Goal: Information Seeking & Learning: Learn about a topic

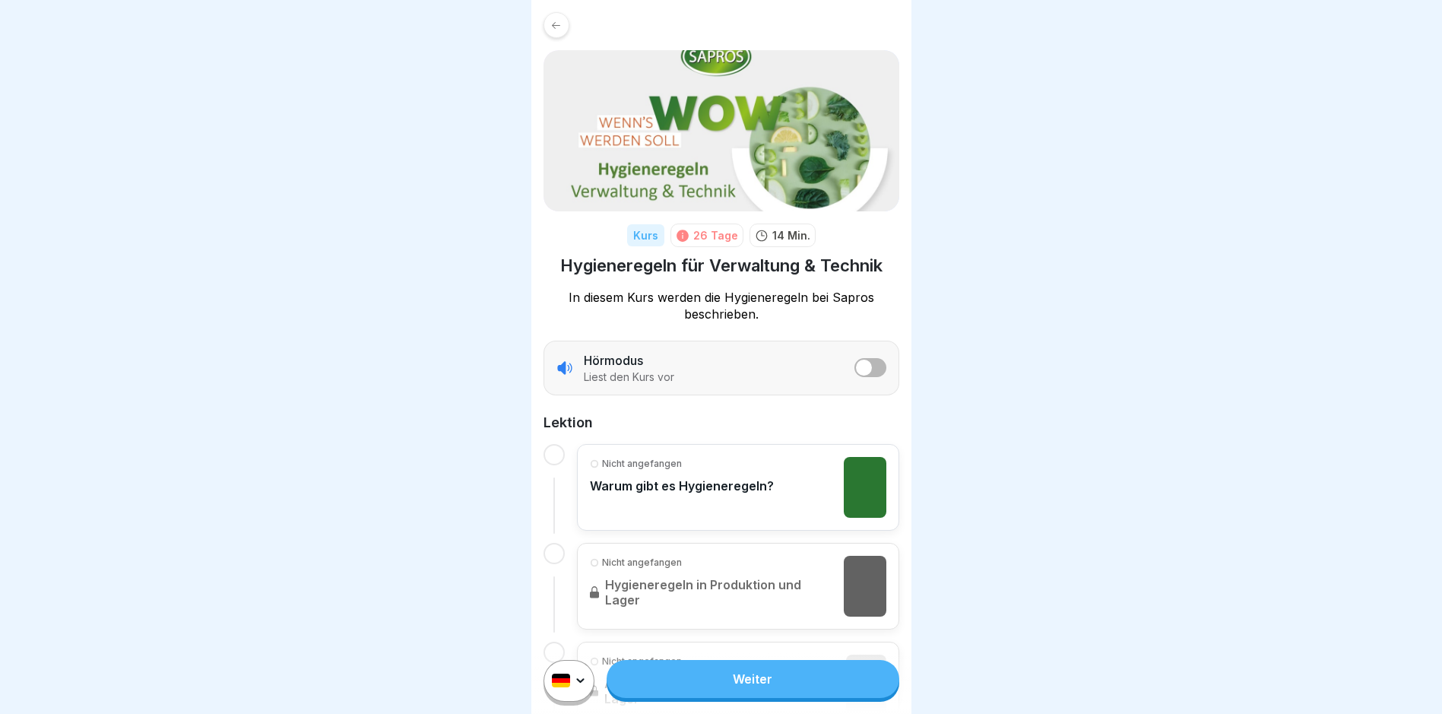
click at [688, 696] on link "Weiter" at bounding box center [753, 679] width 292 height 38
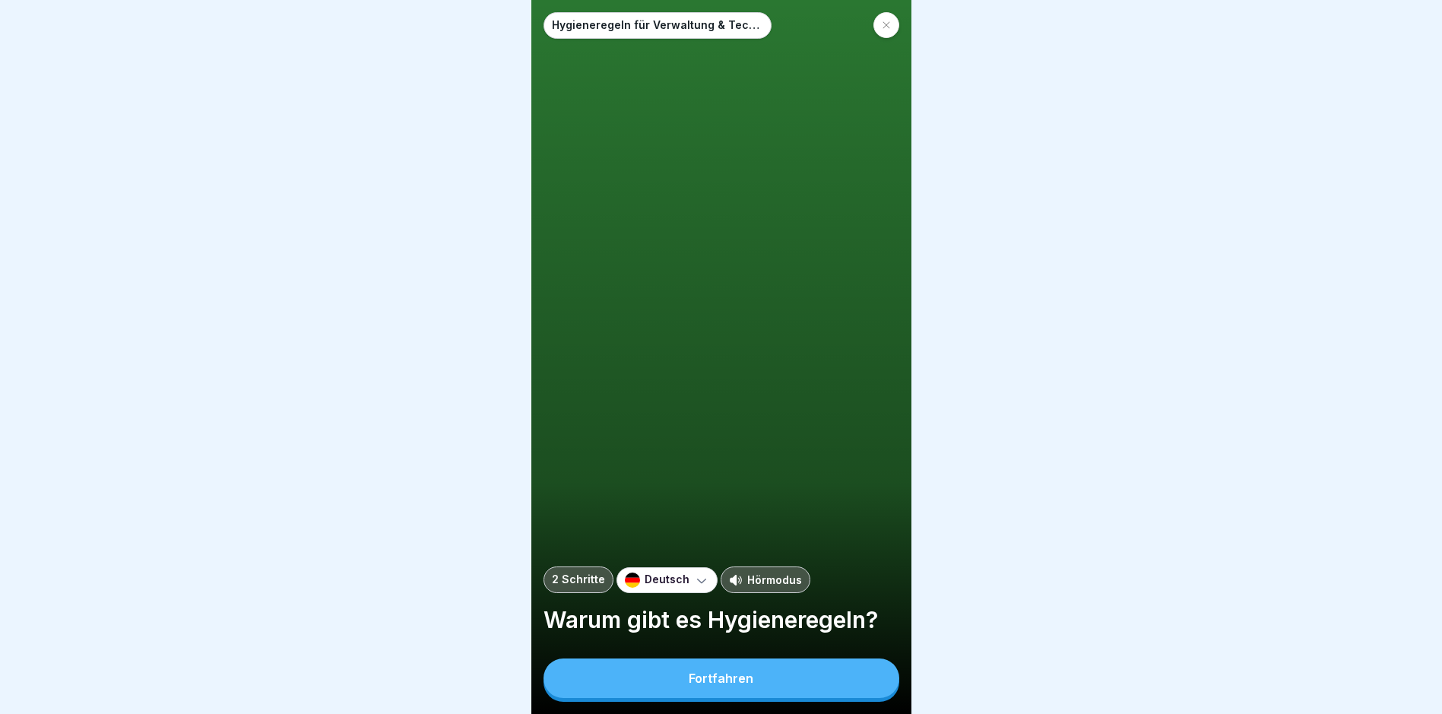
click at [688, 696] on button "Fortfahren" at bounding box center [722, 678] width 356 height 40
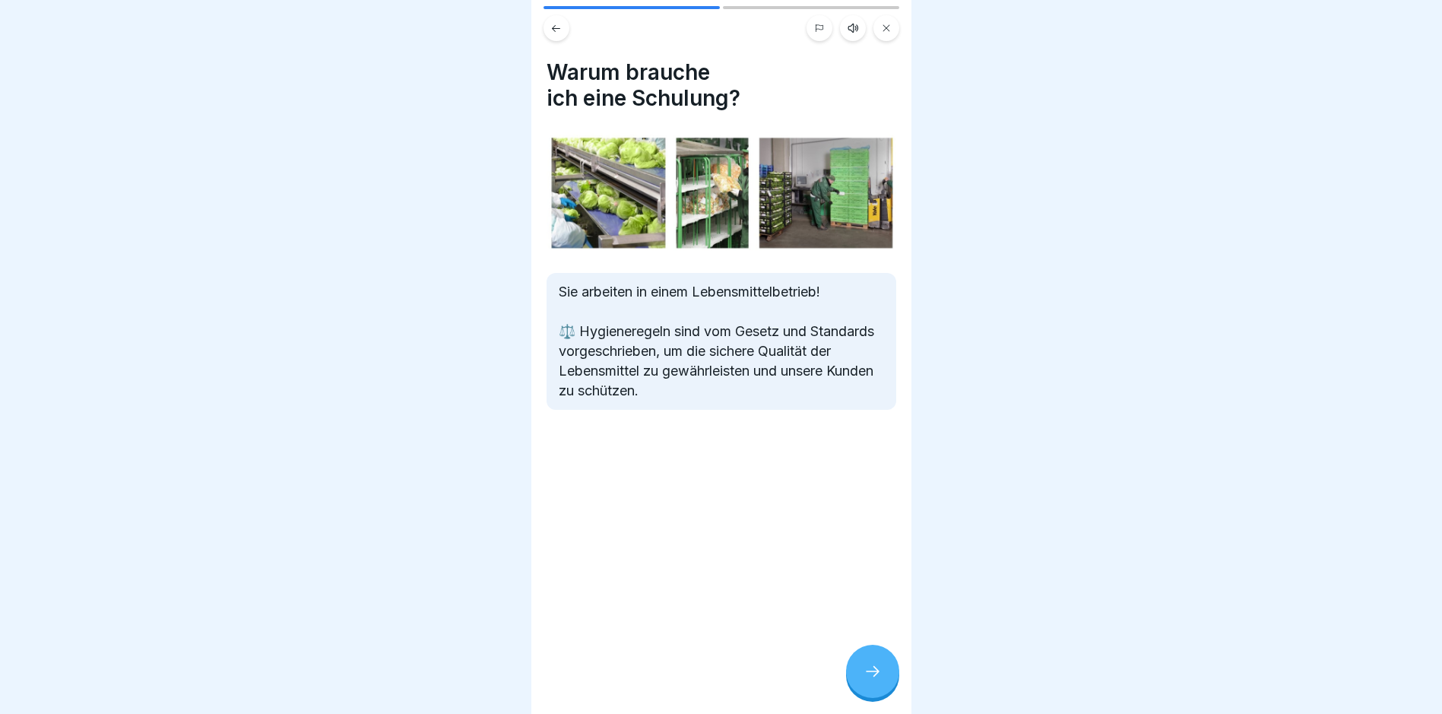
click at [688, 669] on div at bounding box center [872, 671] width 53 height 53
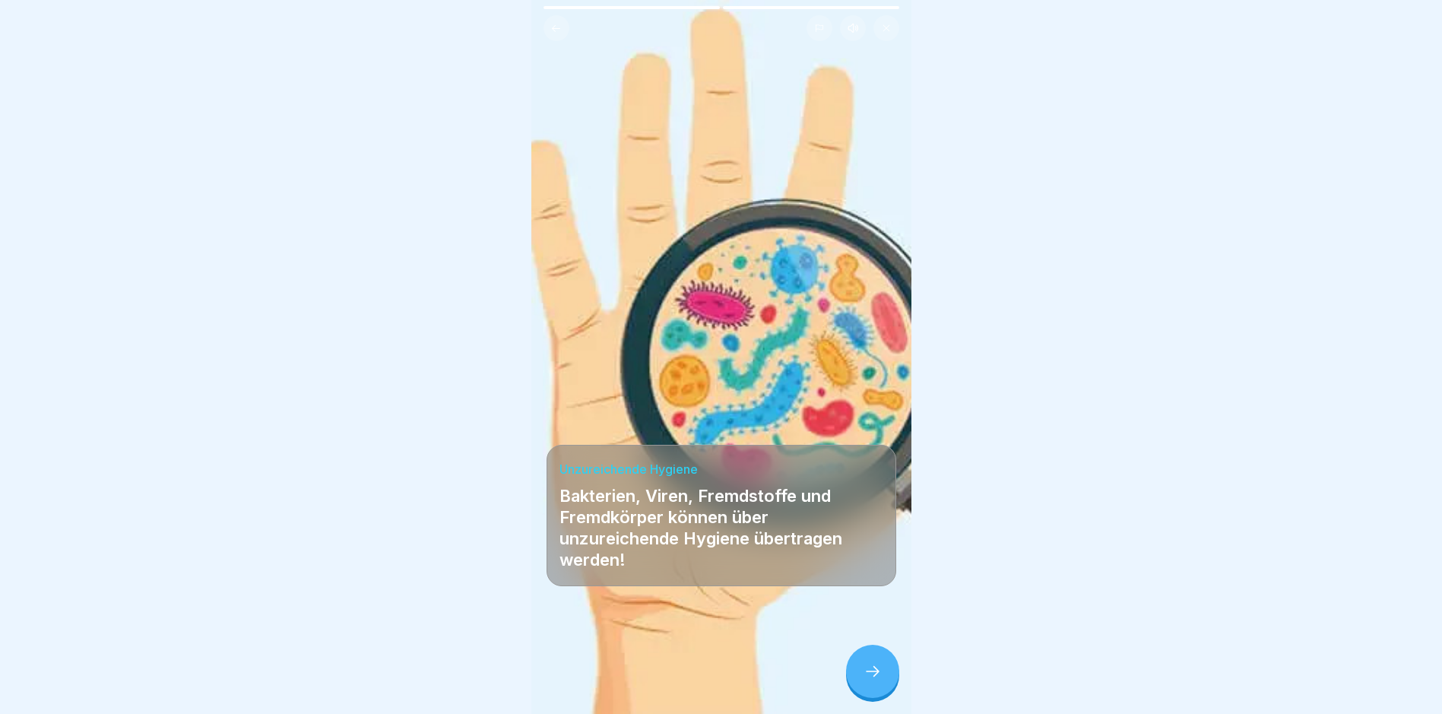
click at [688, 669] on div at bounding box center [872, 671] width 53 height 53
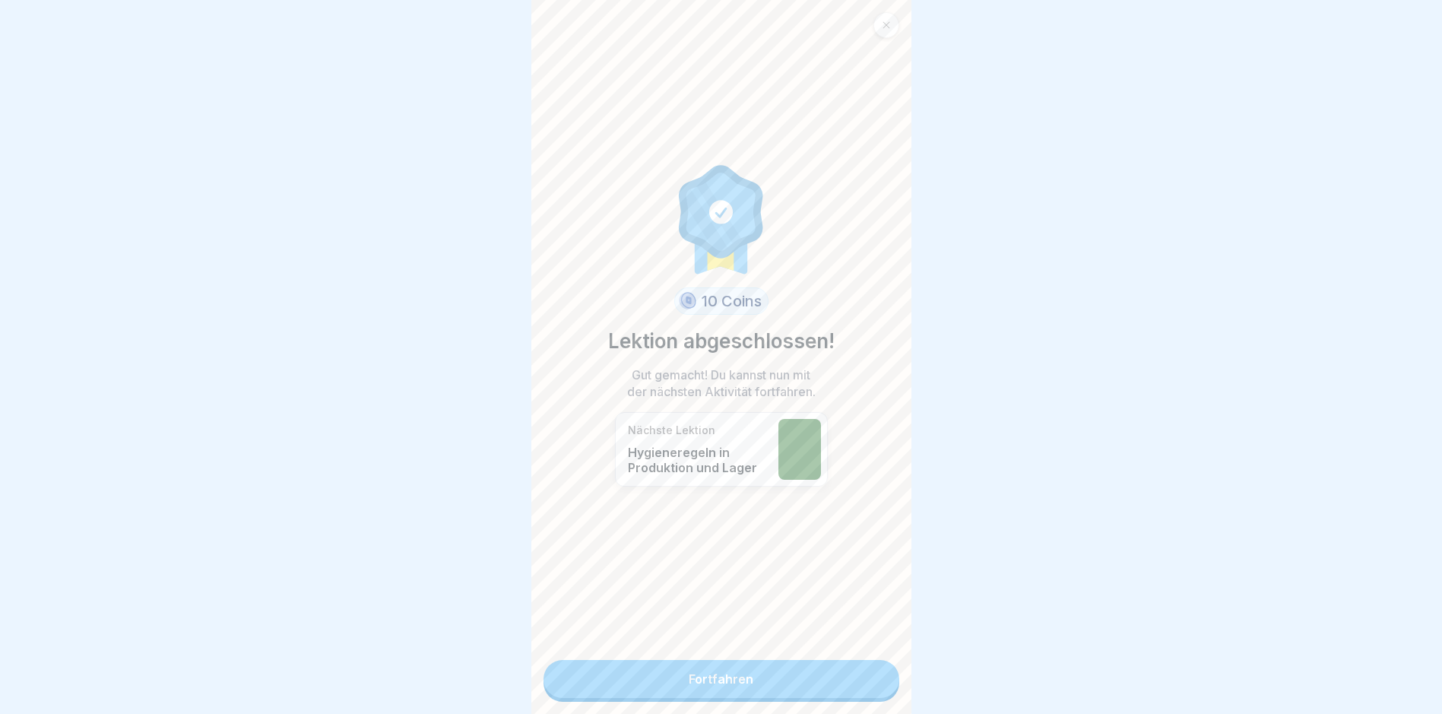
click at [688, 675] on link "Fortfahren" at bounding box center [722, 679] width 356 height 38
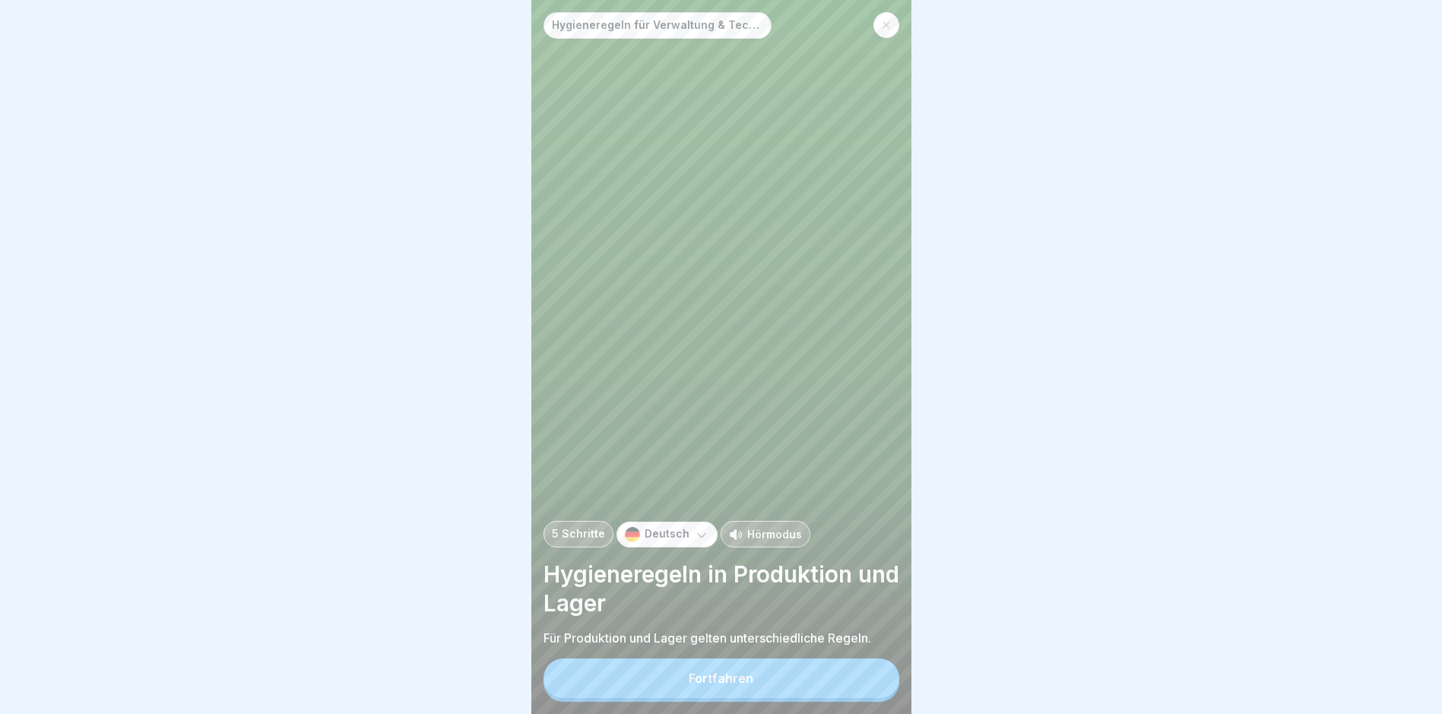
click at [688, 675] on button "Fortfahren" at bounding box center [722, 678] width 356 height 40
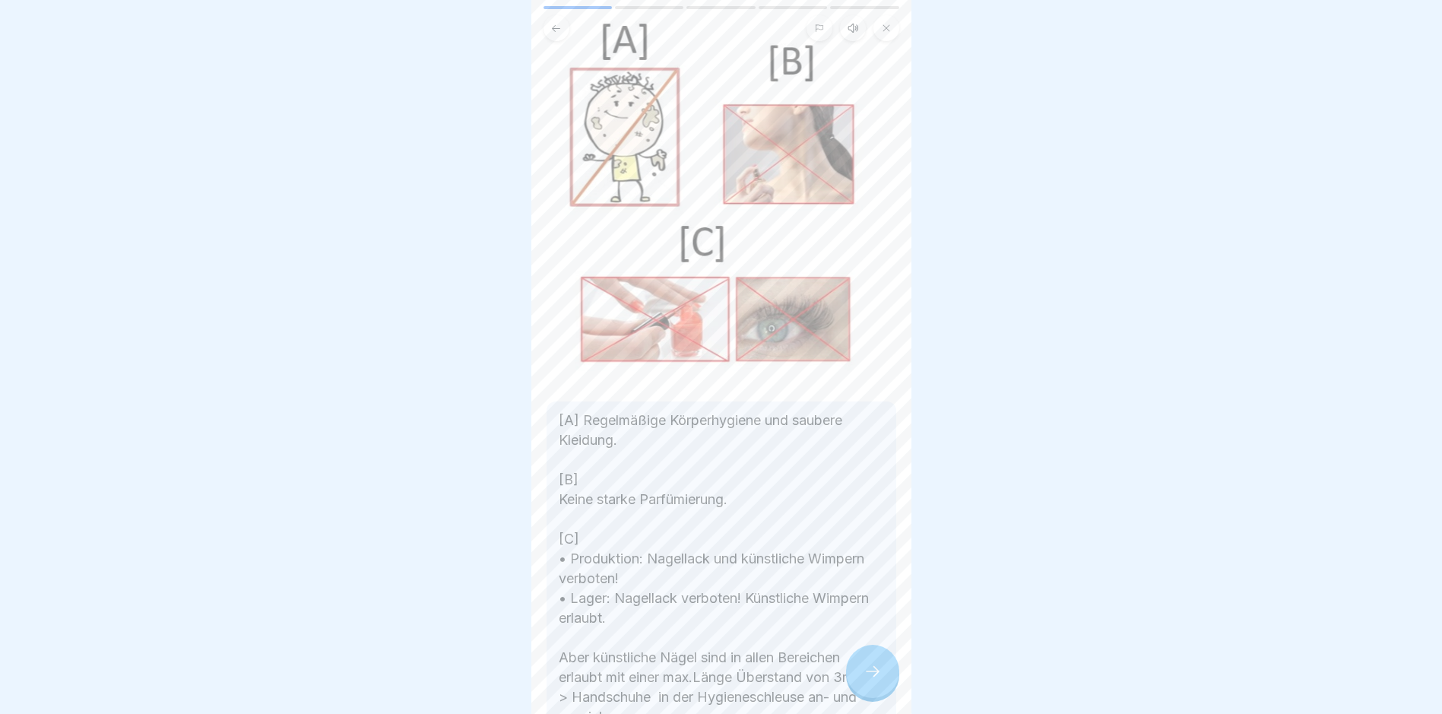
scroll to position [198, 0]
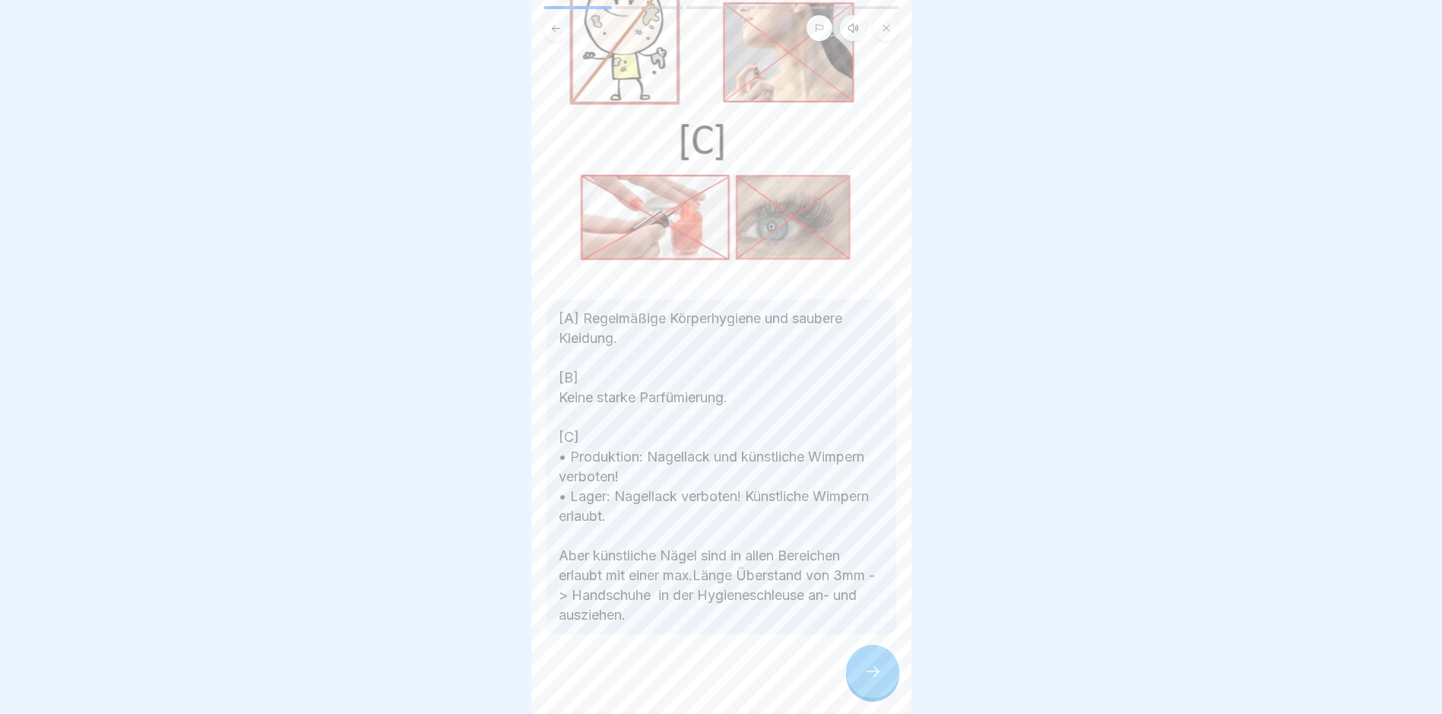
click at [688, 534] on p "[A] Regelmäßige Körperhygiene und saubere Kleidung. [B] Keine starke Parfümieru…" at bounding box center [721, 467] width 325 height 316
click at [688, 680] on icon at bounding box center [873, 671] width 18 height 18
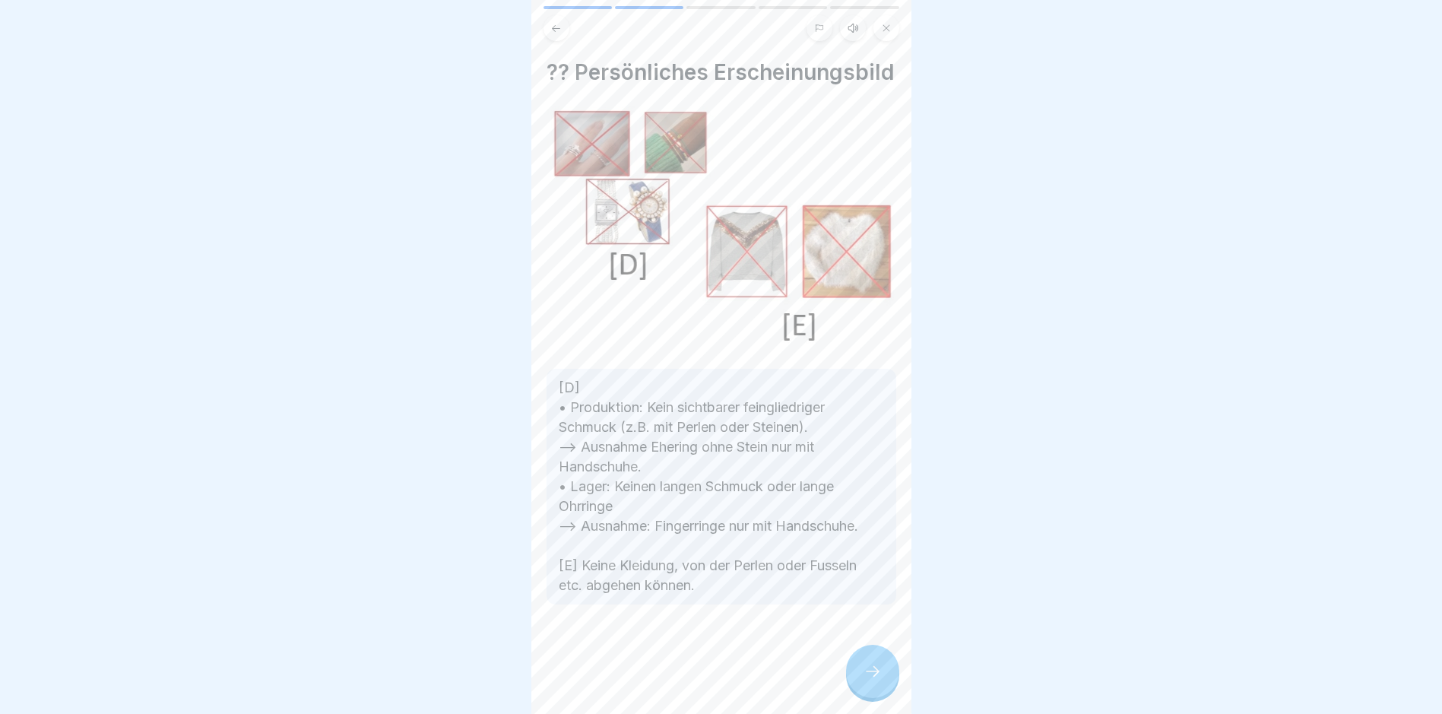
click at [688, 674] on div at bounding box center [872, 671] width 53 height 53
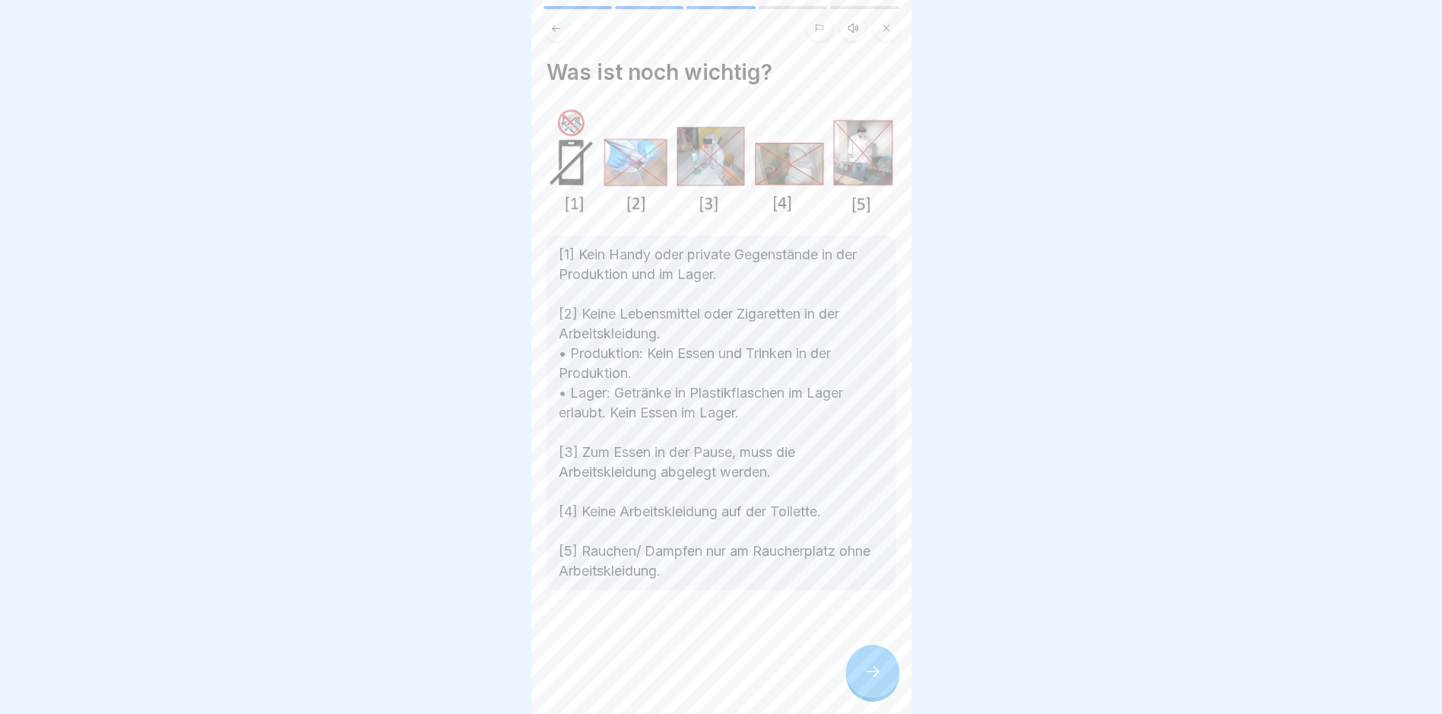
click at [688, 677] on div at bounding box center [872, 671] width 53 height 53
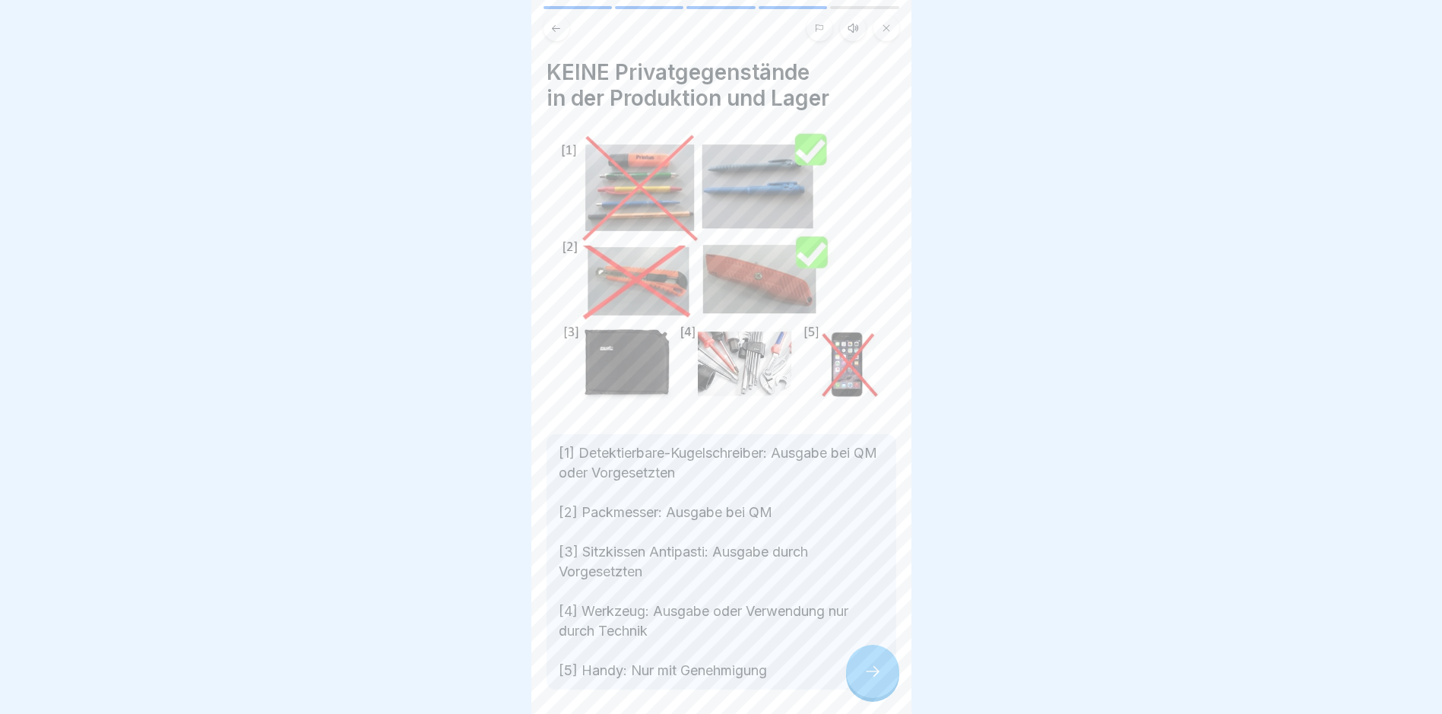
click at [688, 696] on div at bounding box center [872, 671] width 53 height 53
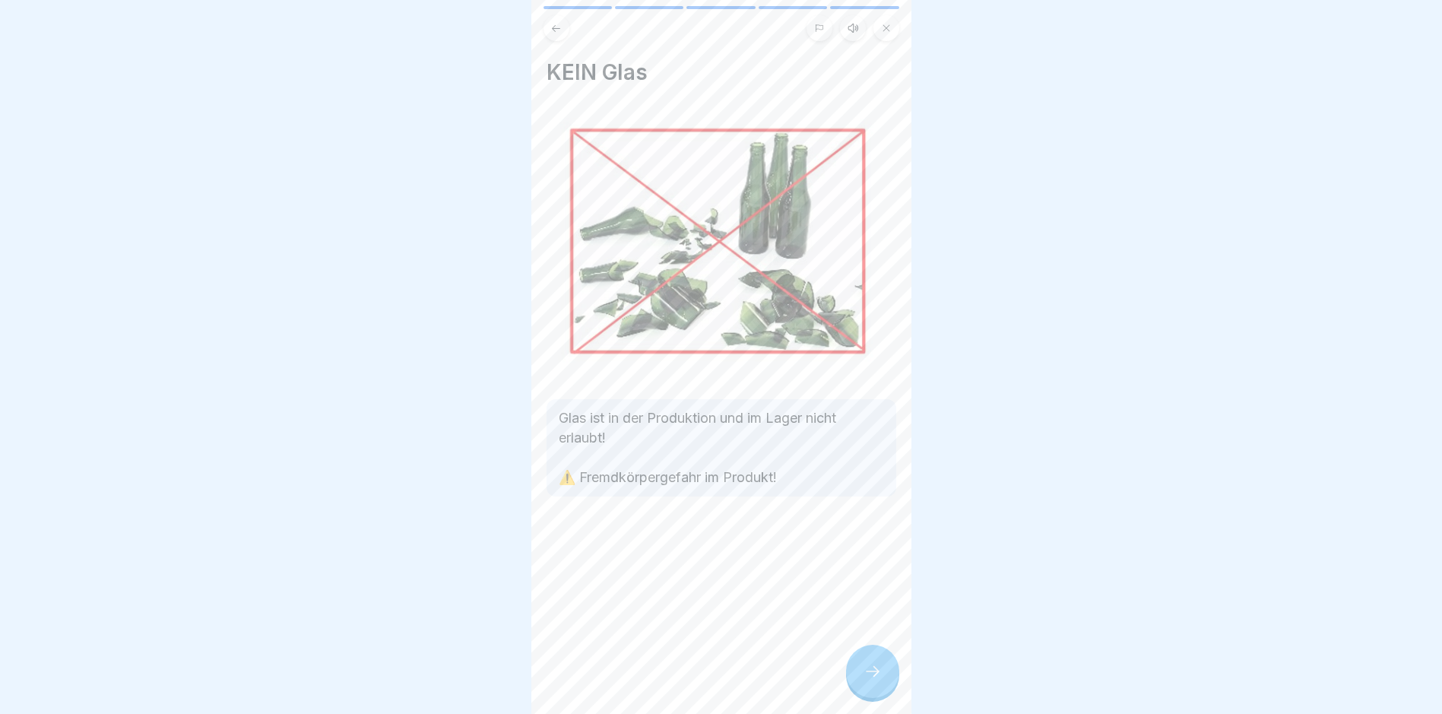
click at [688, 696] on div at bounding box center [872, 671] width 53 height 53
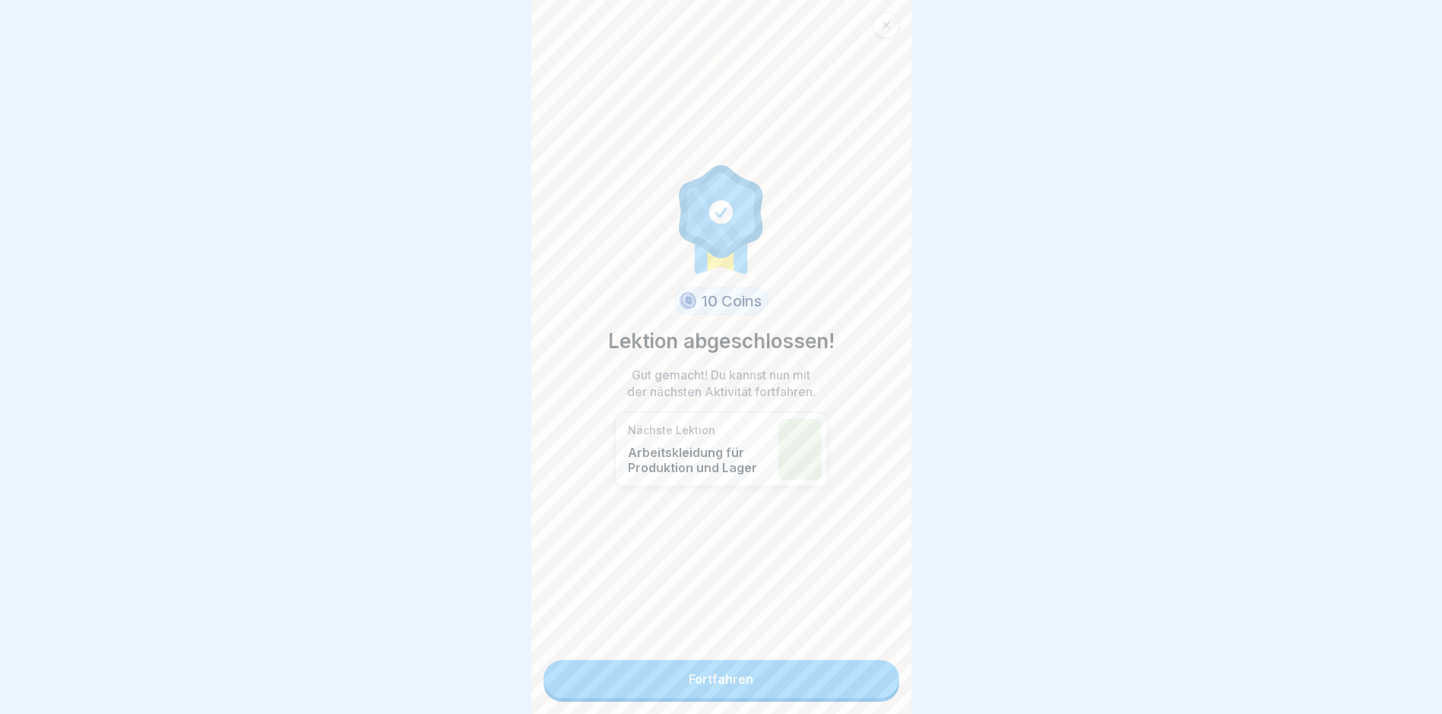
click at [688, 675] on link "Fortfahren" at bounding box center [722, 679] width 356 height 38
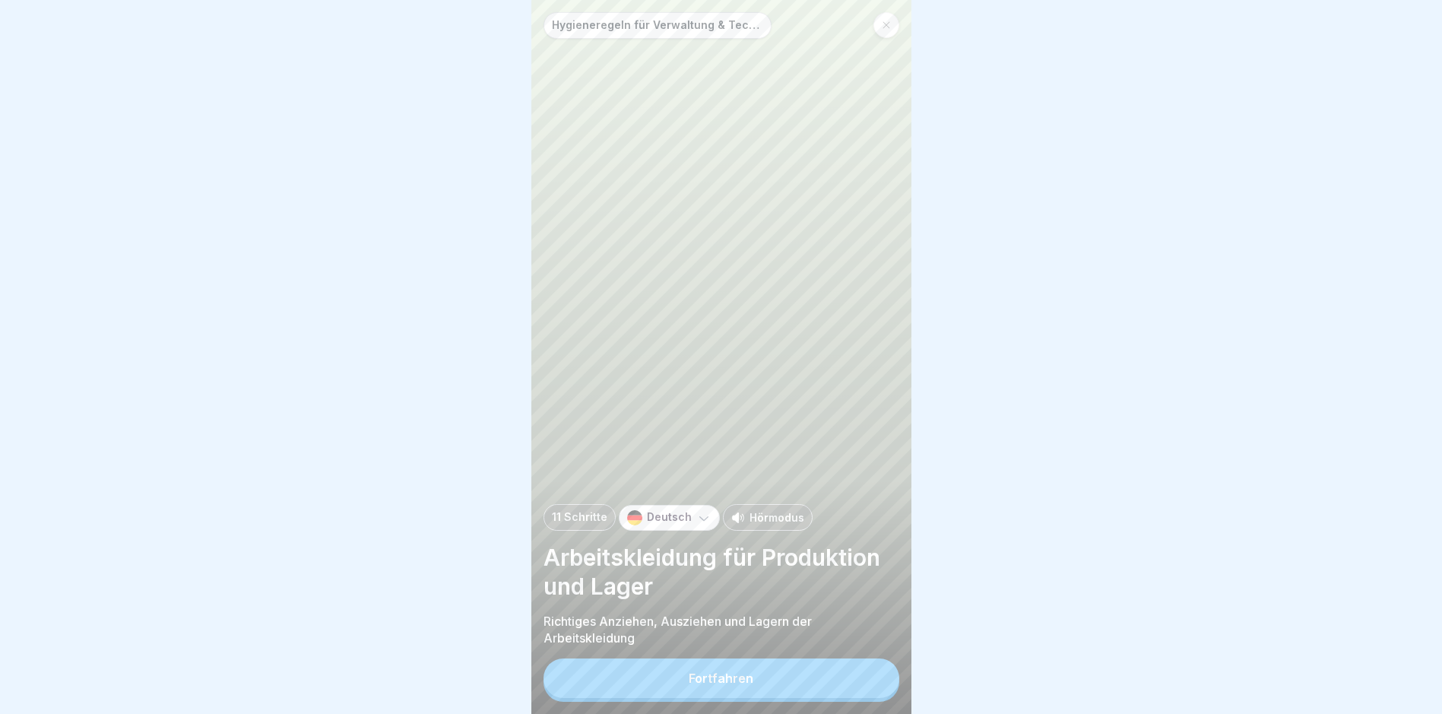
click at [688, 675] on button "Fortfahren" at bounding box center [722, 678] width 356 height 40
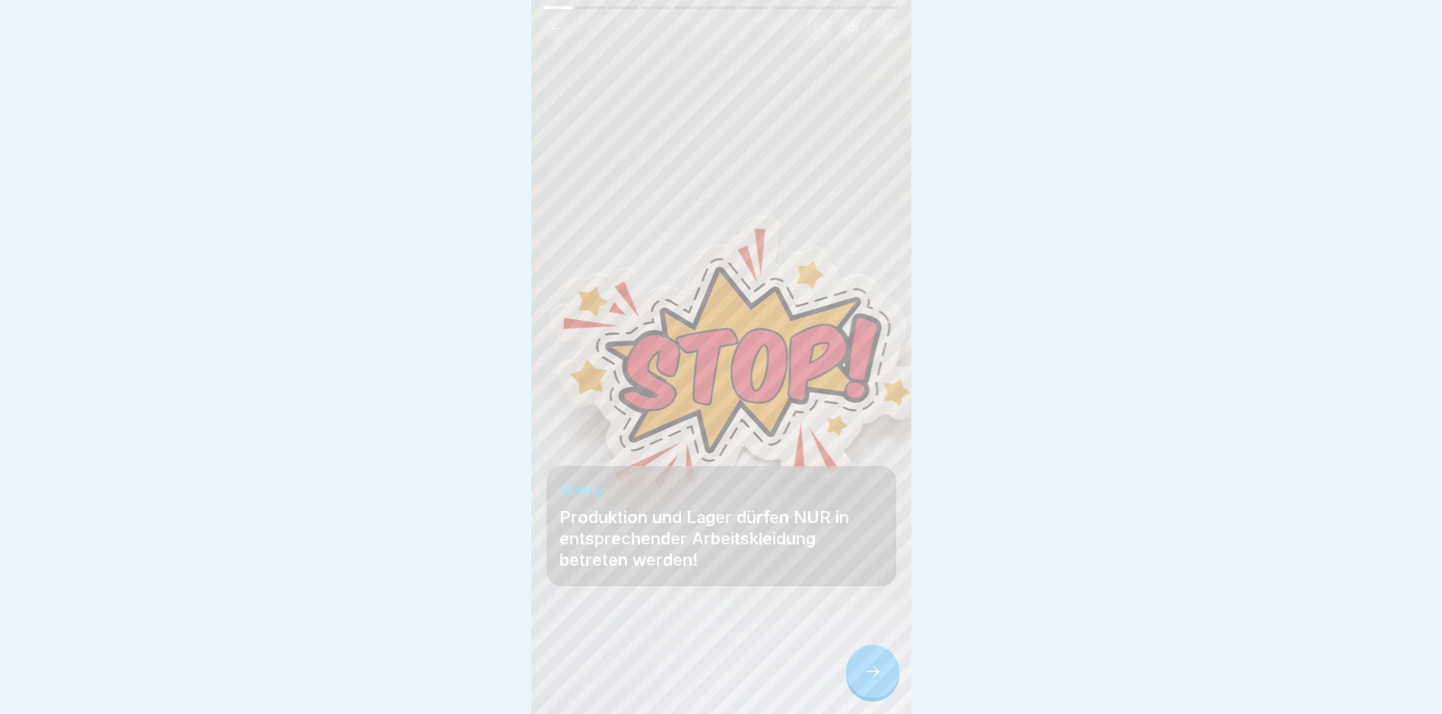
click at [688, 675] on icon at bounding box center [873, 671] width 18 height 18
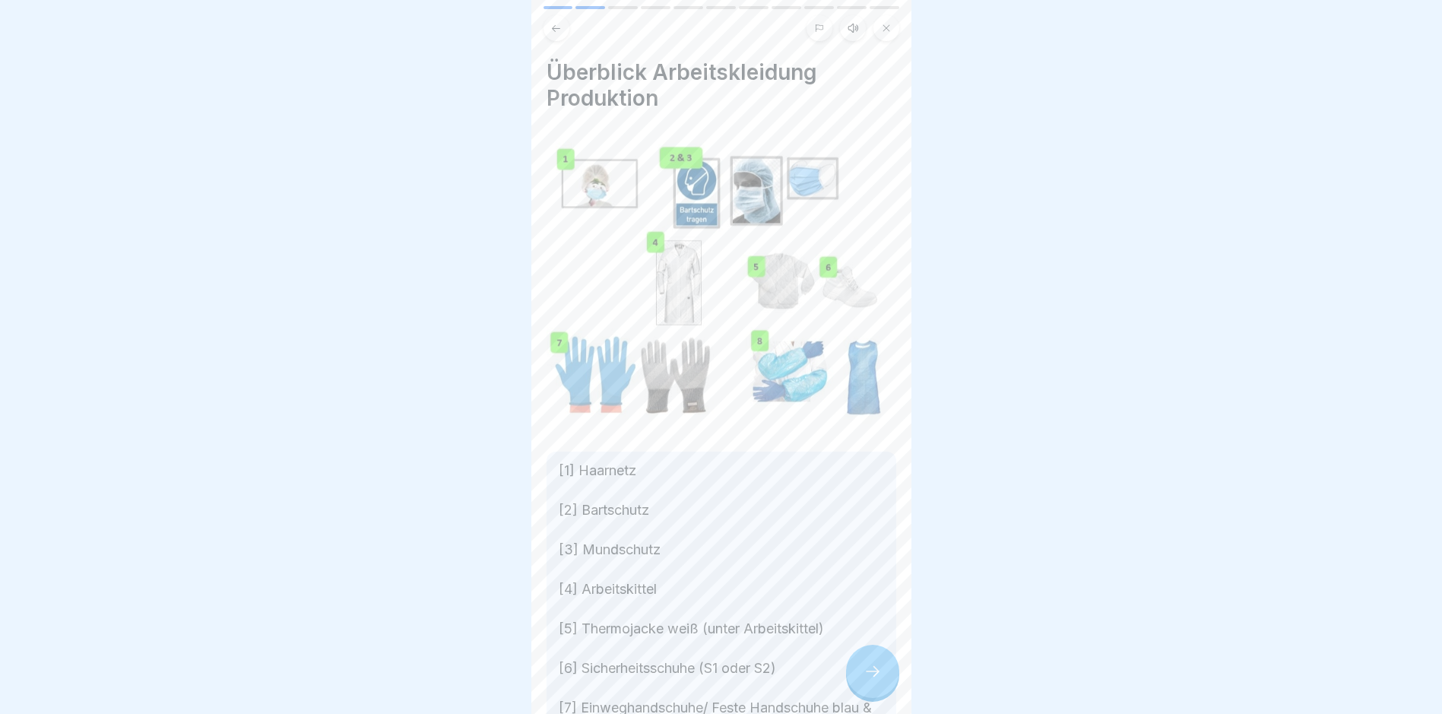
click at [559, 30] on icon at bounding box center [555, 28] width 11 height 11
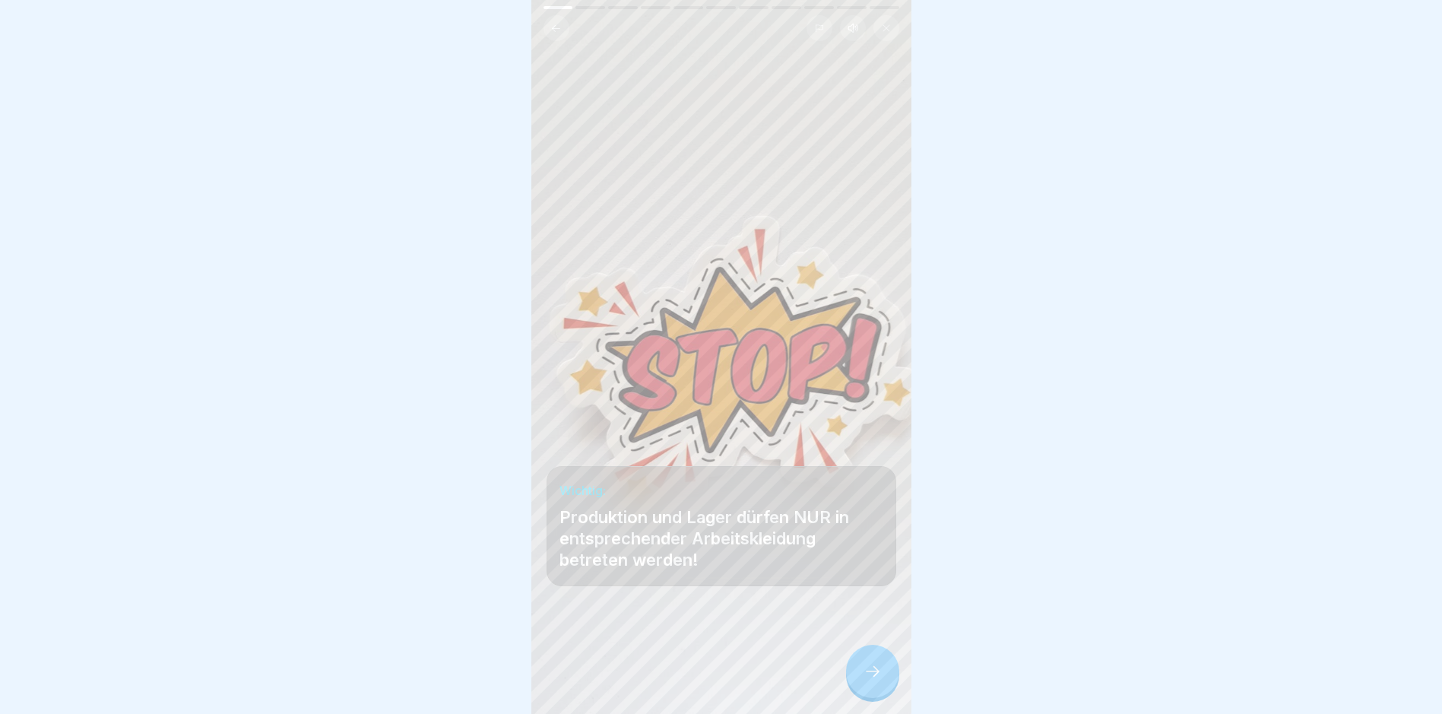
click at [688, 680] on icon at bounding box center [873, 671] width 18 height 18
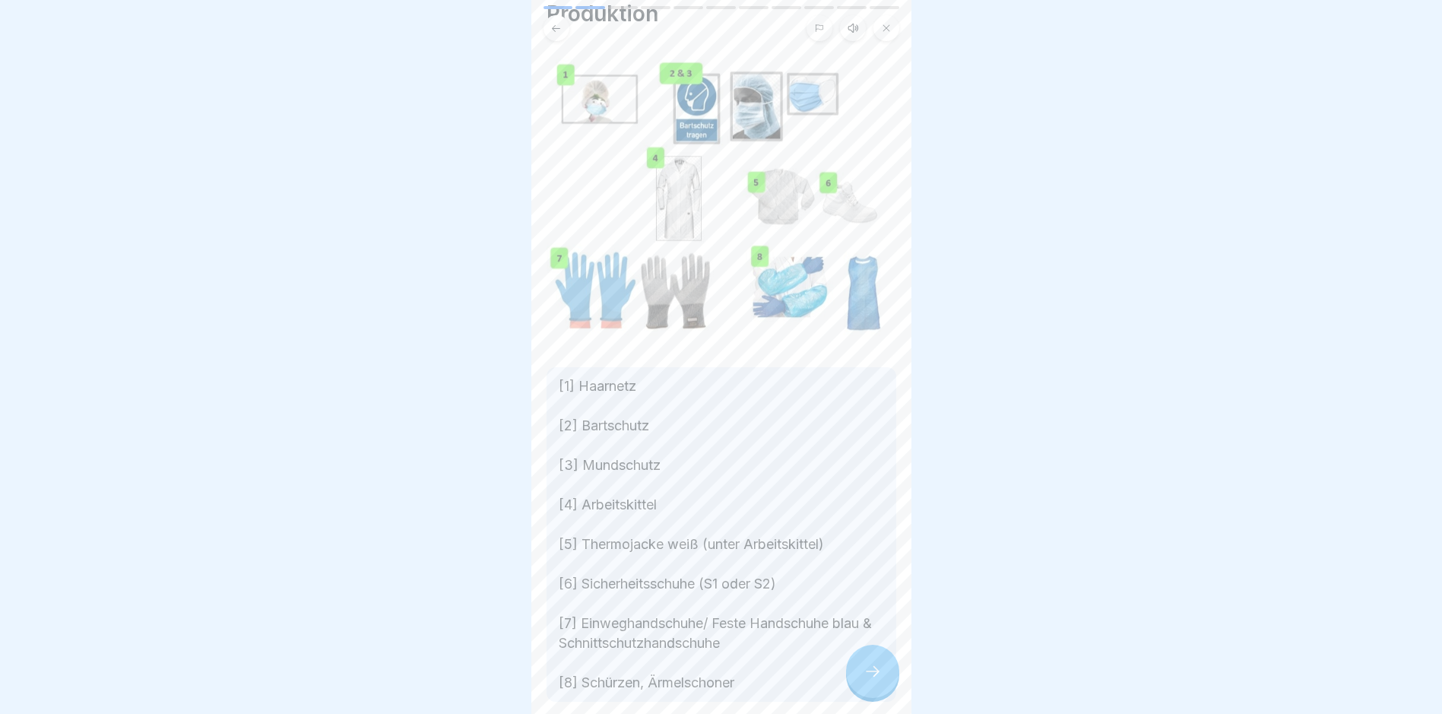
scroll to position [154, 0]
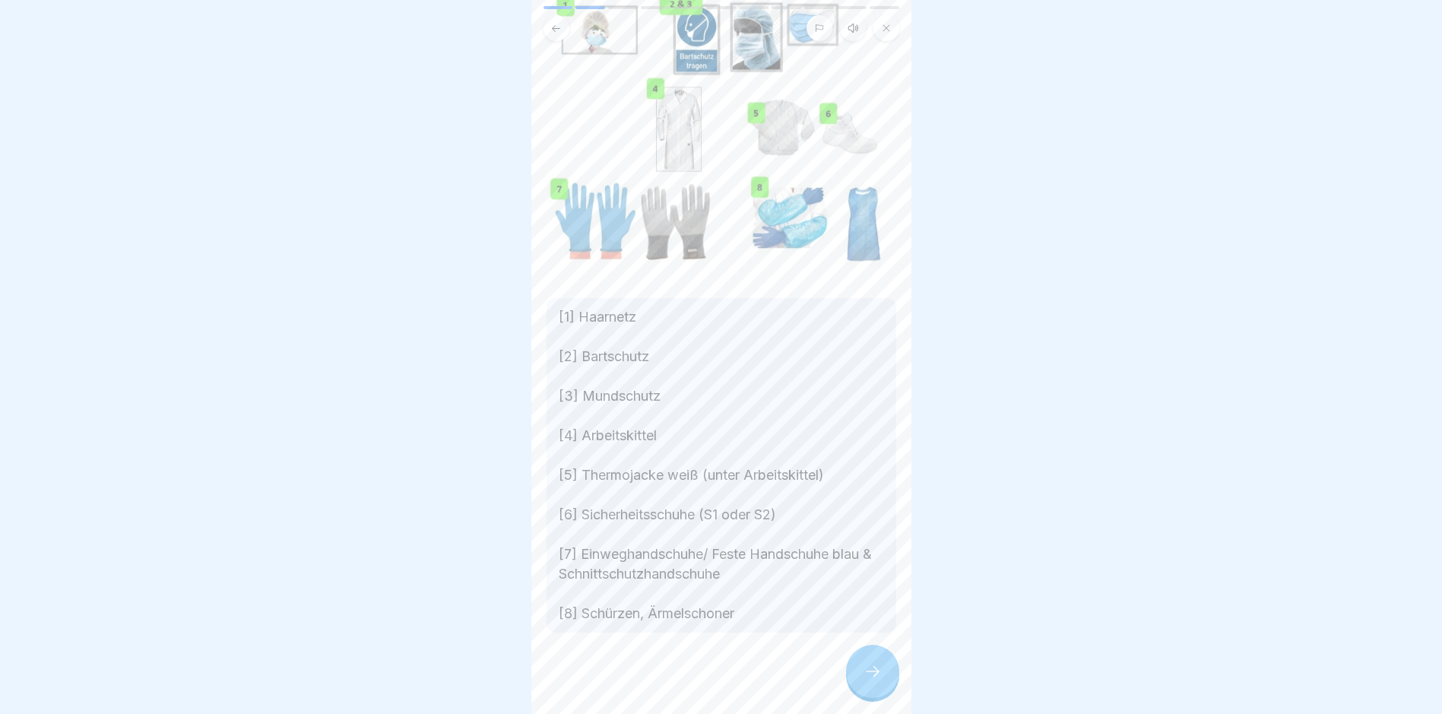
click at [688, 680] on icon at bounding box center [873, 671] width 18 height 18
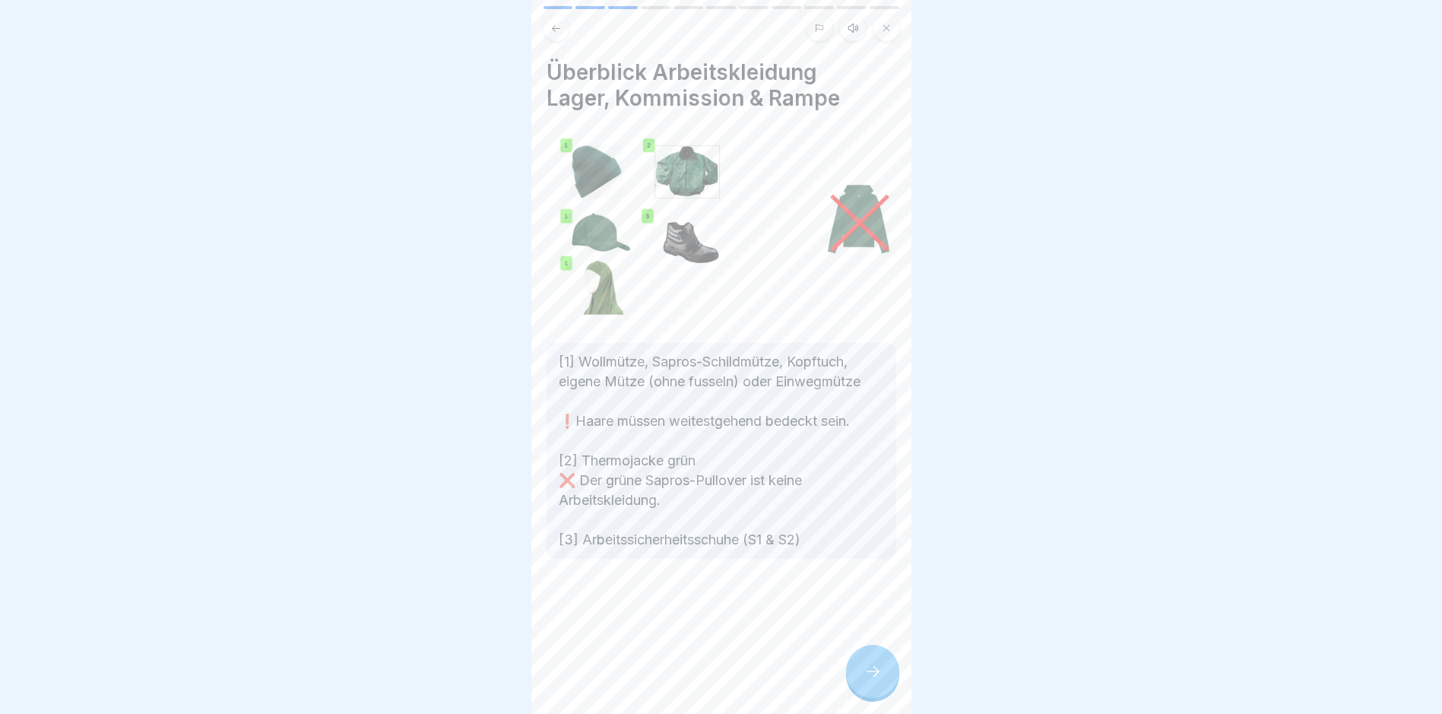
click at [688, 680] on icon at bounding box center [873, 671] width 18 height 18
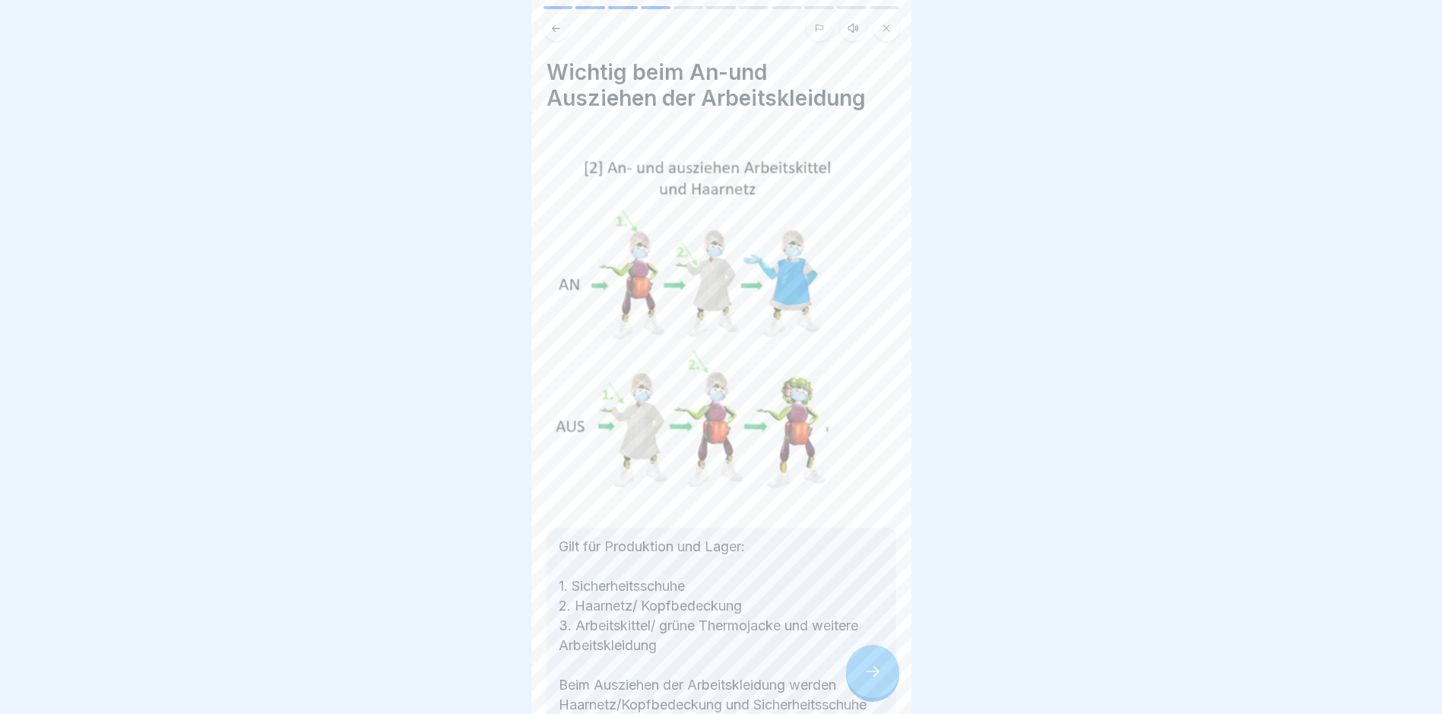
click at [688, 680] on icon at bounding box center [873, 671] width 18 height 18
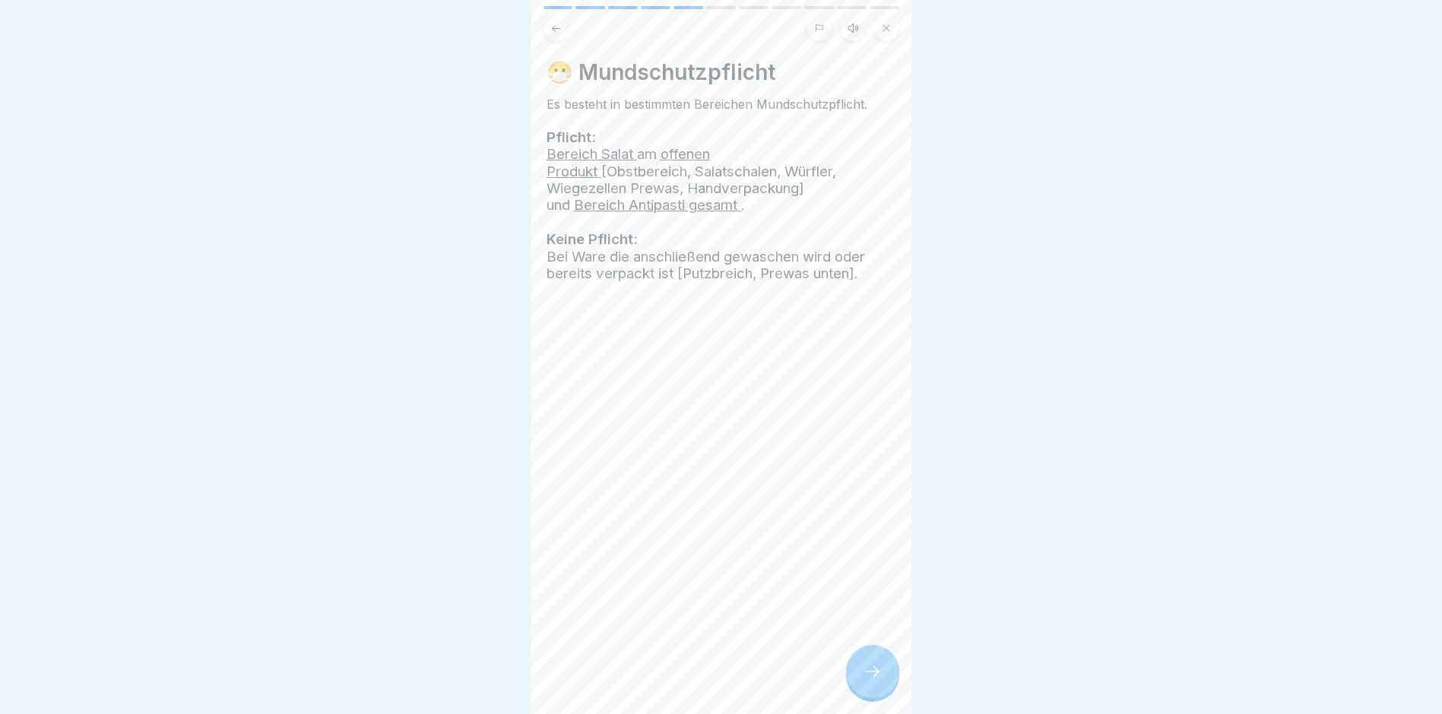
click at [688, 680] on icon at bounding box center [873, 671] width 18 height 18
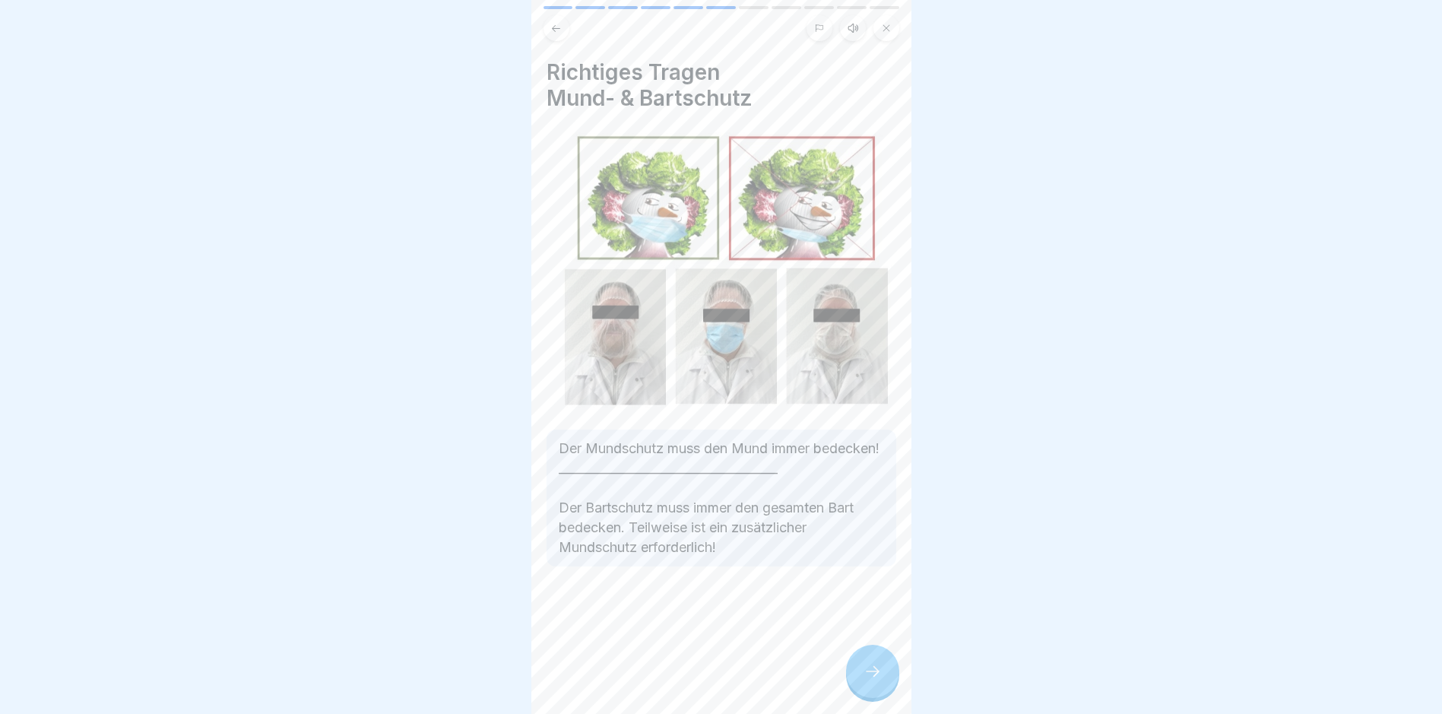
click at [688, 680] on icon at bounding box center [873, 671] width 18 height 18
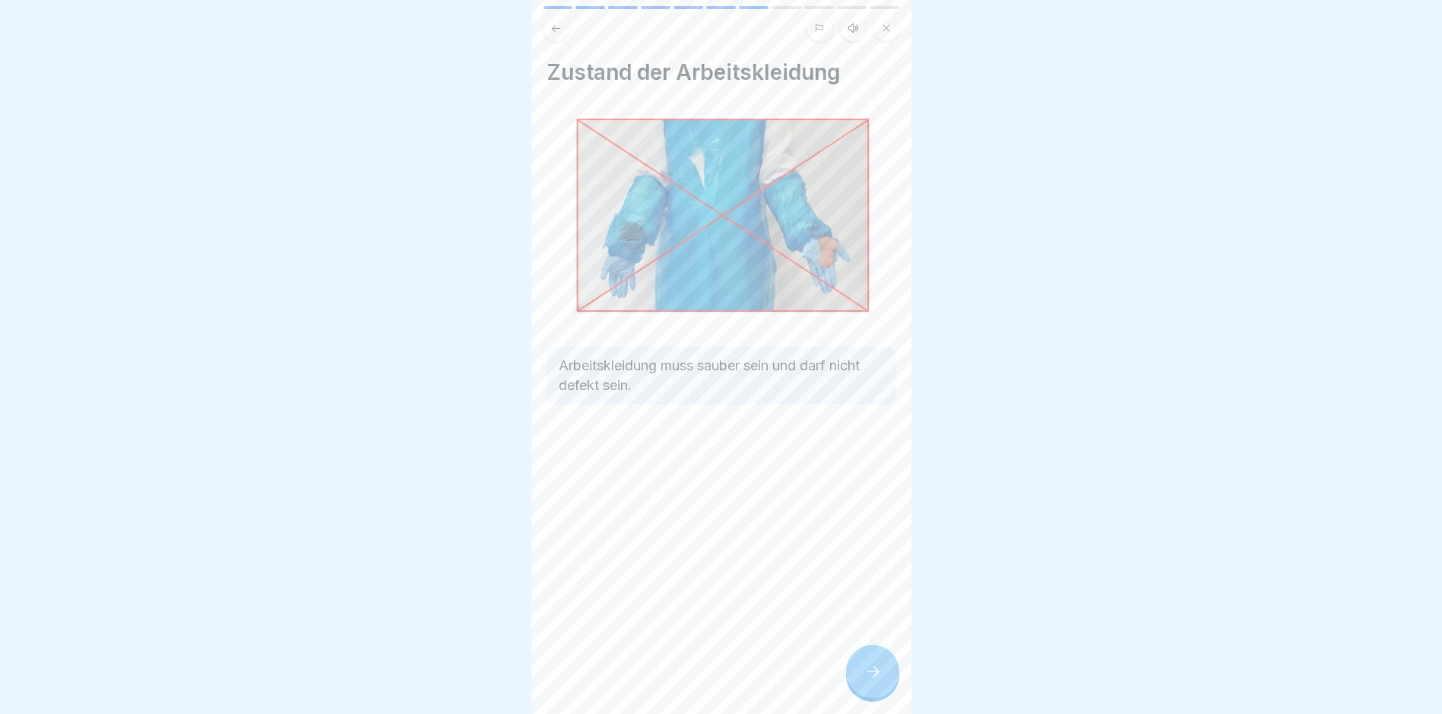
click at [688, 680] on icon at bounding box center [873, 671] width 18 height 18
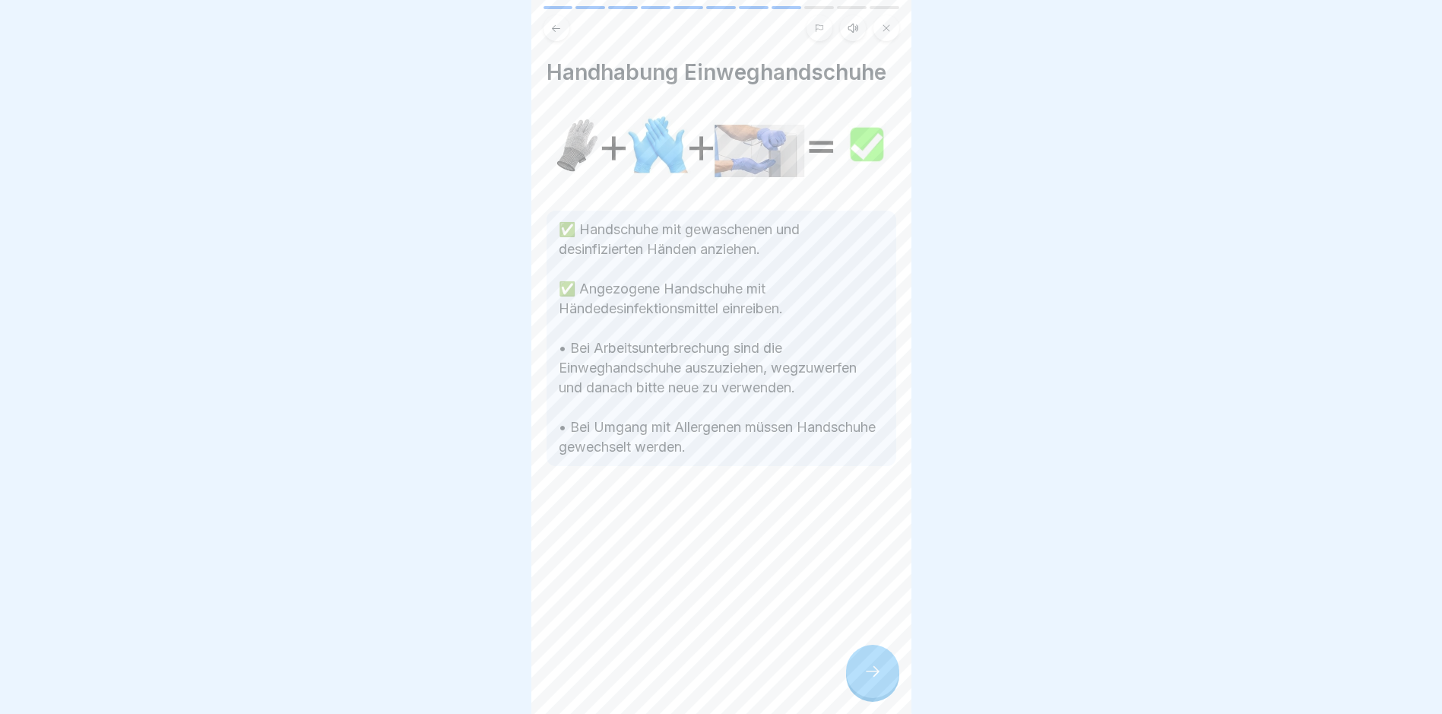
click at [688, 680] on icon at bounding box center [873, 671] width 18 height 18
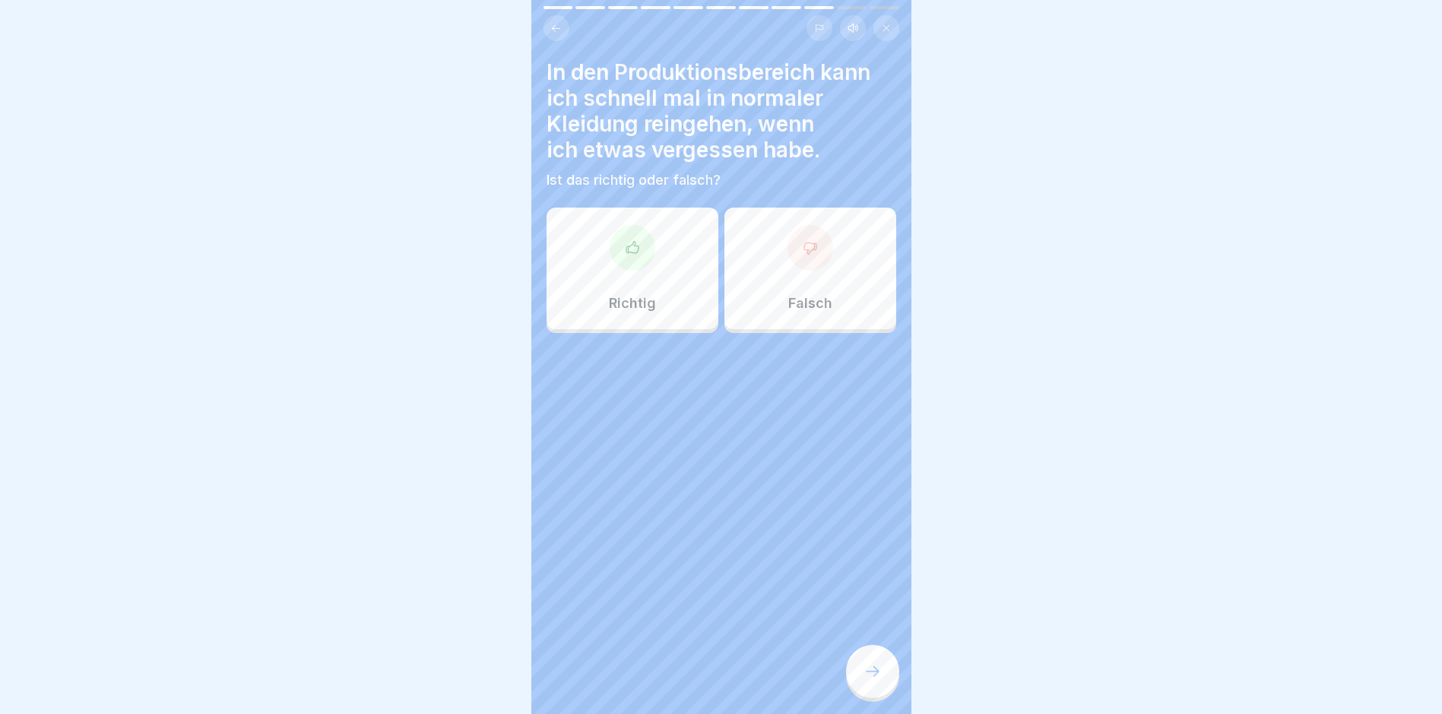
click at [688, 317] on div "Falsch" at bounding box center [810, 269] width 172 height 122
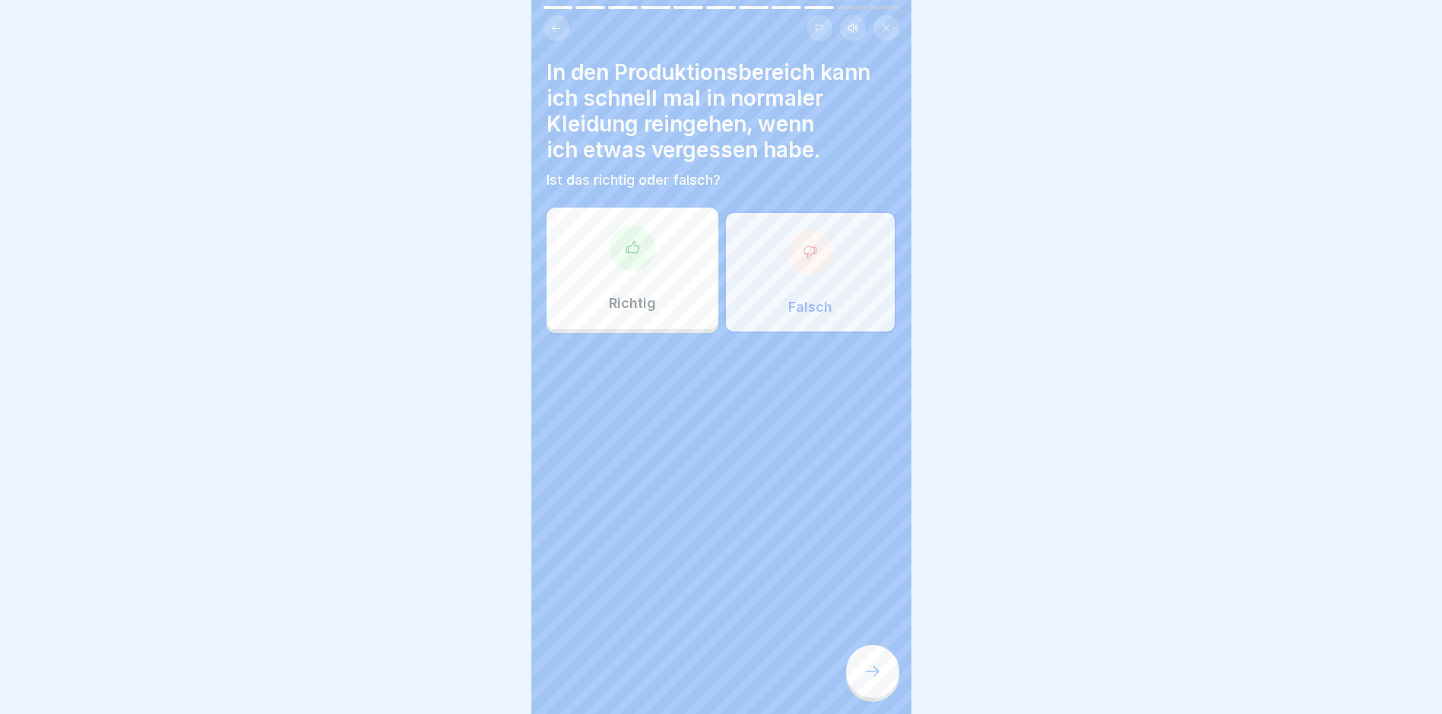
click at [688, 680] on icon at bounding box center [873, 671] width 18 height 18
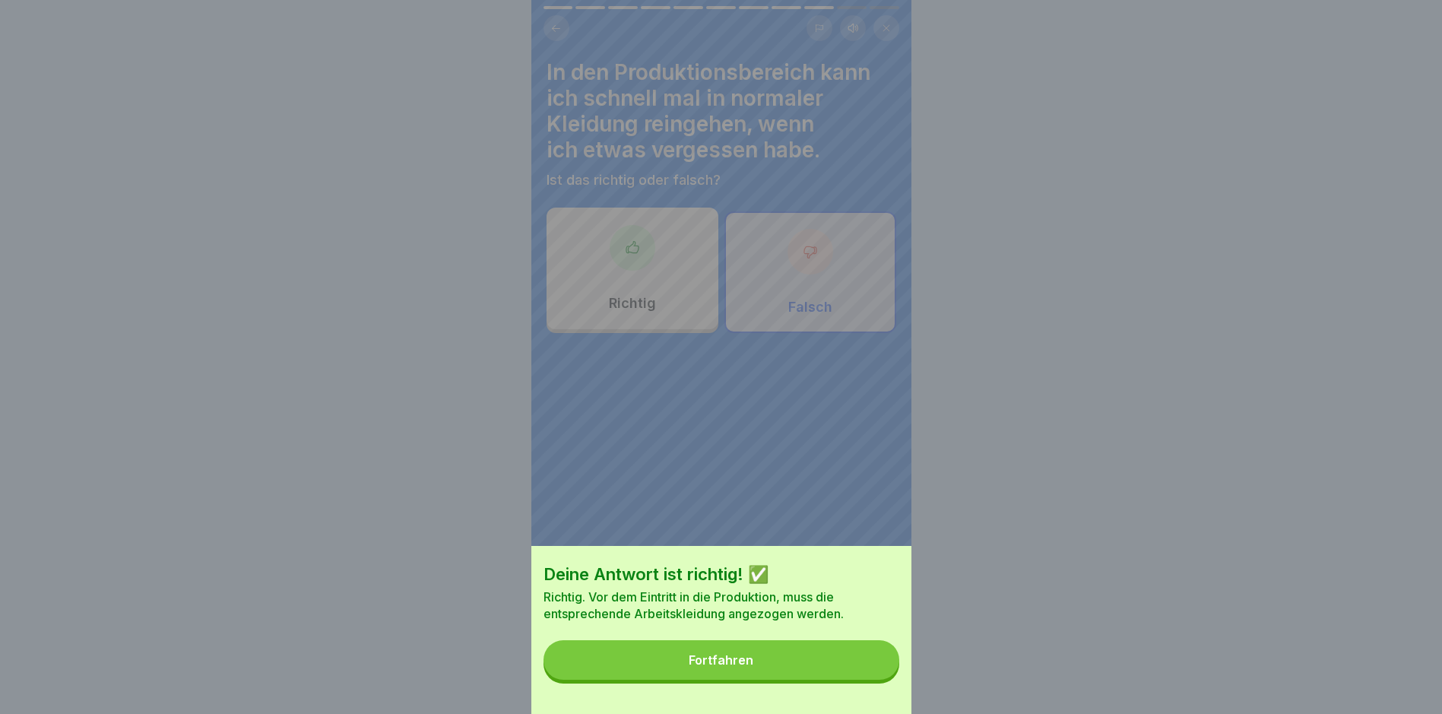
click at [688, 662] on button "Fortfahren" at bounding box center [722, 660] width 356 height 40
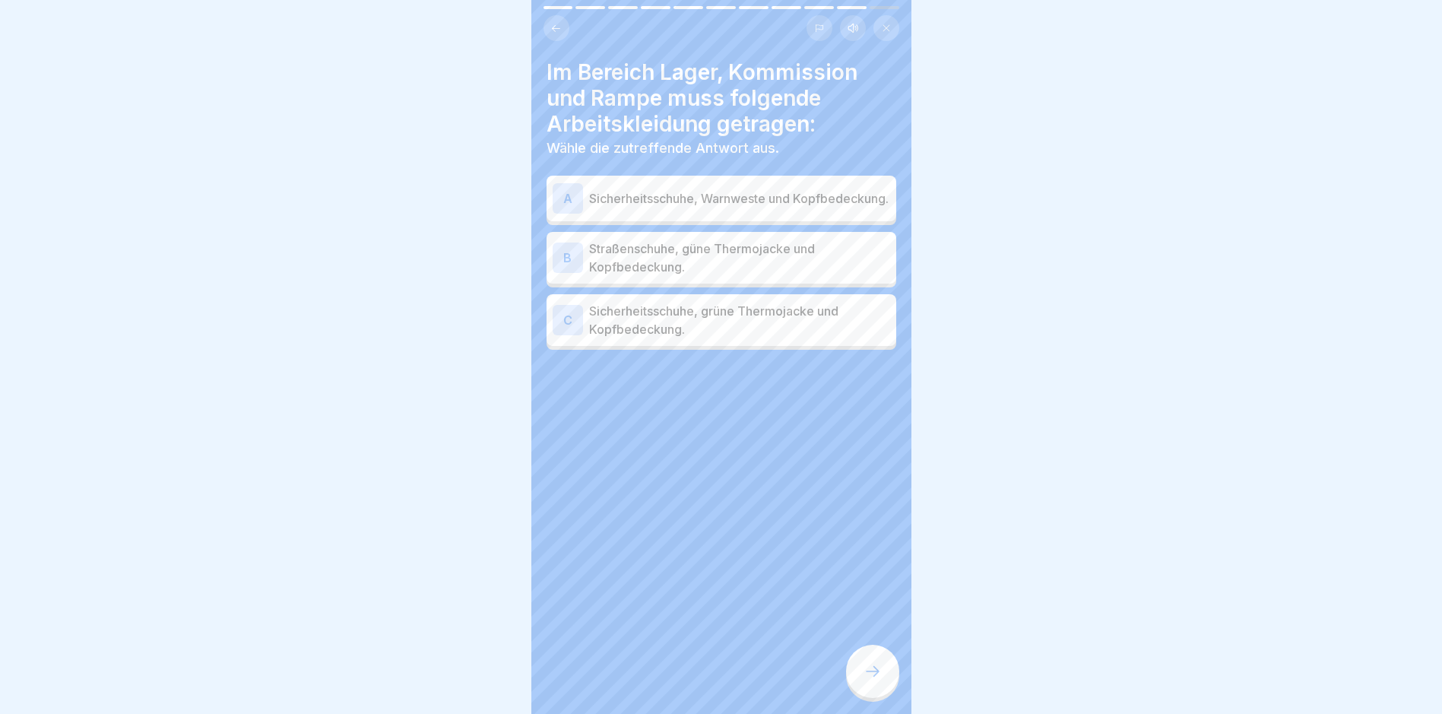
click at [688, 327] on p "Sicherheitsschuhe, grüne Thermojacke und Kopfbedeckung." at bounding box center [739, 320] width 301 height 36
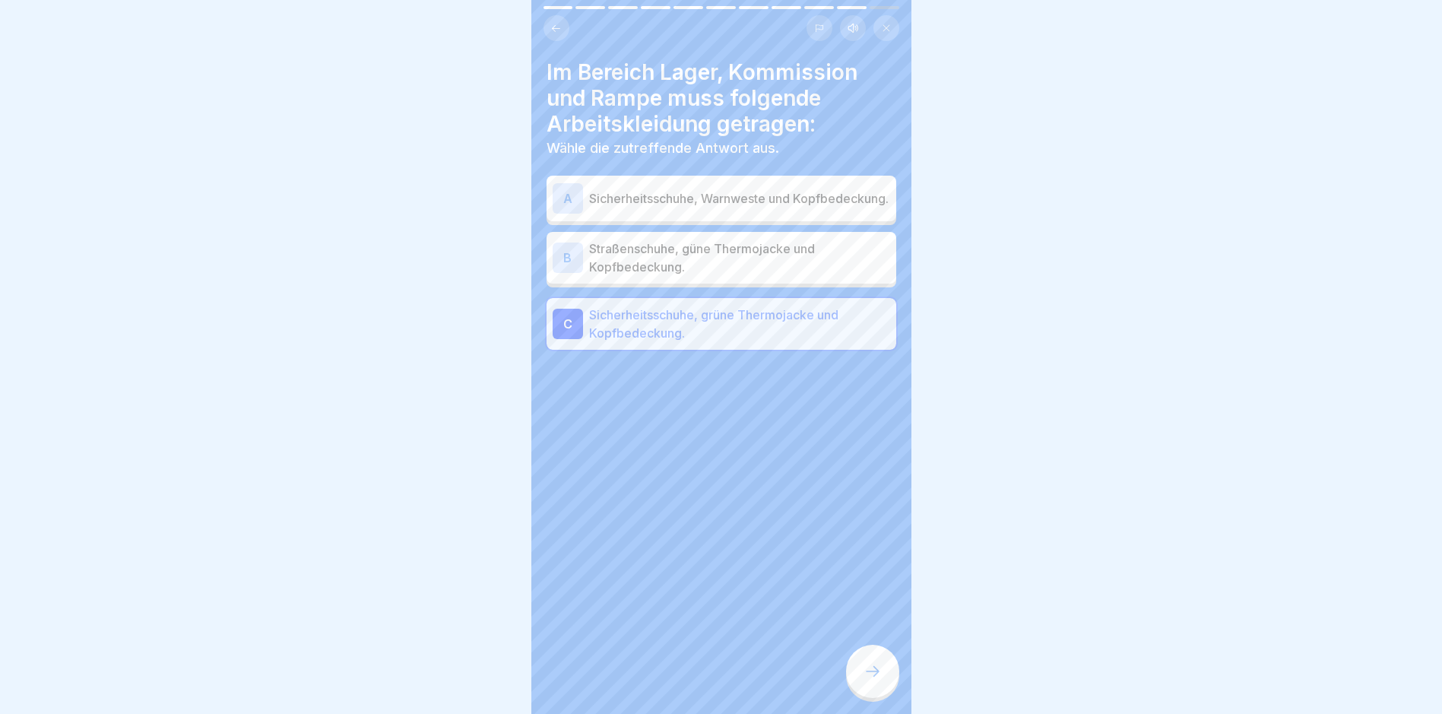
click at [688, 684] on div at bounding box center [872, 671] width 53 height 53
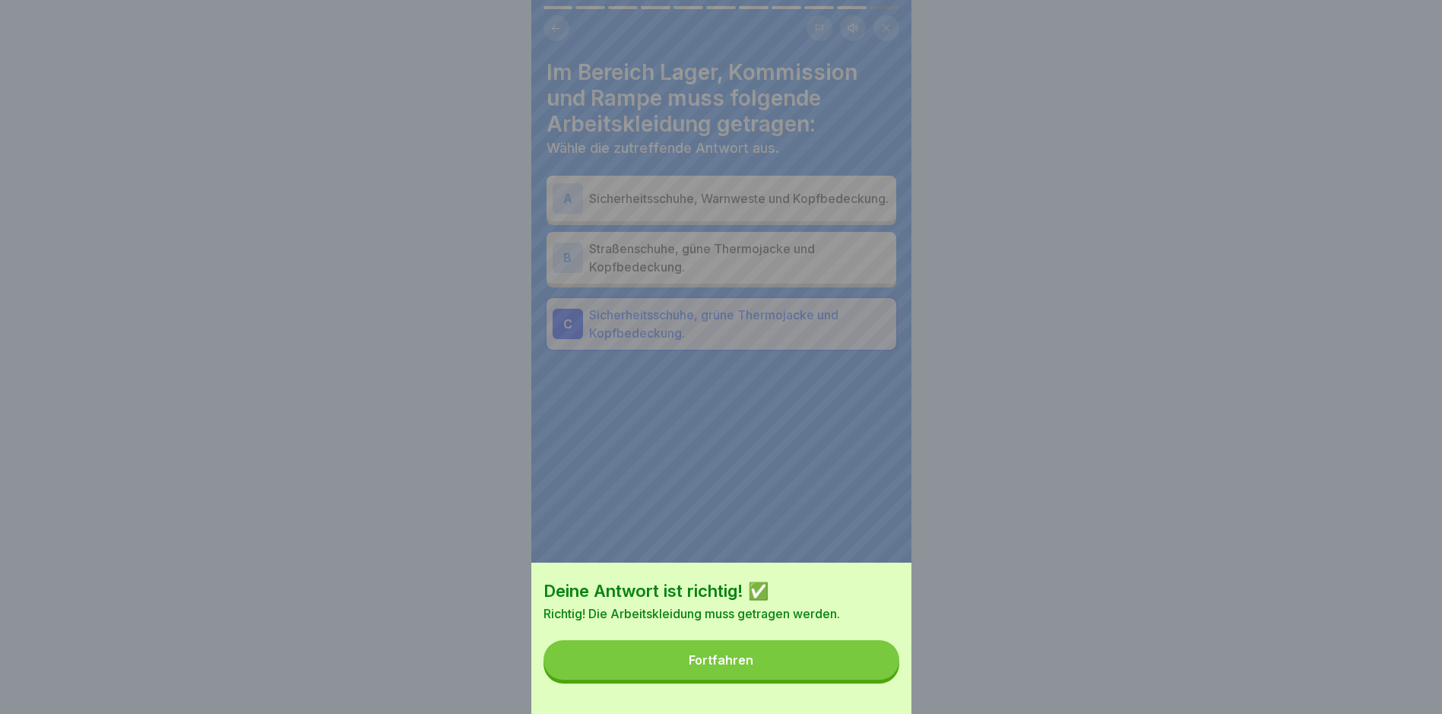
click at [688, 680] on button "Fortfahren" at bounding box center [722, 660] width 356 height 40
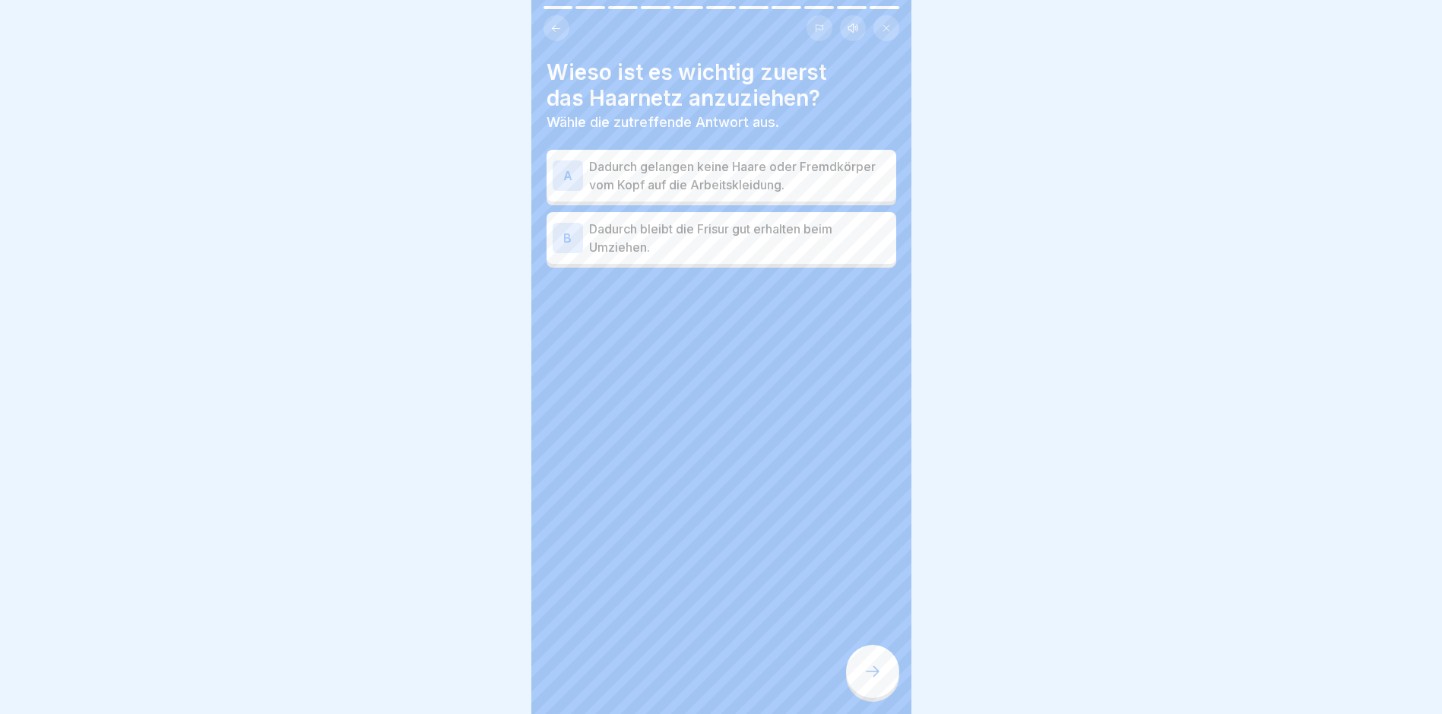
click at [688, 183] on p "Dadurch gelangen keine Haare oder Fremdkörper vom Kopf auf die Arbeitskleidung." at bounding box center [739, 175] width 301 height 36
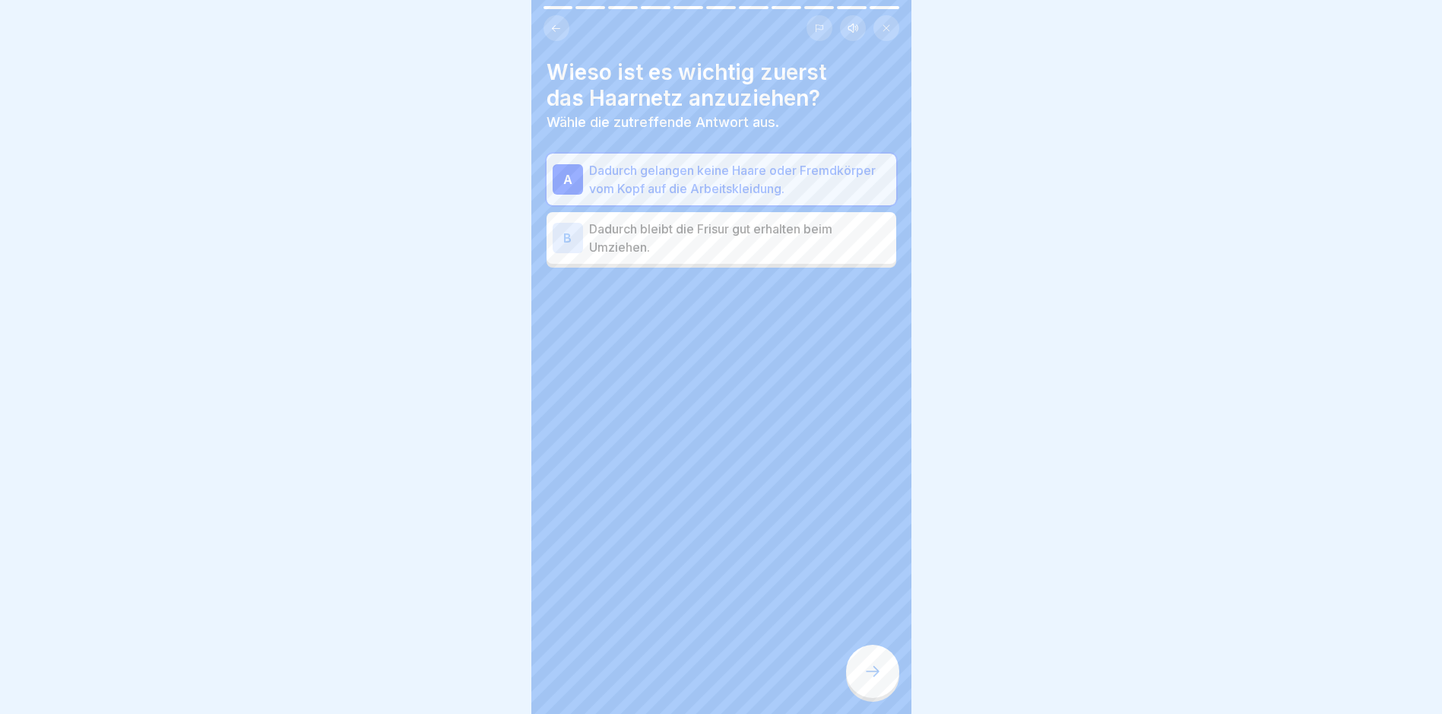
click at [688, 680] on icon at bounding box center [873, 671] width 18 height 18
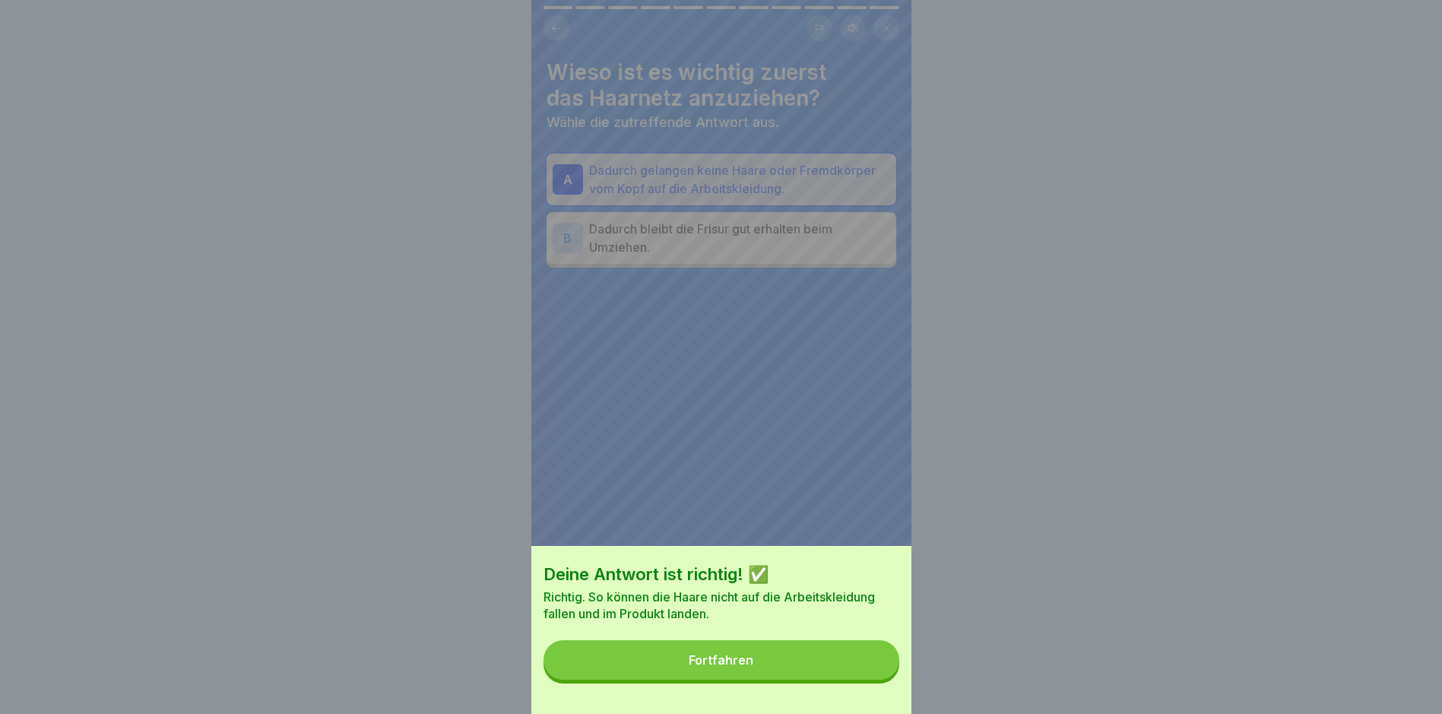
click at [688, 678] on button "Fortfahren" at bounding box center [722, 660] width 356 height 40
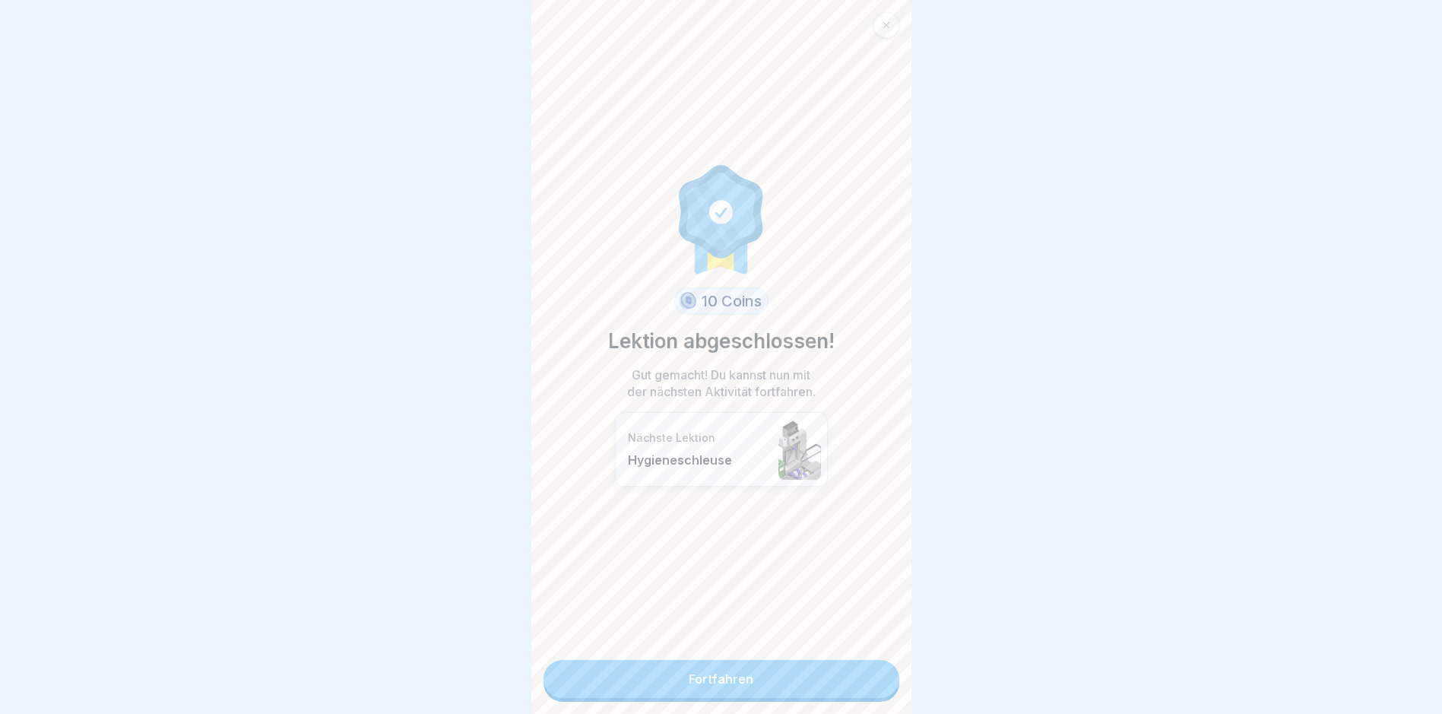
click at [688, 675] on link "Fortfahren" at bounding box center [722, 679] width 356 height 38
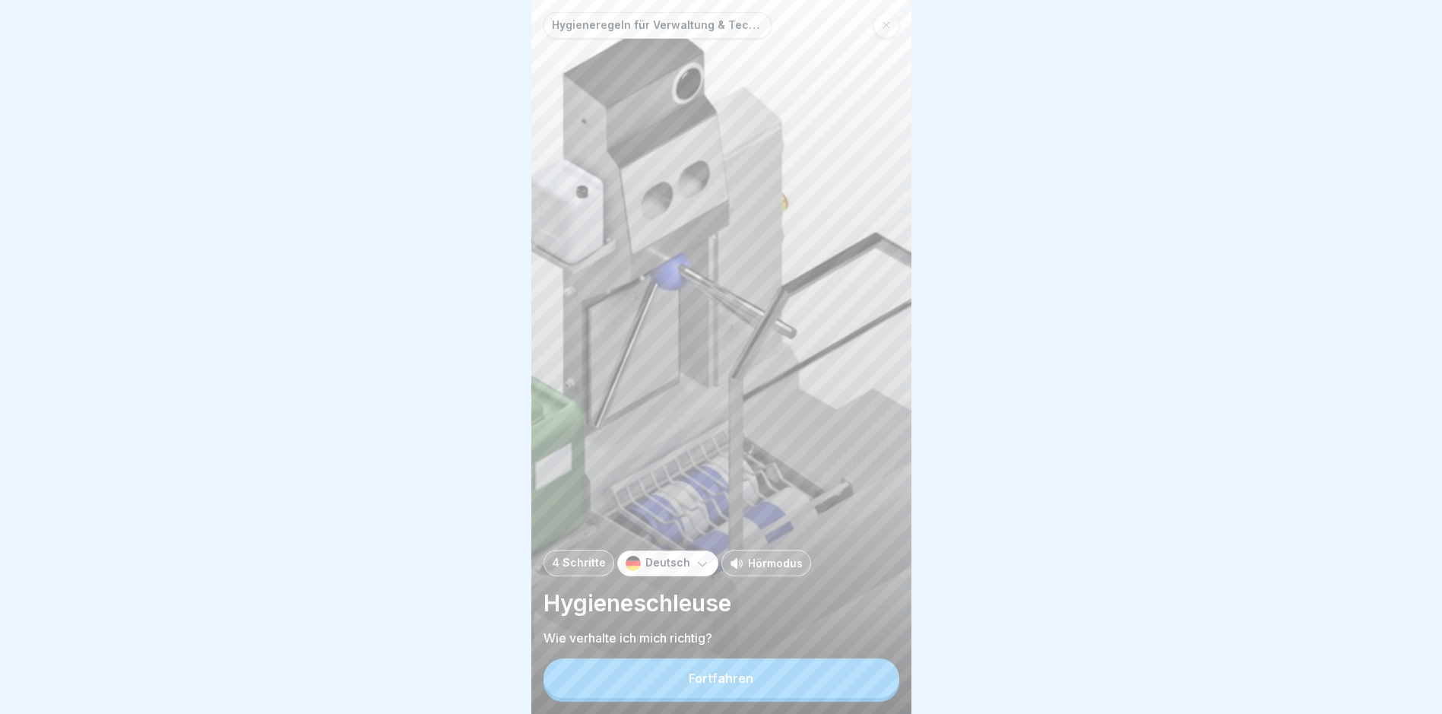
click at [688, 692] on button "Fortfahren" at bounding box center [722, 678] width 356 height 40
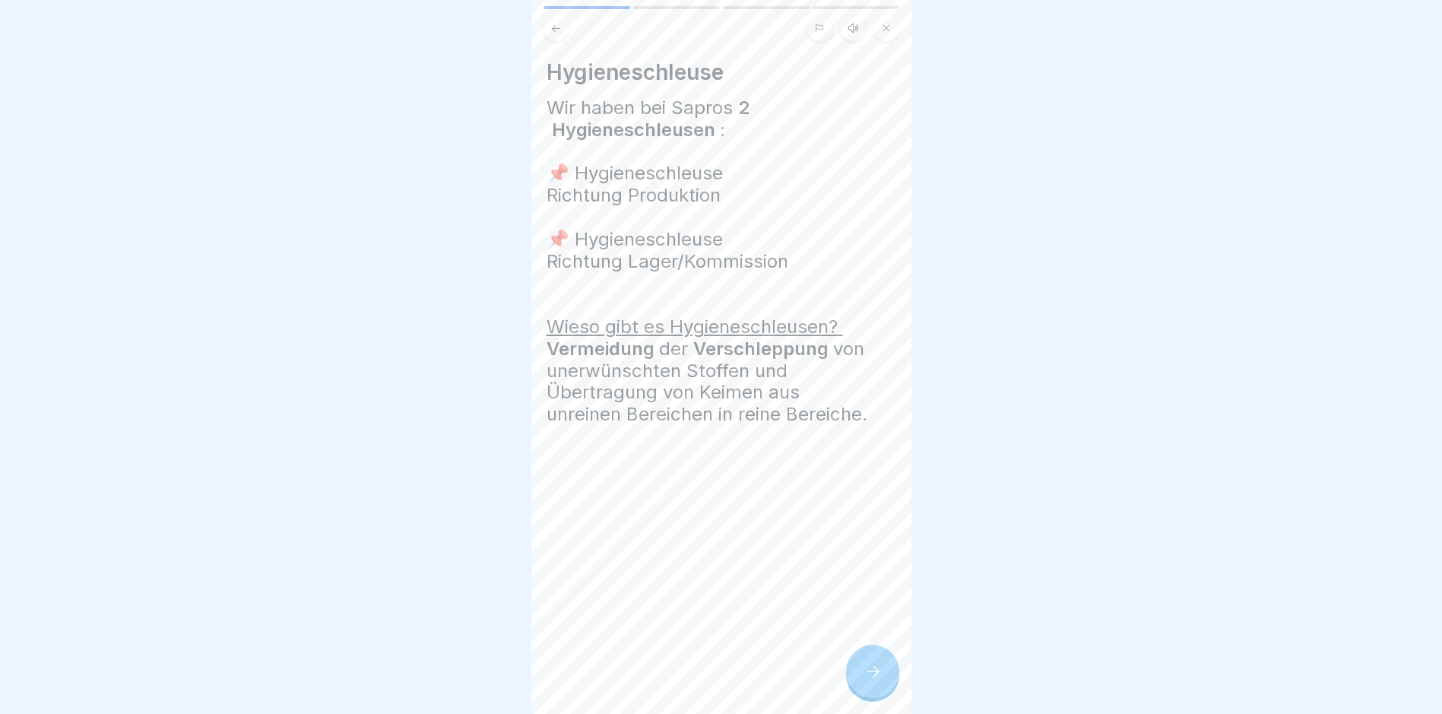
click at [688, 680] on icon at bounding box center [873, 671] width 18 height 18
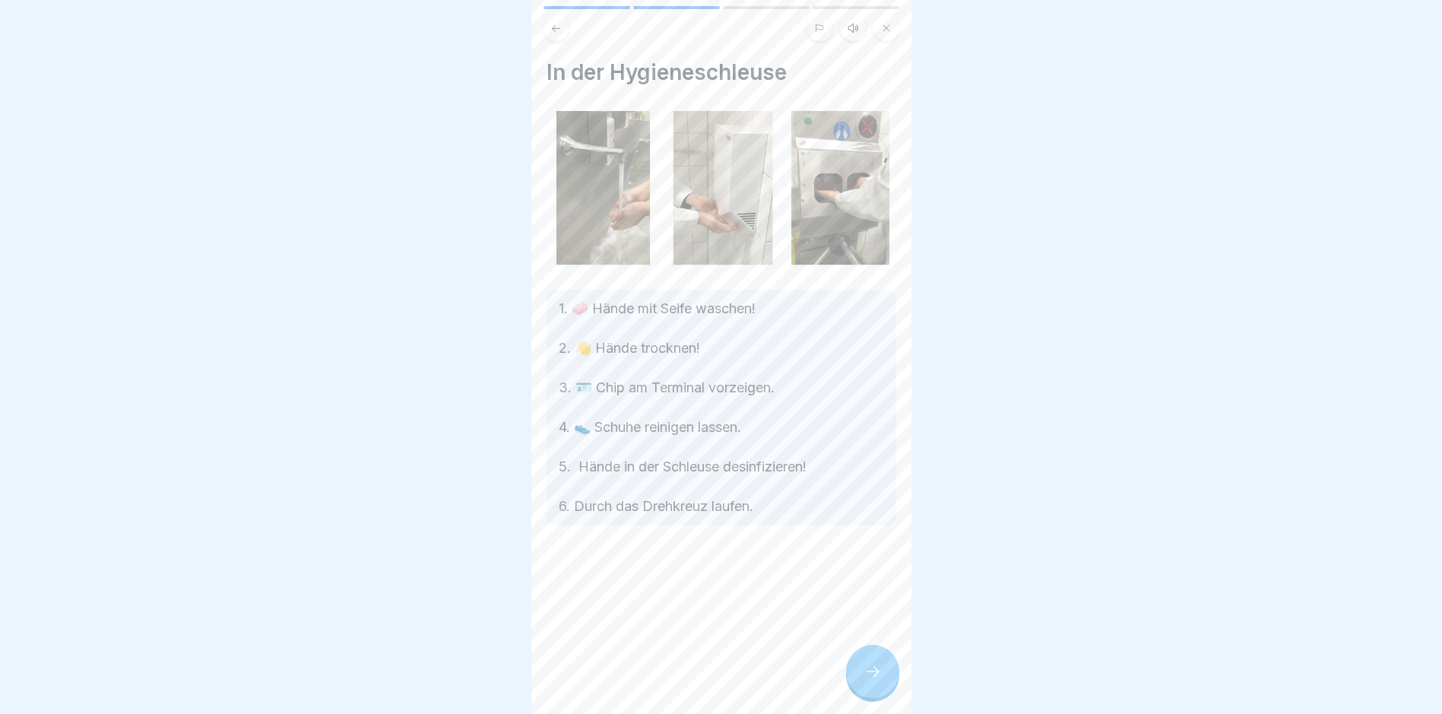
click at [688, 680] on icon at bounding box center [873, 671] width 18 height 18
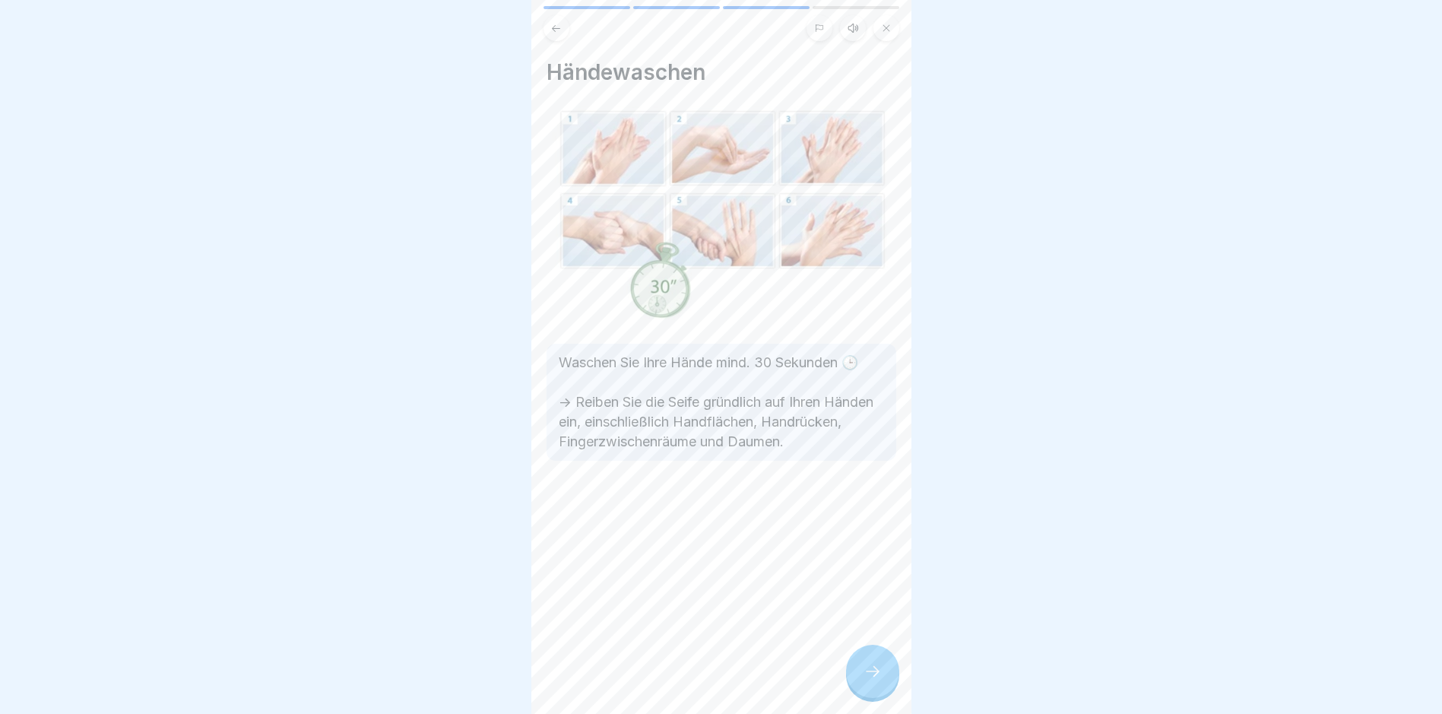
click at [688, 680] on icon at bounding box center [873, 671] width 18 height 18
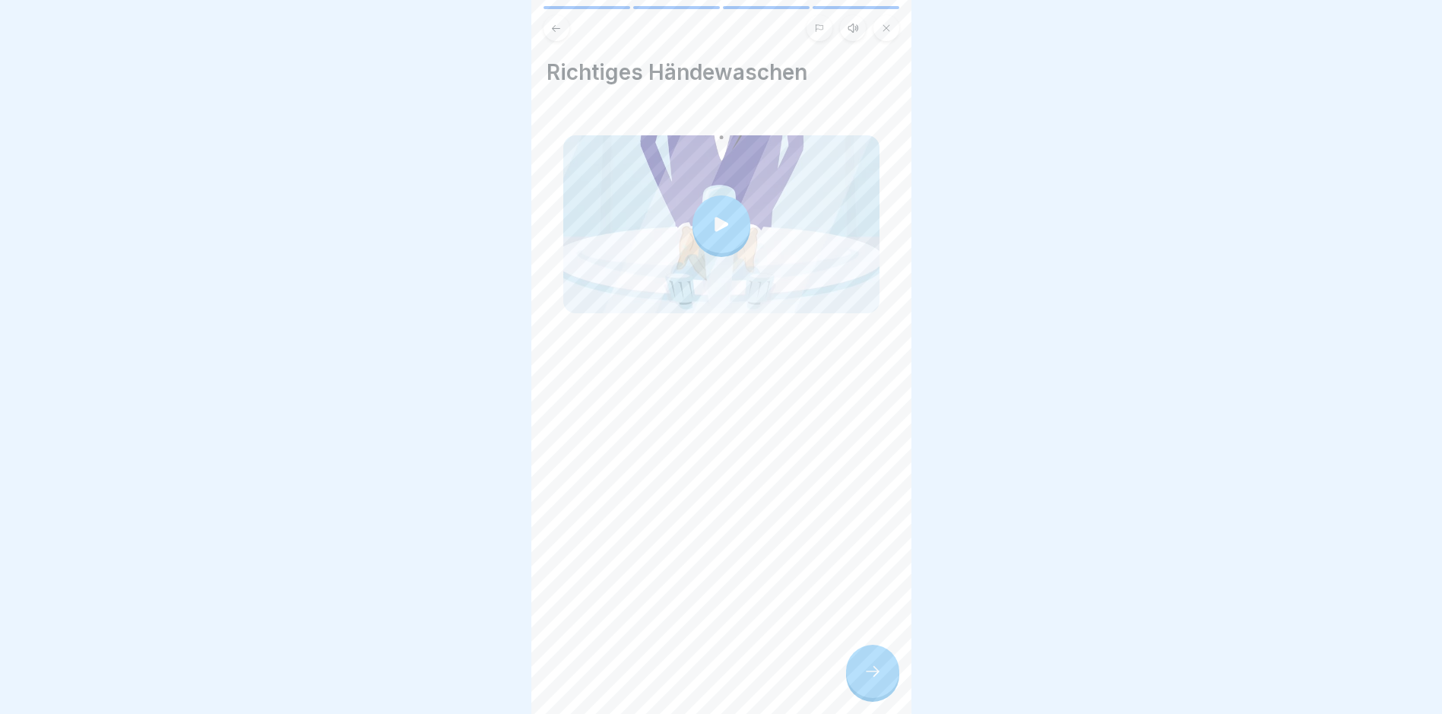
click at [688, 232] on div at bounding box center [722, 224] width 58 height 58
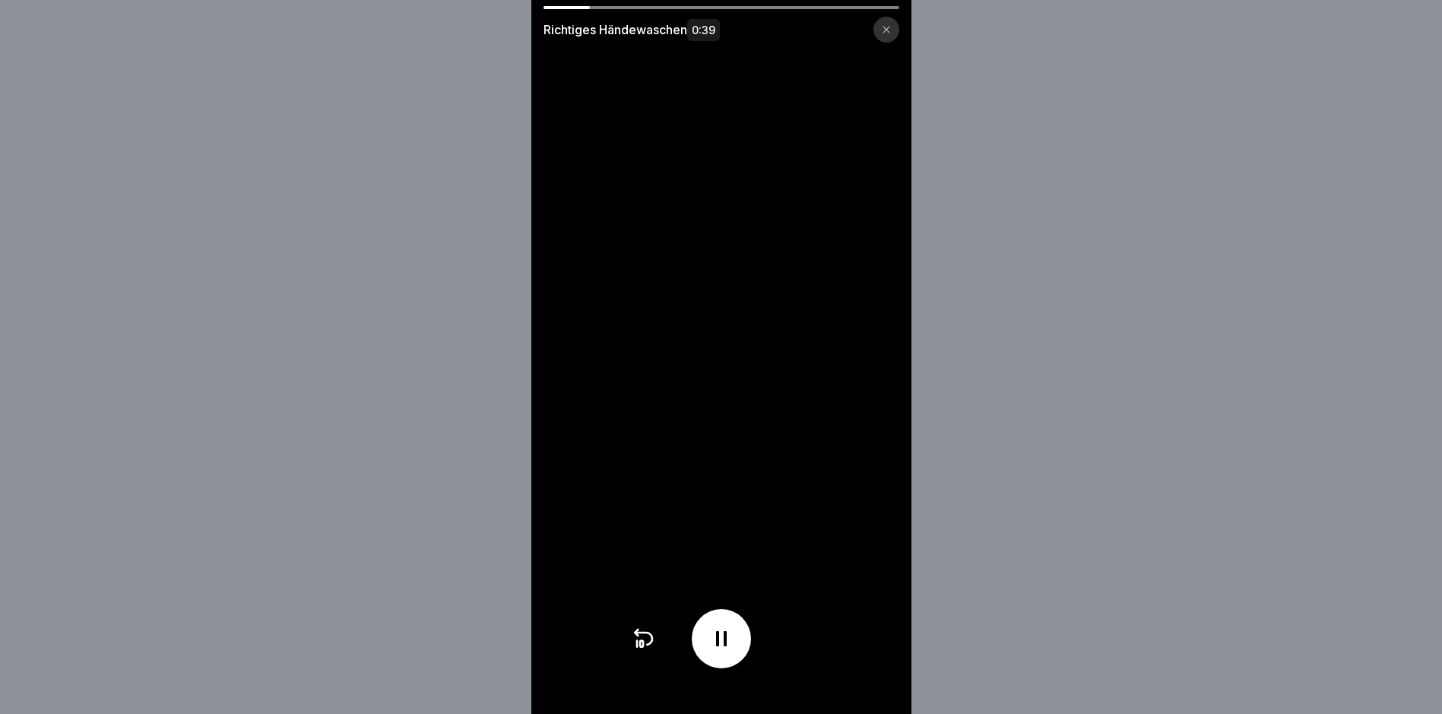
click at [667, 9] on div "Richtiges Händewaschen 0:39" at bounding box center [721, 24] width 380 height 36
click at [688, 25] on icon at bounding box center [886, 29] width 9 height 9
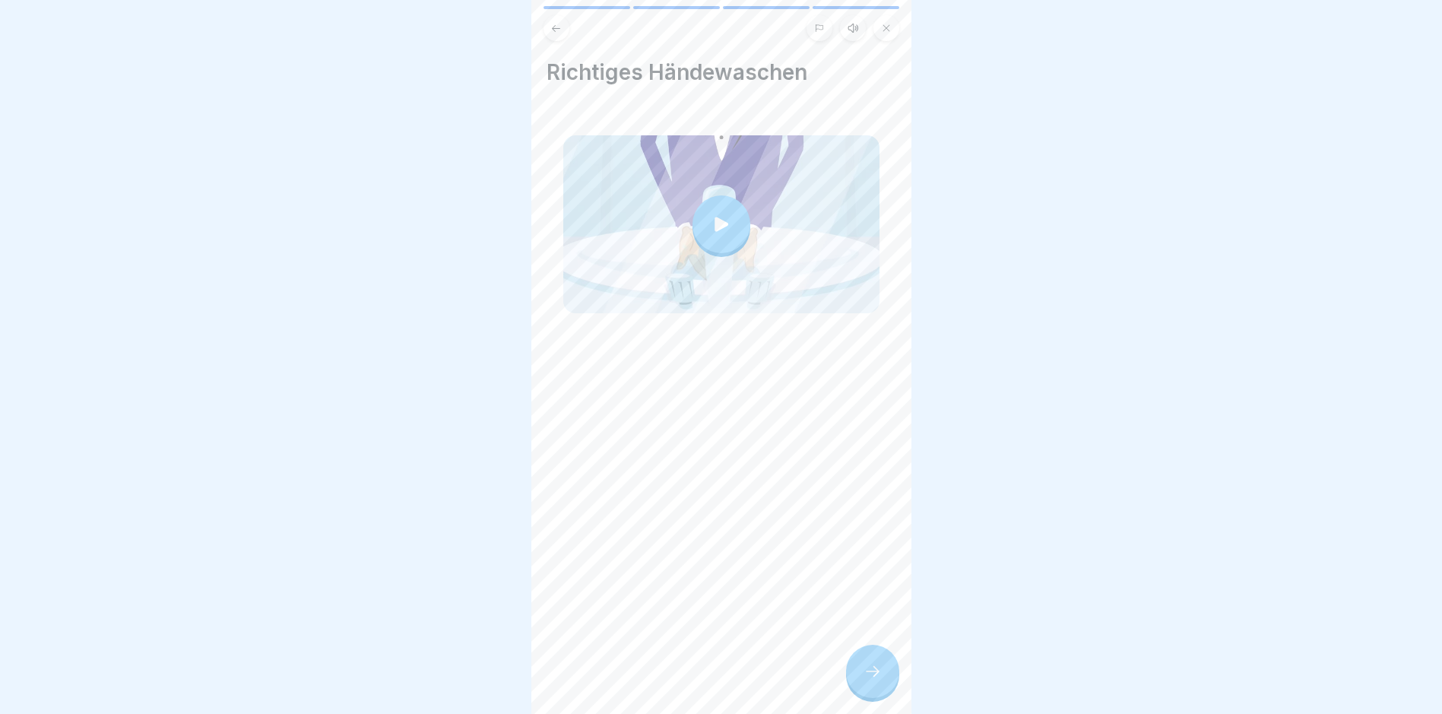
click at [688, 680] on icon at bounding box center [873, 671] width 18 height 18
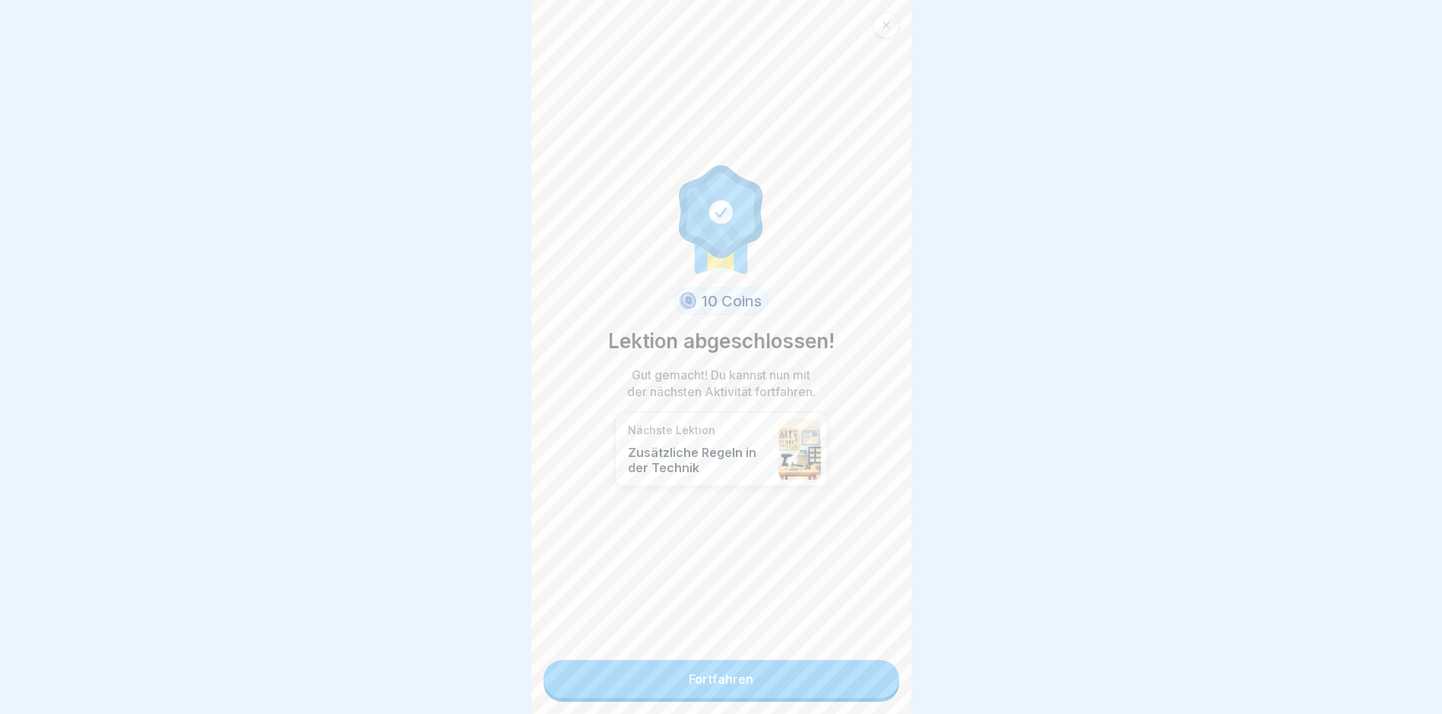
click at [688, 684] on link "Fortfahren" at bounding box center [722, 679] width 356 height 38
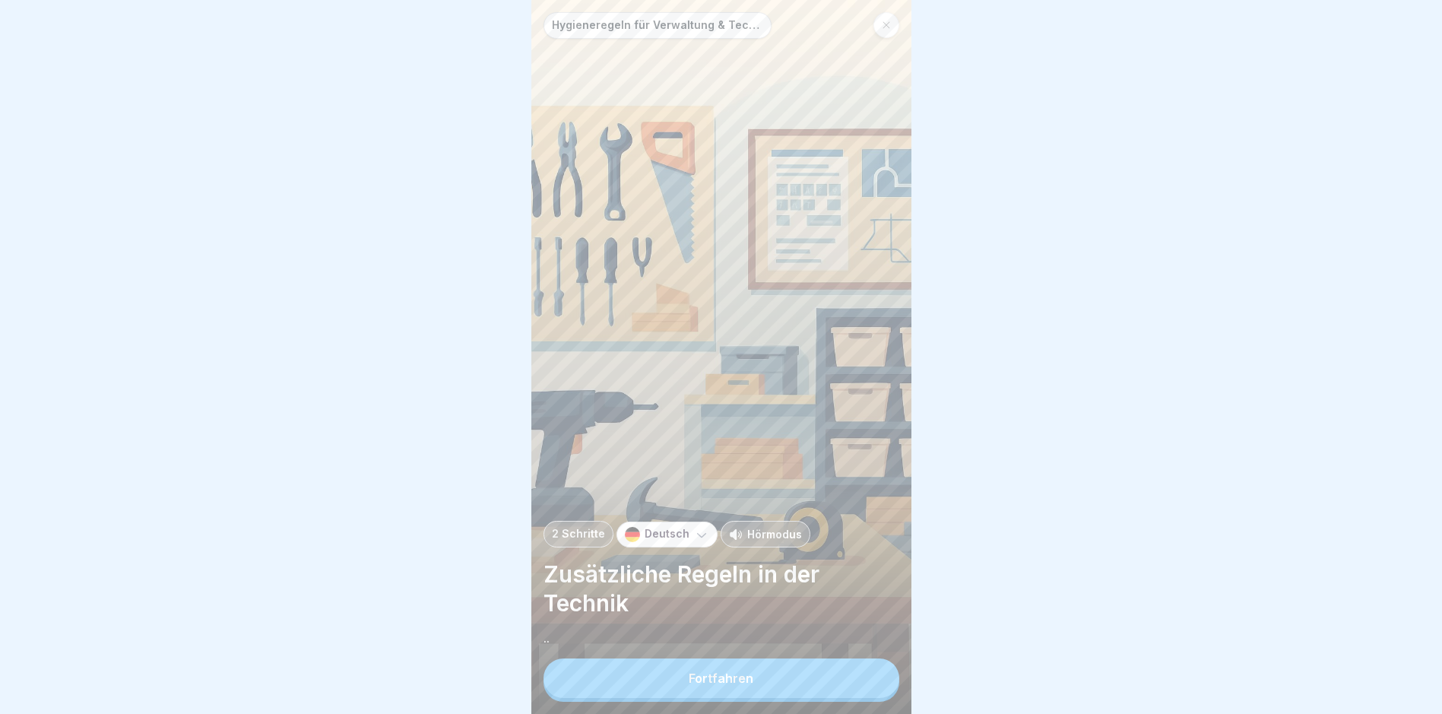
click at [688, 678] on button "Fortfahren" at bounding box center [722, 678] width 356 height 40
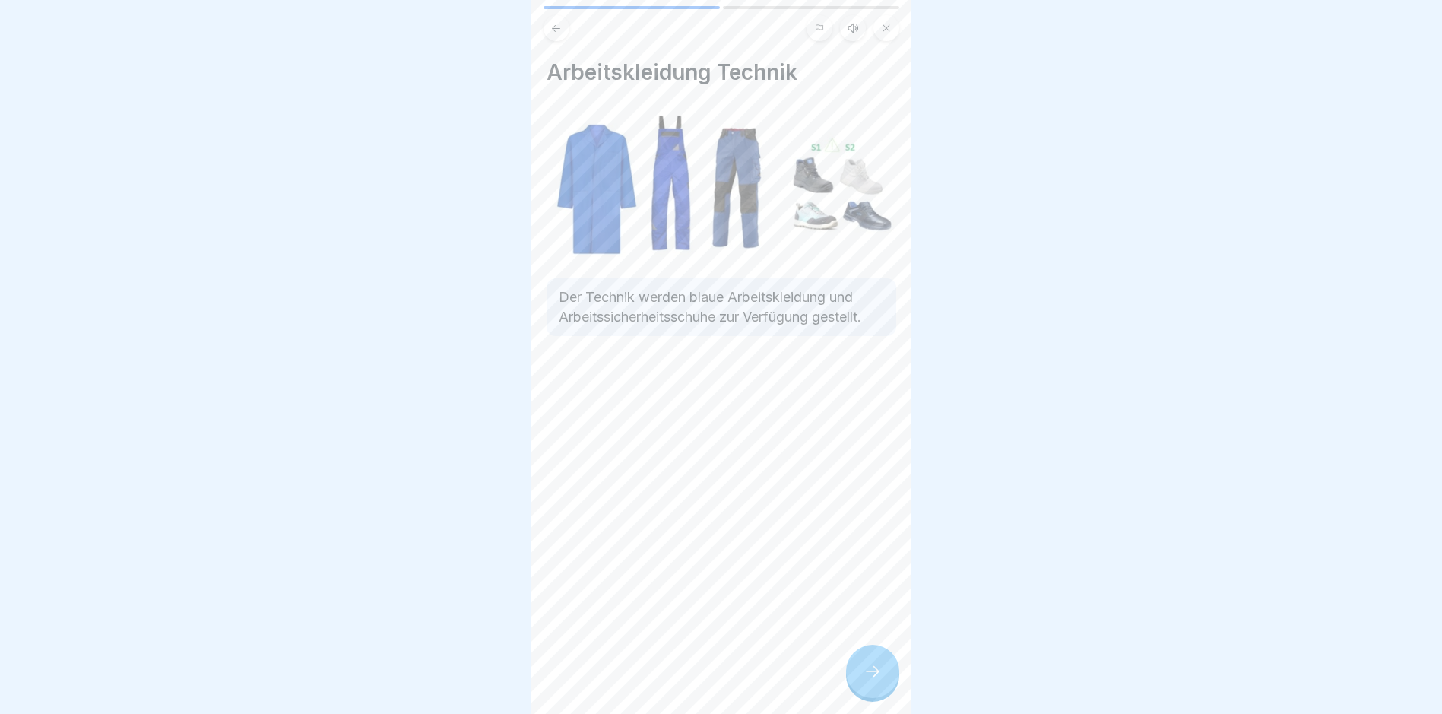
click at [688, 678] on icon at bounding box center [873, 671] width 18 height 18
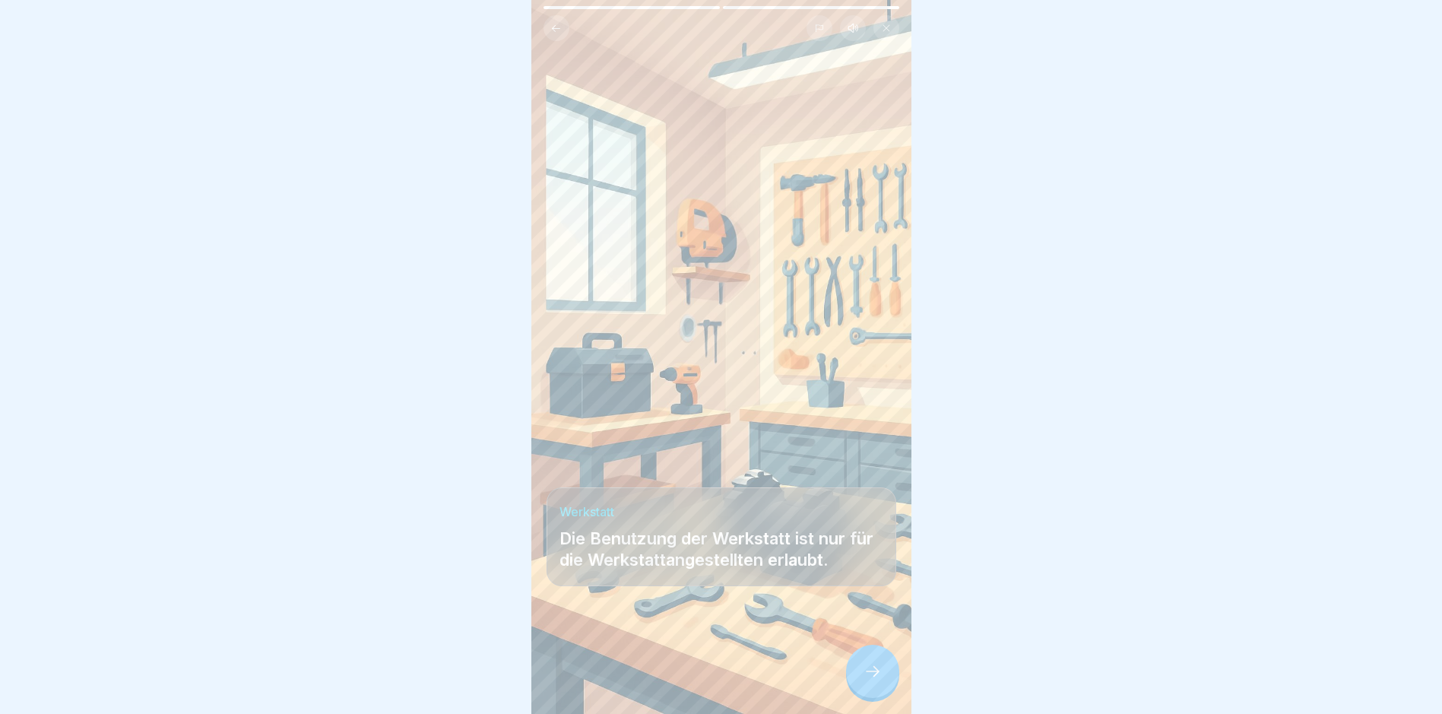
click at [688, 678] on icon at bounding box center [873, 671] width 18 height 18
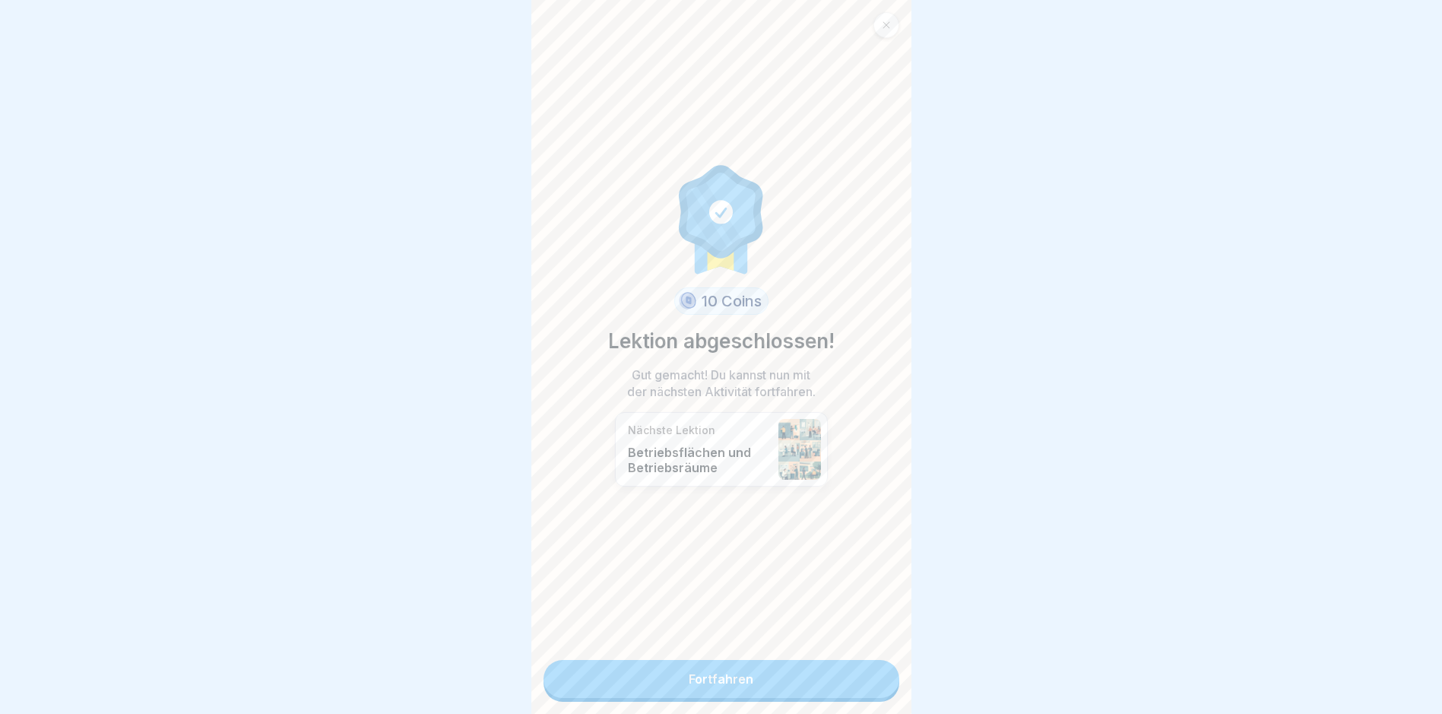
click at [688, 678] on link "Fortfahren" at bounding box center [722, 679] width 356 height 38
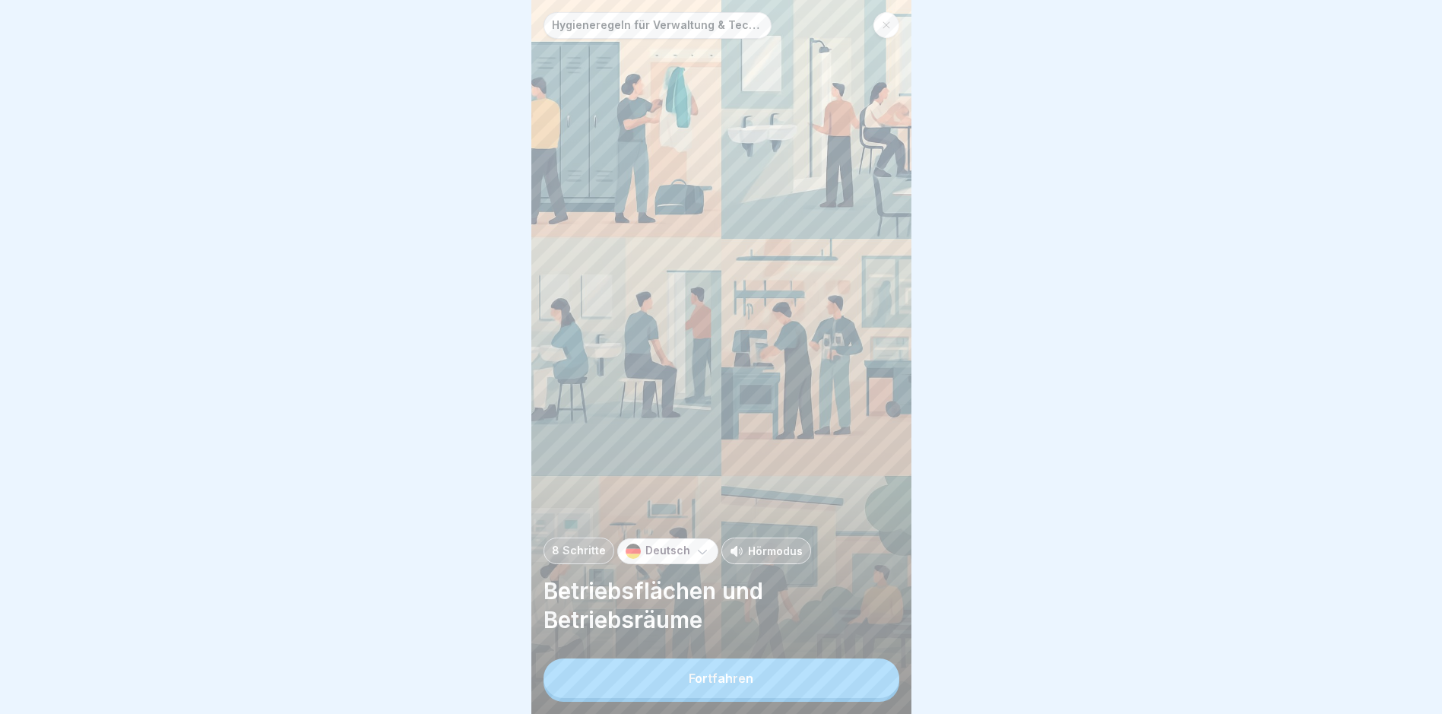
click at [688, 678] on button "Fortfahren" at bounding box center [722, 678] width 356 height 40
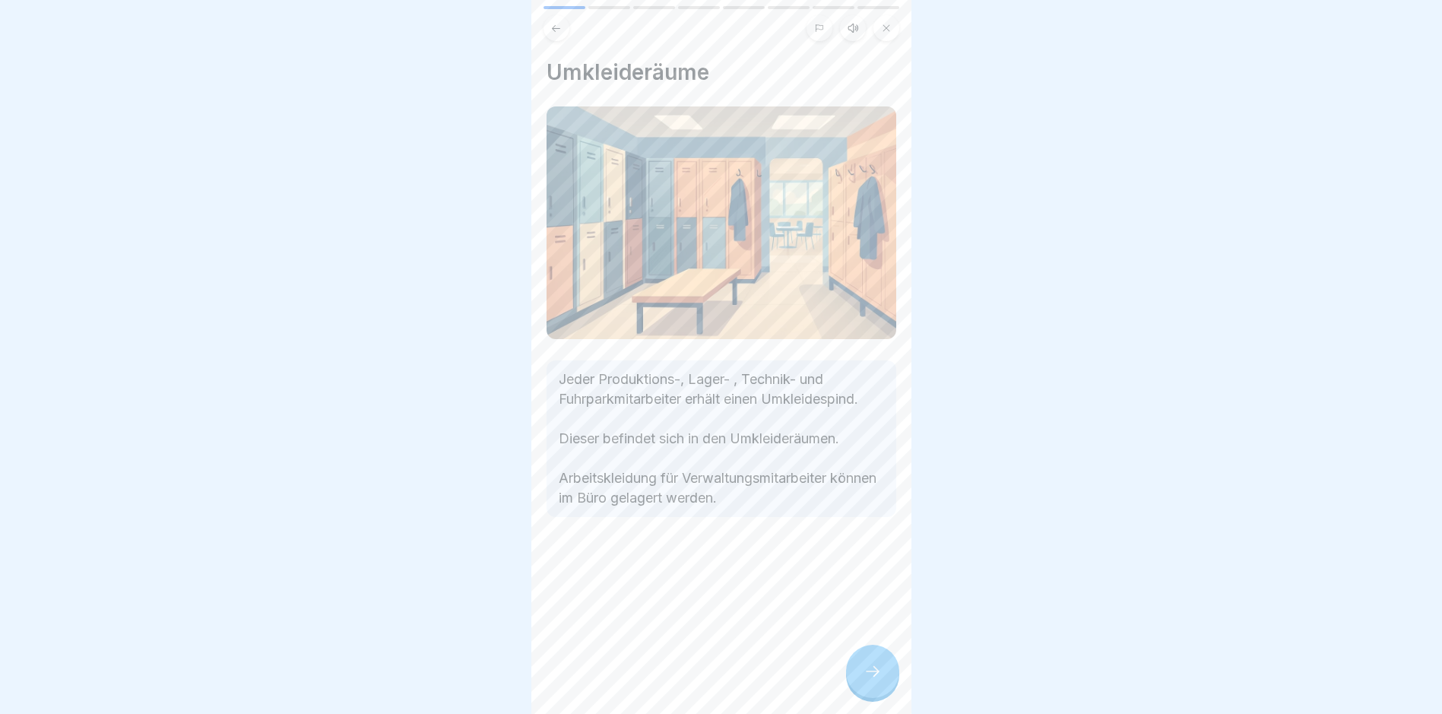
click at [688, 678] on icon at bounding box center [873, 671] width 18 height 18
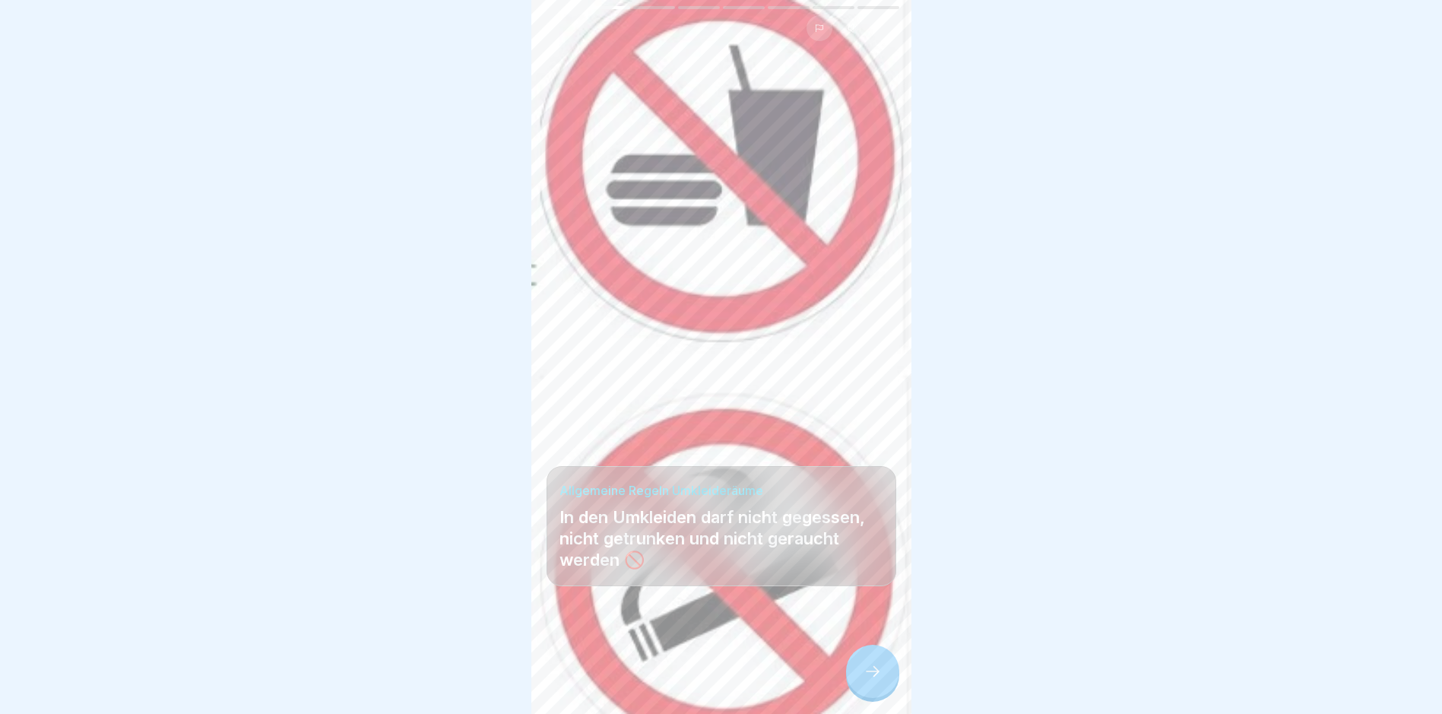
click at [688, 678] on icon at bounding box center [873, 671] width 18 height 18
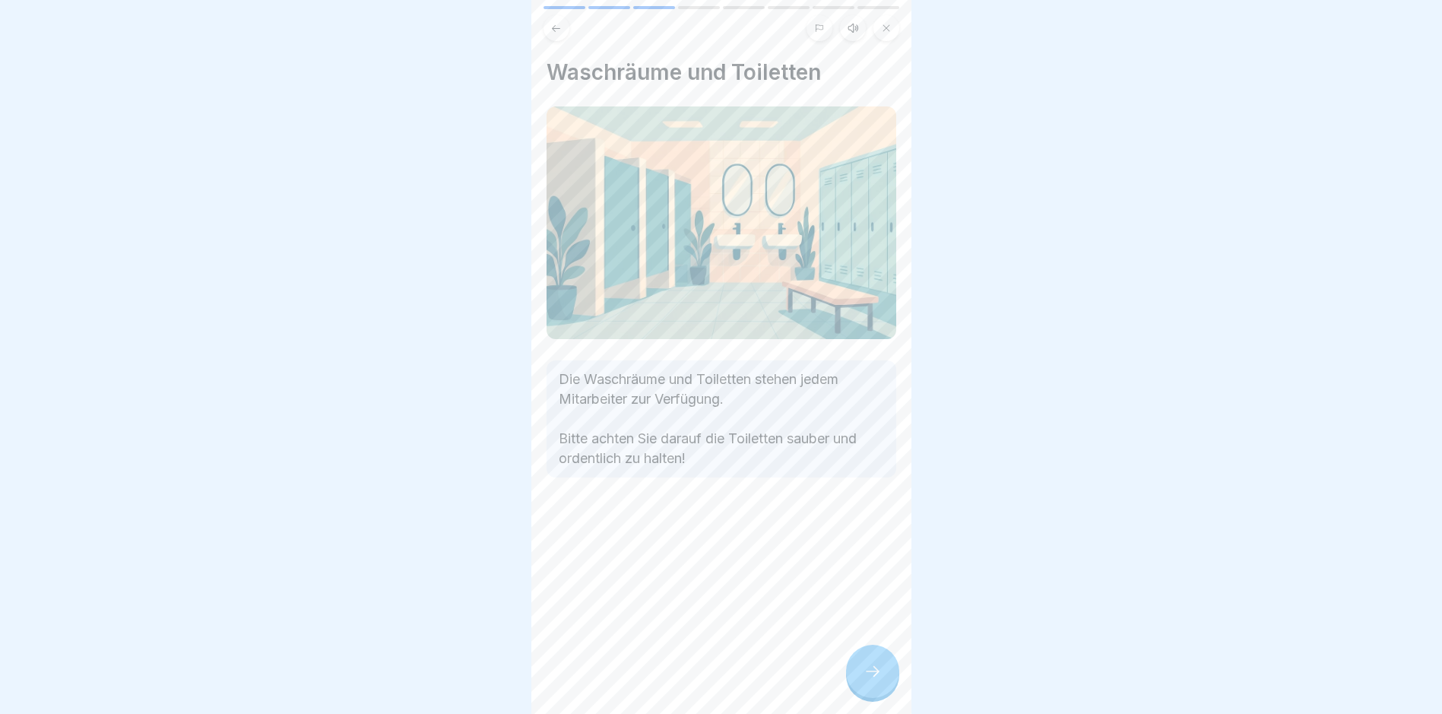
click at [688, 678] on icon at bounding box center [873, 671] width 18 height 18
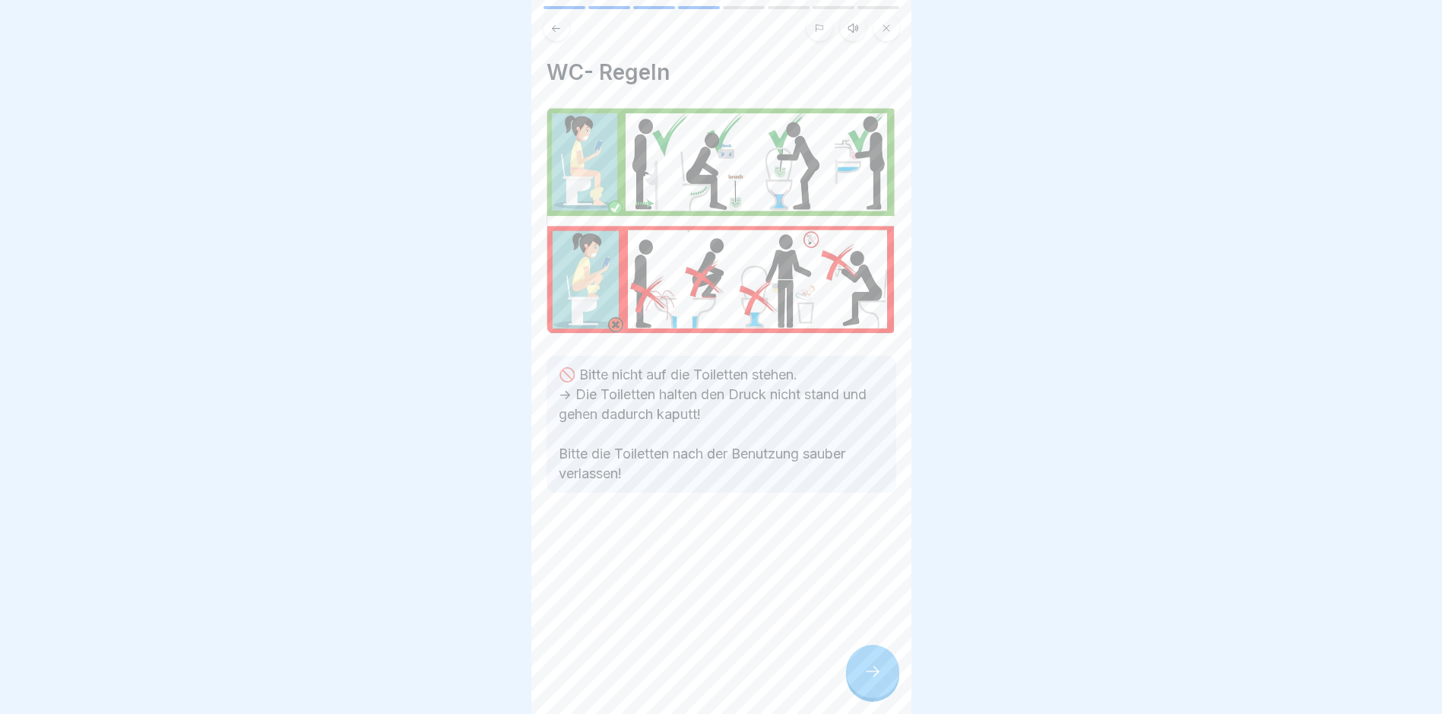
click at [688, 679] on icon at bounding box center [873, 671] width 18 height 18
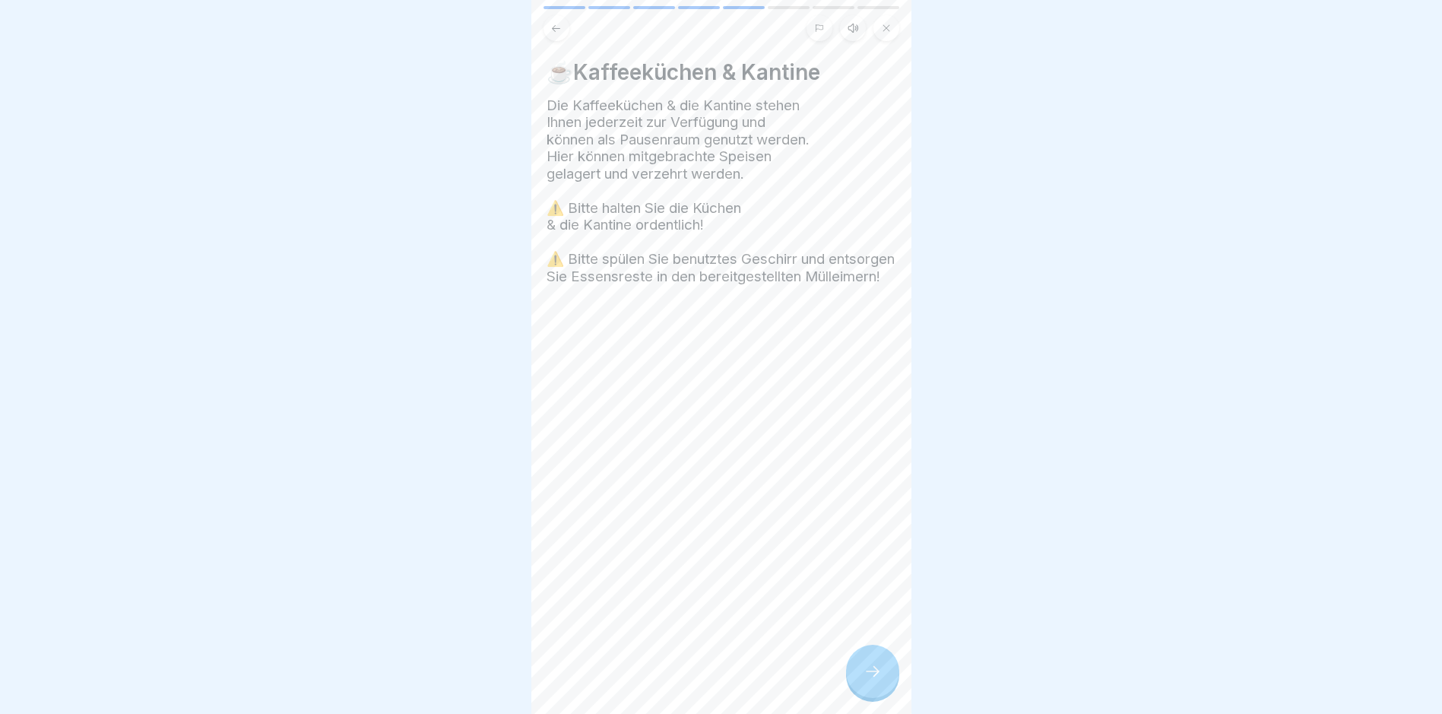
click at [688, 680] on icon at bounding box center [873, 671] width 18 height 18
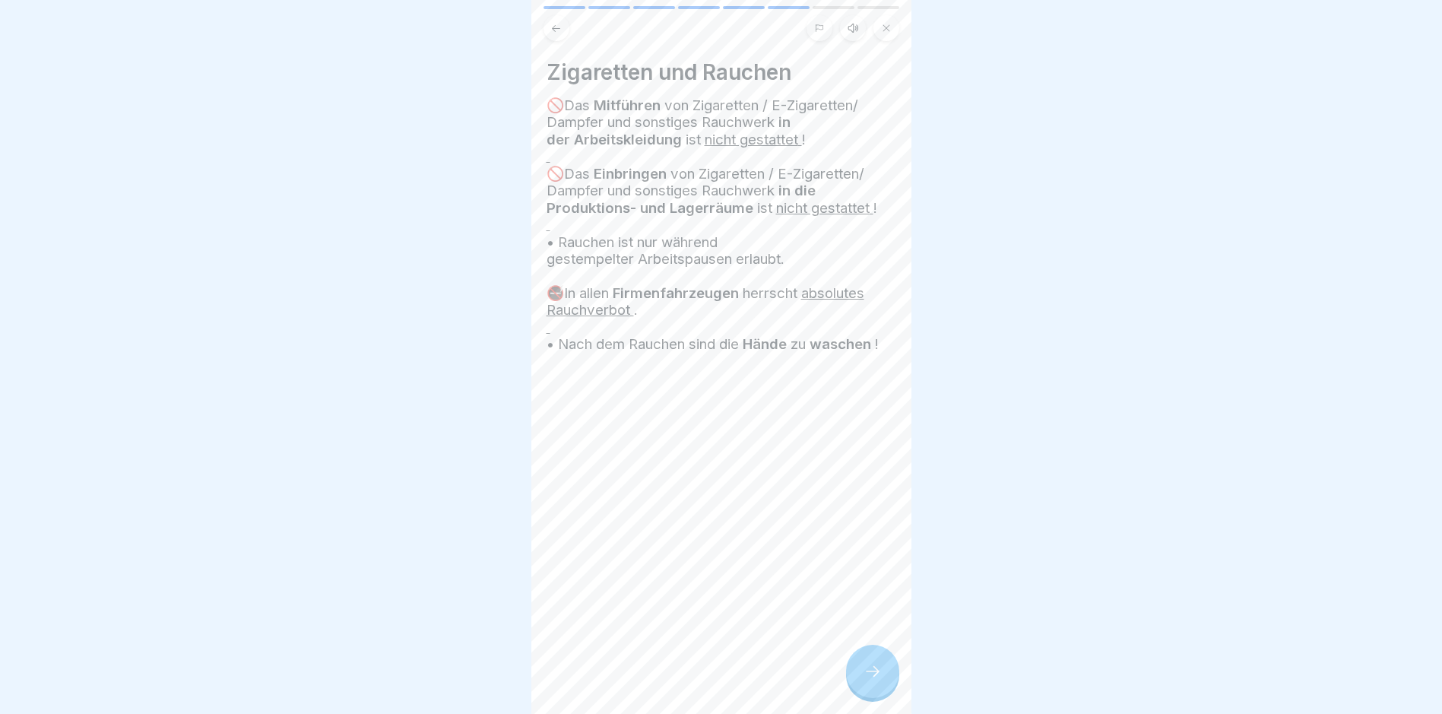
click at [688, 680] on icon at bounding box center [873, 671] width 18 height 18
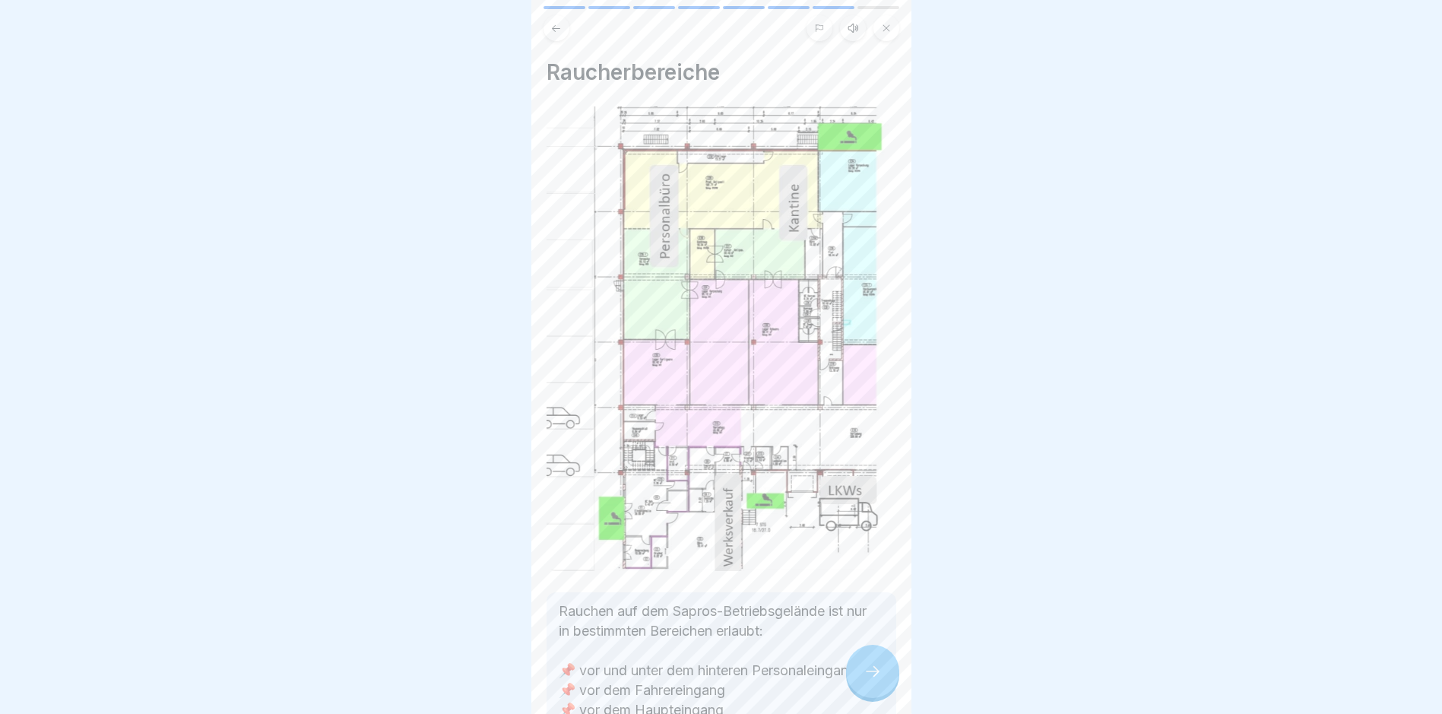
click at [688, 680] on icon at bounding box center [873, 671] width 18 height 18
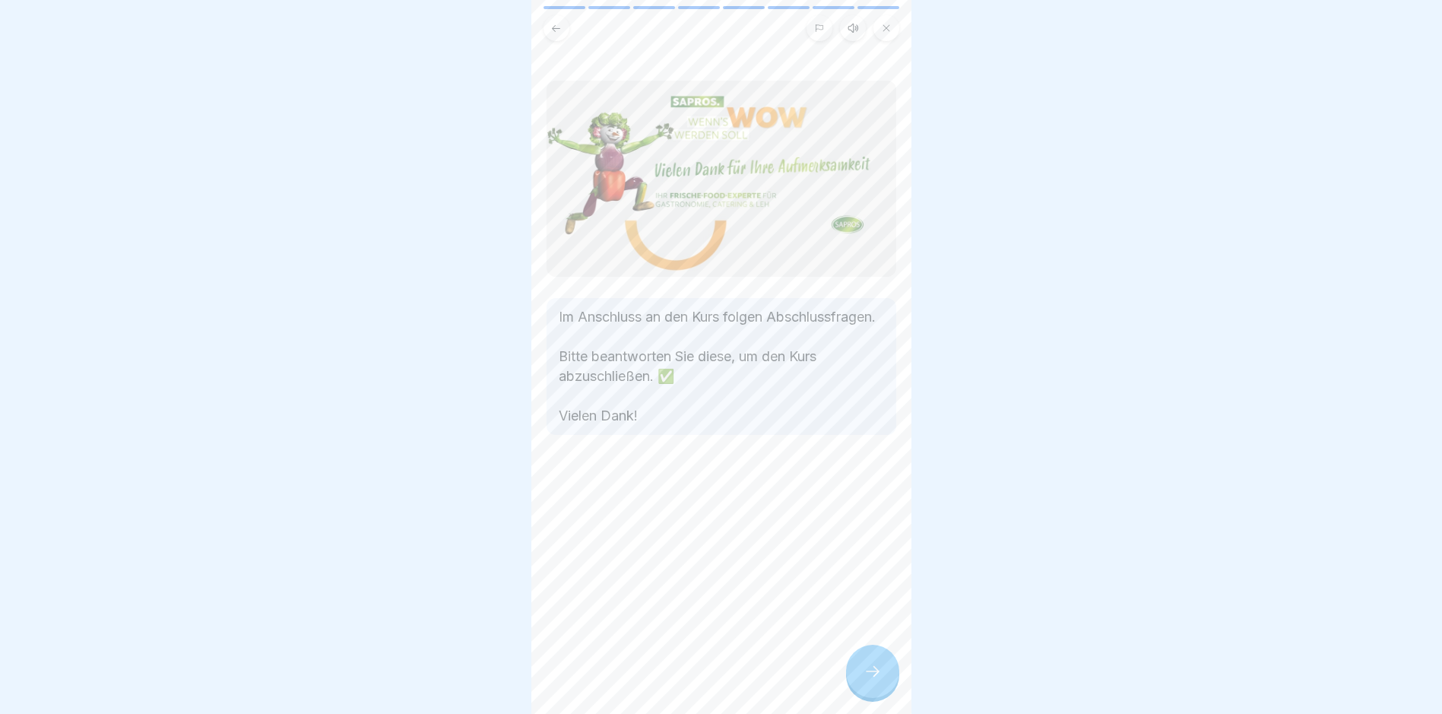
click at [688, 680] on icon at bounding box center [873, 671] width 18 height 18
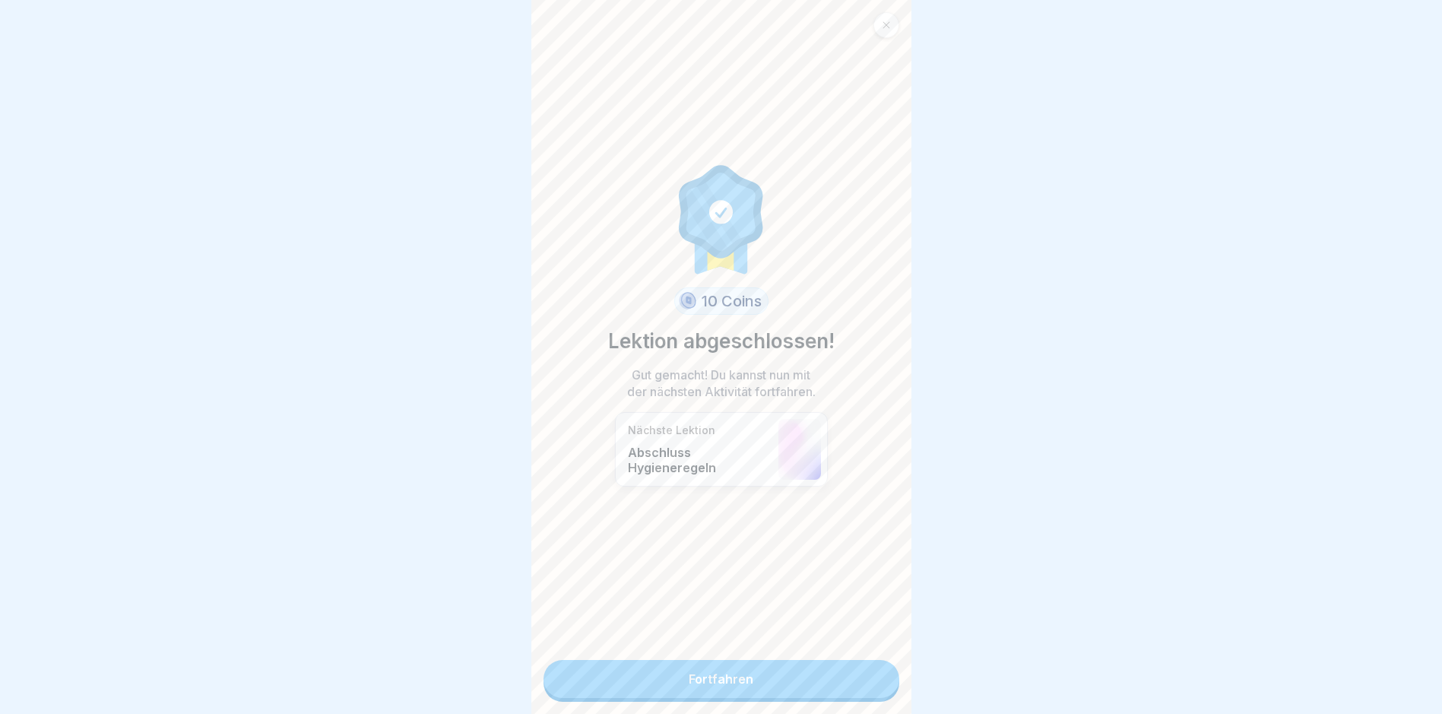
click at [688, 687] on link "Fortfahren" at bounding box center [722, 679] width 356 height 38
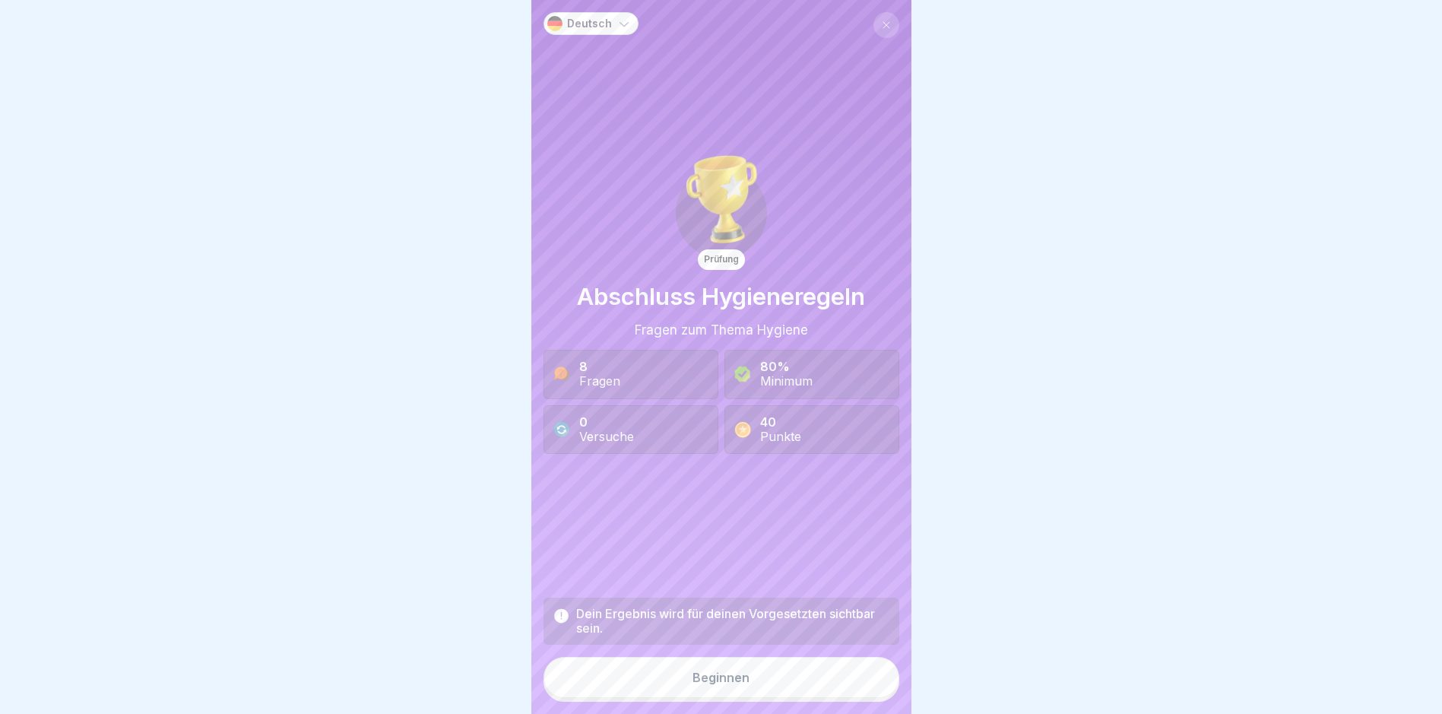
click at [688, 687] on button "Beginnen" at bounding box center [722, 677] width 356 height 41
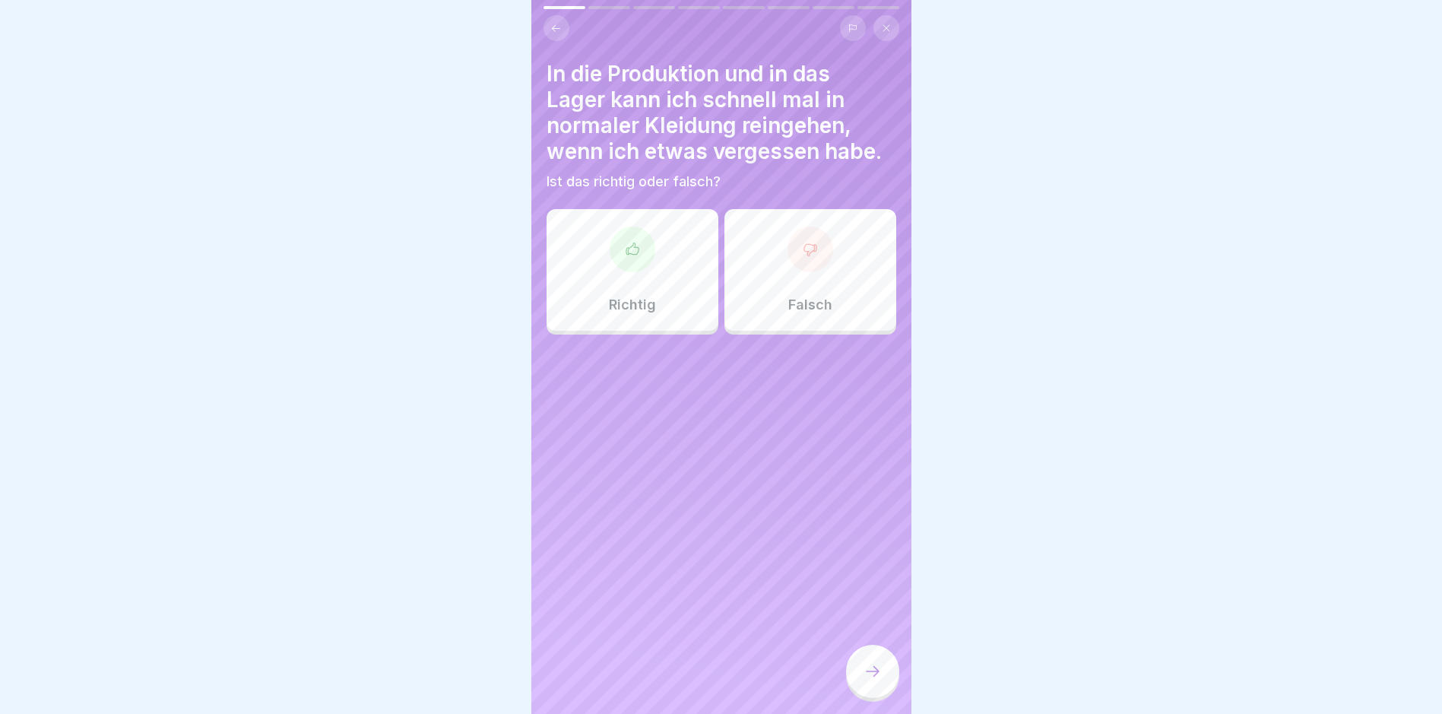
click at [688, 300] on p "Falsch" at bounding box center [810, 304] width 44 height 17
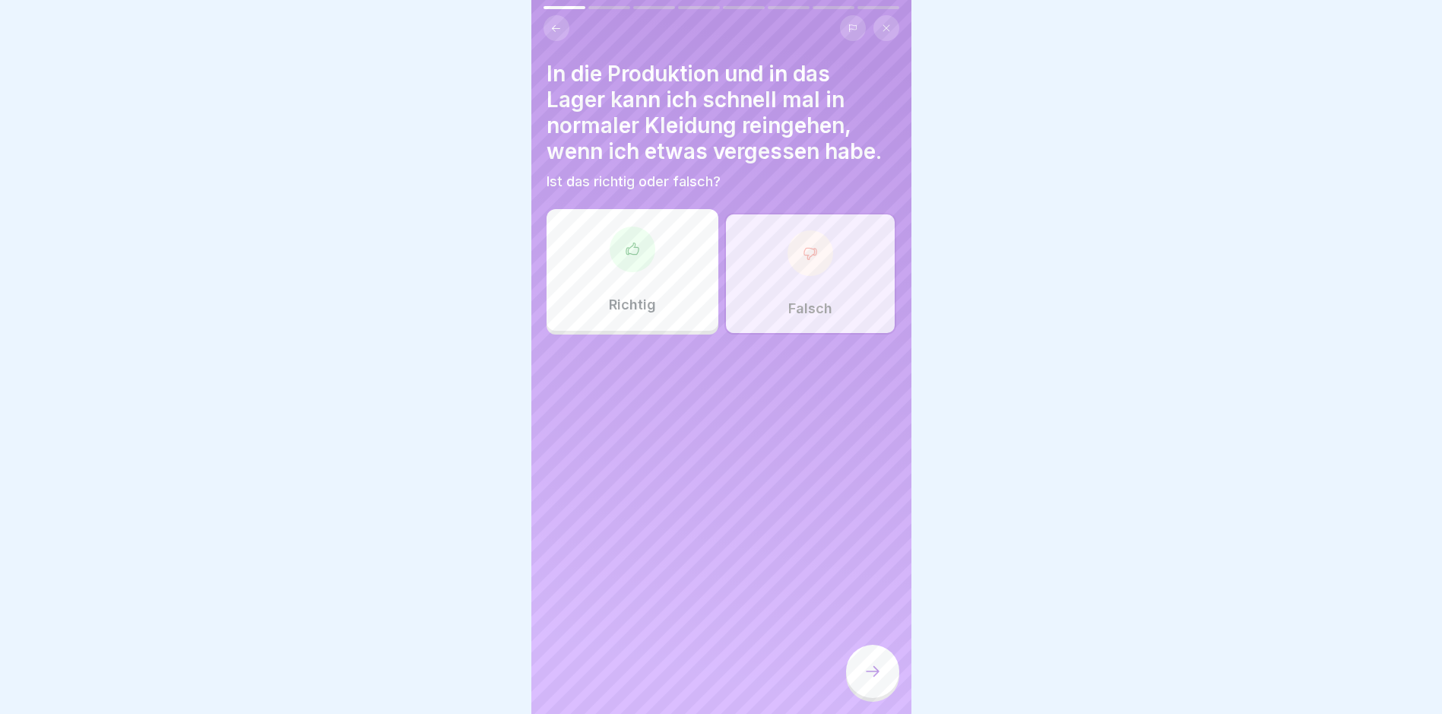
click at [688, 674] on div at bounding box center [872, 671] width 53 height 53
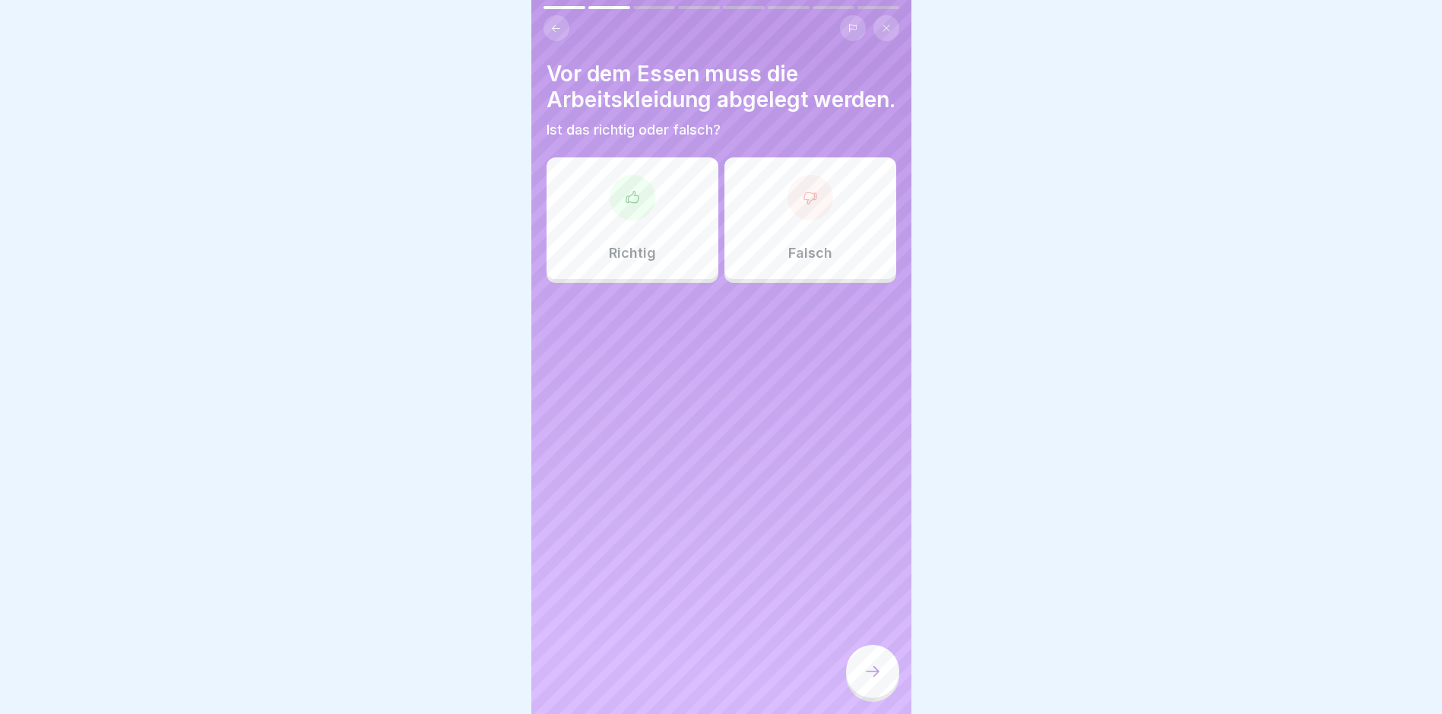
click at [688, 279] on div "Richtig" at bounding box center [633, 218] width 172 height 122
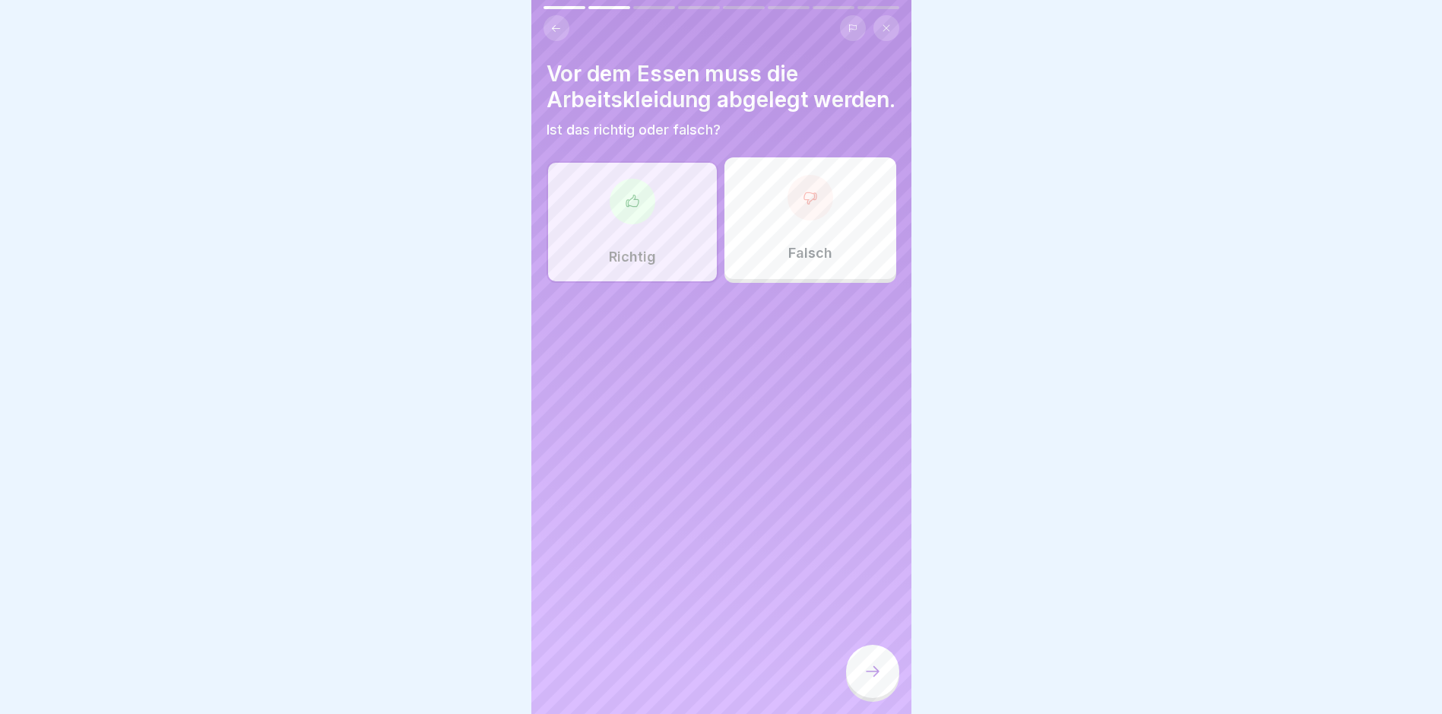
click at [688, 689] on div at bounding box center [872, 671] width 53 height 53
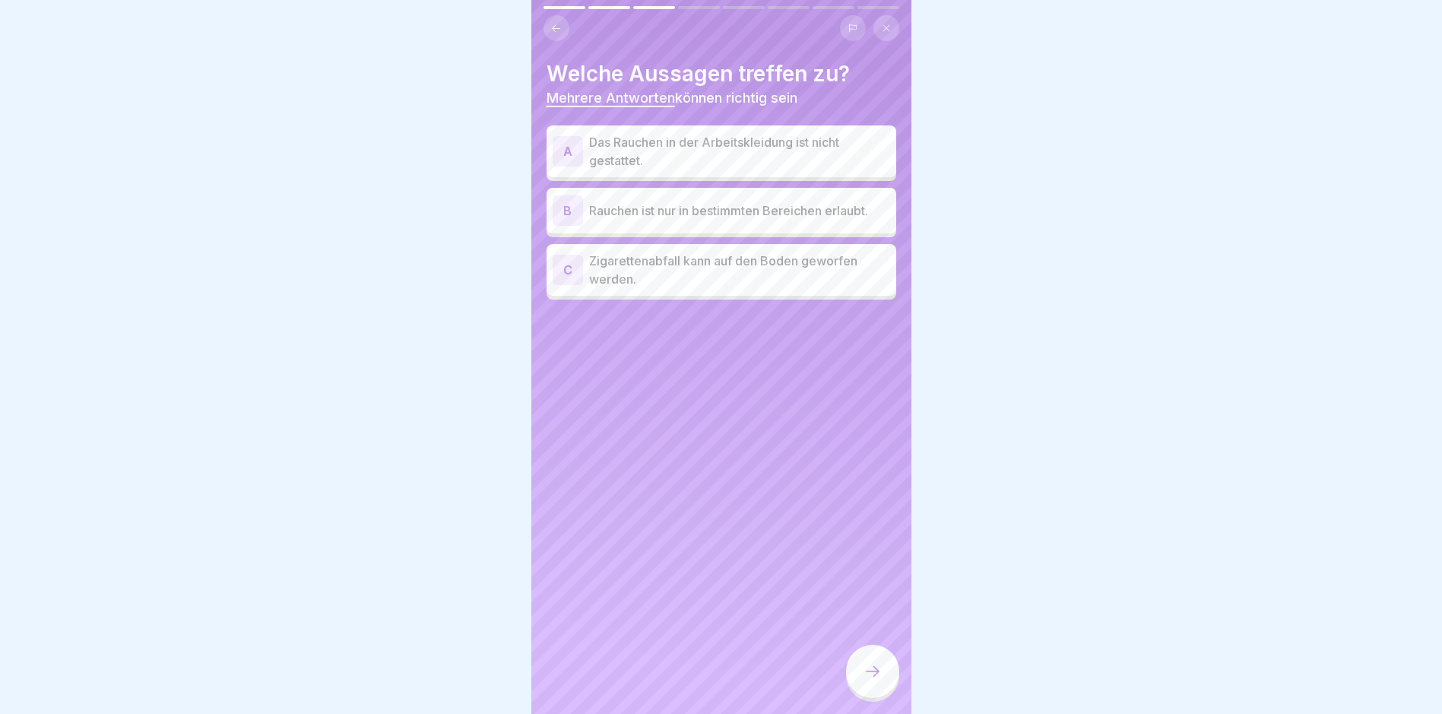
click at [688, 219] on p "Rauchen ist nur in bestimmten Bereichen erlaubt." at bounding box center [739, 210] width 301 height 18
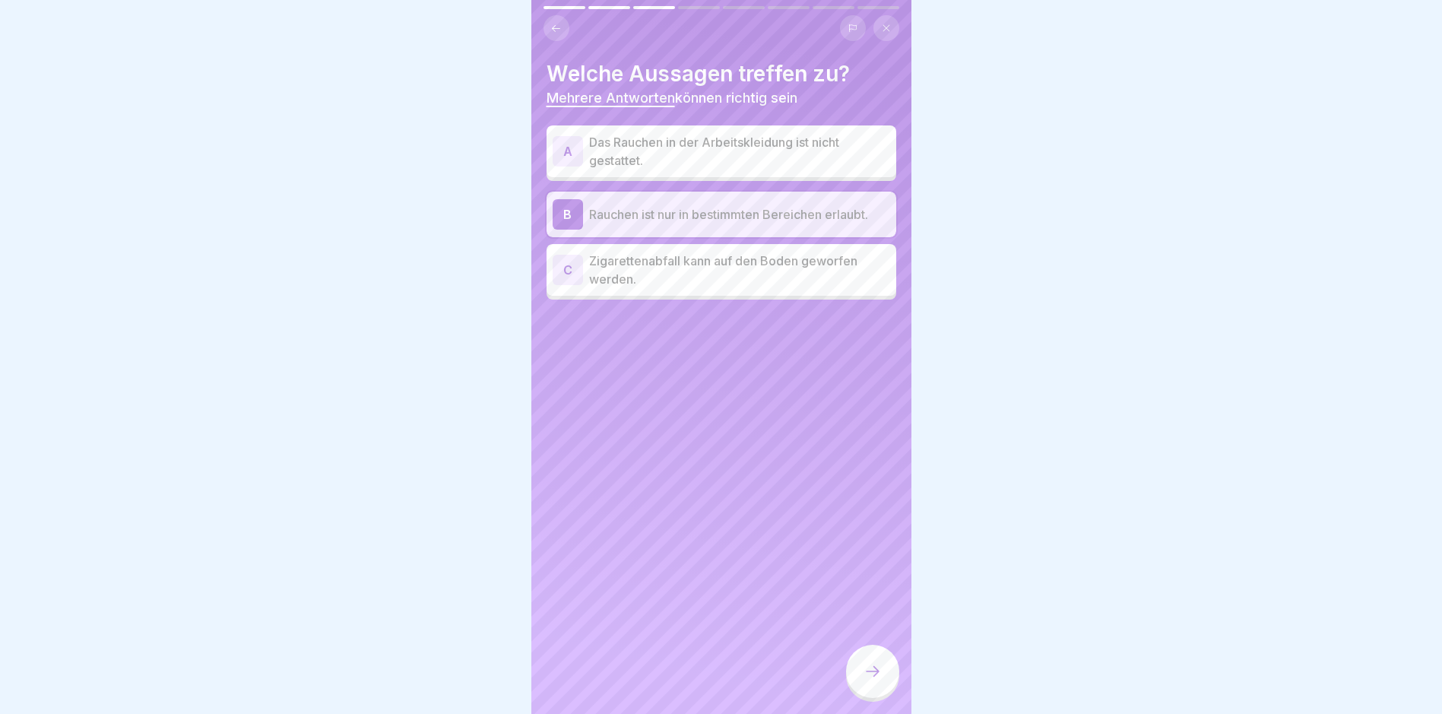
click at [688, 141] on p "Das Rauchen in der Arbeitskleidung ist nicht gestattet." at bounding box center [739, 151] width 301 height 36
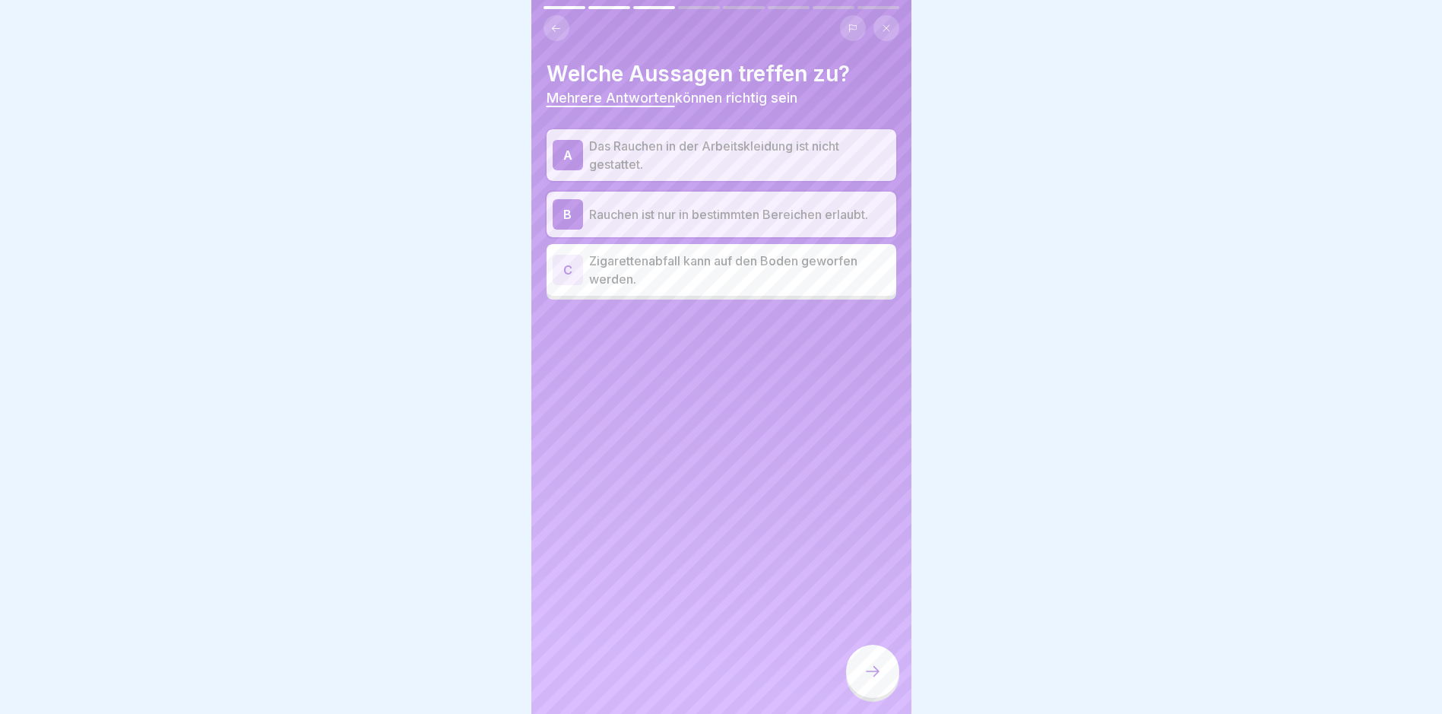
click at [688, 665] on div at bounding box center [872, 671] width 53 height 53
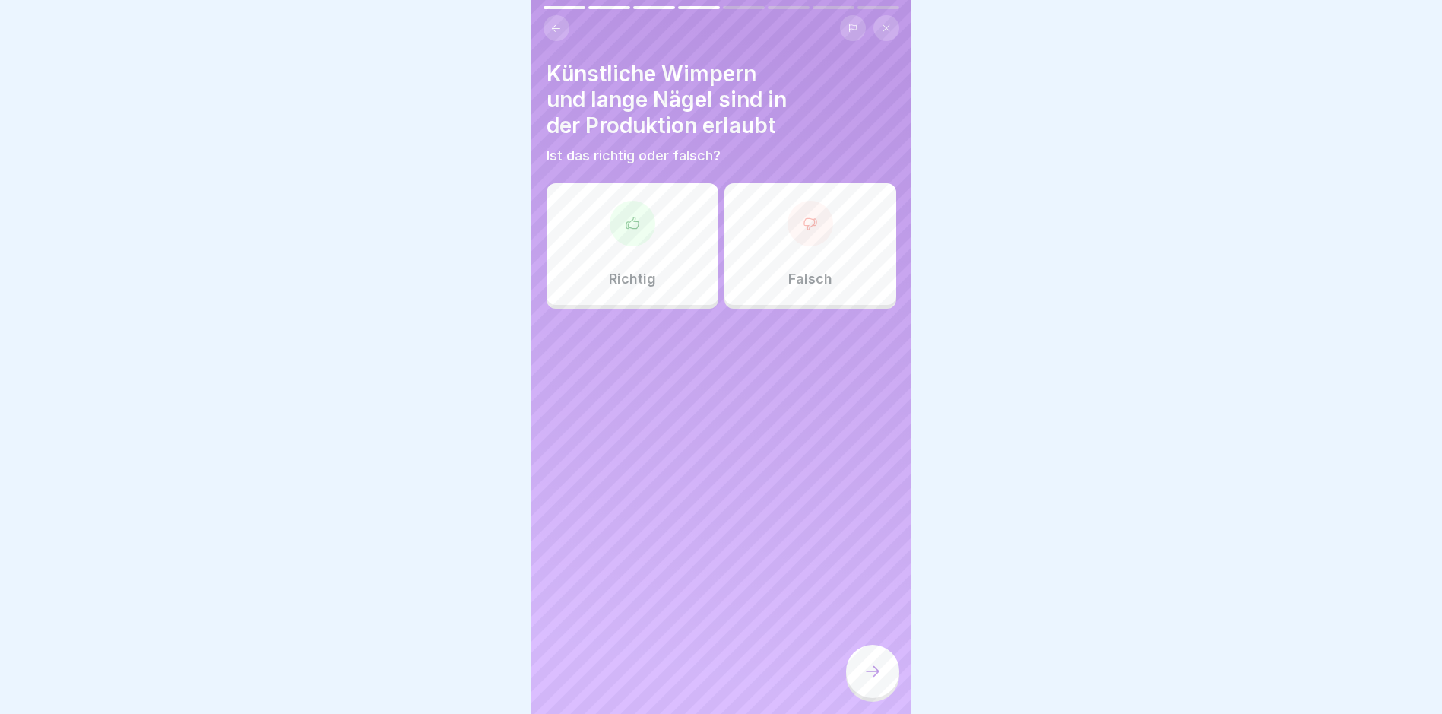
click at [688, 278] on p "Falsch" at bounding box center [810, 279] width 44 height 17
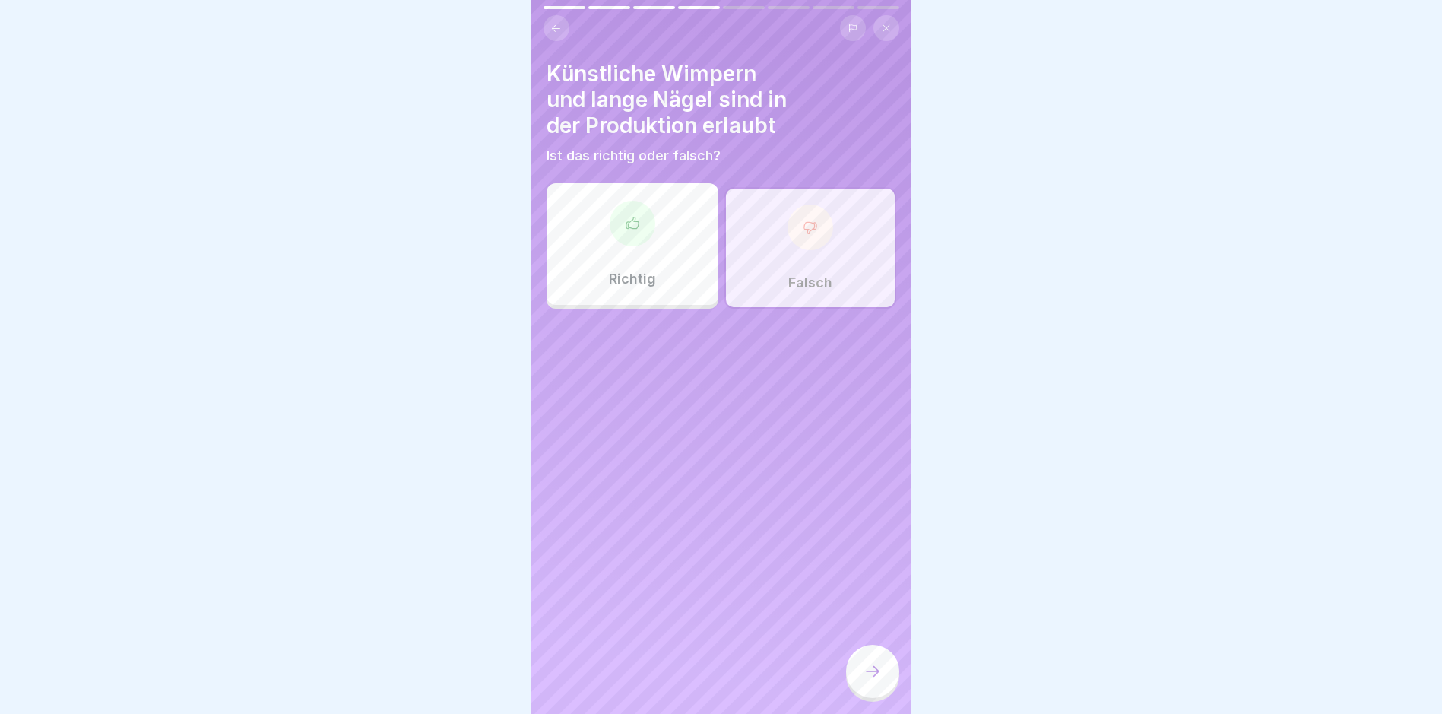
click at [688, 685] on div at bounding box center [872, 671] width 53 height 53
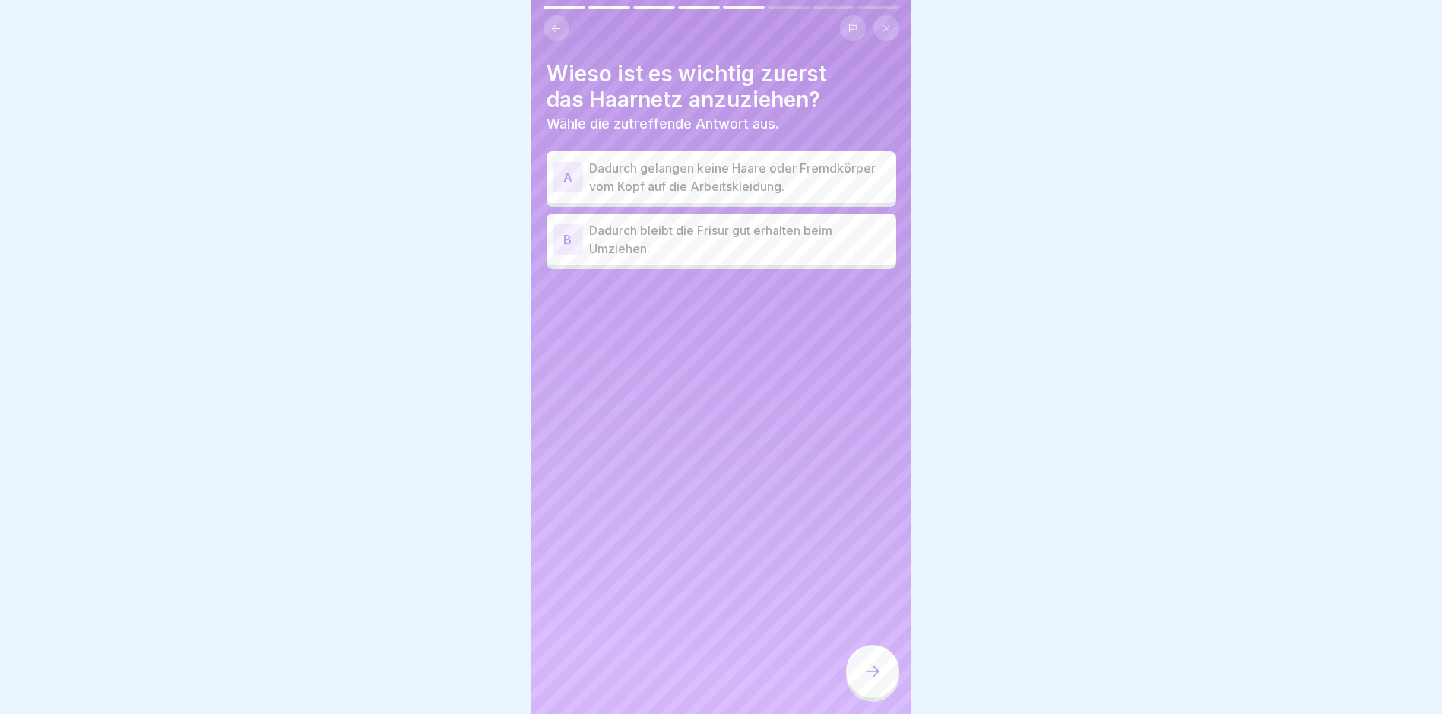
click at [688, 195] on div "A Dadurch gelangen keine Haare oder Fremdkörper vom Kopf auf die Arbeitskleidun…" at bounding box center [722, 177] width 350 height 52
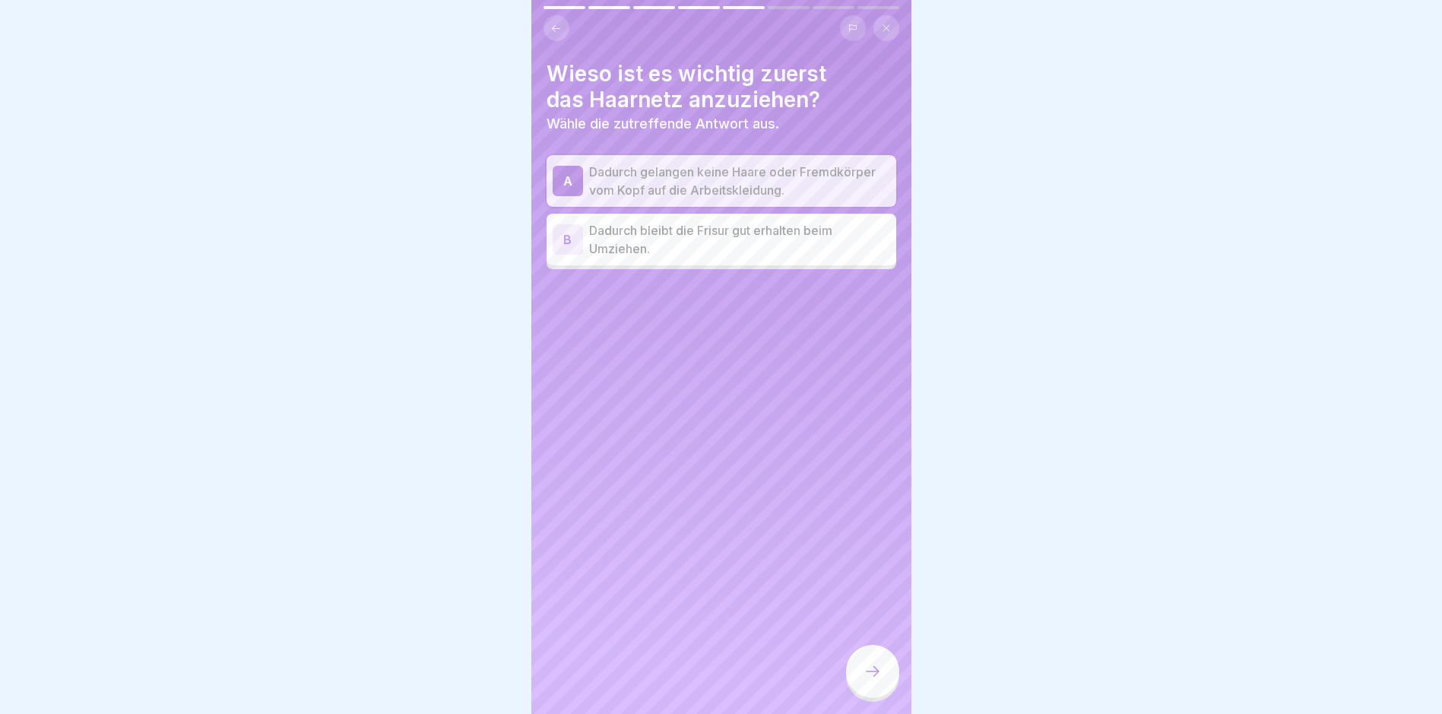
click at [688, 676] on icon at bounding box center [873, 671] width 18 height 18
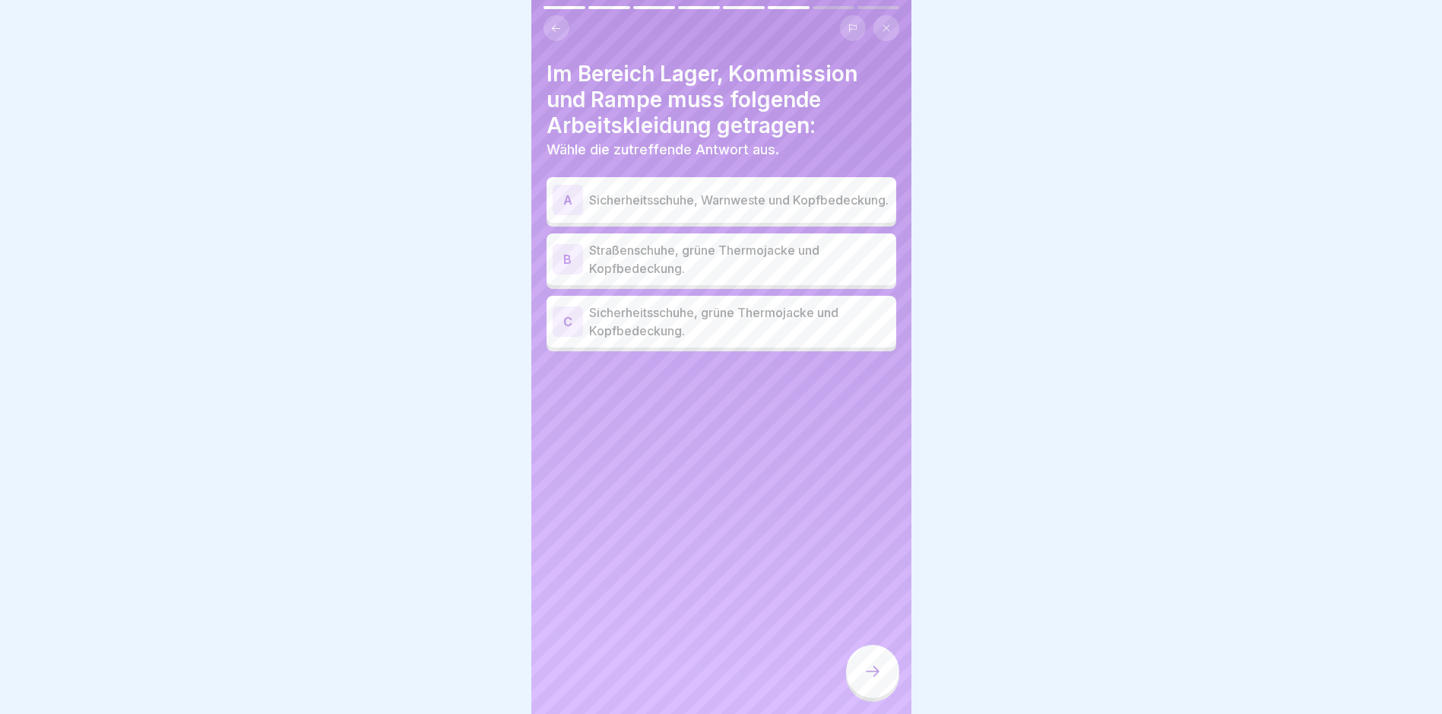
click at [688, 255] on p "Straßenschuhe, grüne Thermojacke und Kopfbedeckung." at bounding box center [739, 259] width 301 height 36
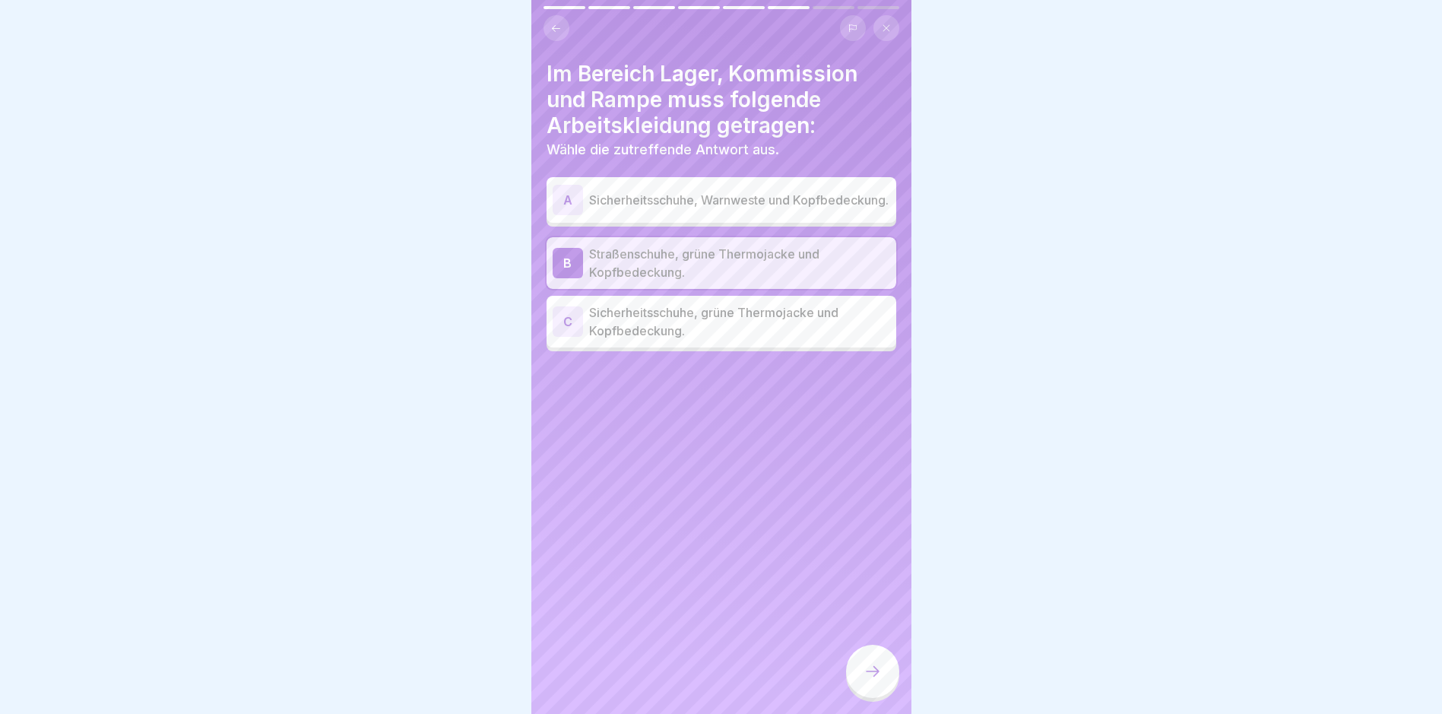
click at [688, 316] on p "Sicherheitsschuhe, grüne Thermojacke und Kopfbedeckung." at bounding box center [739, 321] width 301 height 36
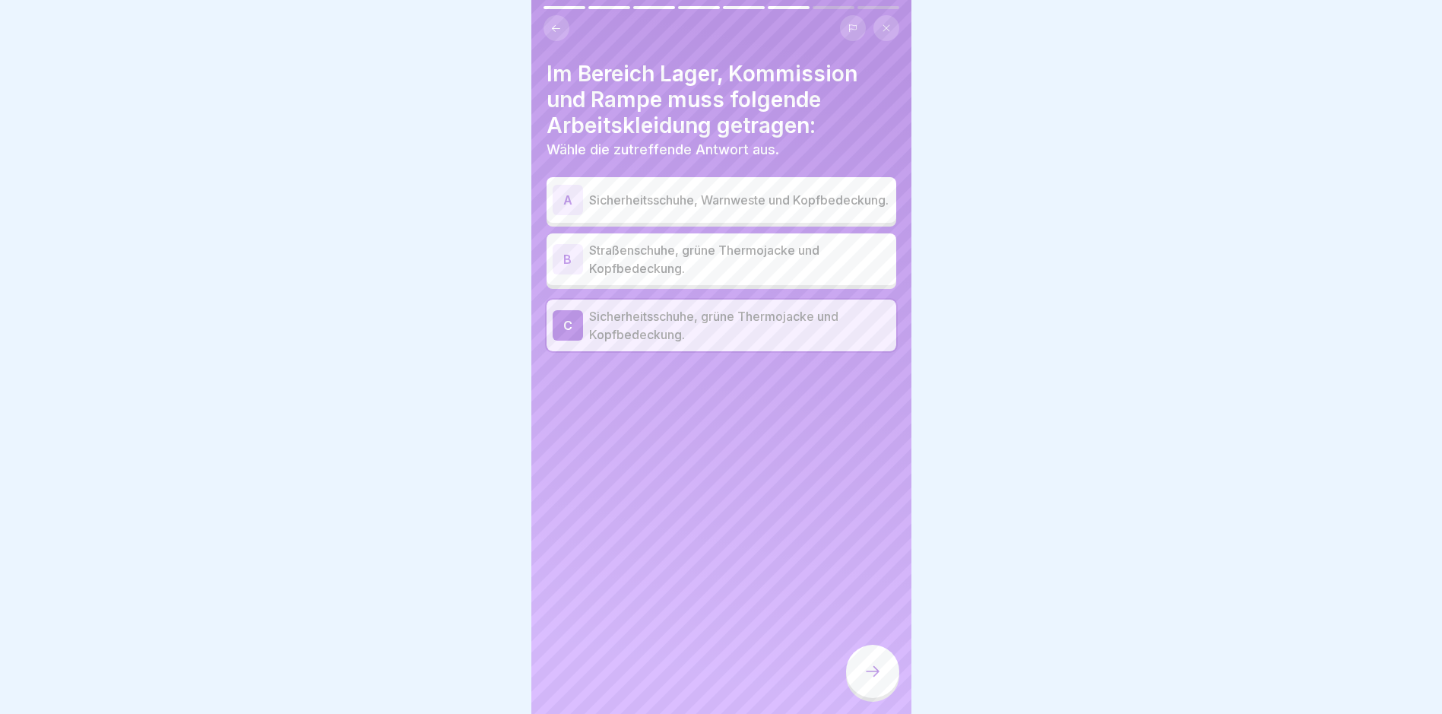
click at [688, 680] on icon at bounding box center [873, 671] width 18 height 18
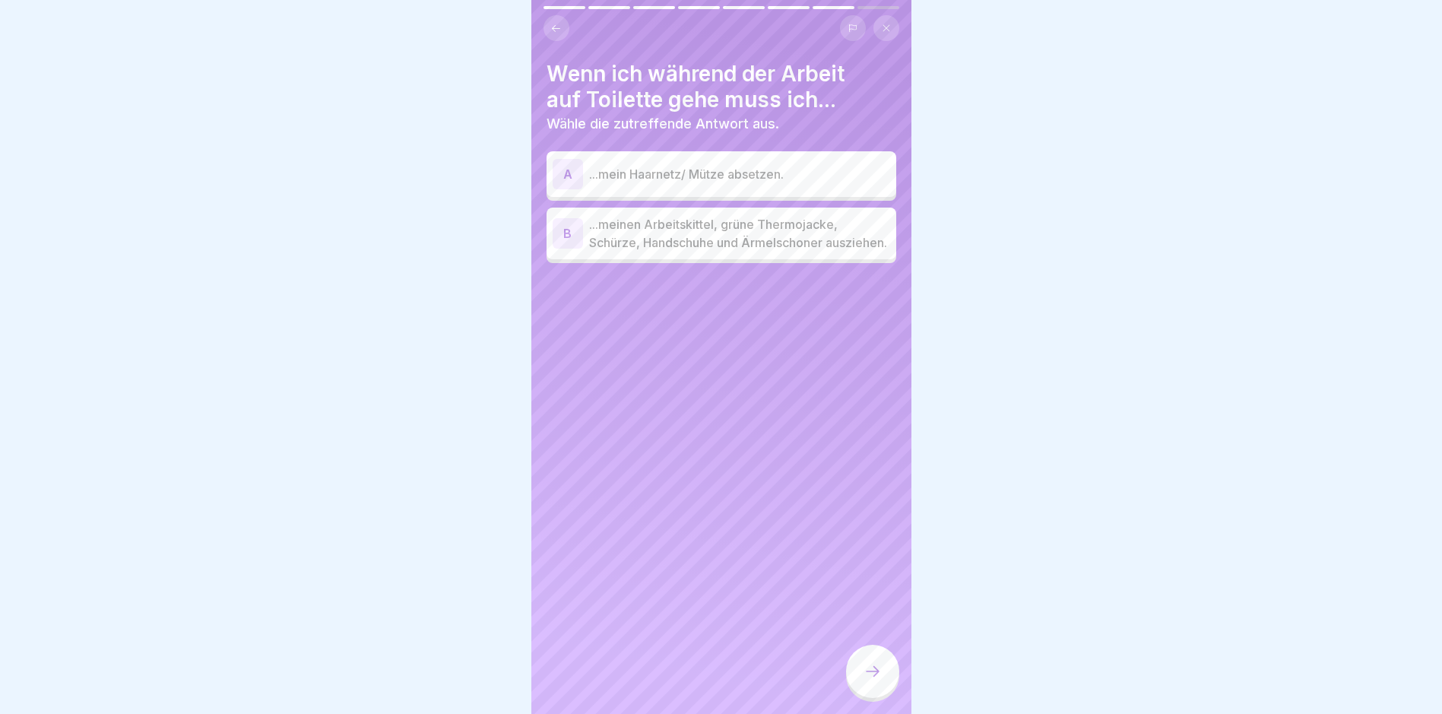
click at [688, 251] on p "...meinen Arbeitskittel, grüne Thermojacke, Schürze, Handschuhe und Ärmelschone…" at bounding box center [739, 233] width 301 height 36
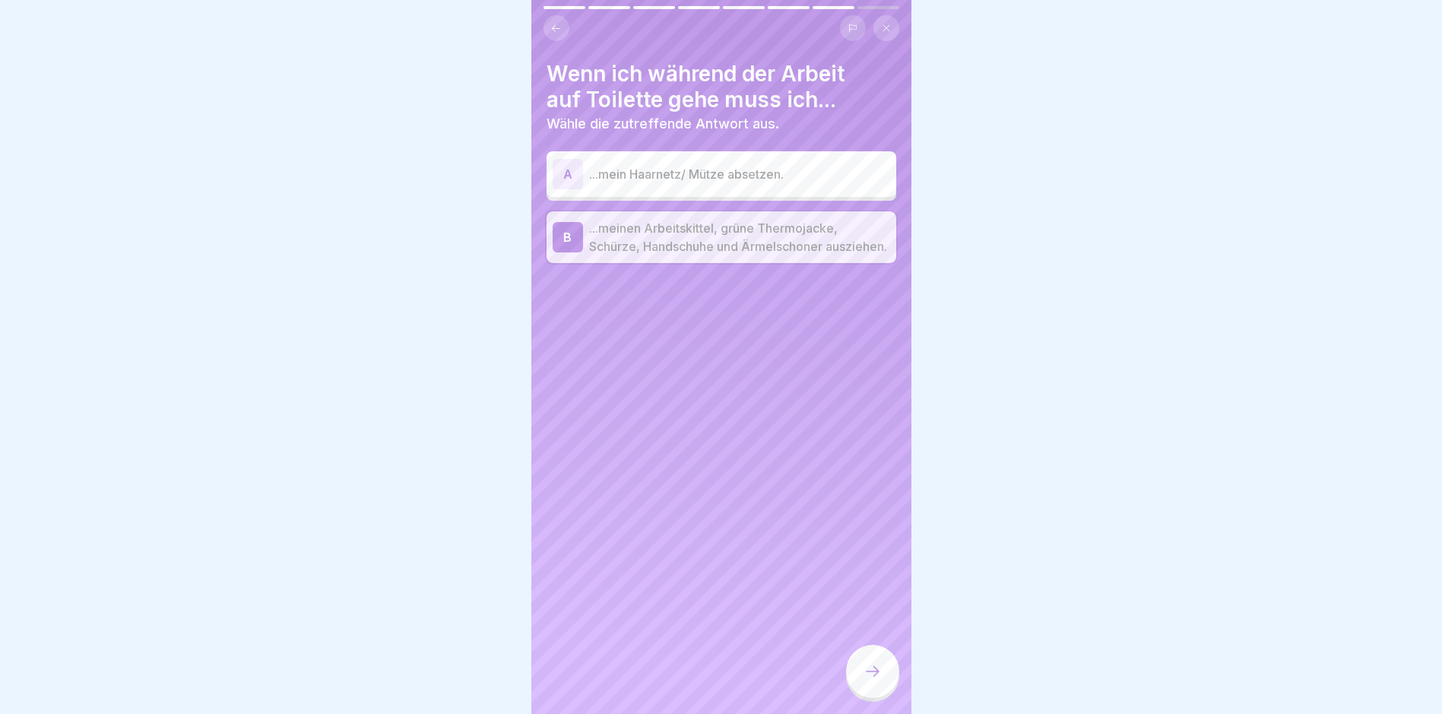
click at [688, 680] on icon at bounding box center [873, 671] width 18 height 18
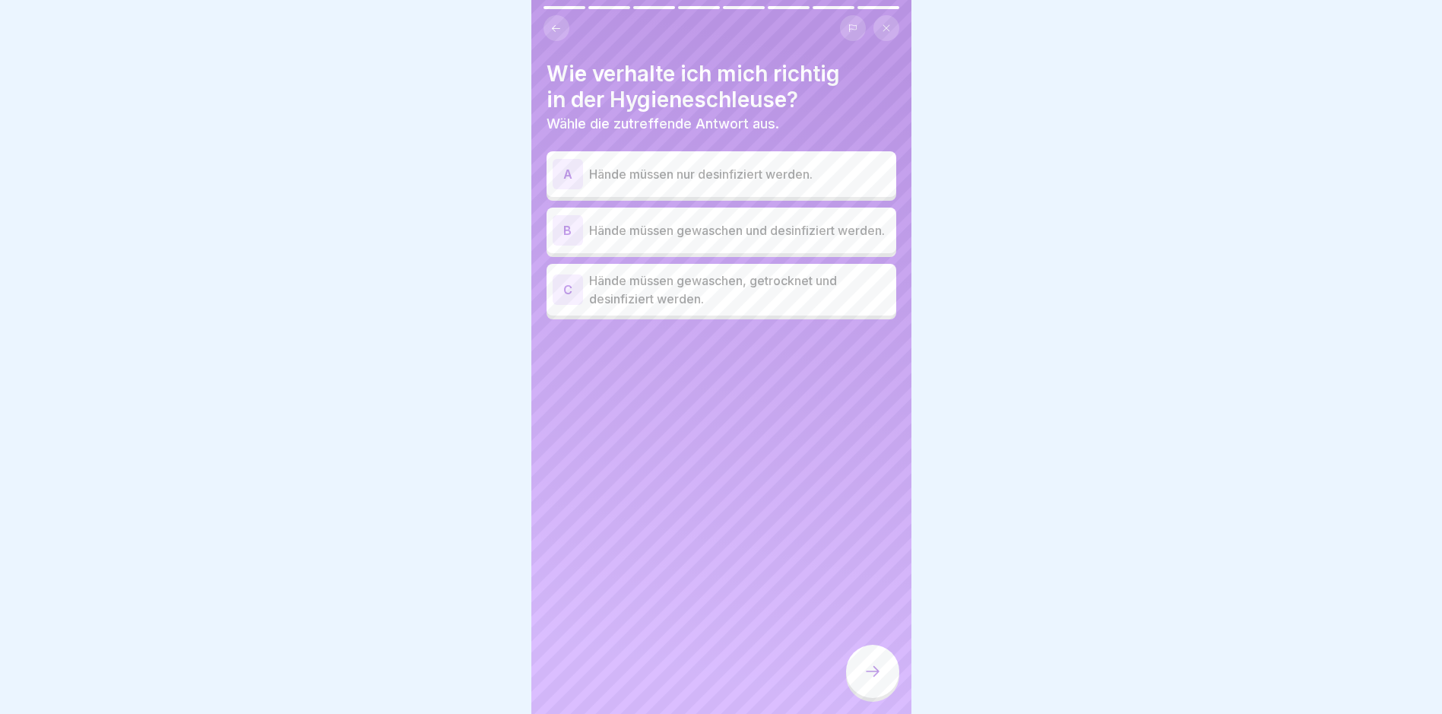
click at [688, 304] on p "Hände müssen gewaschen, getrocknet und desinfiziert werden." at bounding box center [739, 289] width 301 height 36
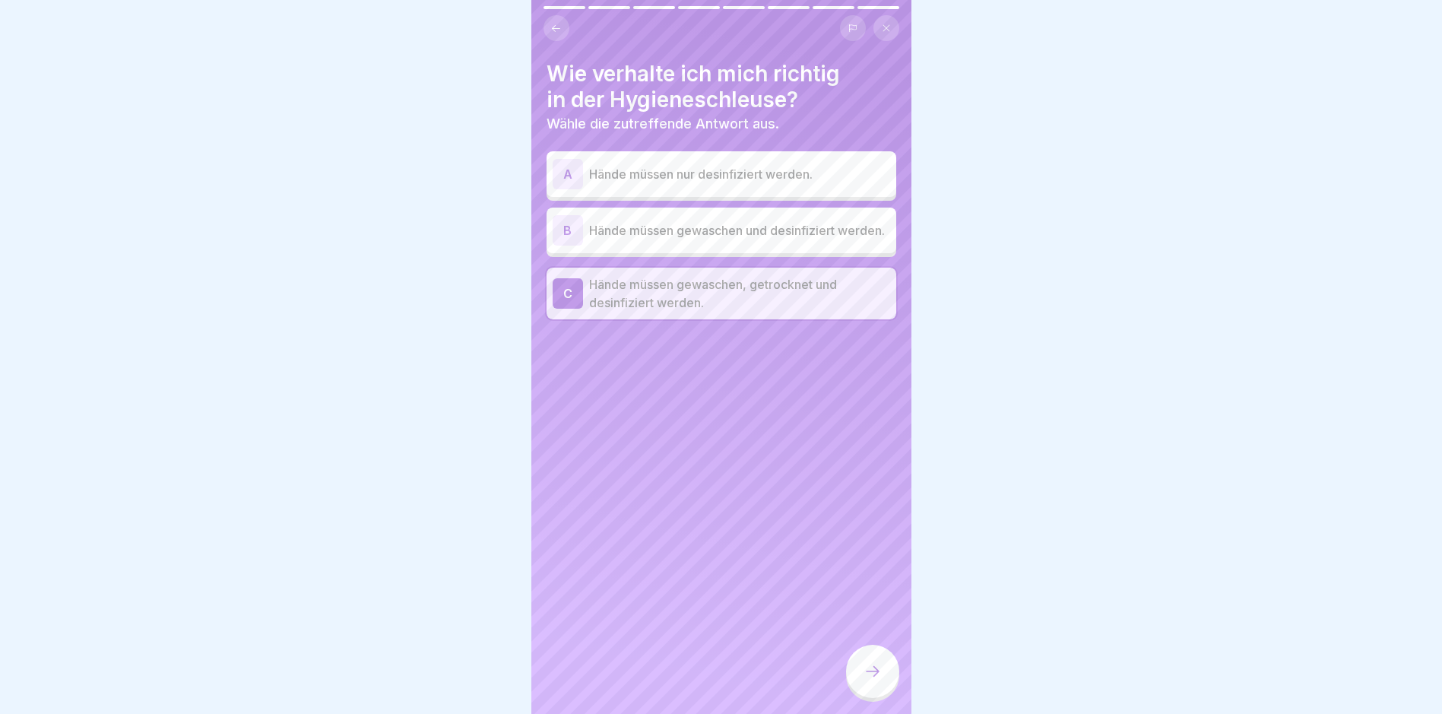
click at [688, 679] on icon at bounding box center [873, 671] width 18 height 18
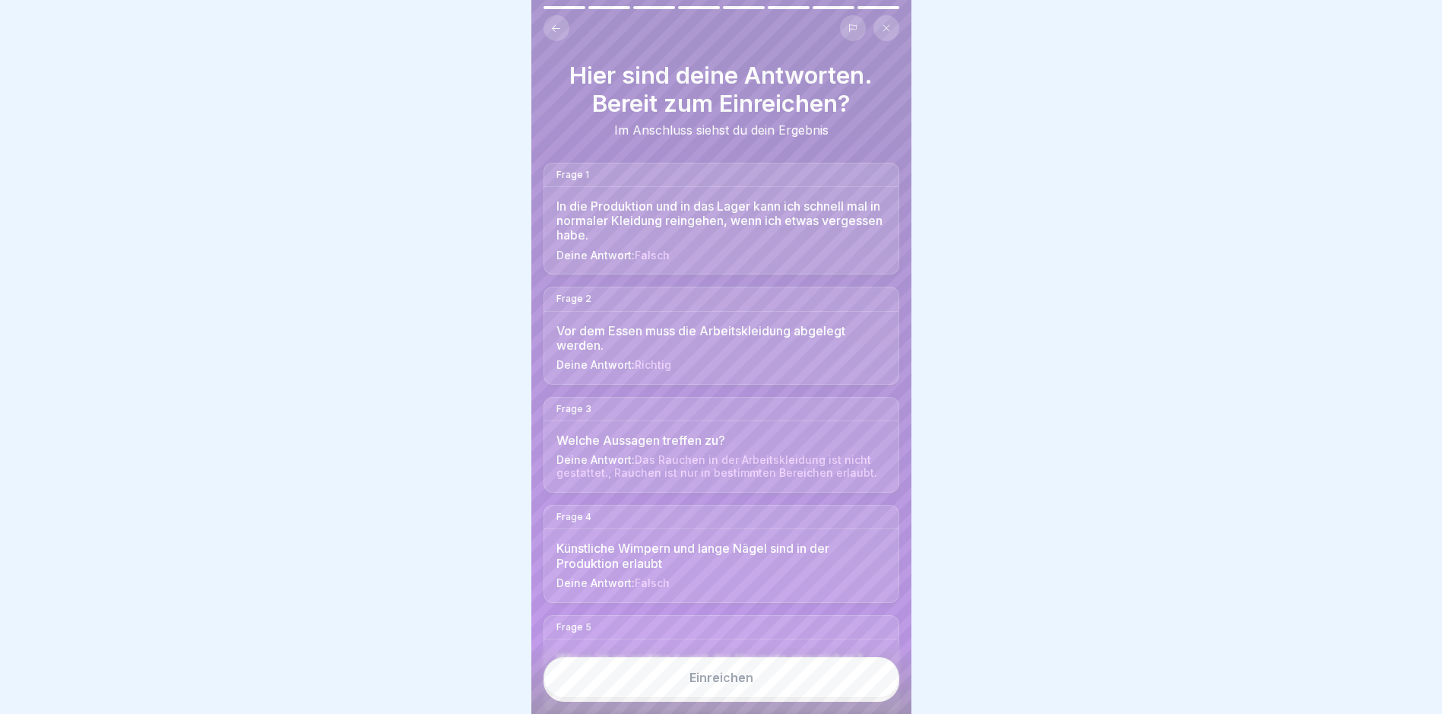
click at [688, 679] on button "Einreichen" at bounding box center [722, 677] width 356 height 41
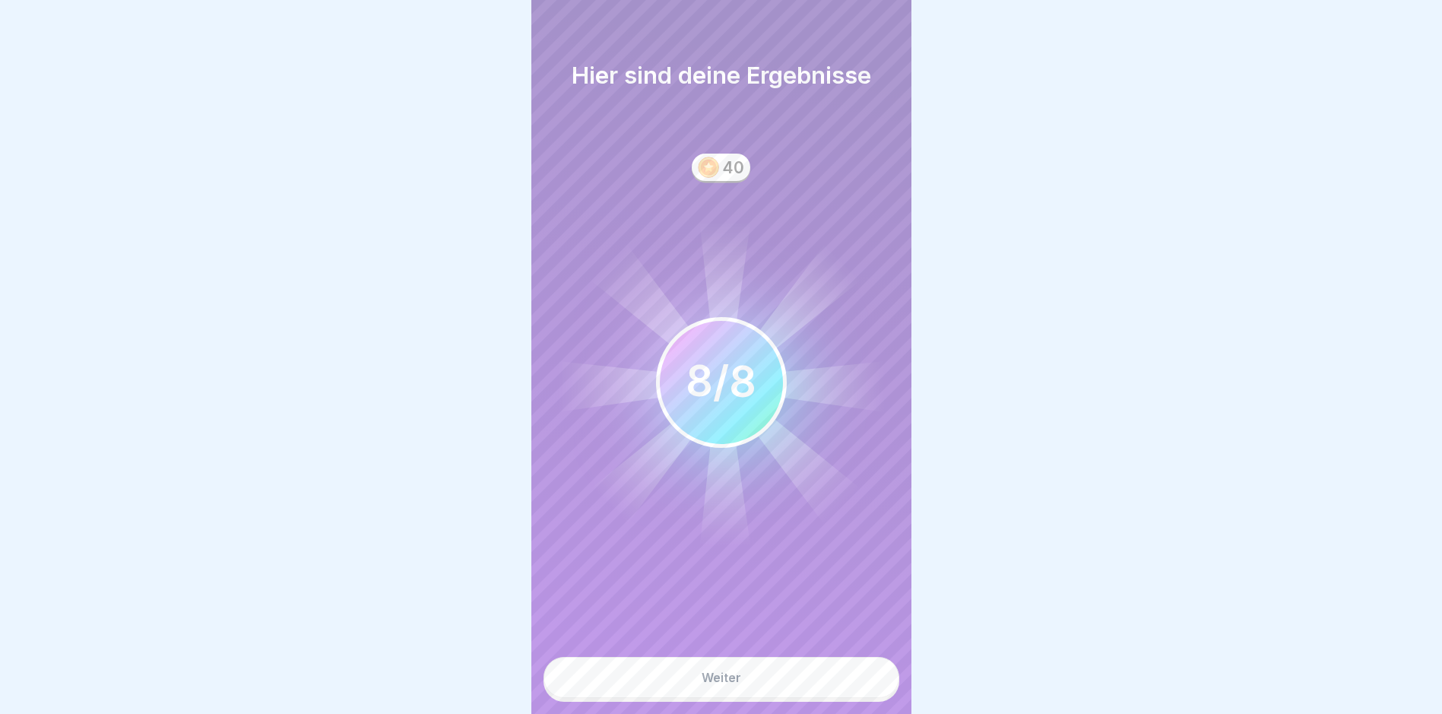
click at [688, 679] on button "Weiter" at bounding box center [722, 677] width 356 height 41
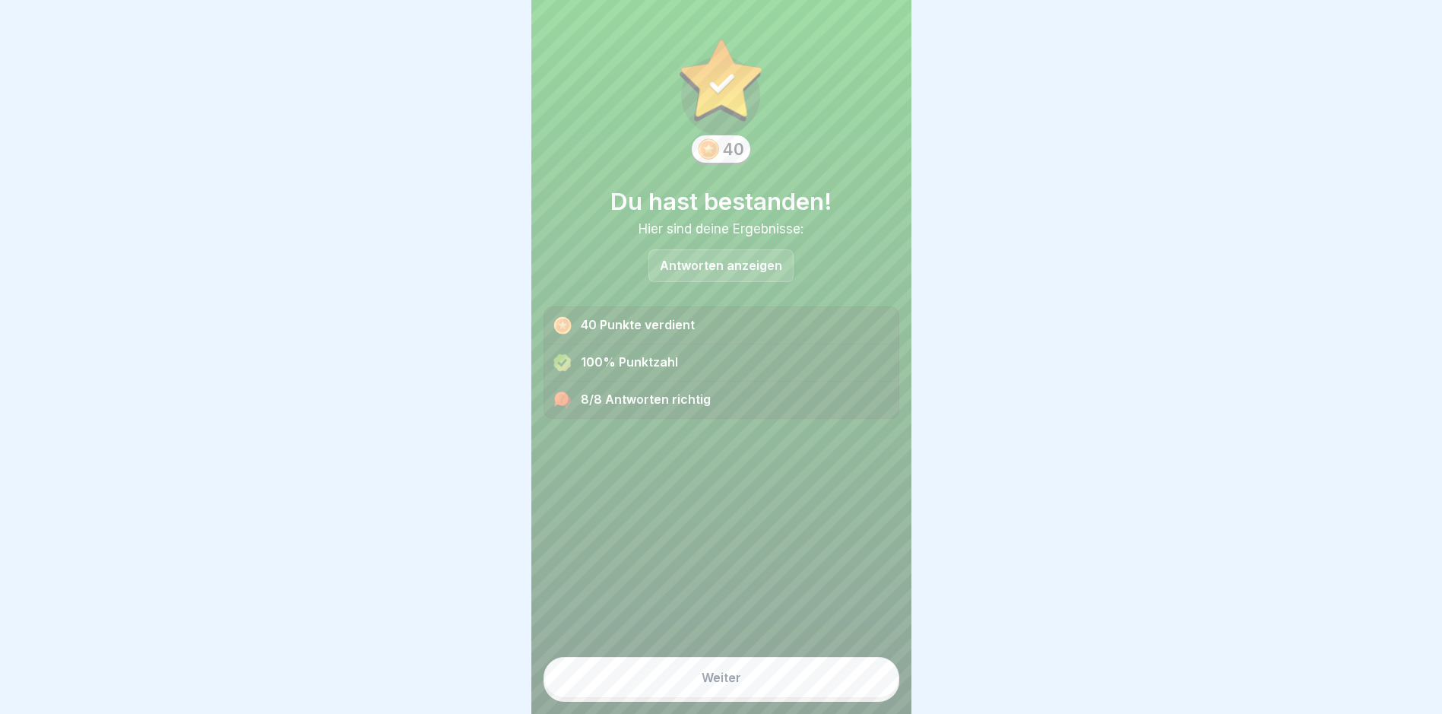
click at [688, 679] on button "Weiter" at bounding box center [722, 677] width 356 height 41
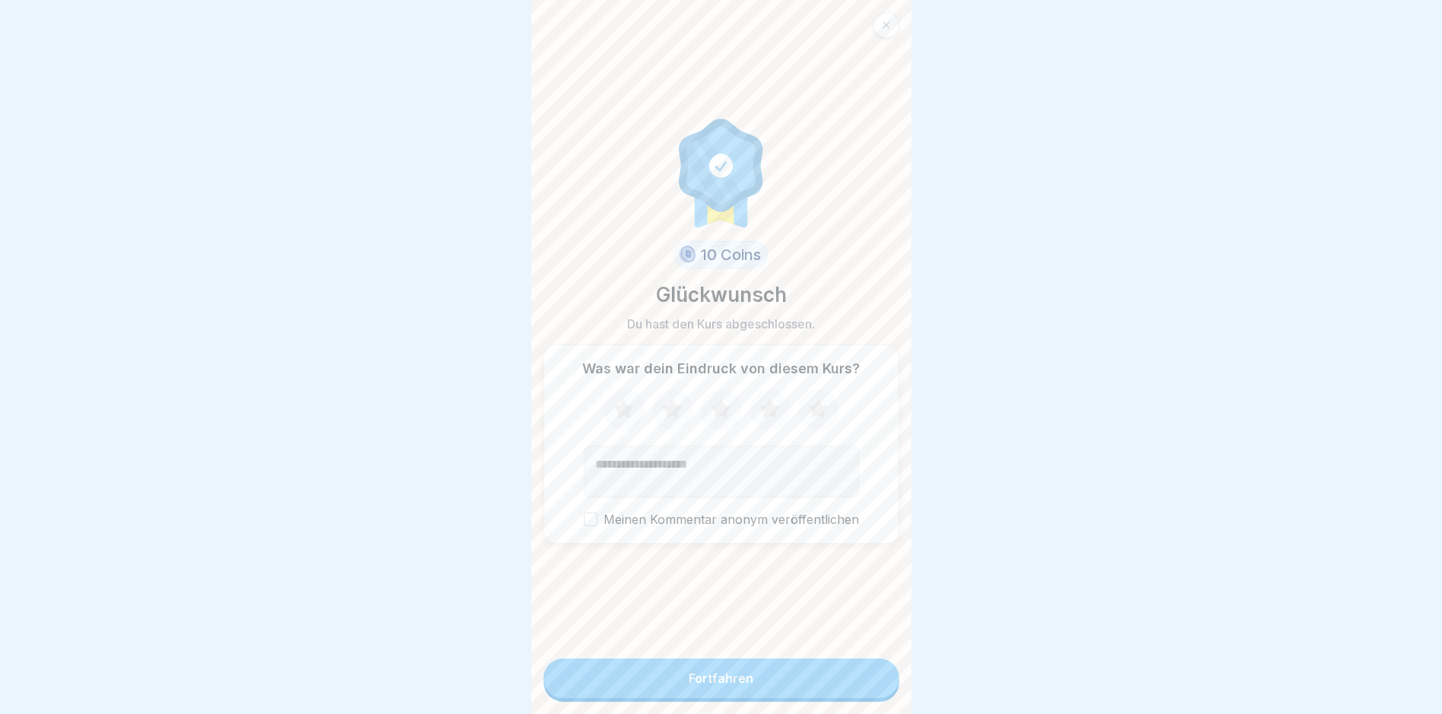
click at [688, 679] on button "Fortfahren" at bounding box center [722, 678] width 356 height 40
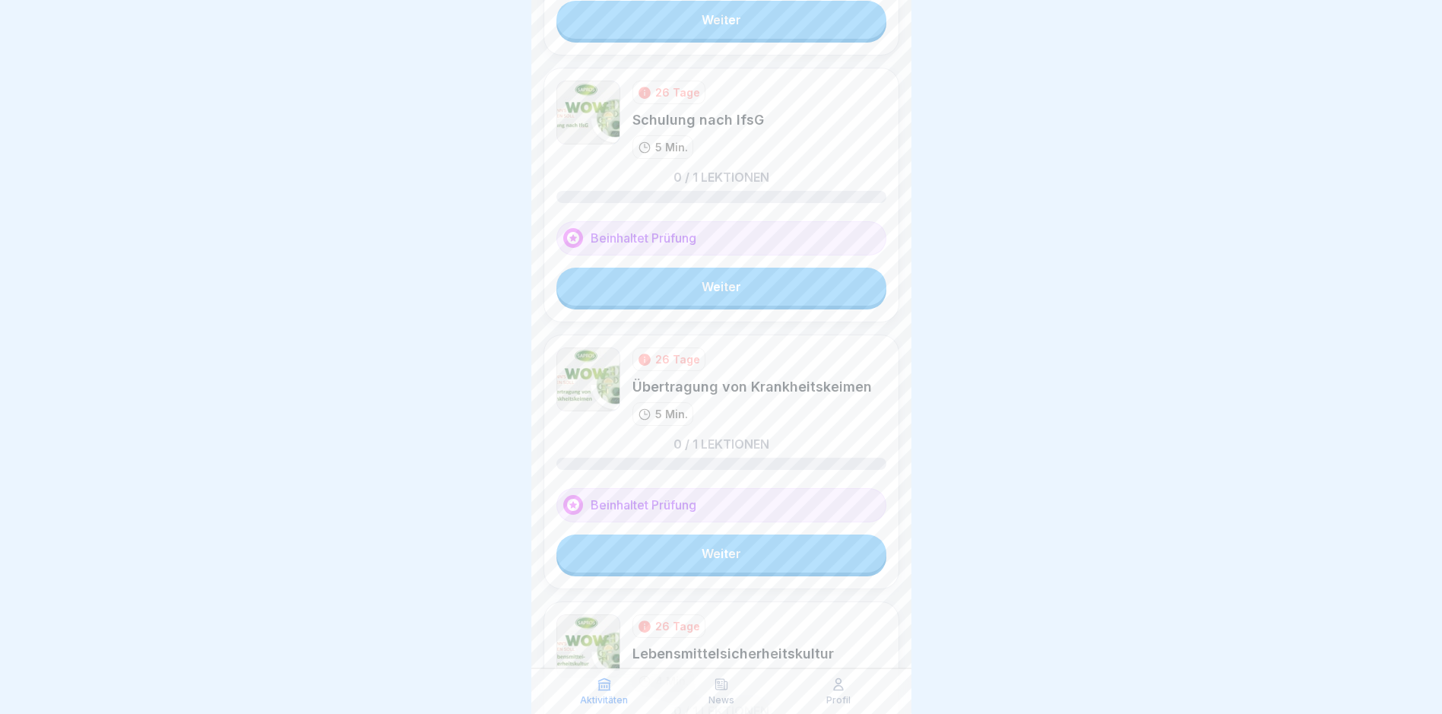
scroll to position [761, 0]
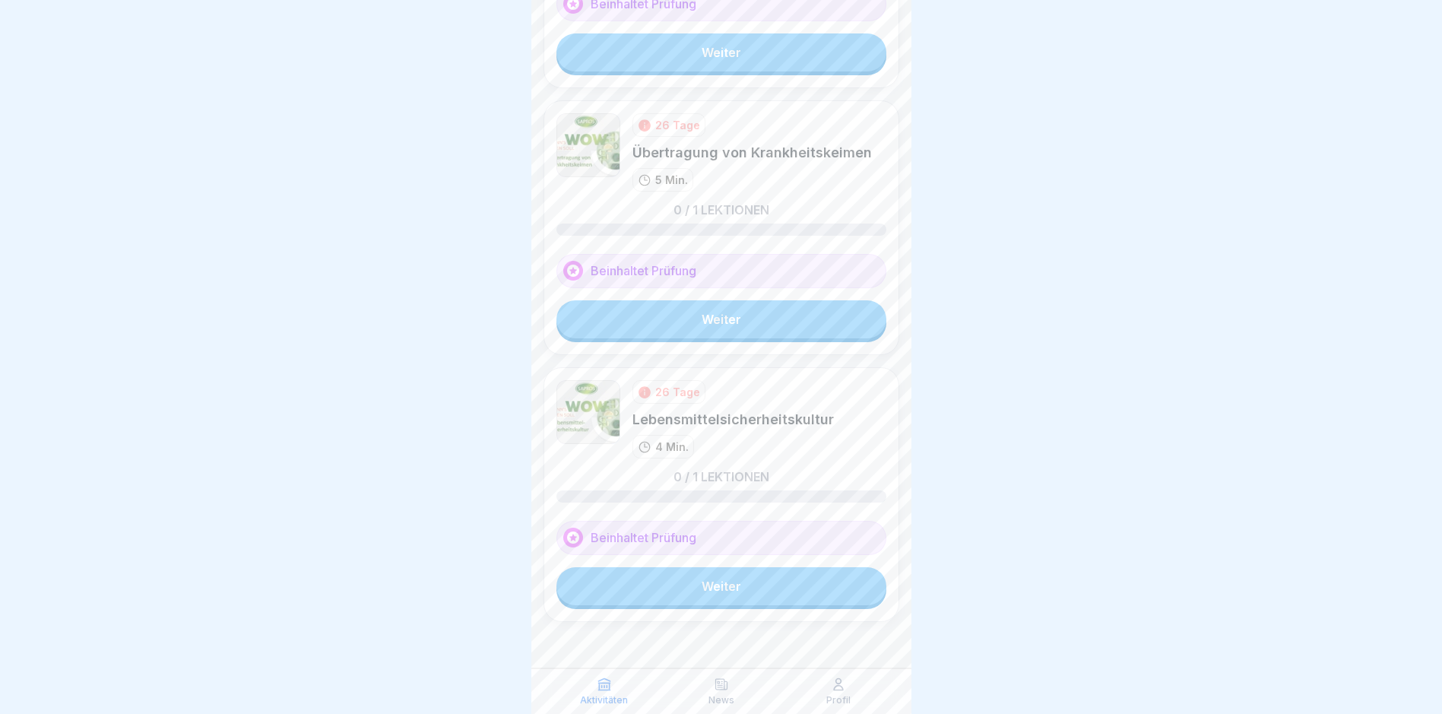
click at [688, 572] on link "Weiter" at bounding box center [721, 586] width 330 height 38
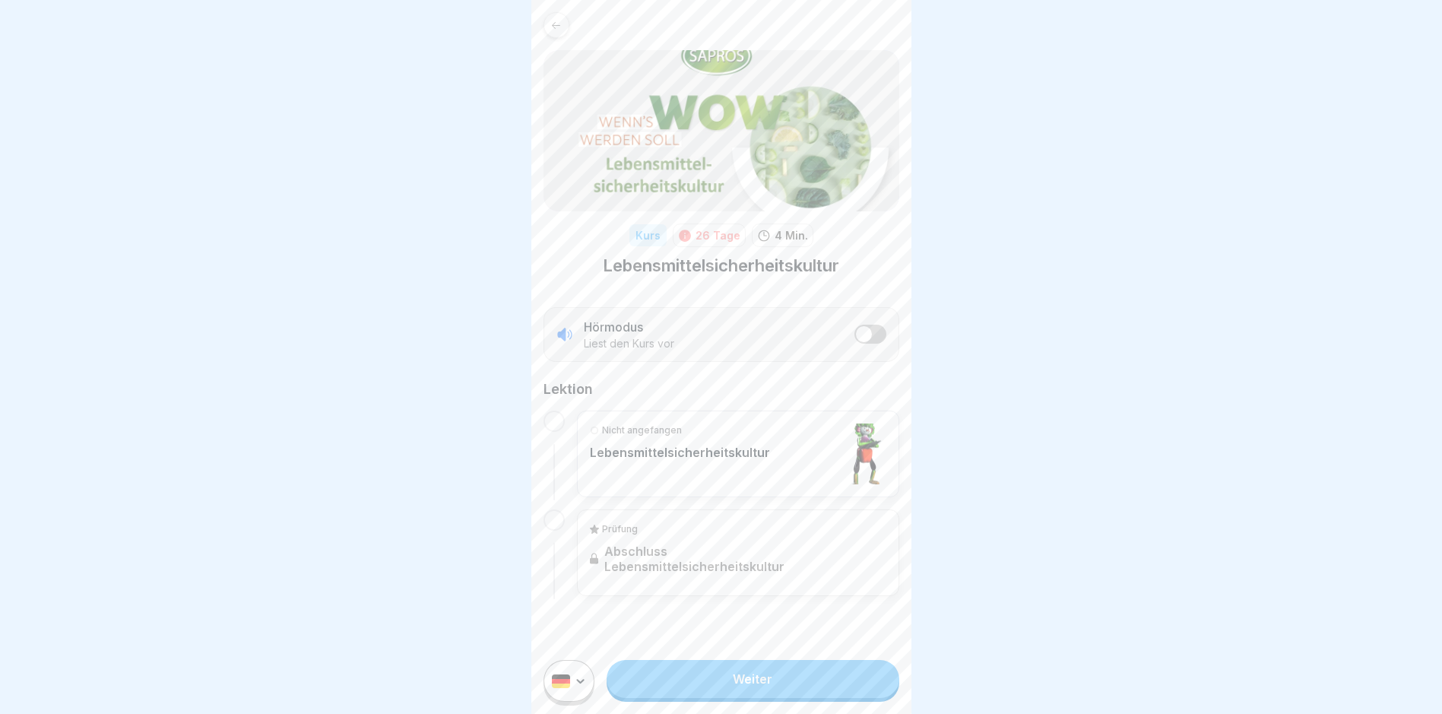
click at [688, 681] on link "Weiter" at bounding box center [753, 679] width 292 height 38
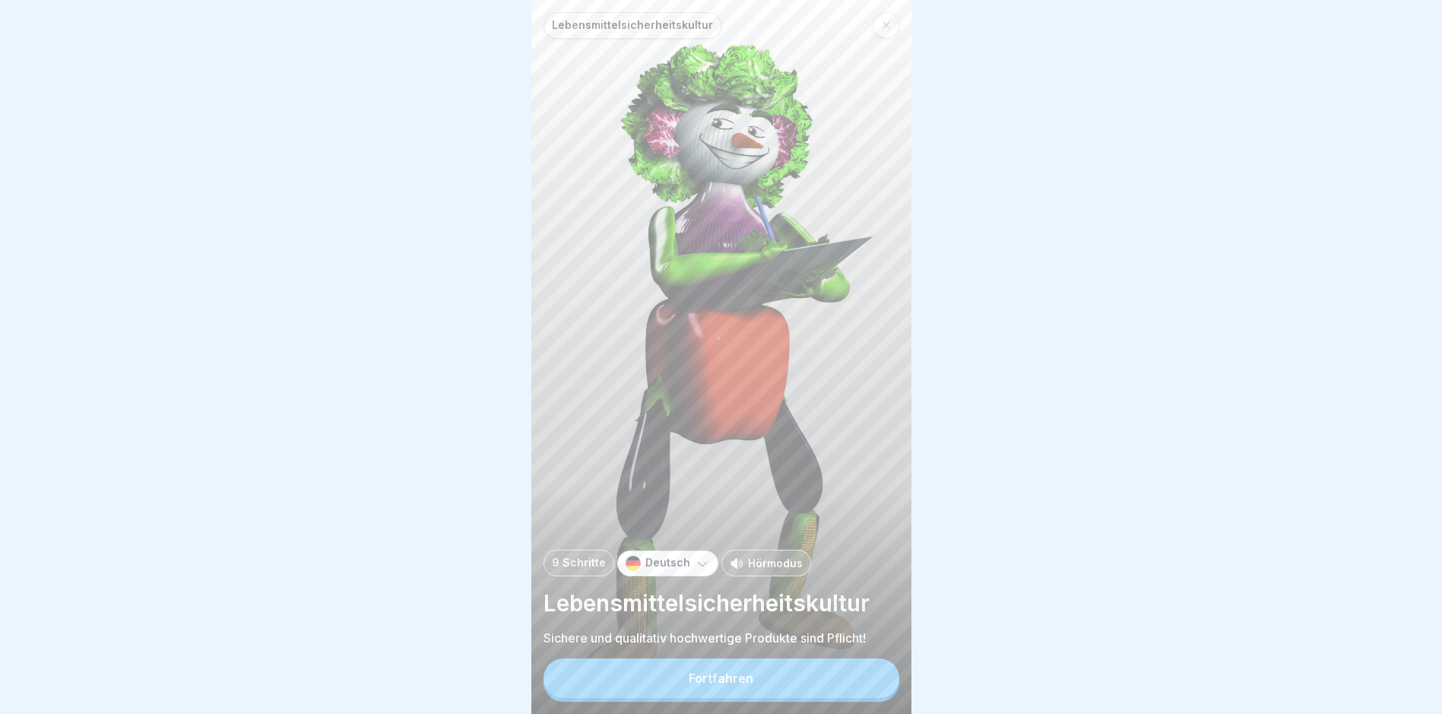
click at [688, 680] on button "Fortfahren" at bounding box center [722, 678] width 356 height 40
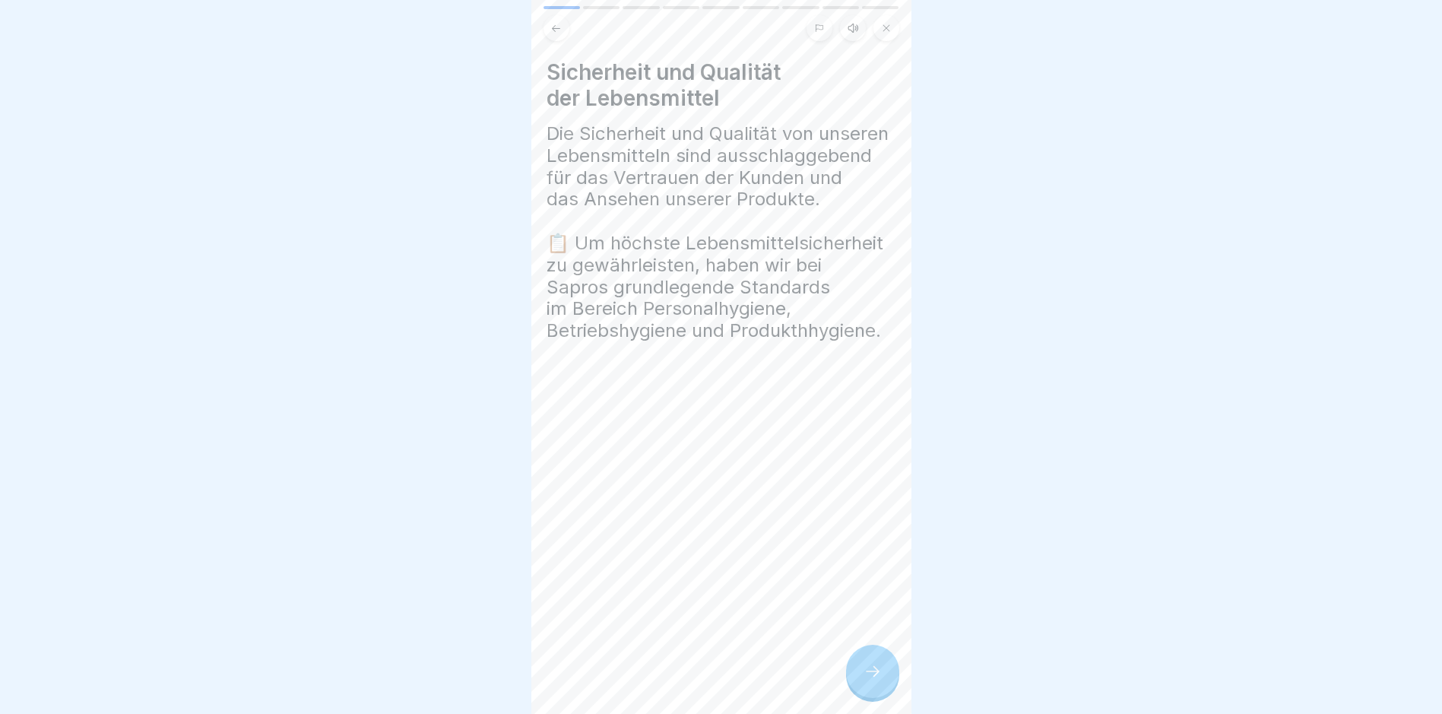
click at [688, 695] on div at bounding box center [872, 671] width 53 height 53
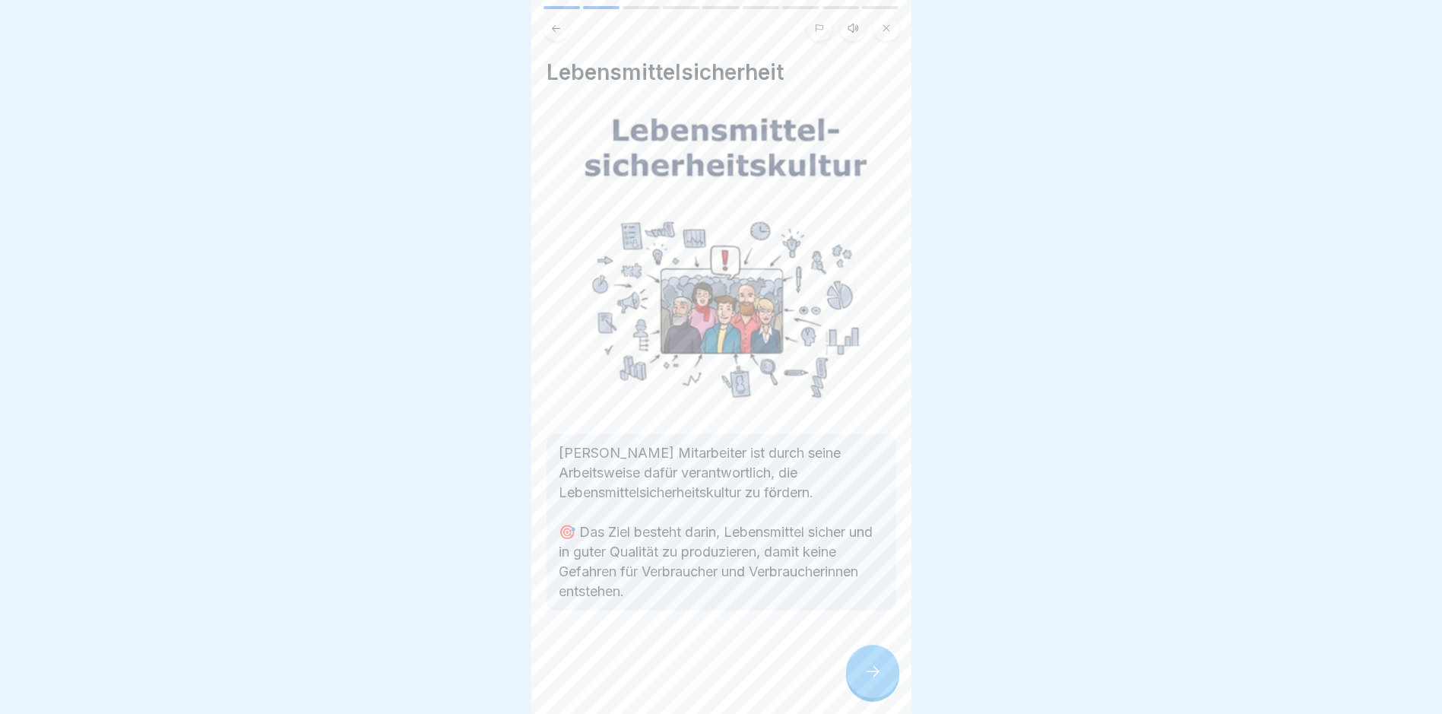
click at [688, 680] on icon at bounding box center [873, 671] width 18 height 18
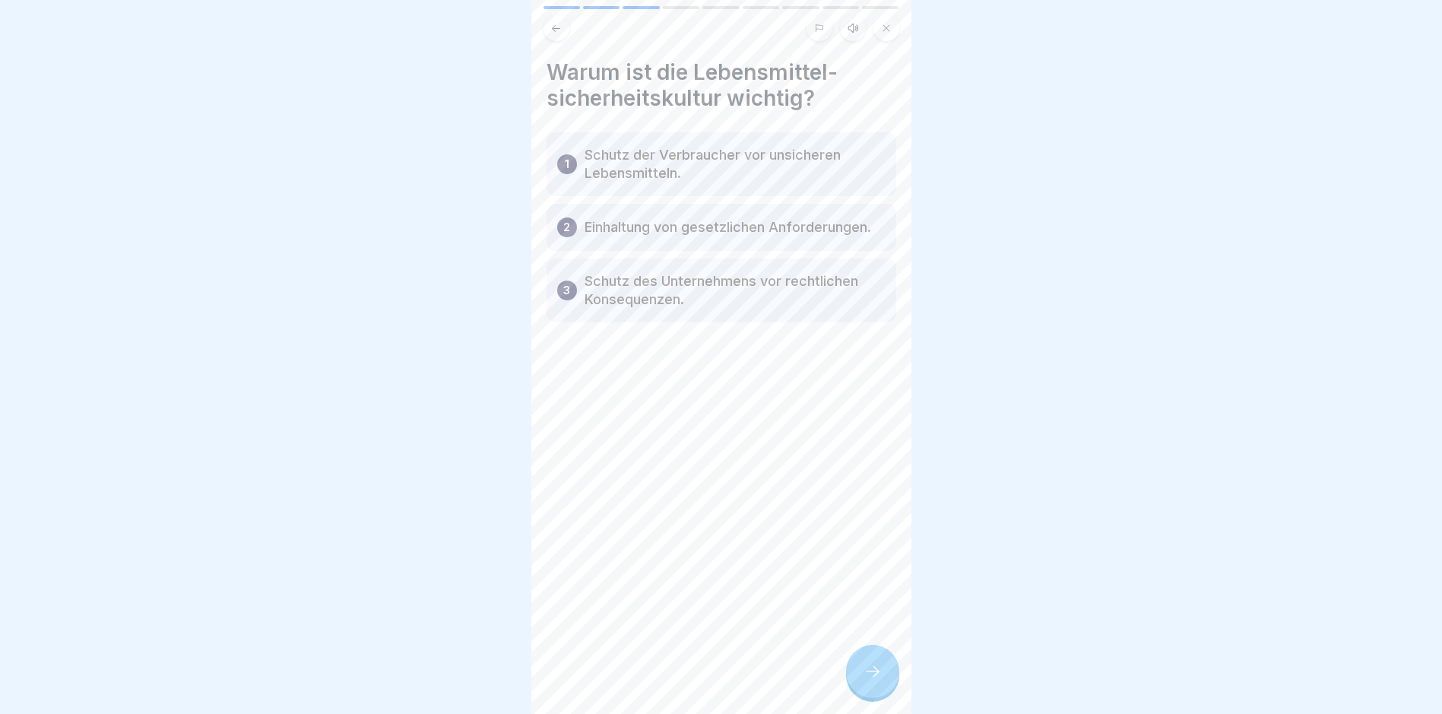
click at [688, 185] on div "1 Schutz der Verbraucher vor unsicheren Lebensmitteln." at bounding box center [722, 164] width 350 height 64
click at [688, 678] on icon at bounding box center [873, 671] width 18 height 18
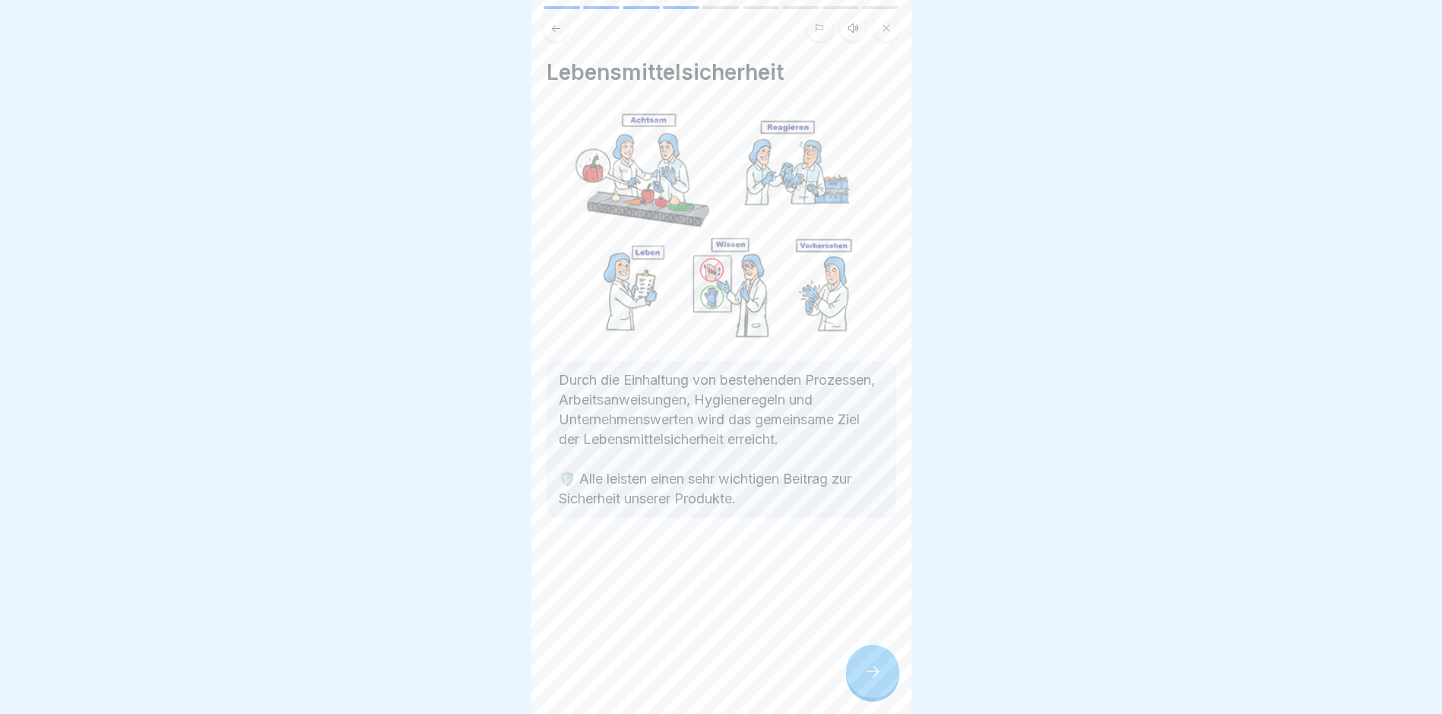
click at [688, 678] on icon at bounding box center [873, 671] width 18 height 18
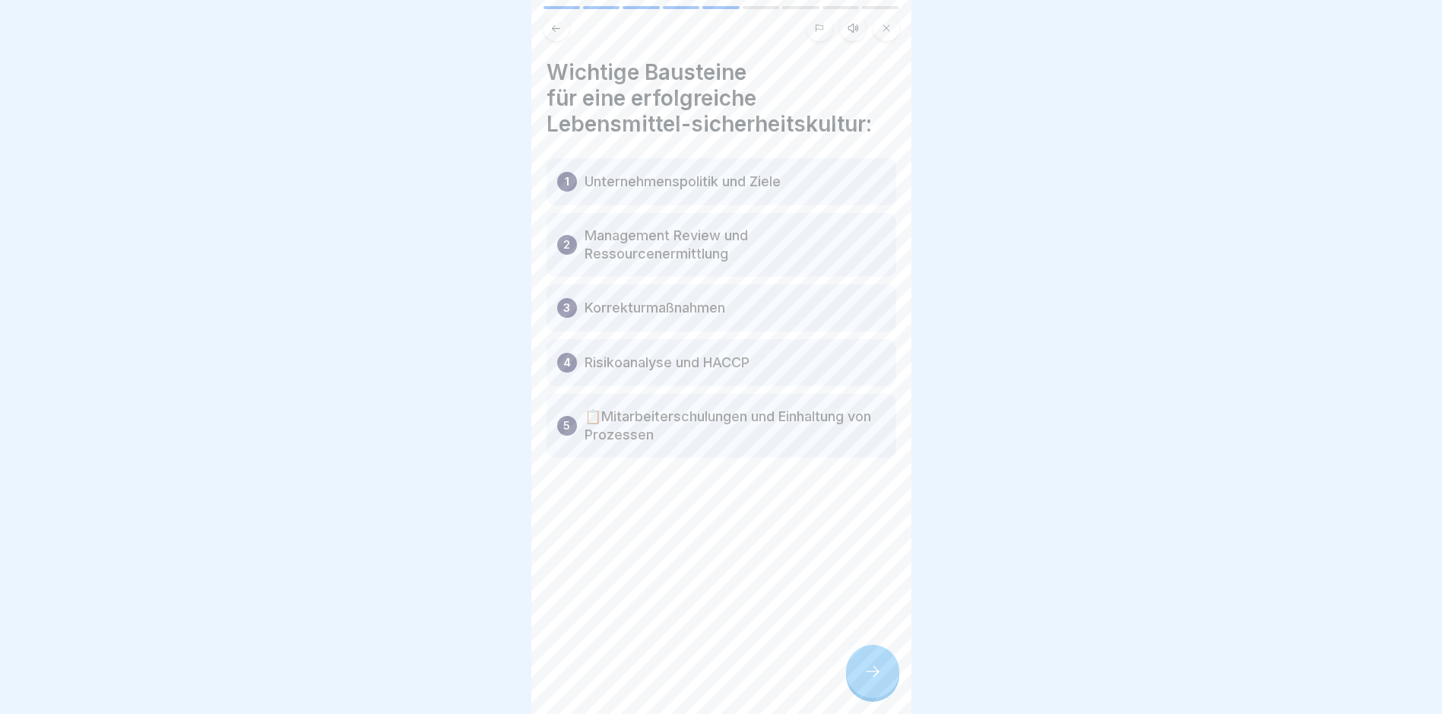
click at [688, 677] on div at bounding box center [872, 671] width 53 height 53
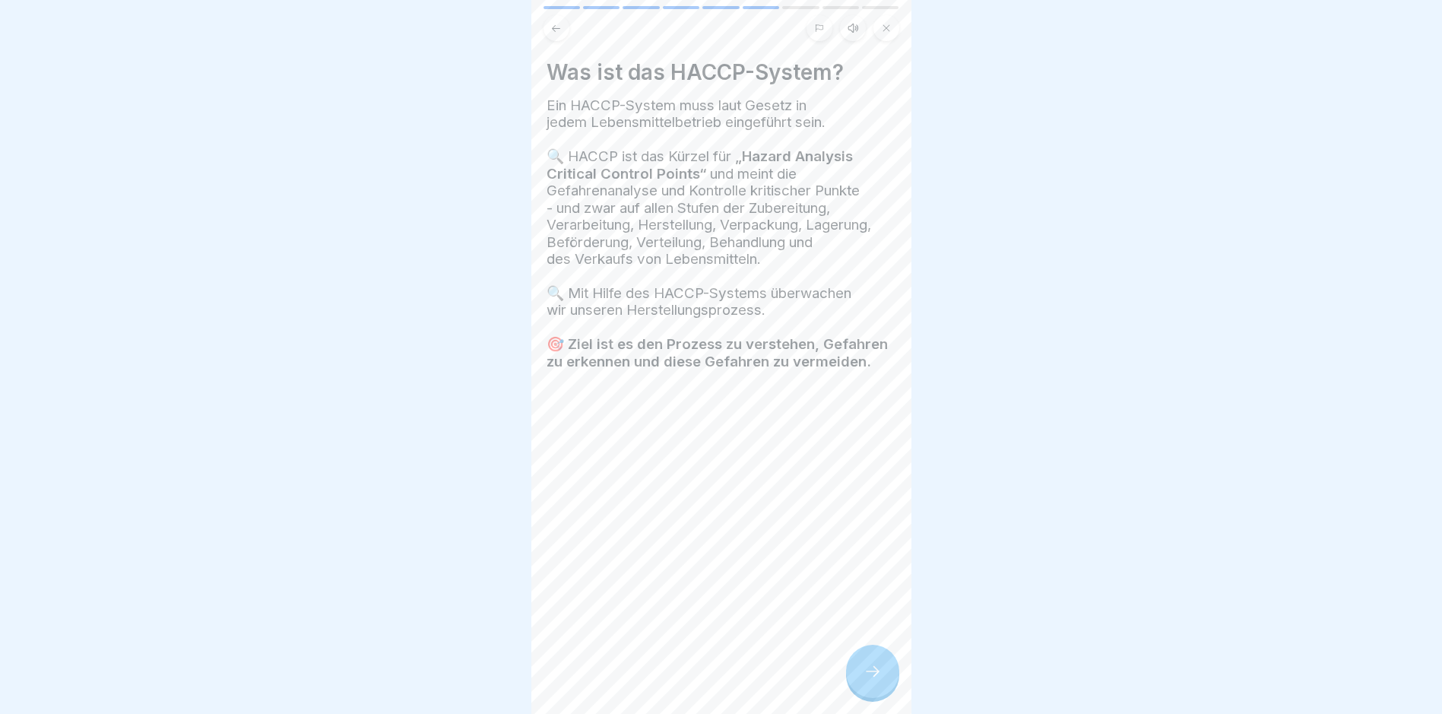
click at [688, 683] on div at bounding box center [872, 671] width 53 height 53
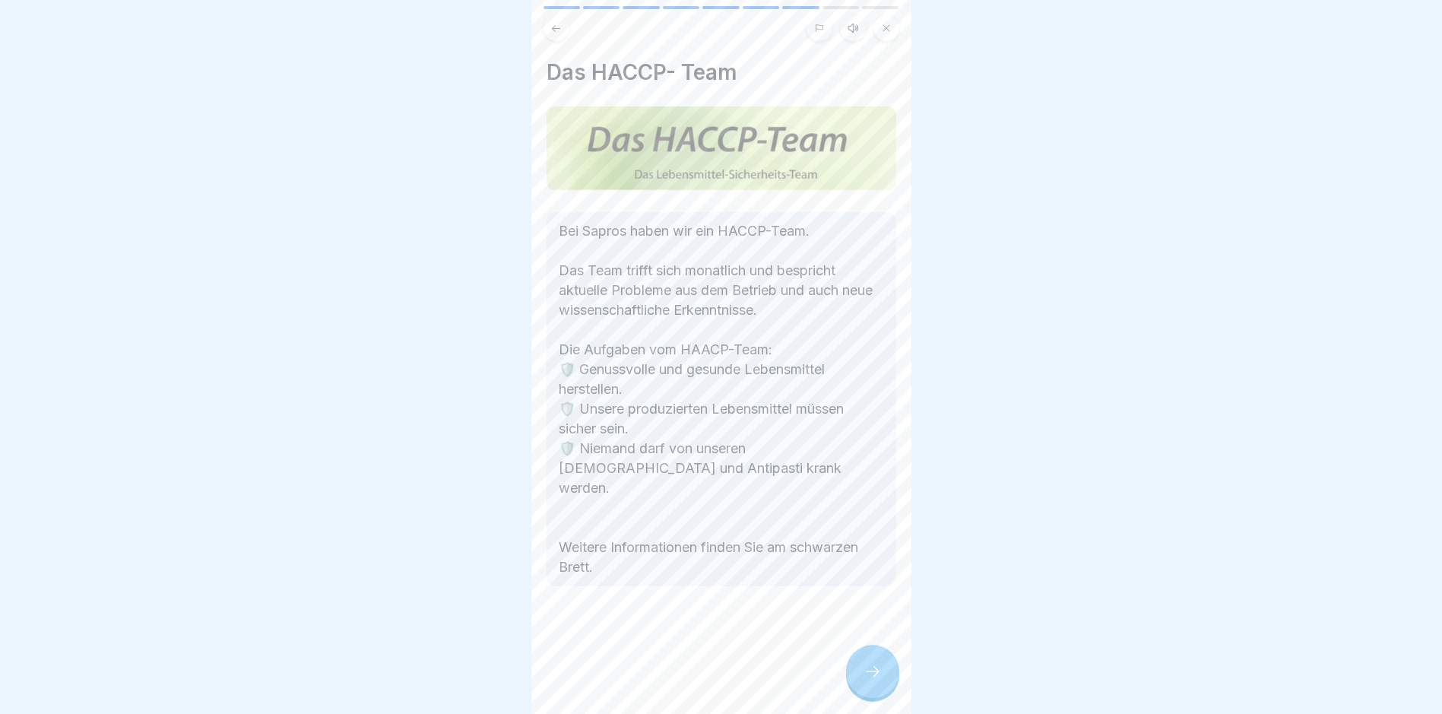
click at [688, 680] on icon at bounding box center [873, 671] width 18 height 18
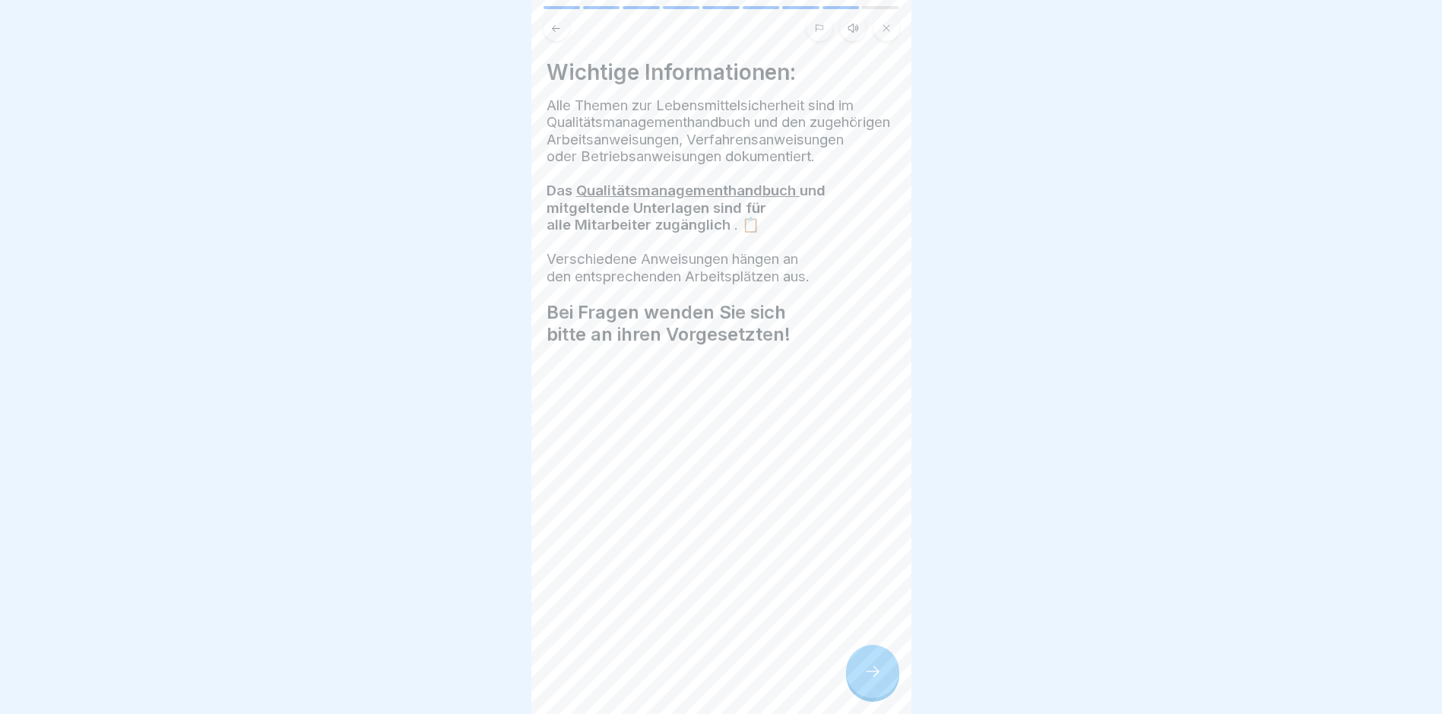
click at [688, 680] on icon at bounding box center [873, 671] width 18 height 18
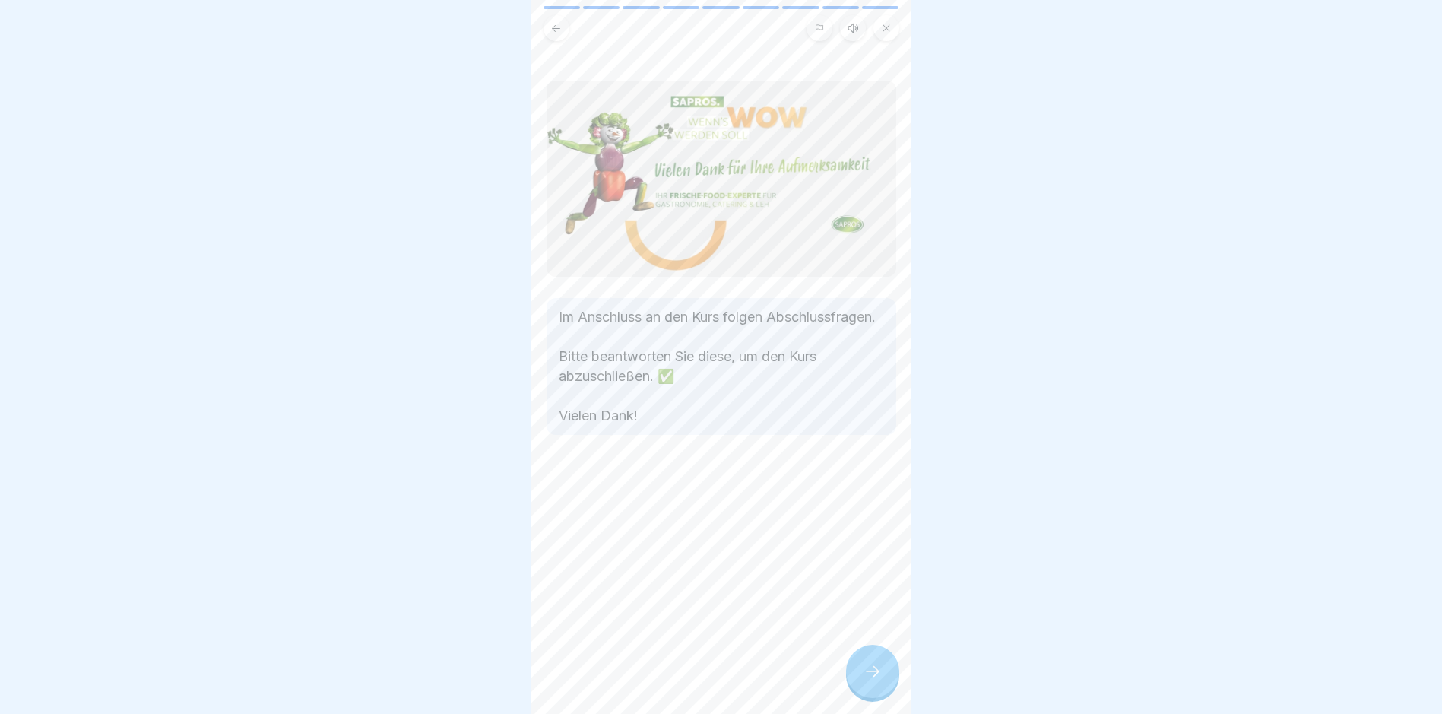
click at [688, 680] on icon at bounding box center [873, 671] width 18 height 18
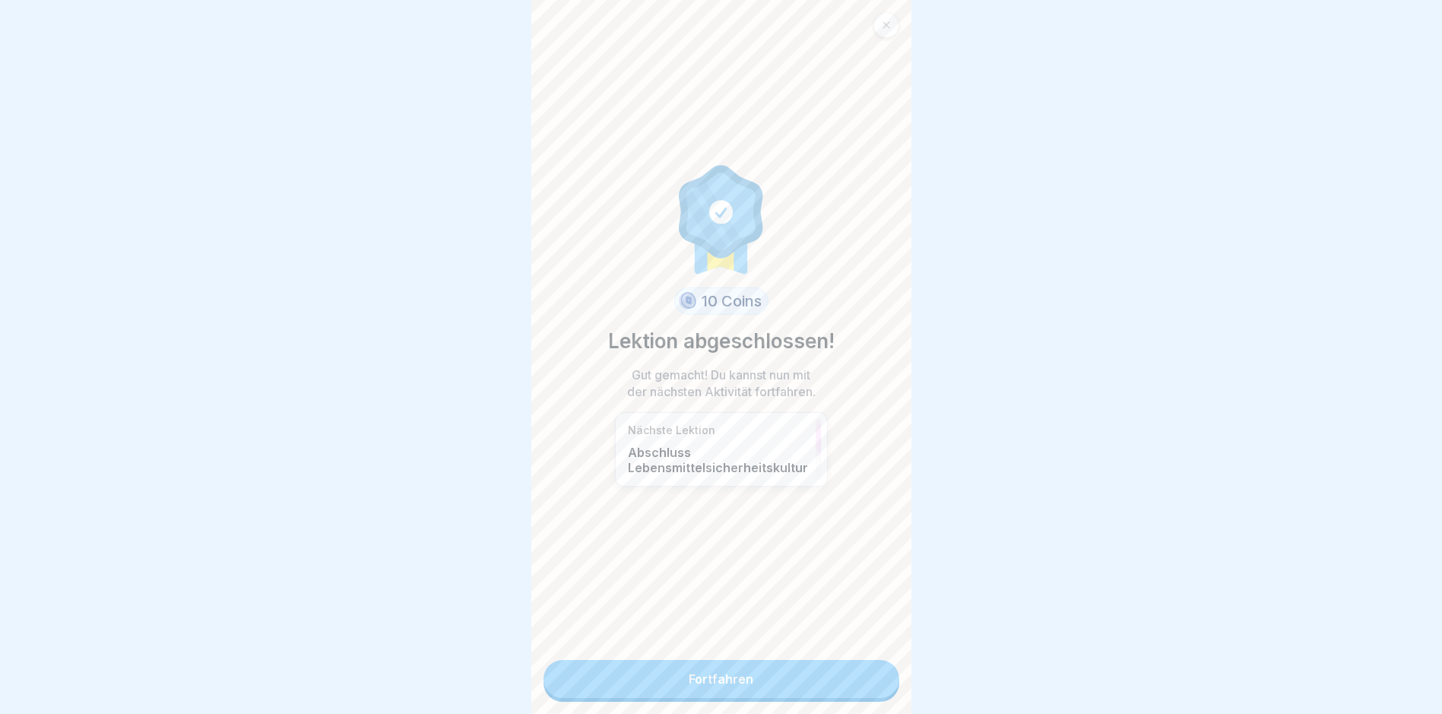
click at [688, 681] on link "Fortfahren" at bounding box center [722, 679] width 356 height 38
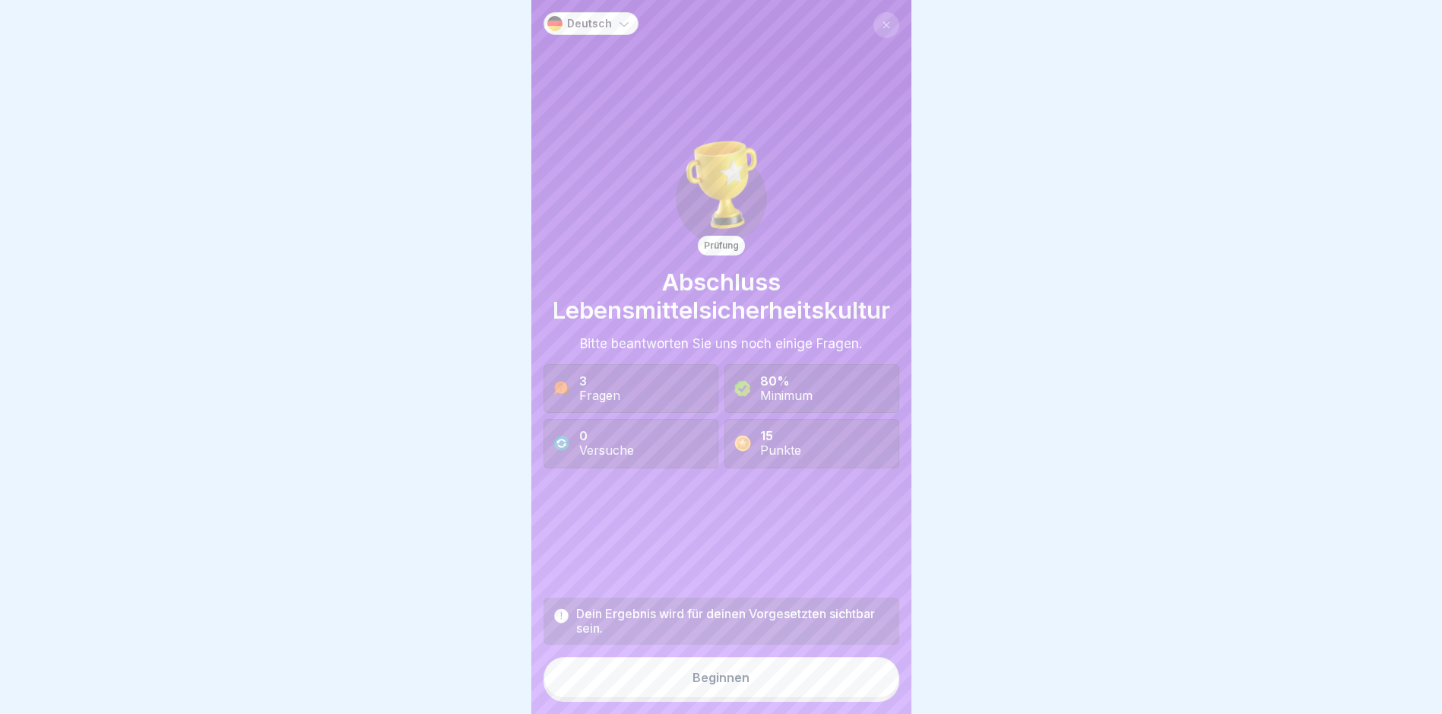
click at [688, 681] on button "Beginnen" at bounding box center [722, 677] width 356 height 41
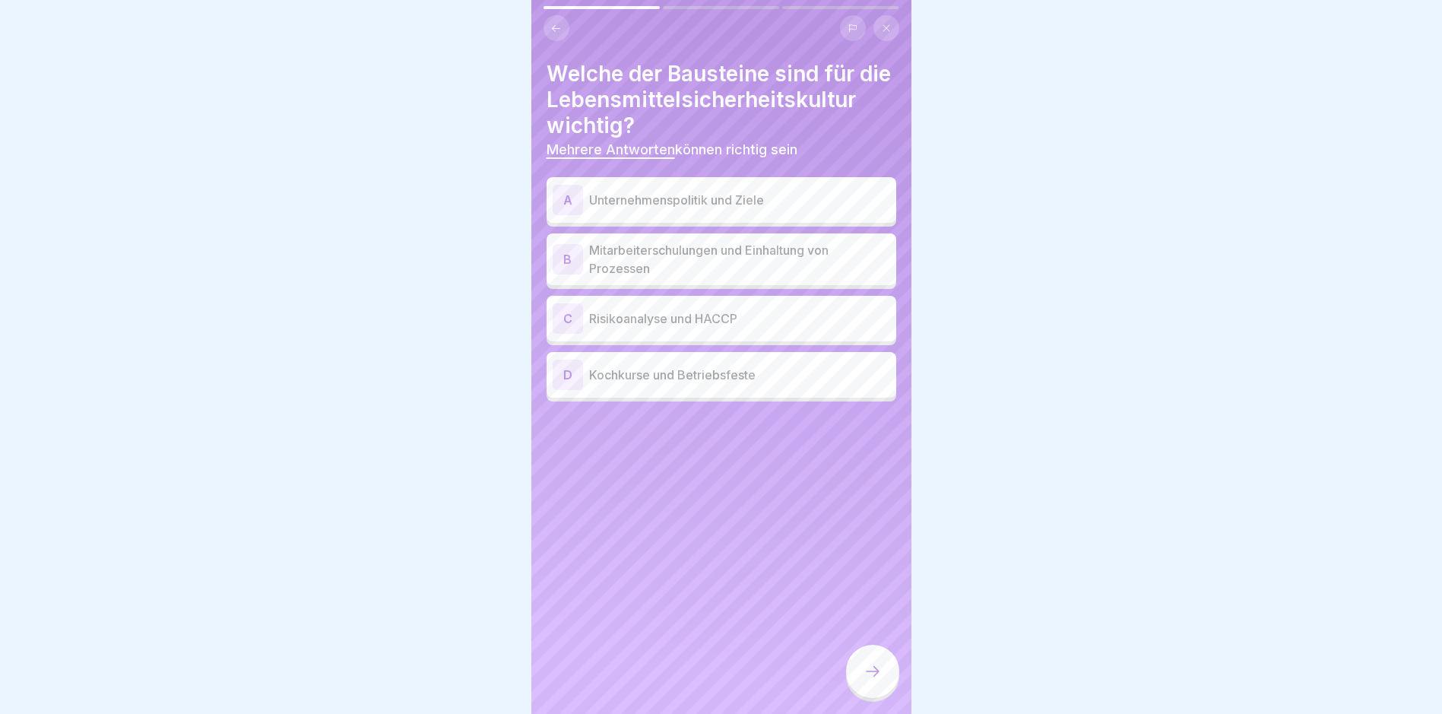
click at [688, 215] on div "A Unternehmenspolitik und Ziele" at bounding box center [722, 200] width 338 height 30
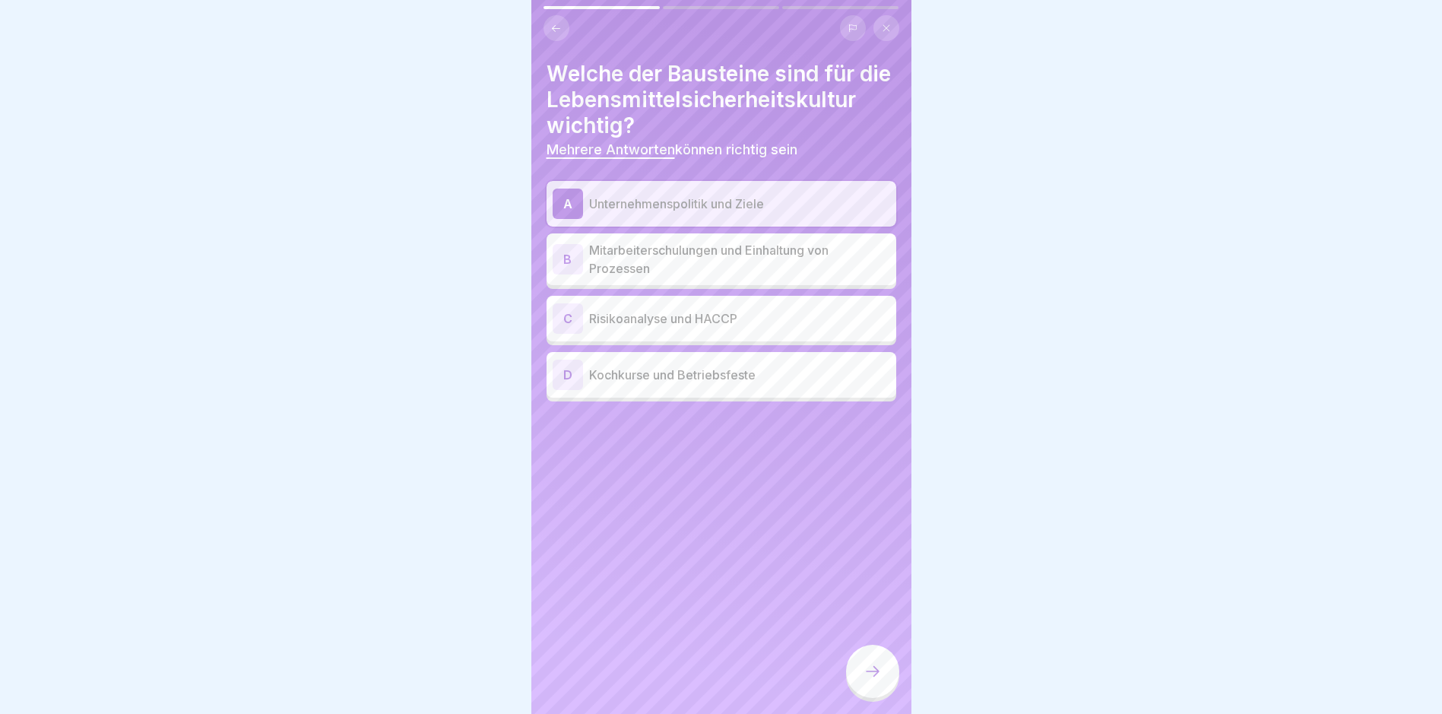
click at [688, 328] on p "Risikoanalyse und HACCP" at bounding box center [739, 318] width 301 height 18
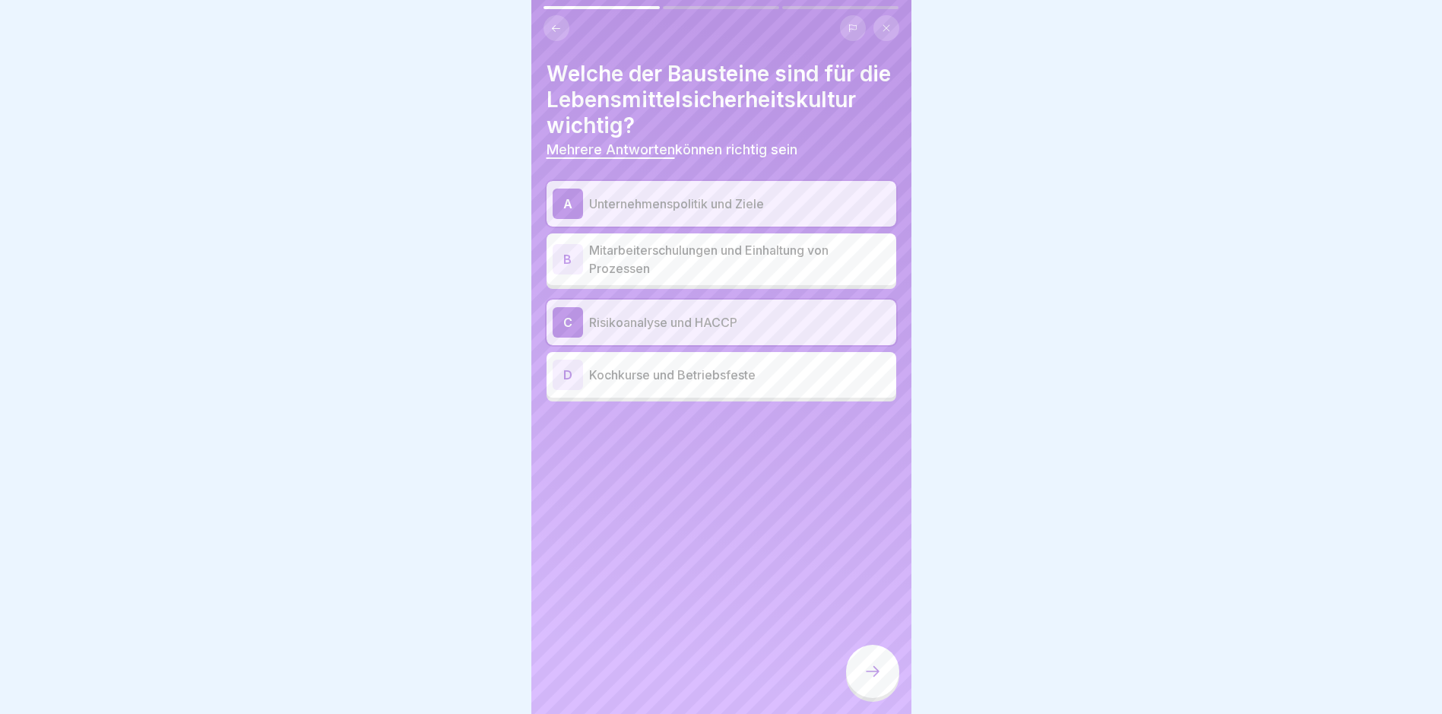
click at [688, 277] on p "Mitarbeiterschulungen und Einhaltung von Prozessen" at bounding box center [739, 259] width 301 height 36
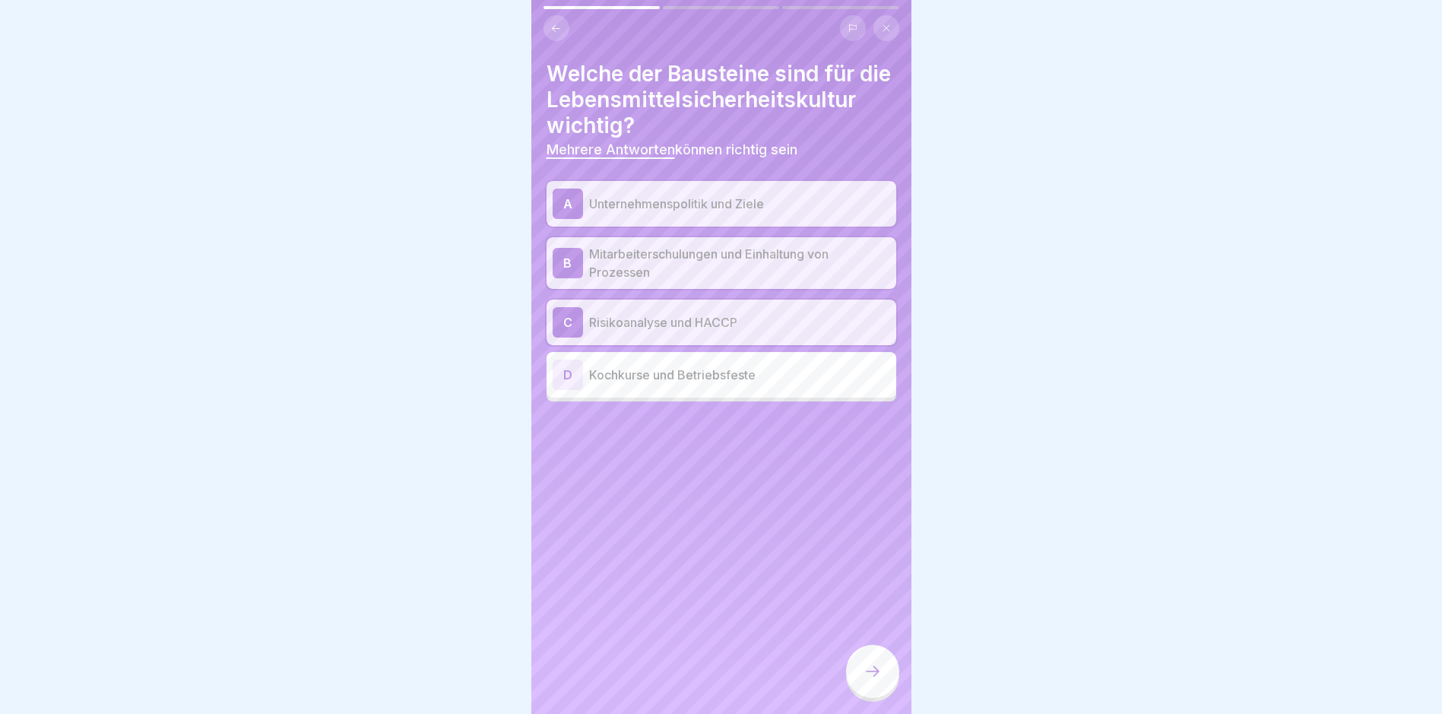
click at [688, 680] on icon at bounding box center [873, 671] width 18 height 18
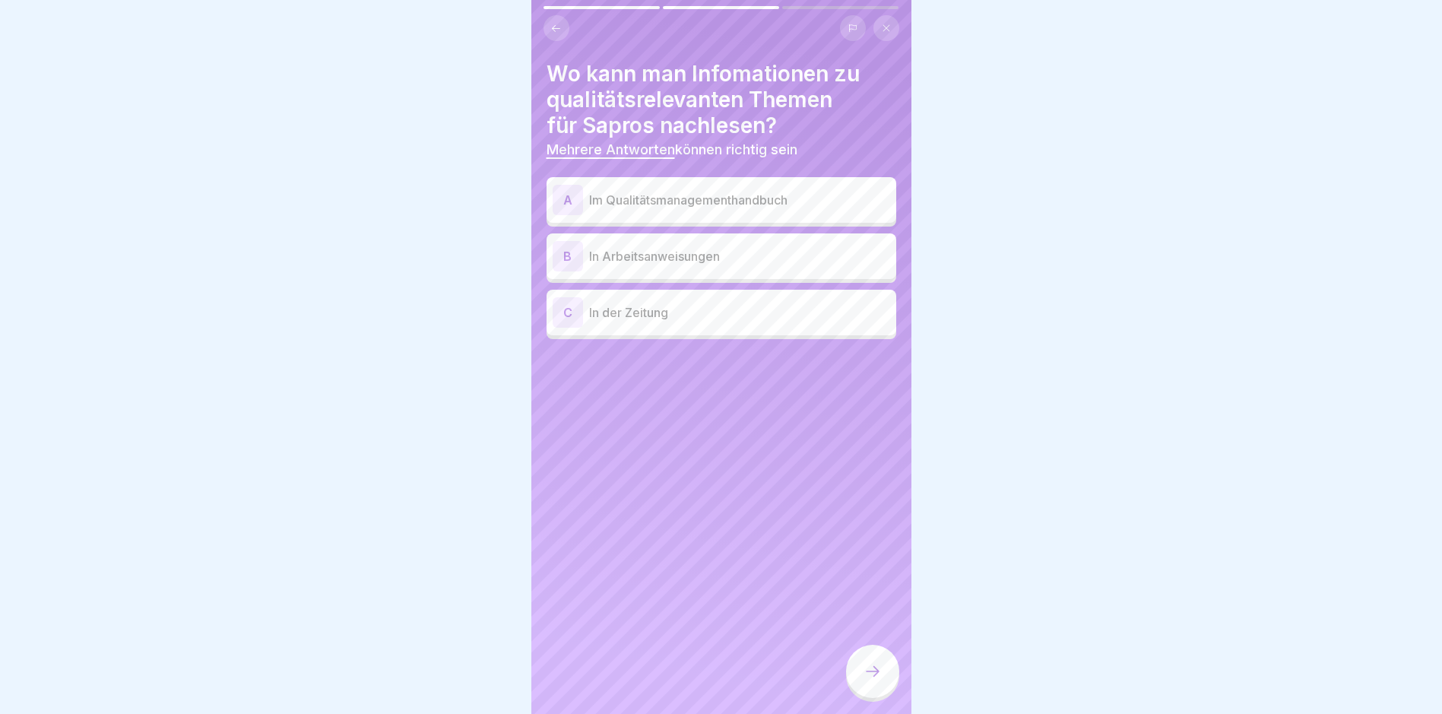
click at [688, 199] on p "Im Qualitätsmanagementhandbuch" at bounding box center [739, 200] width 301 height 18
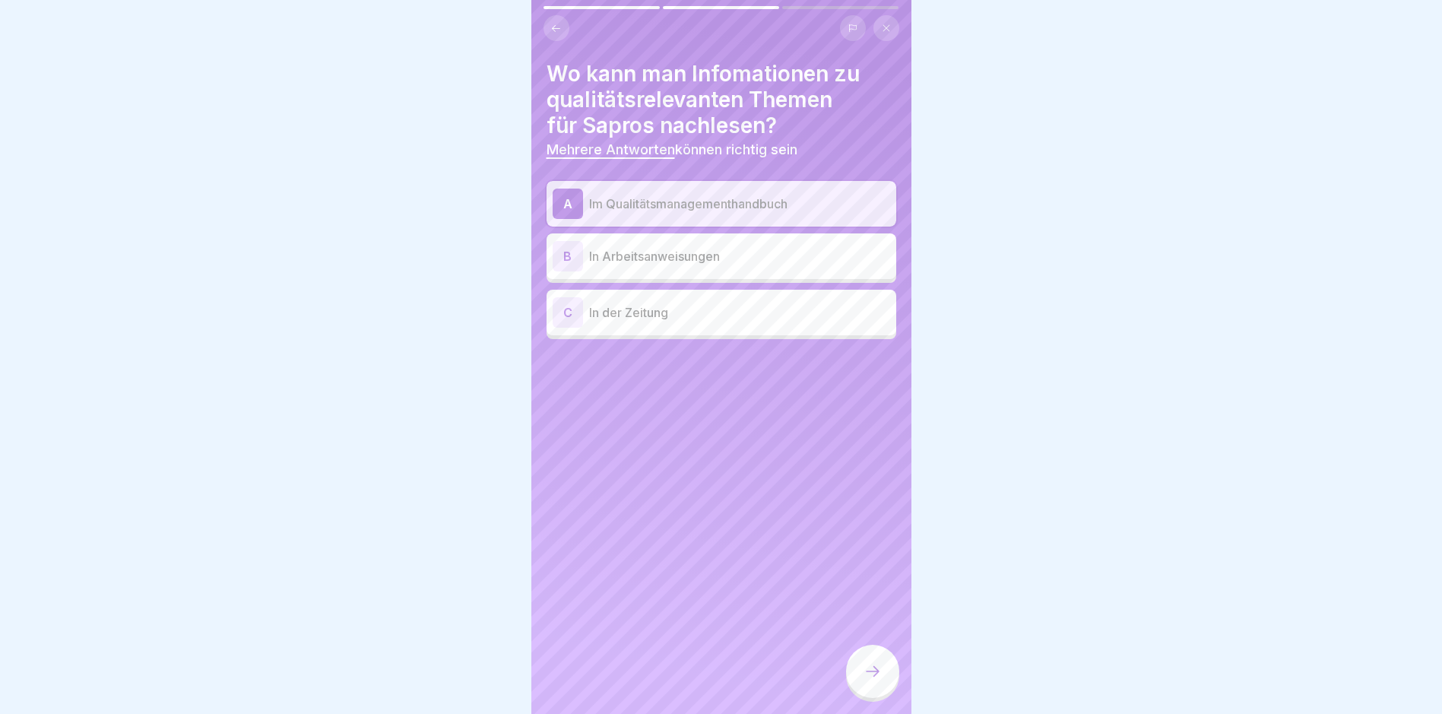
click at [688, 677] on div at bounding box center [872, 671] width 53 height 53
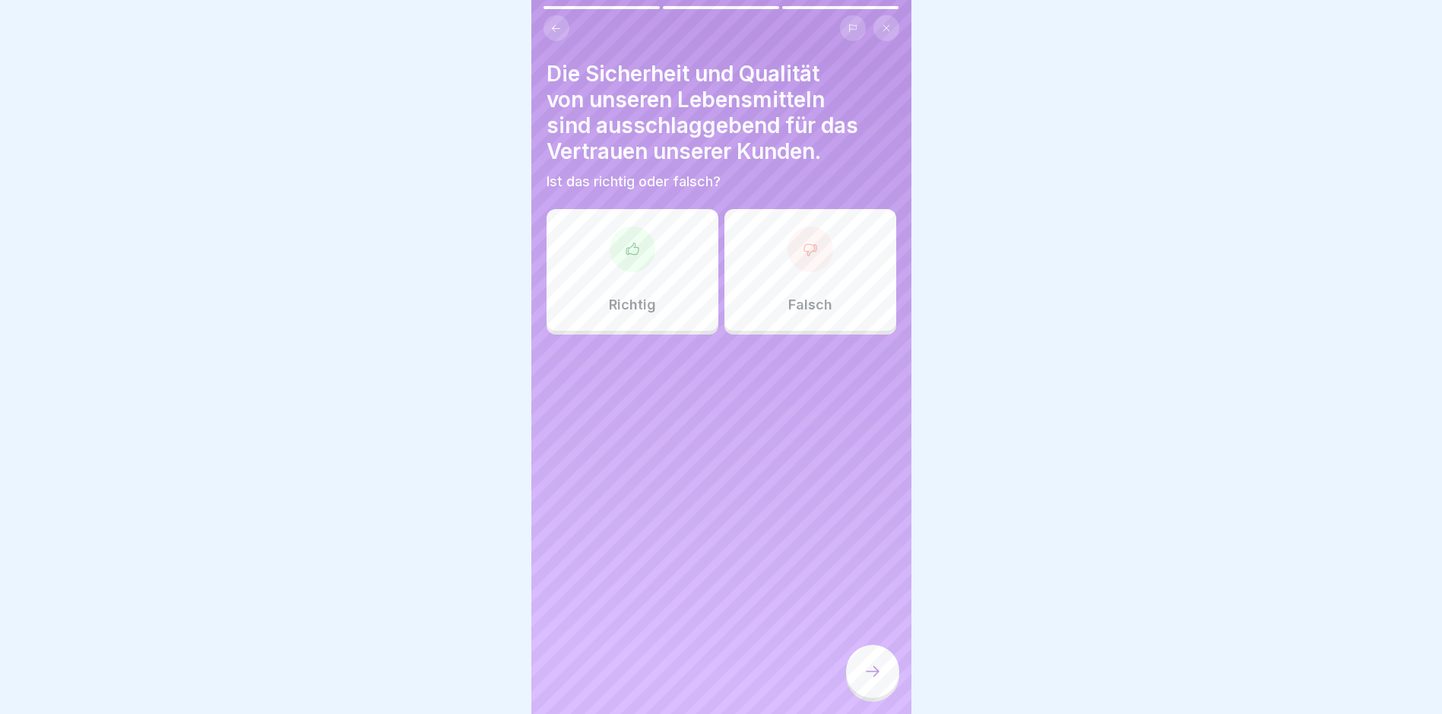
click at [549, 33] on button at bounding box center [557, 28] width 26 height 26
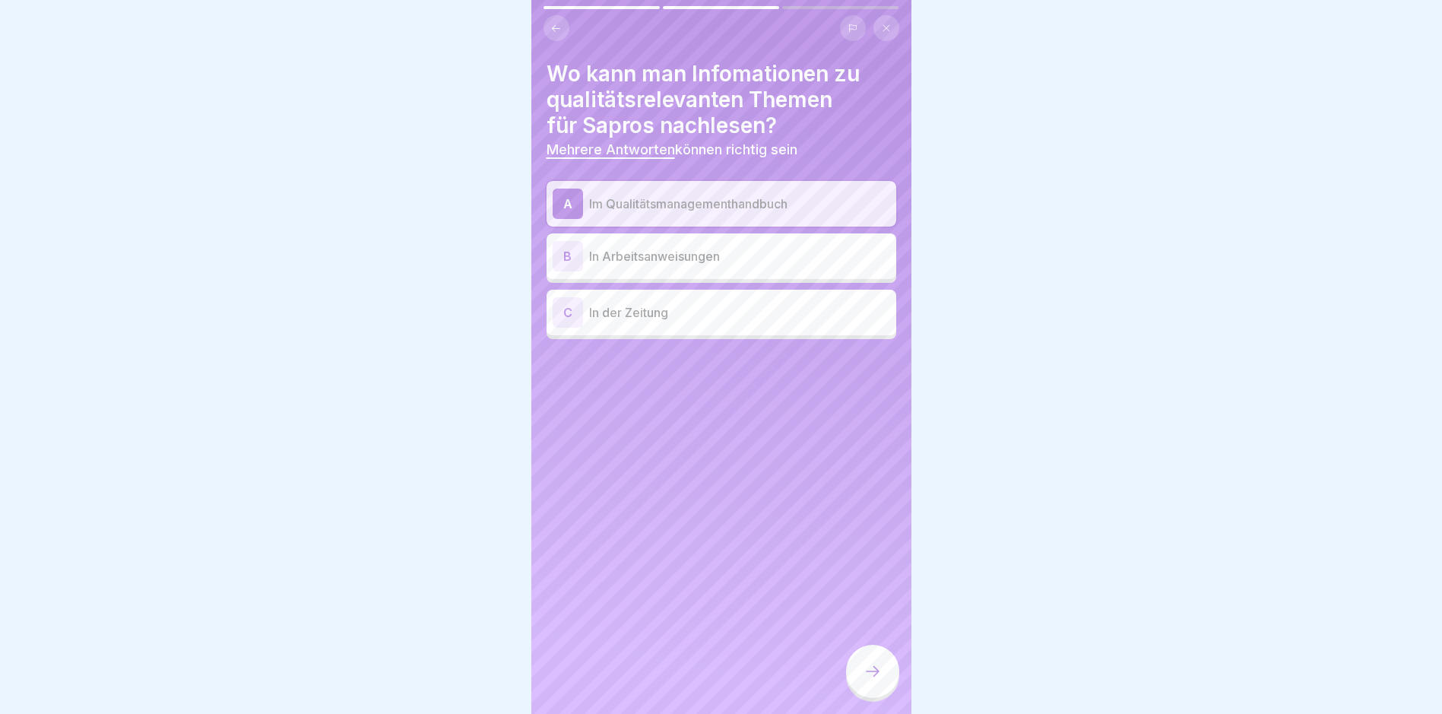
click at [688, 677] on icon at bounding box center [873, 671] width 18 height 18
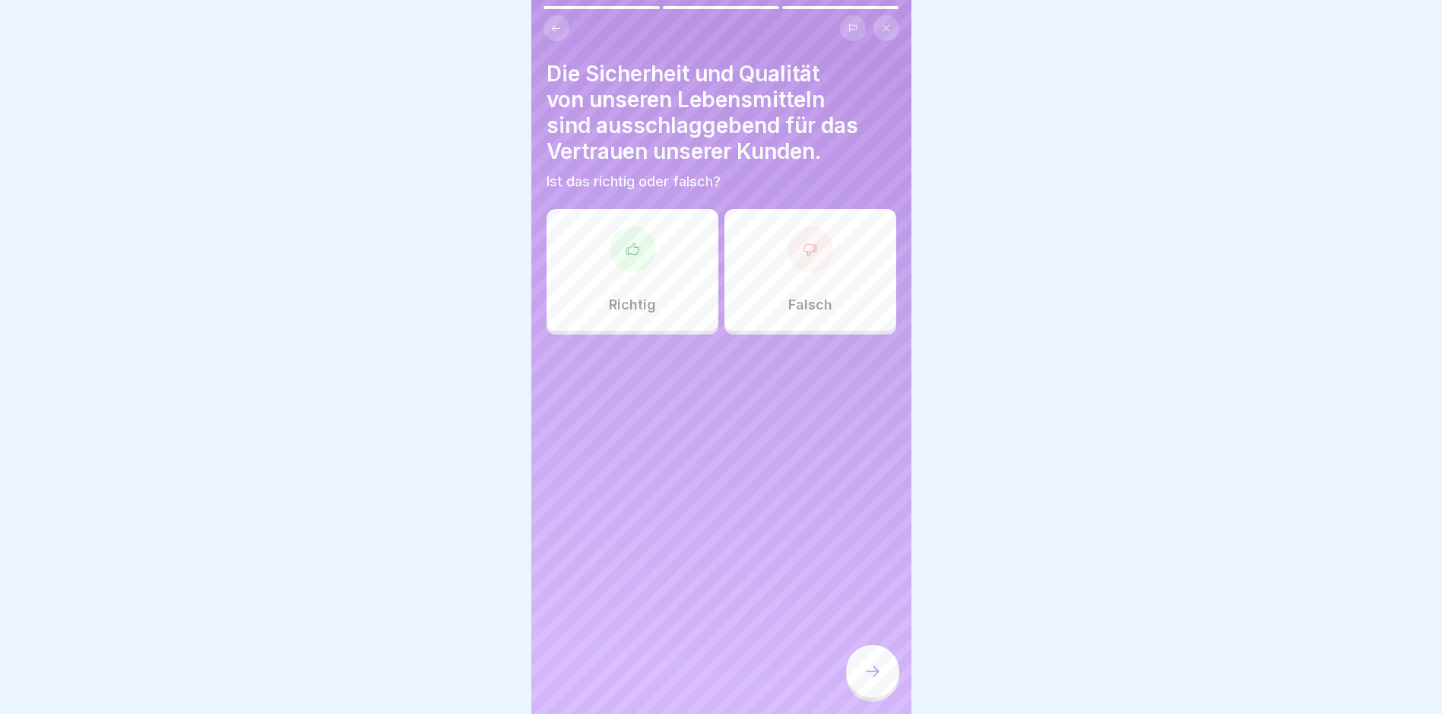
click at [631, 271] on div at bounding box center [633, 250] width 46 height 46
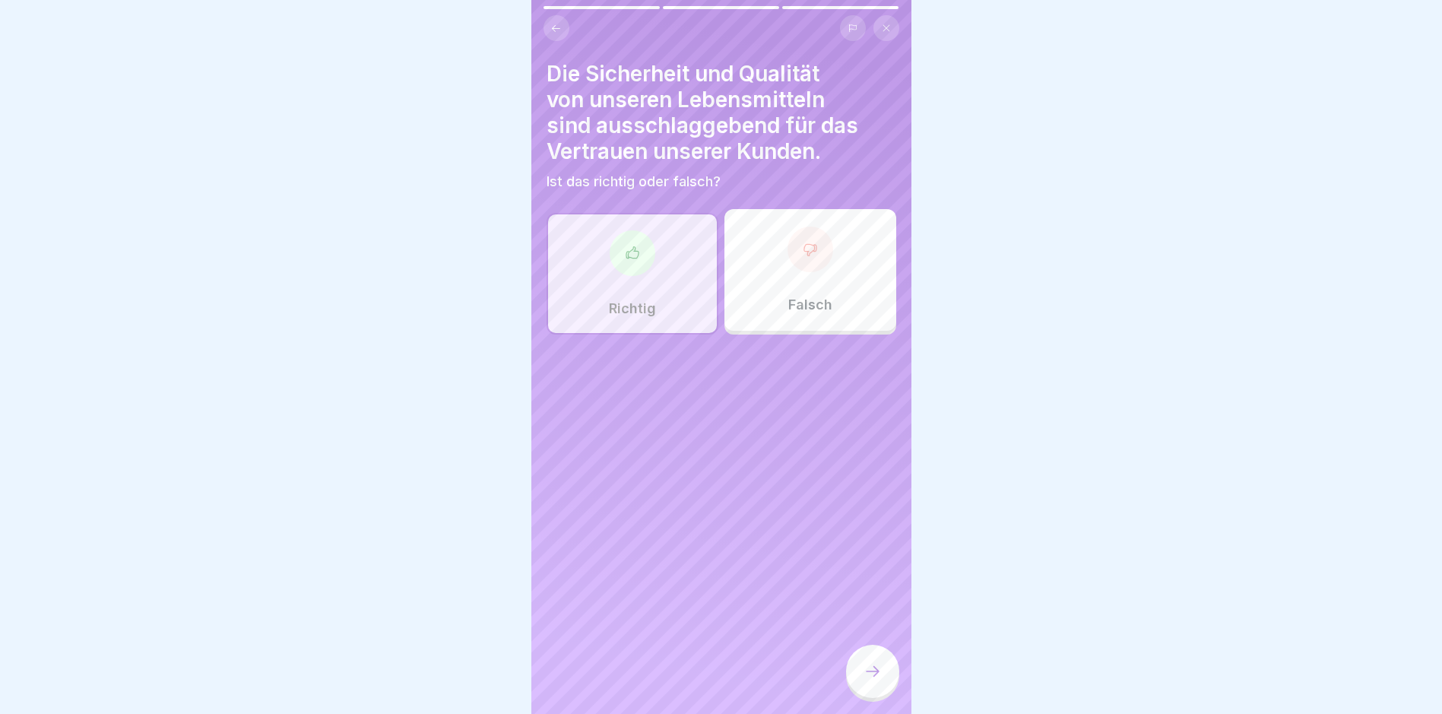
click at [688, 674] on icon at bounding box center [873, 671] width 18 height 18
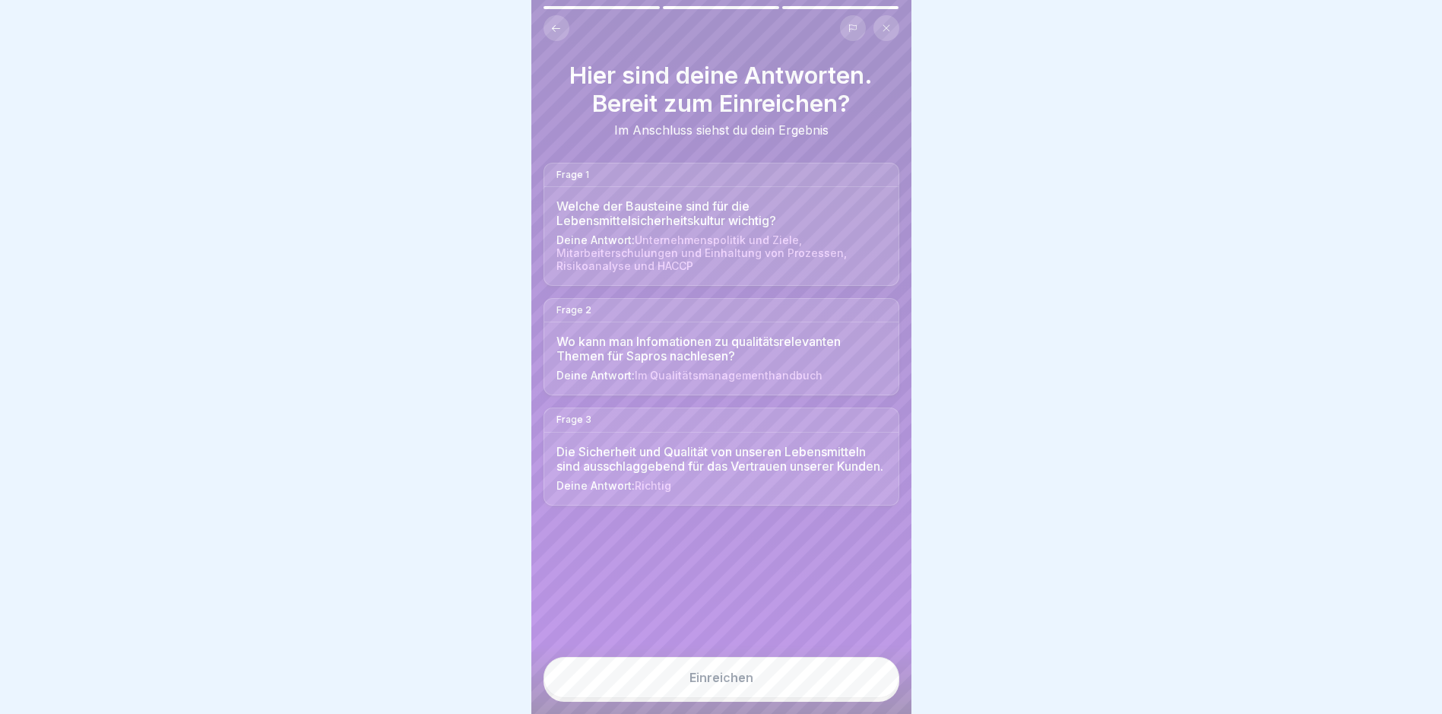
click at [688, 679] on button "Einreichen" at bounding box center [722, 677] width 356 height 41
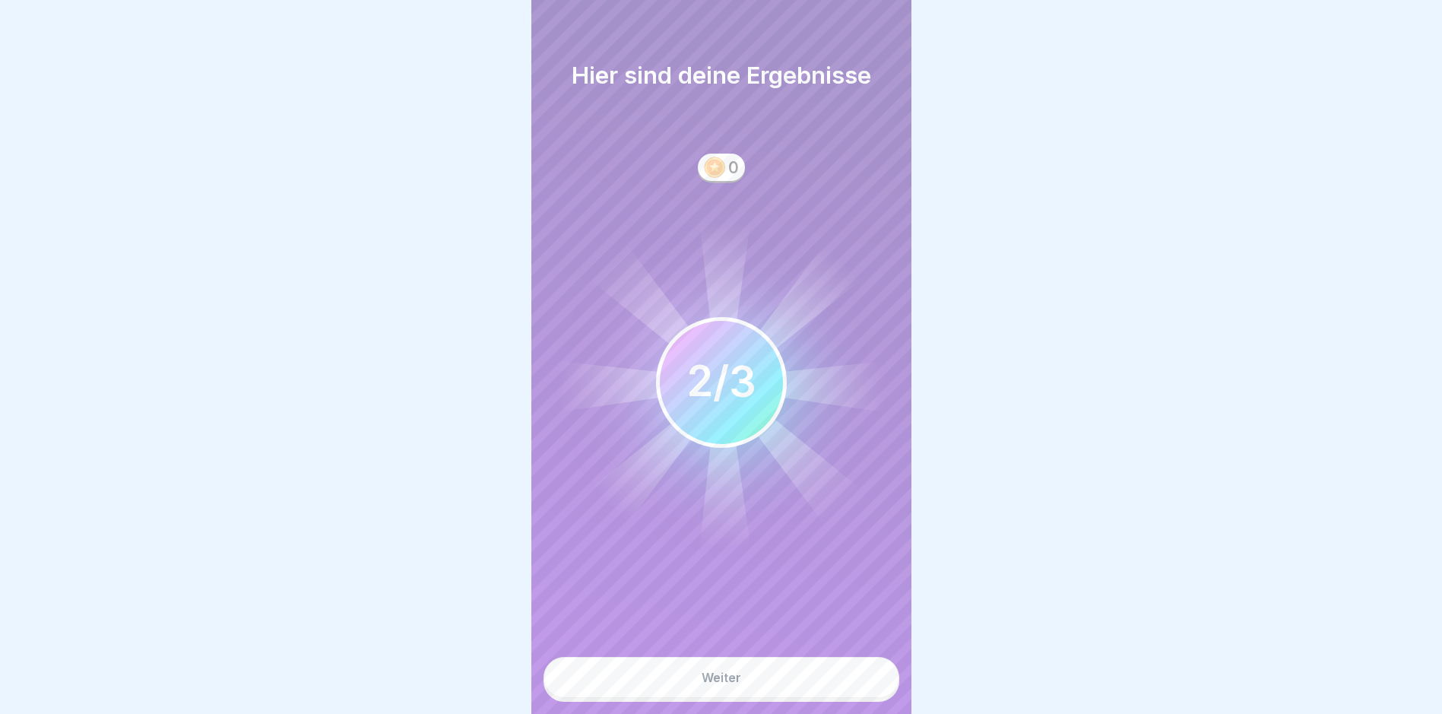
click at [688, 690] on button "Weiter" at bounding box center [722, 677] width 356 height 41
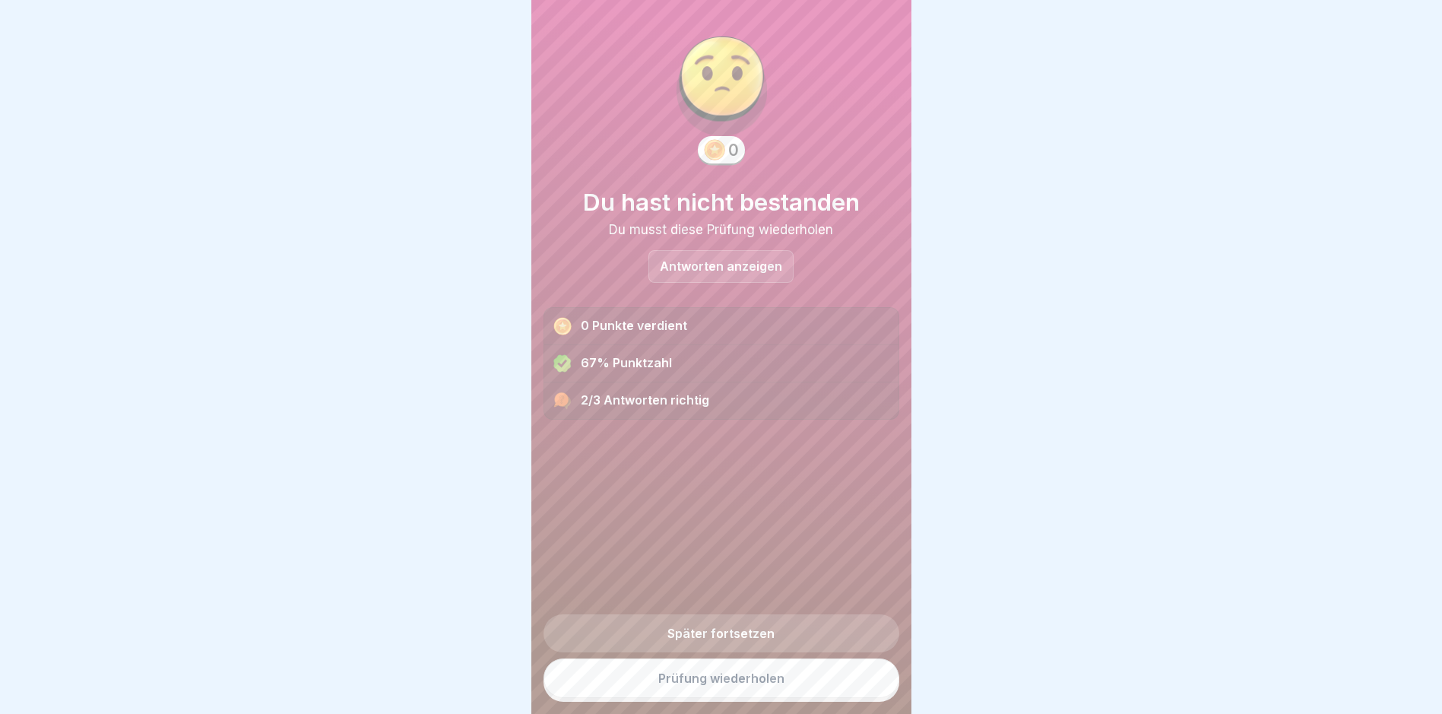
click at [688, 690] on link "Prüfung wiederholen" at bounding box center [722, 678] width 356 height 40
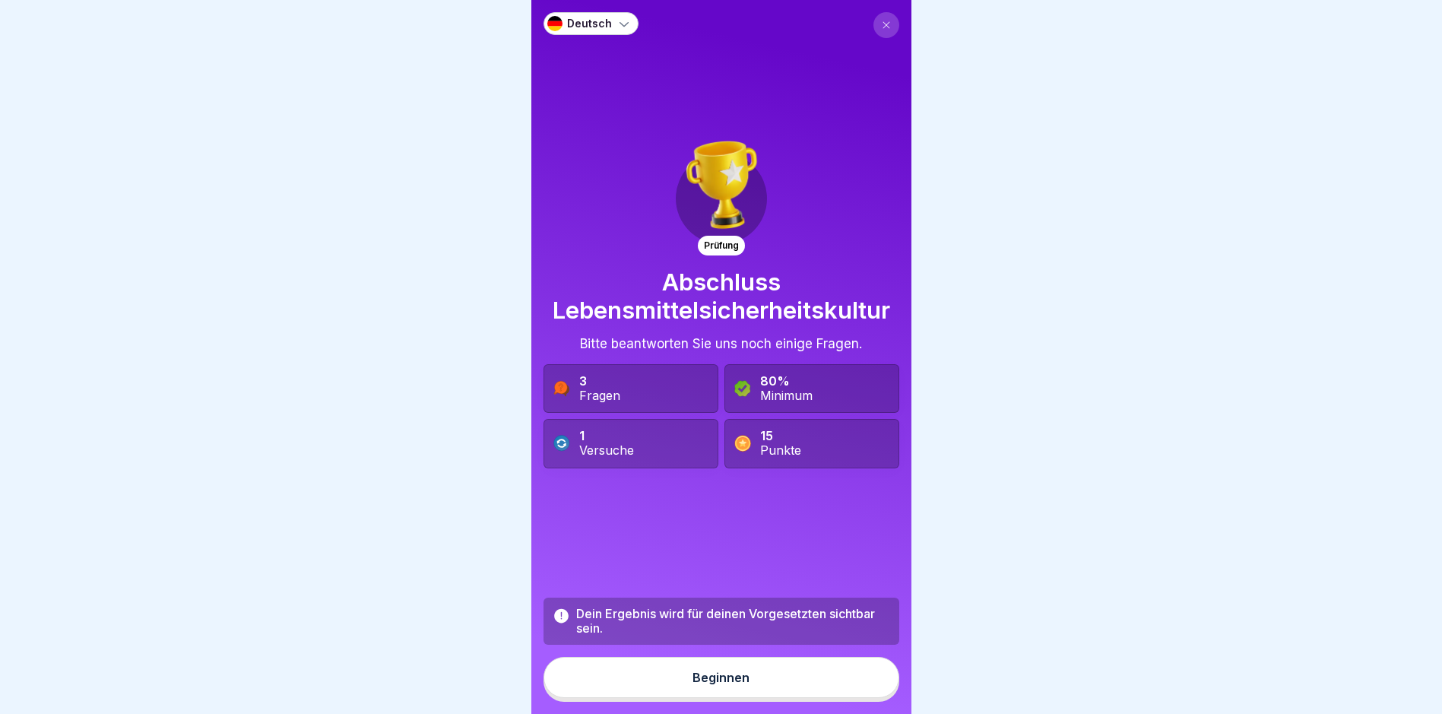
click at [785, 688] on button "Beginnen" at bounding box center [722, 677] width 356 height 41
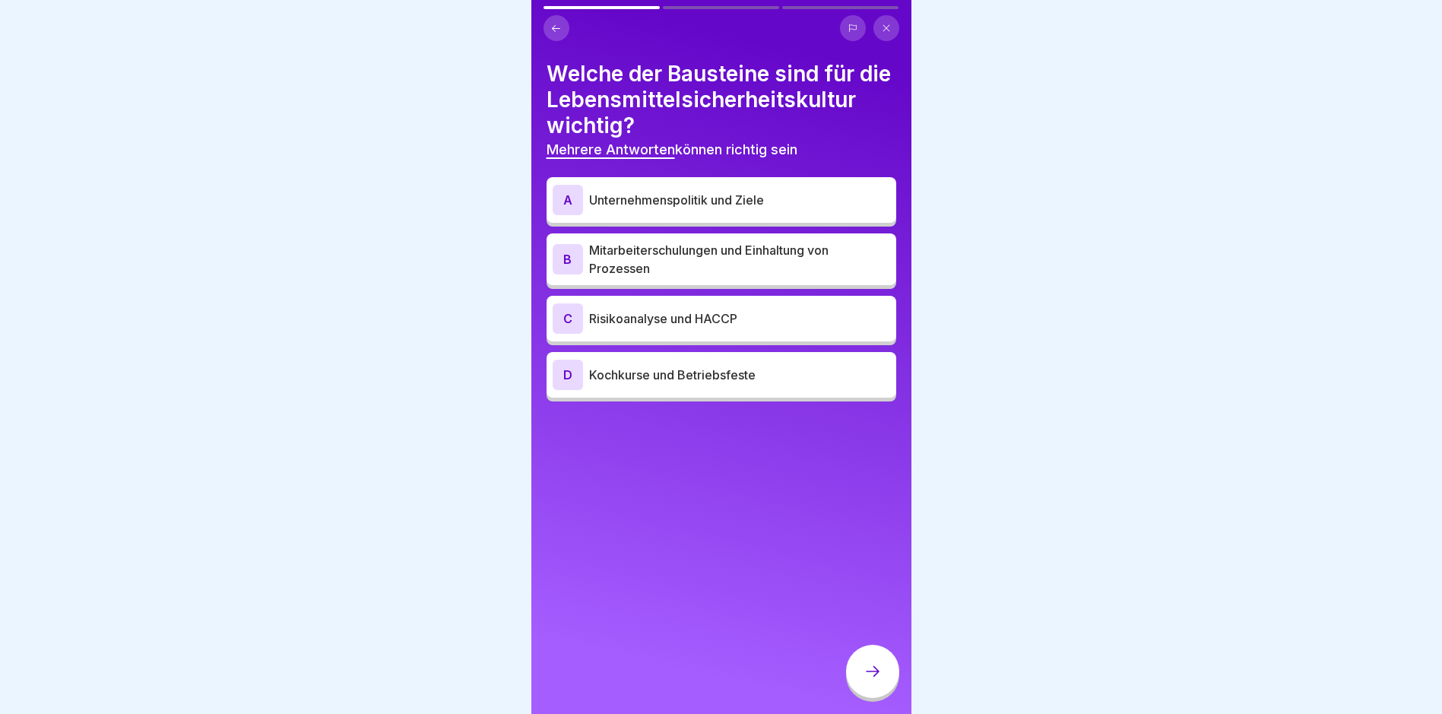
click at [623, 215] on div "A Unternehmenspolitik und Ziele" at bounding box center [722, 200] width 338 height 30
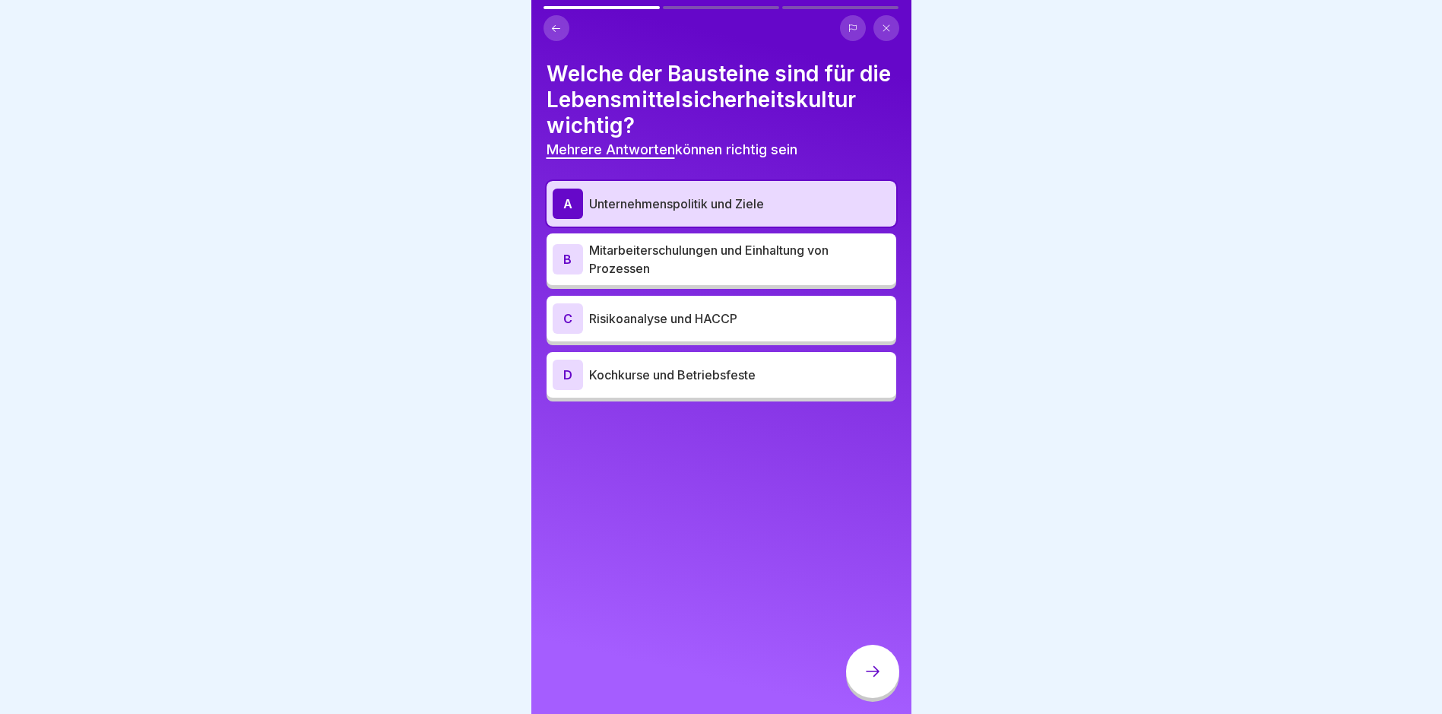
click at [667, 277] on p "Mitarbeiterschulungen und Einhaltung von Prozessen" at bounding box center [739, 259] width 301 height 36
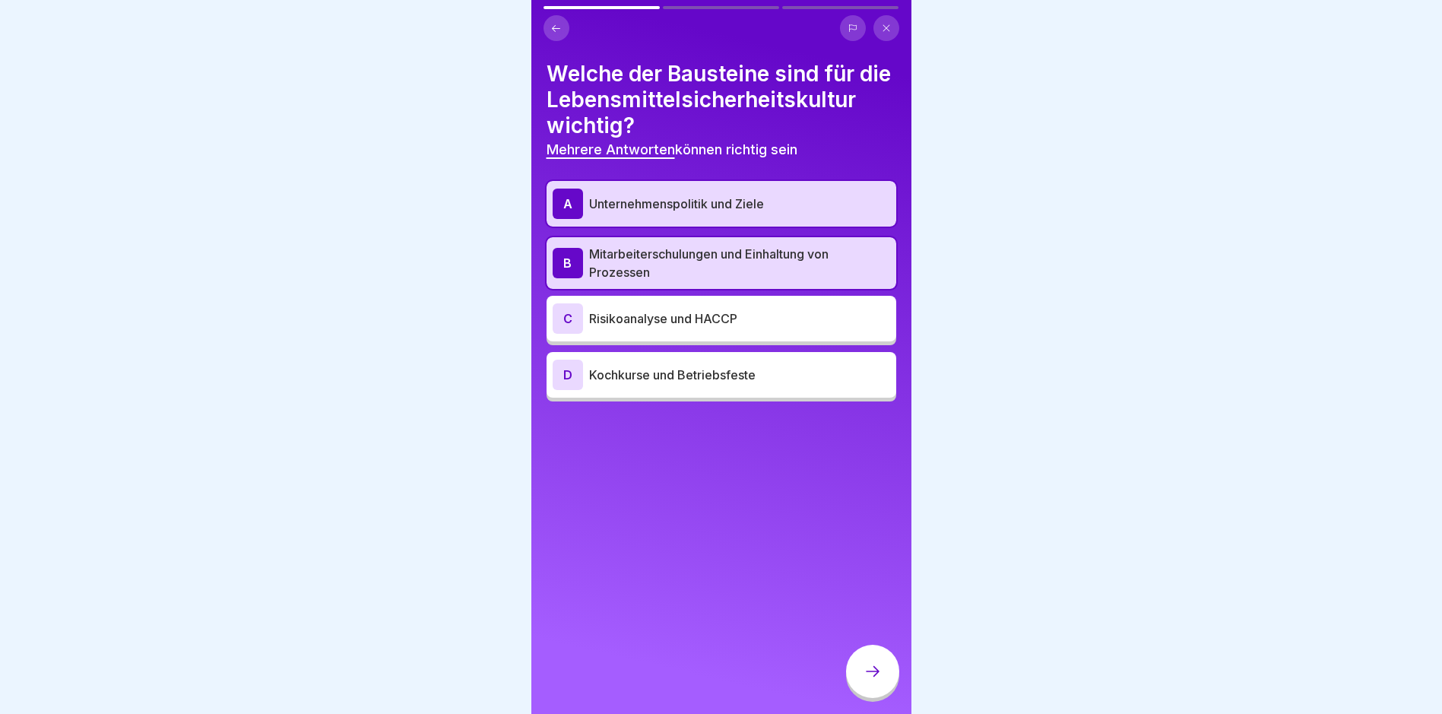
click at [669, 328] on div "C Risikoanalyse und HACCP" at bounding box center [722, 319] width 350 height 46
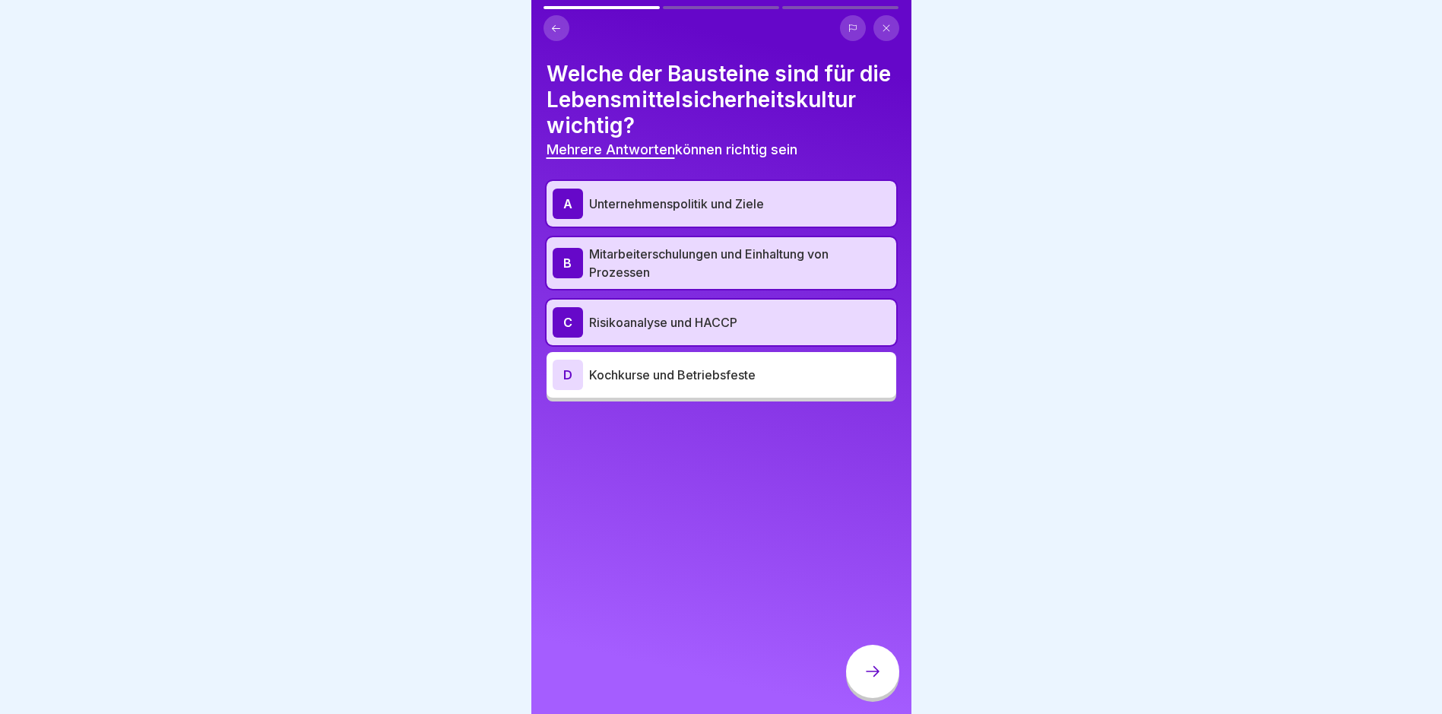
click at [876, 680] on icon at bounding box center [873, 671] width 18 height 18
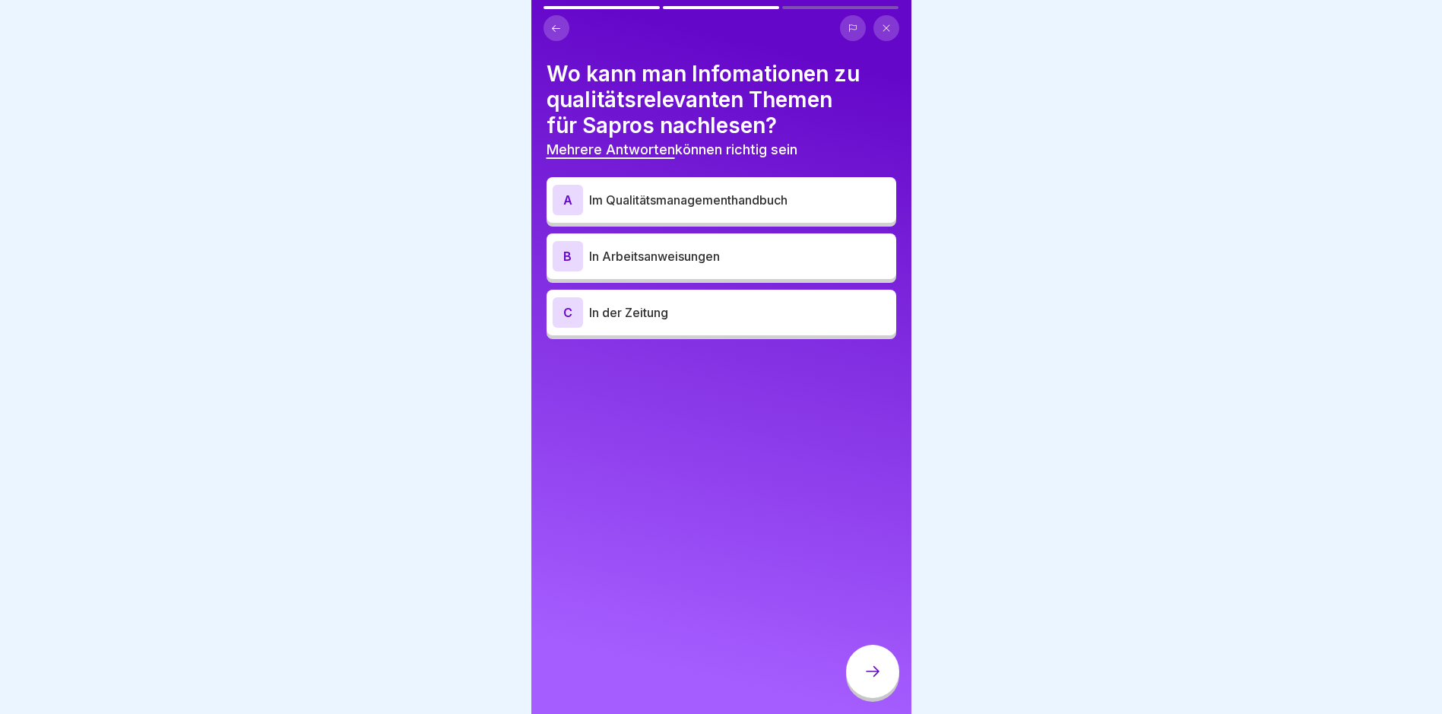
click at [750, 262] on p "In Arbeitsanweisungen" at bounding box center [739, 256] width 301 height 18
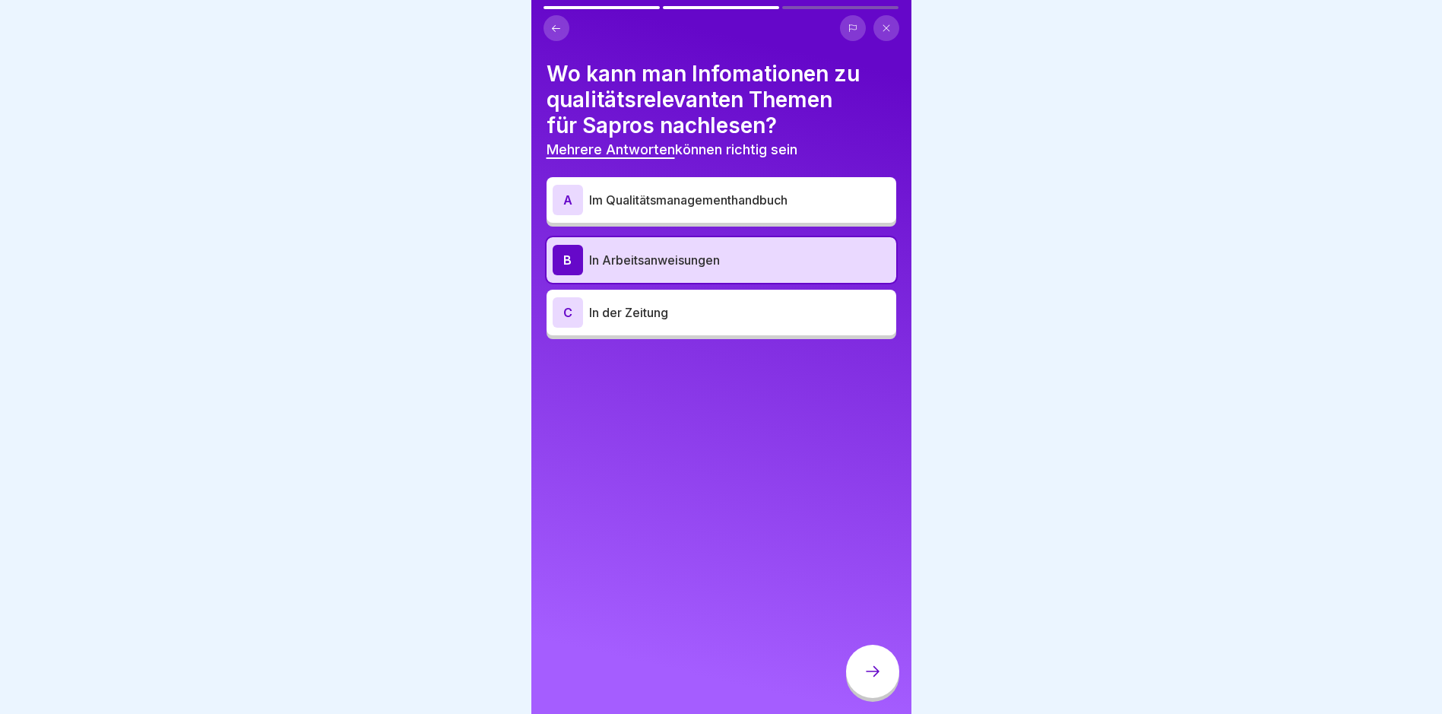
click at [757, 205] on p "Im Qualitätsmanagementhandbuch" at bounding box center [739, 200] width 301 height 18
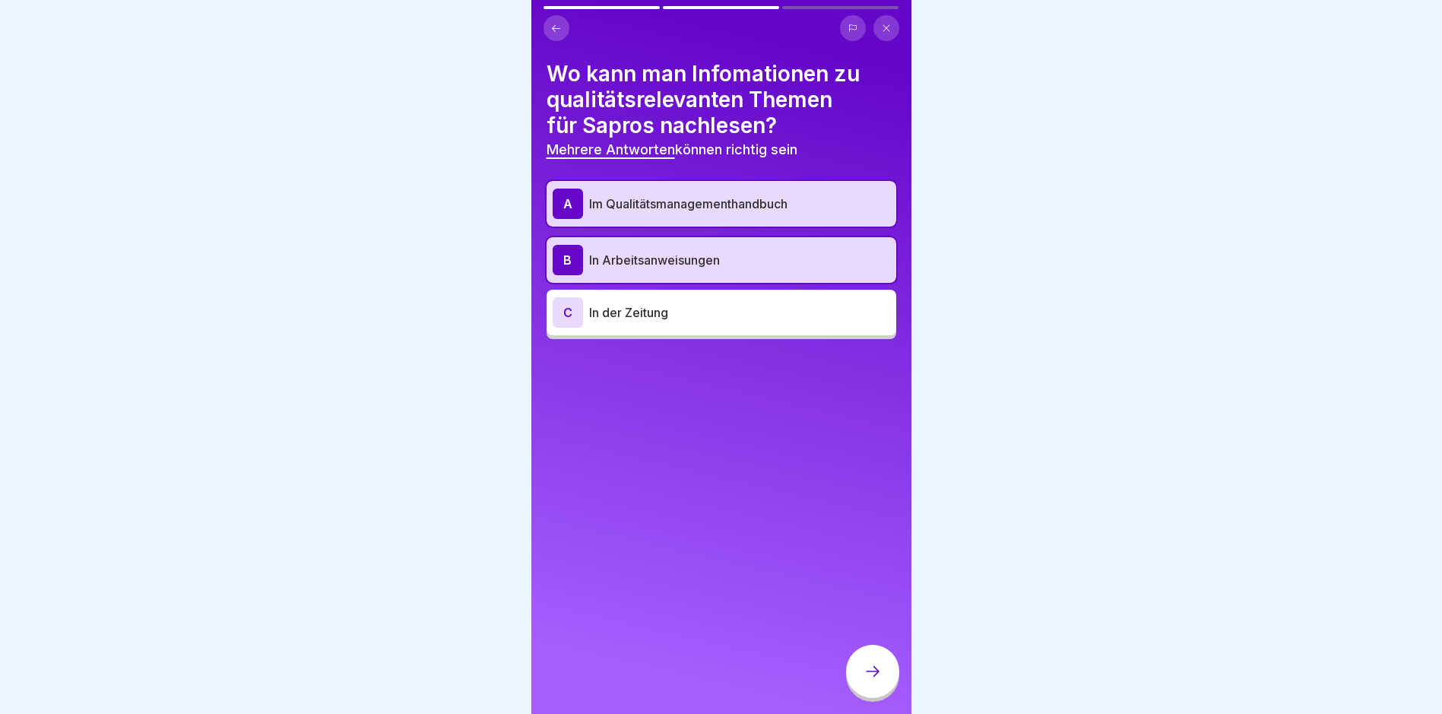
click at [737, 259] on p "In Arbeitsanweisungen" at bounding box center [739, 260] width 301 height 18
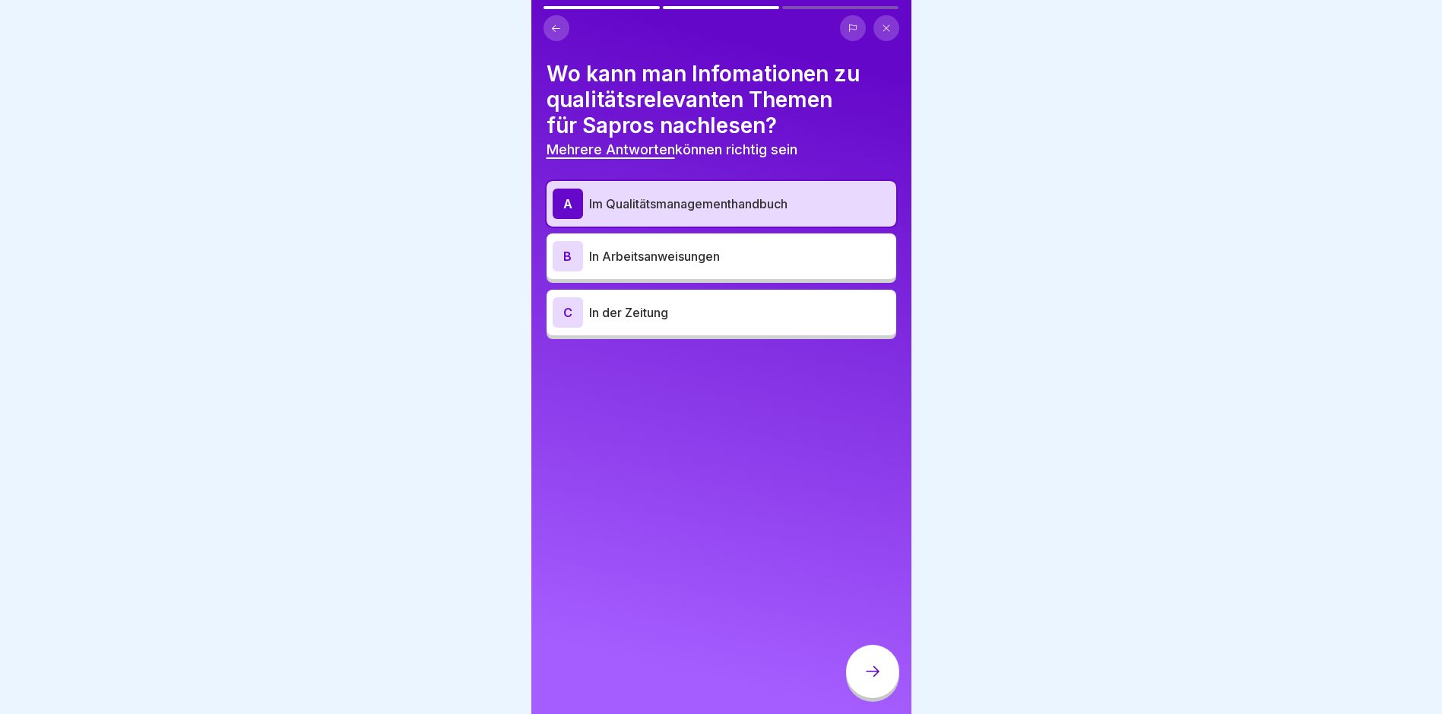
click at [871, 669] on div at bounding box center [872, 671] width 53 height 53
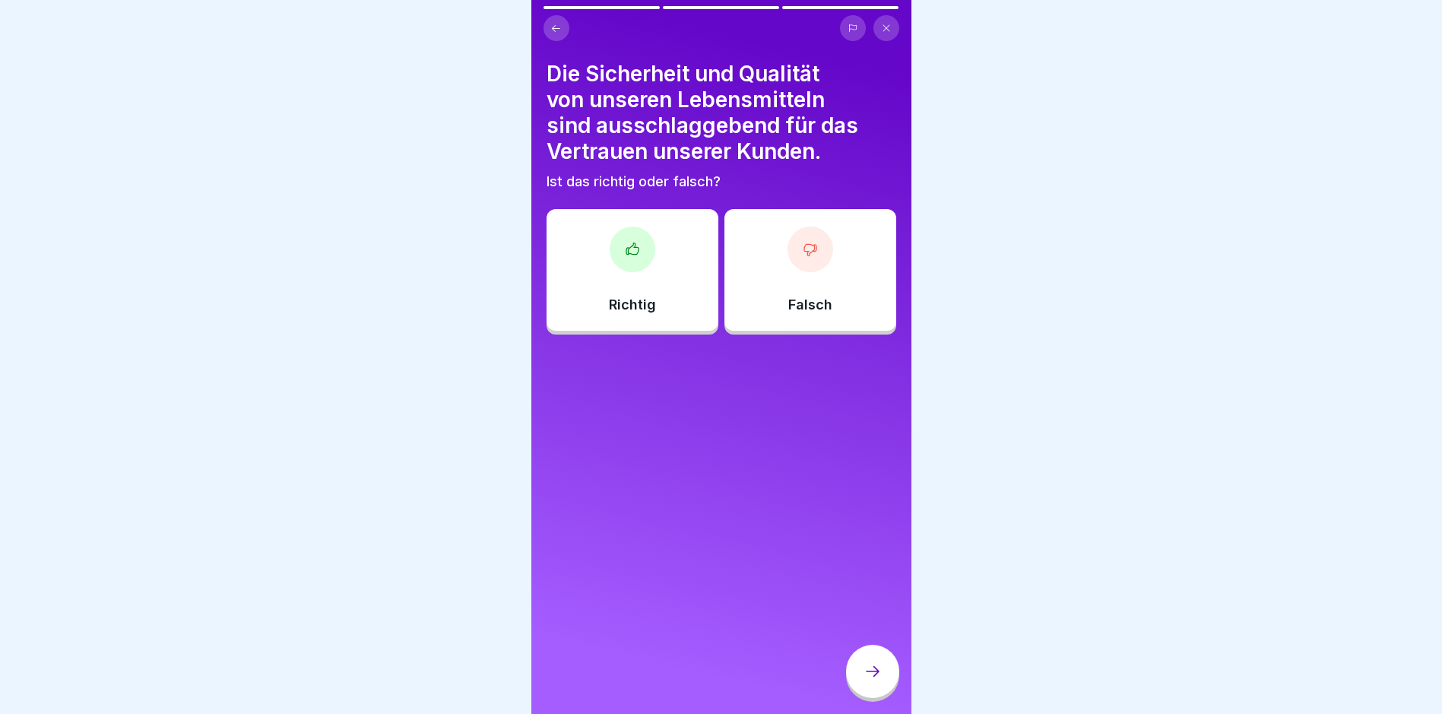
click at [674, 239] on div "Richtig" at bounding box center [633, 270] width 172 height 122
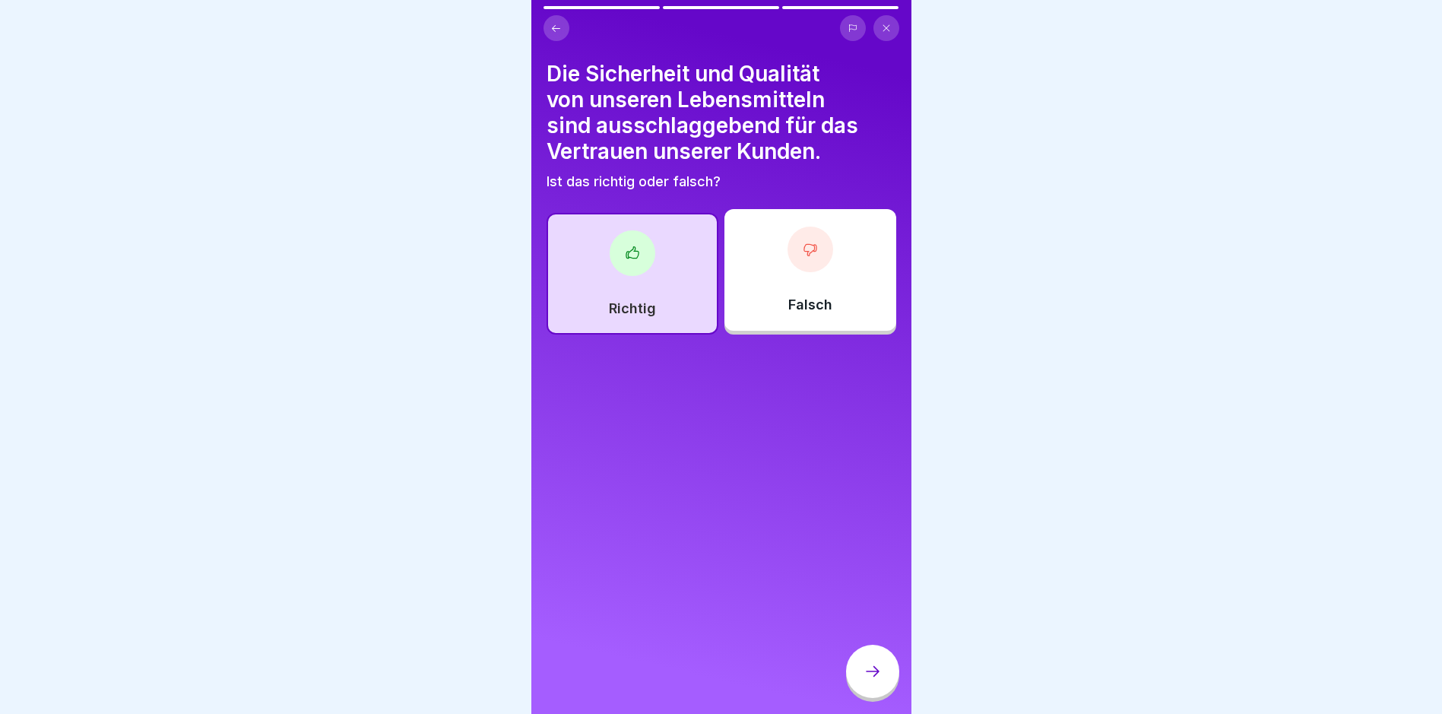
click at [883, 670] on div at bounding box center [872, 671] width 53 height 53
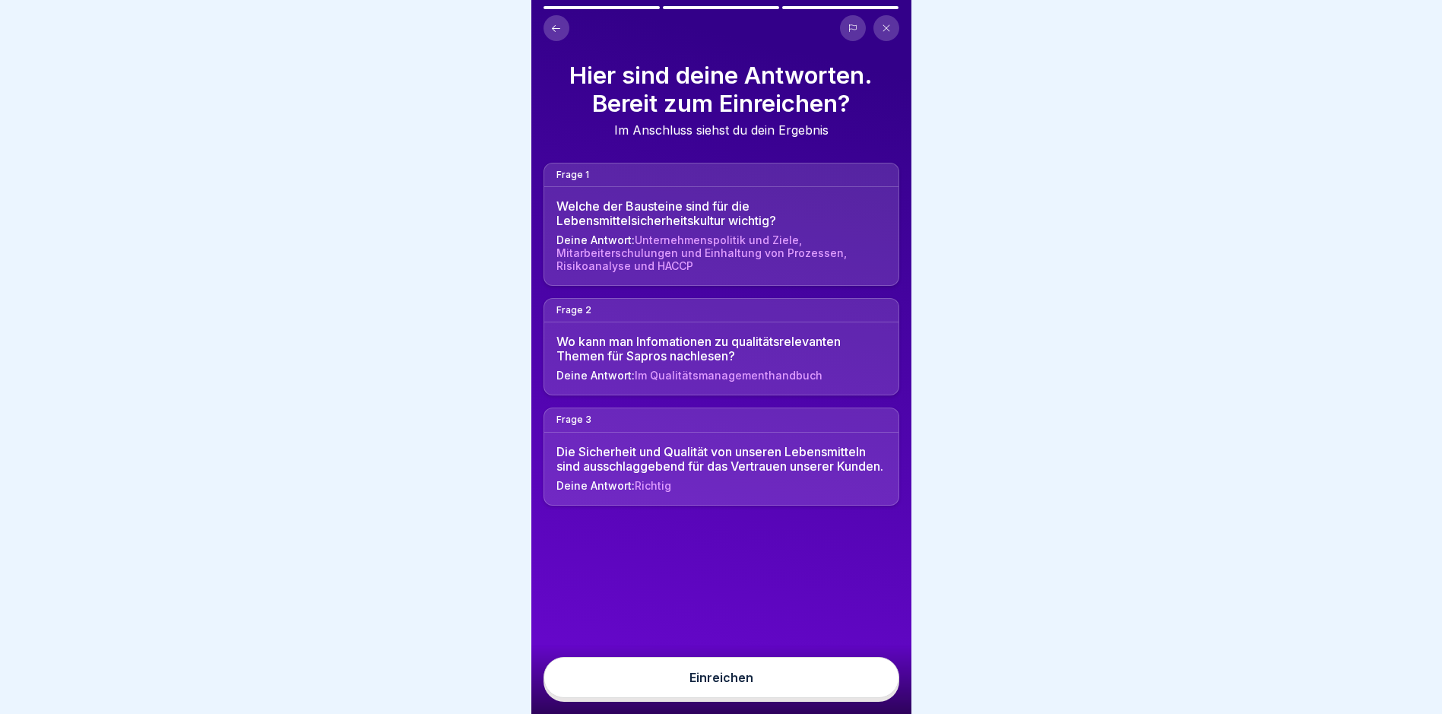
click at [850, 678] on button "Einreichen" at bounding box center [722, 677] width 356 height 41
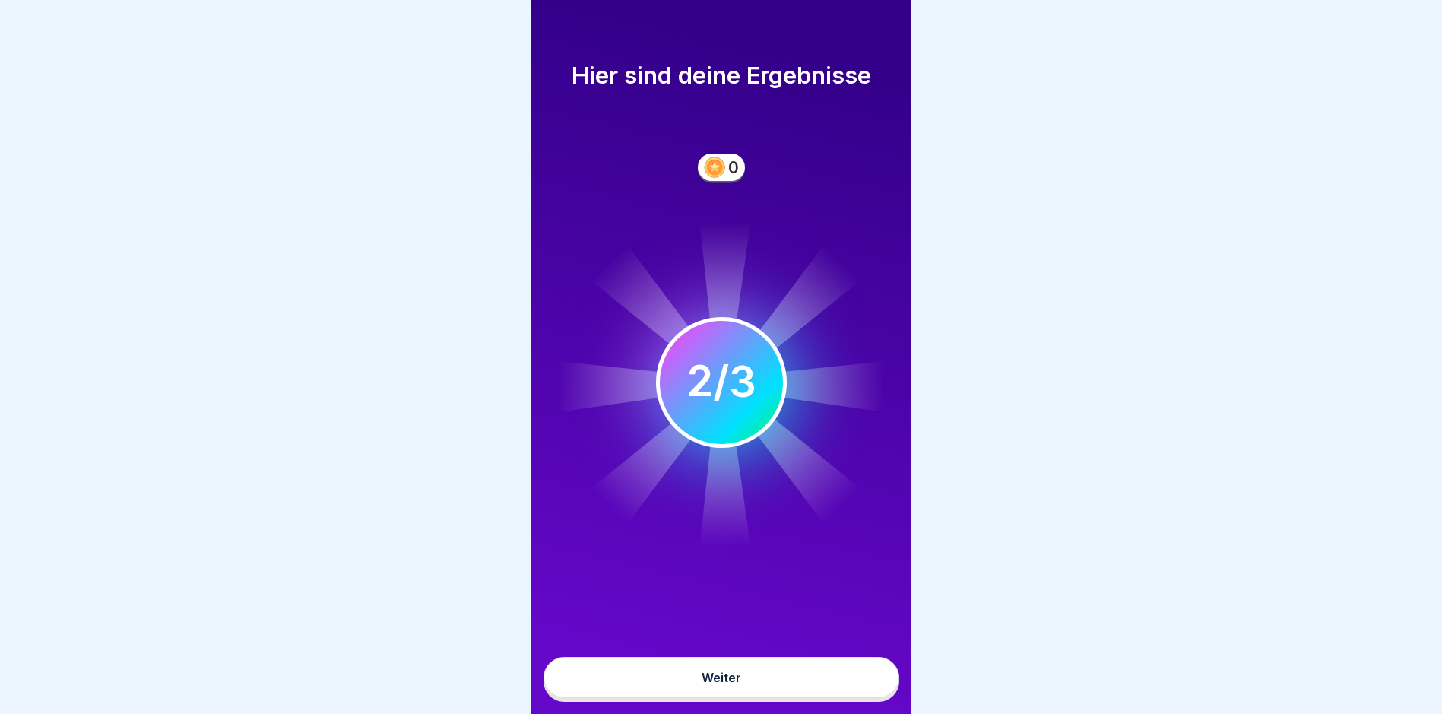
click at [850, 678] on button "Weiter" at bounding box center [722, 677] width 356 height 41
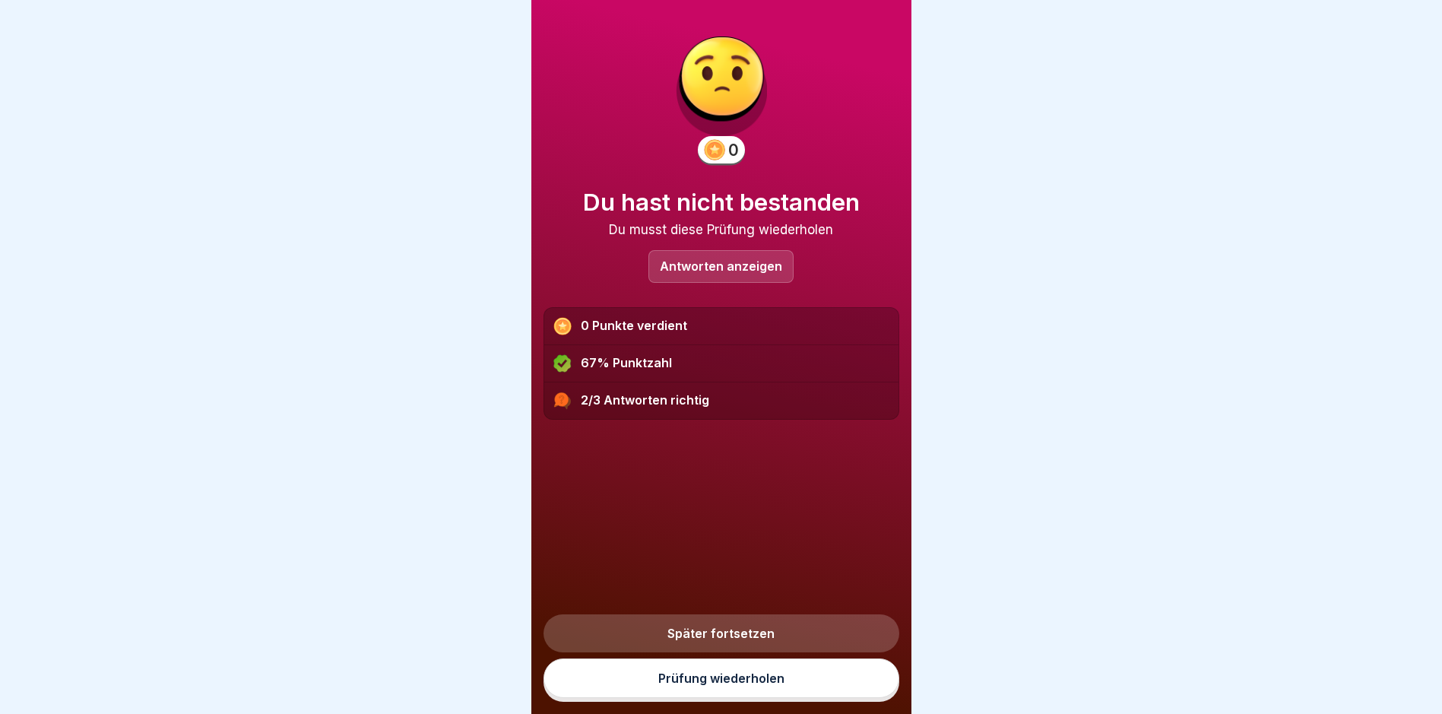
click at [827, 678] on link "Prüfung wiederholen" at bounding box center [722, 678] width 356 height 40
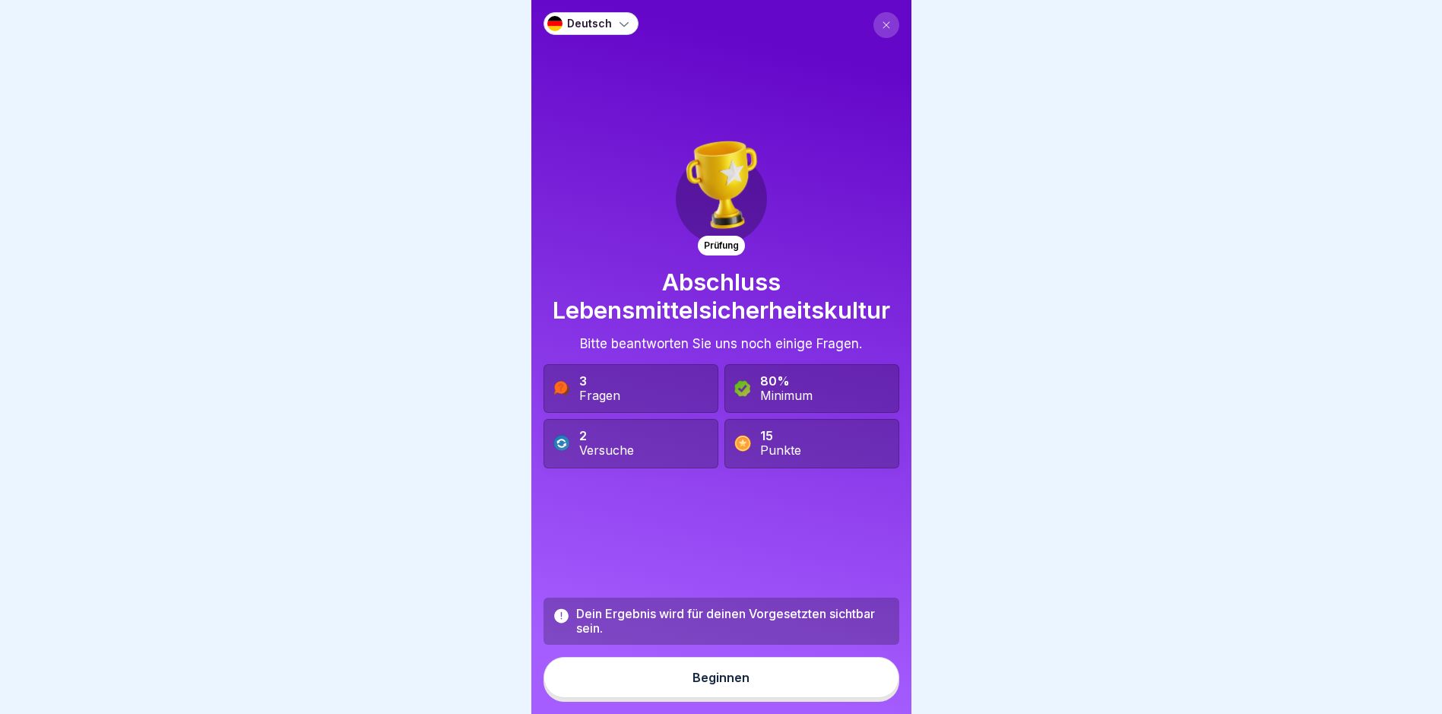
click at [874, 20] on button at bounding box center [887, 25] width 26 height 26
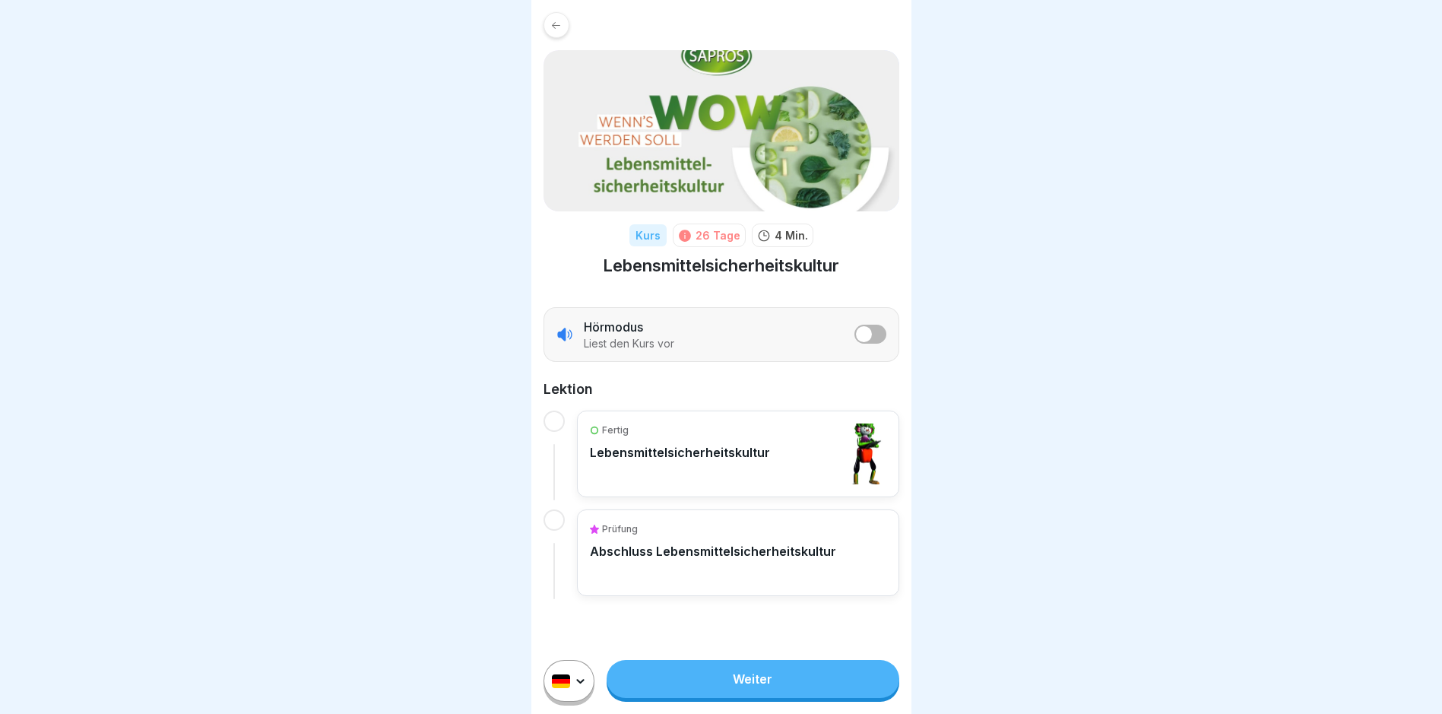
click at [772, 690] on link "Weiter" at bounding box center [753, 679] width 292 height 38
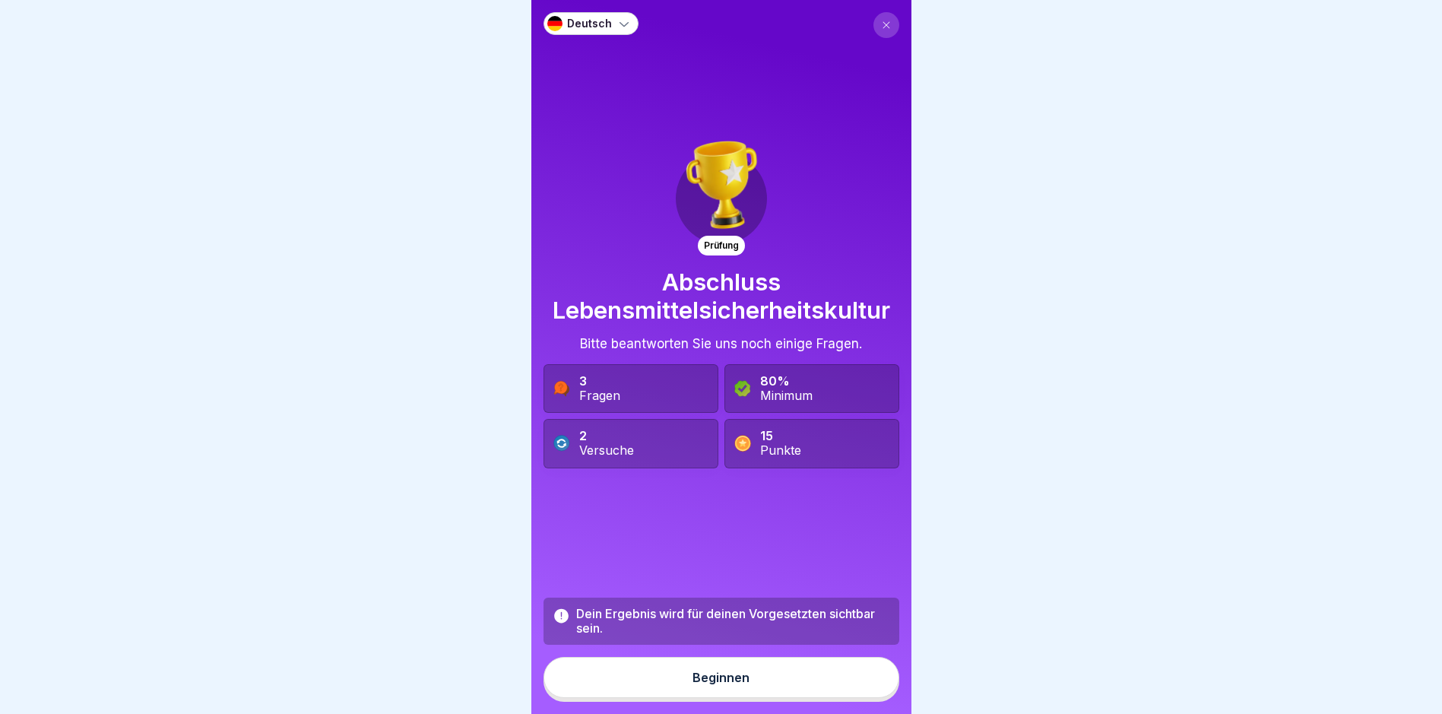
click at [766, 692] on button "Beginnen" at bounding box center [722, 677] width 356 height 41
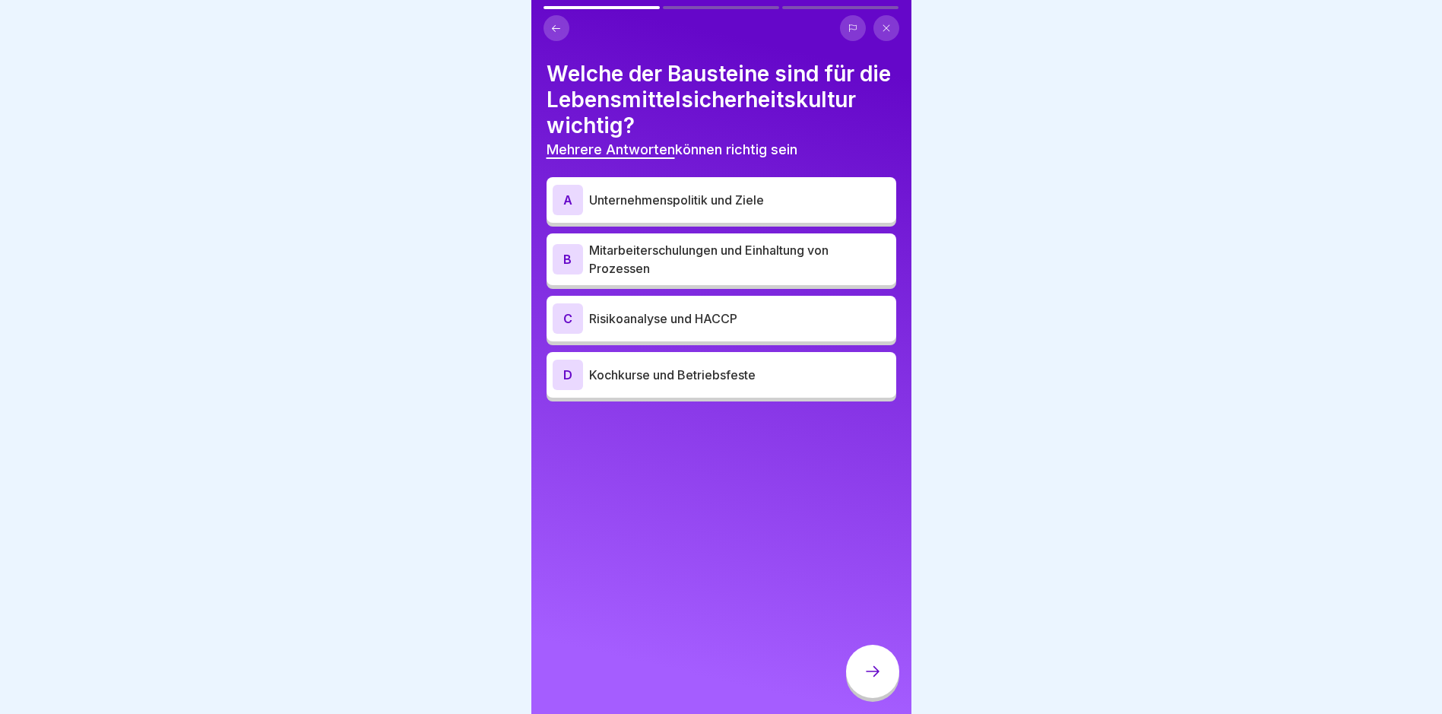
click at [706, 277] on p "Mitarbeiterschulungen und Einhaltung von Prozessen" at bounding box center [739, 259] width 301 height 36
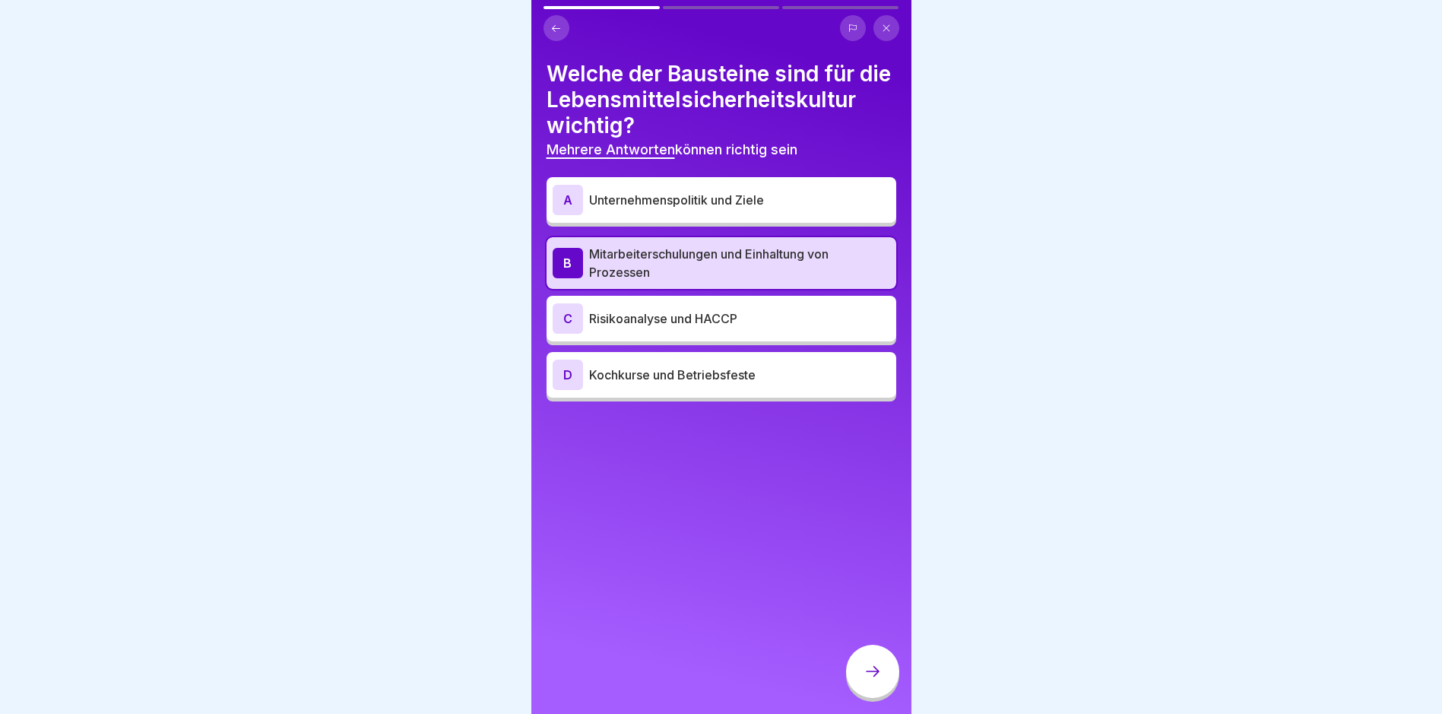
click at [710, 328] on p "Risikoanalyse und HACCP" at bounding box center [739, 318] width 301 height 18
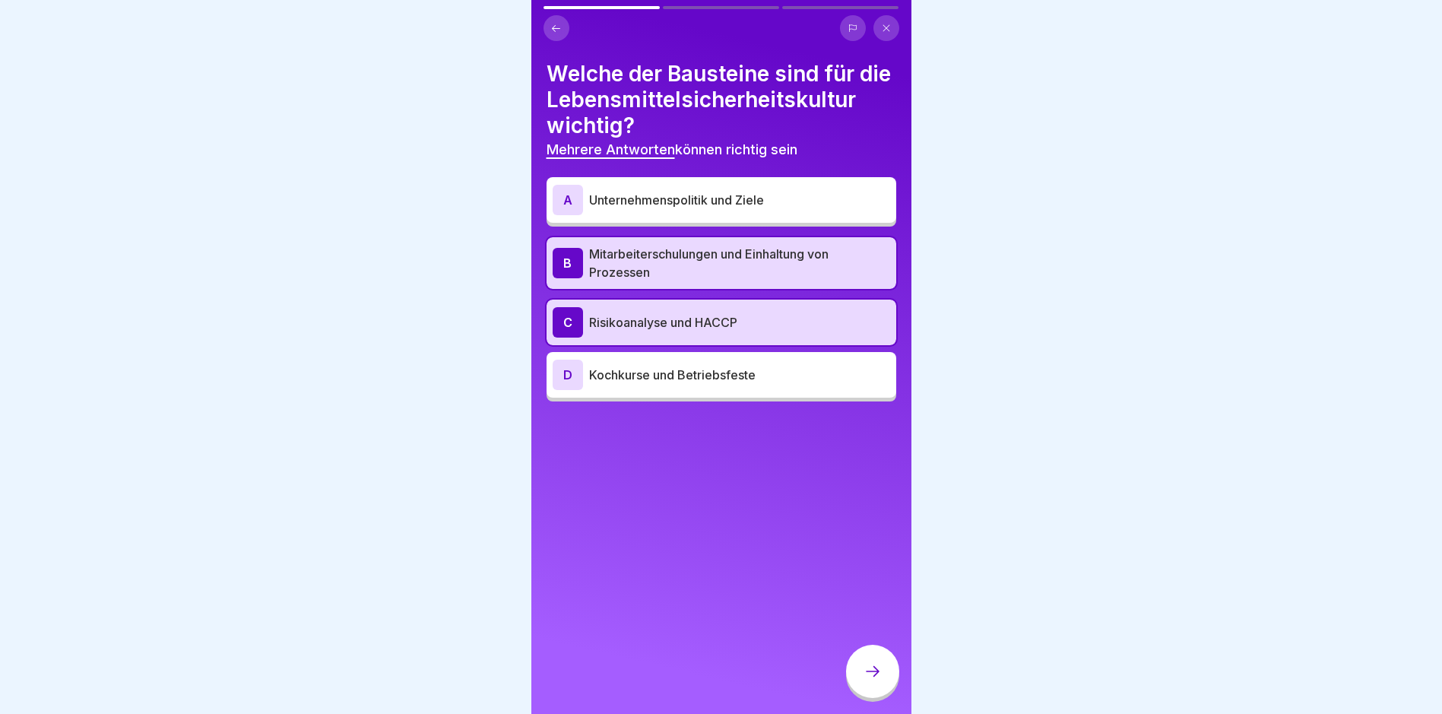
click at [874, 674] on div at bounding box center [872, 671] width 53 height 53
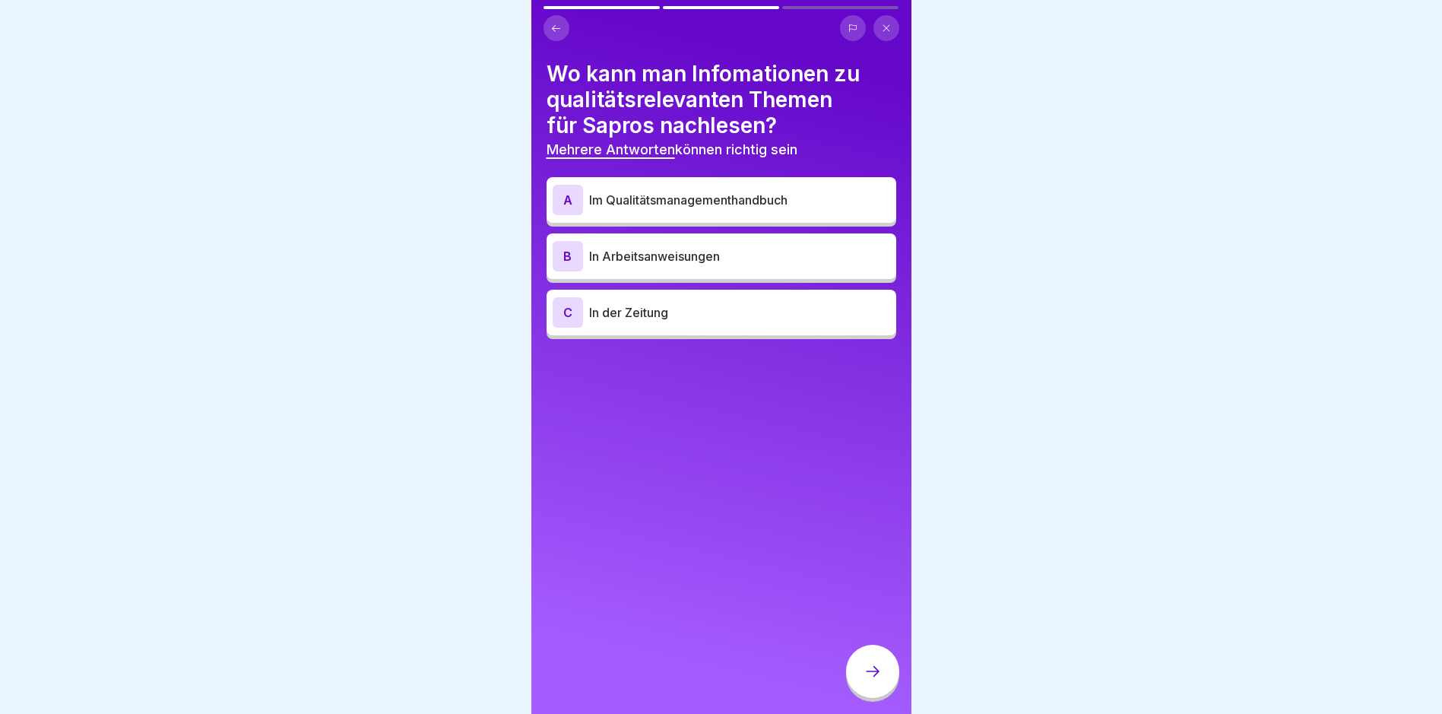
click at [759, 210] on div "A Im Qualitätsmanagementhandbuch" at bounding box center [722, 200] width 338 height 30
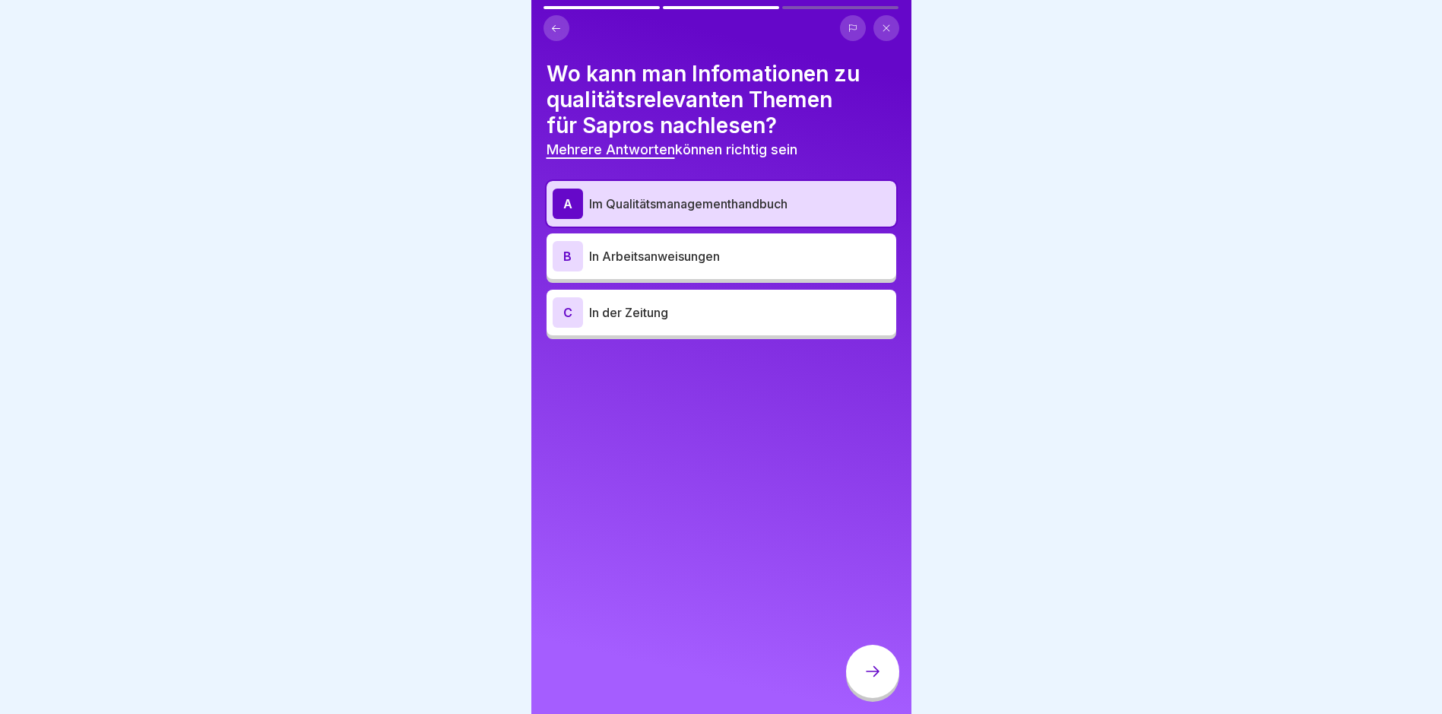
click at [866, 676] on icon at bounding box center [873, 671] width 18 height 18
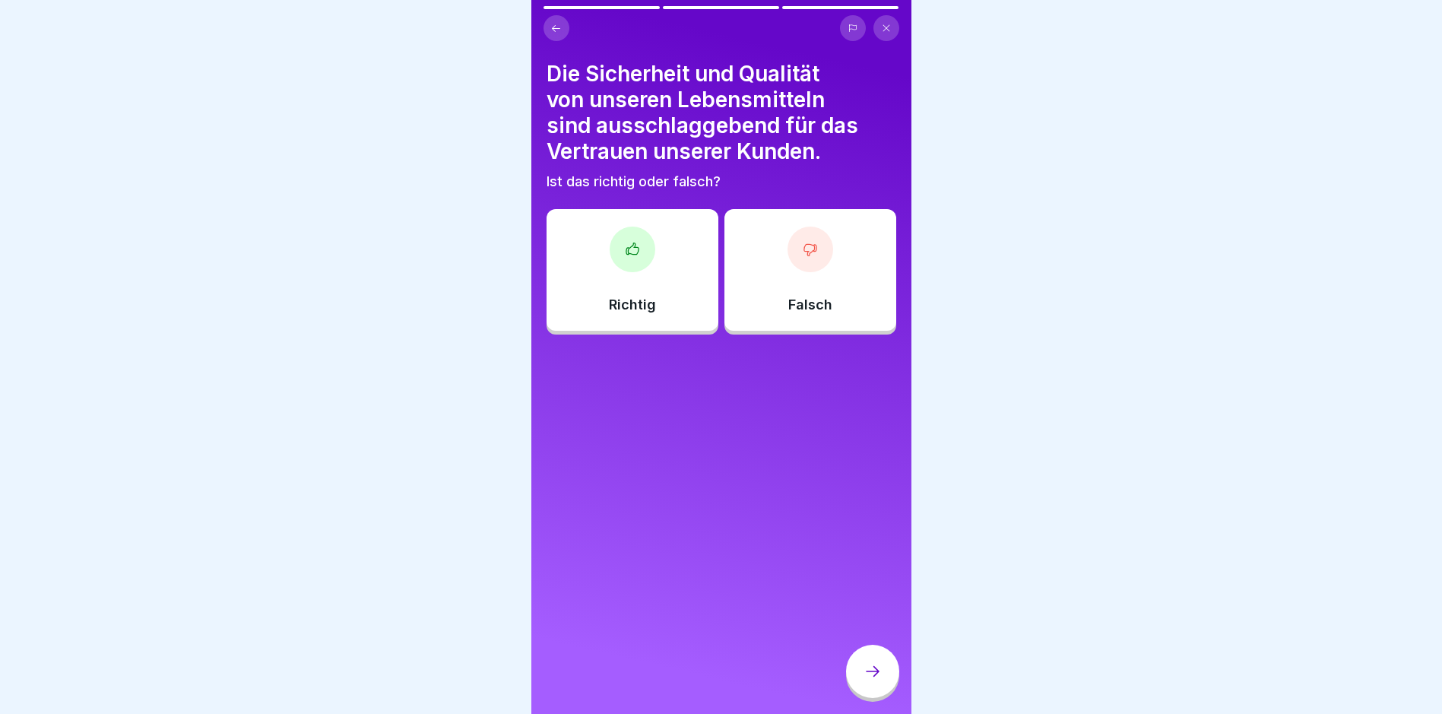
click at [674, 285] on div "Richtig" at bounding box center [633, 270] width 172 height 122
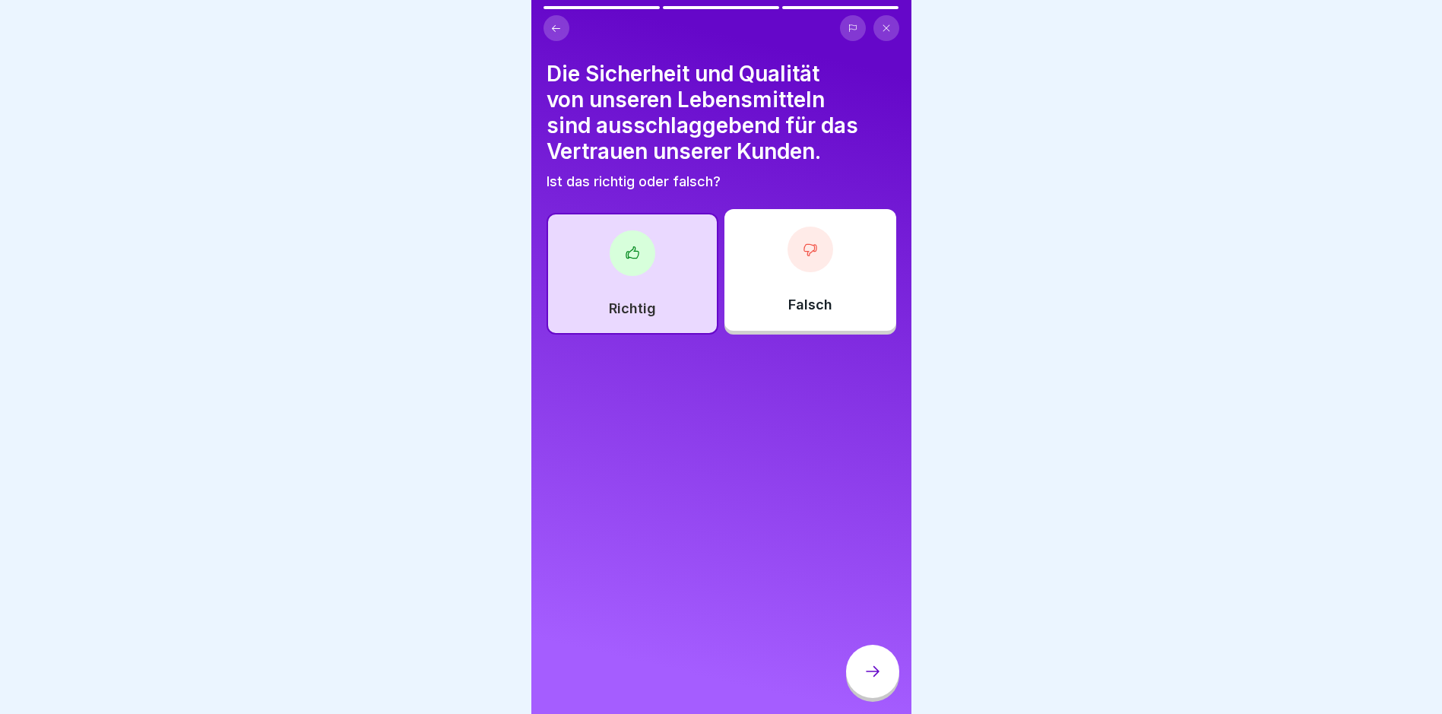
click at [890, 686] on div at bounding box center [872, 671] width 53 height 53
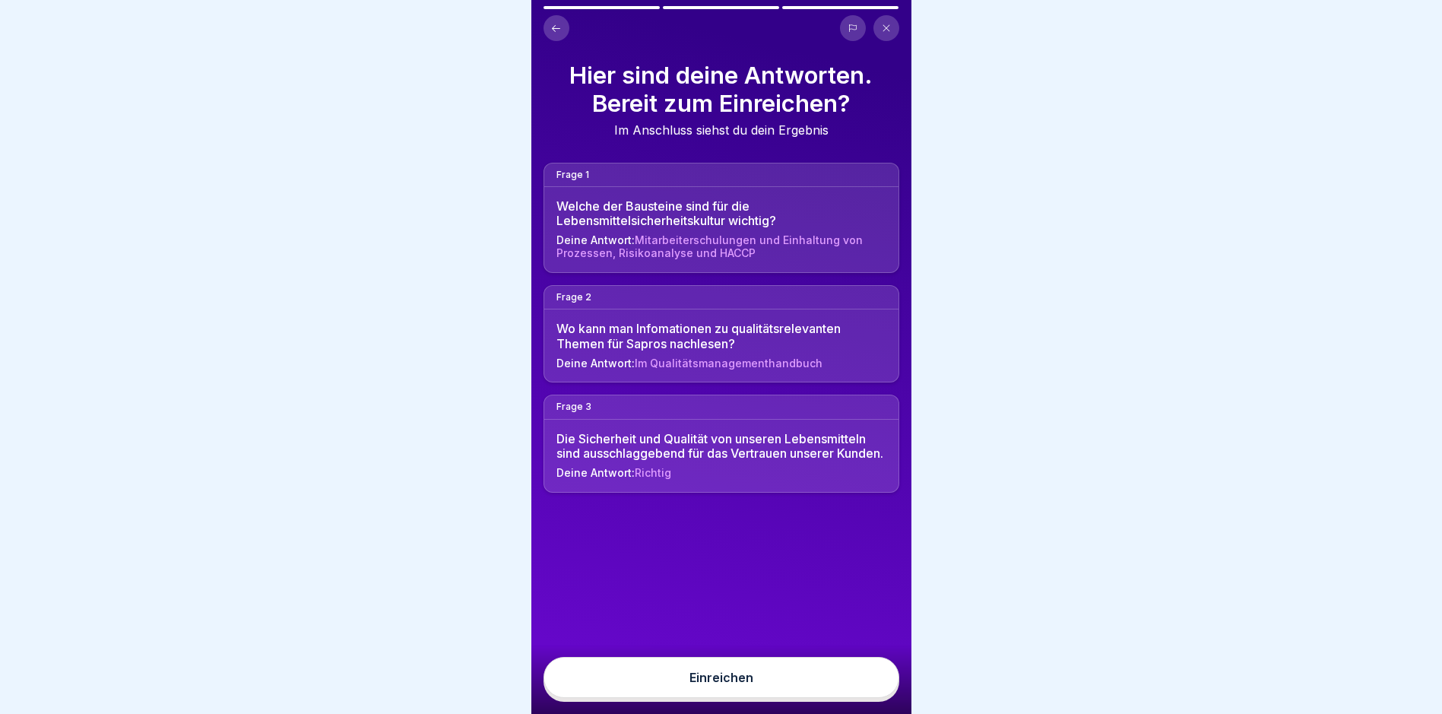
click at [845, 677] on button "Einreichen" at bounding box center [722, 677] width 356 height 41
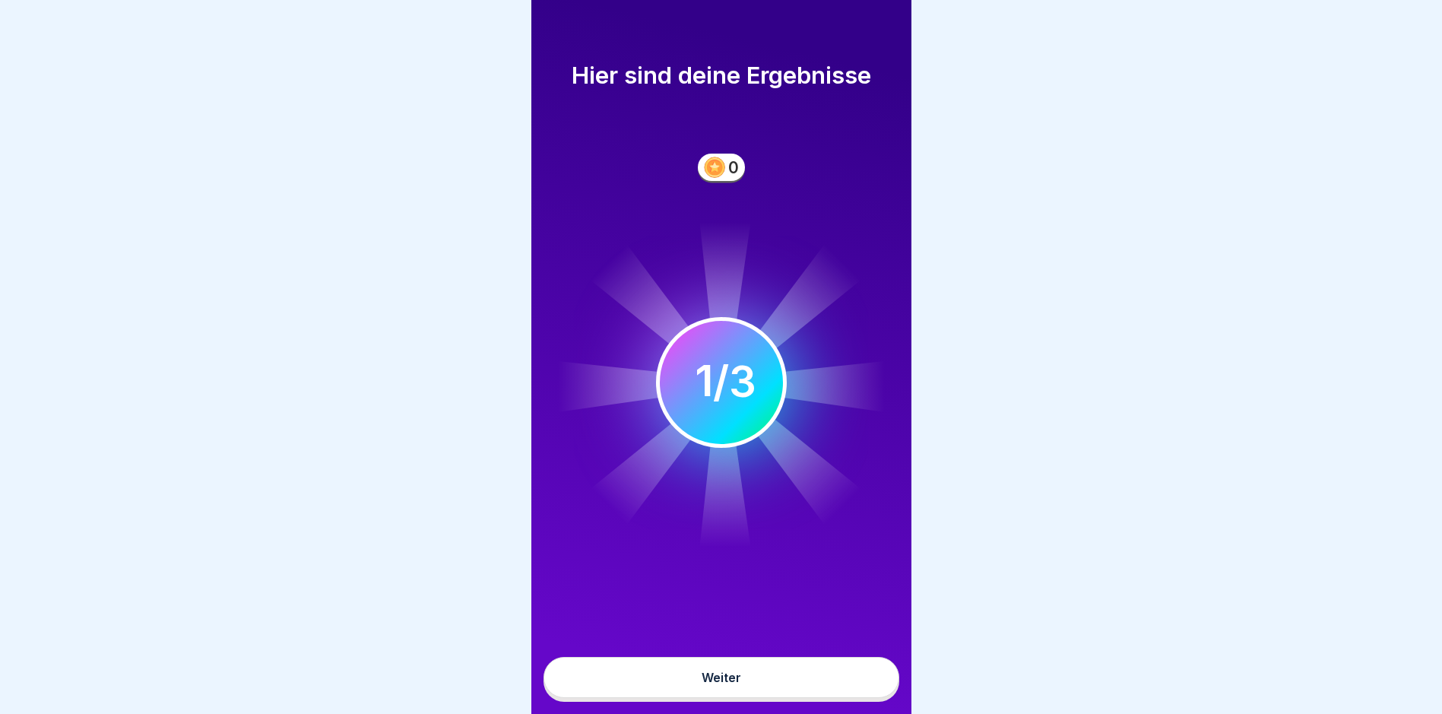
click at [843, 672] on button "Weiter" at bounding box center [722, 677] width 356 height 41
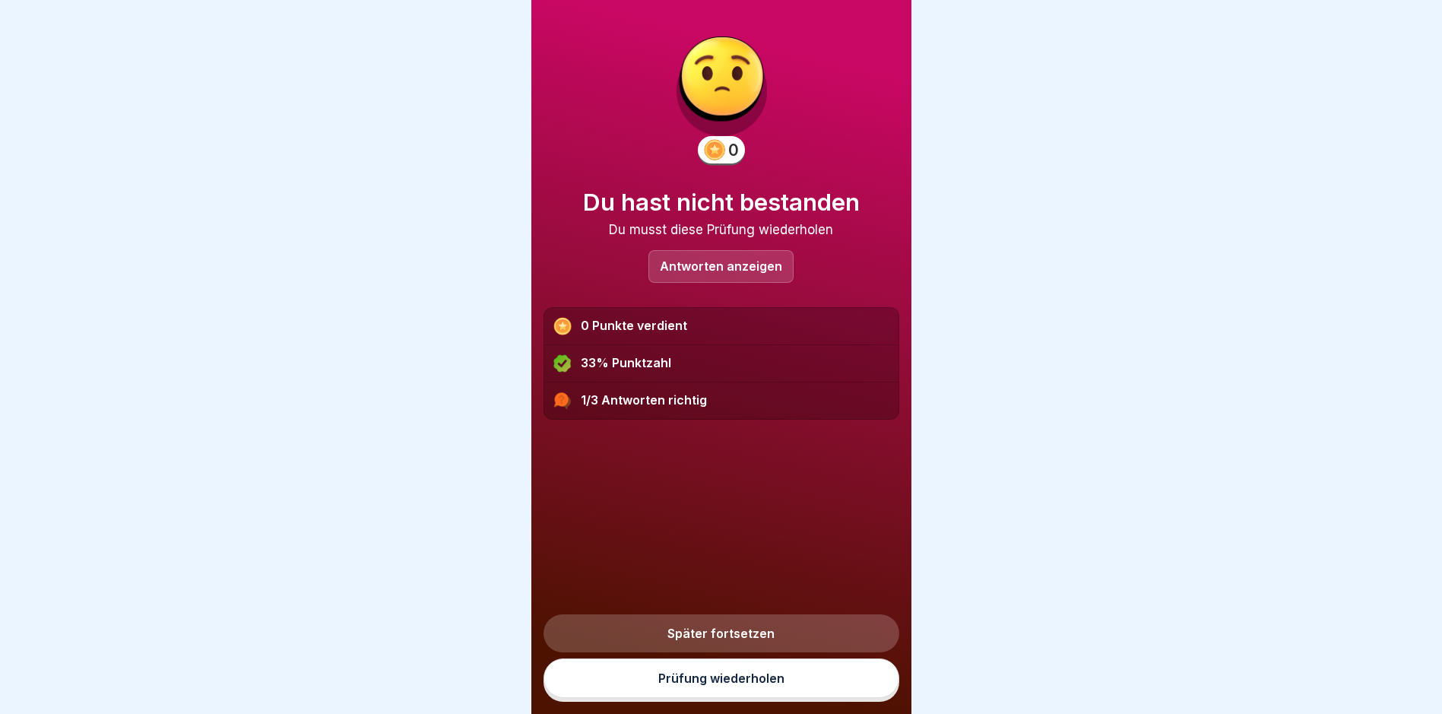
click at [824, 683] on link "Prüfung wiederholen" at bounding box center [722, 678] width 356 height 40
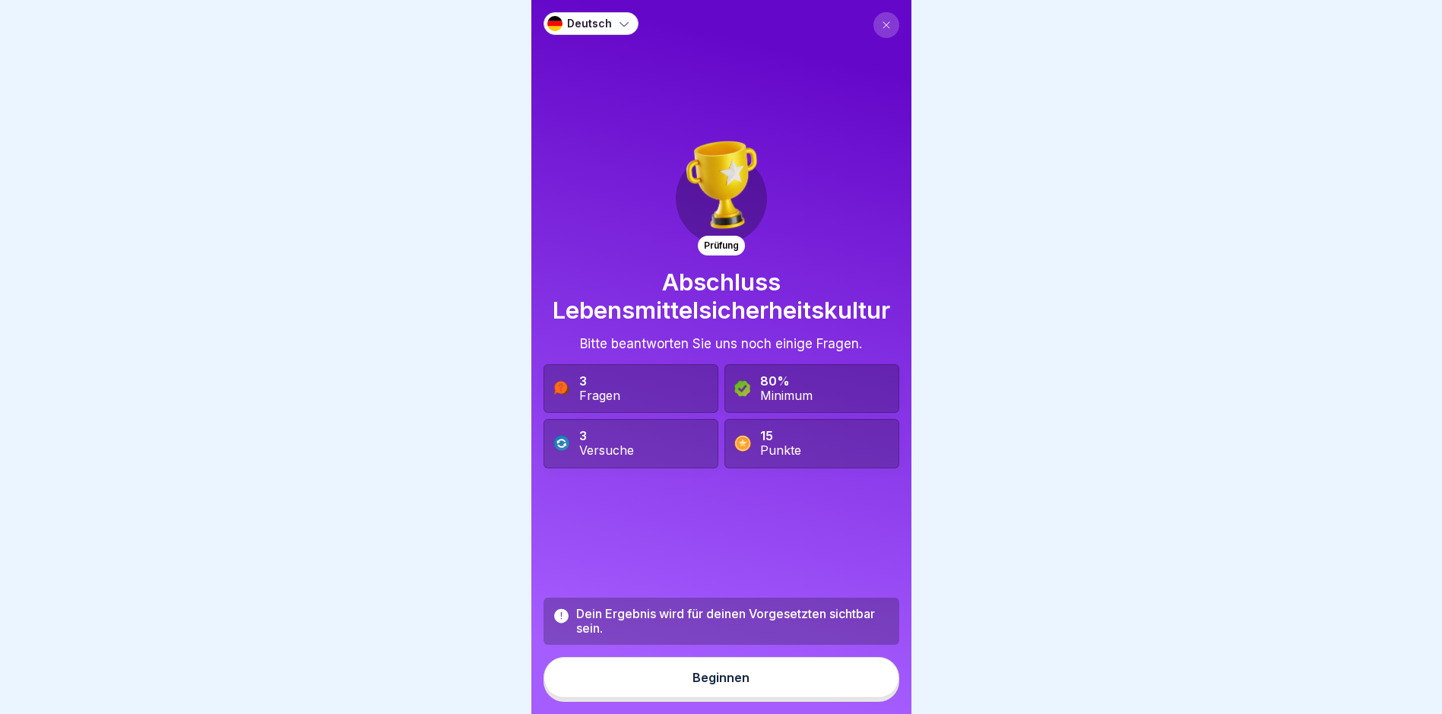
click at [753, 690] on button "Beginnen" at bounding box center [722, 677] width 356 height 41
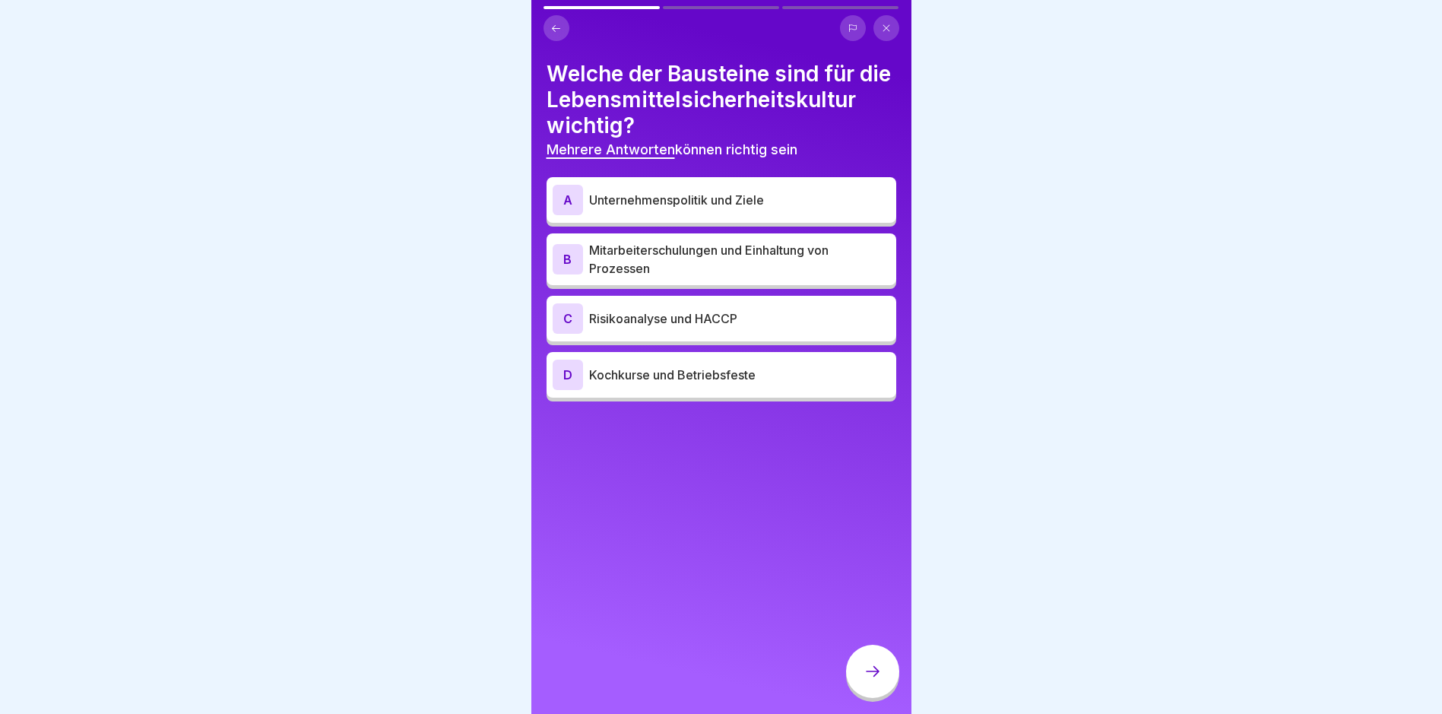
click at [687, 209] on p "Unternehmenspolitik und Ziele" at bounding box center [739, 200] width 301 height 18
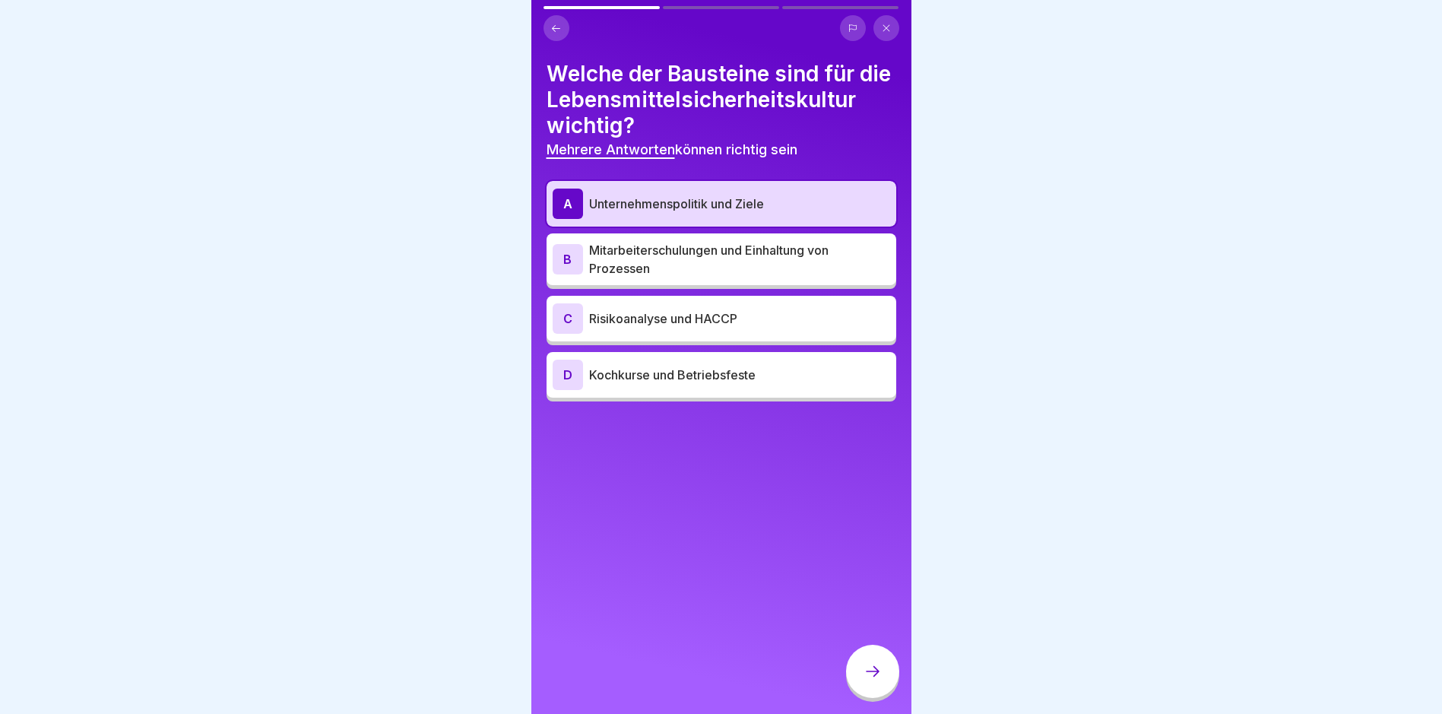
click at [680, 277] on p "Mitarbeiterschulungen und Einhaltung von Prozessen" at bounding box center [739, 259] width 301 height 36
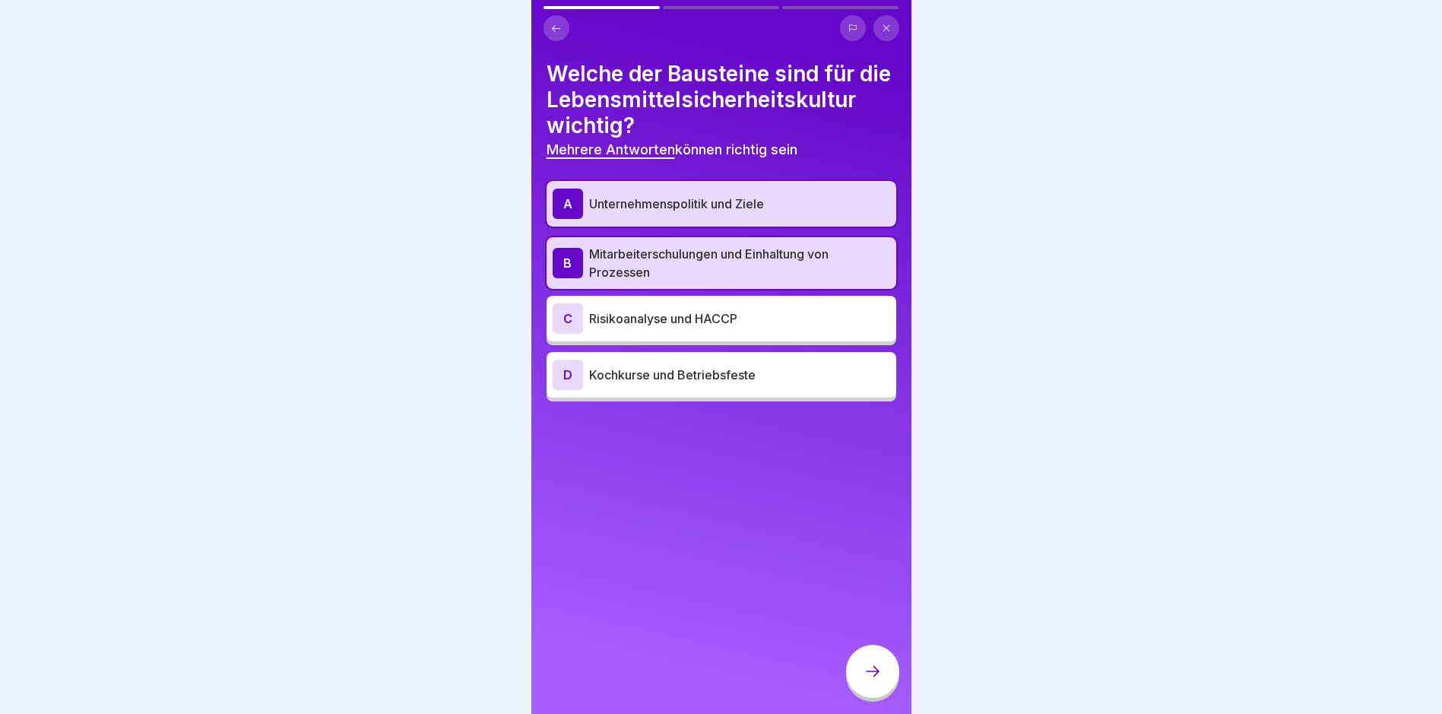
click at [680, 330] on div "C Risikoanalyse und HACCP" at bounding box center [722, 318] width 338 height 30
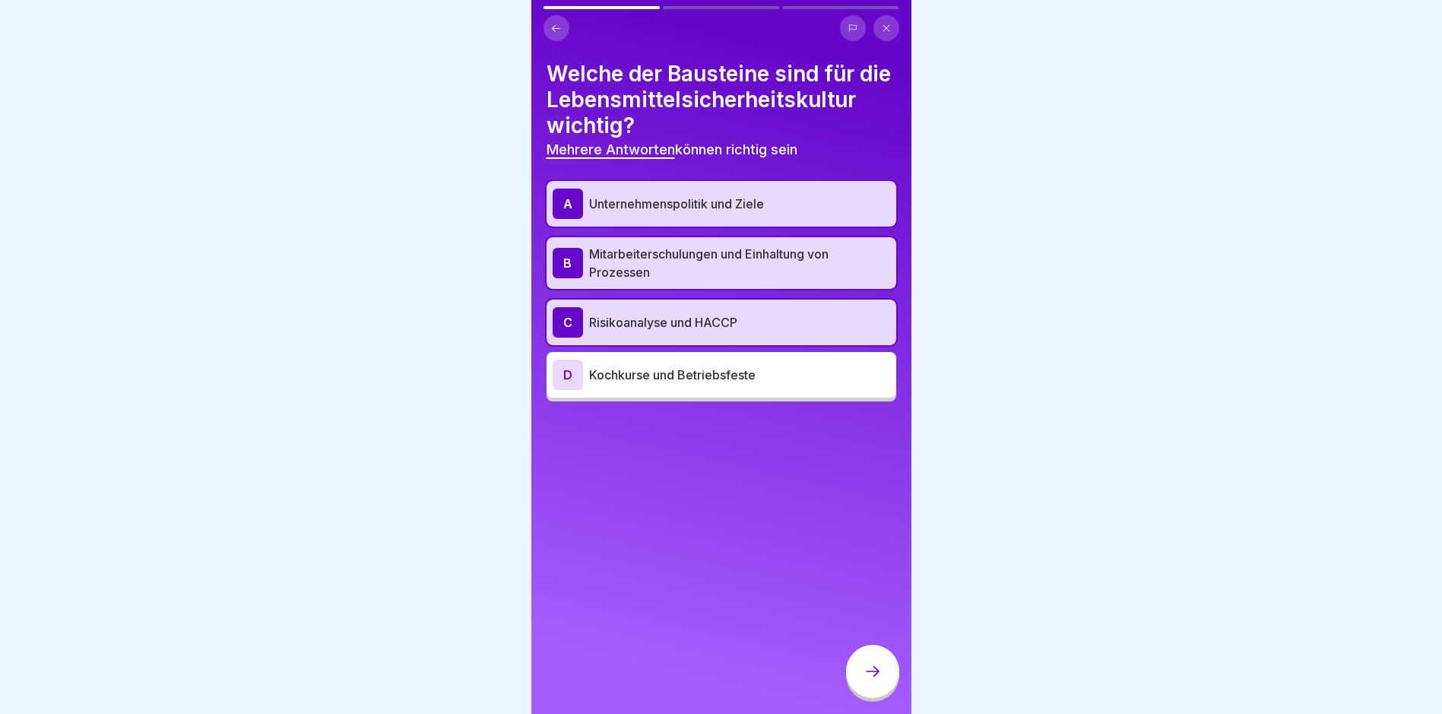
click at [864, 671] on div at bounding box center [872, 671] width 53 height 53
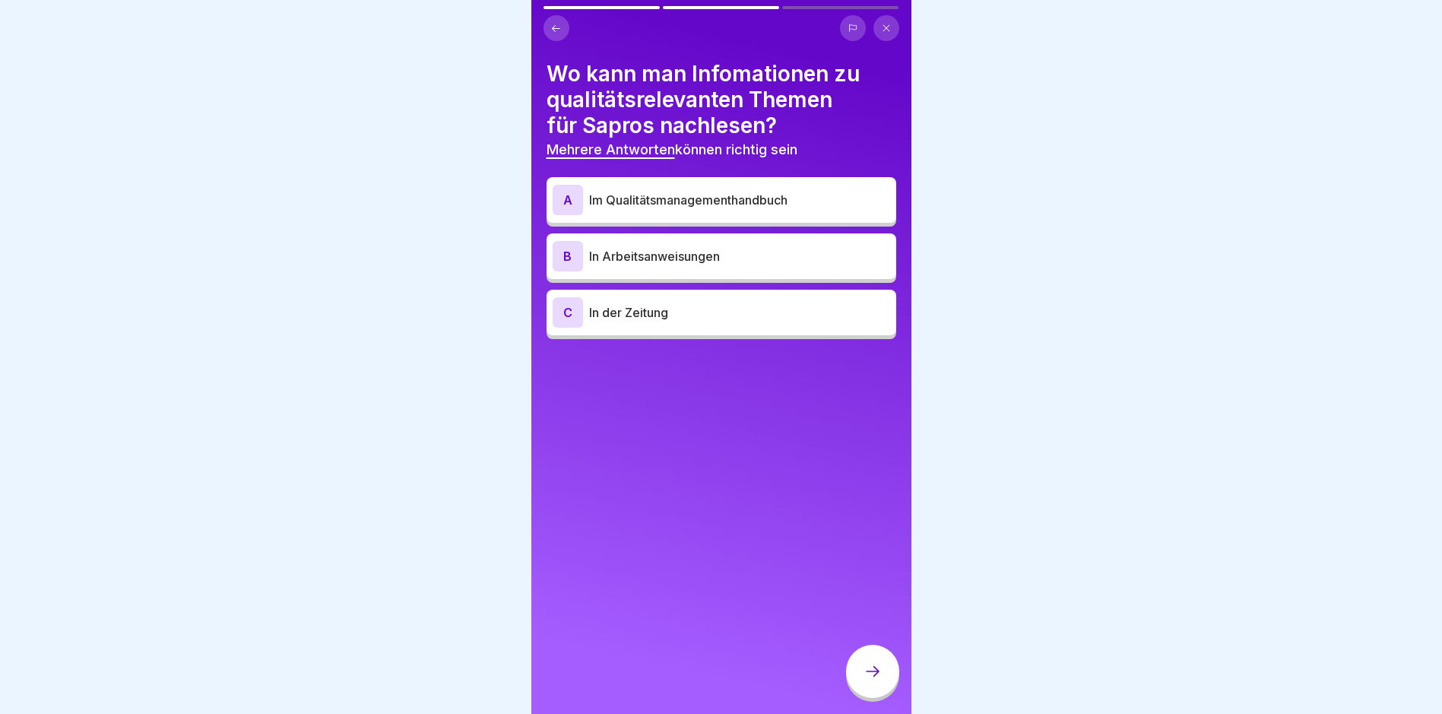
click at [776, 265] on div "B In Arbeitsanweisungen" at bounding box center [722, 256] width 338 height 30
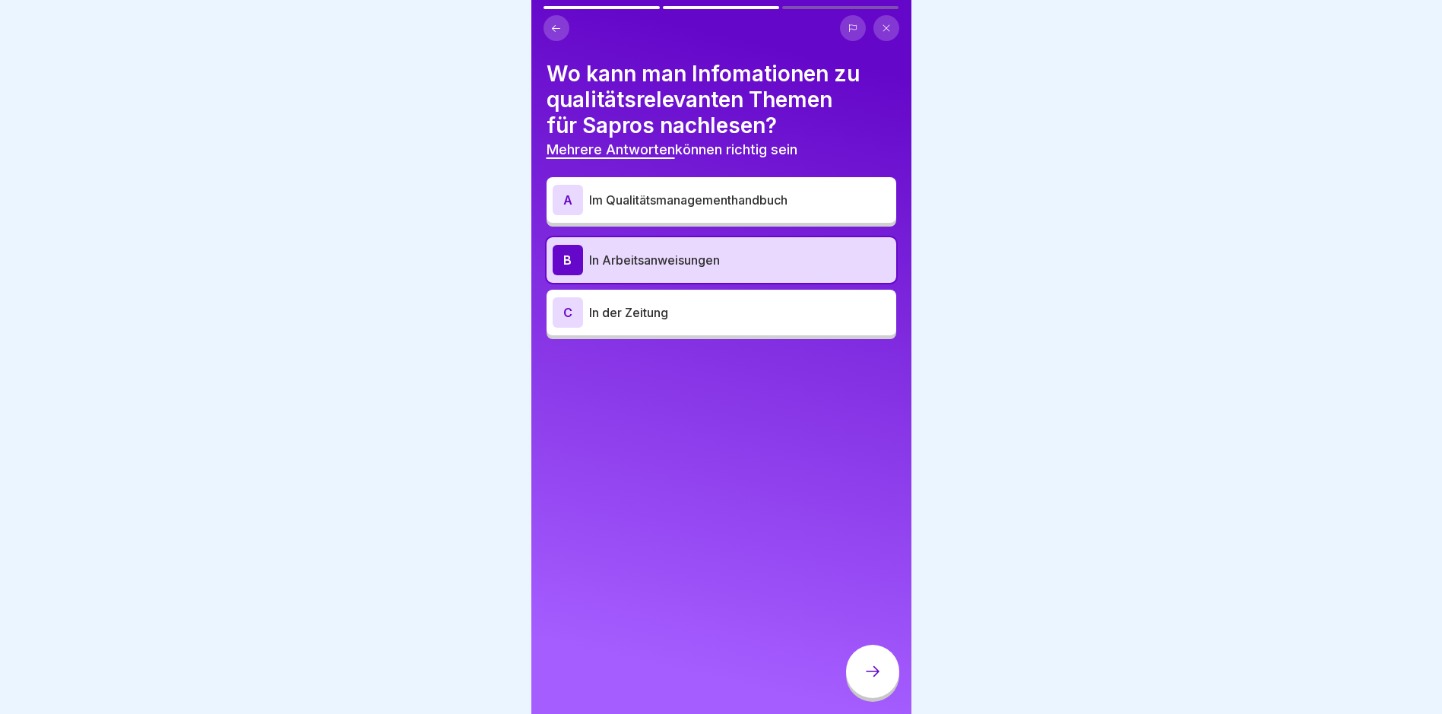
click at [773, 204] on p "Im Qualitätsmanagementhandbuch" at bounding box center [739, 200] width 301 height 18
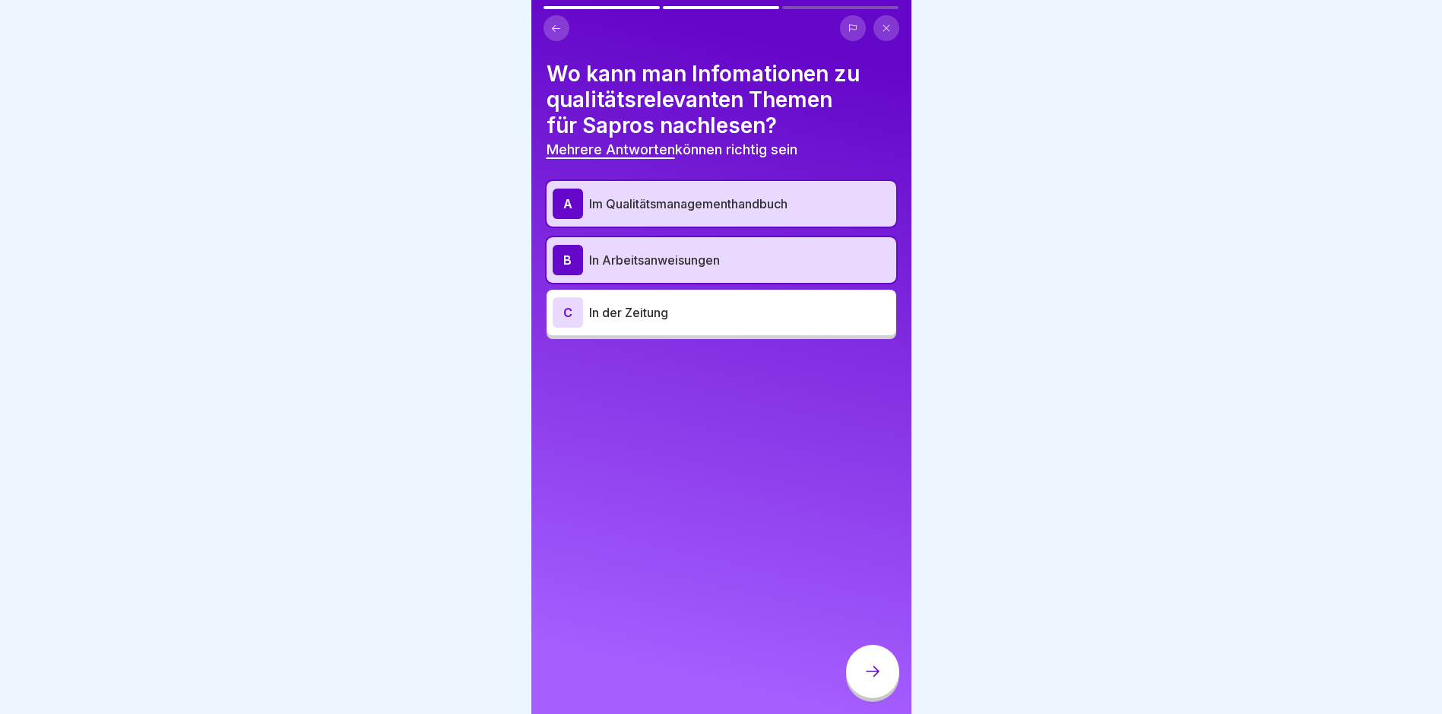
click at [874, 677] on icon at bounding box center [873, 671] width 18 height 18
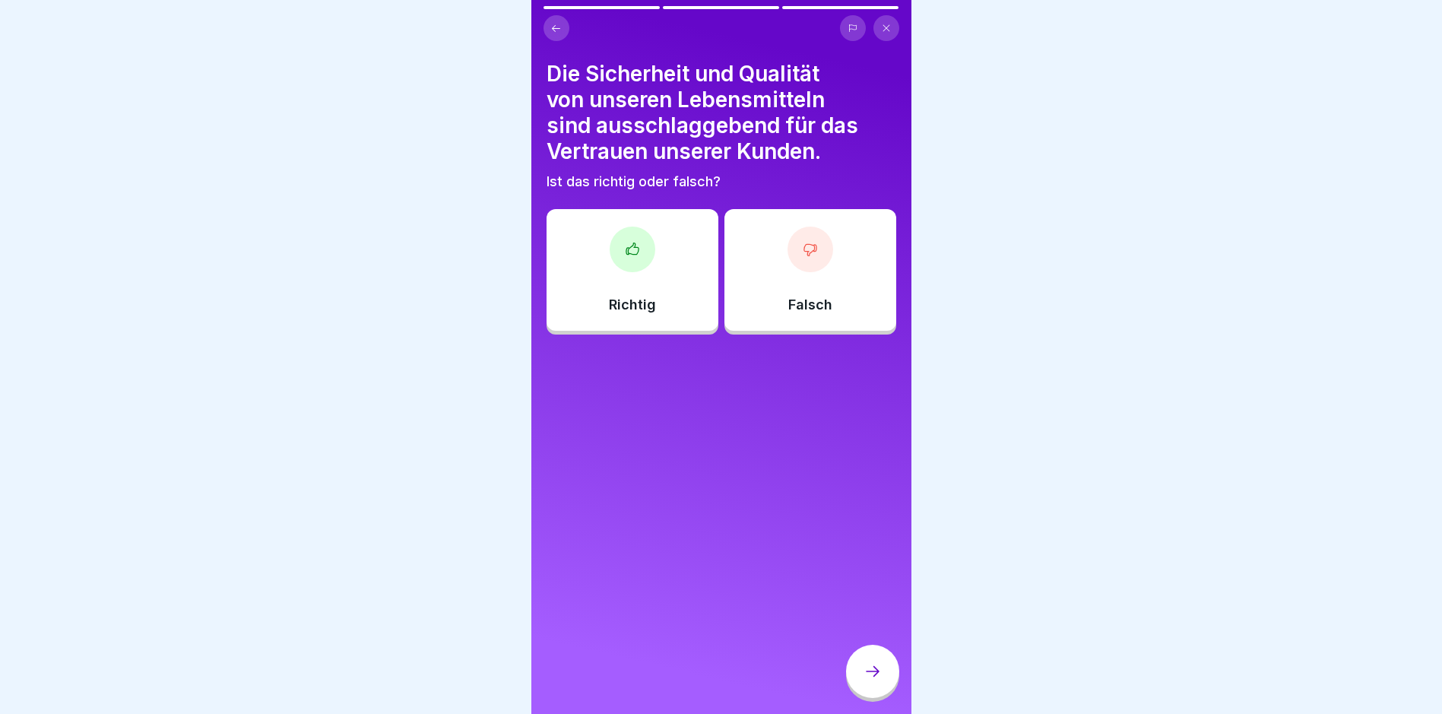
click at [650, 269] on div "Richtig" at bounding box center [633, 270] width 172 height 122
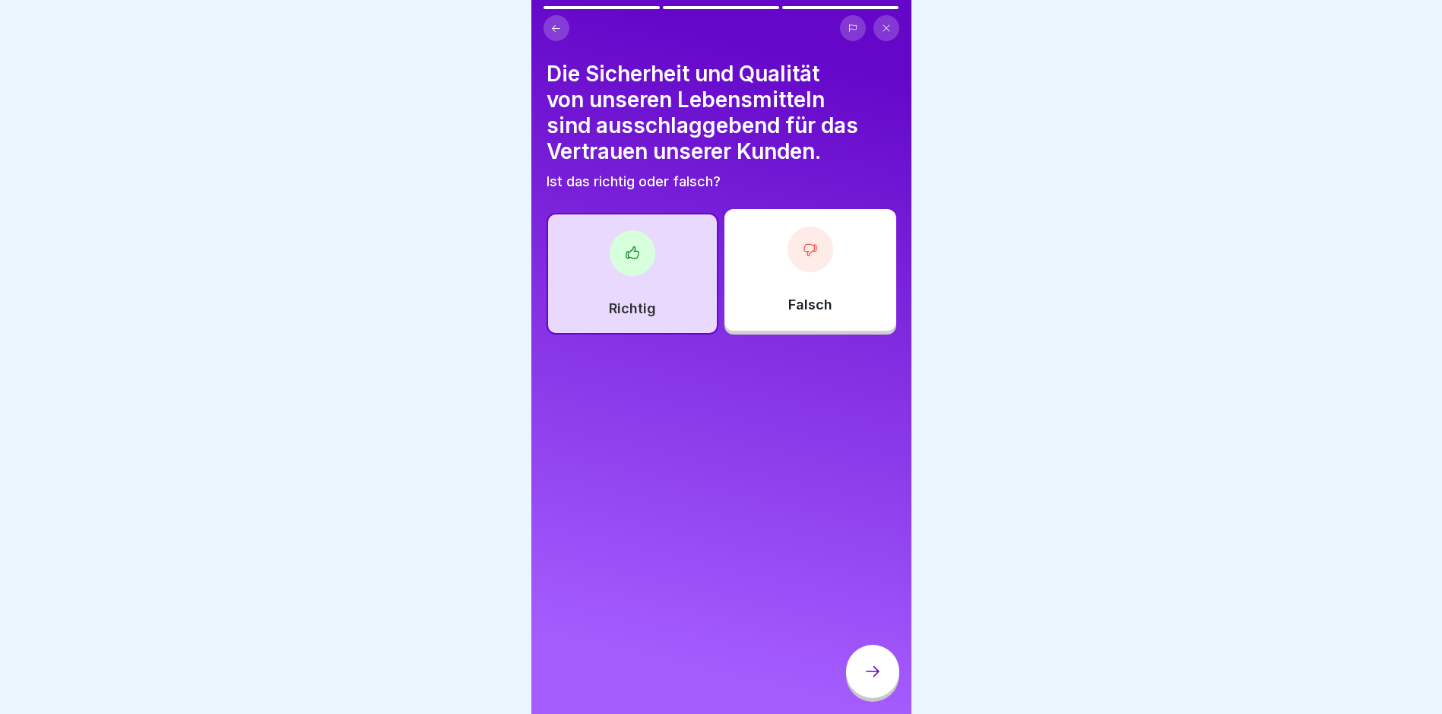
click at [873, 676] on icon at bounding box center [873, 671] width 18 height 18
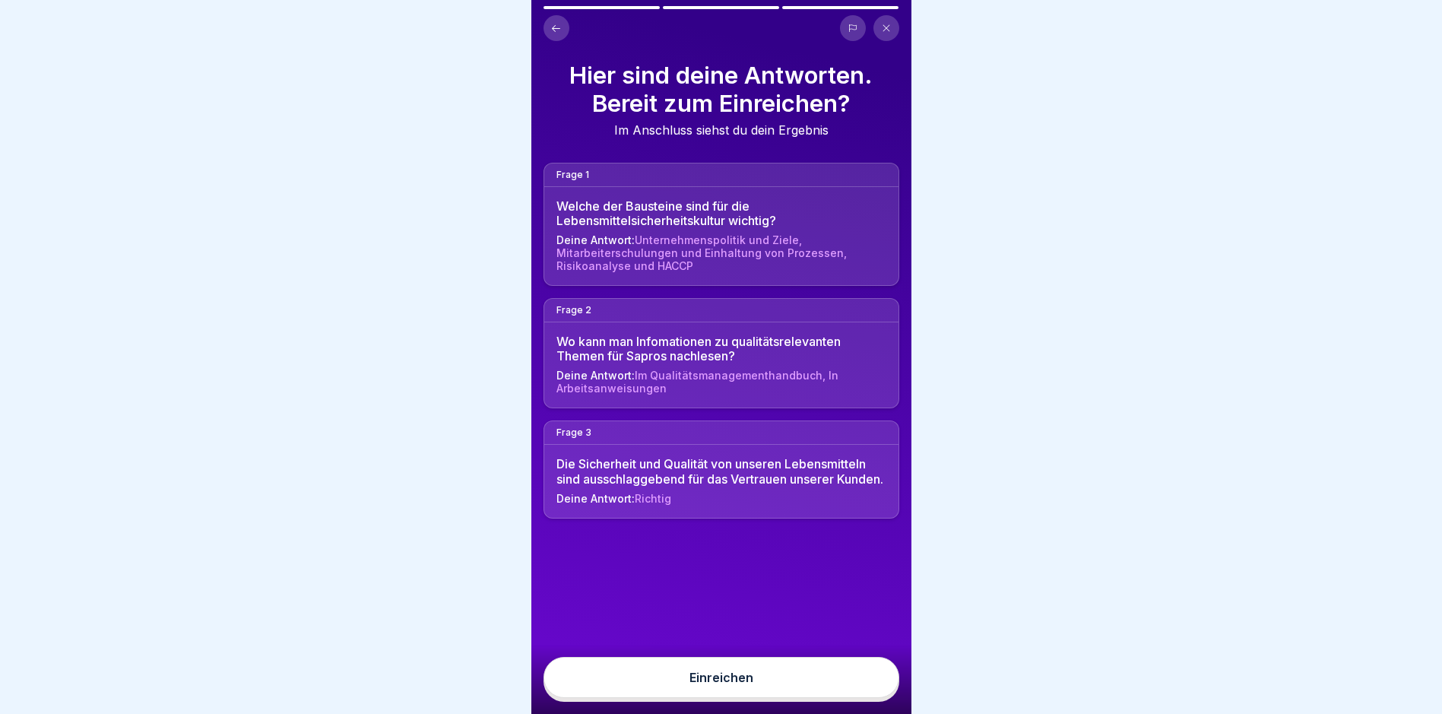
click at [844, 671] on div "Einreichen" at bounding box center [721, 679] width 380 height 69
click at [845, 677] on button "Einreichen" at bounding box center [722, 677] width 356 height 41
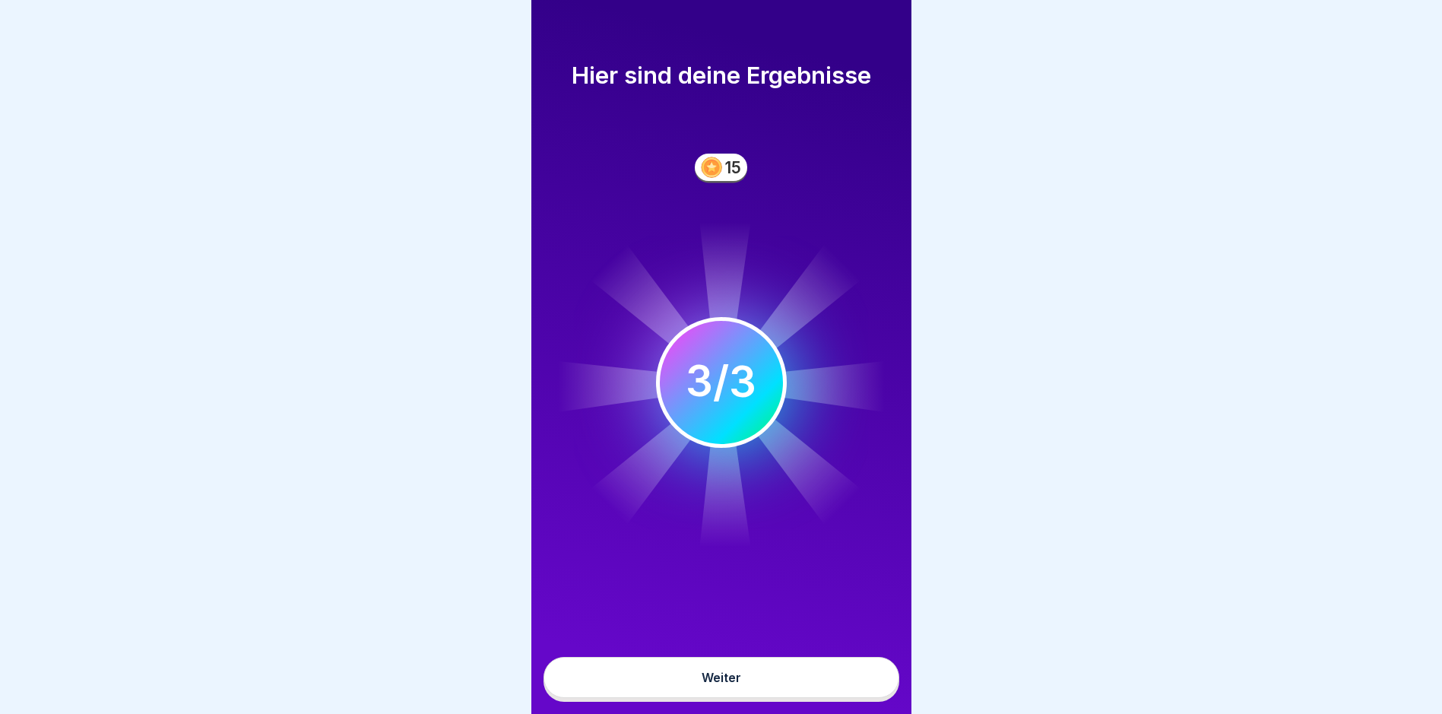
click at [809, 689] on button "Weiter" at bounding box center [722, 677] width 356 height 41
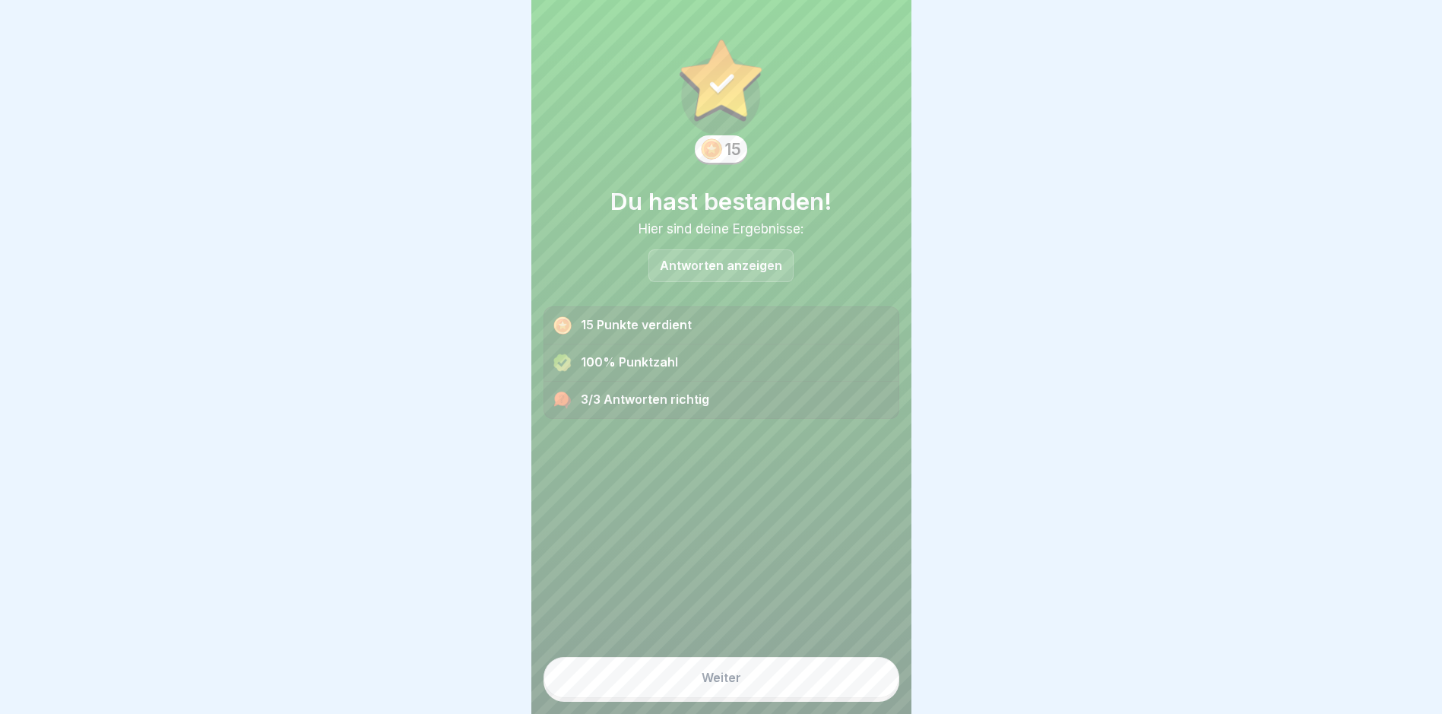
click at [783, 689] on button "Weiter" at bounding box center [722, 677] width 356 height 41
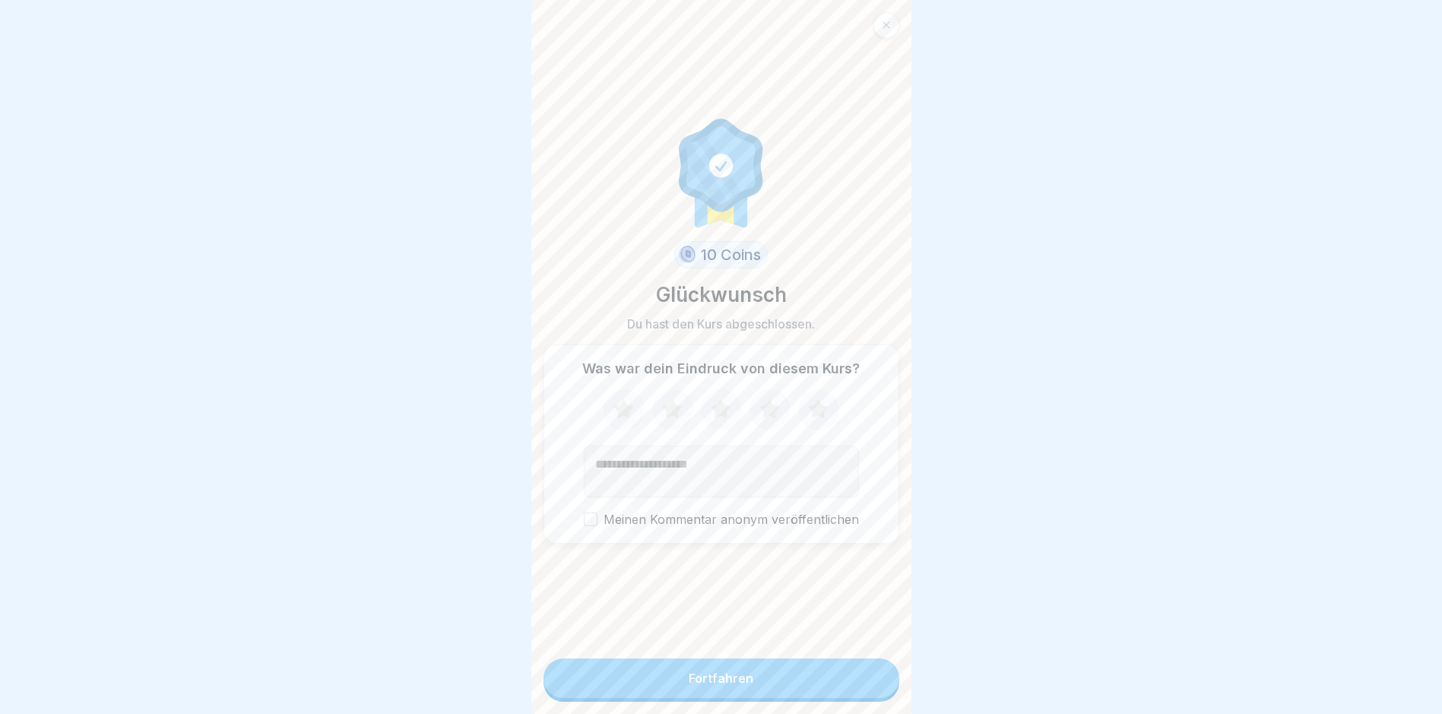
click at [769, 679] on button "Fortfahren" at bounding box center [722, 678] width 356 height 40
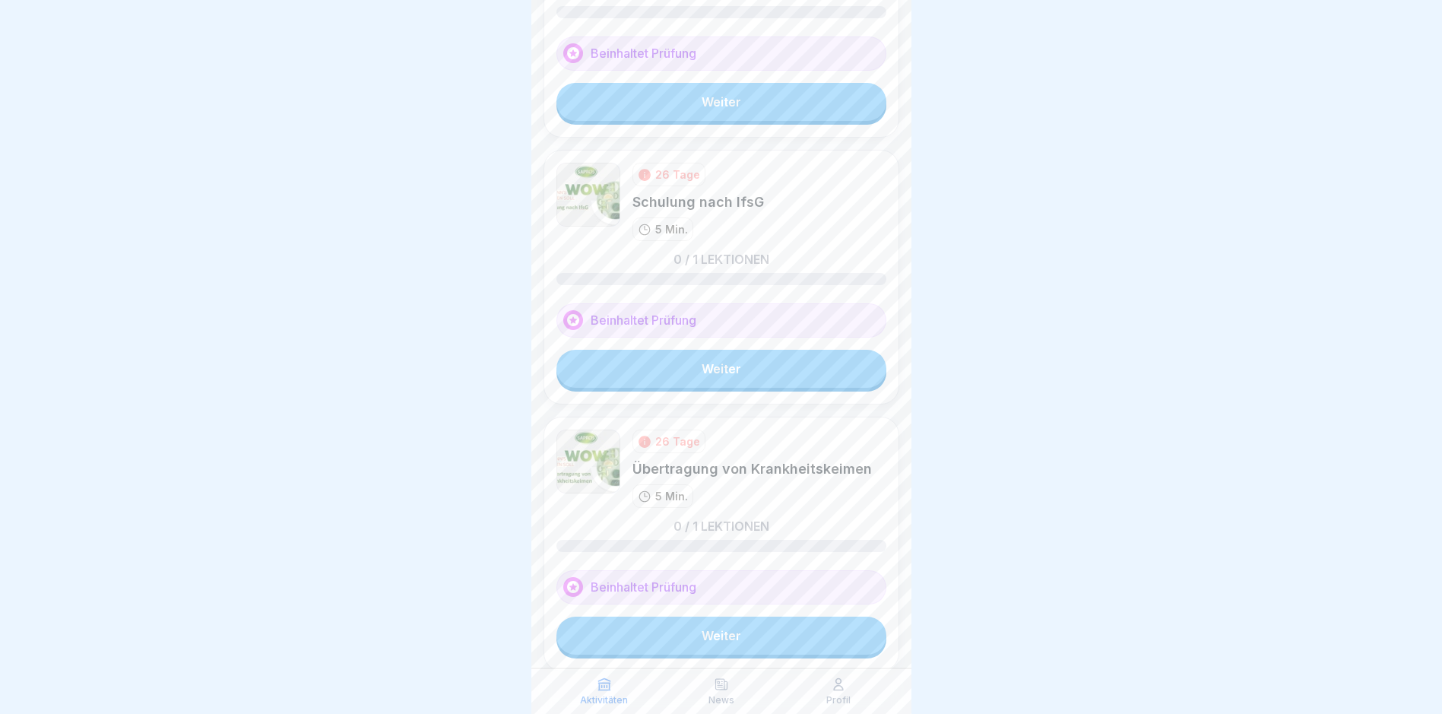
scroll to position [494, 0]
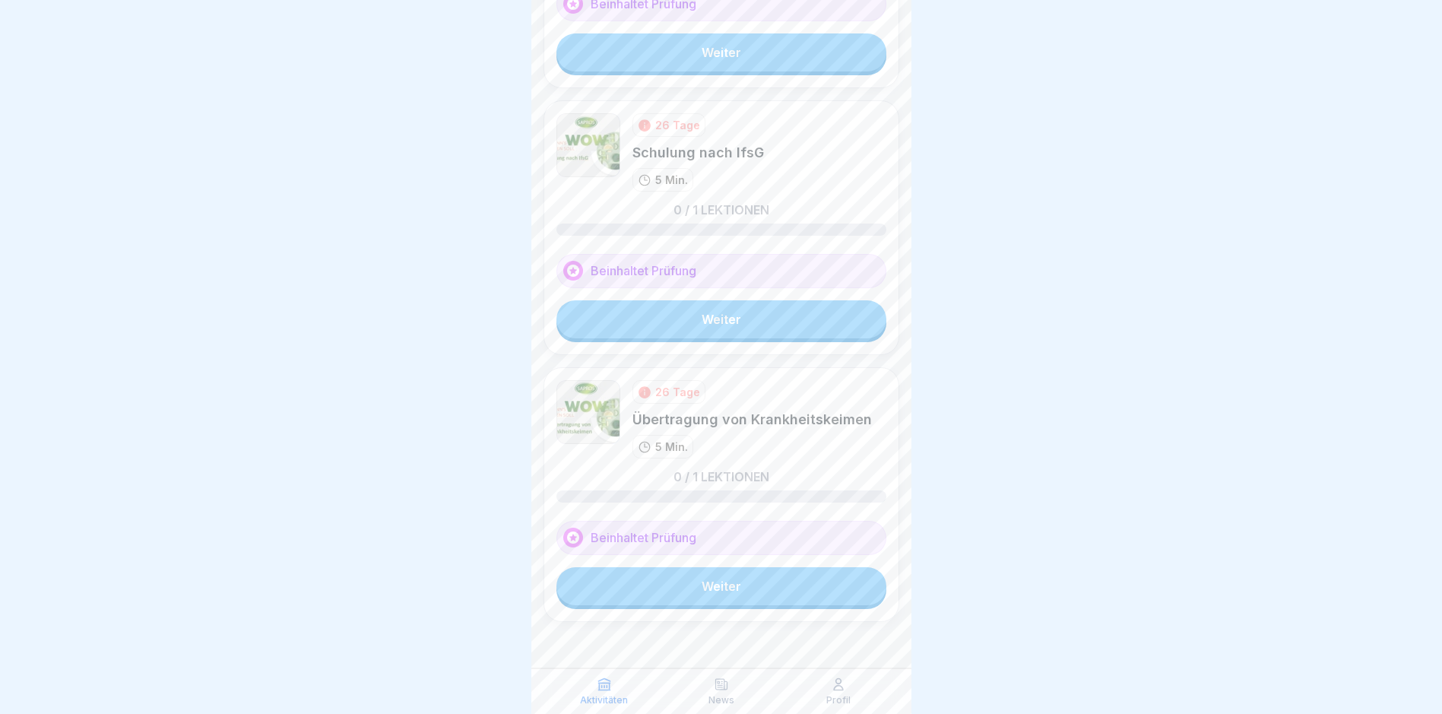
click at [771, 585] on link "Weiter" at bounding box center [721, 586] width 330 height 38
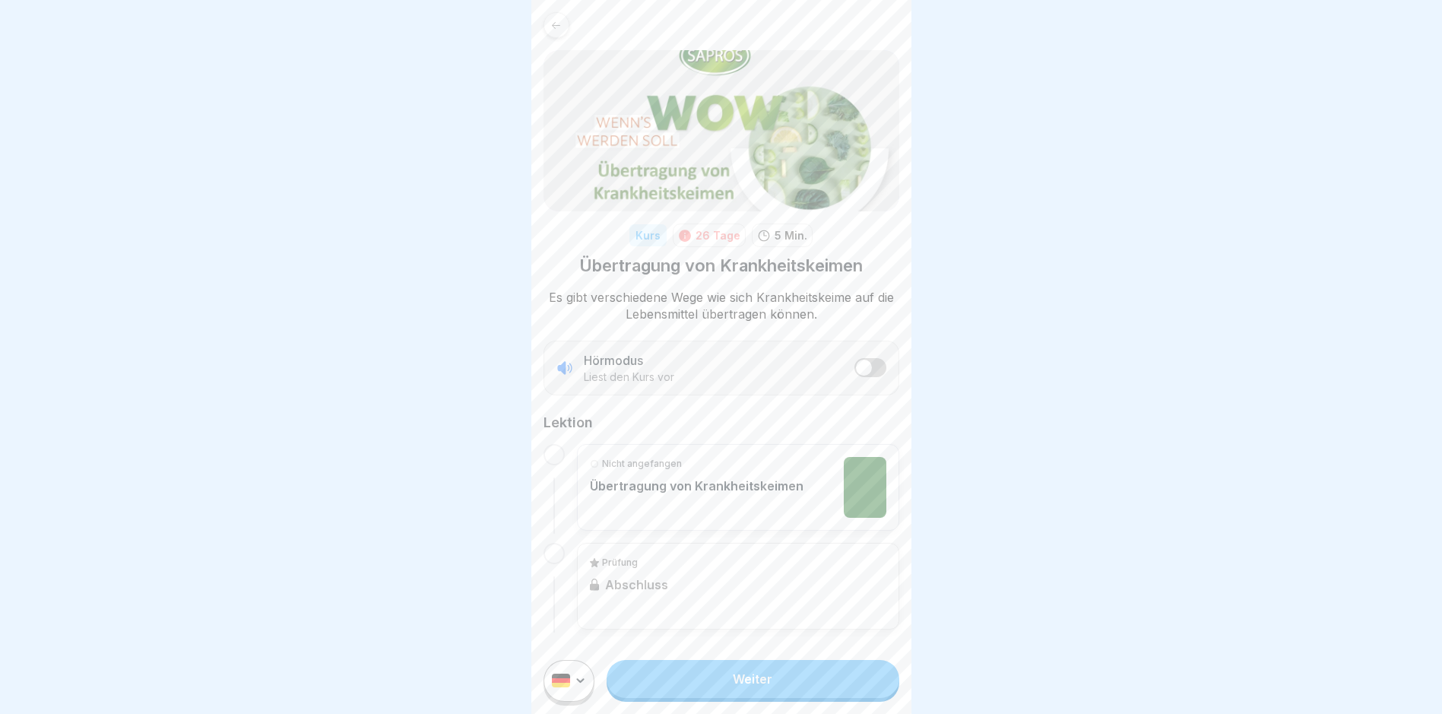
click at [782, 686] on link "Weiter" at bounding box center [753, 679] width 292 height 38
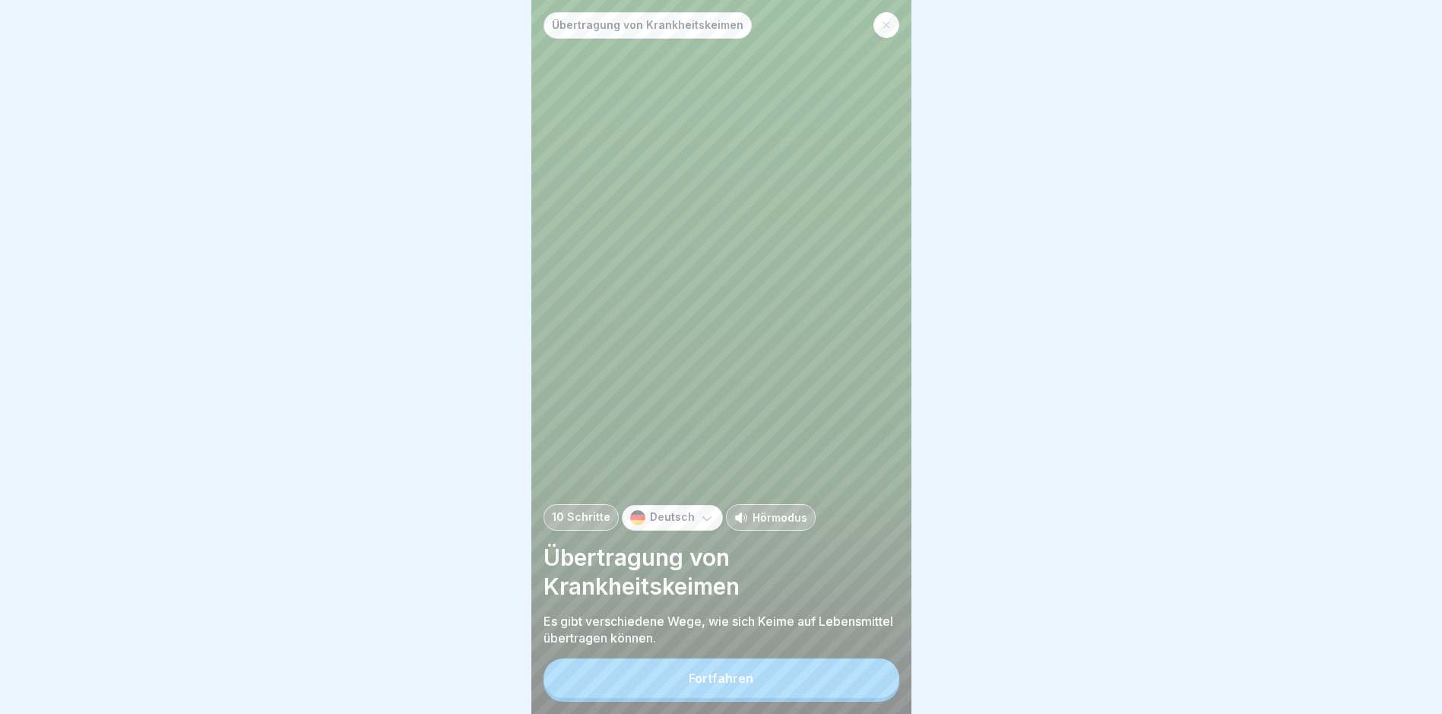
click at [683, 682] on button "Fortfahren" at bounding box center [722, 678] width 356 height 40
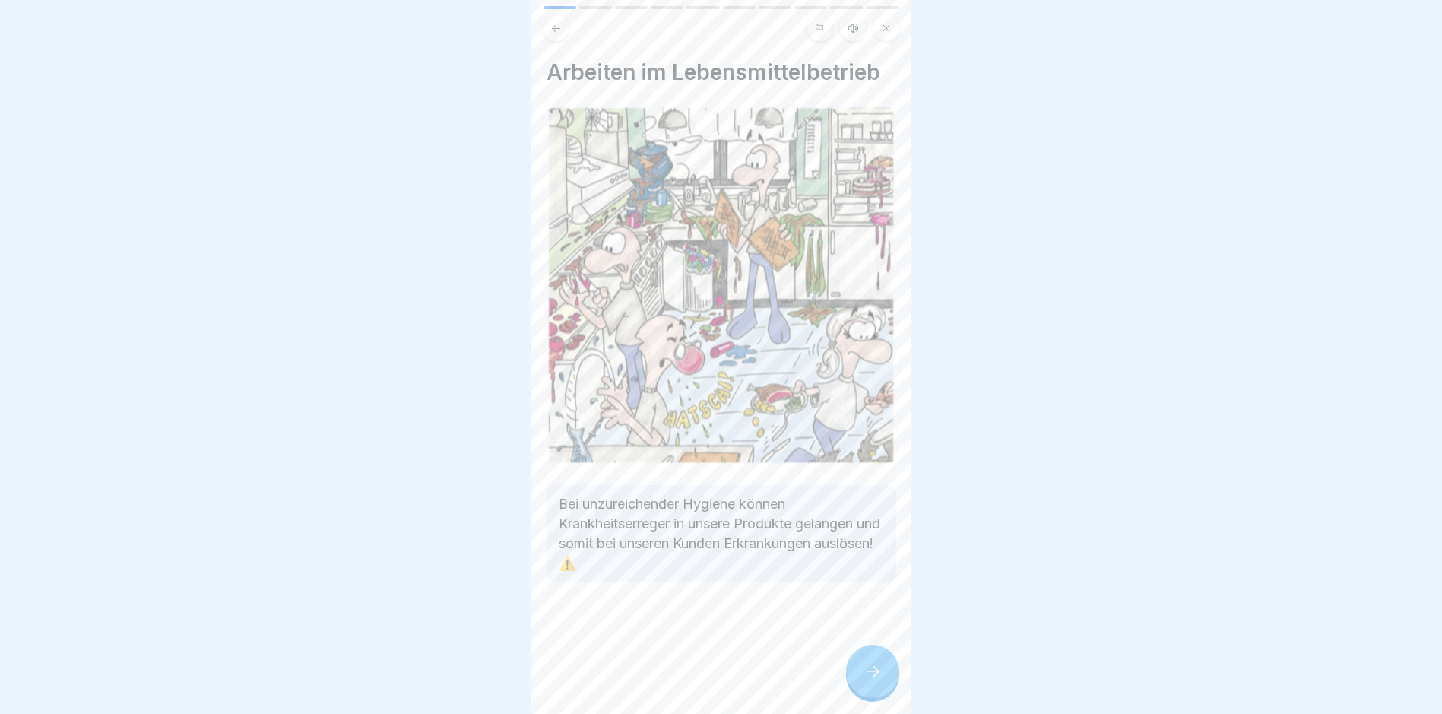
click at [864, 677] on icon at bounding box center [873, 671] width 18 height 18
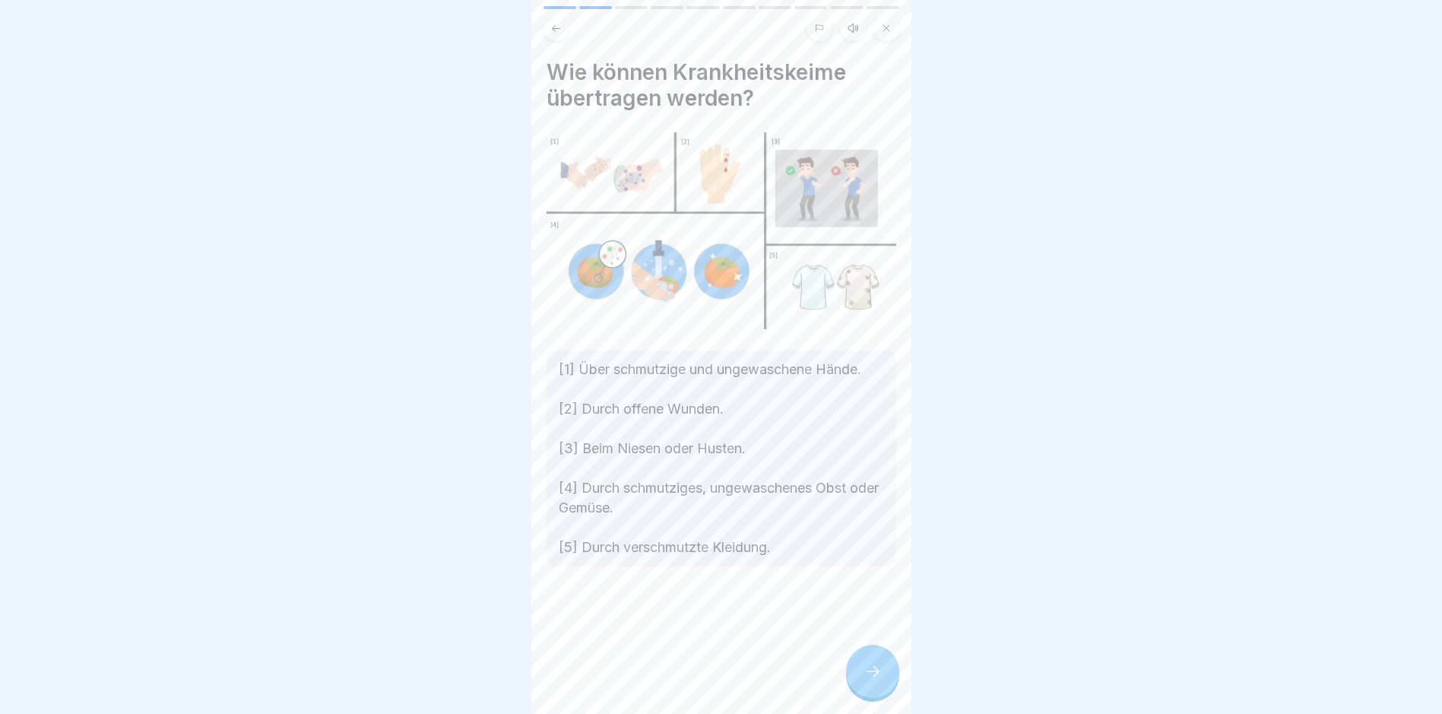
click at [862, 671] on div at bounding box center [872, 671] width 53 height 53
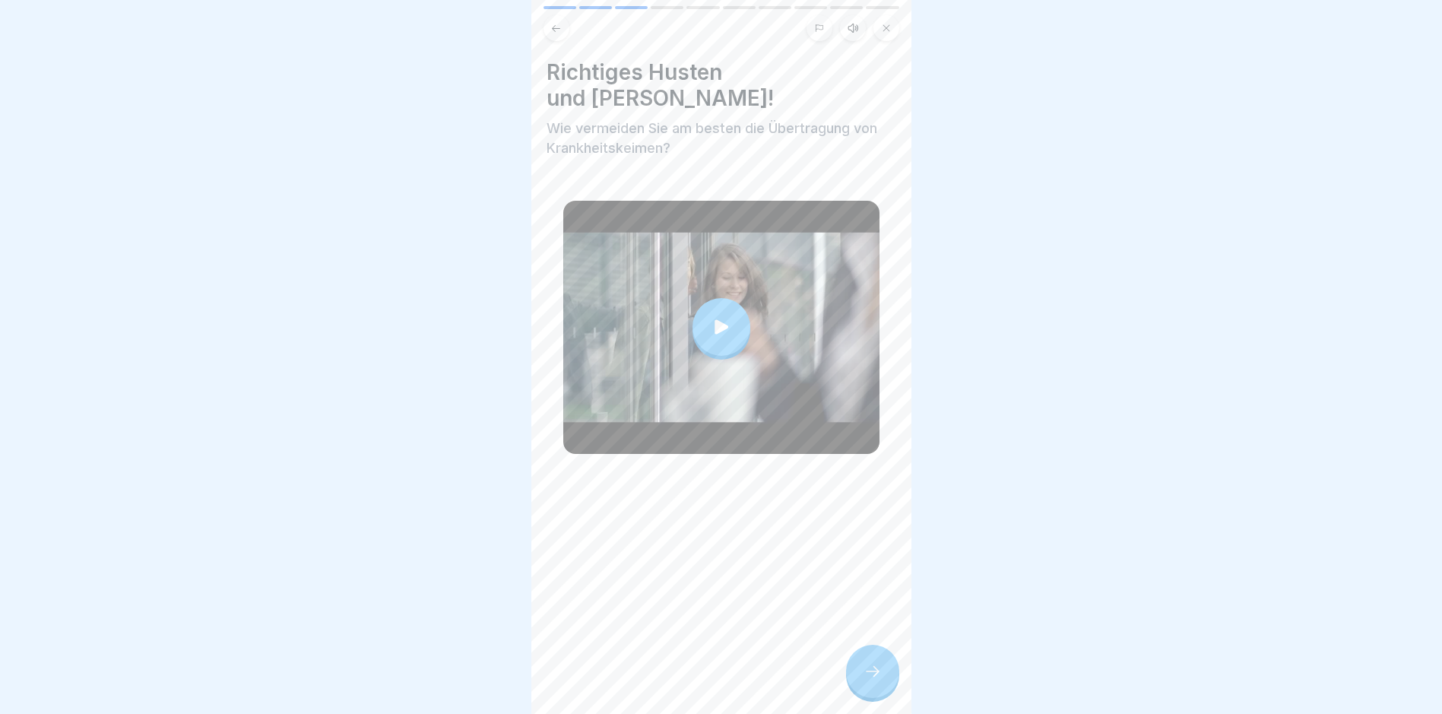
click at [862, 671] on div at bounding box center [872, 671] width 53 height 53
click at [858, 683] on div at bounding box center [872, 671] width 53 height 53
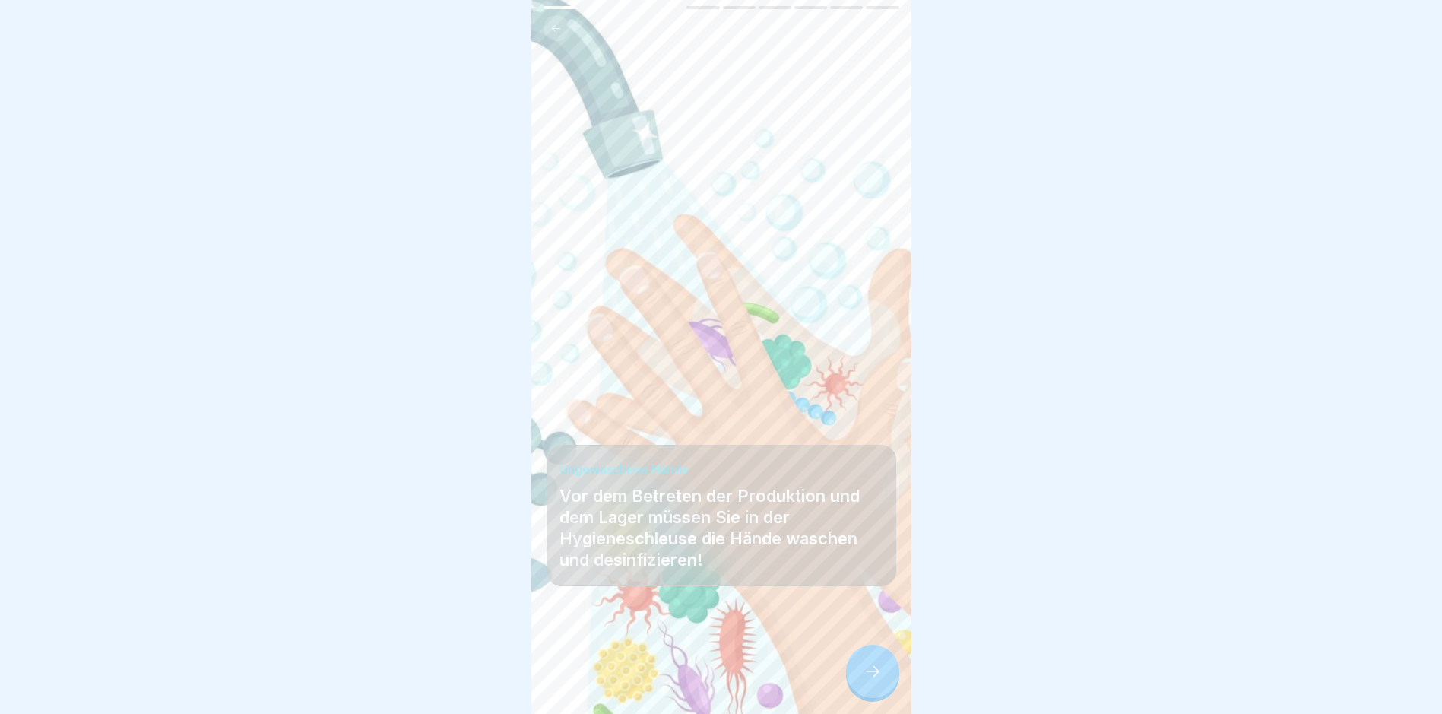
click at [880, 674] on div at bounding box center [872, 671] width 53 height 53
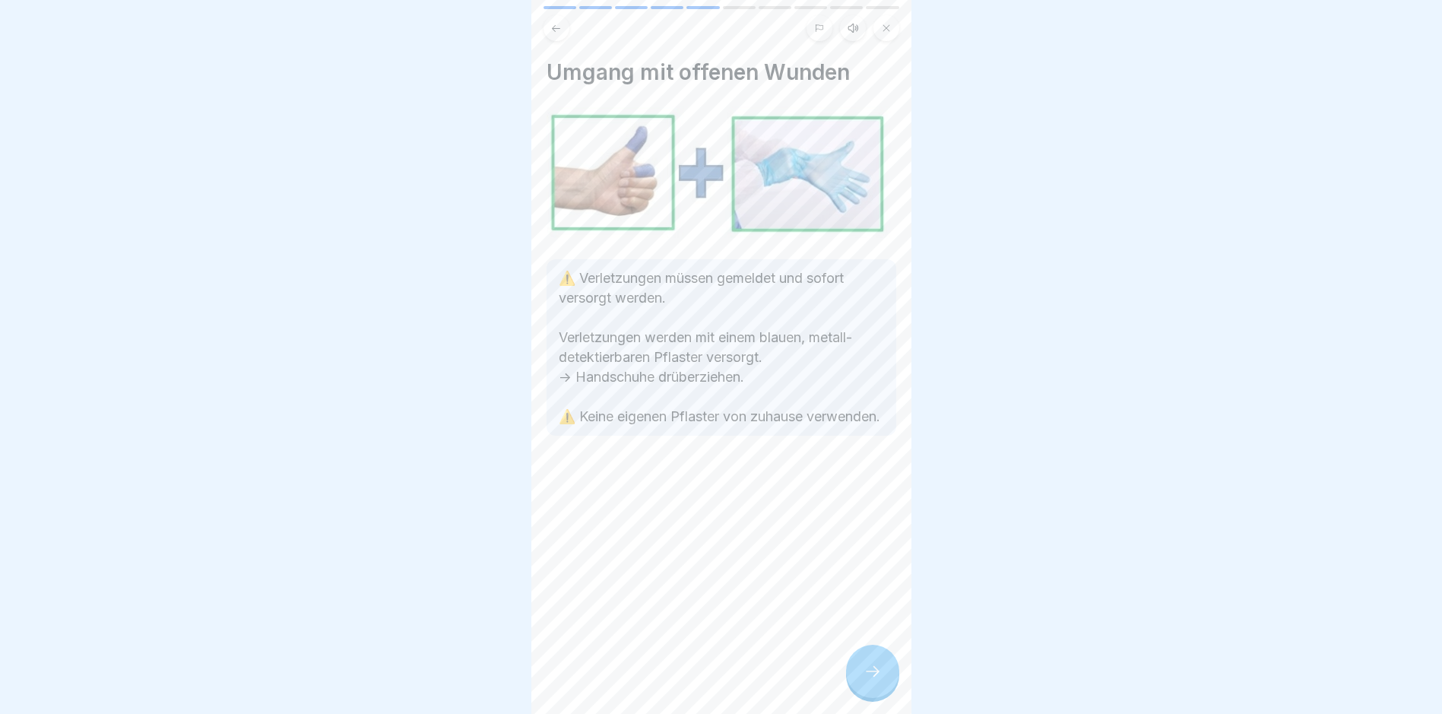
click at [879, 678] on icon at bounding box center [873, 671] width 18 height 18
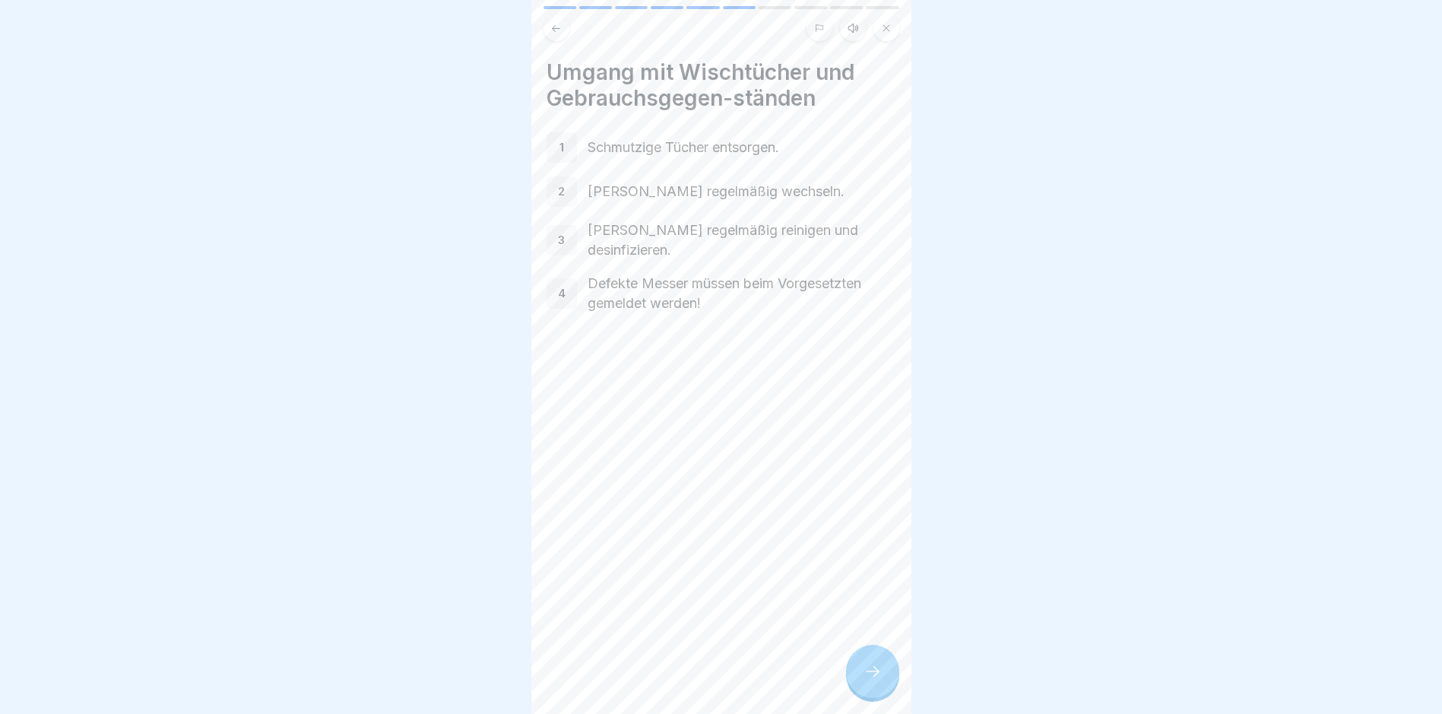
click at [872, 677] on icon at bounding box center [873, 671] width 18 height 18
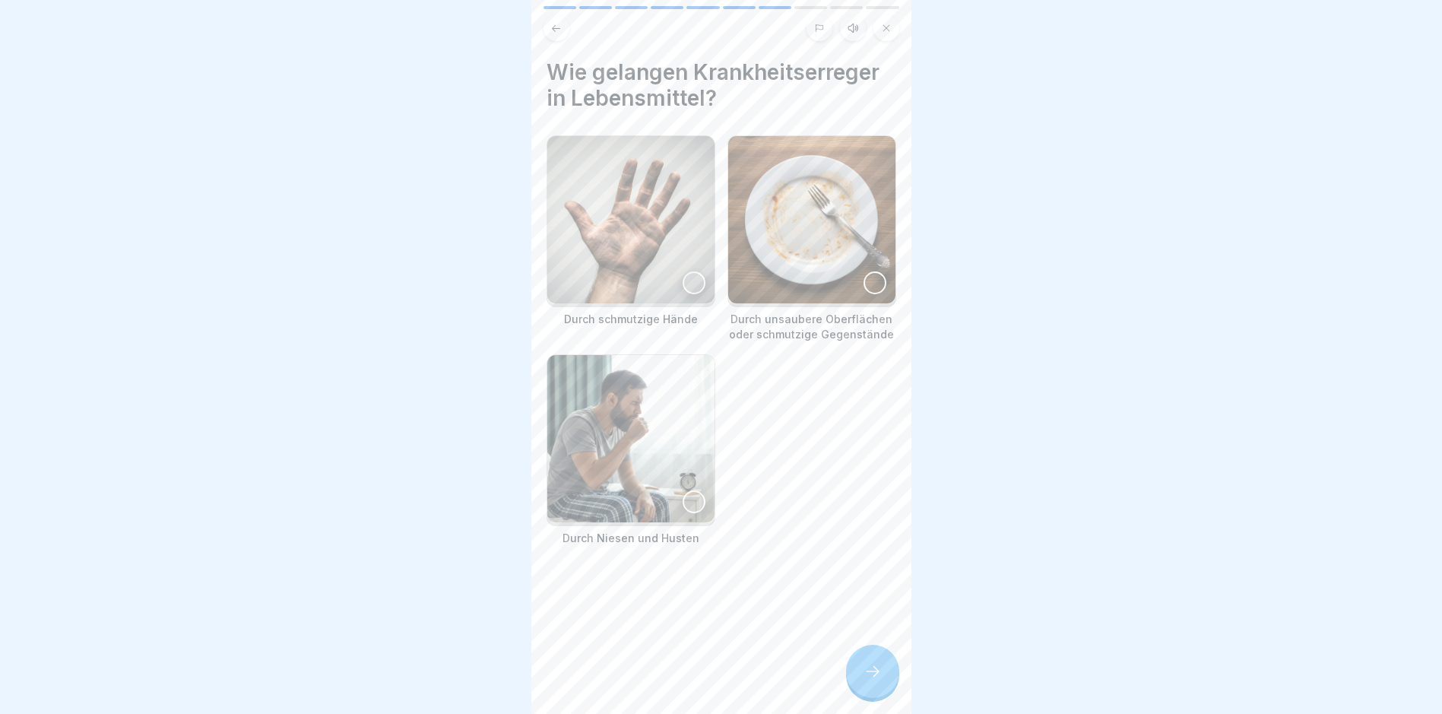
click at [692, 285] on div at bounding box center [694, 282] width 23 height 23
click at [852, 290] on img at bounding box center [811, 219] width 167 height 167
click at [667, 499] on img at bounding box center [630, 438] width 167 height 167
click at [882, 683] on div at bounding box center [872, 671] width 53 height 53
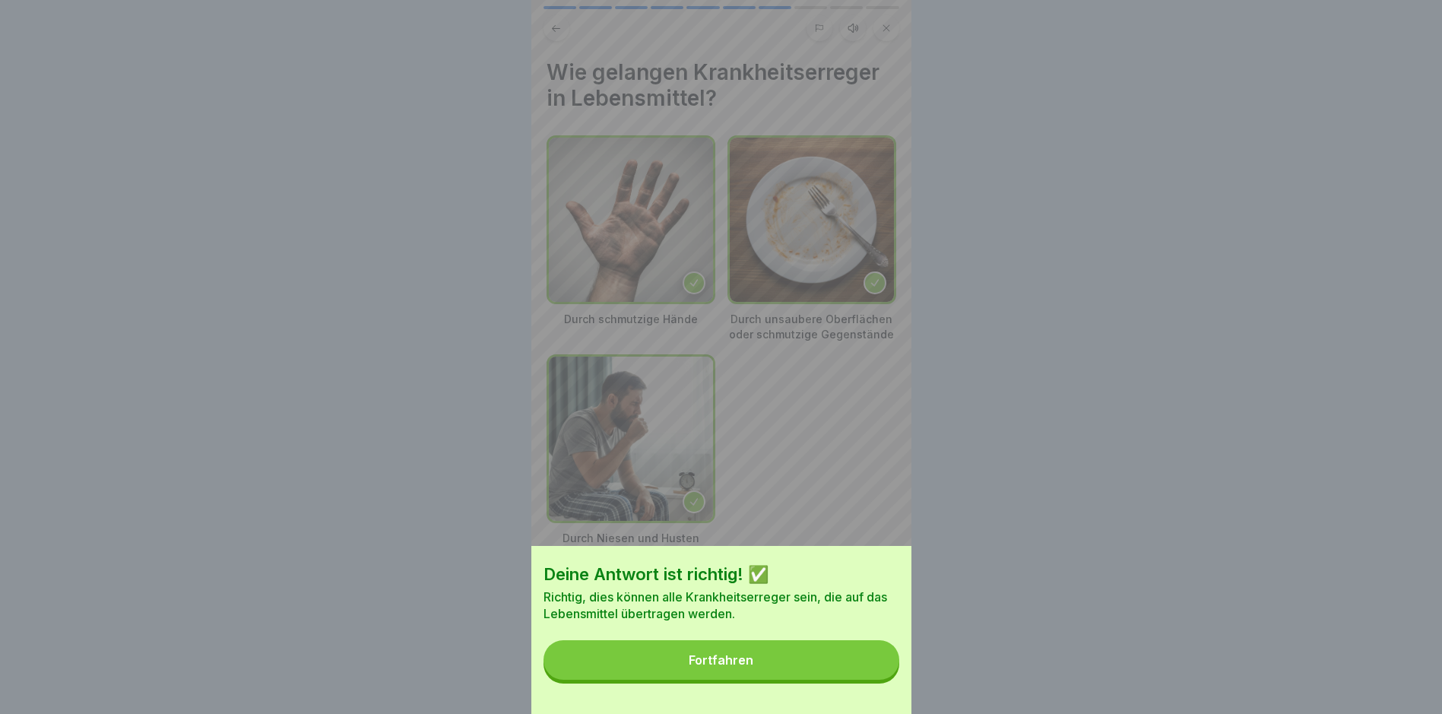
click at [878, 680] on button "Fortfahren" at bounding box center [722, 660] width 356 height 40
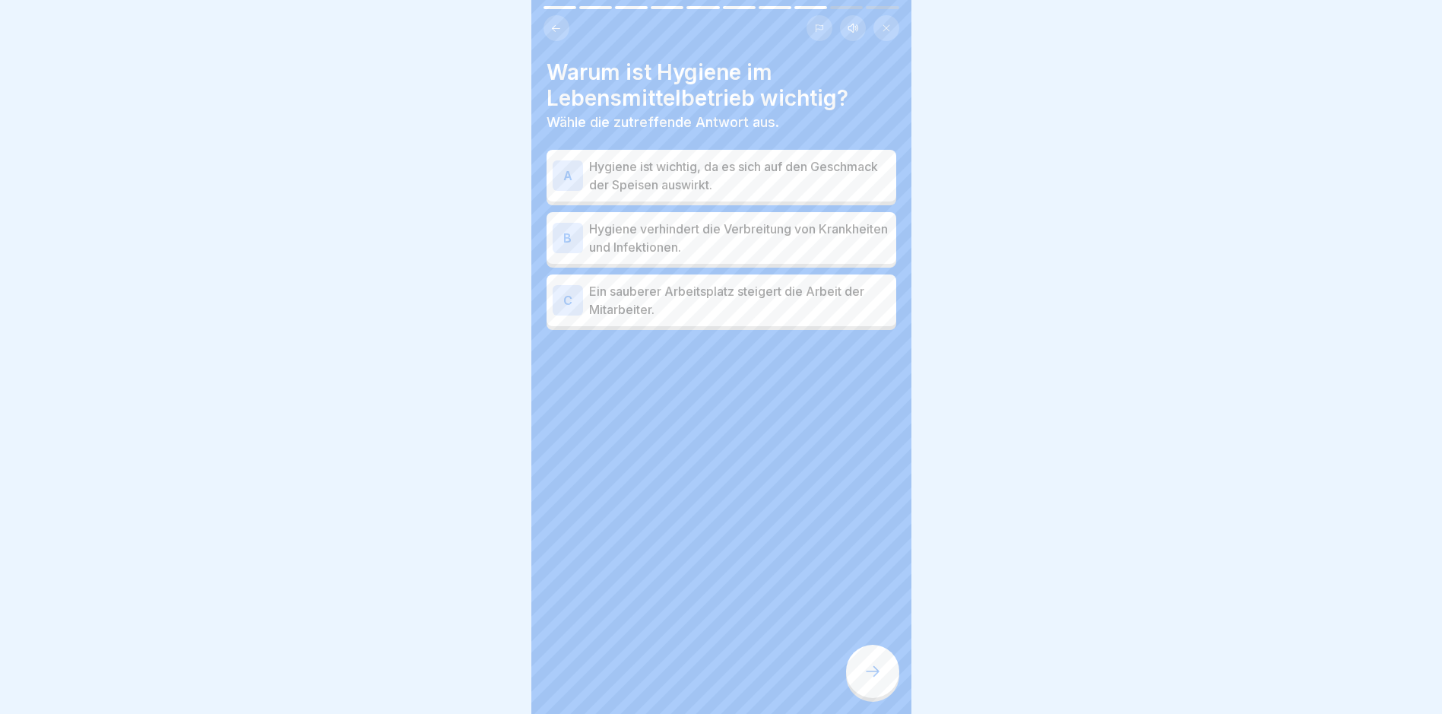
click at [650, 240] on p "Hygiene verhindert die Verbreitung von Krankheiten und Infektionen." at bounding box center [739, 238] width 301 height 36
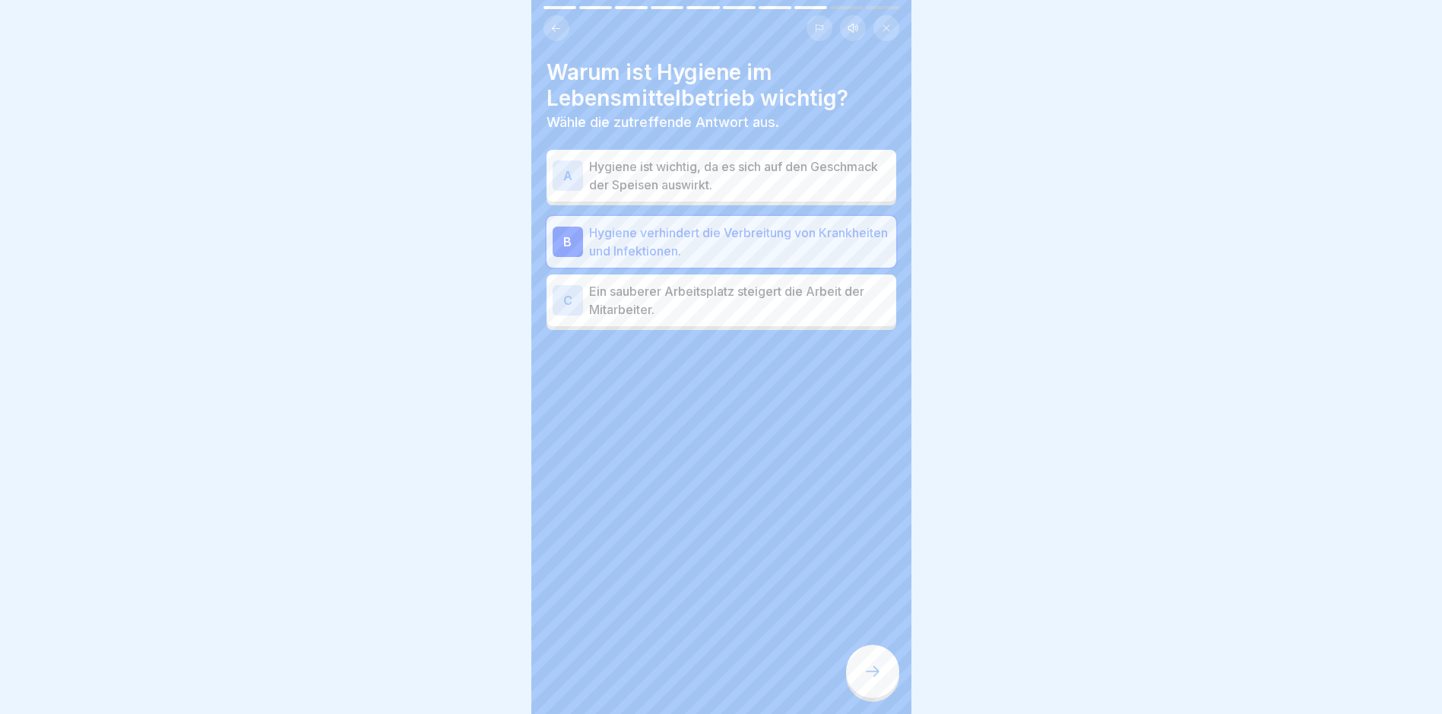
click at [885, 696] on div at bounding box center [872, 671] width 53 height 53
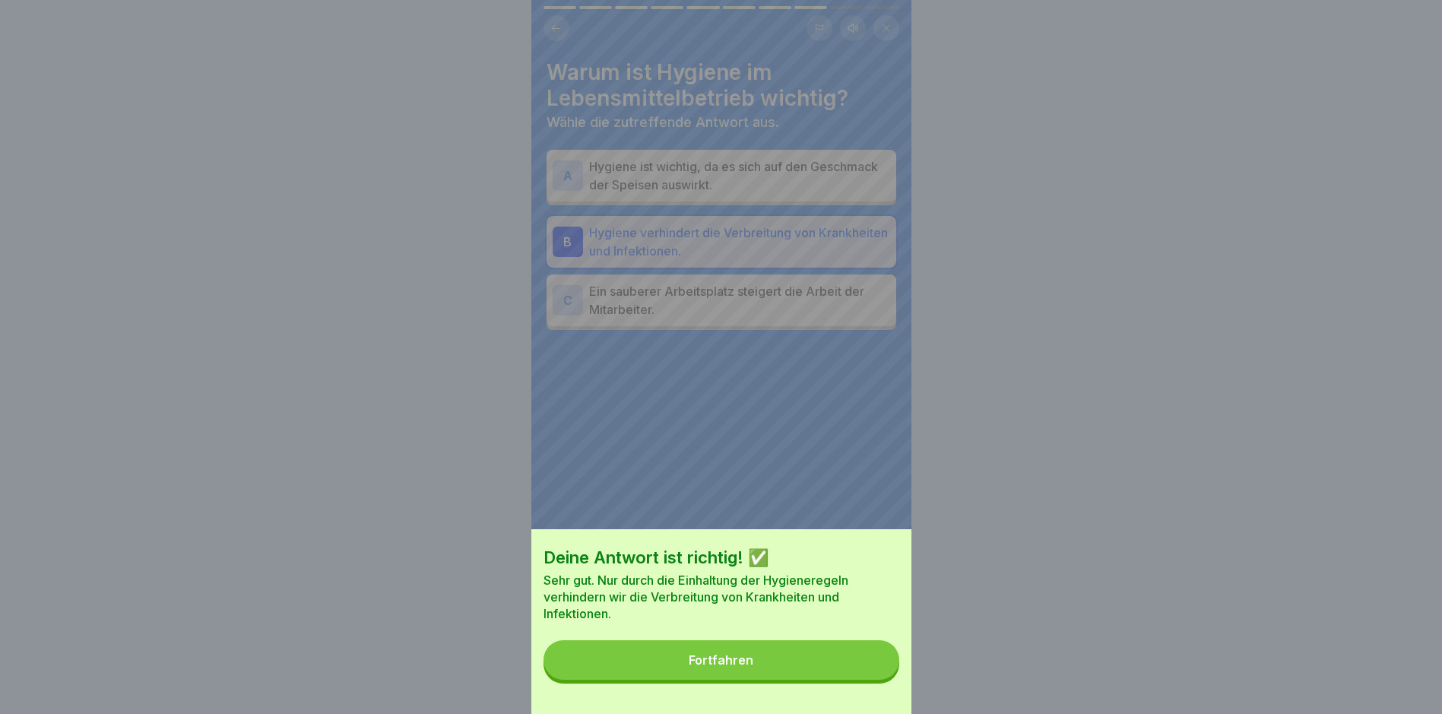
click at [863, 680] on button "Fortfahren" at bounding box center [722, 660] width 356 height 40
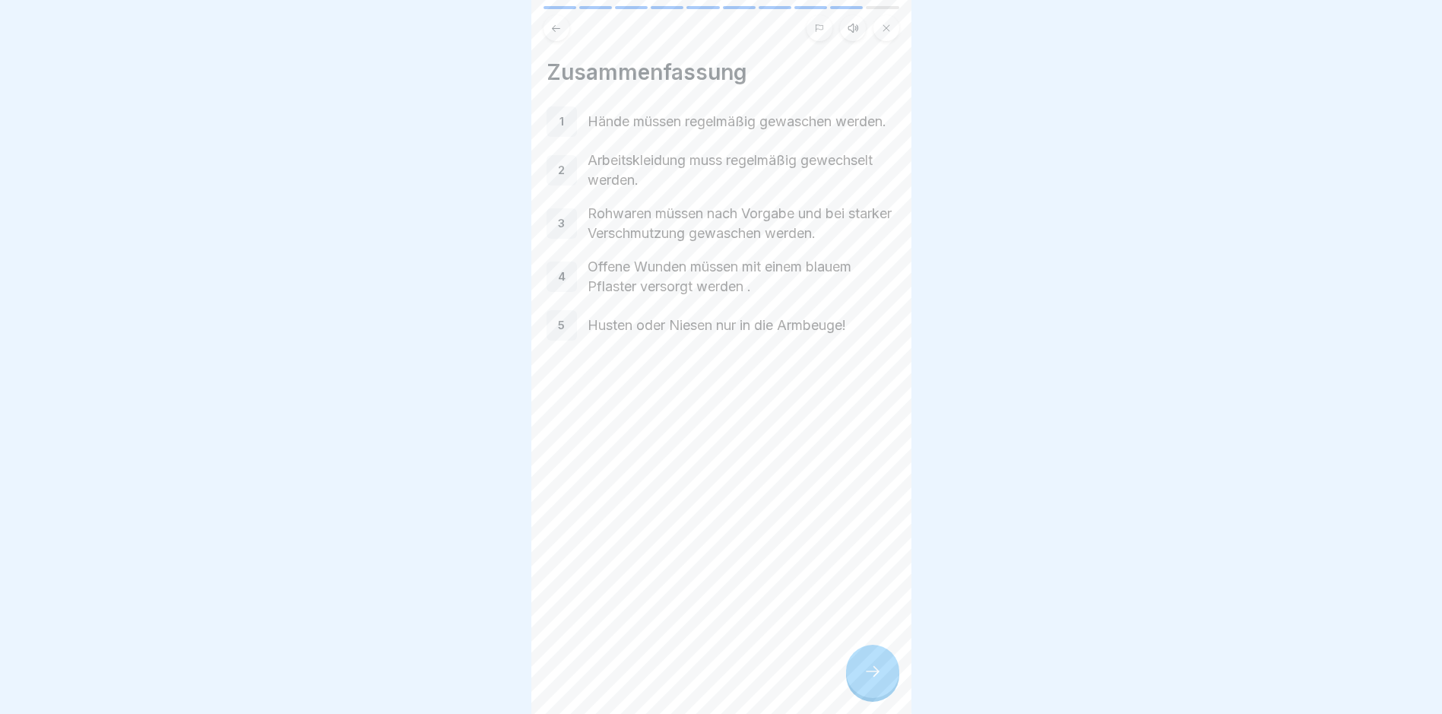
click at [883, 672] on div at bounding box center [872, 671] width 53 height 53
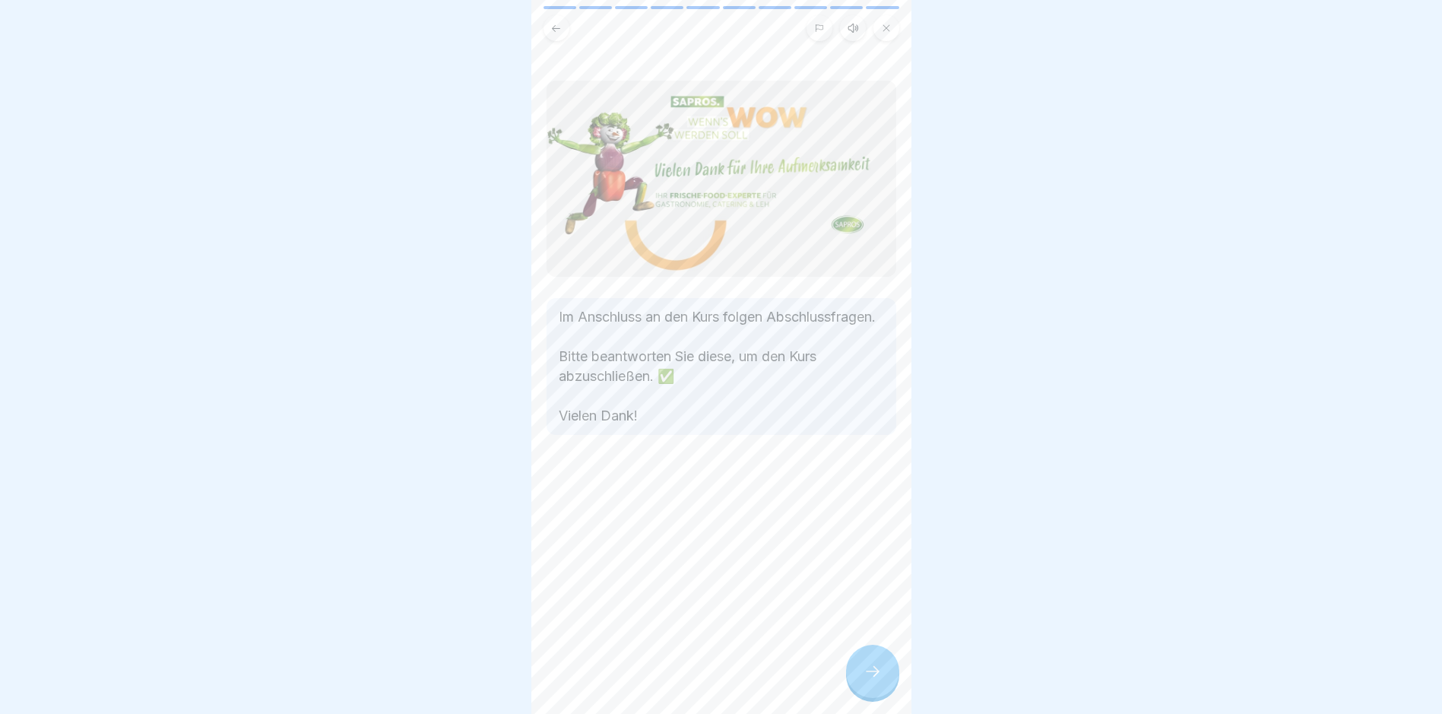
click at [883, 672] on div at bounding box center [872, 671] width 53 height 53
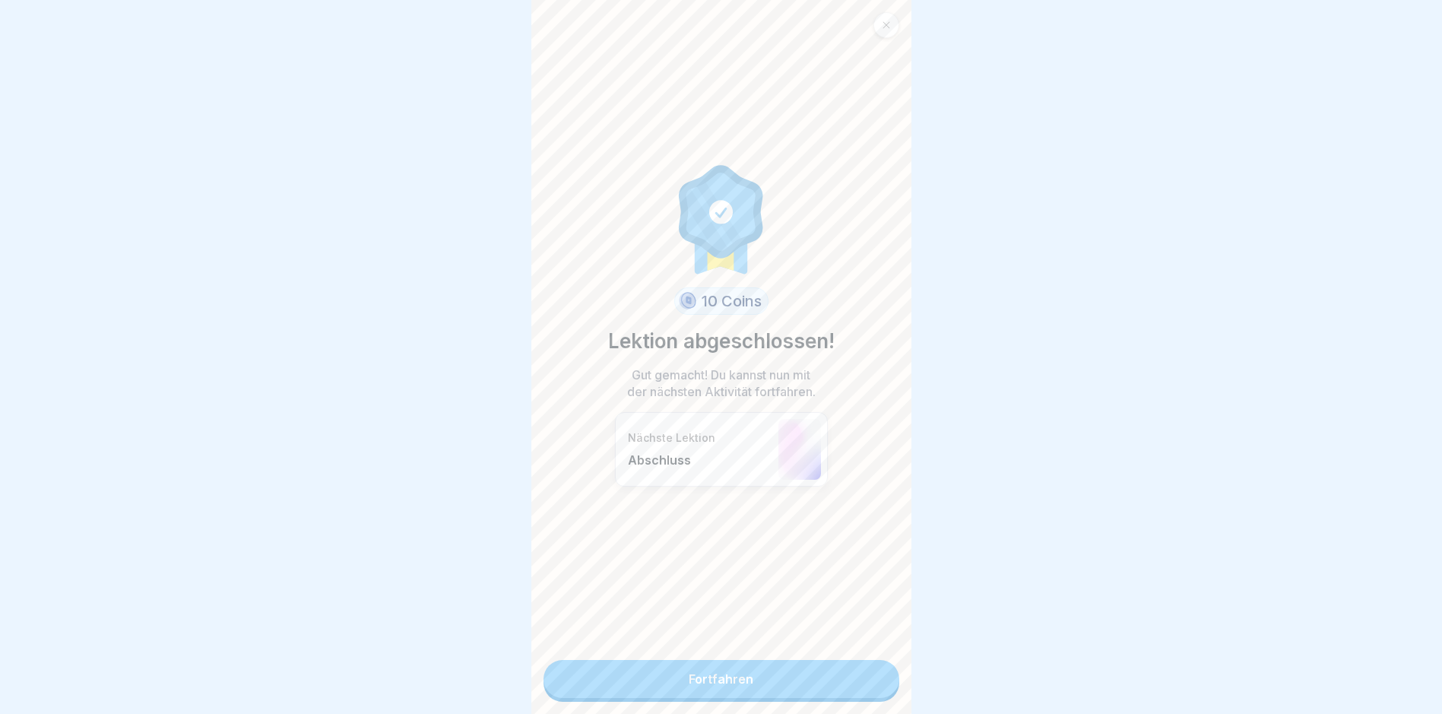
click at [874, 685] on link "Fortfahren" at bounding box center [722, 679] width 356 height 38
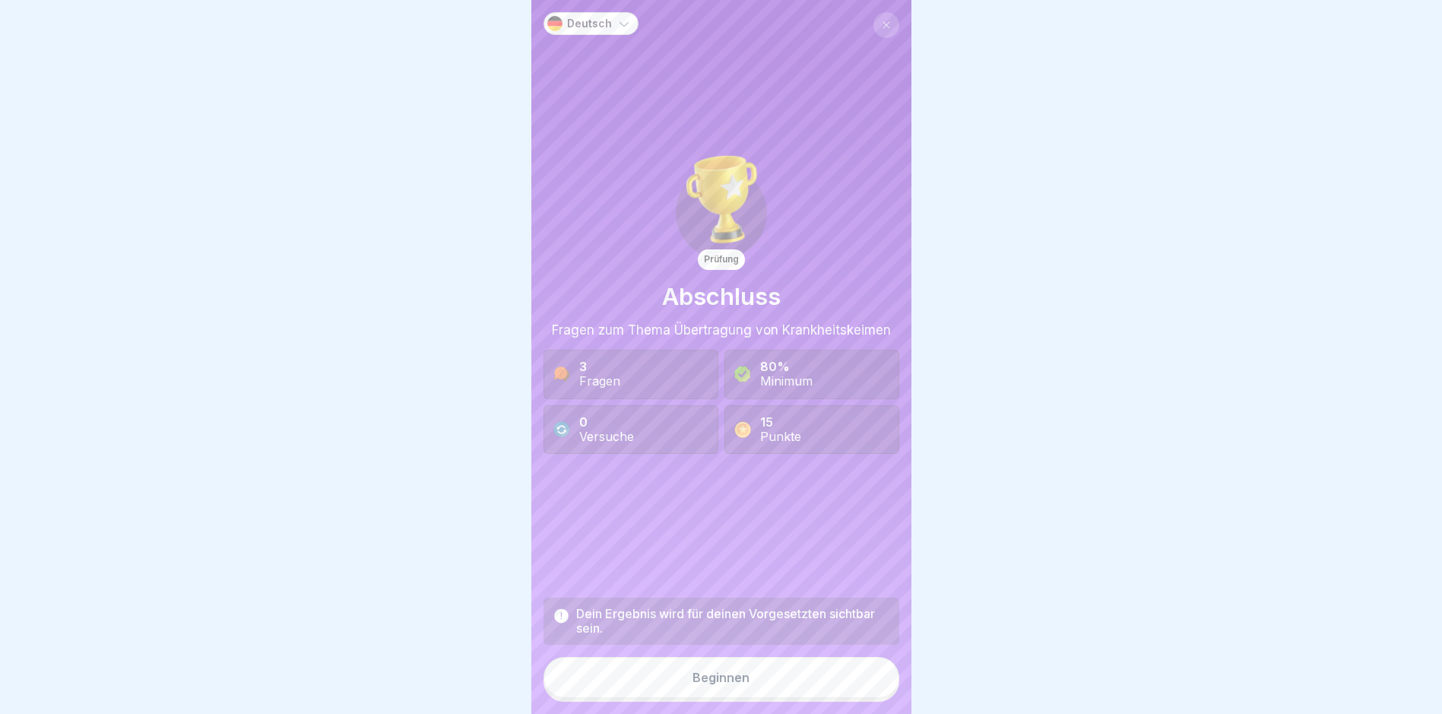
click at [872, 684] on button "Beginnen" at bounding box center [722, 677] width 356 height 41
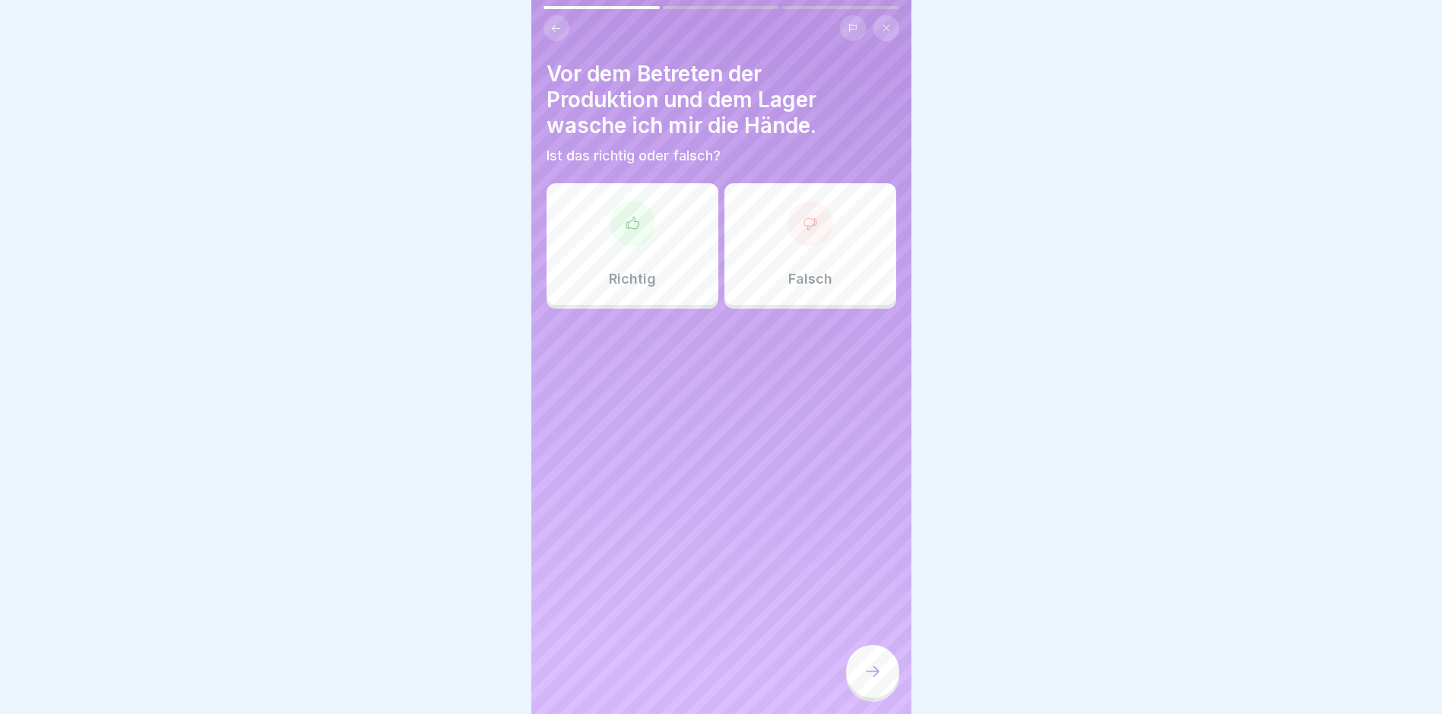
click at [655, 281] on div "Richtig" at bounding box center [633, 244] width 172 height 122
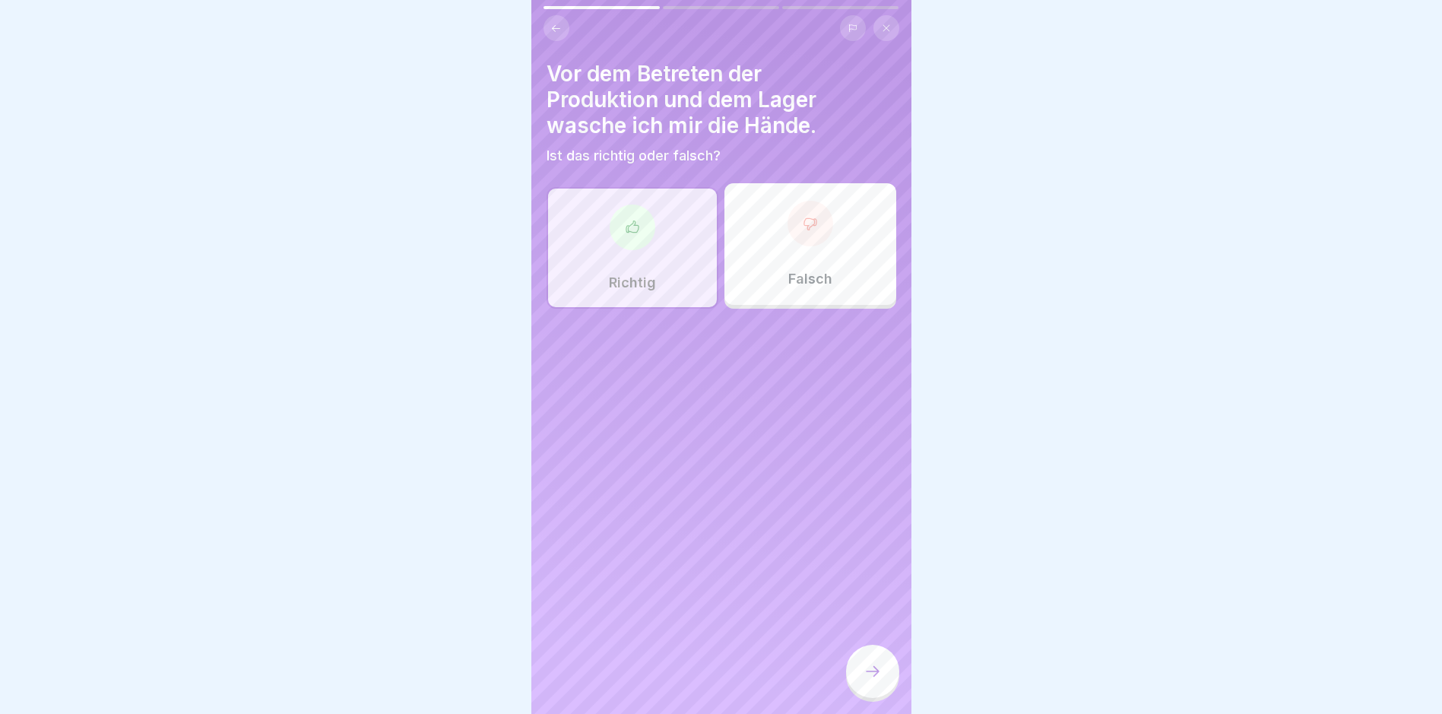
click at [865, 671] on div at bounding box center [872, 671] width 53 height 53
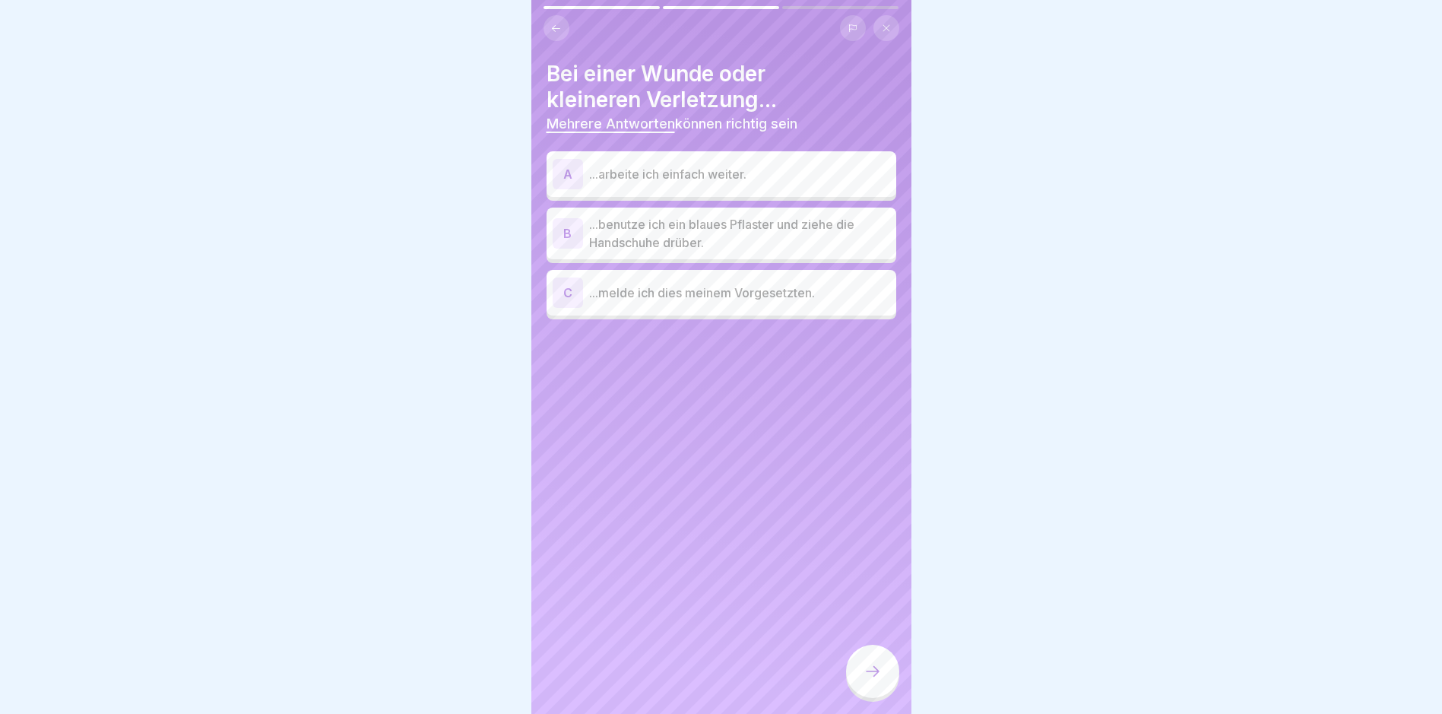
click at [760, 238] on p "...benutze ich ein blaues Pflaster und ziehe die Handschuhe drüber." at bounding box center [739, 233] width 301 height 36
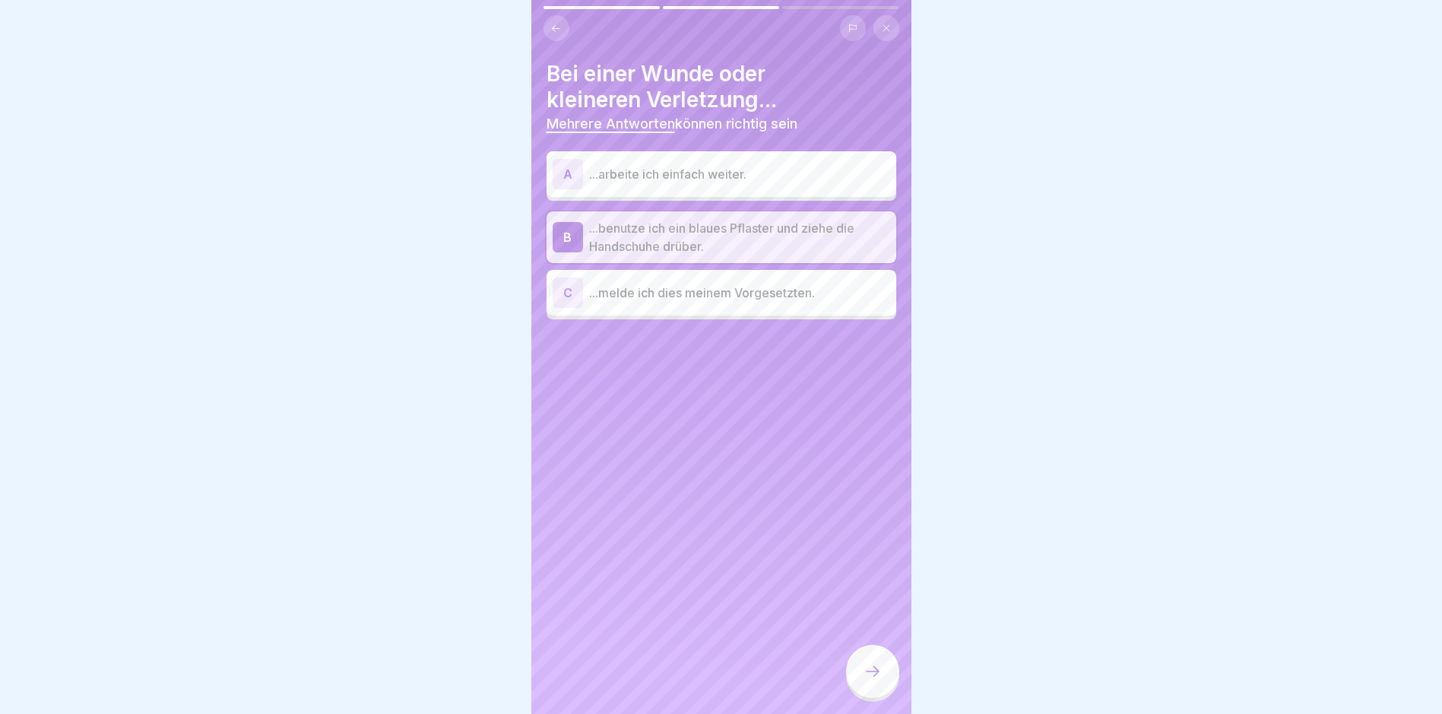
click at [848, 310] on div "C ...melde ich dies meinem Vorgesetzten." at bounding box center [722, 293] width 350 height 46
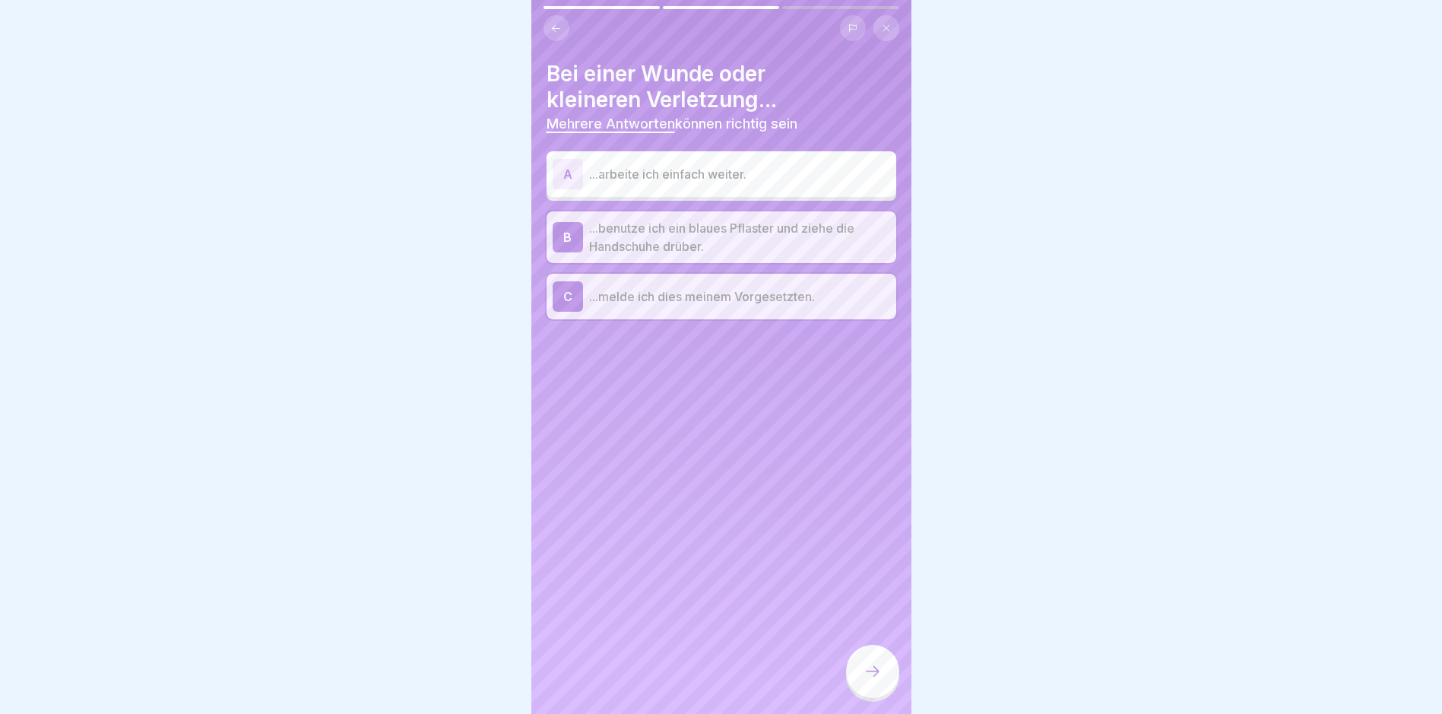
click at [874, 676] on icon at bounding box center [873, 671] width 18 height 18
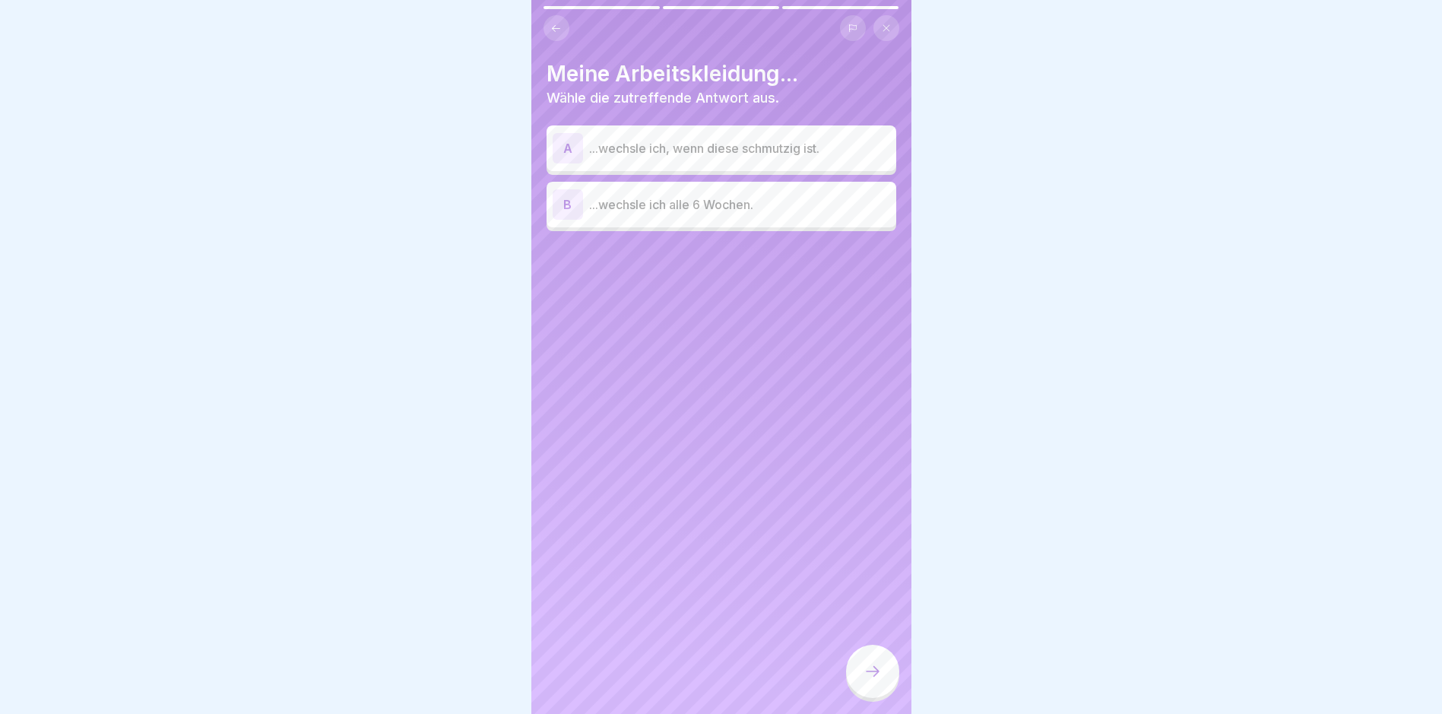
click at [778, 163] on div "A ...wechsle ich, wenn diese schmutzig ist." at bounding box center [722, 148] width 350 height 46
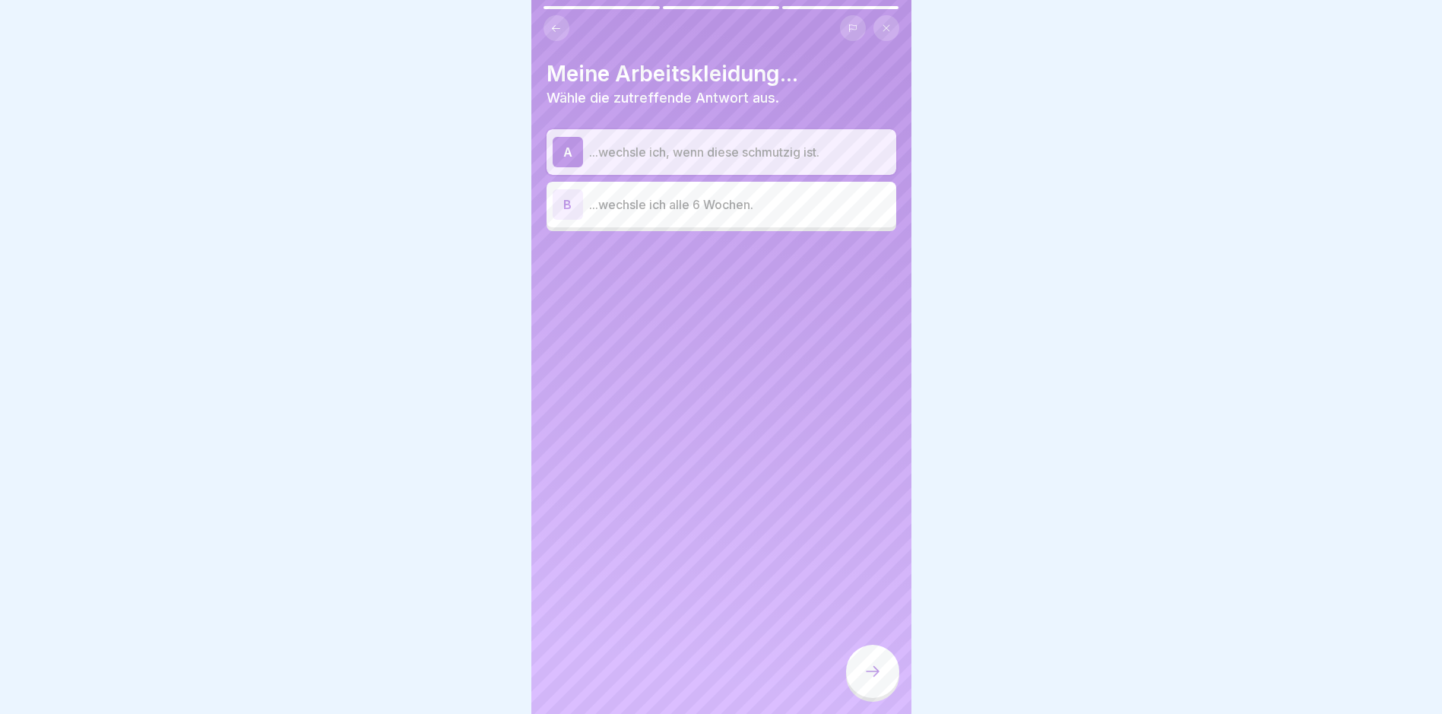
click at [775, 203] on p "...wechsle ich alle 6 Wochen." at bounding box center [739, 204] width 301 height 18
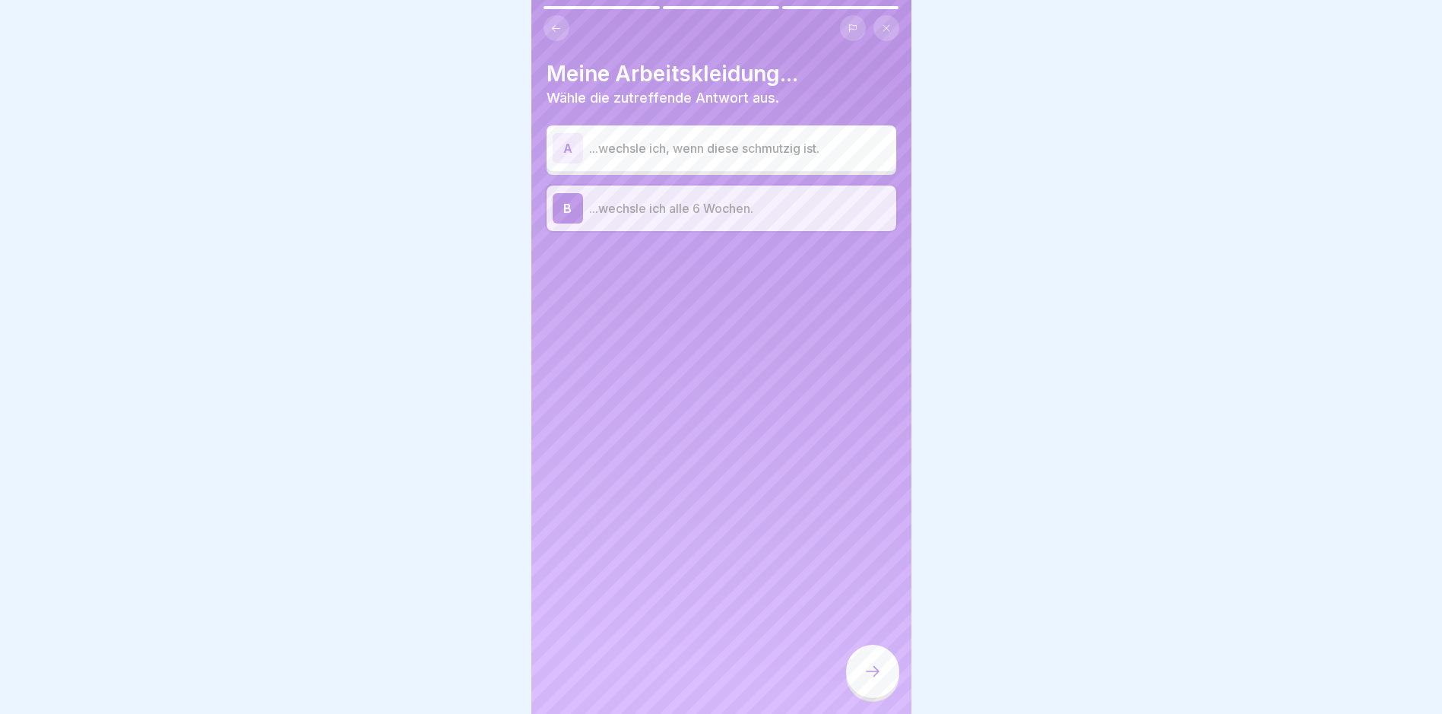
click at [779, 156] on p "...wechsle ich, wenn diese schmutzig ist." at bounding box center [739, 148] width 301 height 18
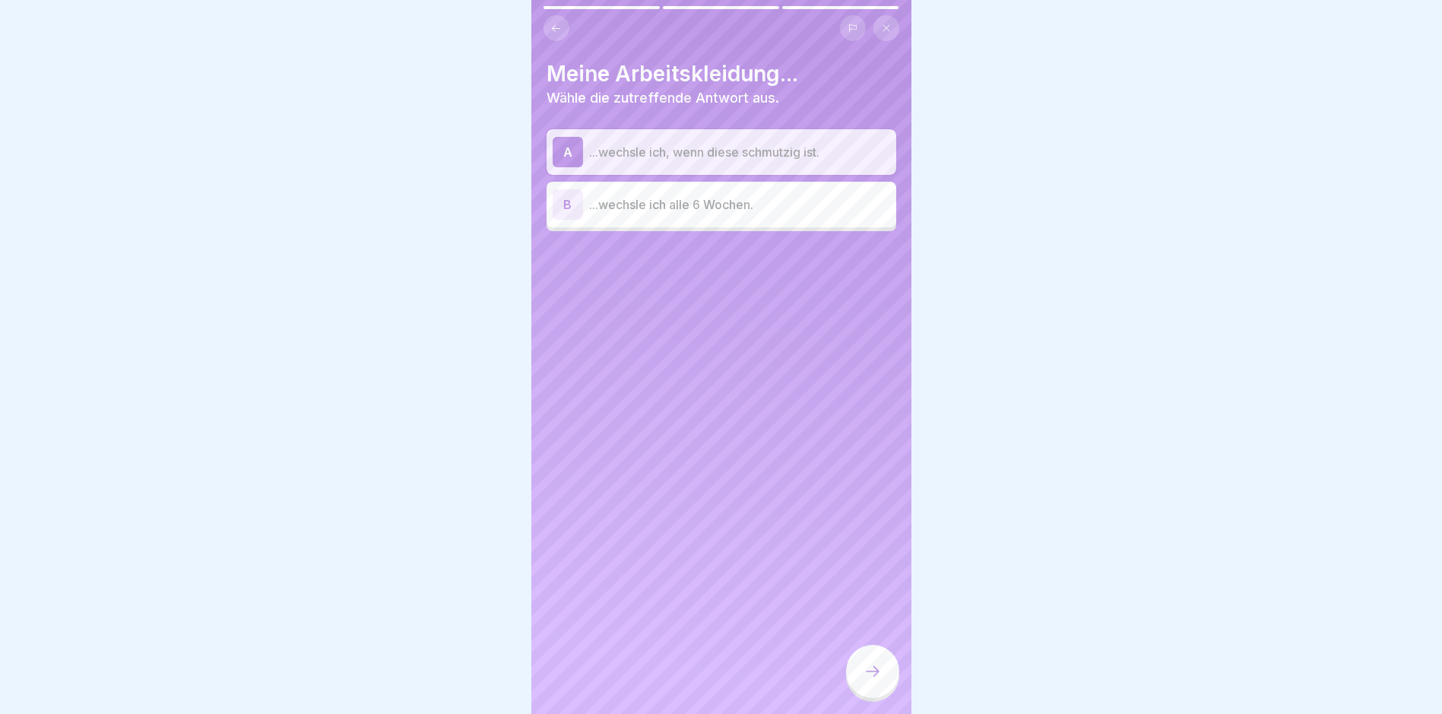
click at [877, 680] on icon at bounding box center [873, 671] width 18 height 18
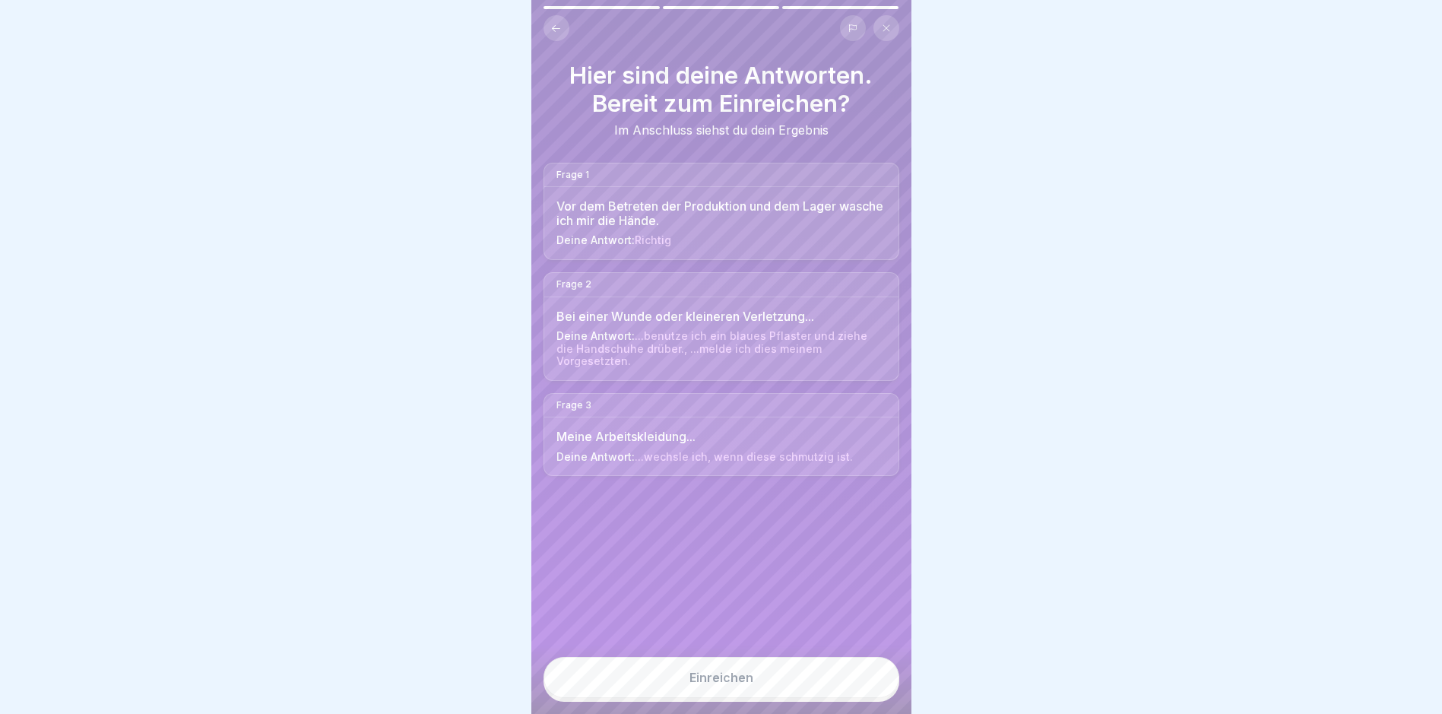
click at [877, 690] on button "Einreichen" at bounding box center [722, 677] width 356 height 41
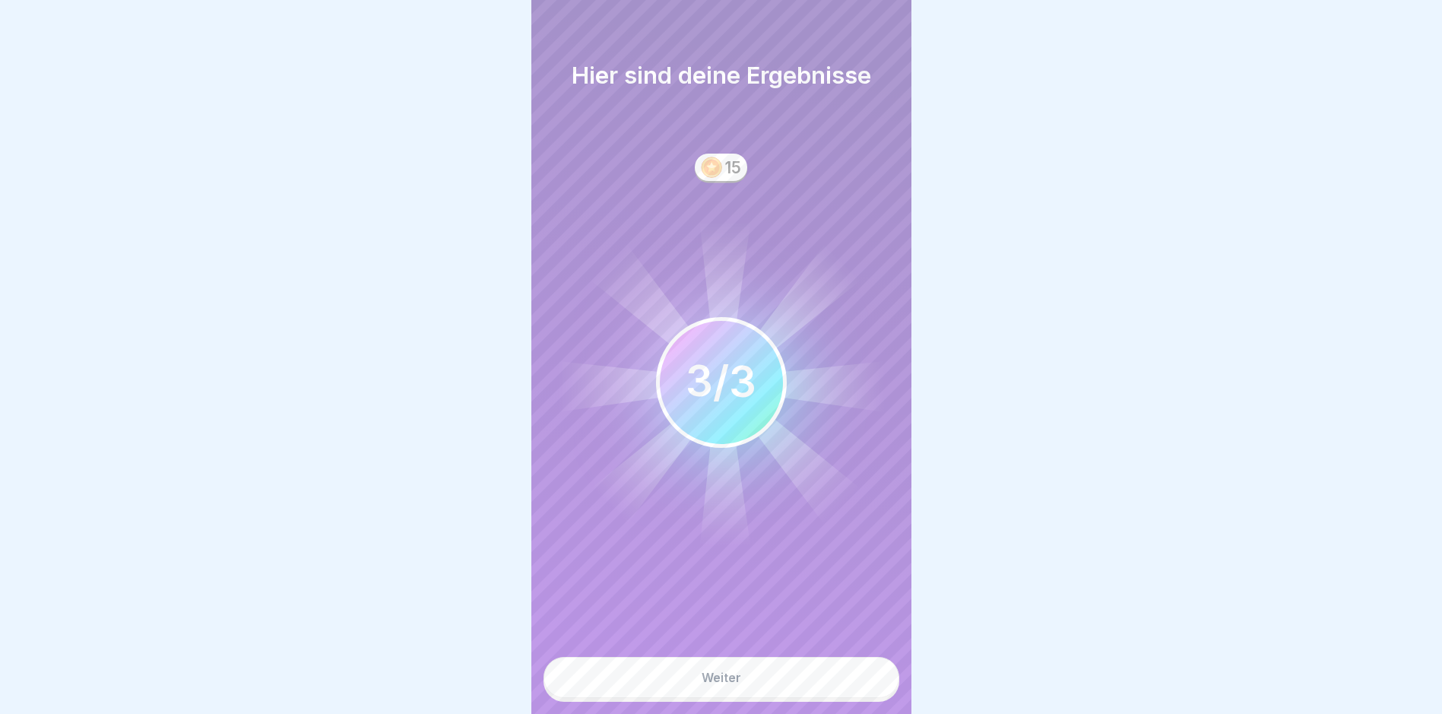
click at [876, 683] on button "Weiter" at bounding box center [722, 677] width 356 height 41
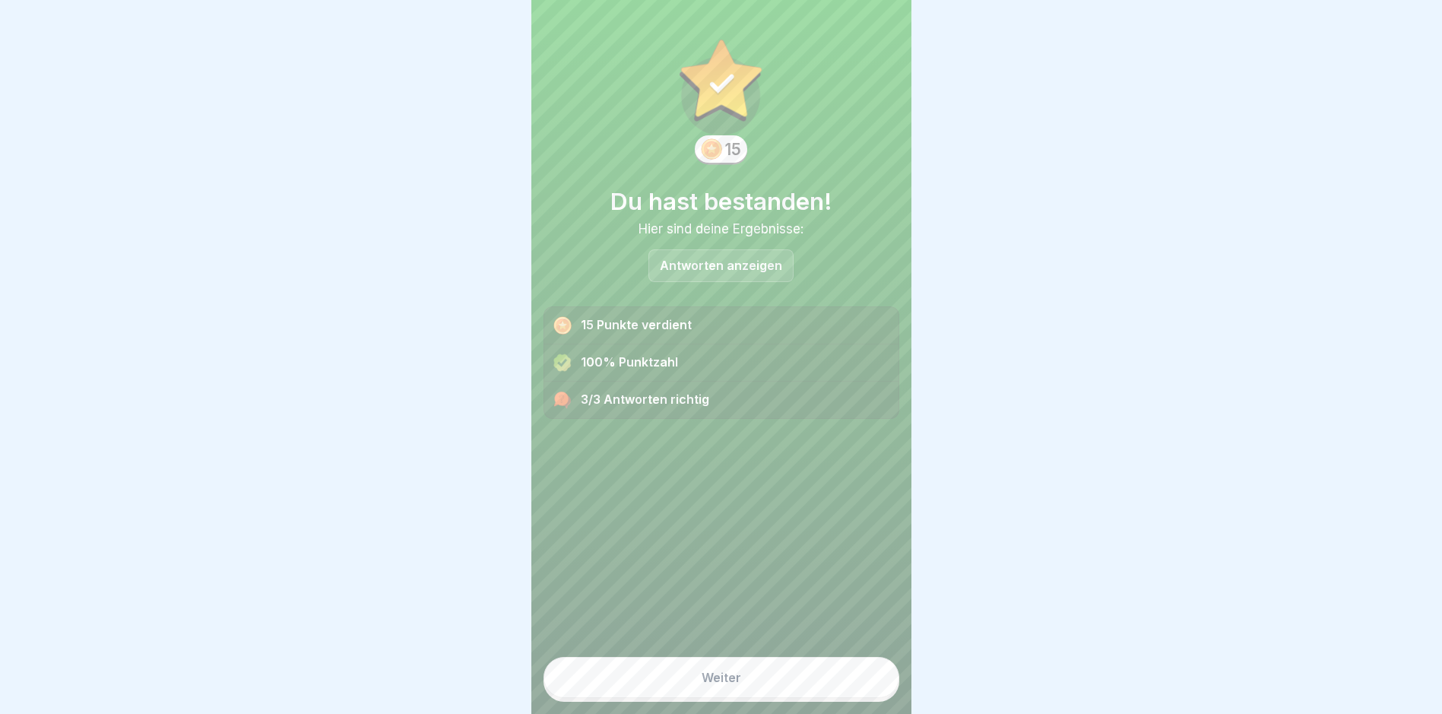
click at [876, 683] on button "Weiter" at bounding box center [722, 677] width 356 height 41
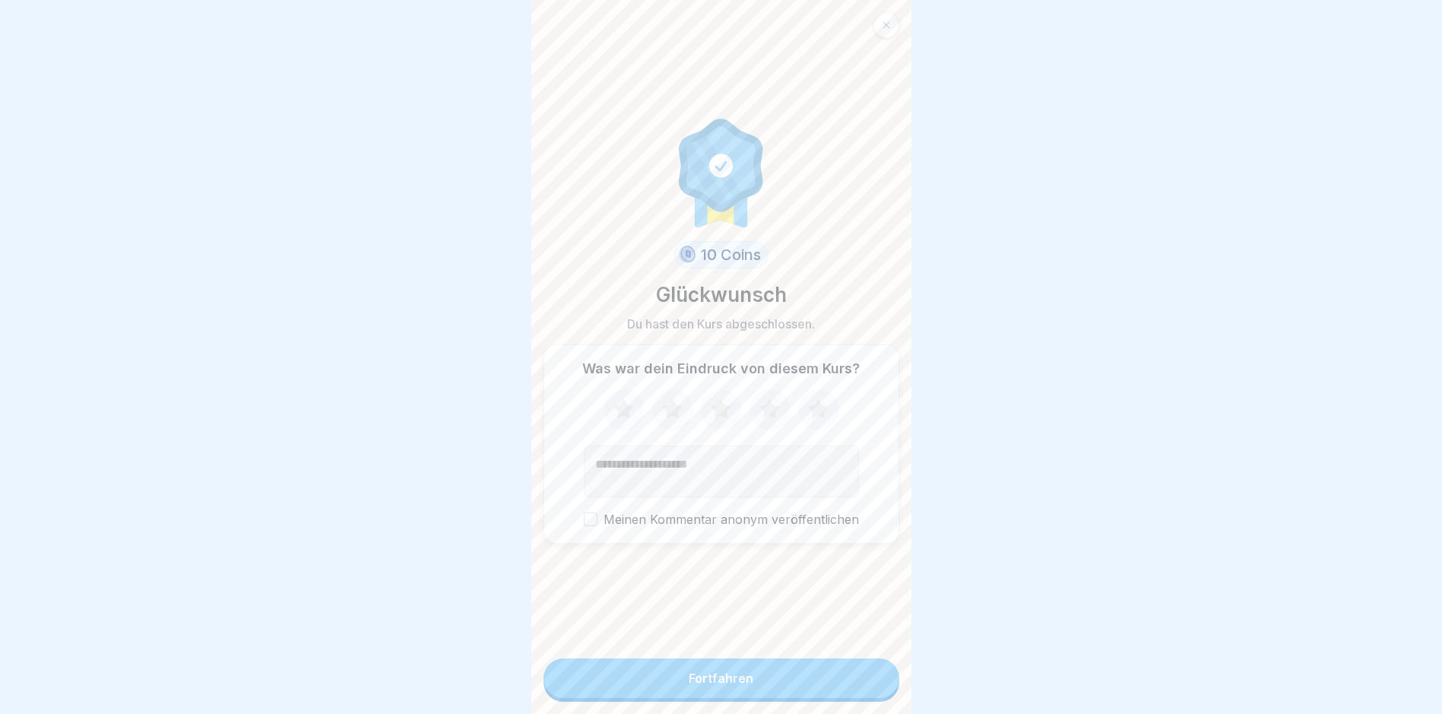
click at [876, 683] on button "Fortfahren" at bounding box center [722, 678] width 356 height 40
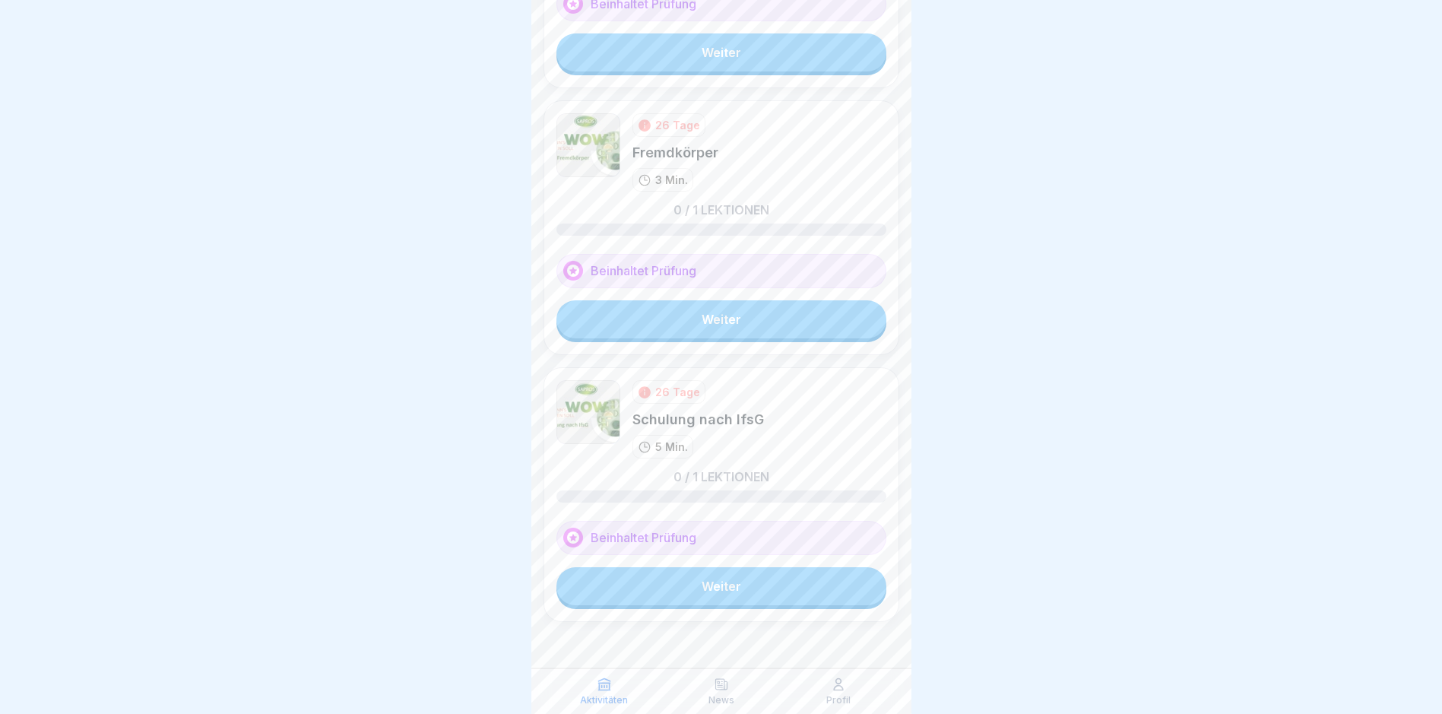
scroll to position [11, 0]
click at [783, 567] on link "Weiter" at bounding box center [721, 586] width 330 height 38
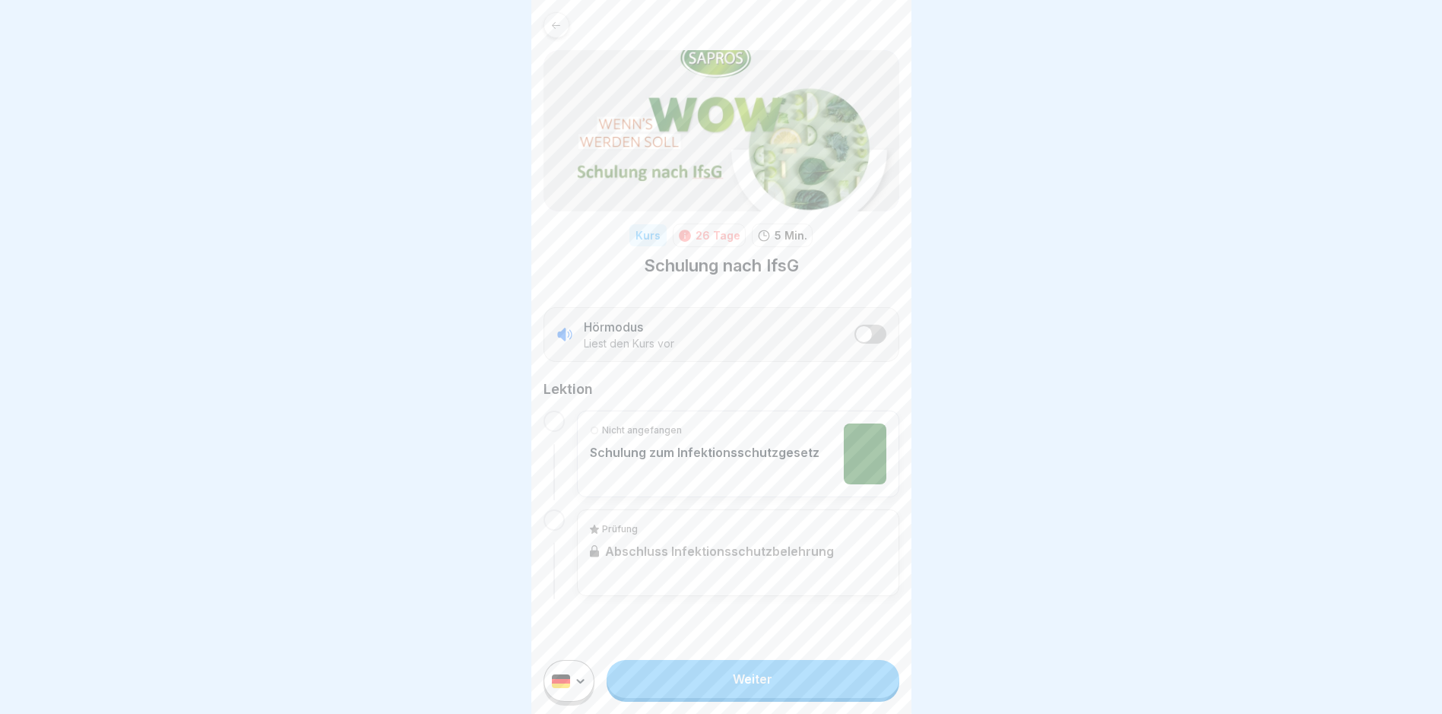
click at [840, 686] on link "Weiter" at bounding box center [753, 679] width 292 height 38
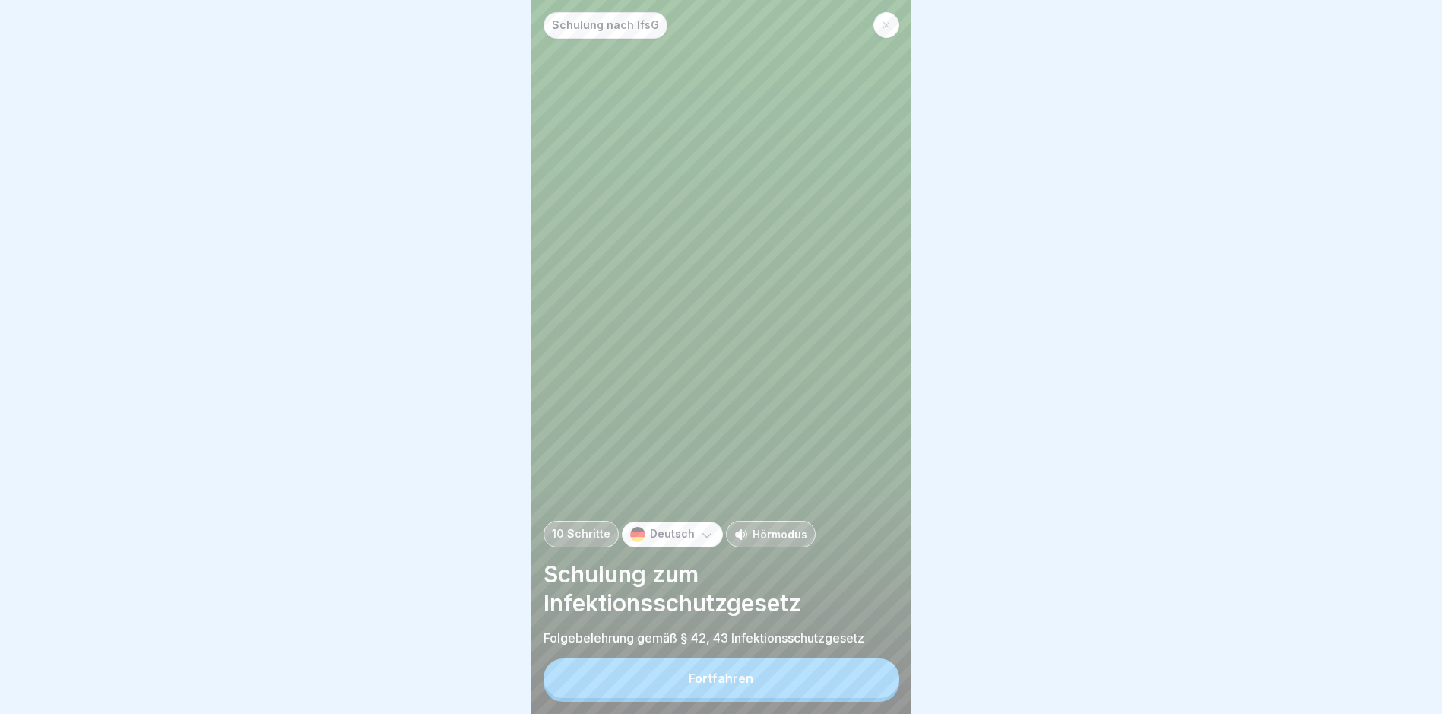
click at [853, 675] on button "Fortfahren" at bounding box center [722, 678] width 356 height 40
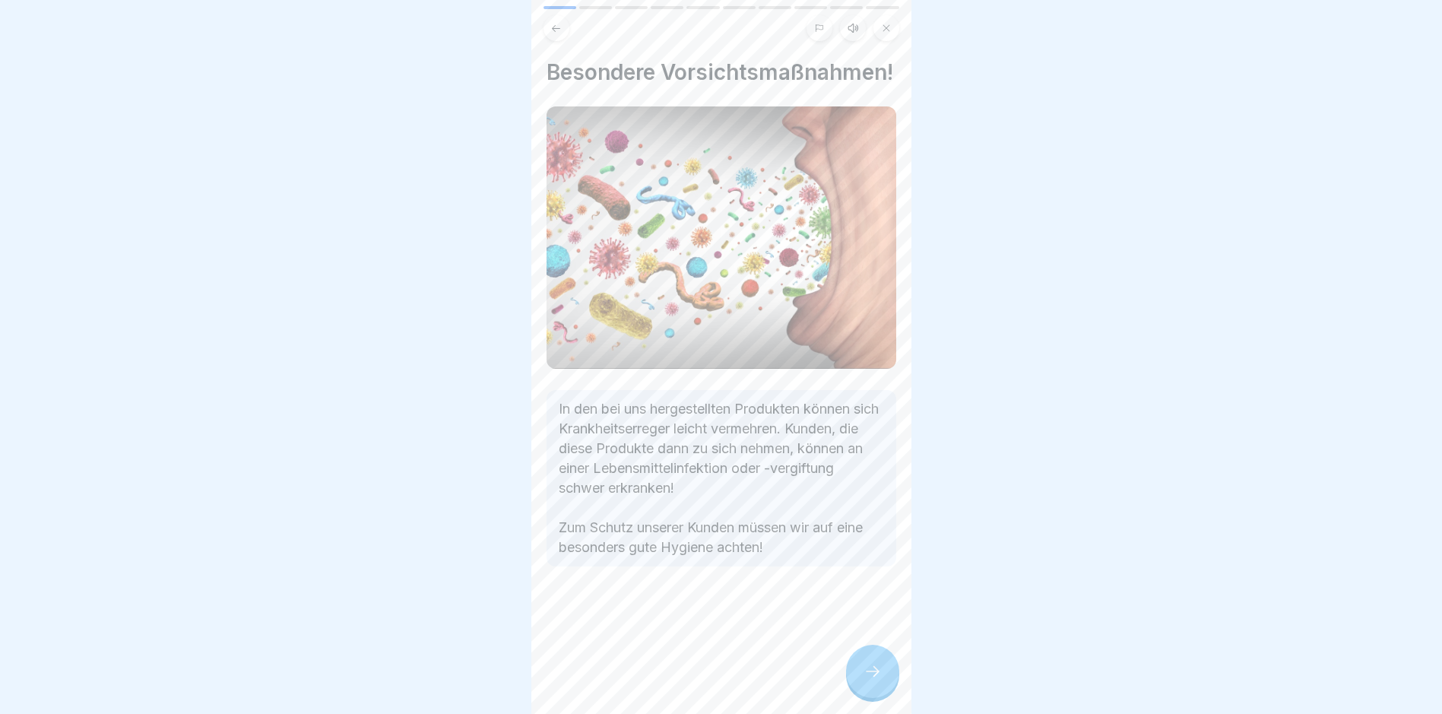
click at [861, 661] on div at bounding box center [872, 671] width 53 height 53
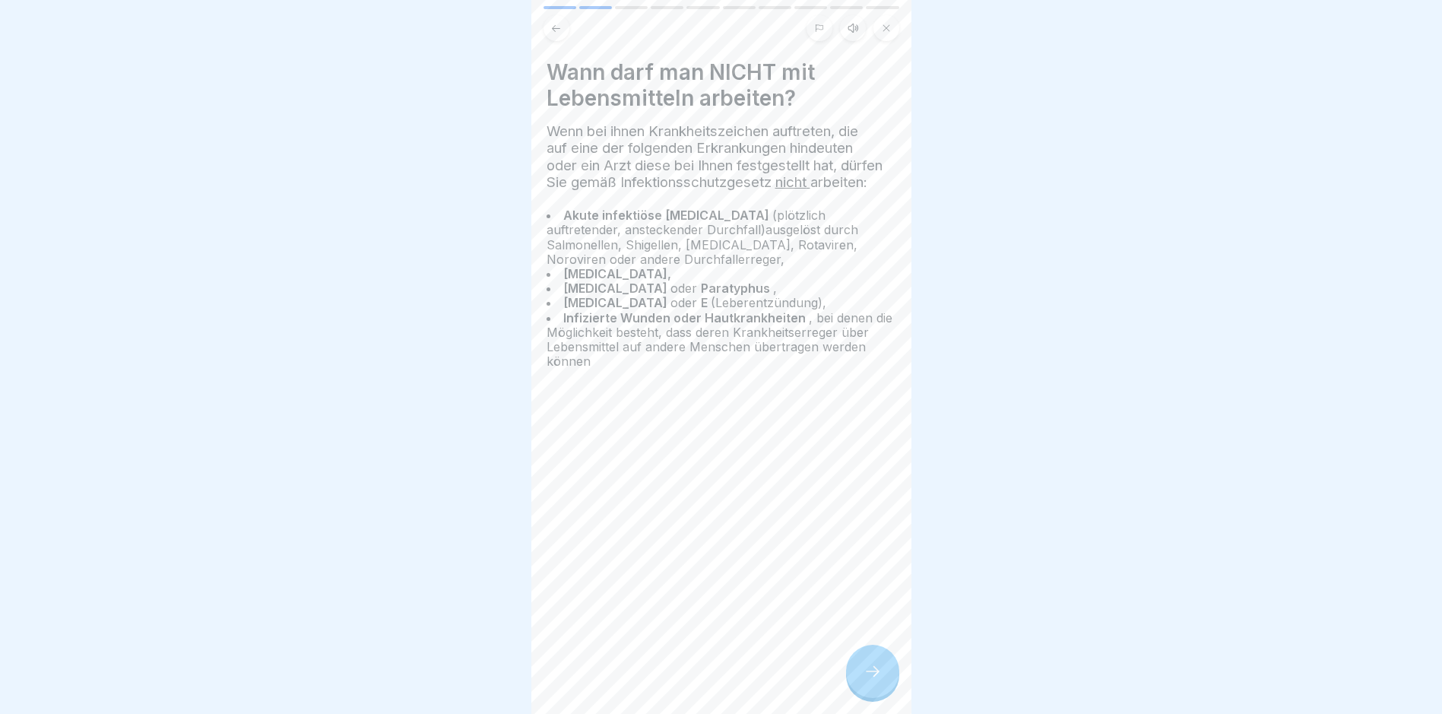
click at [861, 661] on div at bounding box center [872, 671] width 53 height 53
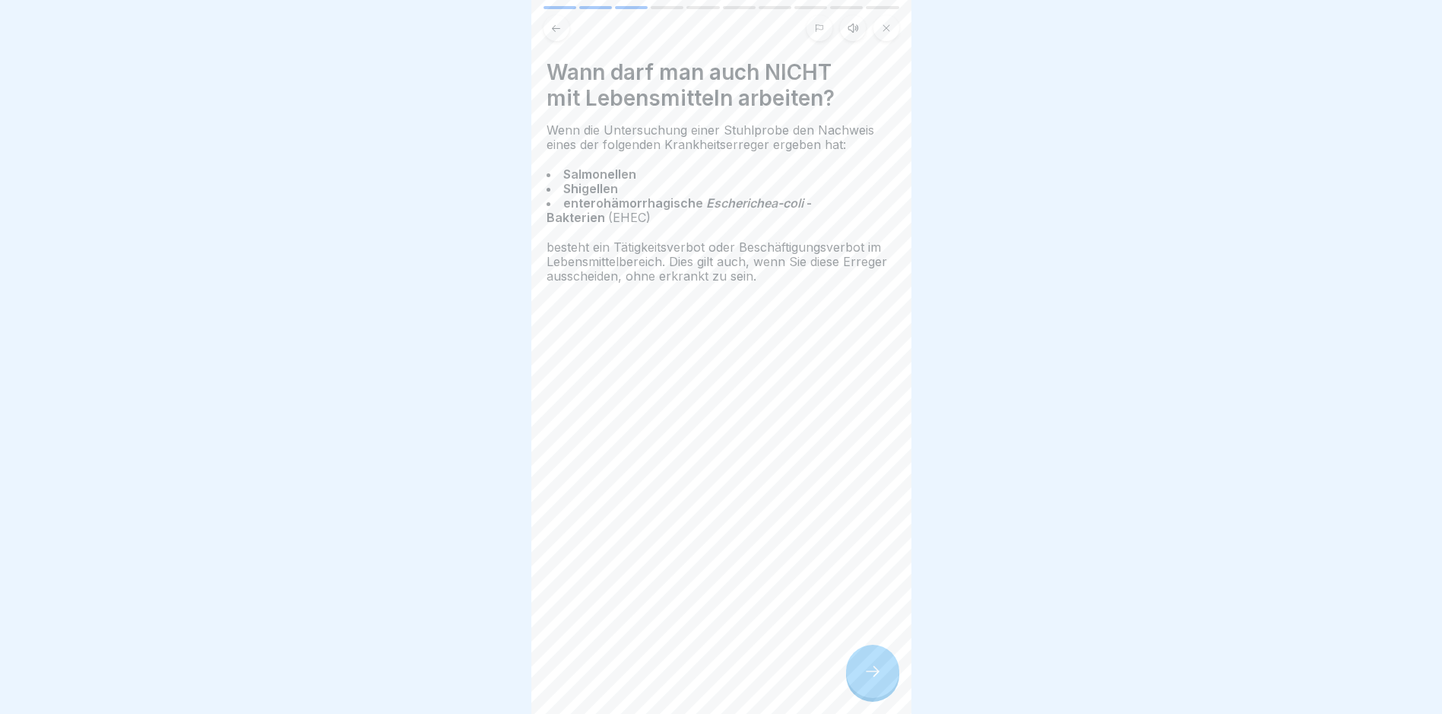
click at [870, 677] on icon at bounding box center [873, 671] width 18 height 18
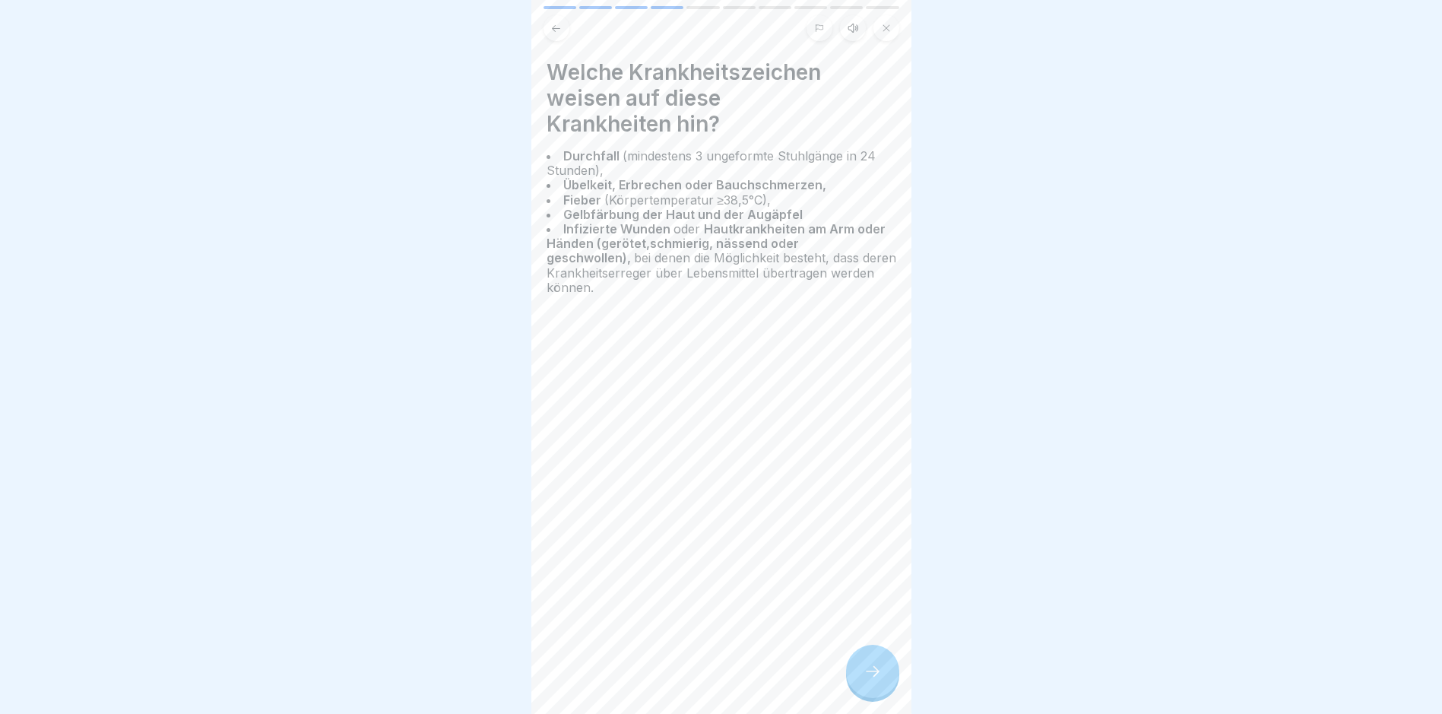
click at [877, 680] on icon at bounding box center [873, 671] width 18 height 18
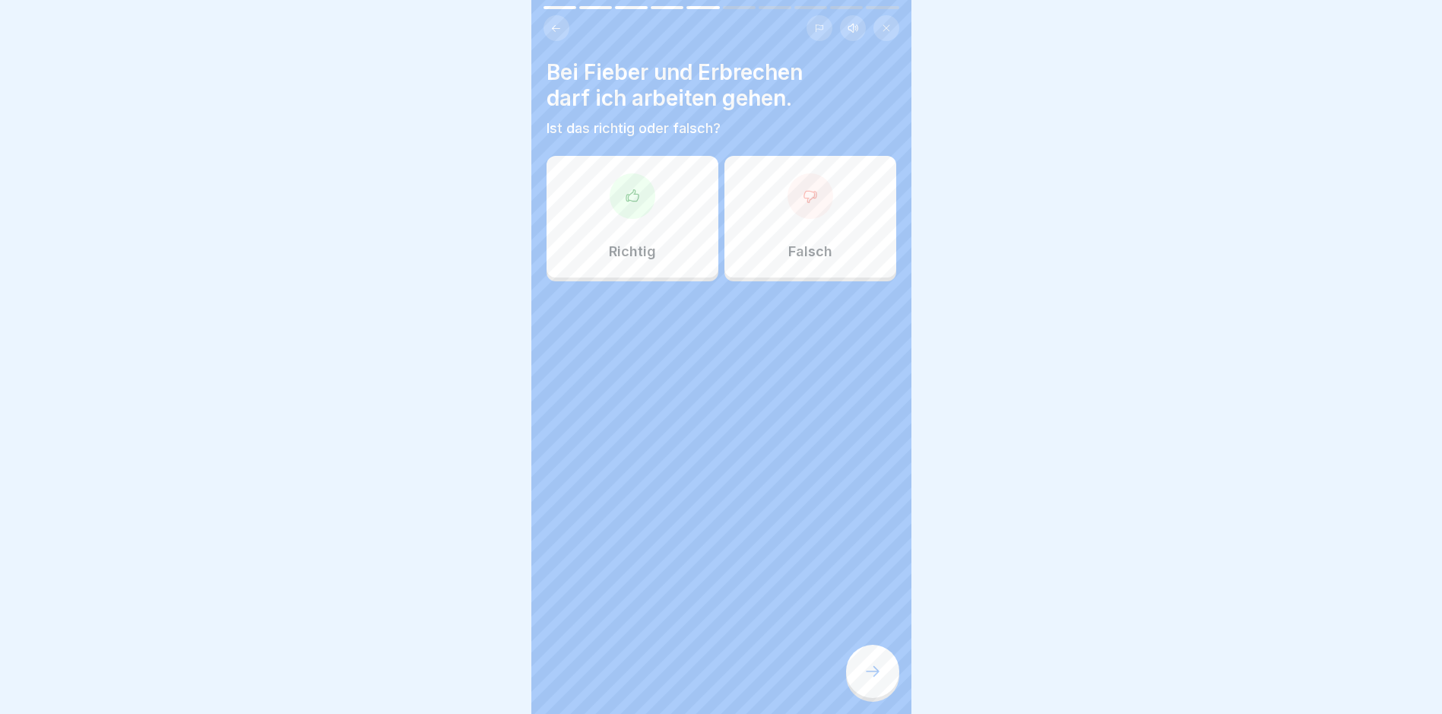
click at [788, 248] on p "Falsch" at bounding box center [810, 251] width 44 height 17
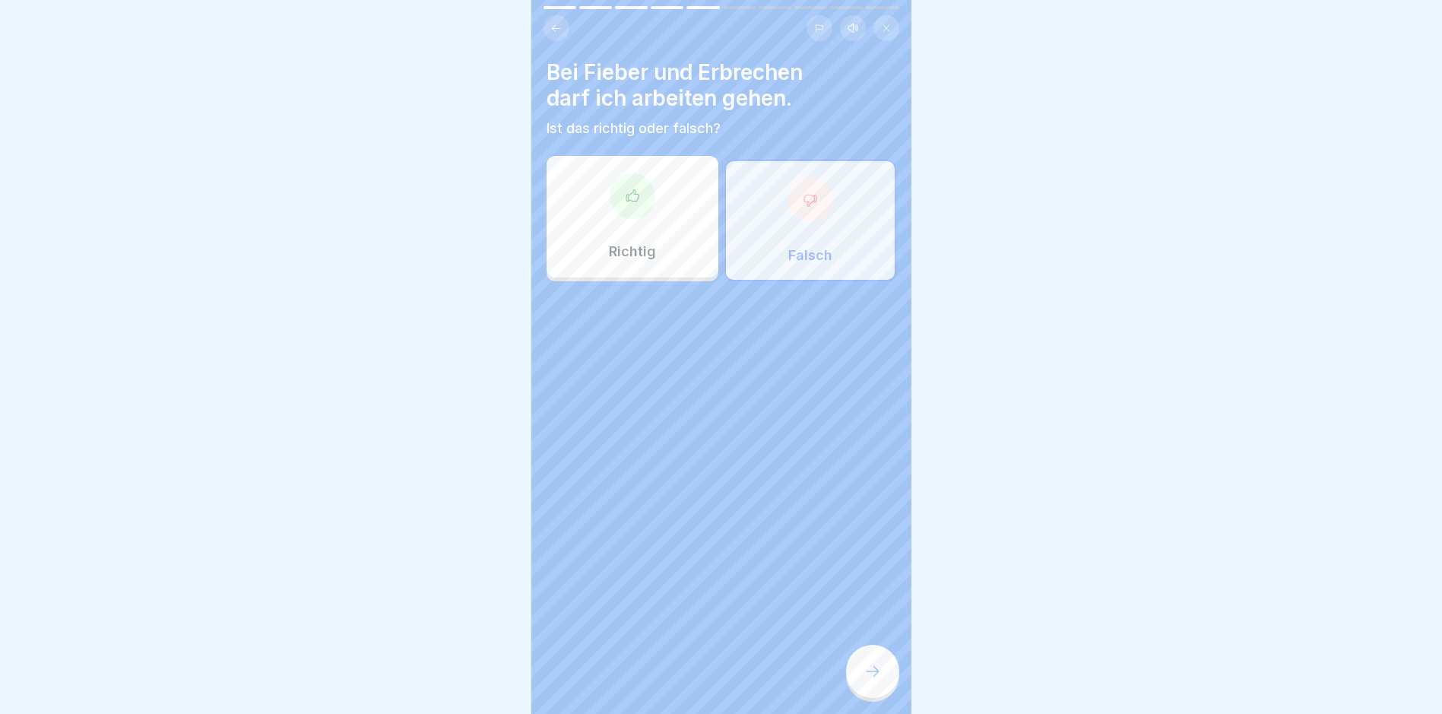
click at [873, 695] on div at bounding box center [872, 671] width 53 height 53
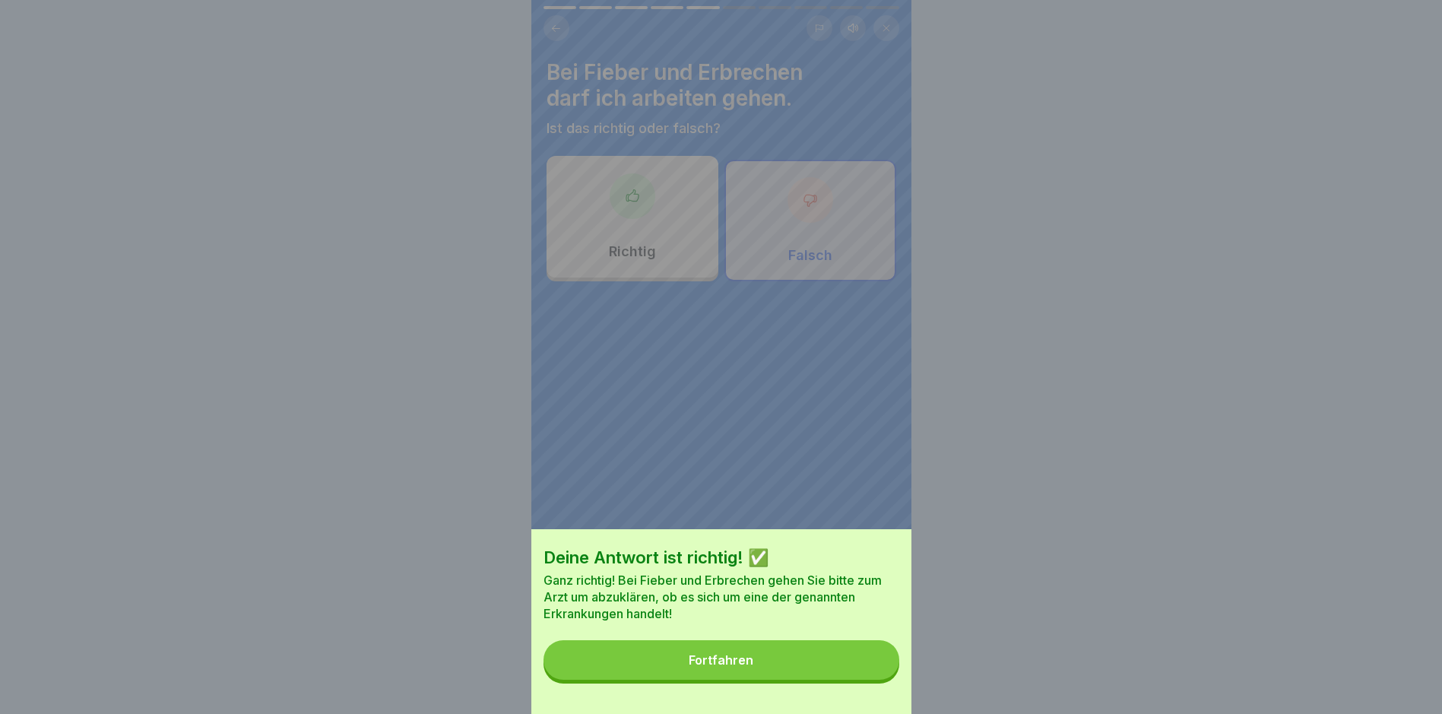
click at [853, 674] on button "Fortfahren" at bounding box center [722, 660] width 356 height 40
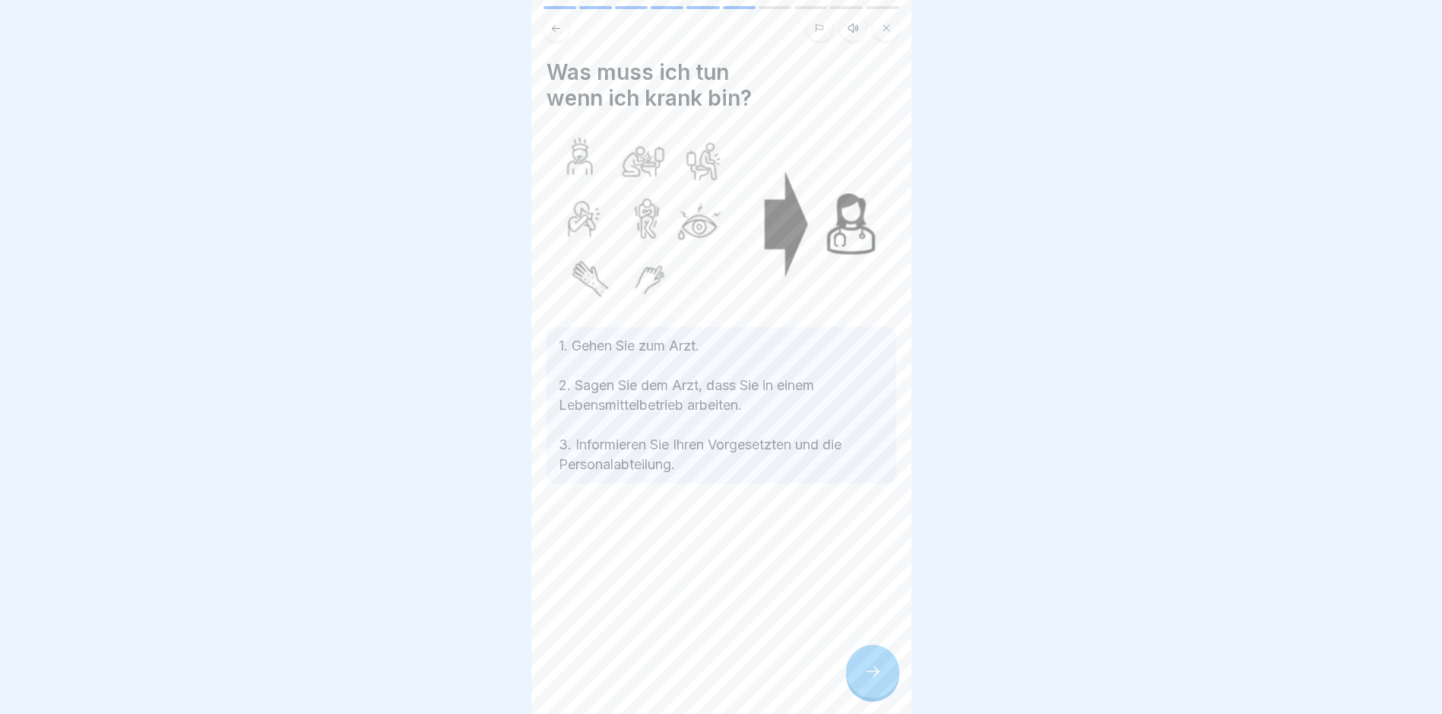
click at [853, 674] on div at bounding box center [872, 671] width 53 height 53
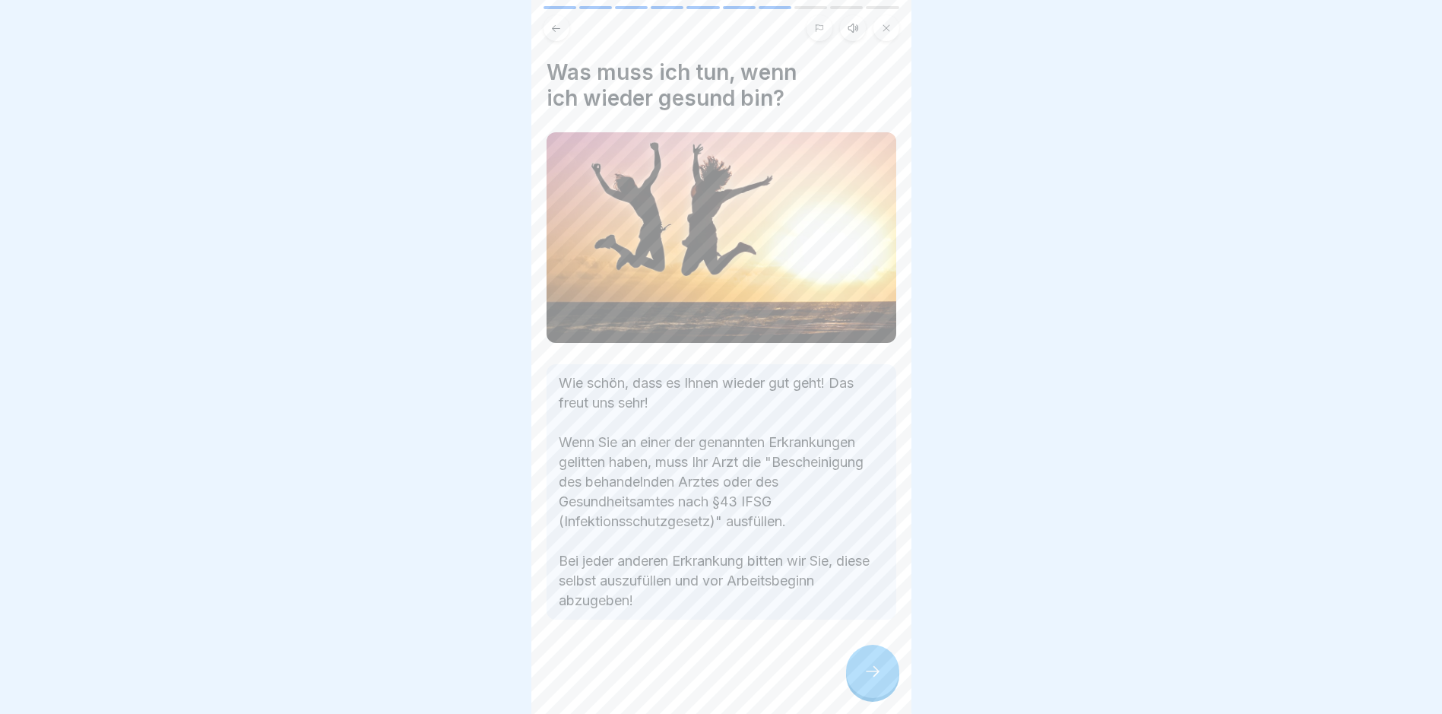
click at [556, 29] on icon at bounding box center [555, 28] width 11 height 11
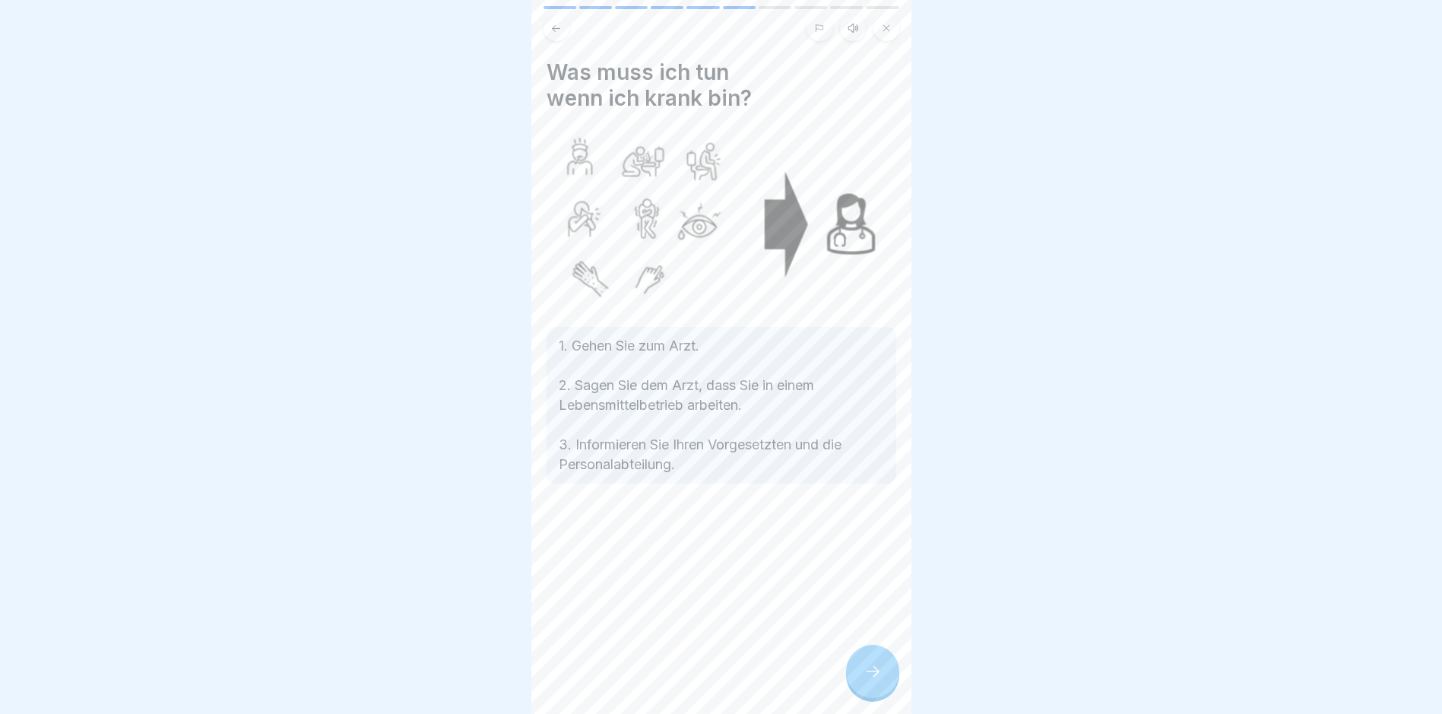
click at [869, 680] on icon at bounding box center [873, 671] width 18 height 18
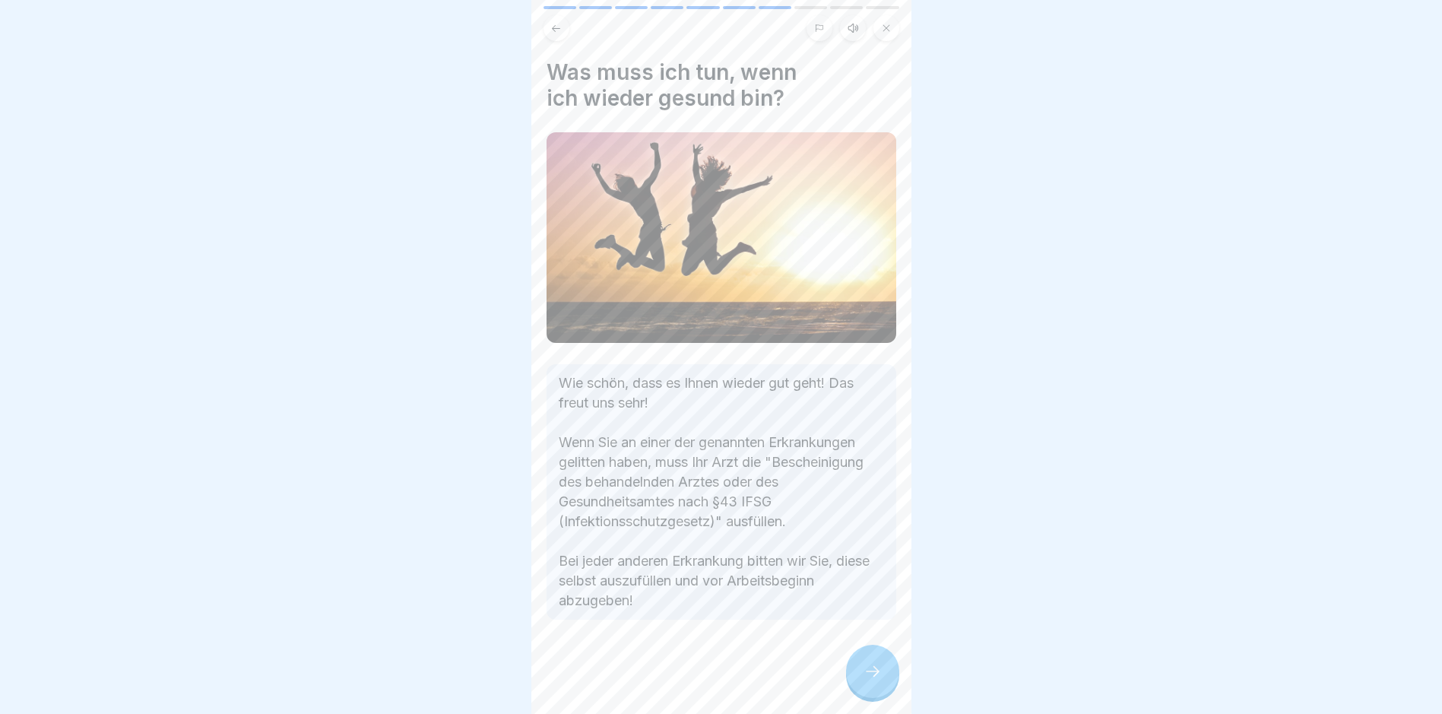
click at [880, 679] on icon at bounding box center [873, 671] width 18 height 18
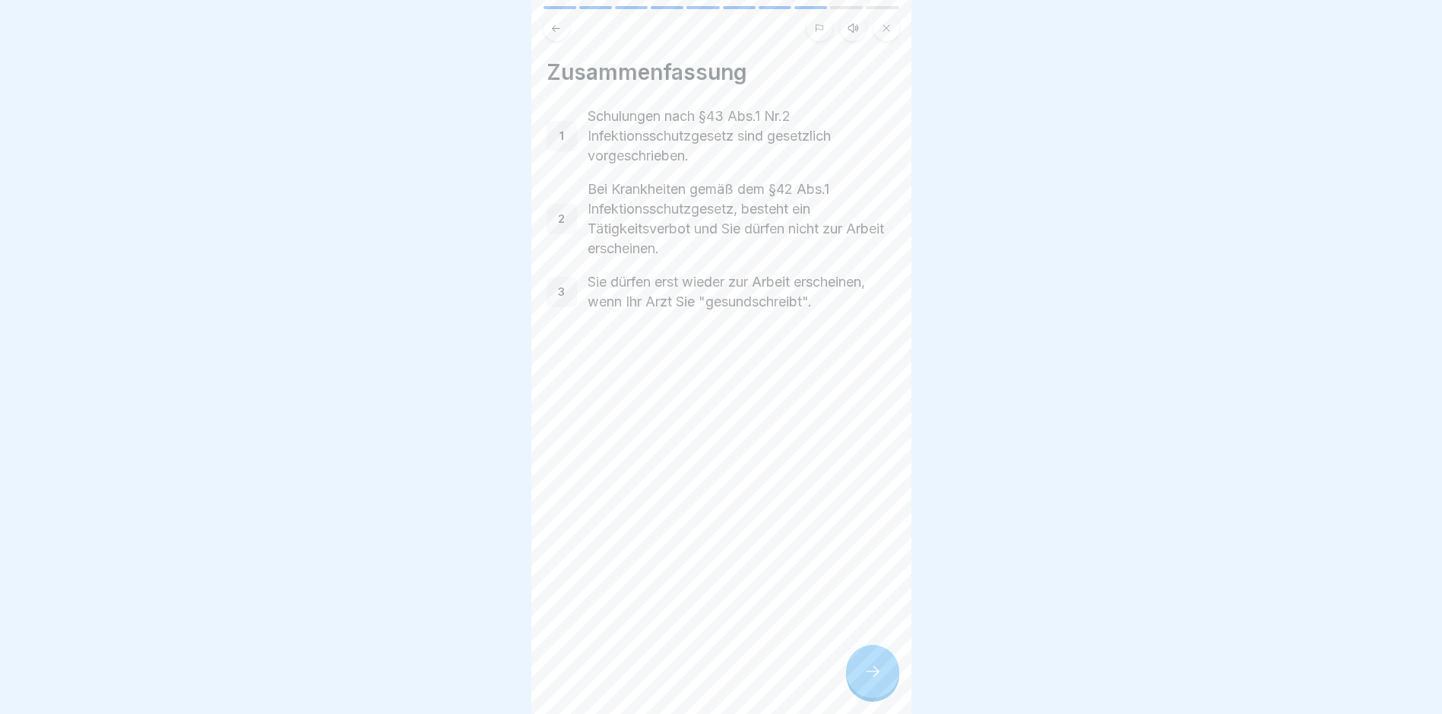
click at [880, 679] on icon at bounding box center [873, 671] width 18 height 18
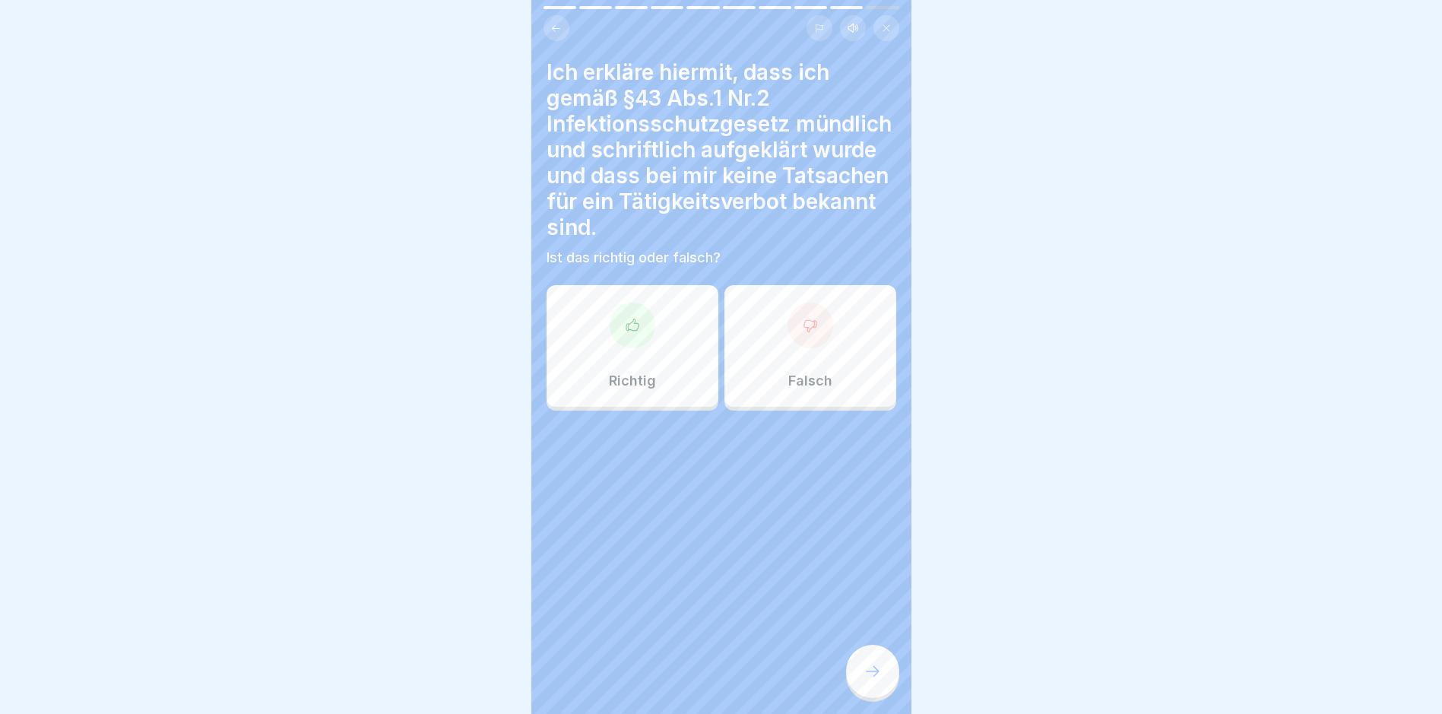
click at [693, 363] on div "Richtig" at bounding box center [633, 346] width 172 height 122
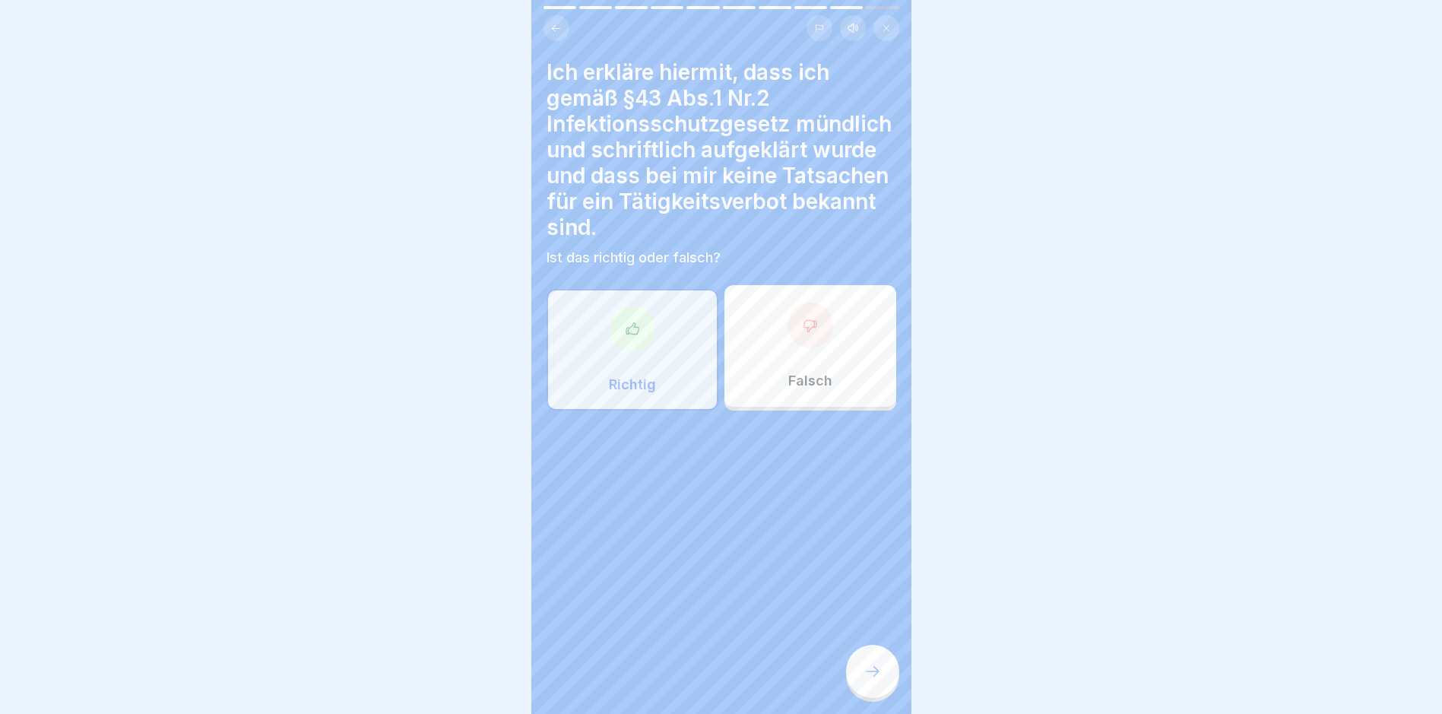
click at [887, 680] on div at bounding box center [872, 671] width 53 height 53
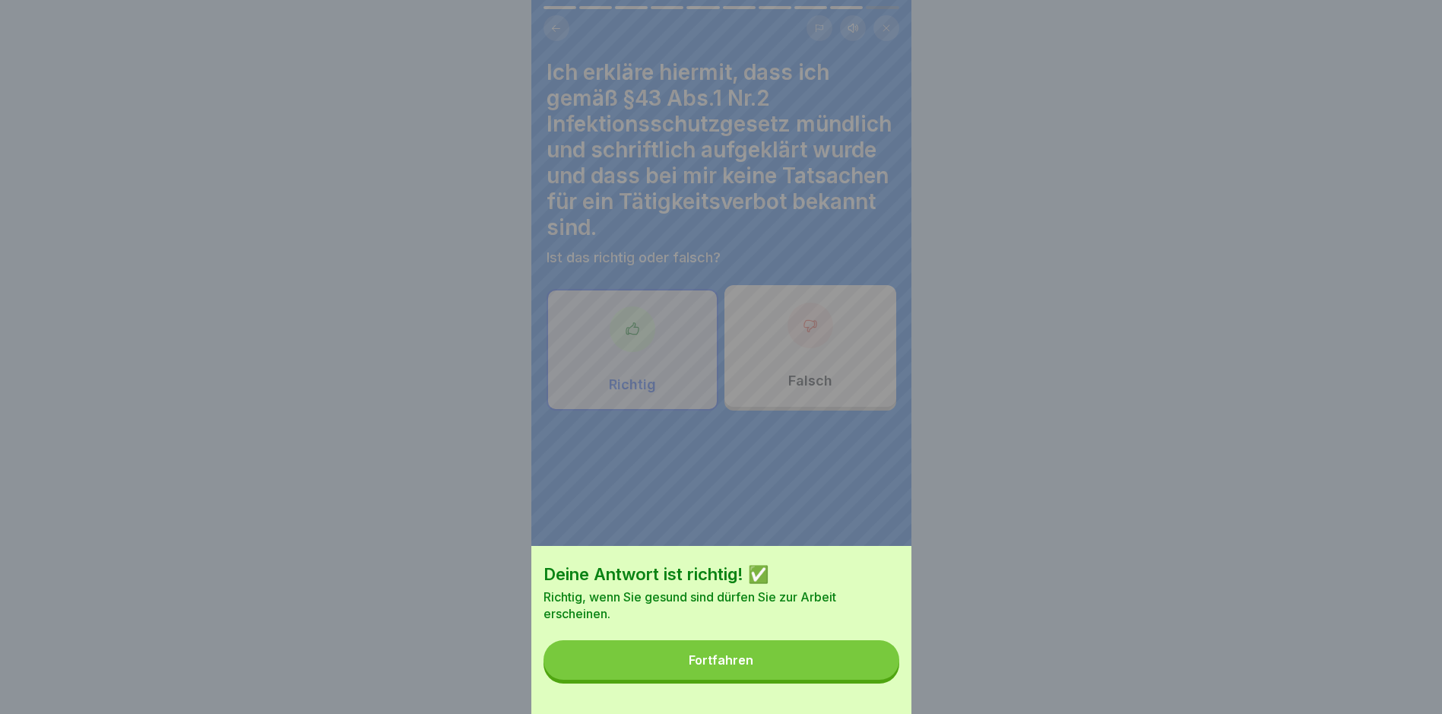
click at [830, 660] on button "Fortfahren" at bounding box center [722, 660] width 356 height 40
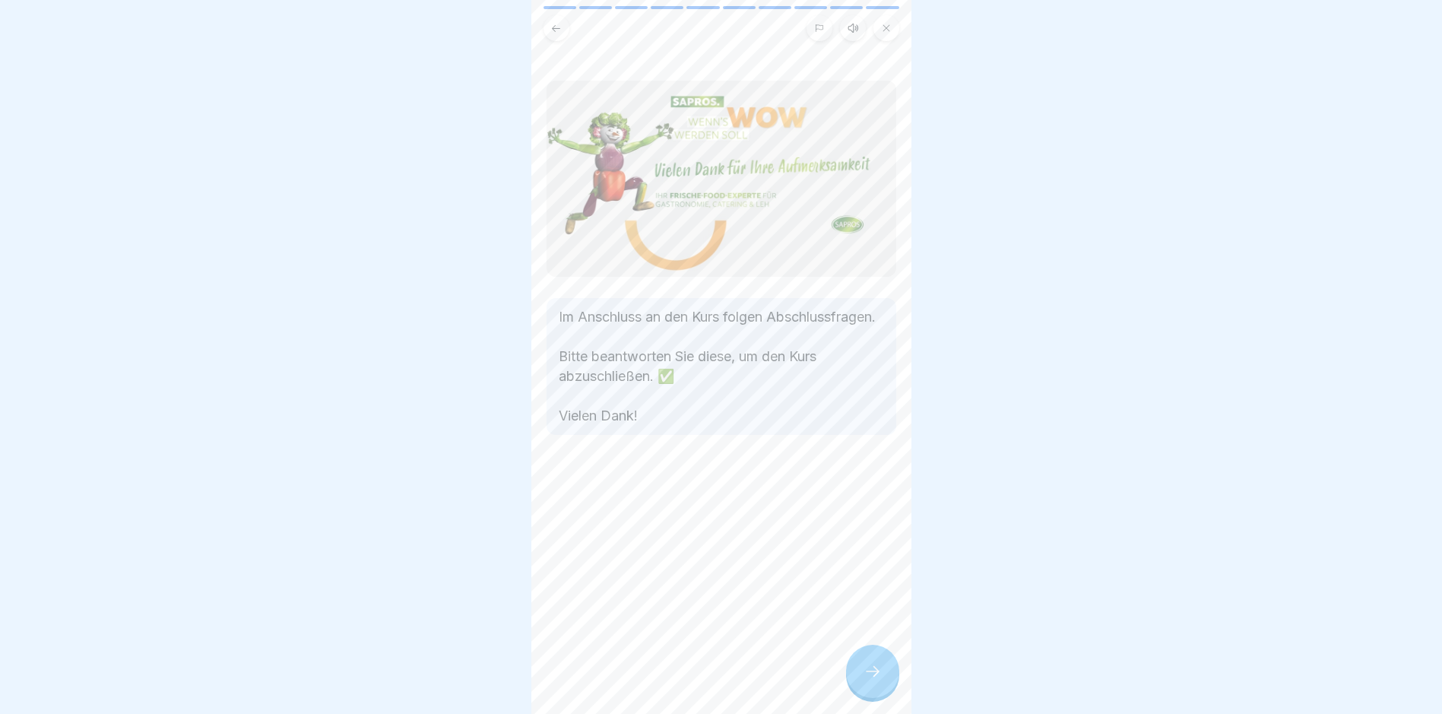
click at [872, 680] on icon at bounding box center [873, 671] width 18 height 18
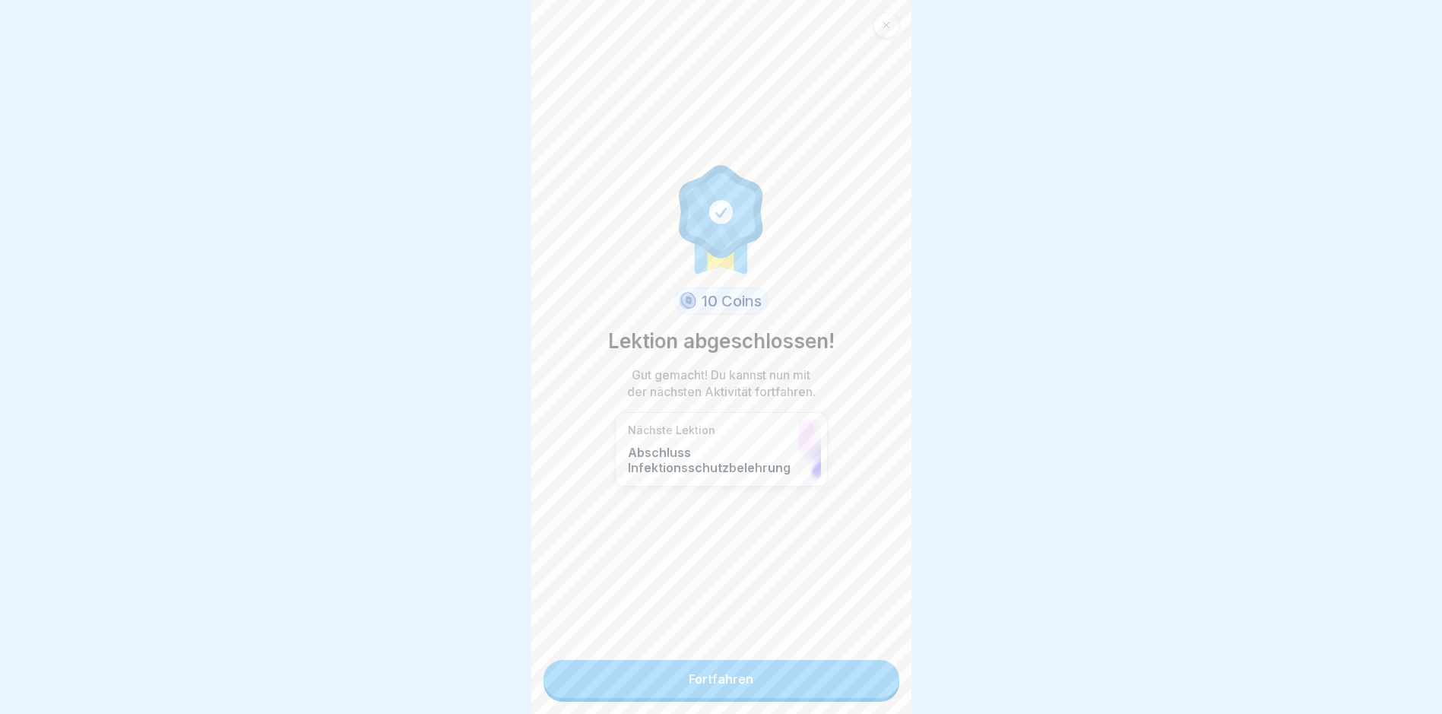
click at [851, 678] on link "Fortfahren" at bounding box center [722, 679] width 356 height 38
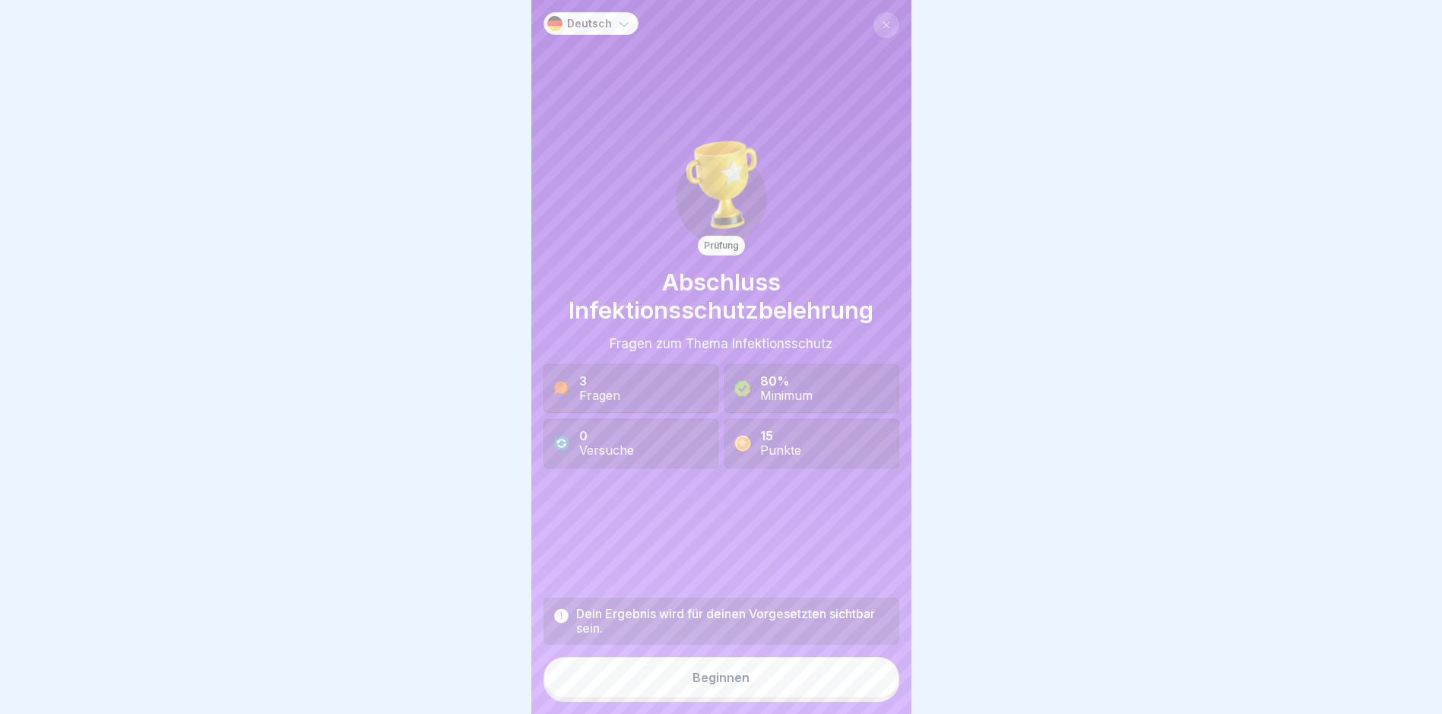
click at [841, 686] on button "Beginnen" at bounding box center [722, 677] width 356 height 41
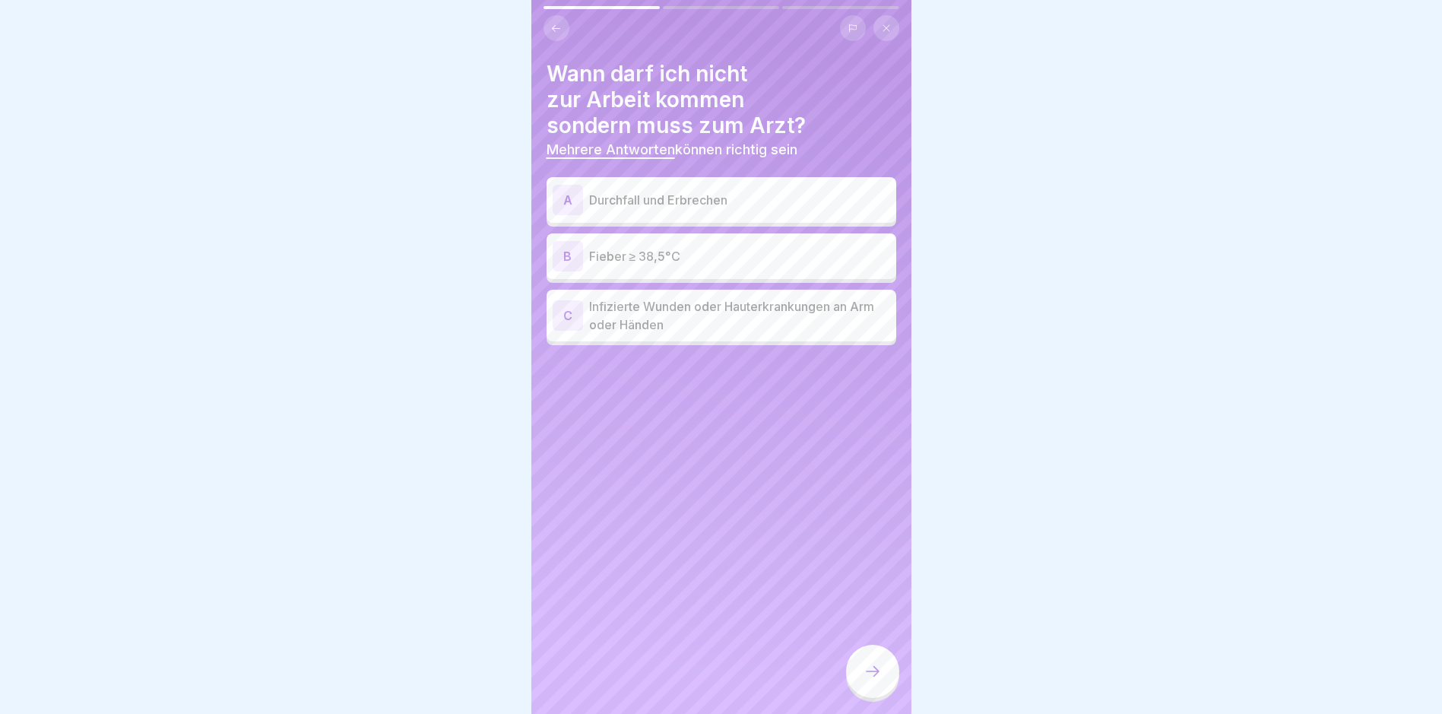
click at [697, 207] on p "Durchfall und Erbrechen" at bounding box center [739, 200] width 301 height 18
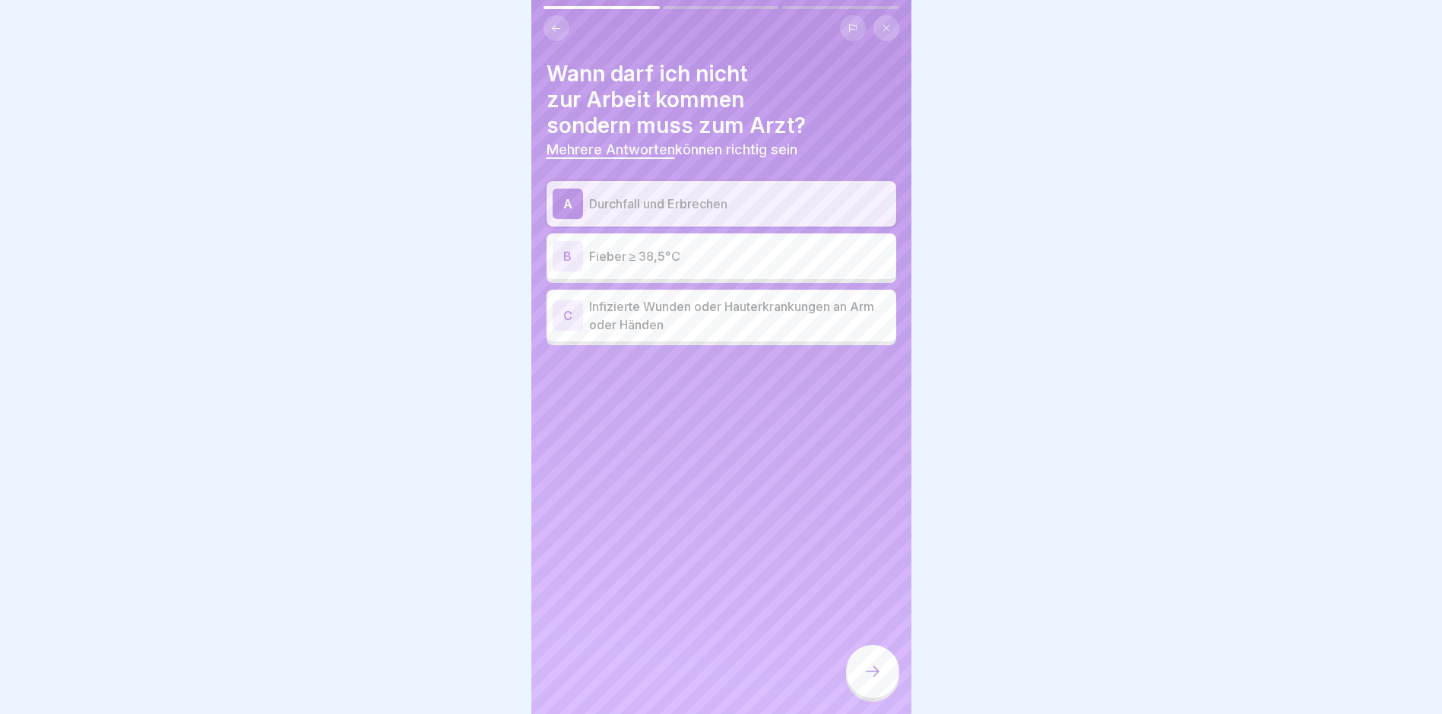
click at [690, 249] on p "Fieber ≥ 38,5°C" at bounding box center [739, 256] width 301 height 18
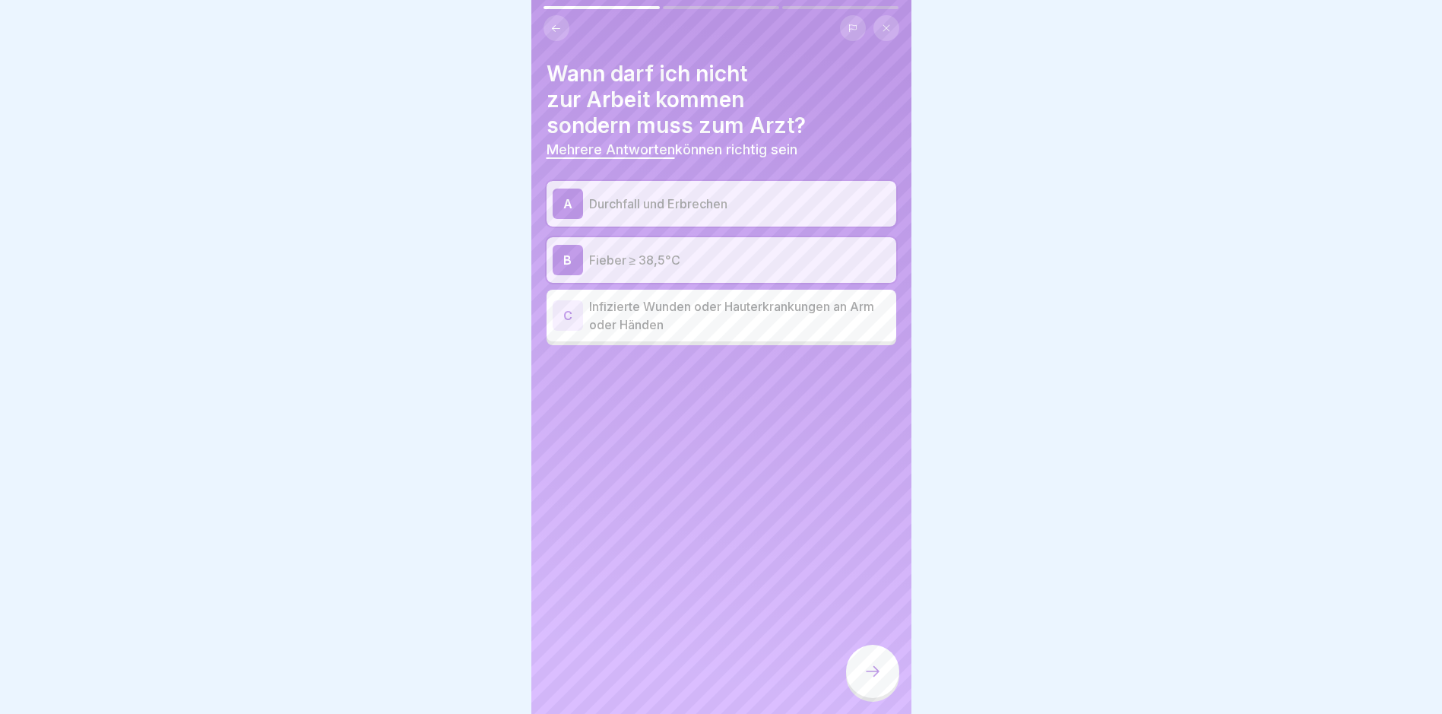
click at [713, 321] on p "Infizierte Wunden oder Hauterkrankungen an Arm oder Händen" at bounding box center [739, 315] width 301 height 36
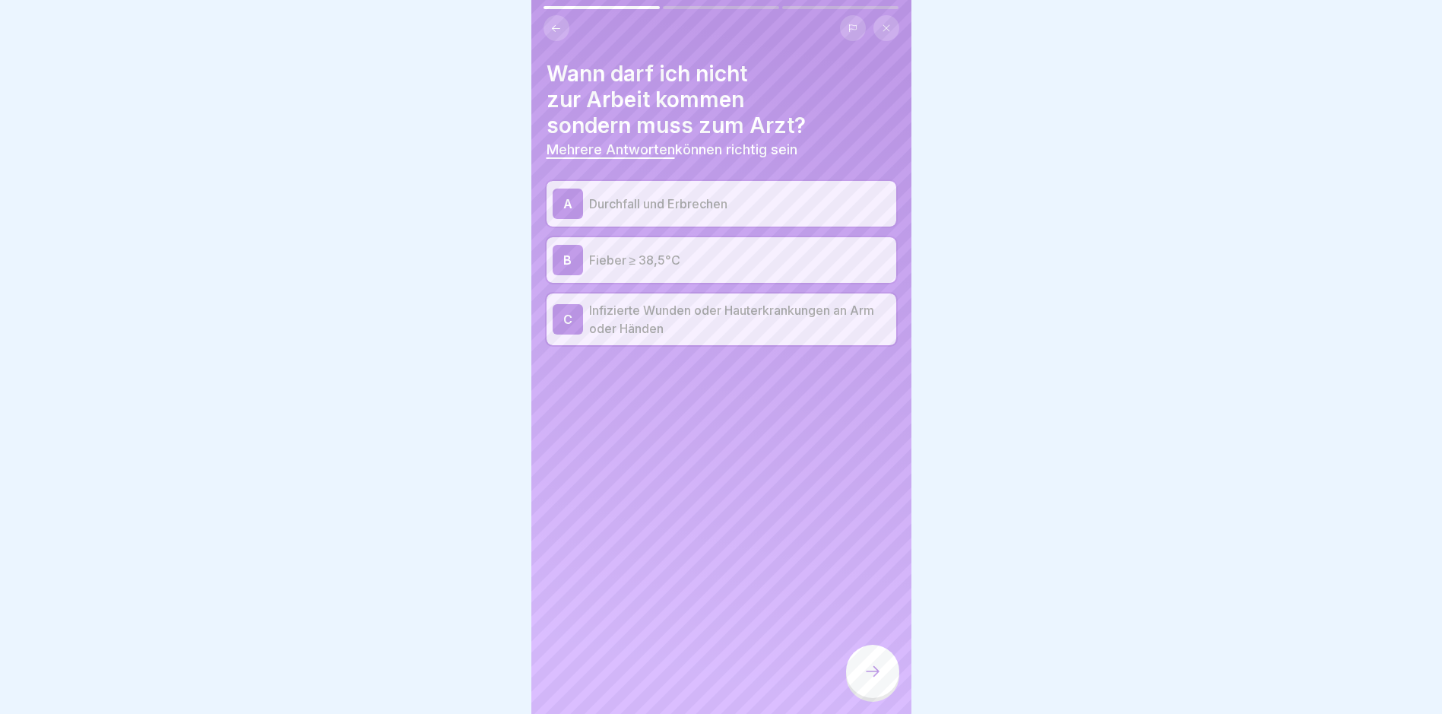
click at [861, 680] on div at bounding box center [872, 671] width 53 height 53
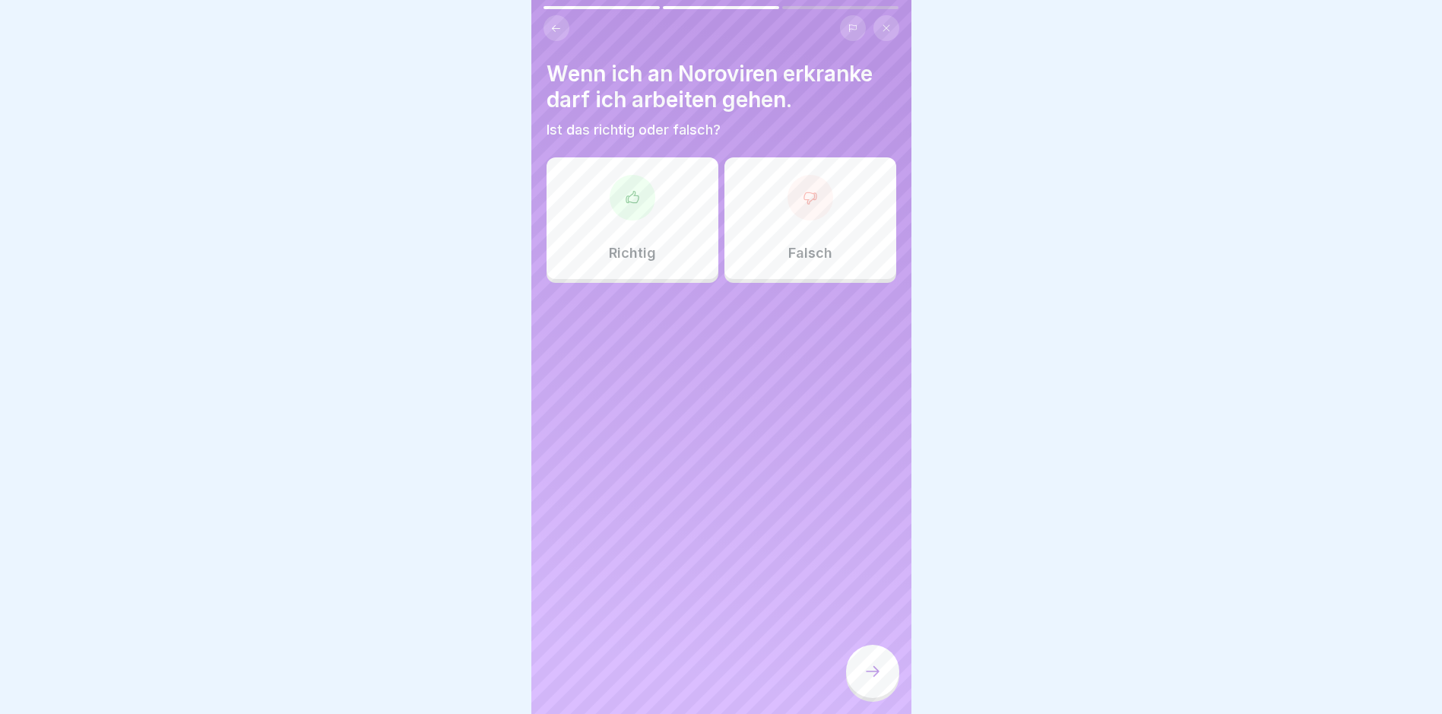
click at [794, 234] on div "Falsch" at bounding box center [810, 218] width 172 height 122
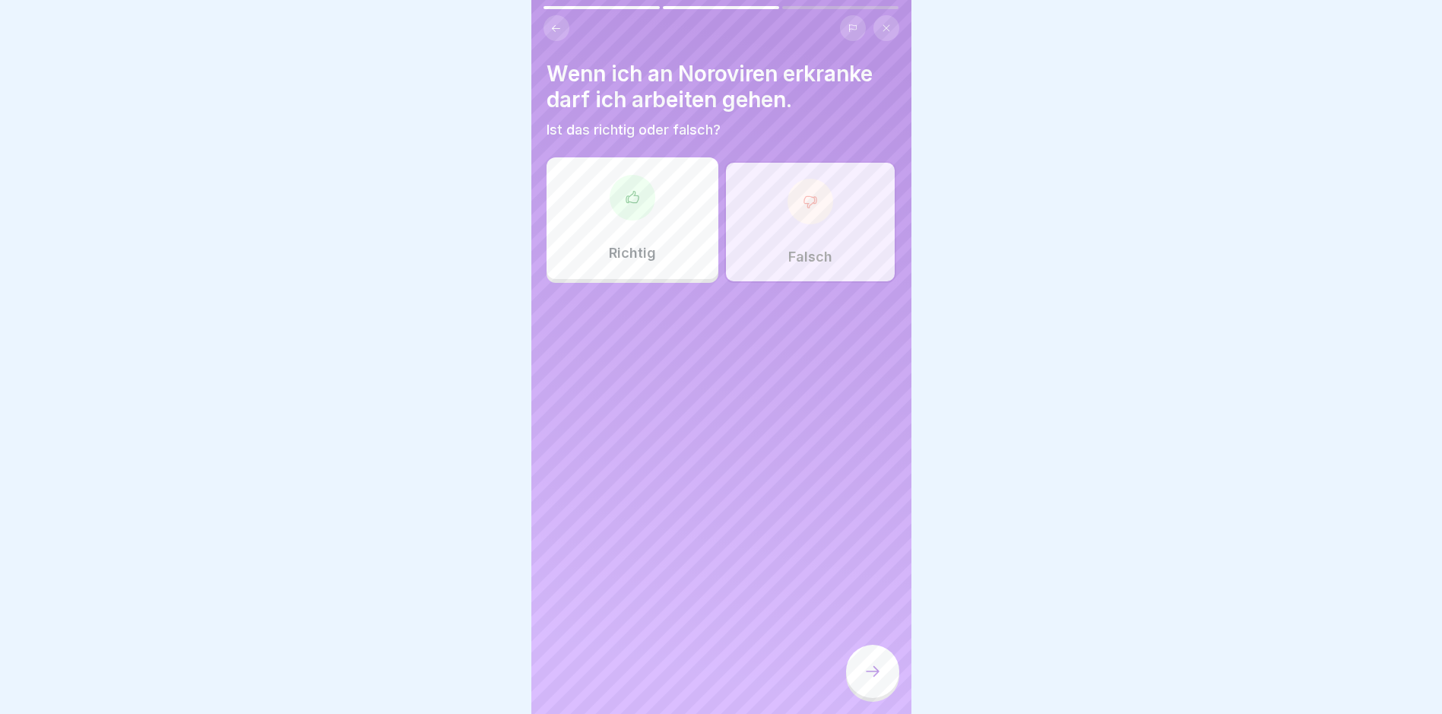
click at [879, 669] on div at bounding box center [872, 671] width 53 height 53
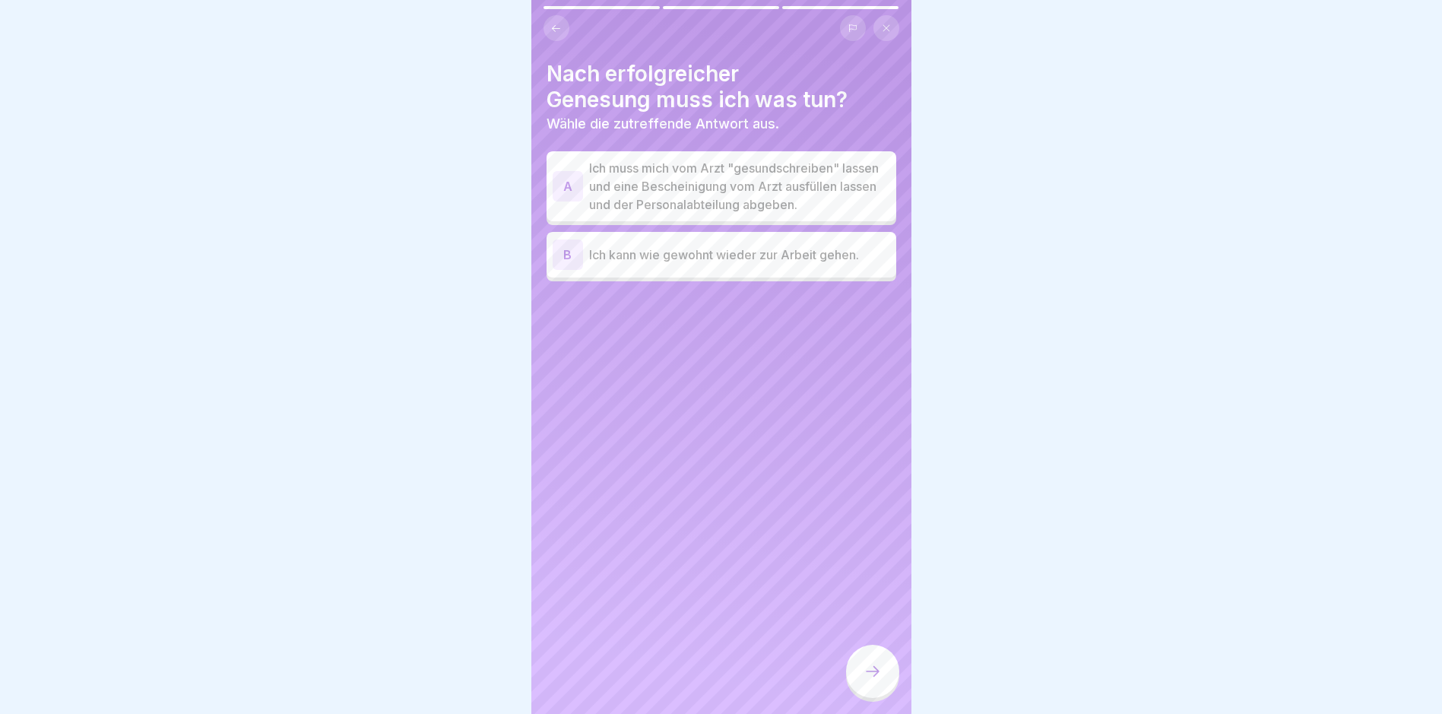
click at [686, 210] on p "Ich muss mich vom Arzt "gesundschreiben" lassen und eine Bescheinigung vom Arzt…" at bounding box center [739, 186] width 301 height 55
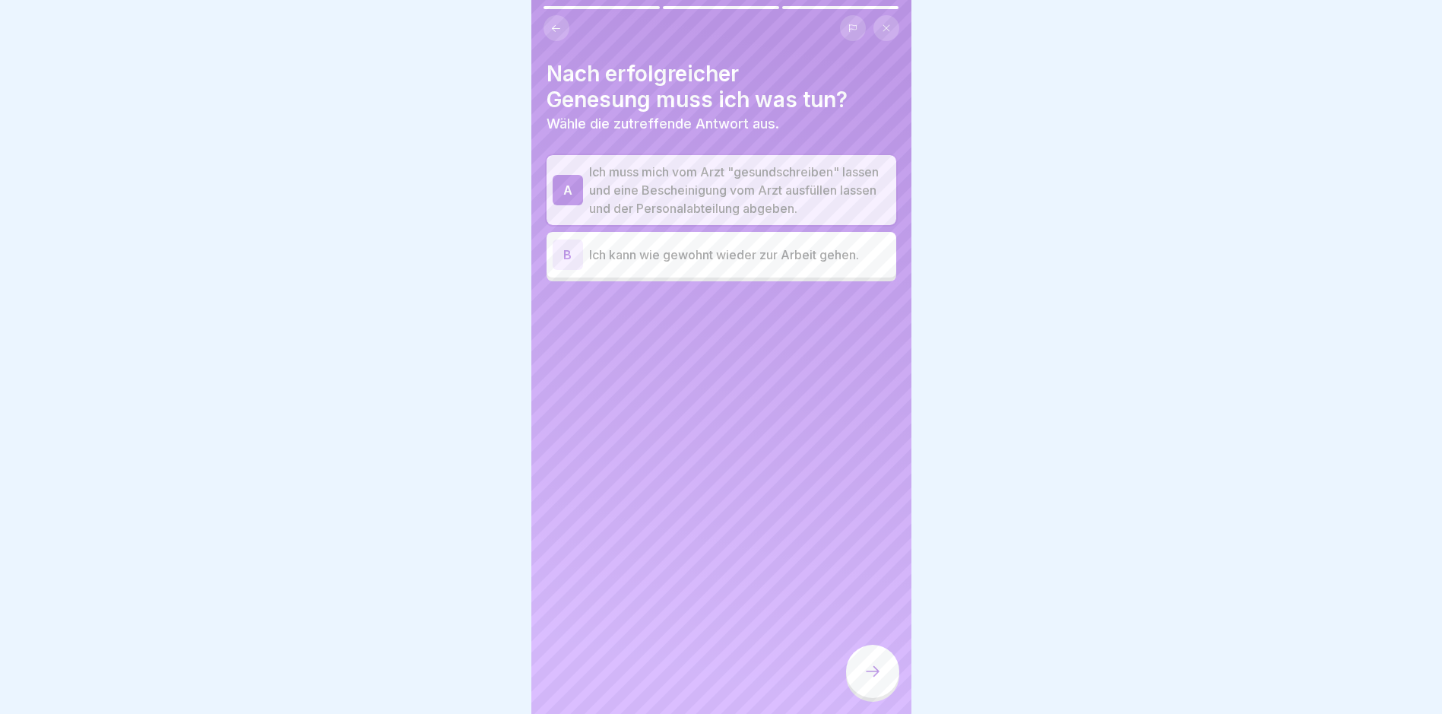
click at [876, 680] on icon at bounding box center [873, 671] width 18 height 18
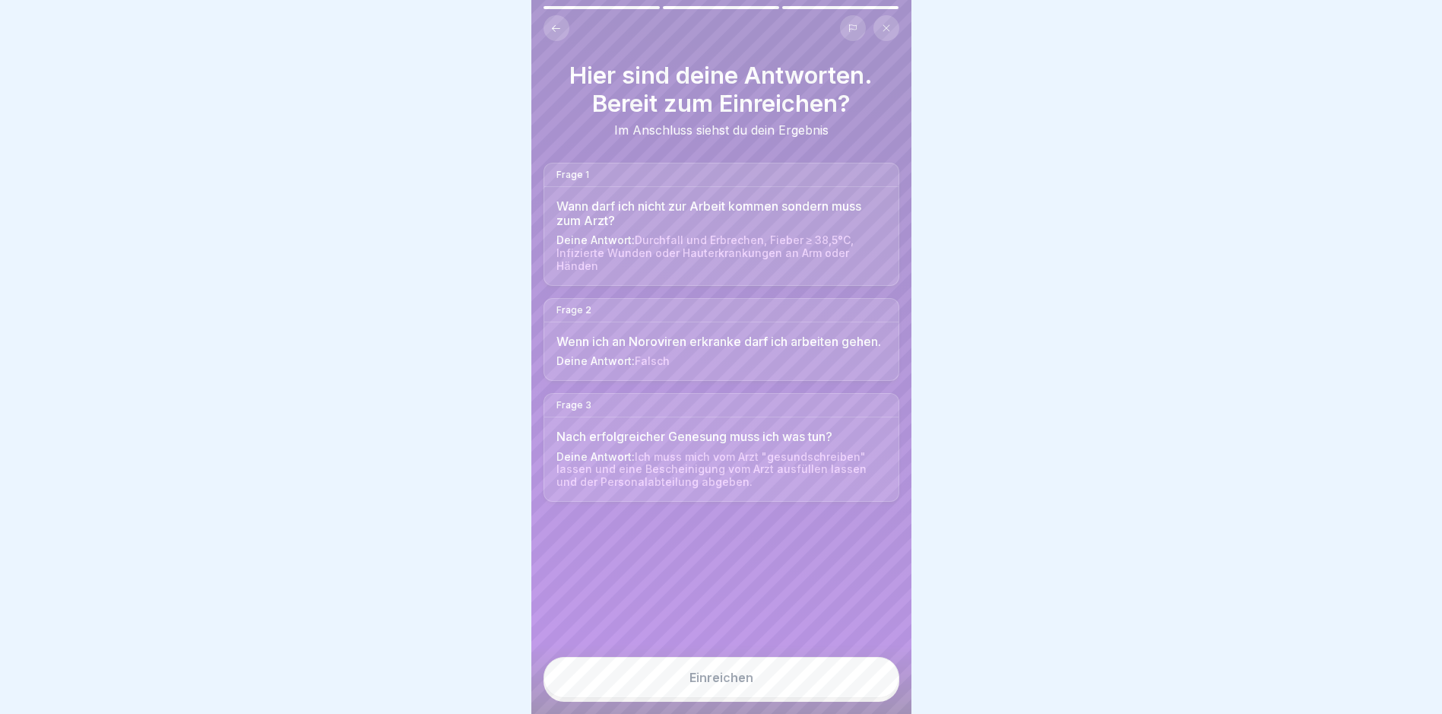
click at [815, 690] on button "Einreichen" at bounding box center [722, 677] width 356 height 41
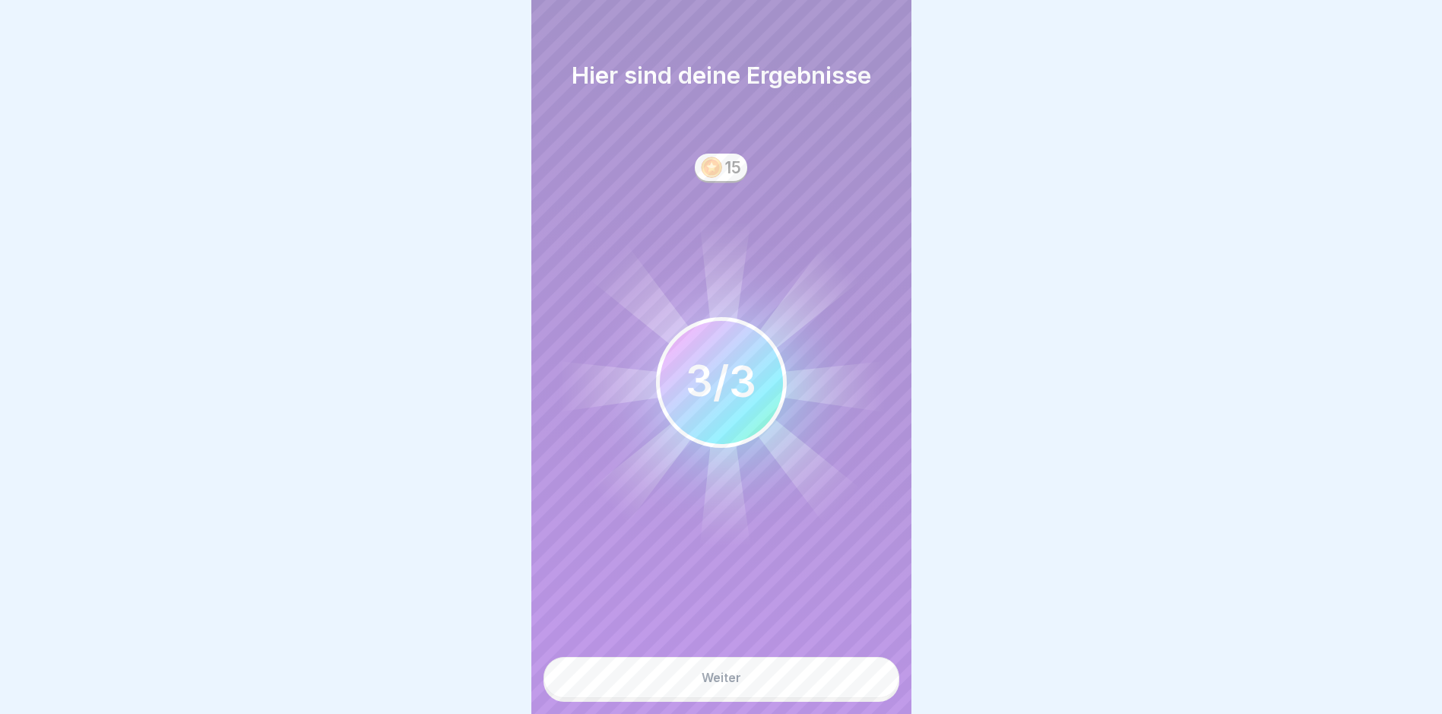
click at [814, 690] on button "Weiter" at bounding box center [722, 677] width 356 height 41
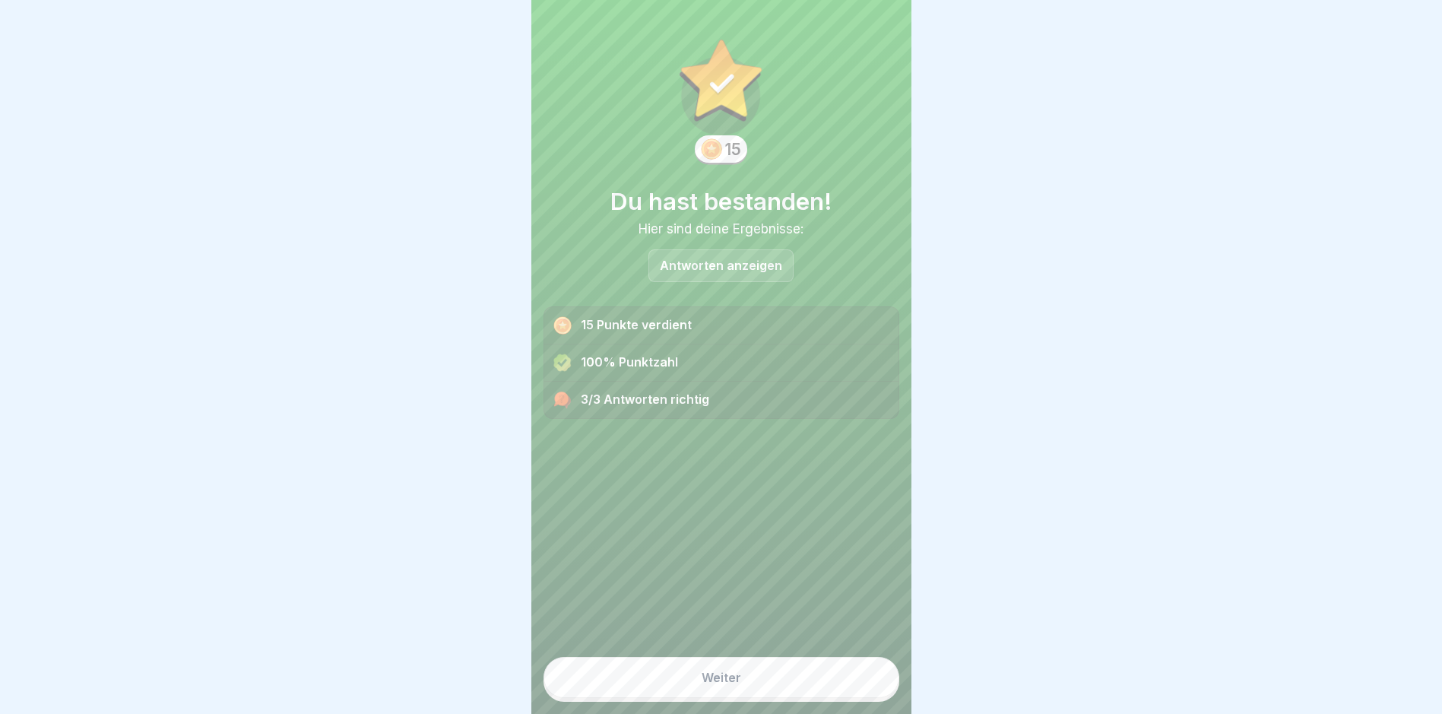
click at [804, 690] on button "Weiter" at bounding box center [722, 677] width 356 height 41
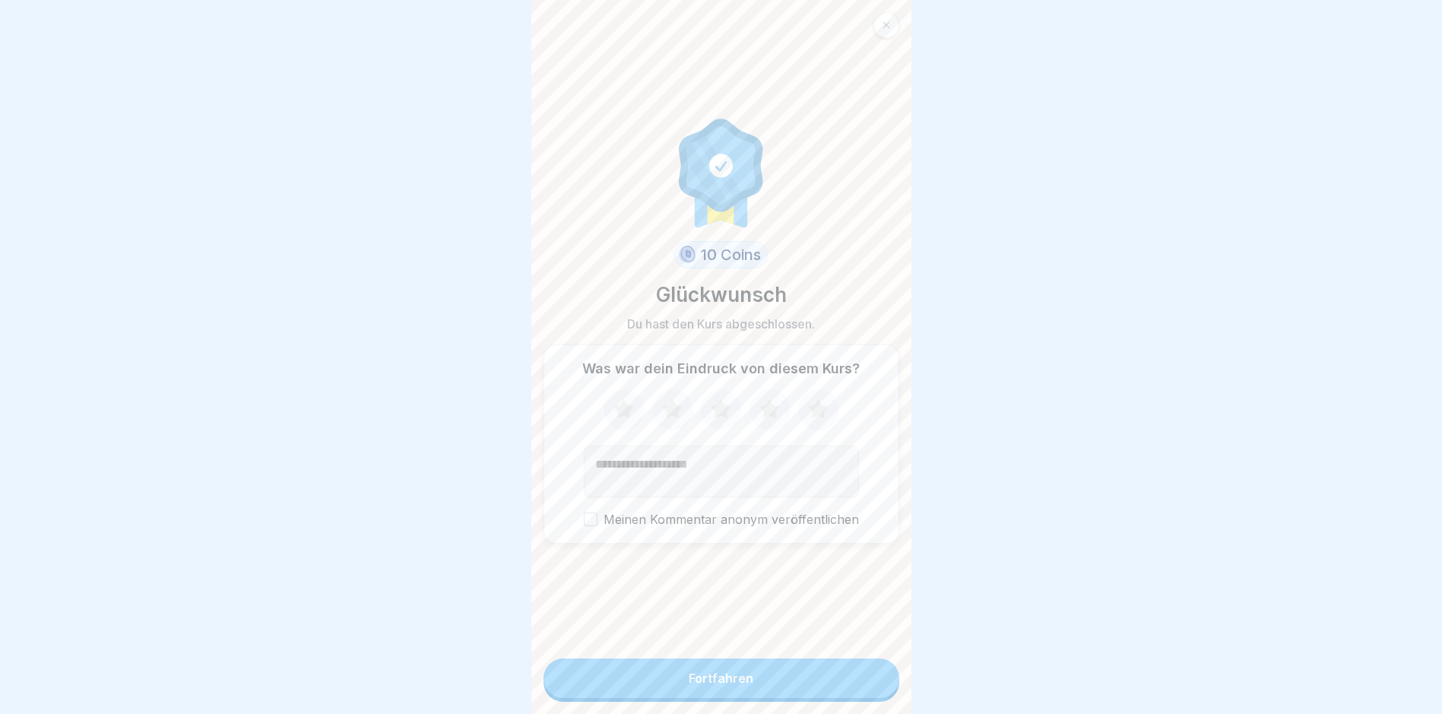
click at [805, 697] on button "Fortfahren" at bounding box center [722, 678] width 356 height 40
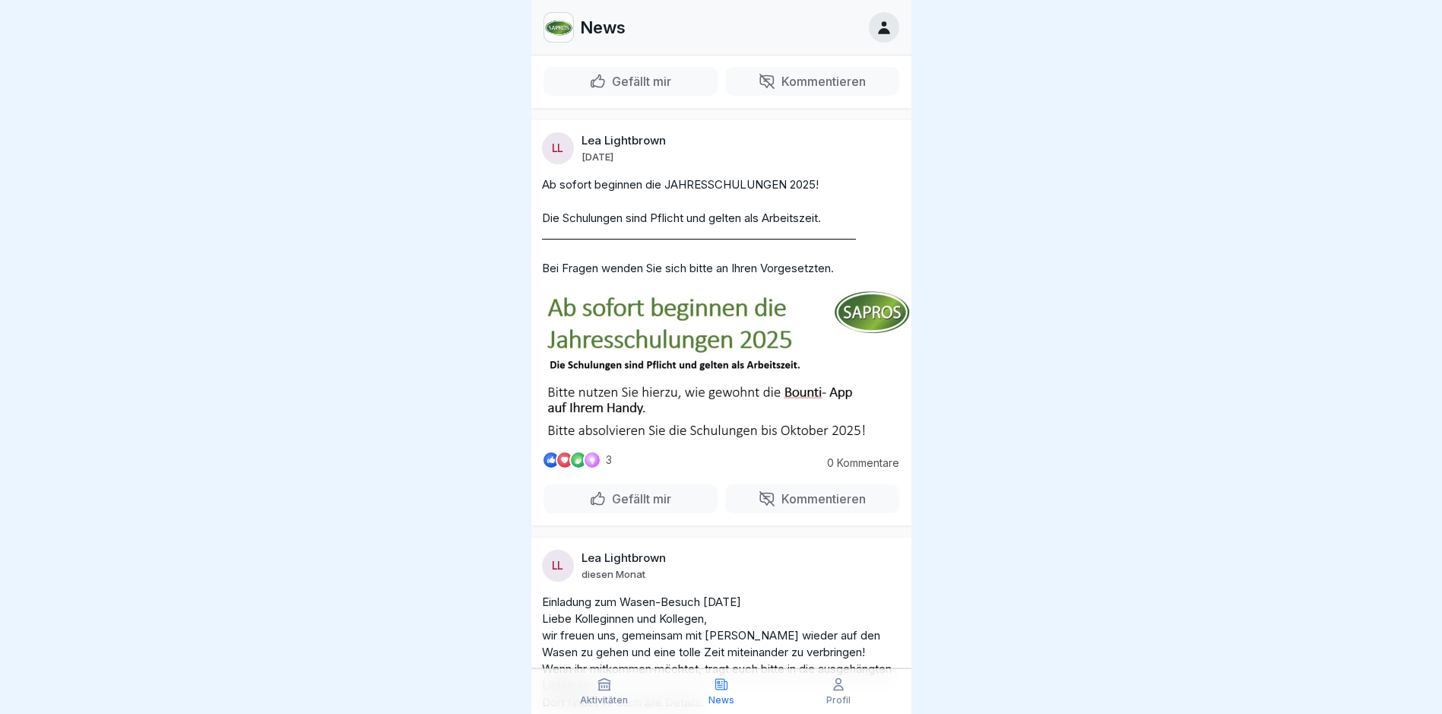
scroll to position [456, 0]
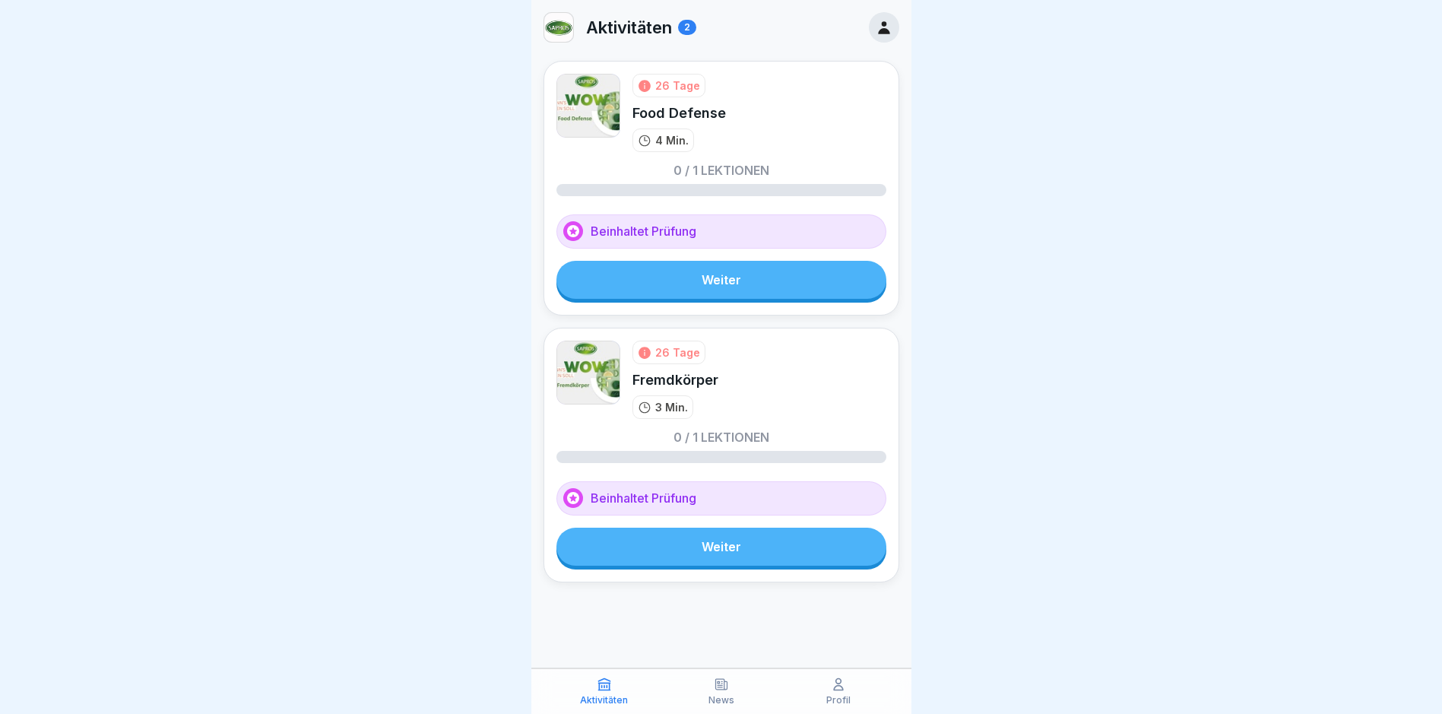
click at [708, 561] on link "Weiter" at bounding box center [721, 547] width 330 height 38
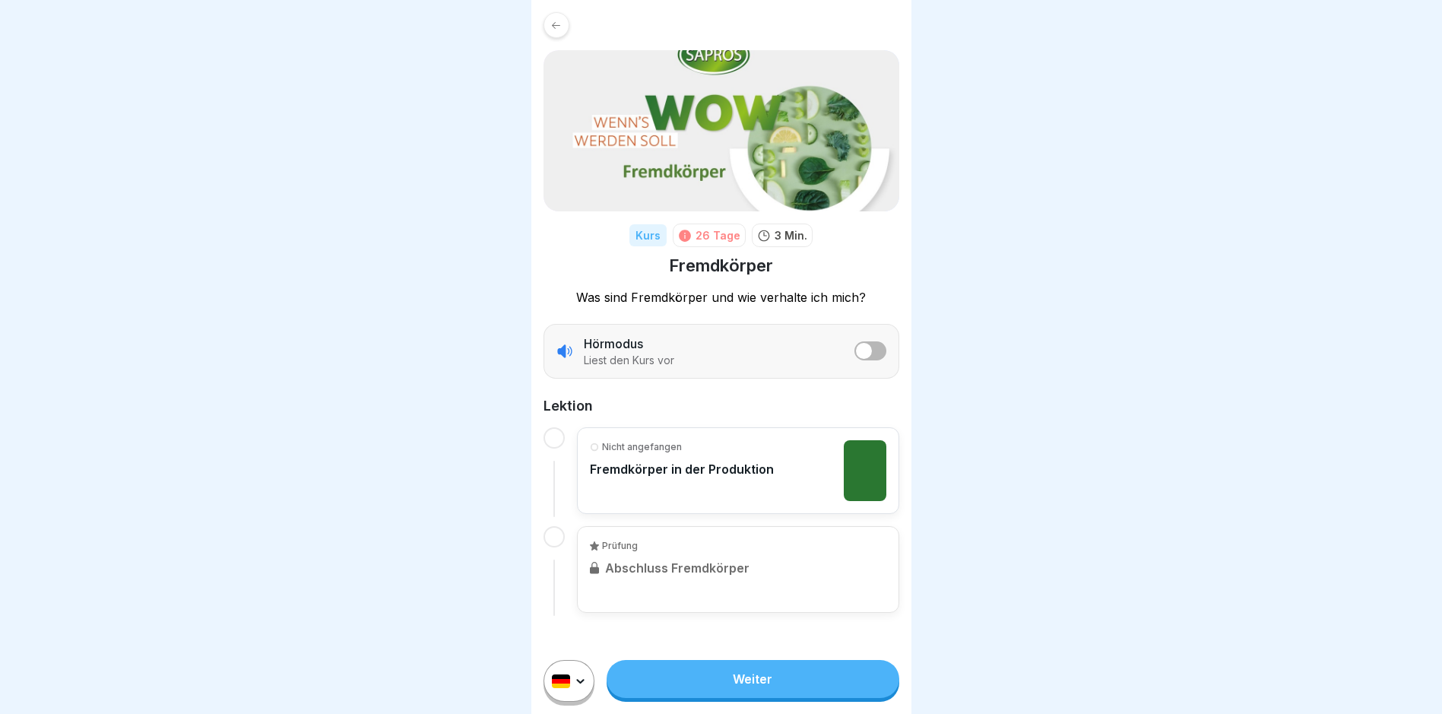
click at [772, 686] on link "Weiter" at bounding box center [753, 679] width 292 height 38
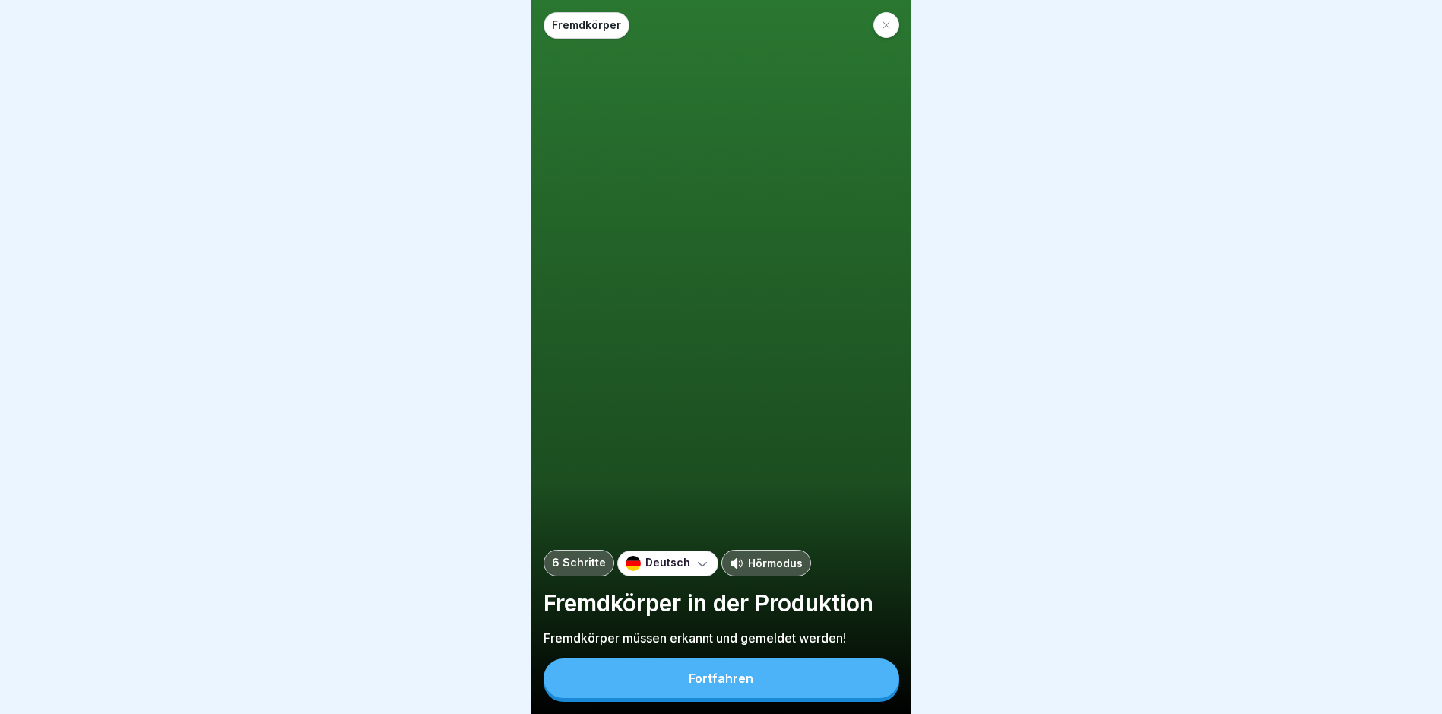
click at [795, 684] on button "Fortfahren" at bounding box center [722, 678] width 356 height 40
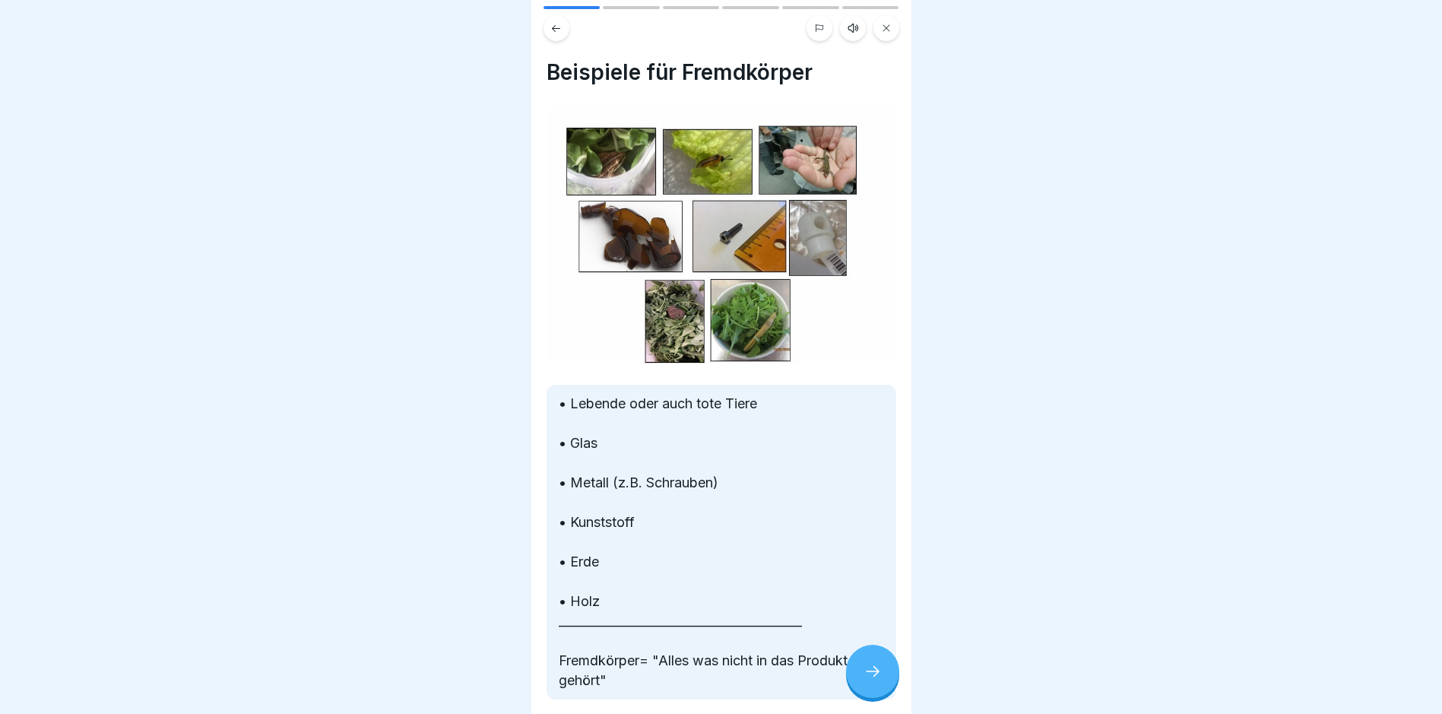
click at [871, 671] on div at bounding box center [872, 671] width 53 height 53
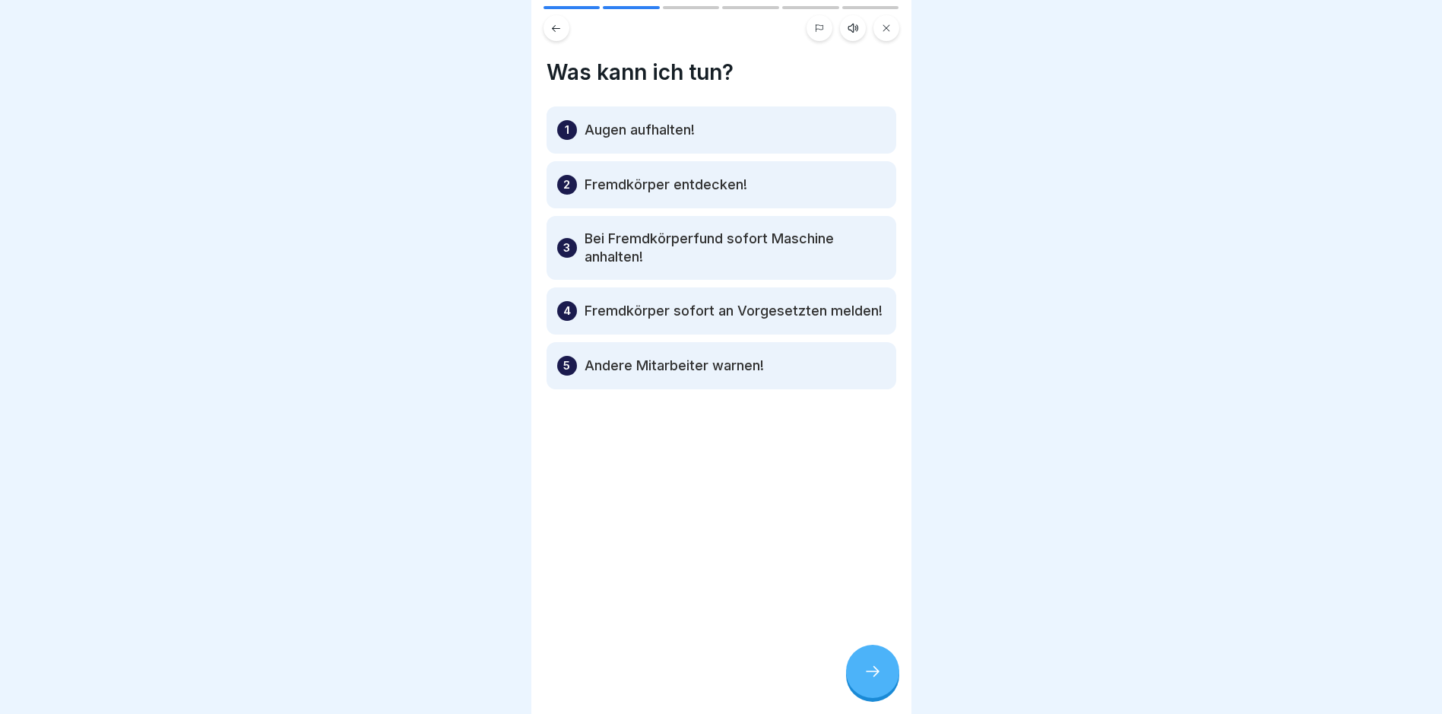
click at [871, 671] on div at bounding box center [872, 671] width 53 height 53
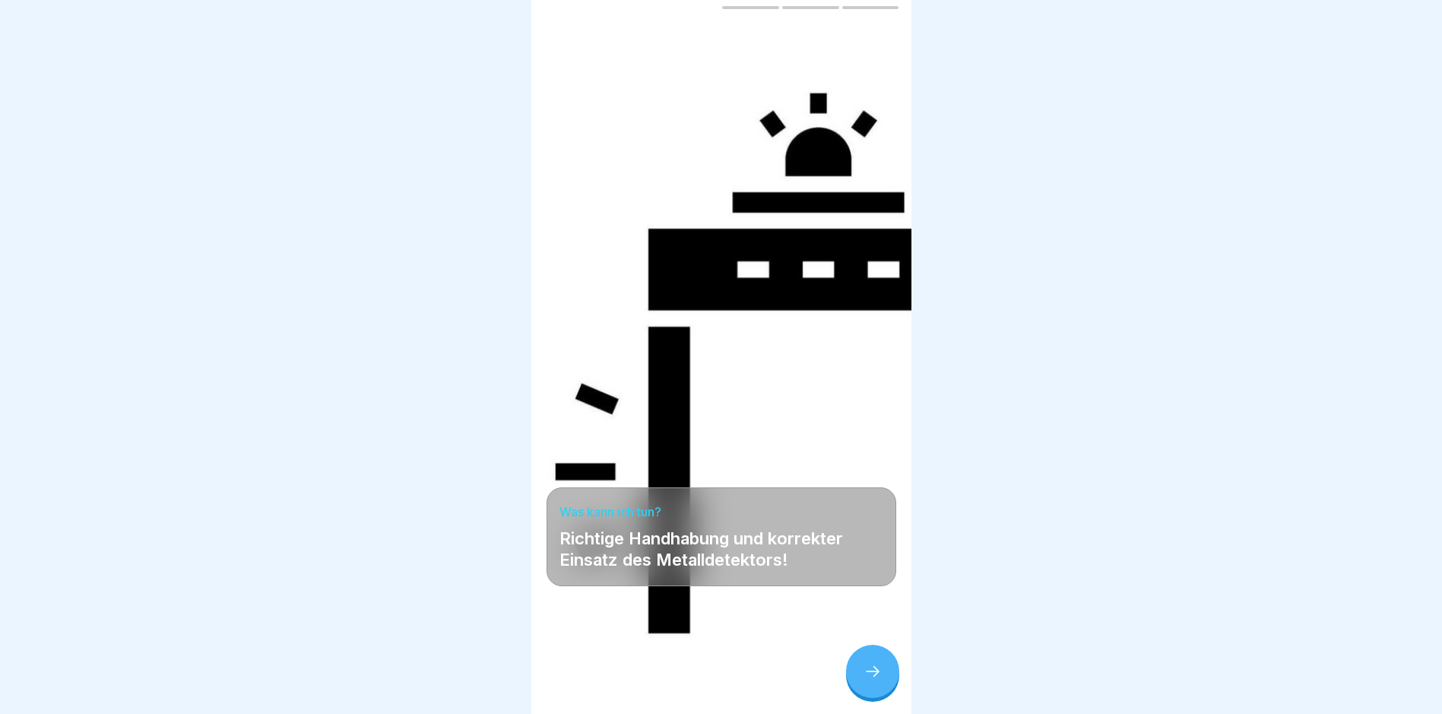
click at [871, 671] on div at bounding box center [872, 671] width 53 height 53
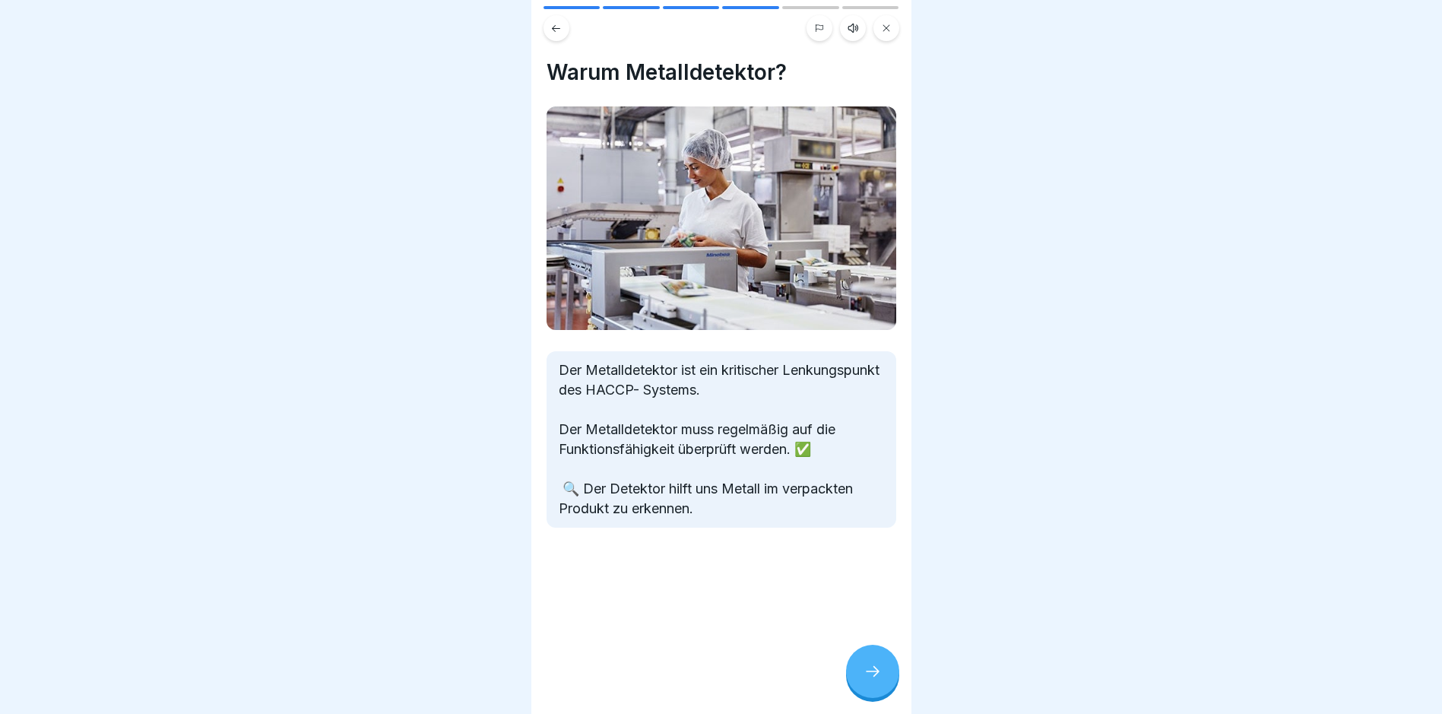
click at [870, 671] on div at bounding box center [872, 671] width 53 height 53
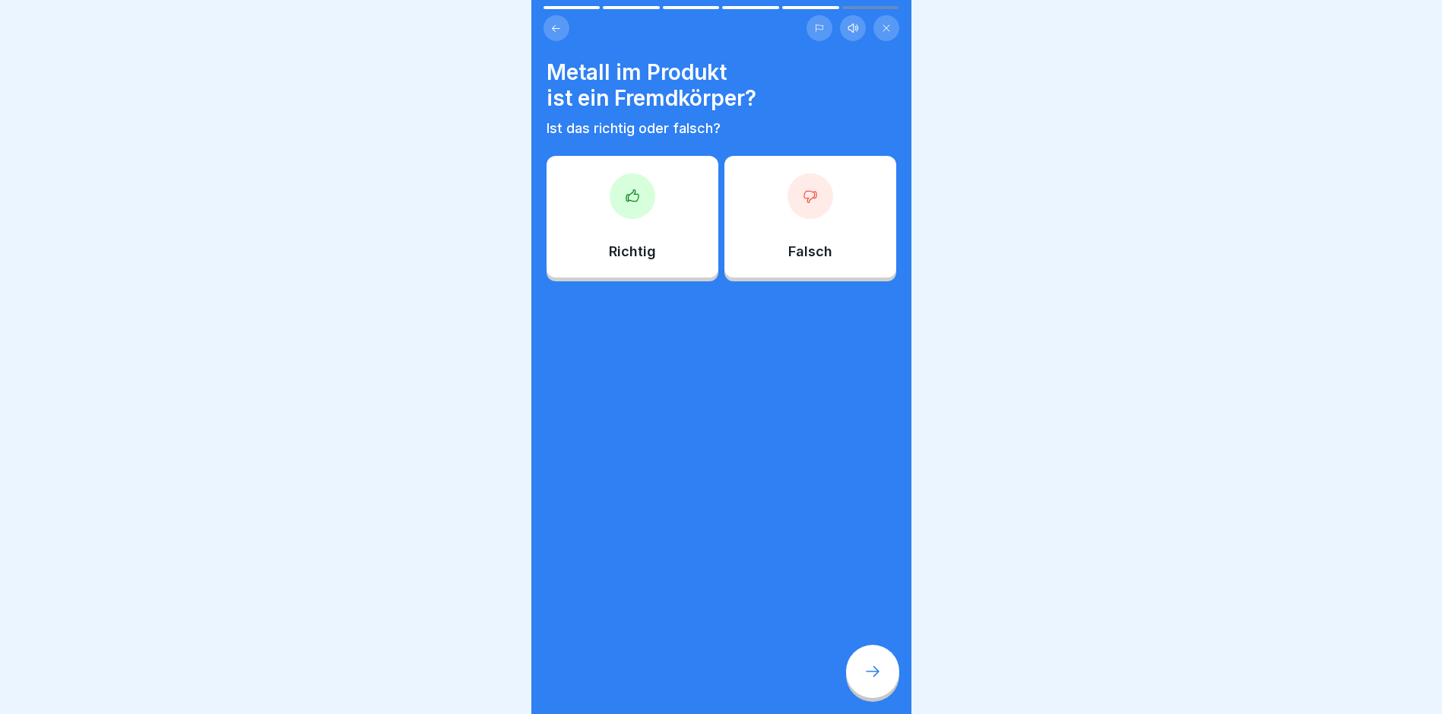
click at [680, 243] on div "Richtig" at bounding box center [633, 217] width 172 height 122
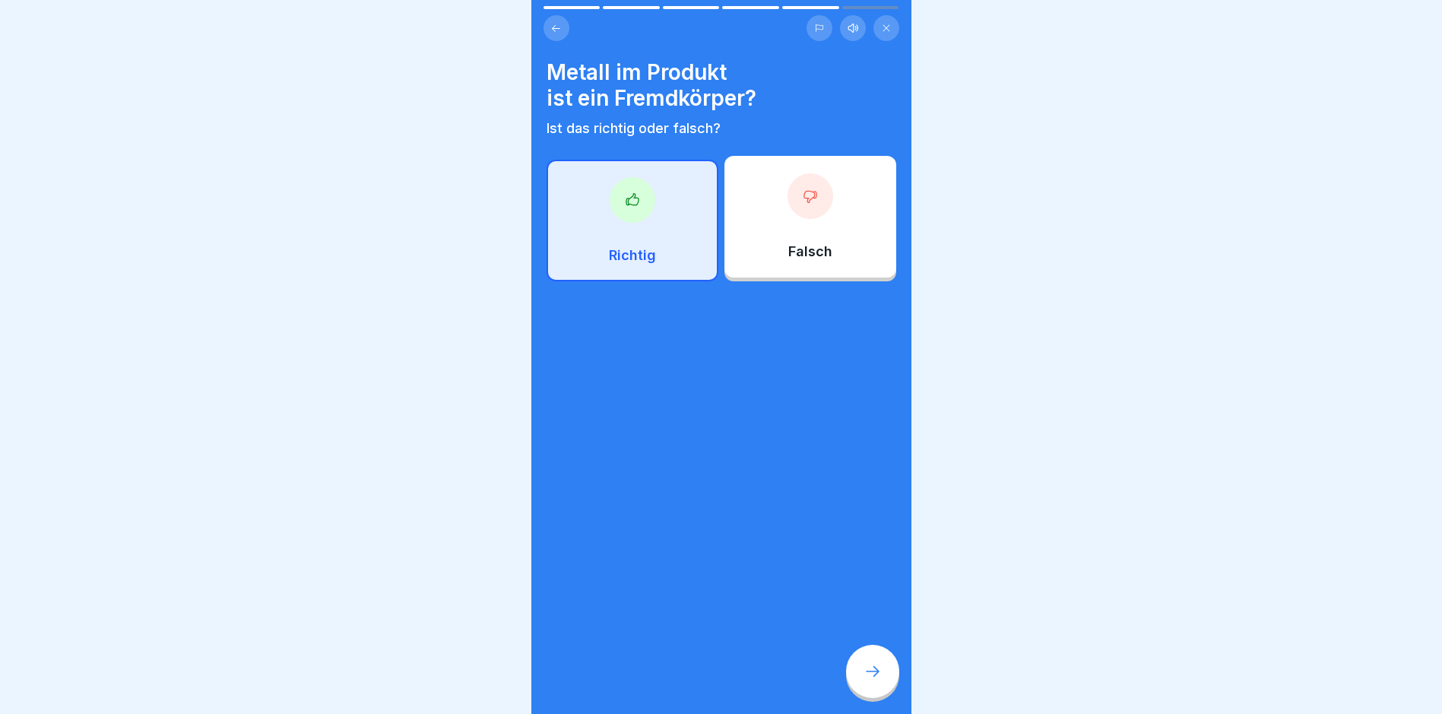
click at [877, 680] on icon at bounding box center [873, 671] width 18 height 18
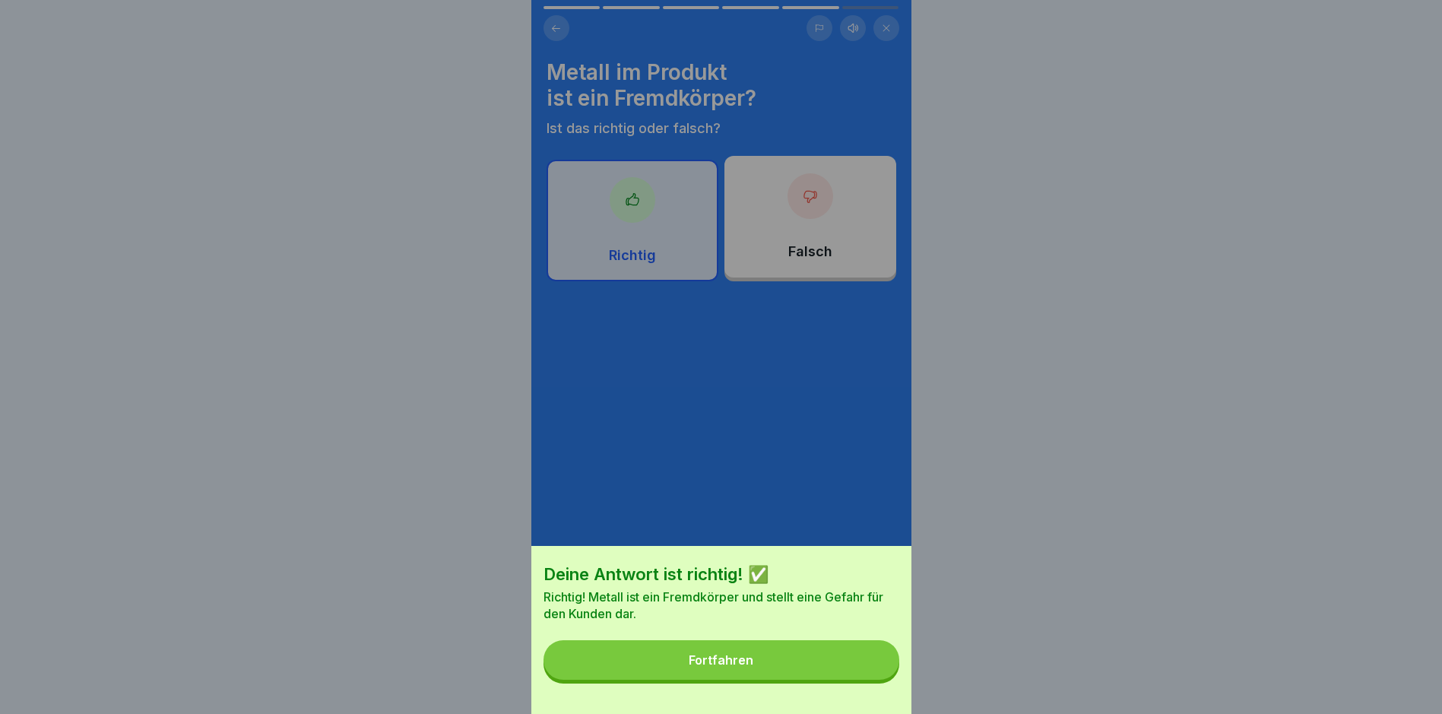
click at [870, 680] on button "Fortfahren" at bounding box center [722, 660] width 356 height 40
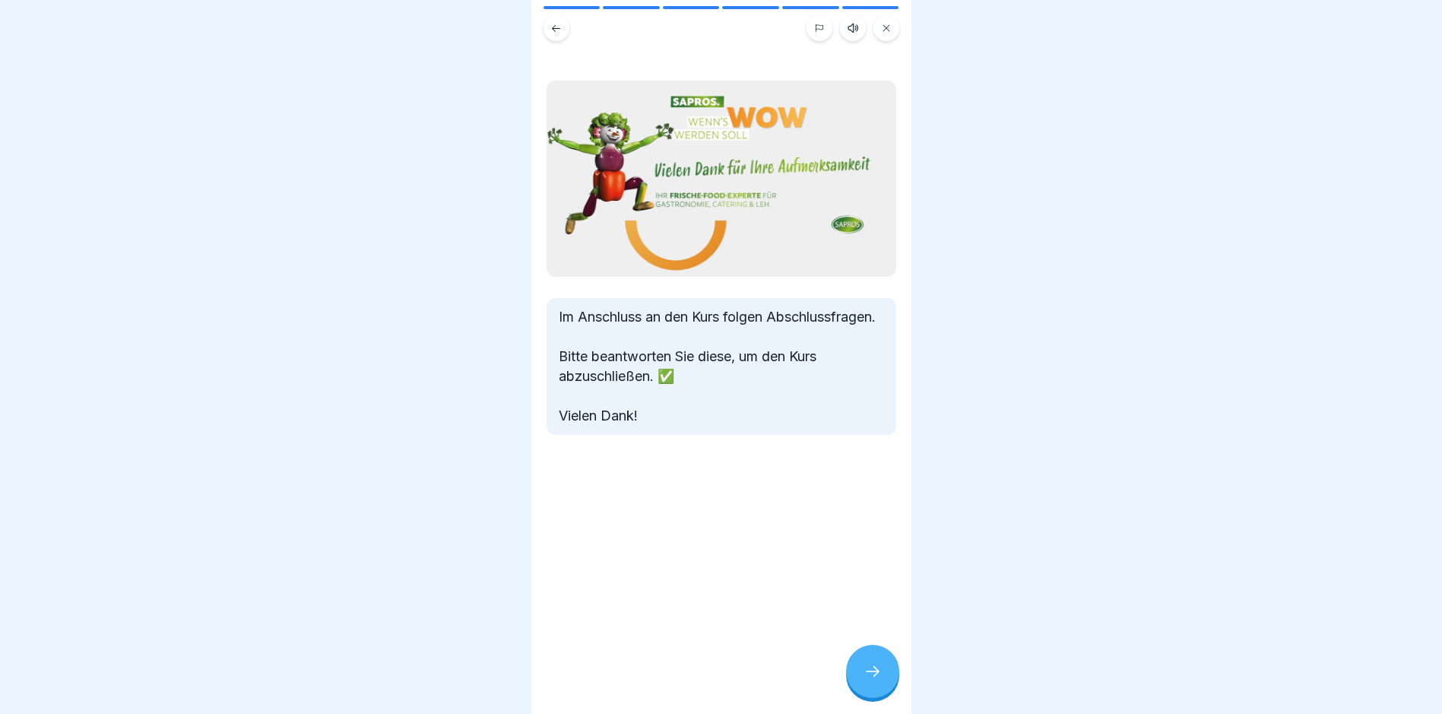
click at [870, 674] on div at bounding box center [872, 671] width 53 height 53
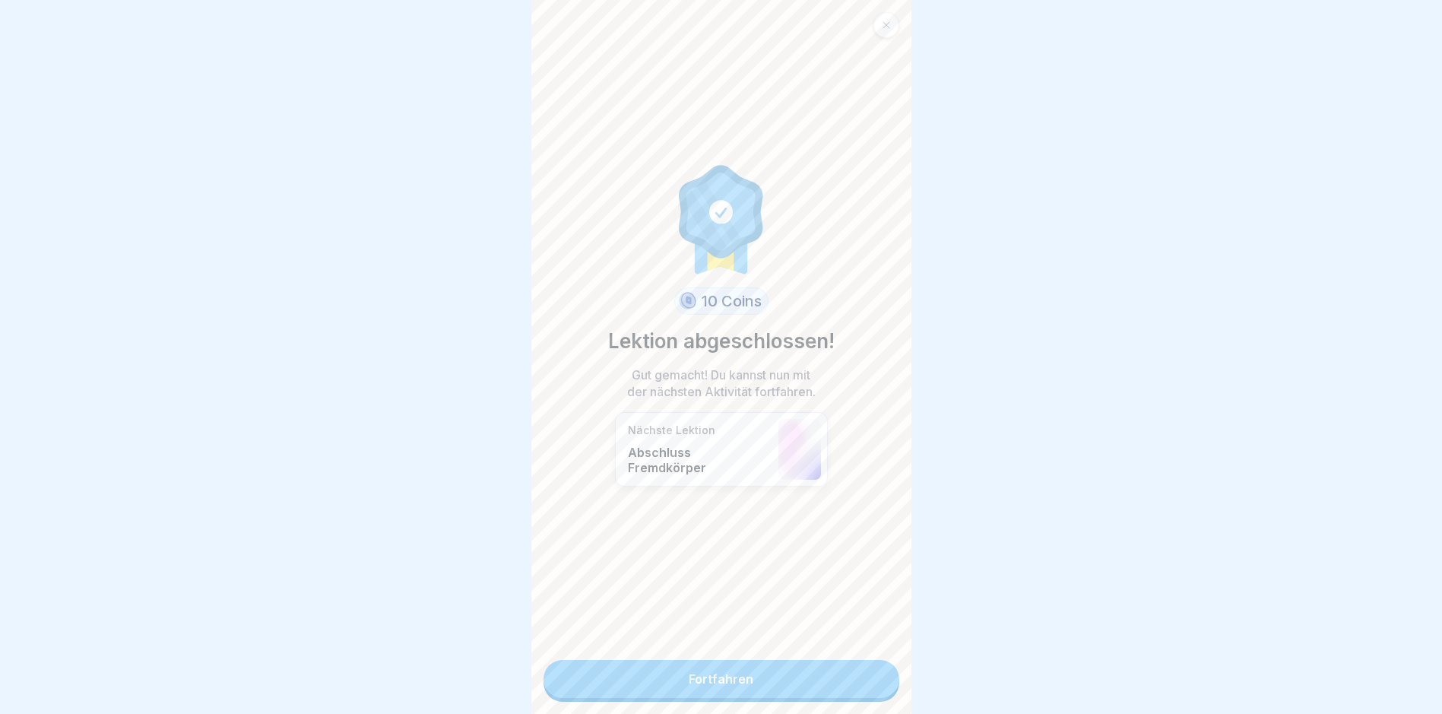
click at [865, 674] on link "Fortfahren" at bounding box center [722, 679] width 356 height 38
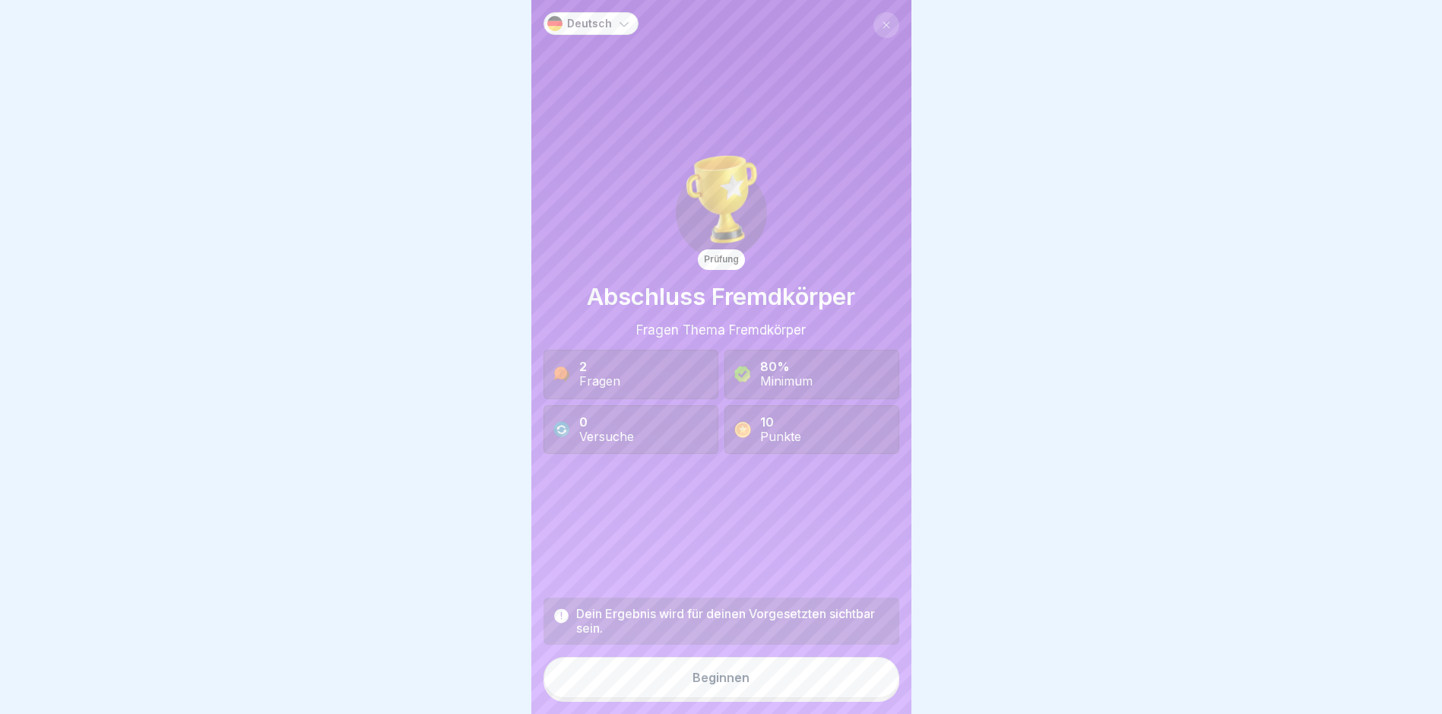
click at [865, 674] on button "Beginnen" at bounding box center [722, 677] width 356 height 41
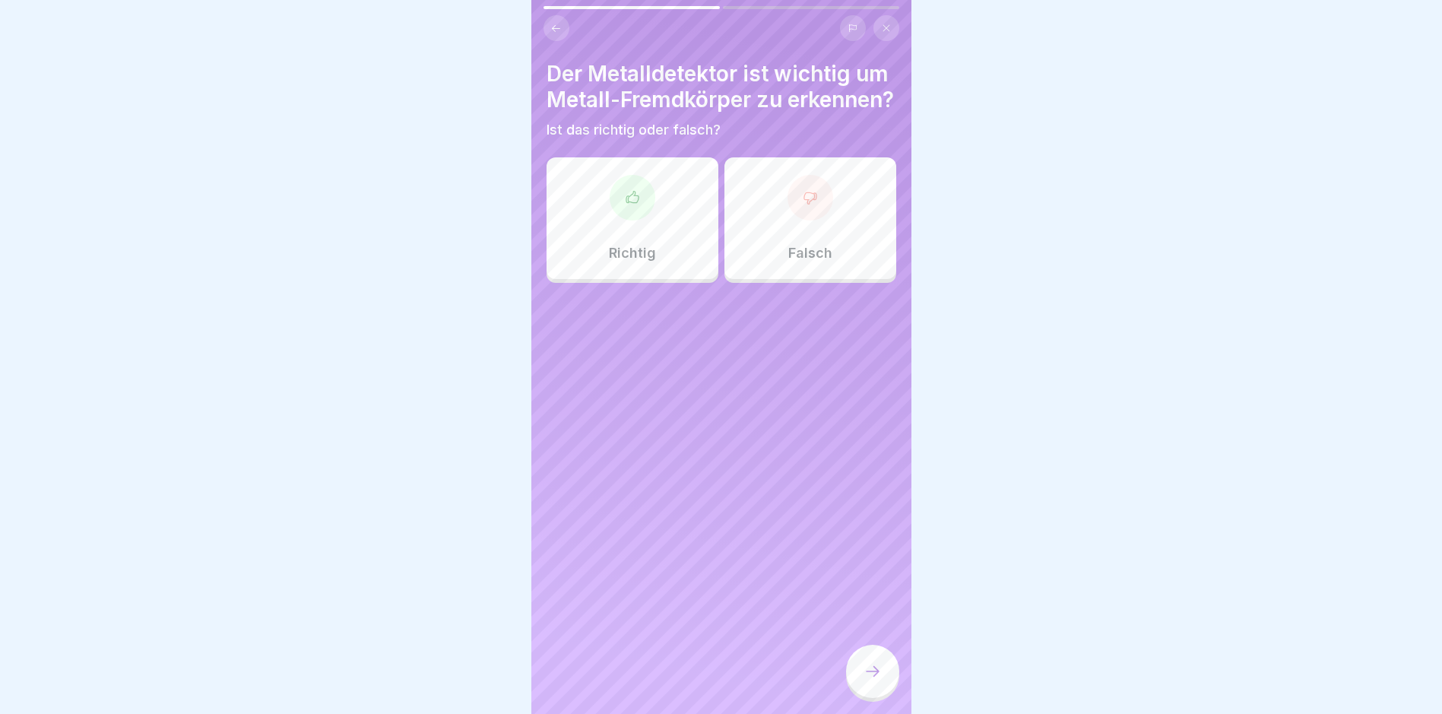
click at [687, 257] on div "Richtig" at bounding box center [633, 218] width 172 height 122
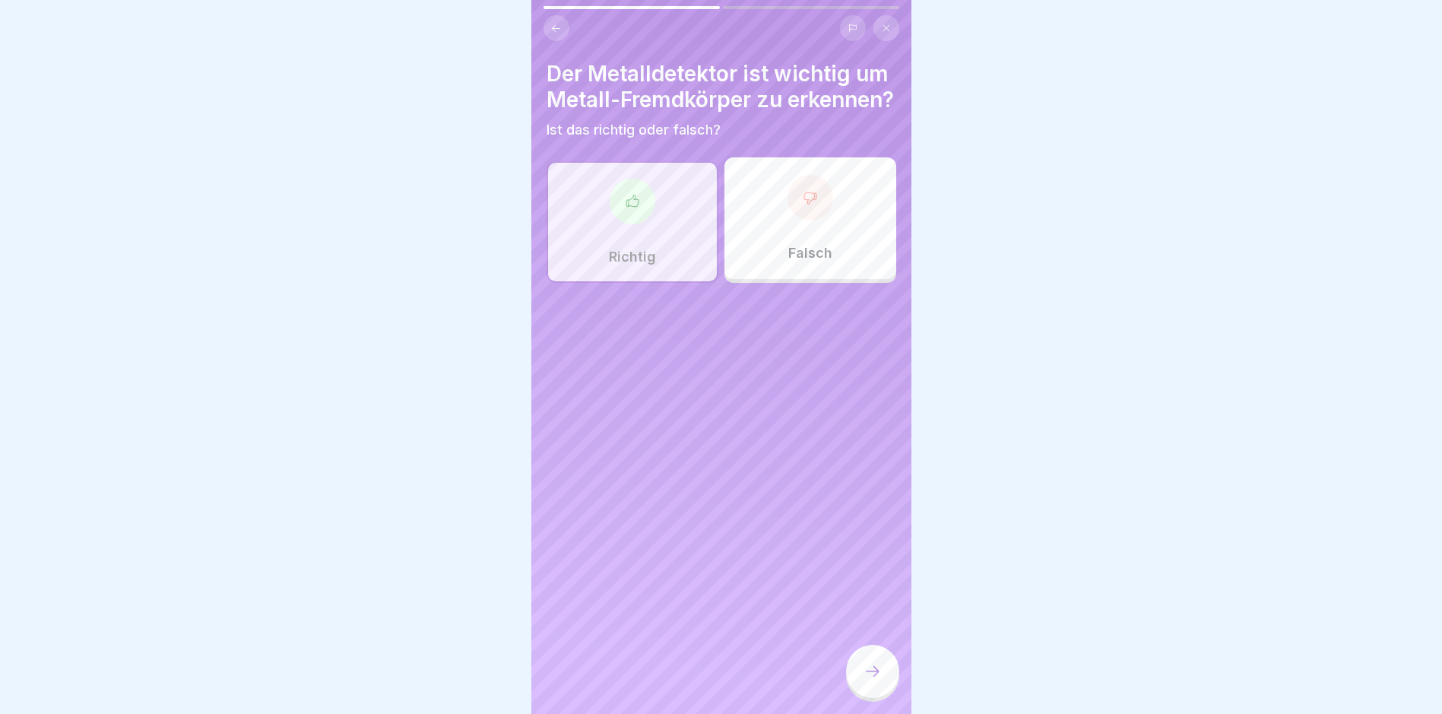
click at [869, 672] on div at bounding box center [872, 671] width 53 height 53
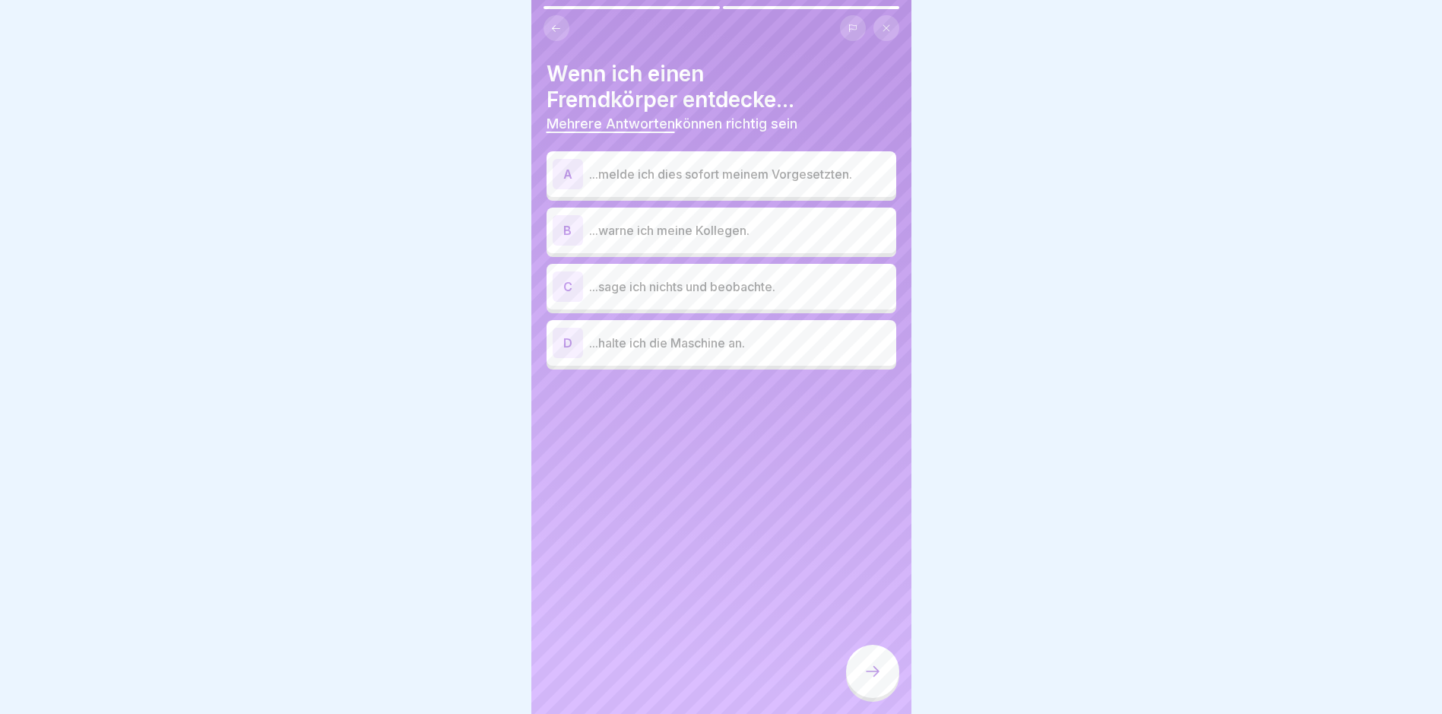
click at [783, 173] on p "...melde ich dies sofort meinem Vorgesetzten." at bounding box center [739, 174] width 301 height 18
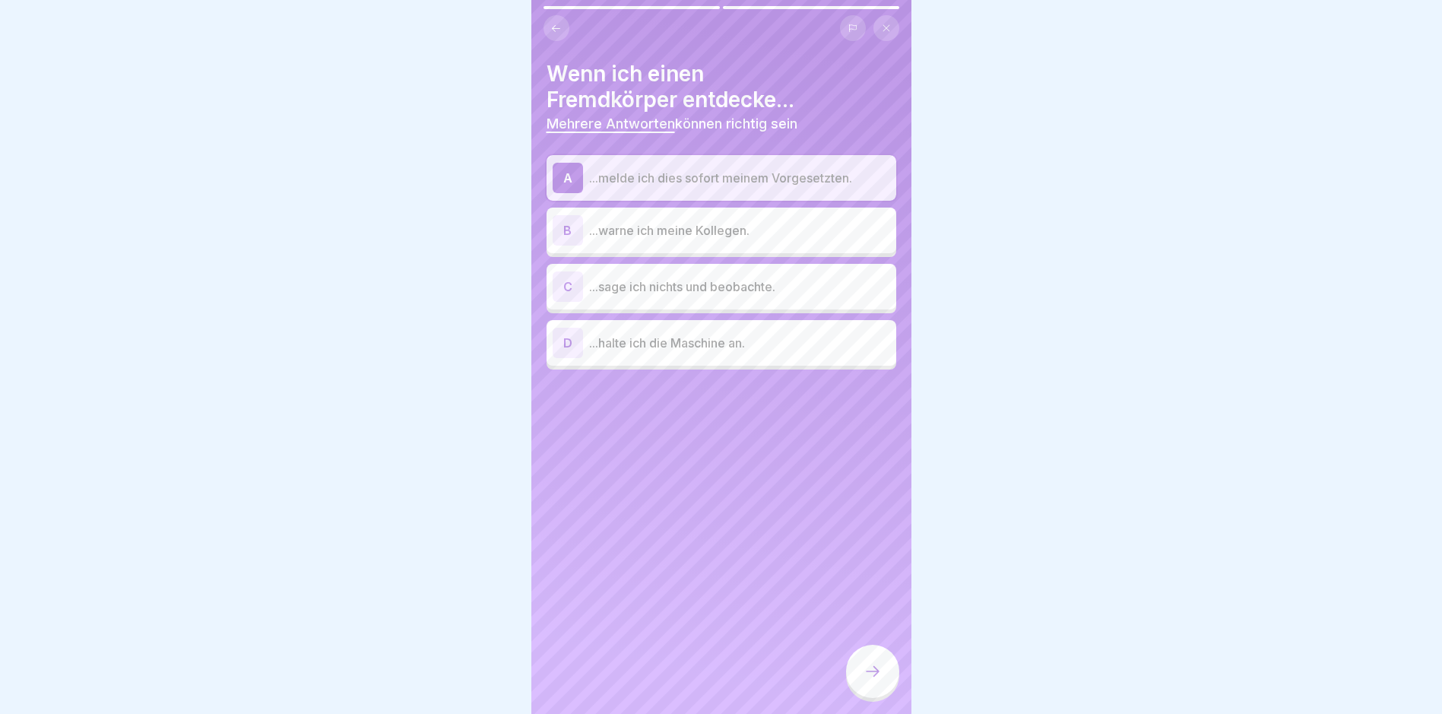
click at [751, 343] on p "...halte ich die Maschine an." at bounding box center [739, 343] width 301 height 18
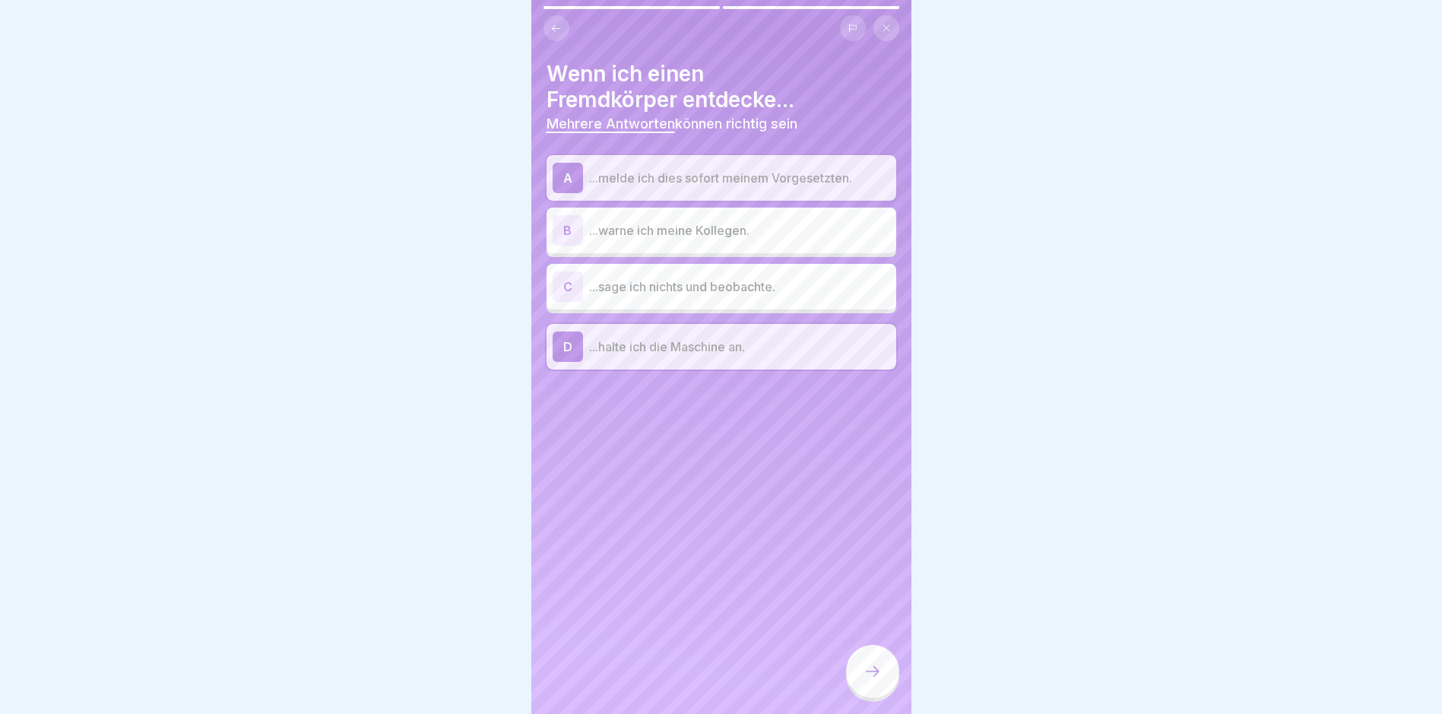
click at [774, 217] on div "B ...warne ich meine Kollegen." at bounding box center [722, 230] width 338 height 30
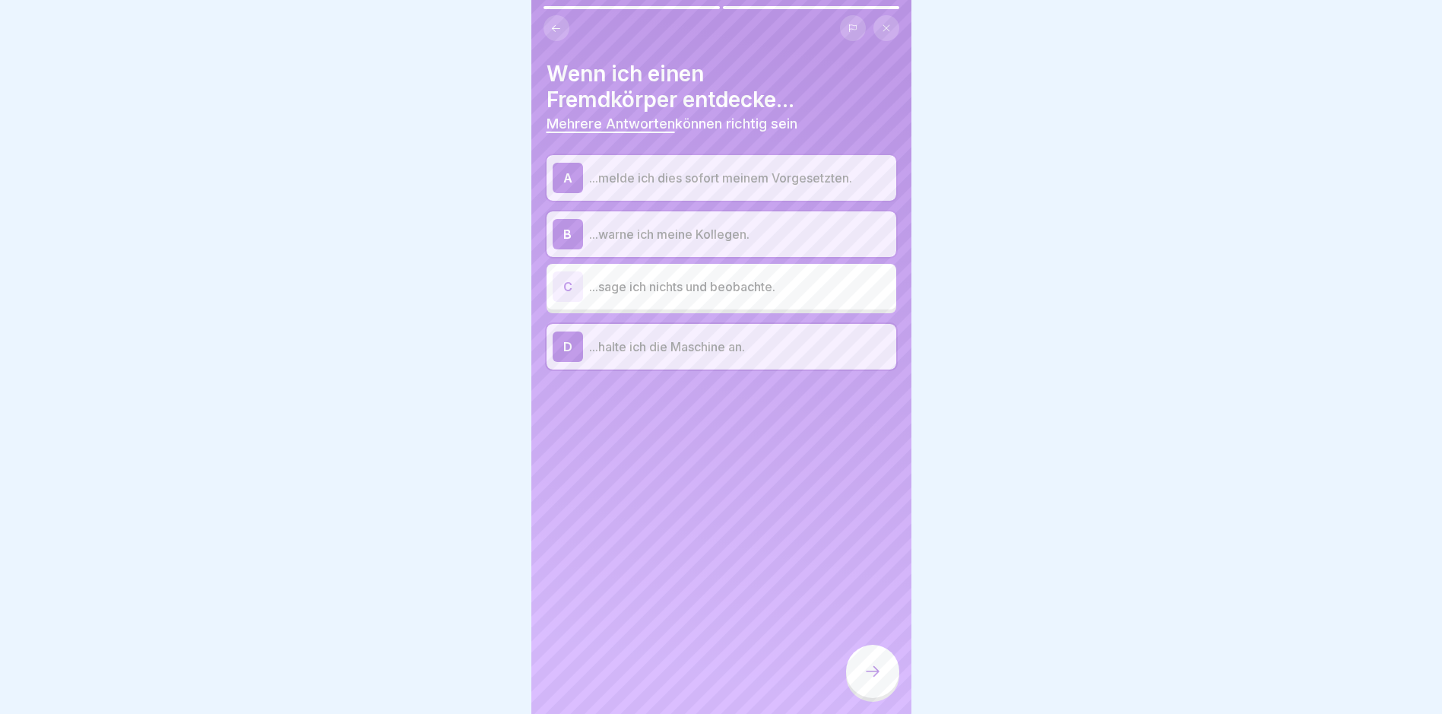
click at [872, 677] on icon at bounding box center [873, 671] width 18 height 18
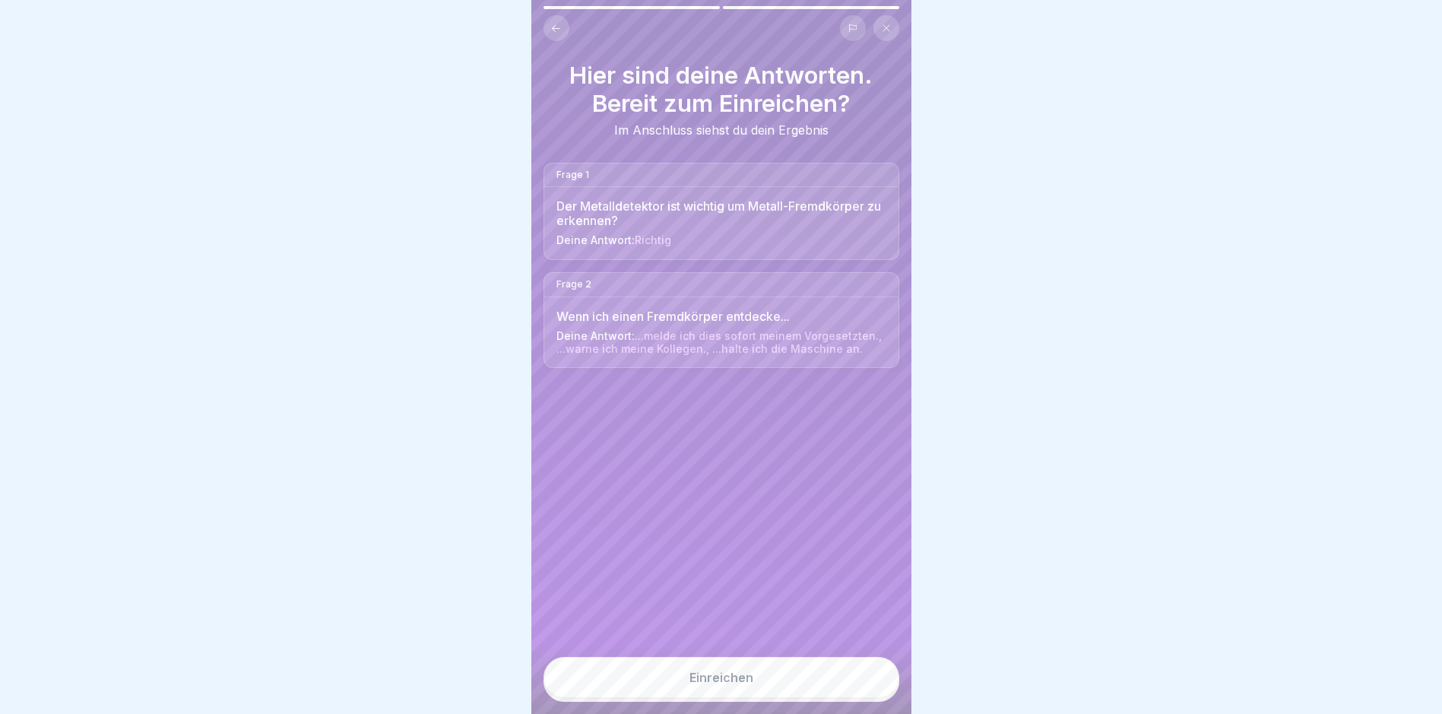
click at [872, 677] on button "Einreichen" at bounding box center [722, 677] width 356 height 41
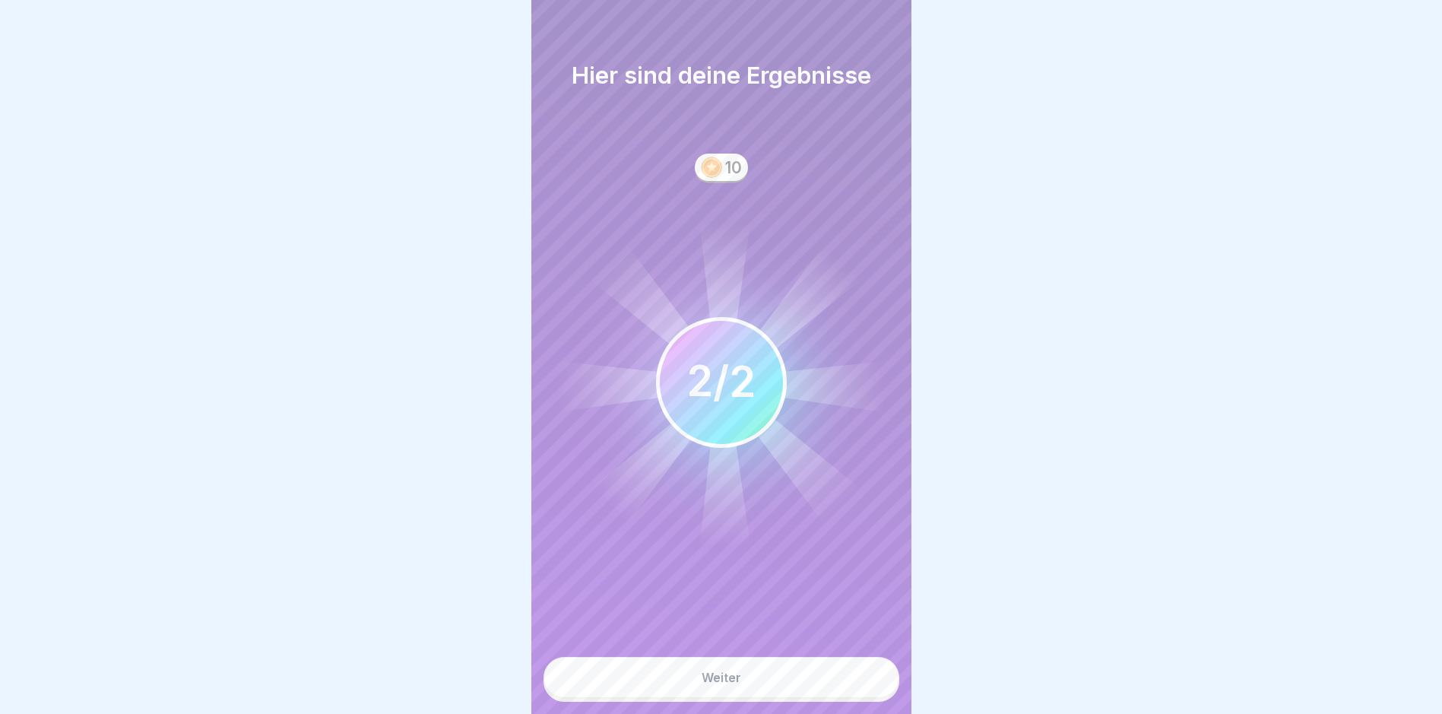
click at [854, 682] on button "Weiter" at bounding box center [722, 677] width 356 height 41
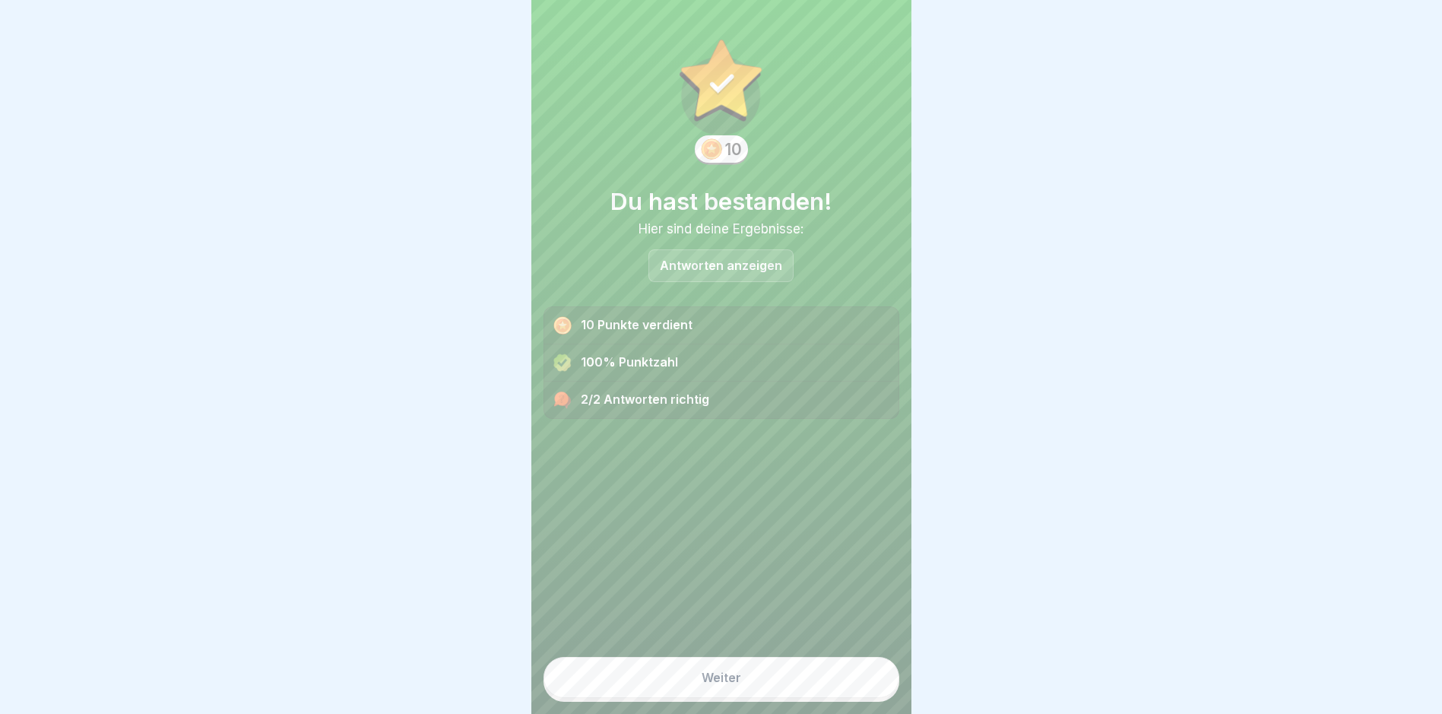
click at [854, 681] on button "Weiter" at bounding box center [722, 677] width 356 height 41
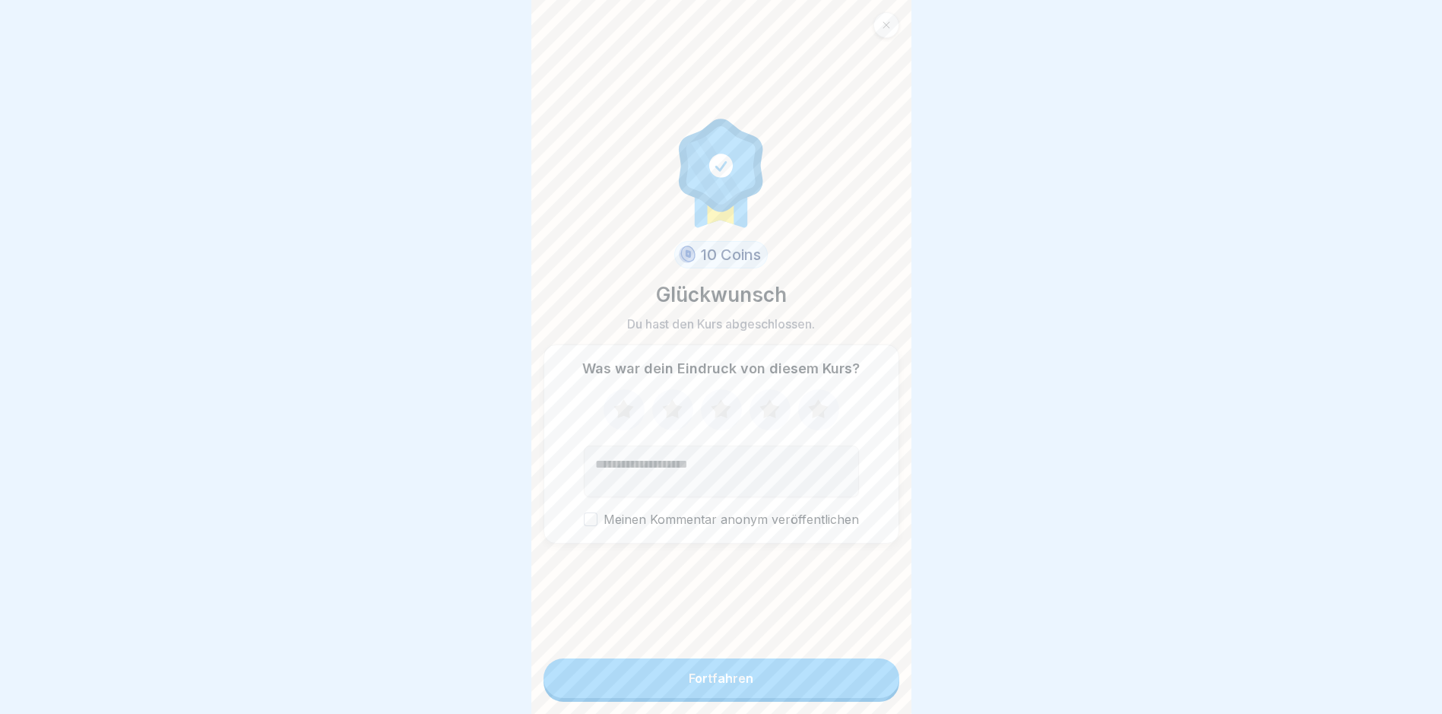
click at [854, 680] on button "Fortfahren" at bounding box center [722, 678] width 356 height 40
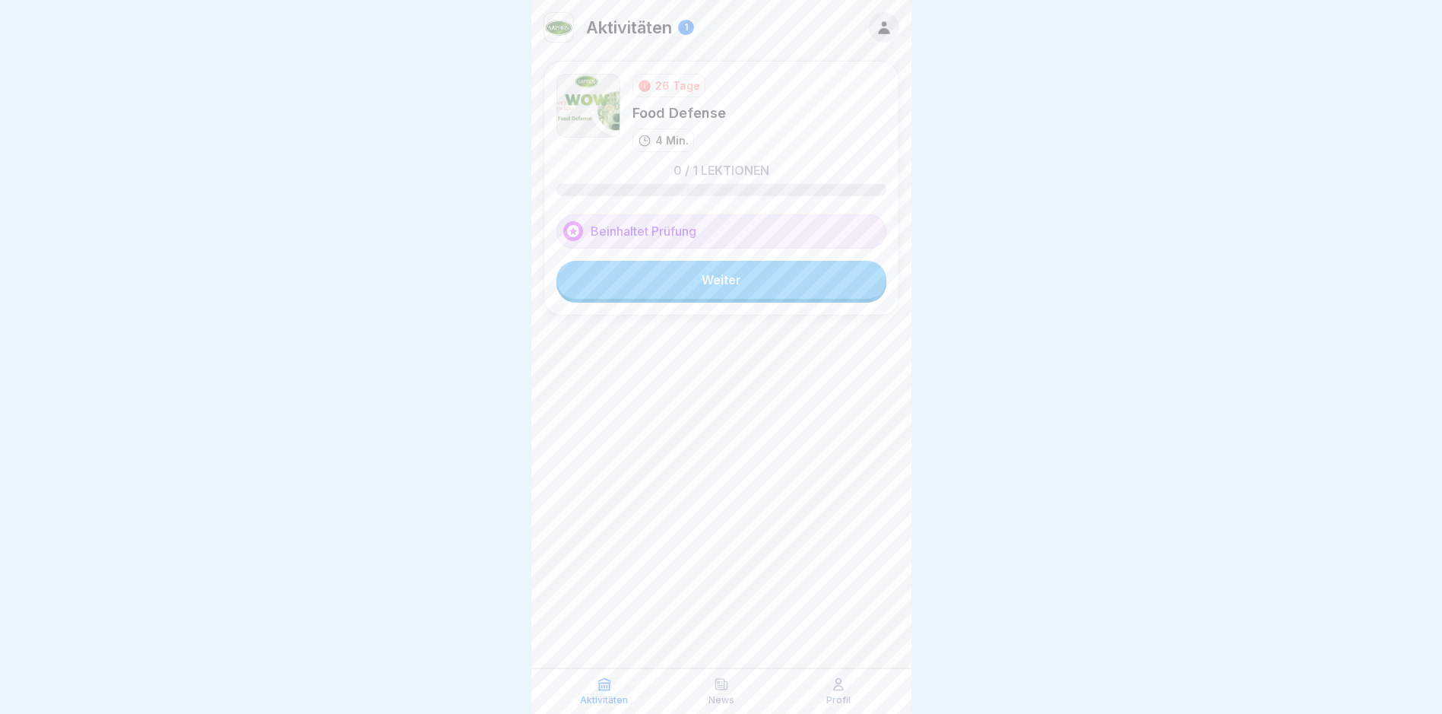
click at [734, 281] on link "Weiter" at bounding box center [721, 280] width 330 height 38
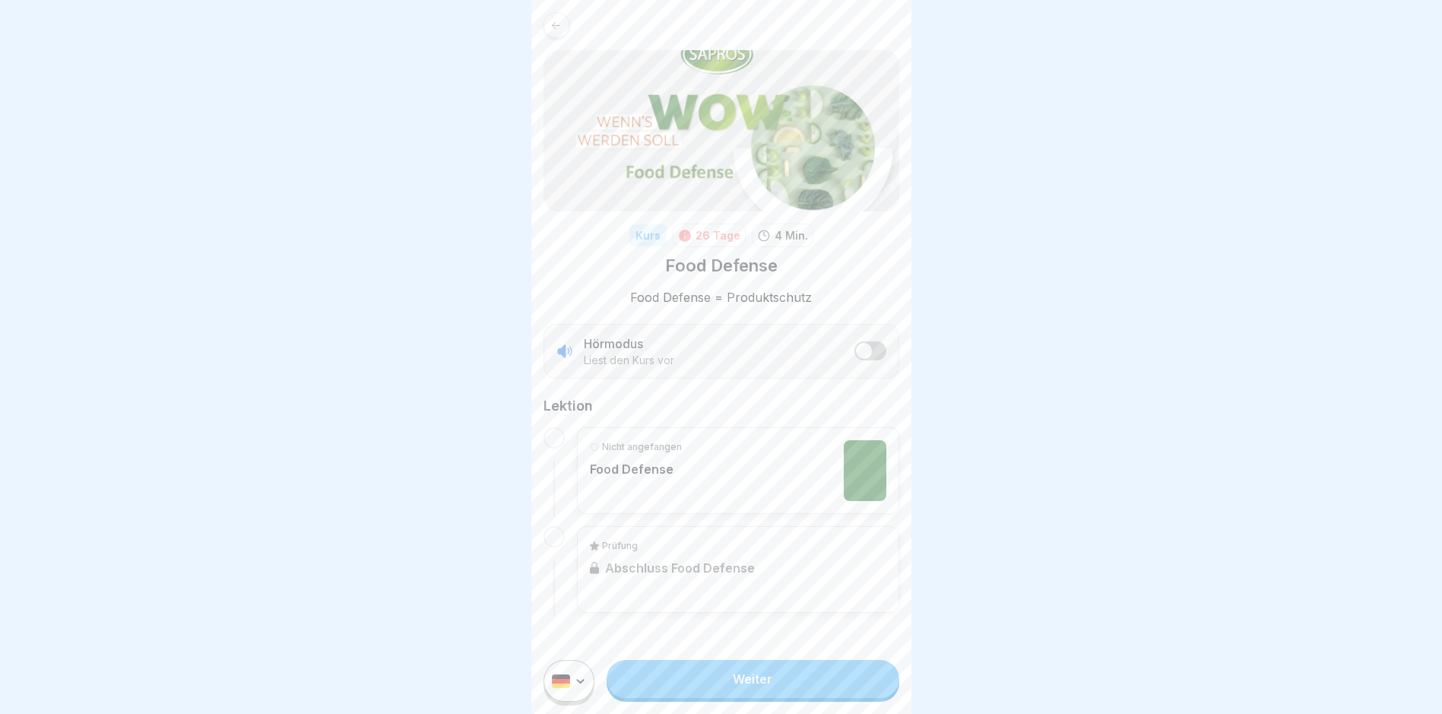
click at [832, 687] on link "Weiter" at bounding box center [753, 679] width 292 height 38
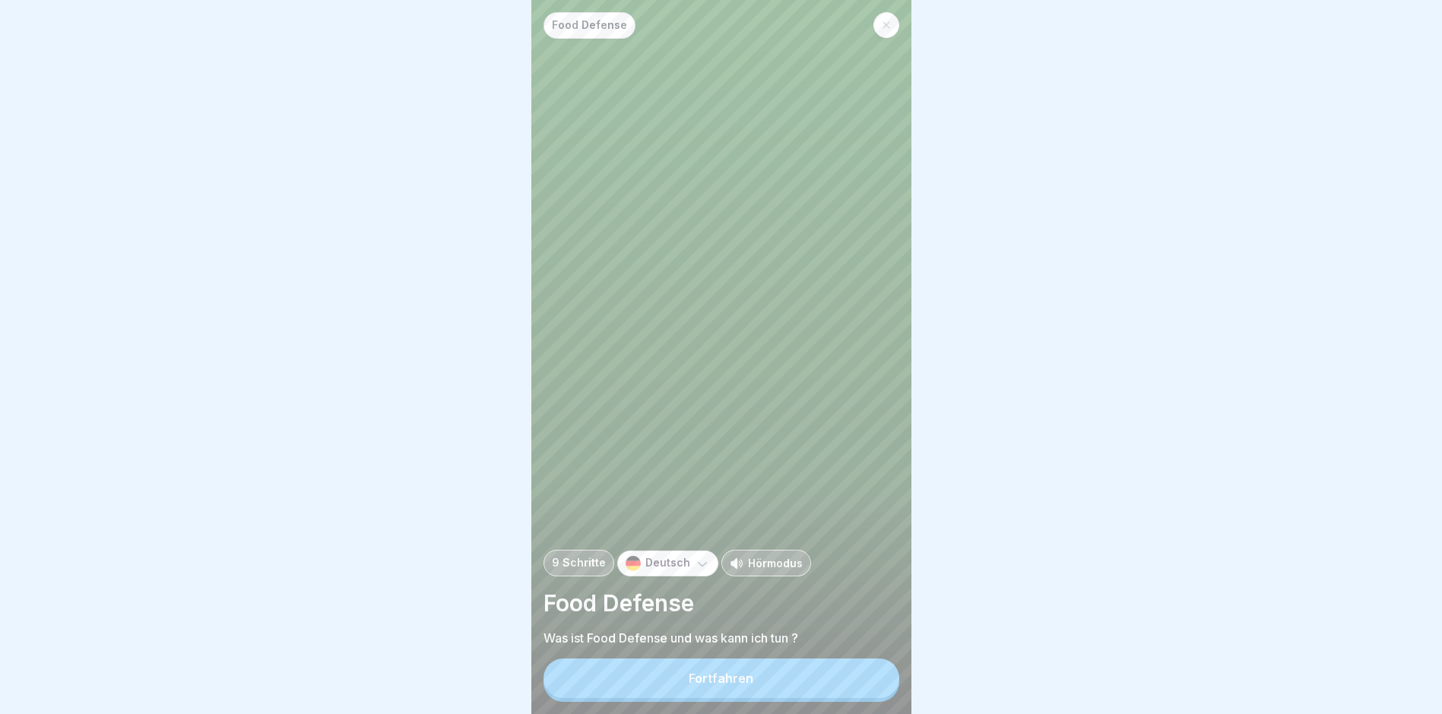
click at [811, 674] on button "Fortfahren" at bounding box center [722, 678] width 356 height 40
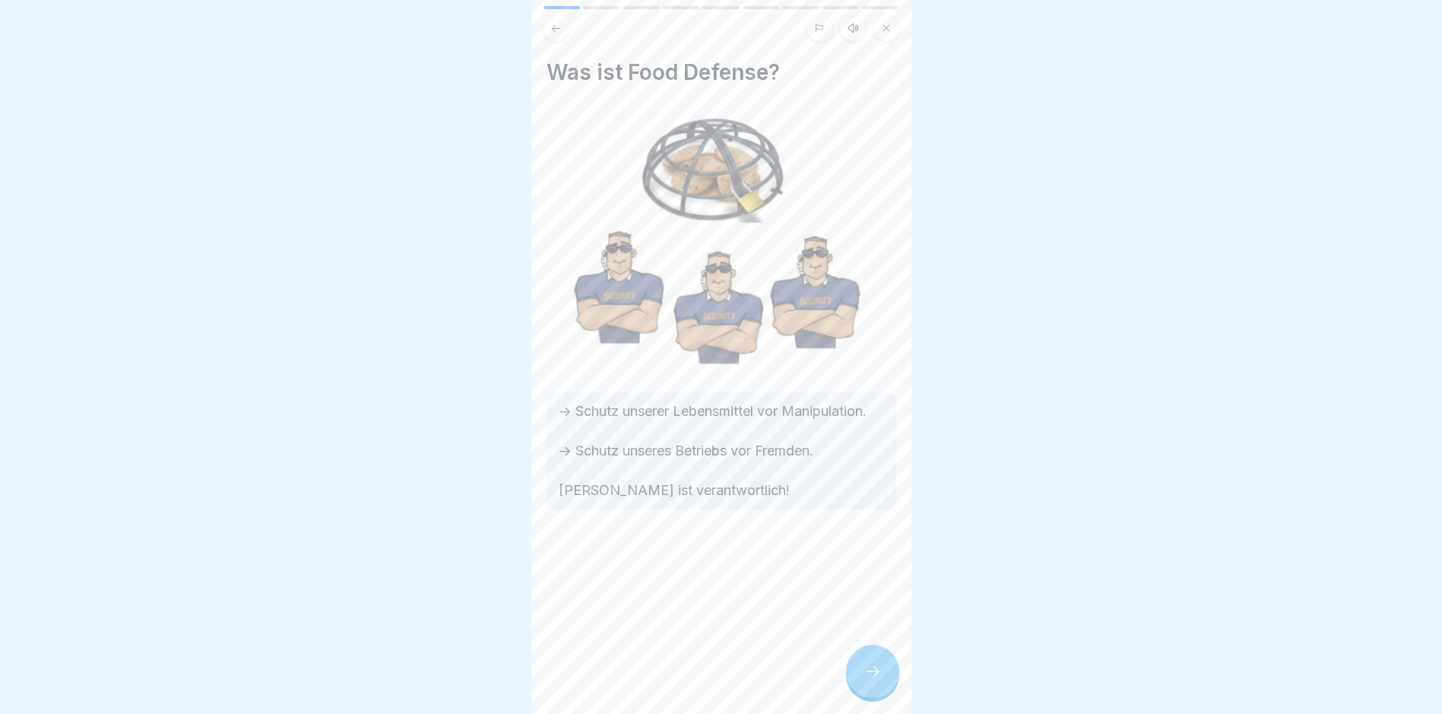
click at [874, 676] on icon at bounding box center [873, 671] width 18 height 18
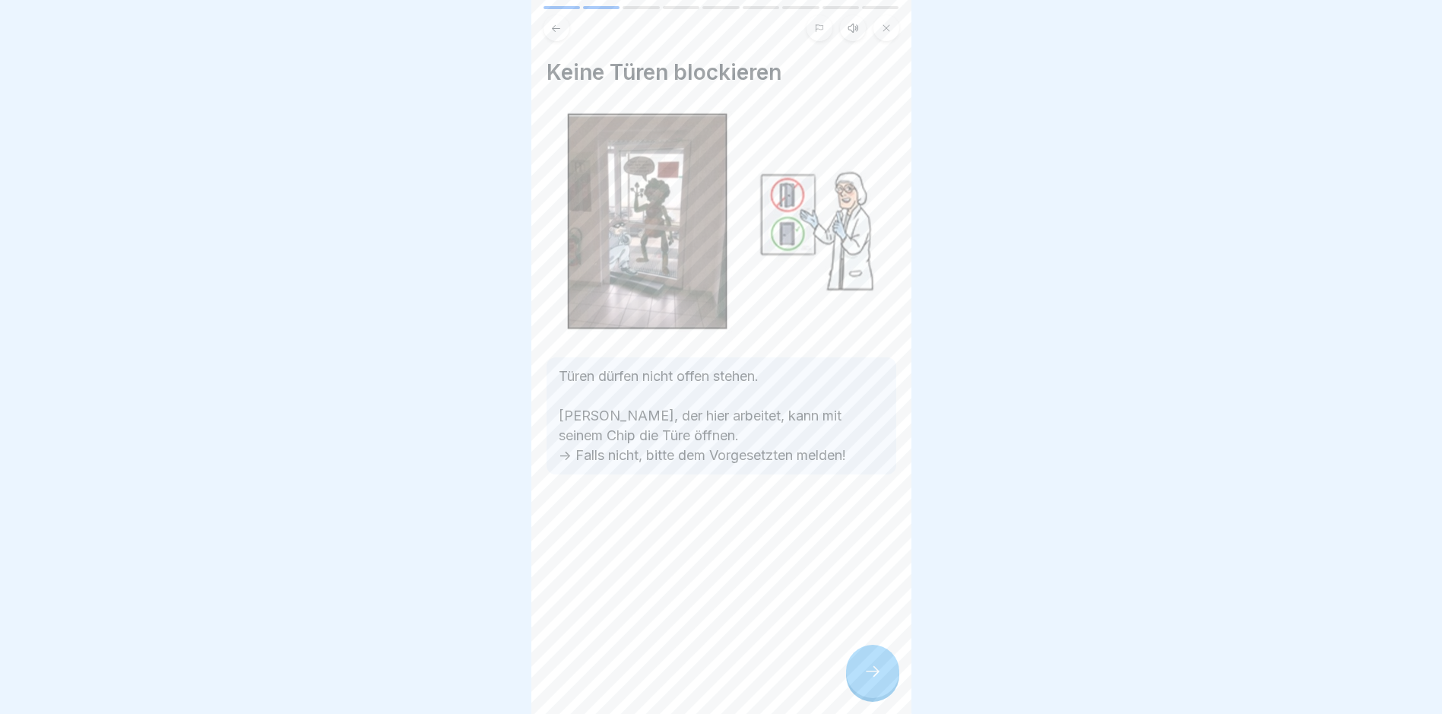
click at [874, 676] on icon at bounding box center [873, 671] width 18 height 18
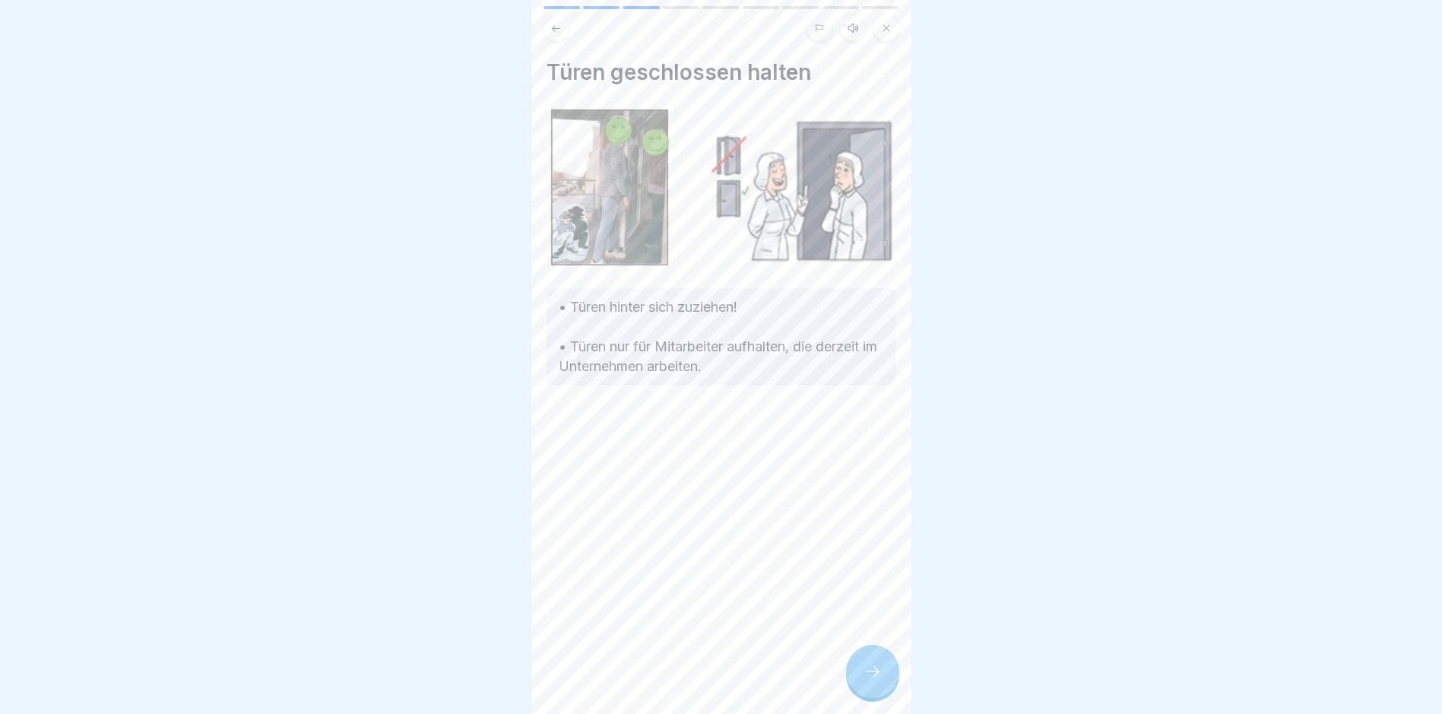
click at [874, 676] on icon at bounding box center [873, 671] width 18 height 18
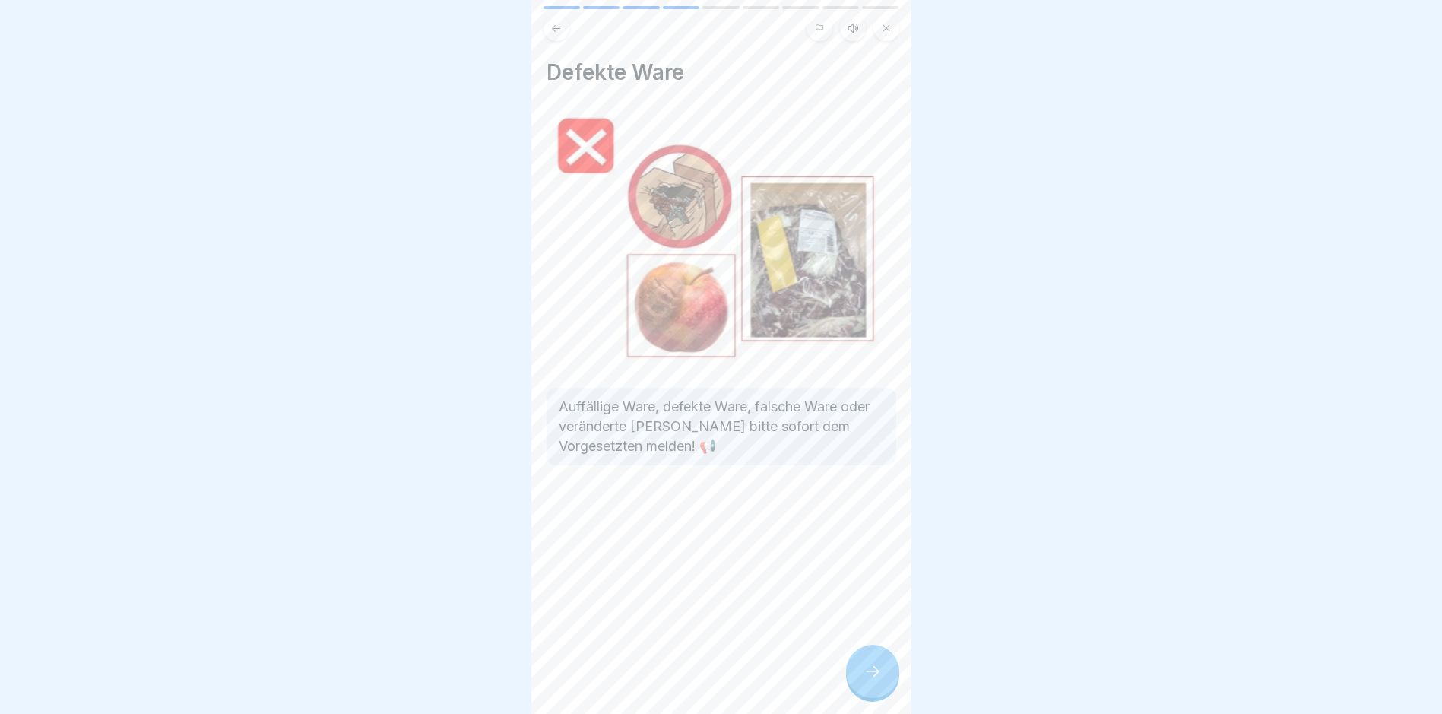
click at [874, 676] on icon at bounding box center [873, 671] width 18 height 18
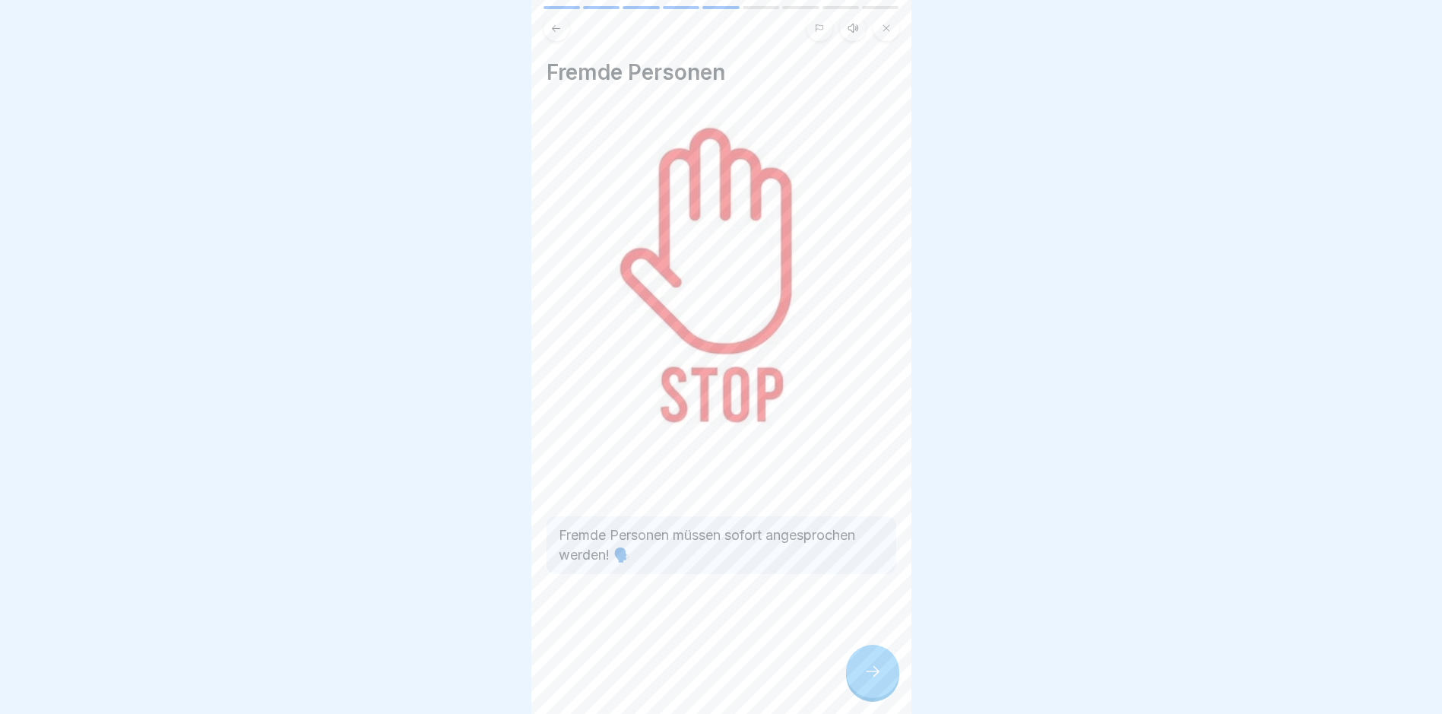
click at [874, 676] on icon at bounding box center [873, 671] width 18 height 18
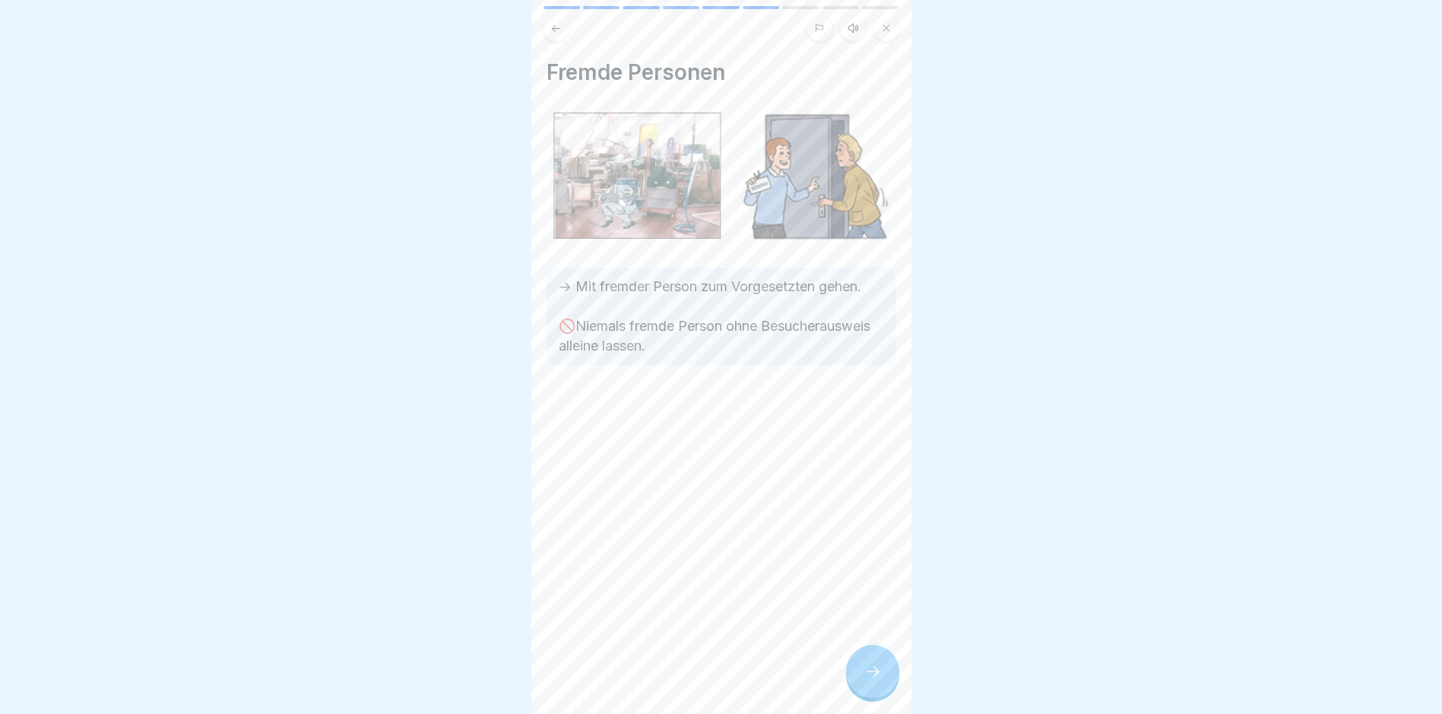
click at [874, 676] on icon at bounding box center [873, 671] width 18 height 18
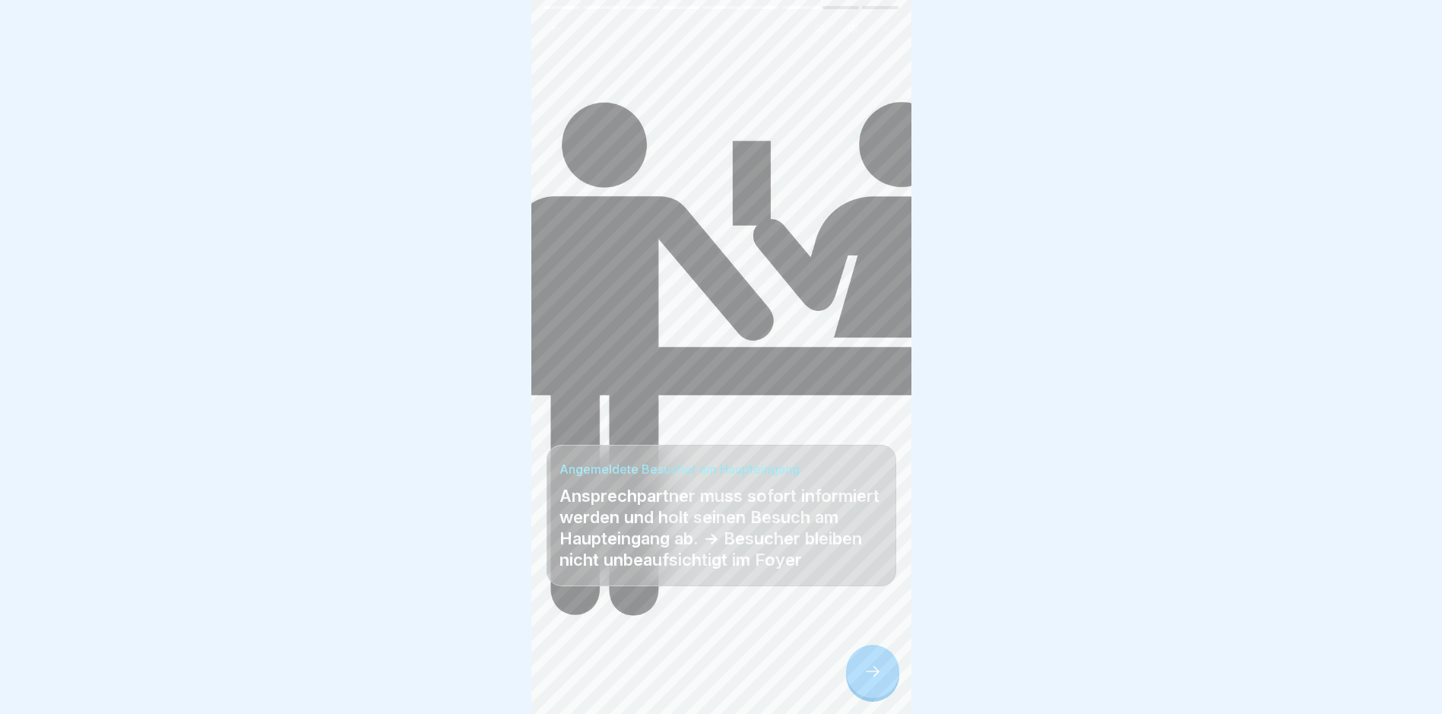
click at [874, 676] on icon at bounding box center [873, 671] width 18 height 18
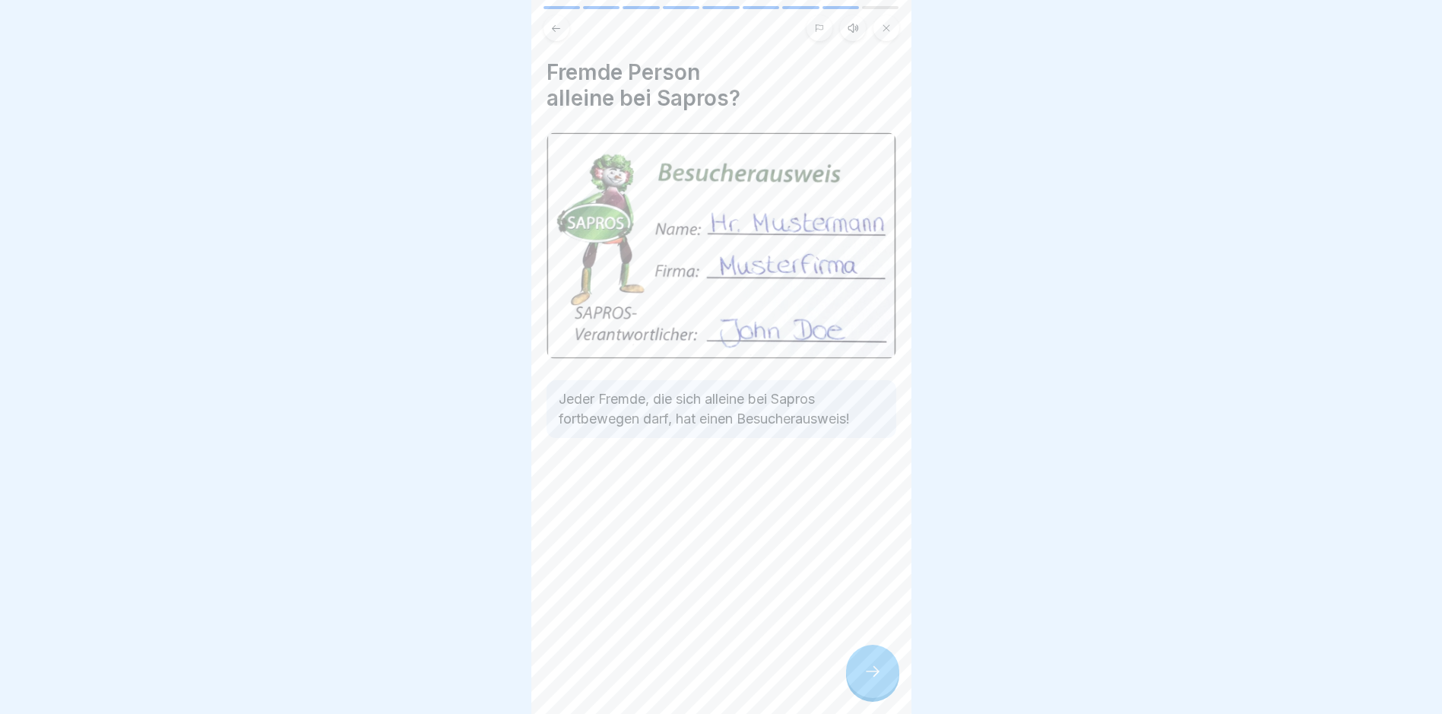
click at [874, 676] on icon at bounding box center [873, 671] width 18 height 18
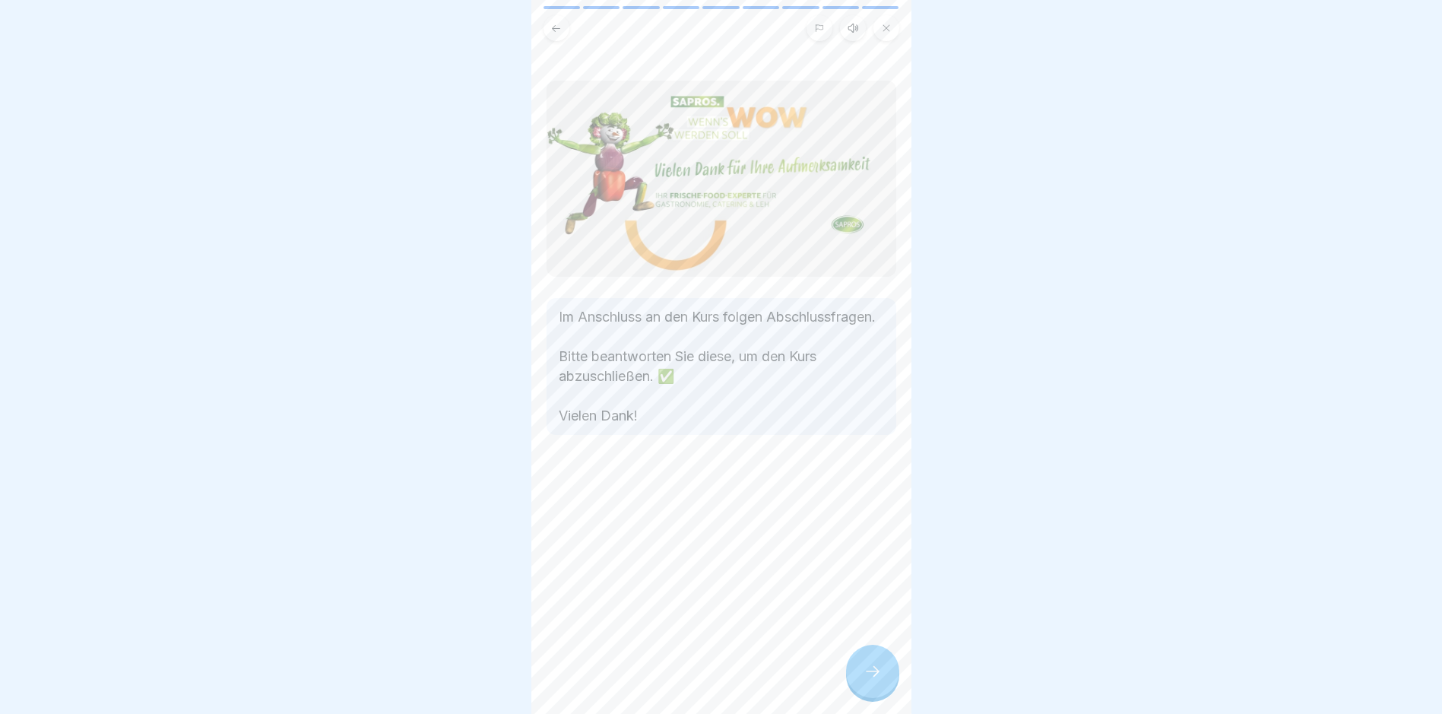
click at [874, 676] on icon at bounding box center [873, 671] width 18 height 18
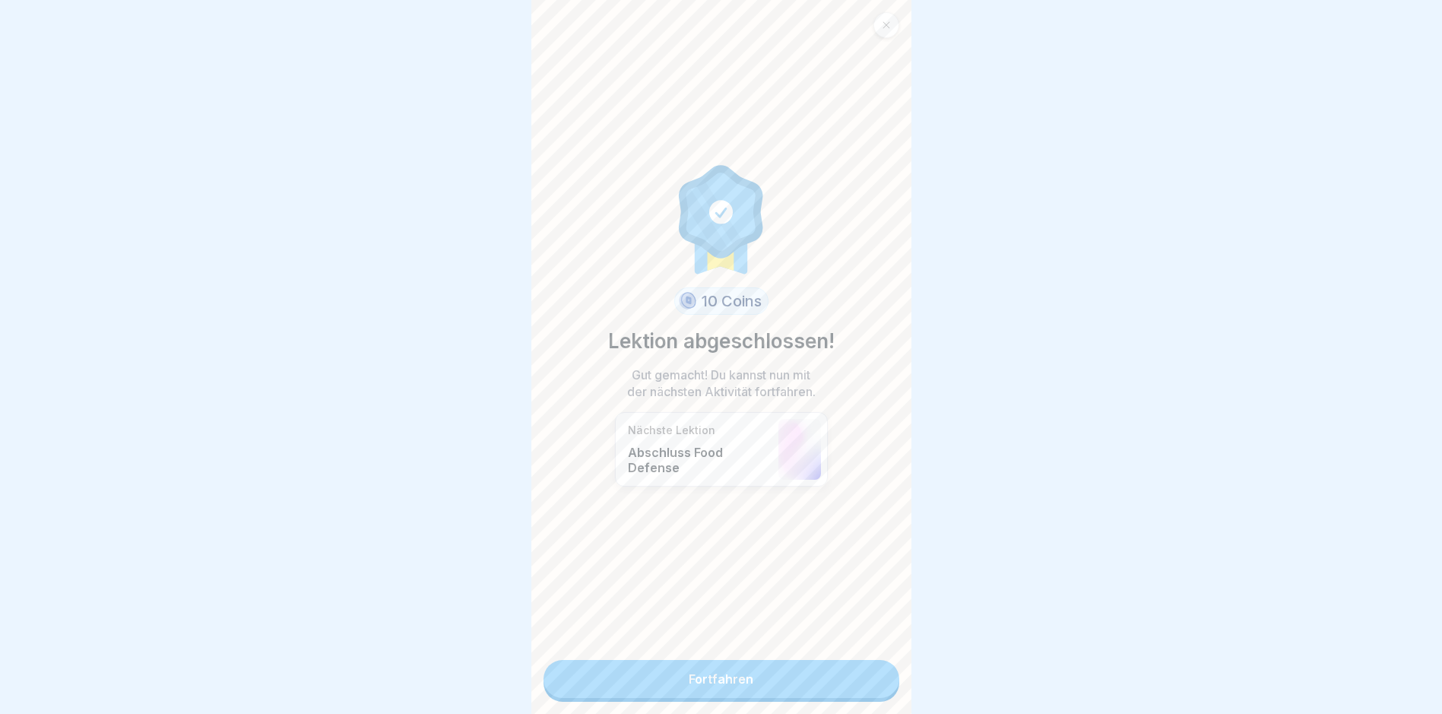
click at [874, 676] on link "Fortfahren" at bounding box center [722, 679] width 356 height 38
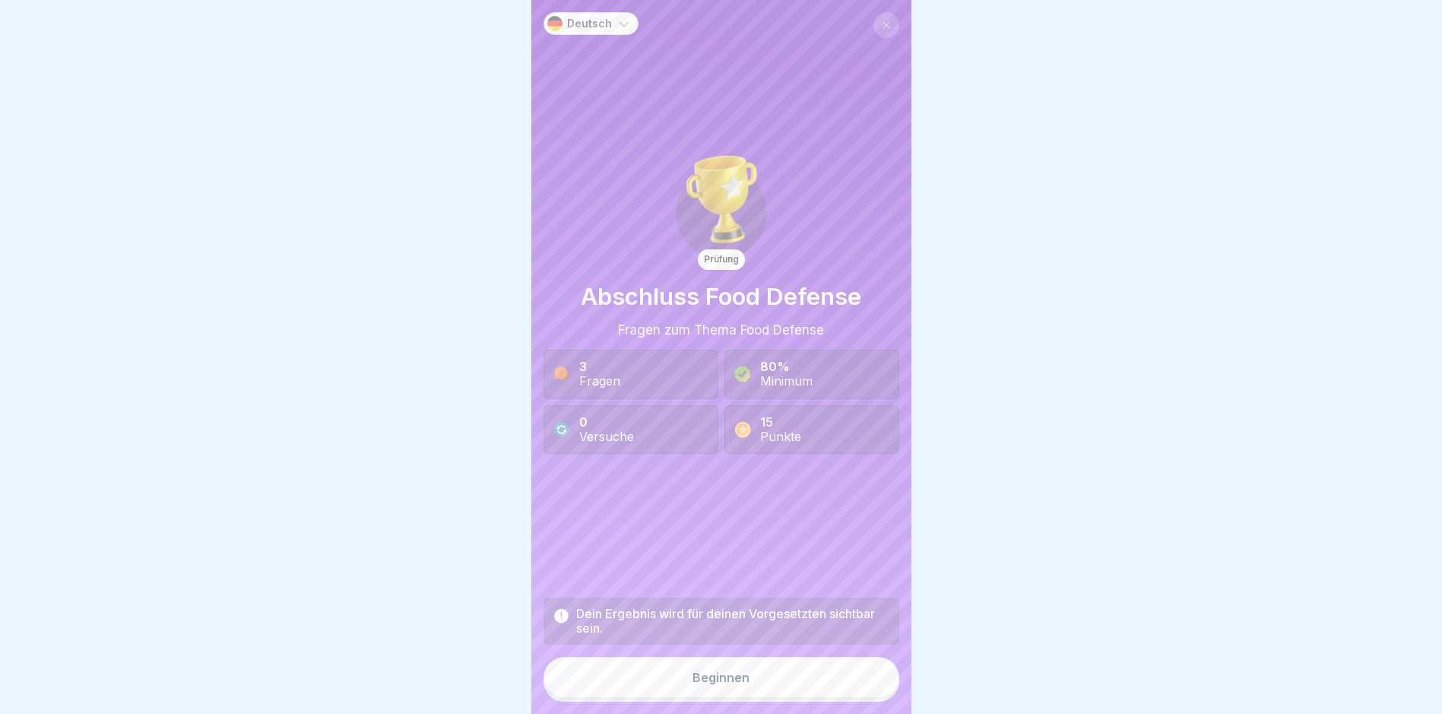
click at [874, 676] on button "Beginnen" at bounding box center [722, 677] width 356 height 41
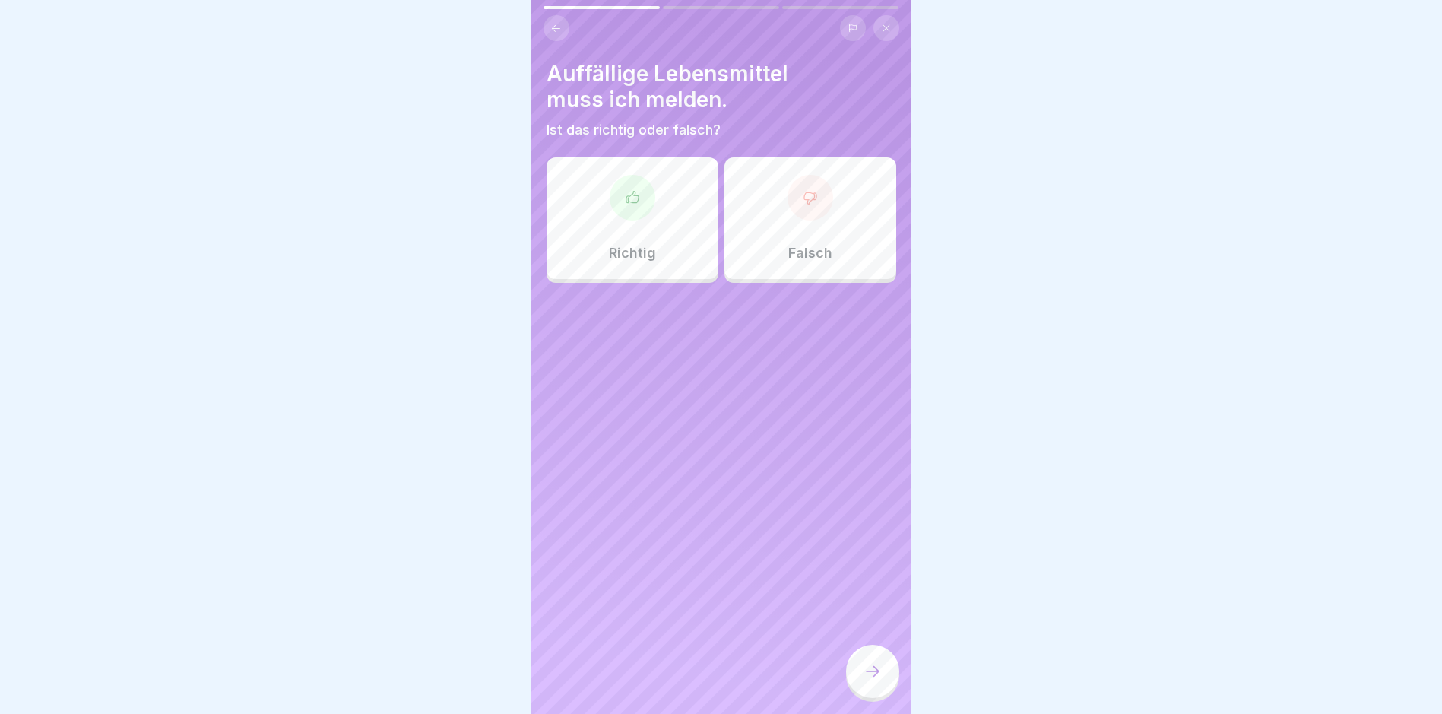
click at [633, 243] on div "Richtig" at bounding box center [633, 218] width 172 height 122
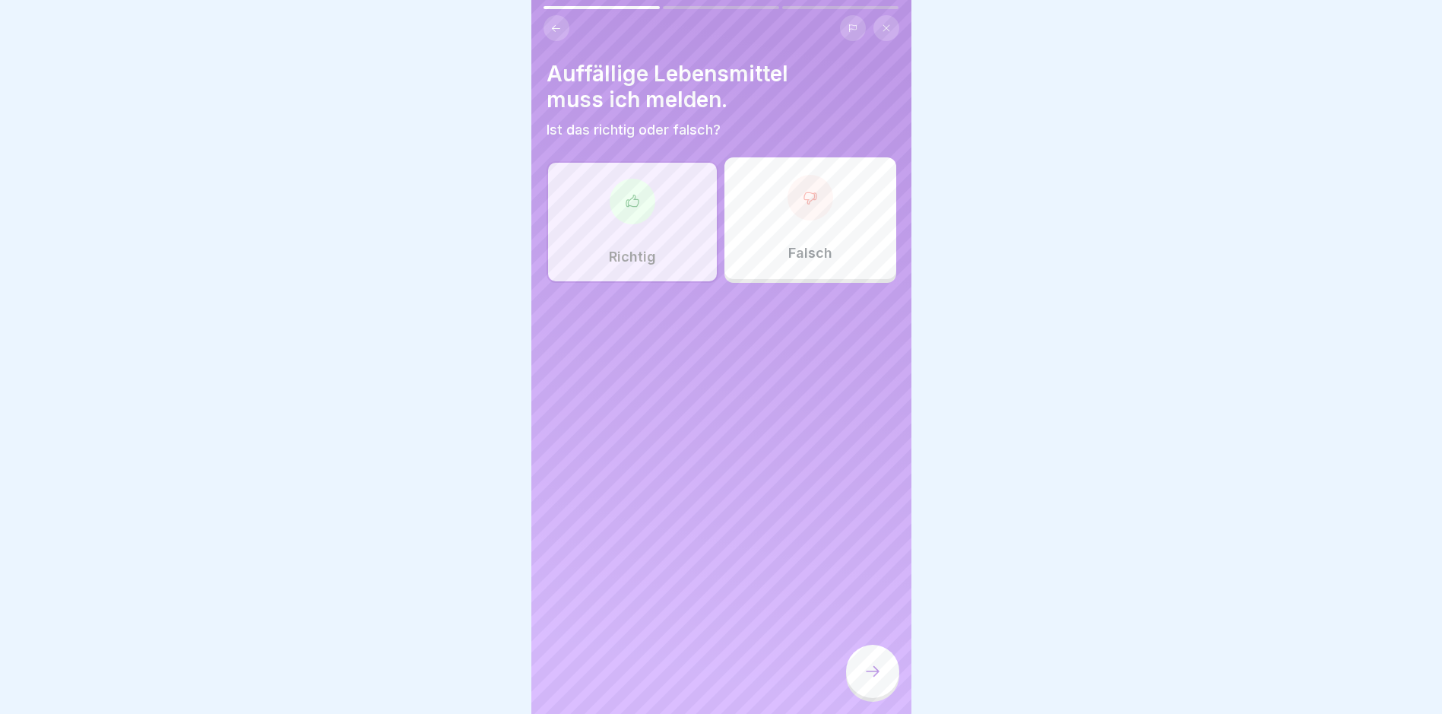
click at [861, 677] on div at bounding box center [872, 671] width 53 height 53
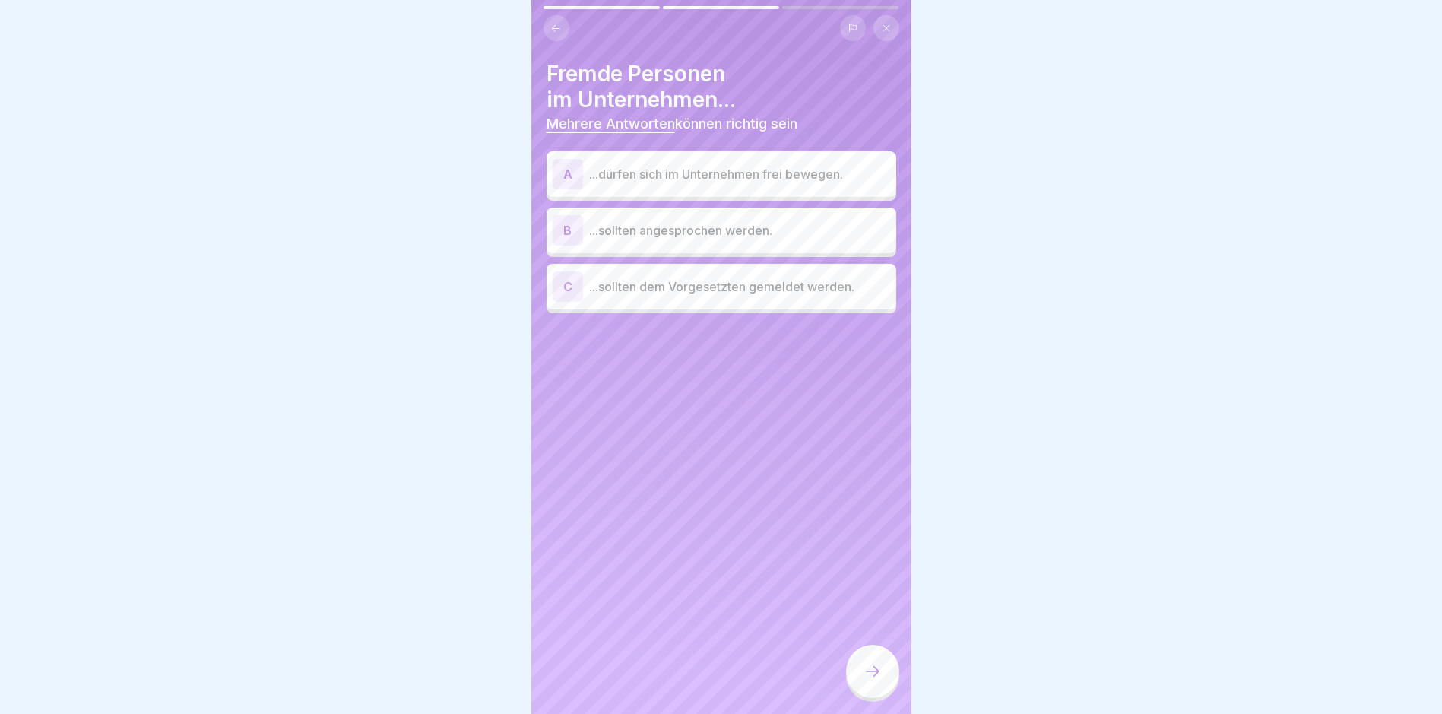
click at [762, 230] on p "...sollten angesprochen werden." at bounding box center [739, 230] width 301 height 18
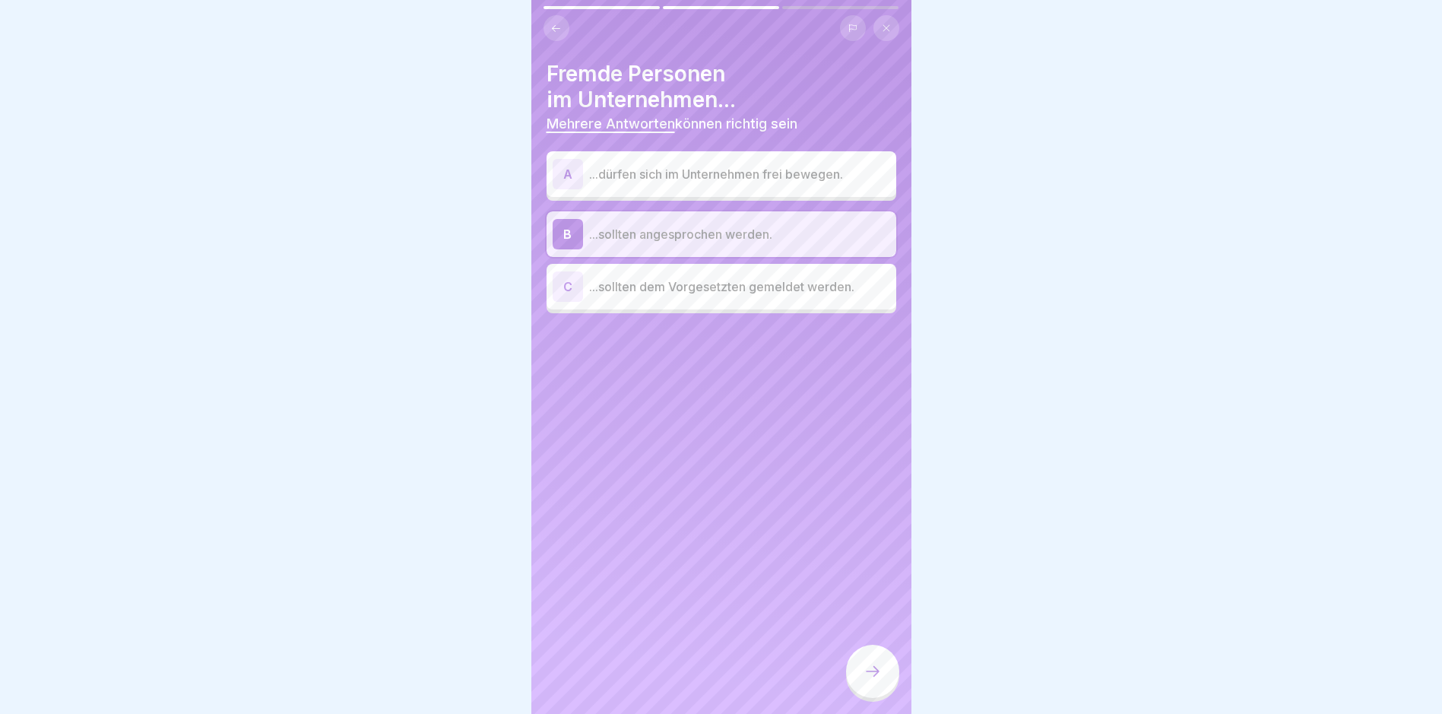
click at [744, 292] on p "...sollten dem Vorgesetzten gemeldet werden." at bounding box center [739, 286] width 301 height 18
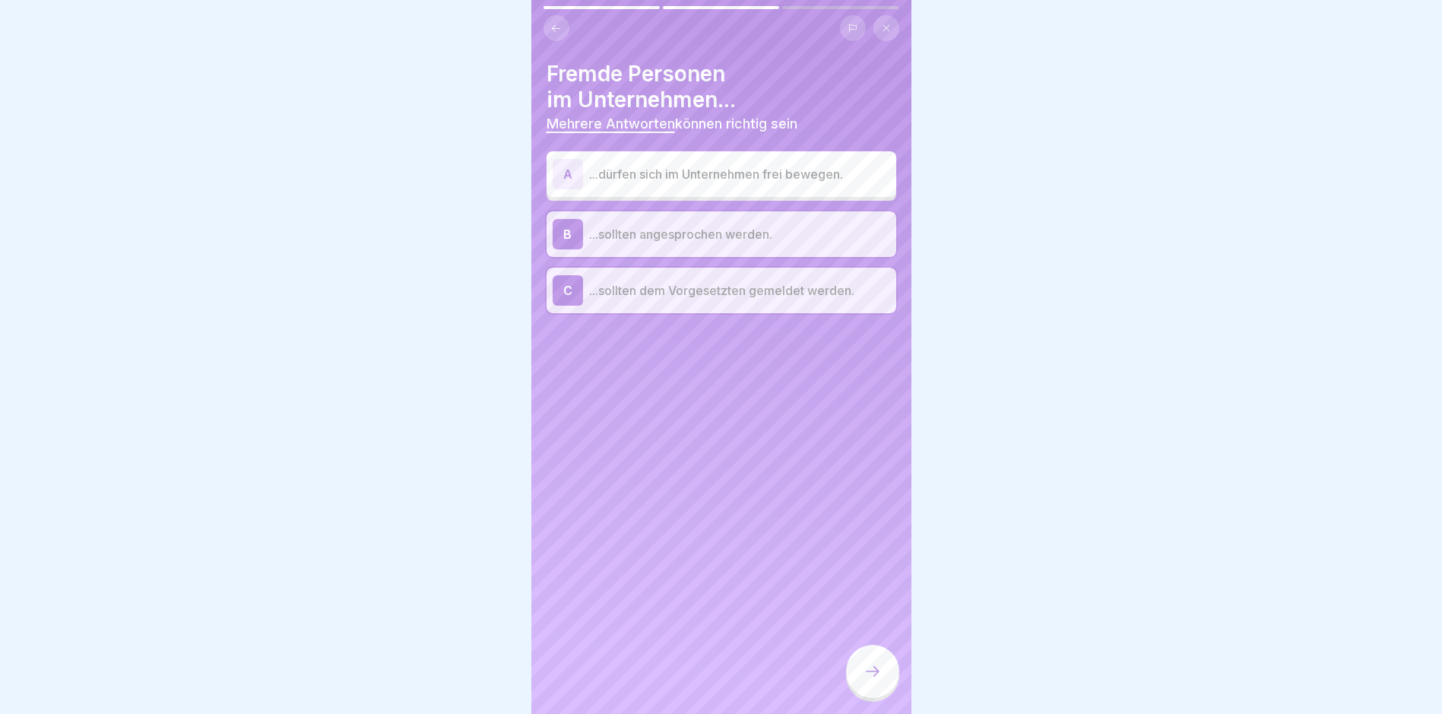
click at [886, 666] on div at bounding box center [872, 671] width 53 height 53
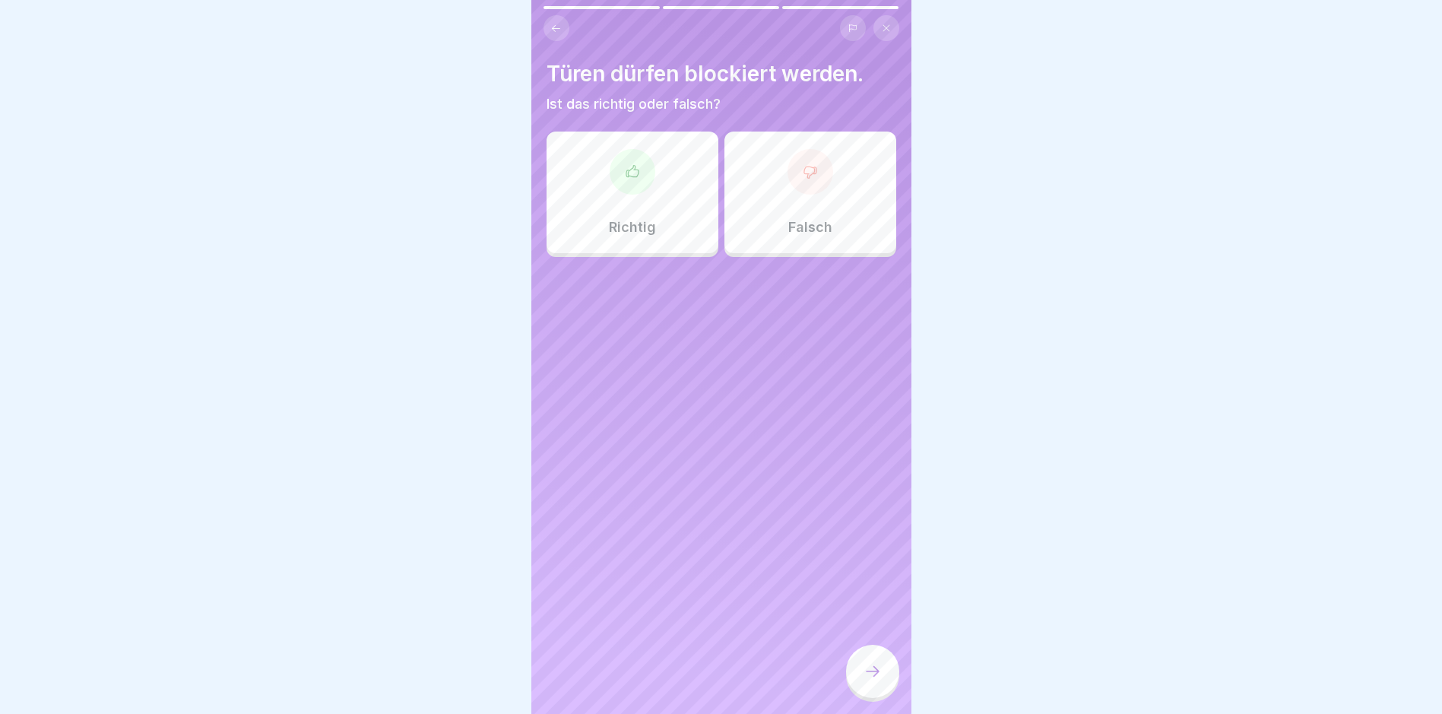
click at [674, 205] on div "Richtig" at bounding box center [633, 193] width 172 height 122
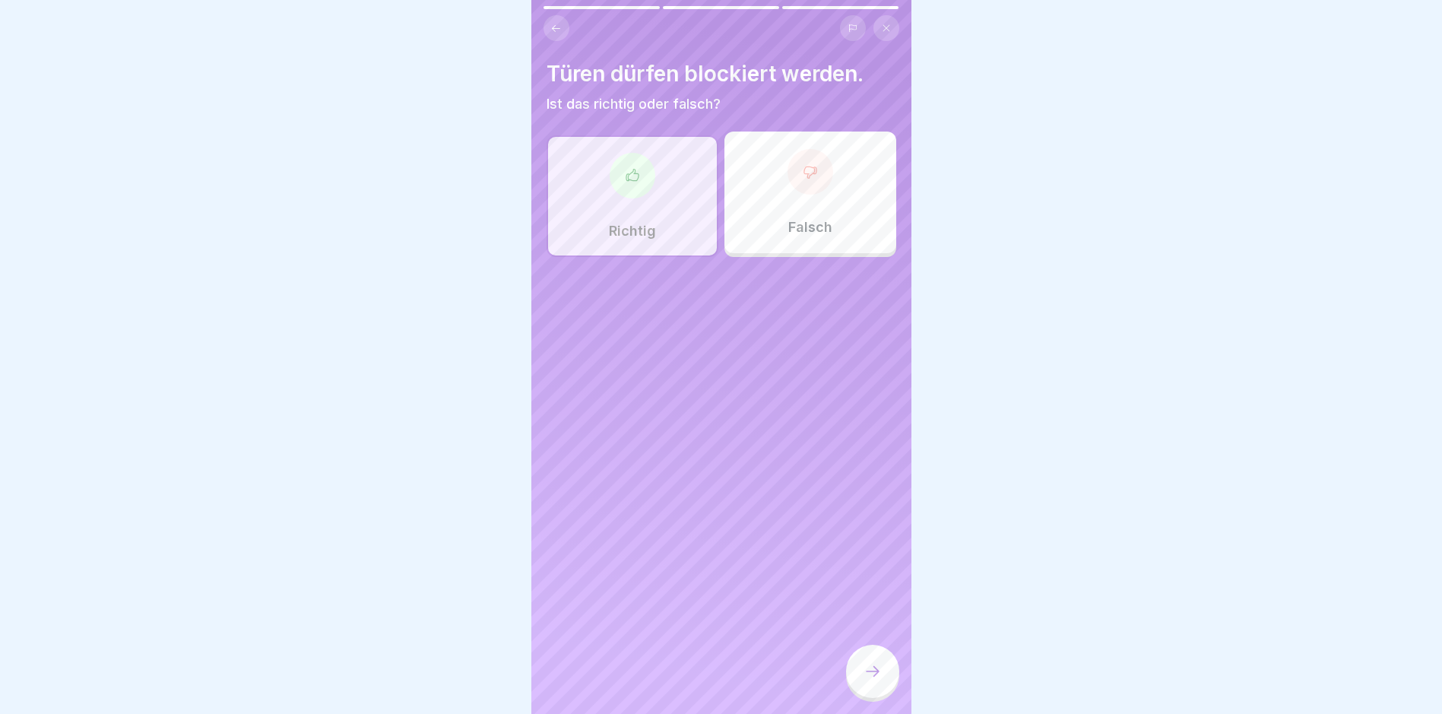
click at [856, 696] on div at bounding box center [872, 671] width 53 height 53
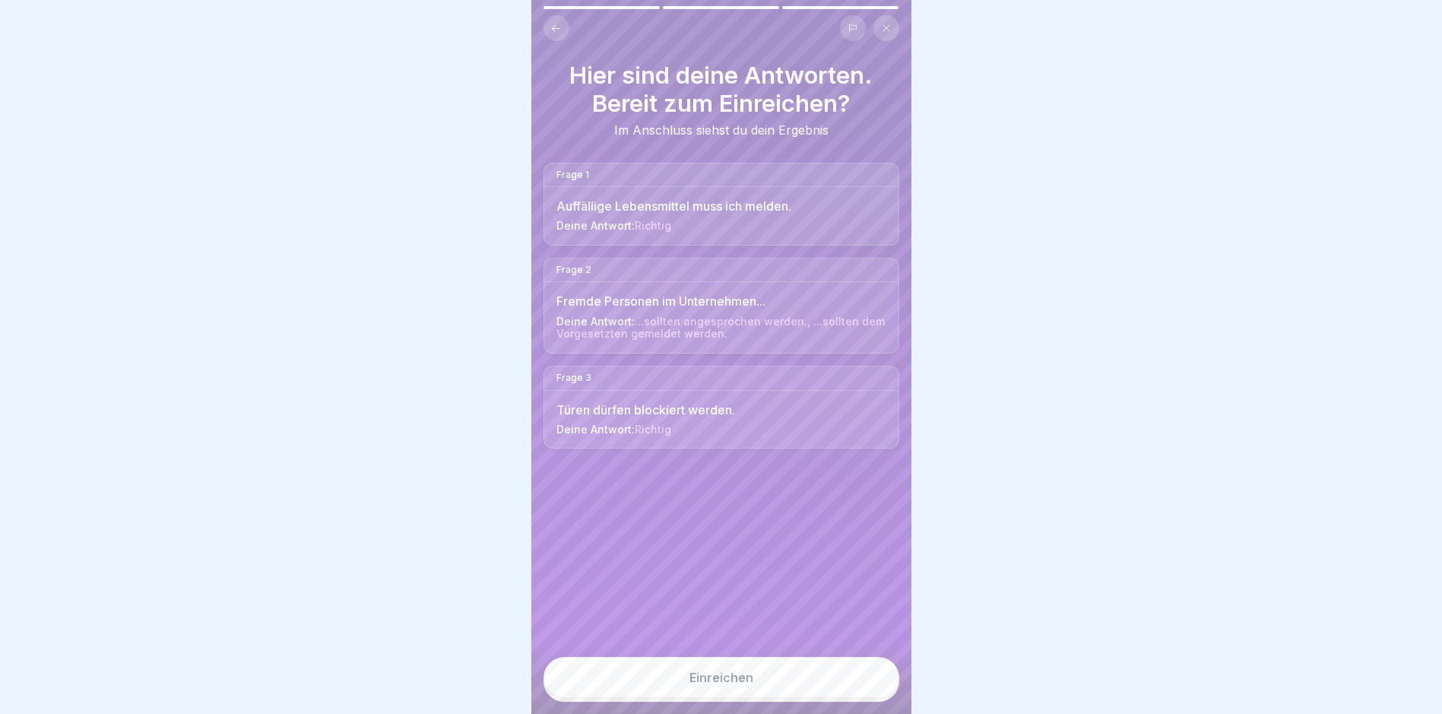
click at [782, 685] on button "Einreichen" at bounding box center [722, 677] width 356 height 41
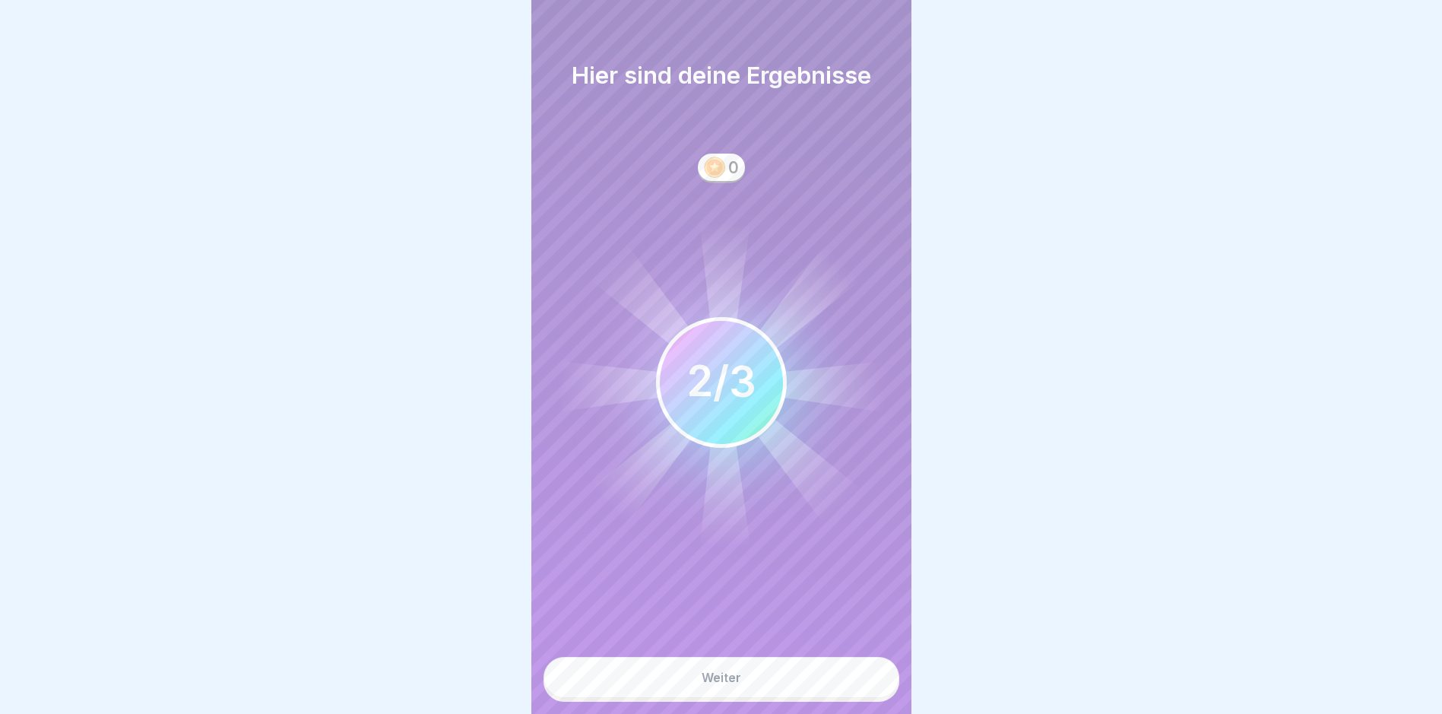
click at [782, 685] on button "Weiter" at bounding box center [722, 677] width 356 height 41
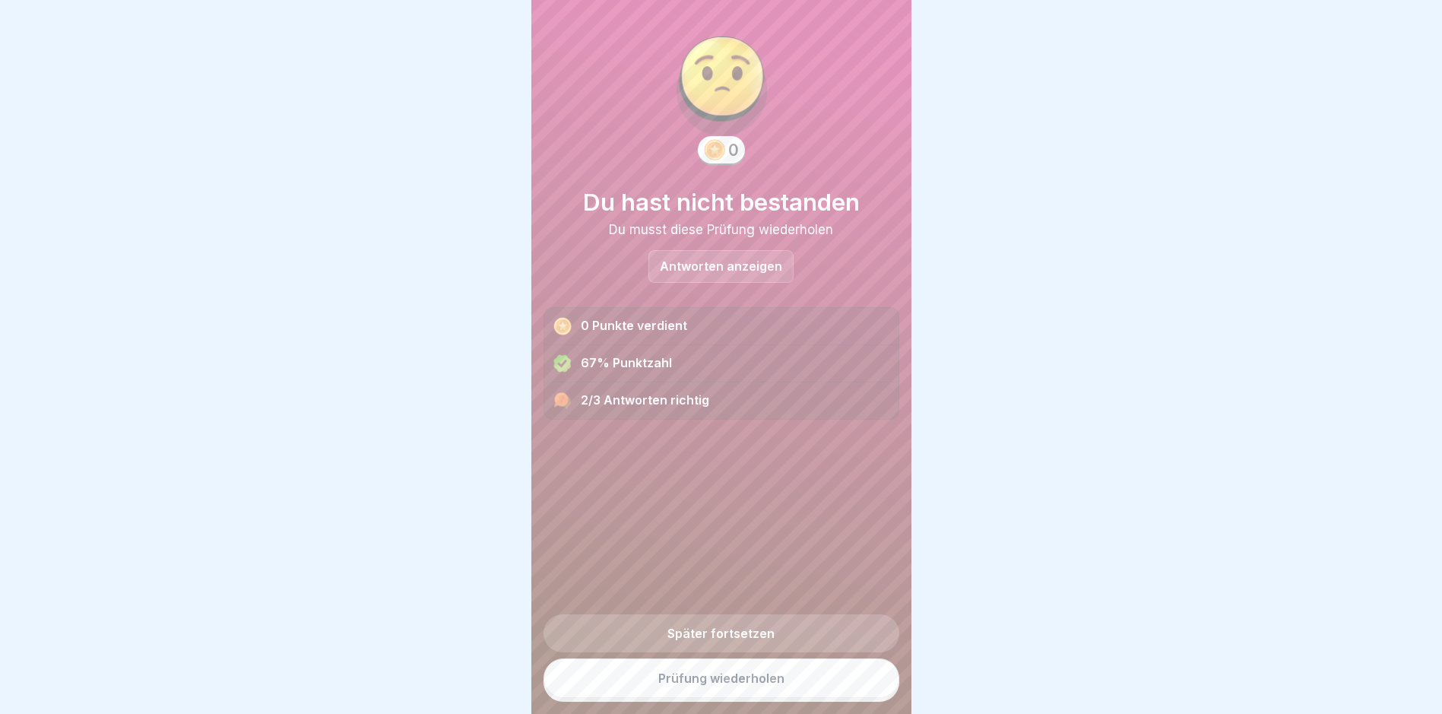
click at [777, 689] on link "Prüfung wiederholen" at bounding box center [722, 678] width 356 height 40
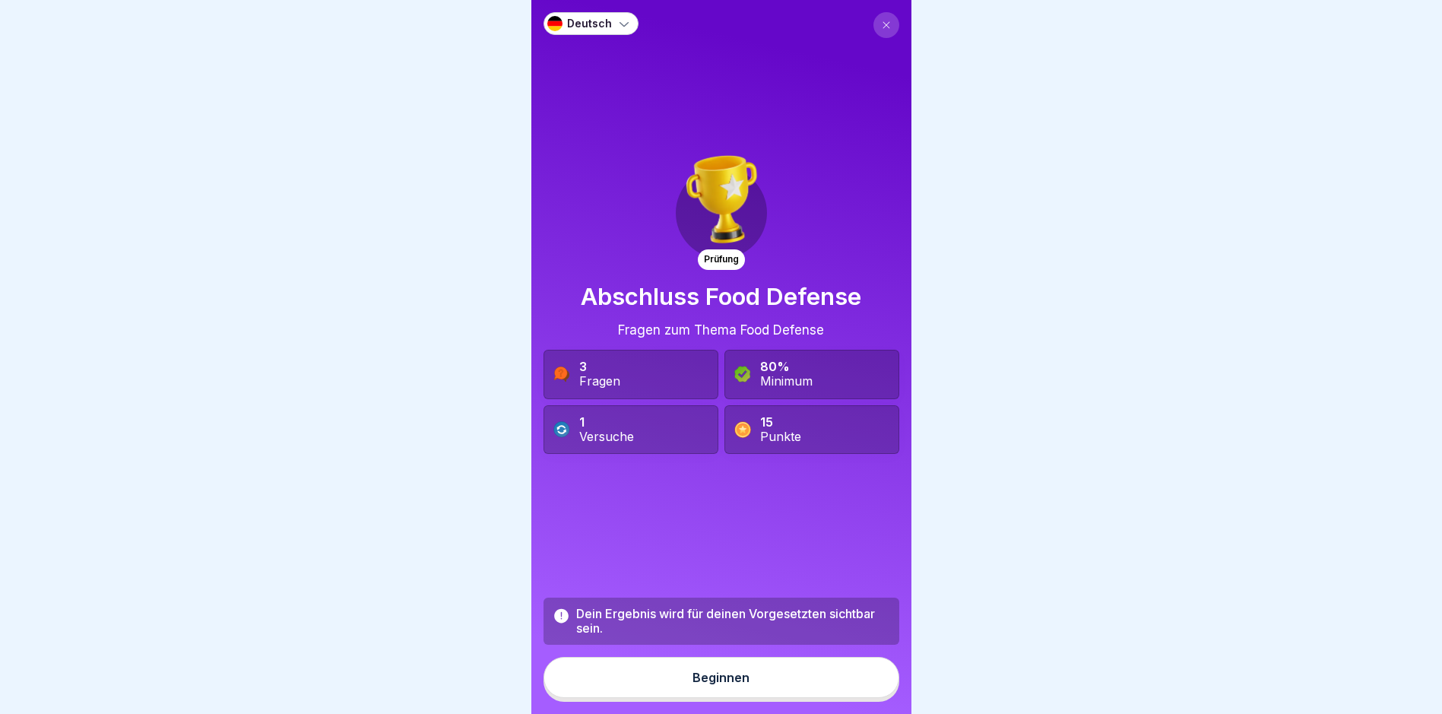
click at [759, 683] on button "Beginnen" at bounding box center [722, 677] width 356 height 41
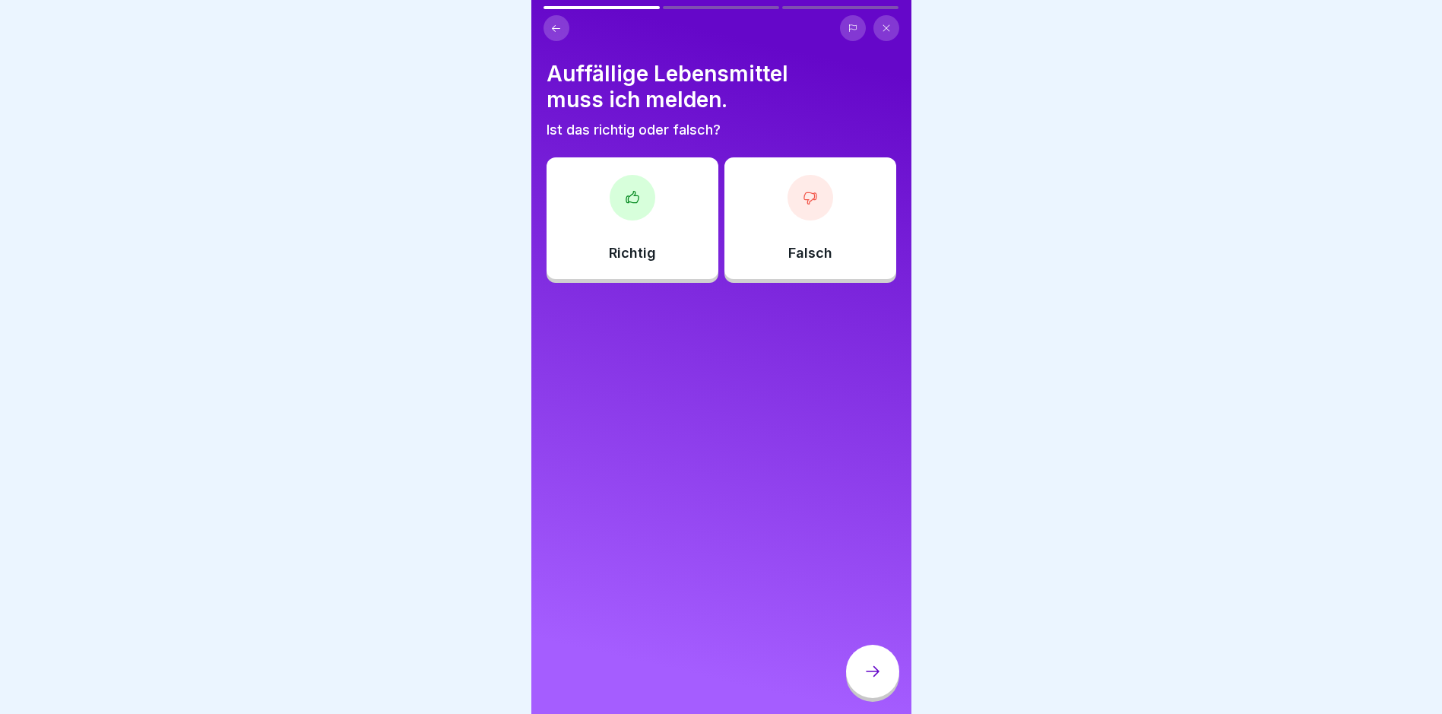
click at [684, 233] on div "Richtig" at bounding box center [633, 218] width 172 height 122
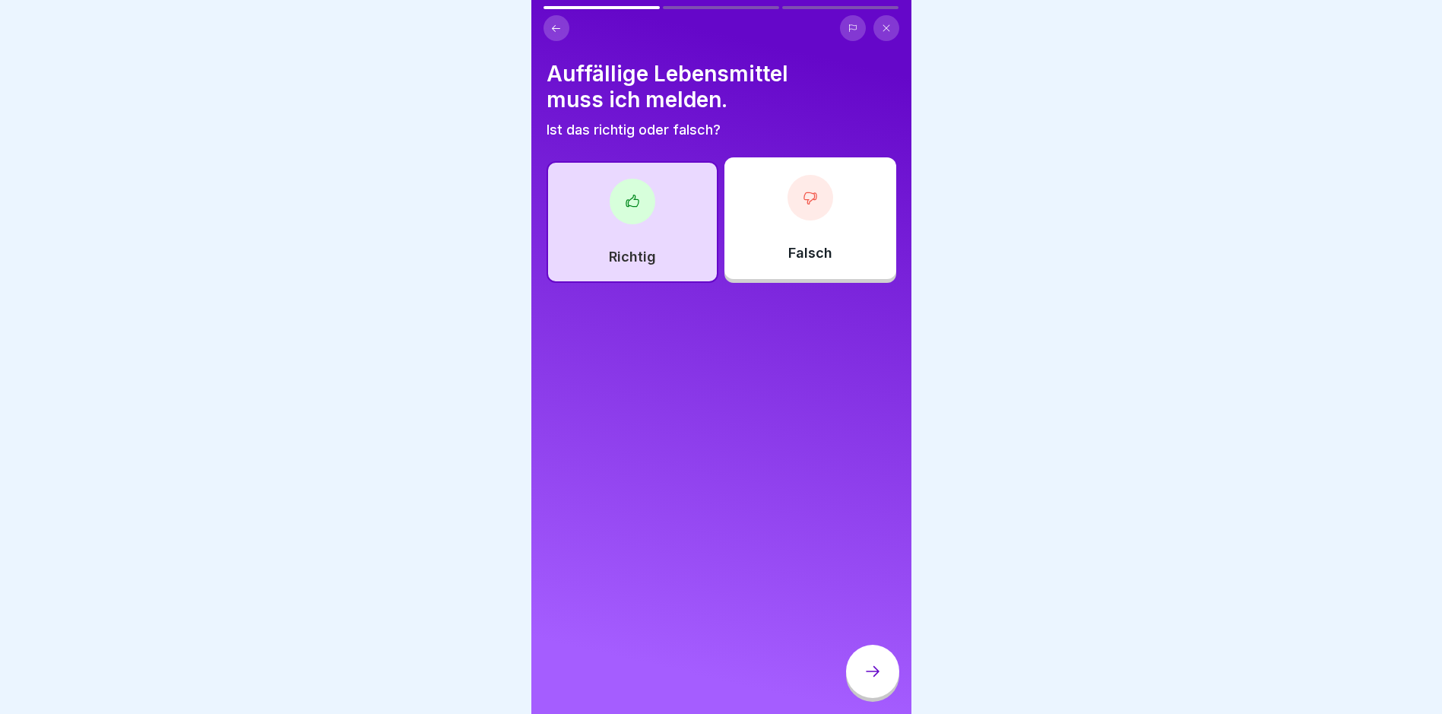
click at [872, 674] on div at bounding box center [872, 671] width 53 height 53
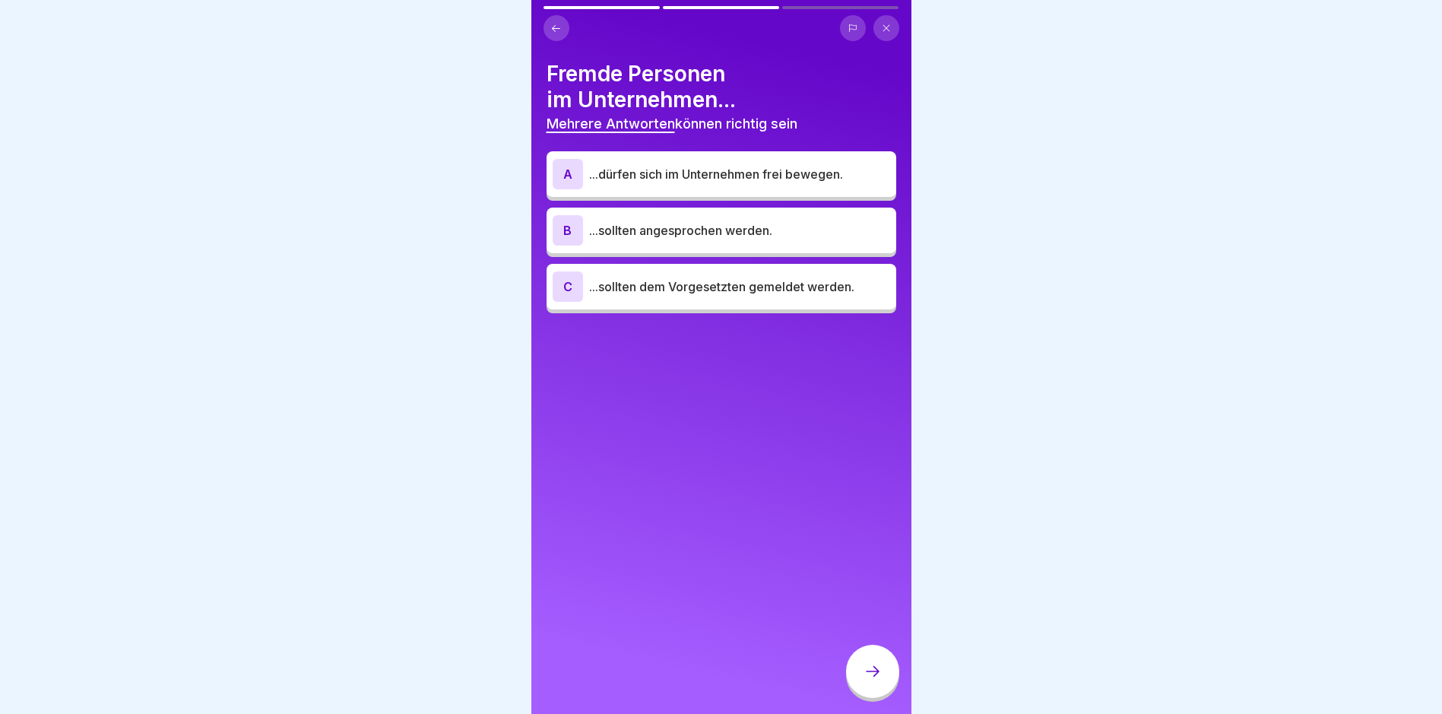
click at [744, 224] on p "...sollten angesprochen werden." at bounding box center [739, 230] width 301 height 18
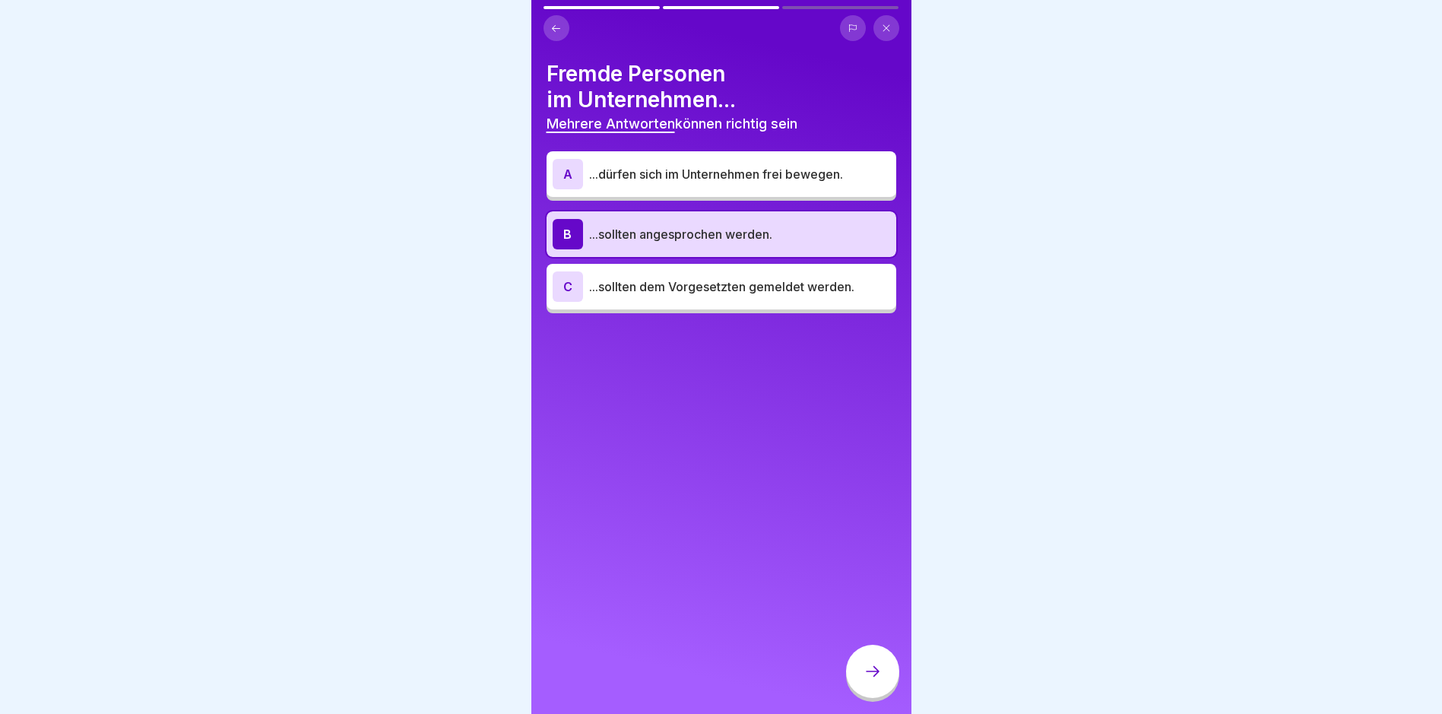
click at [737, 282] on p "...sollten dem Vorgesetzten gemeldet werden." at bounding box center [739, 286] width 301 height 18
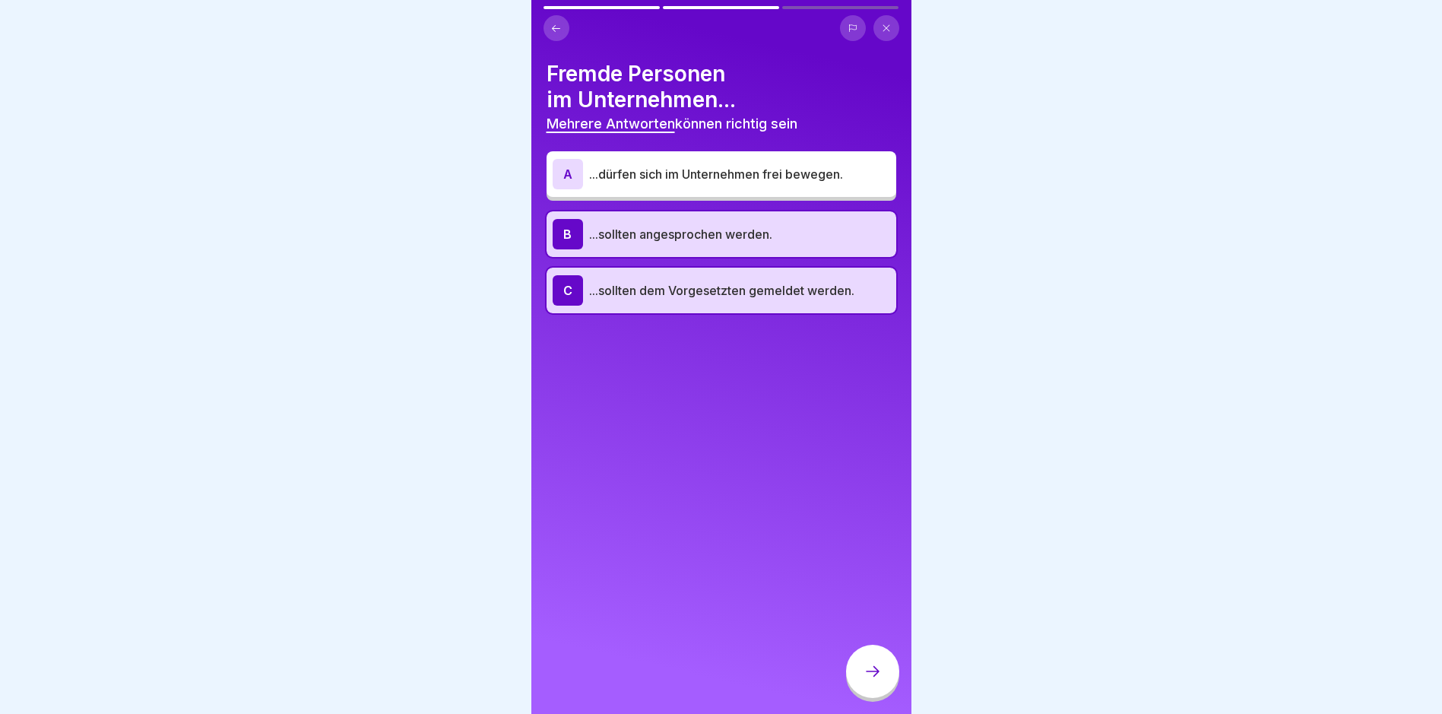
click at [861, 680] on div at bounding box center [872, 671] width 53 height 53
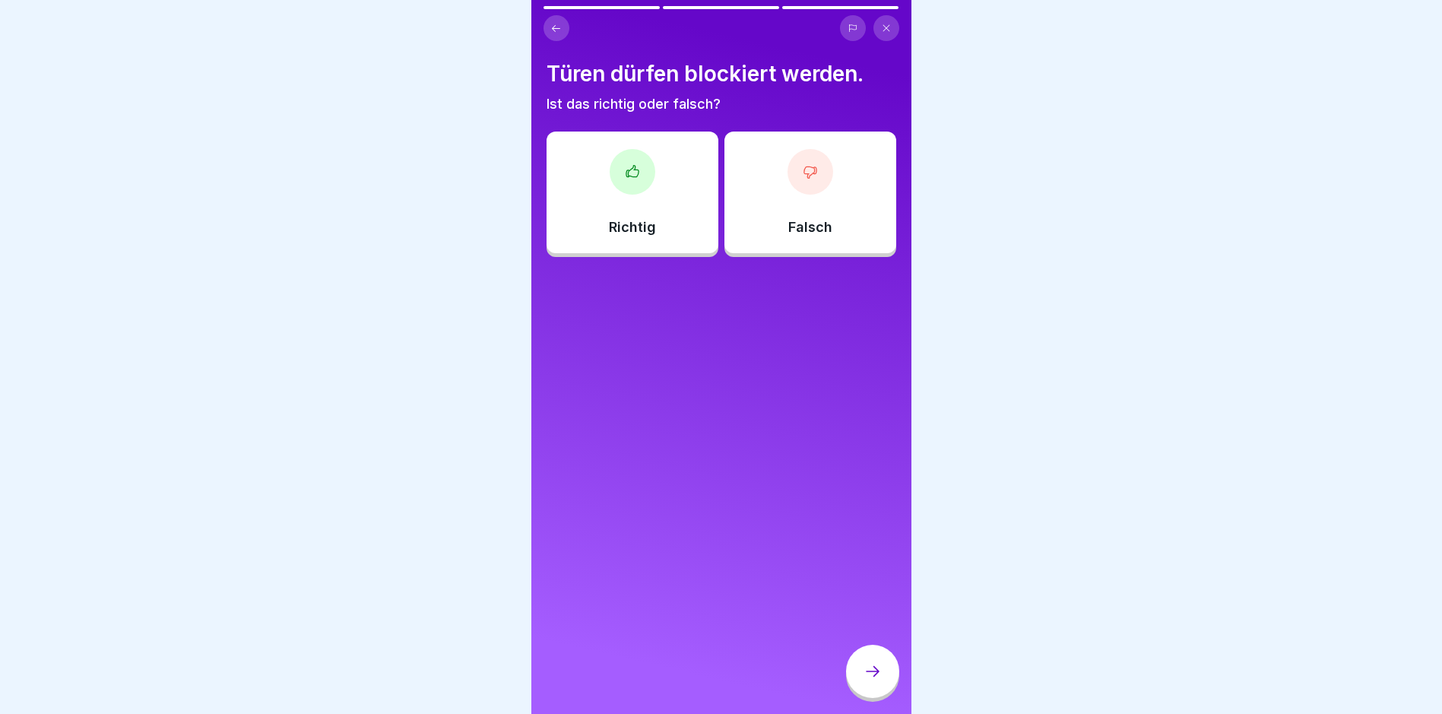
click at [834, 136] on div "Falsch" at bounding box center [810, 193] width 172 height 122
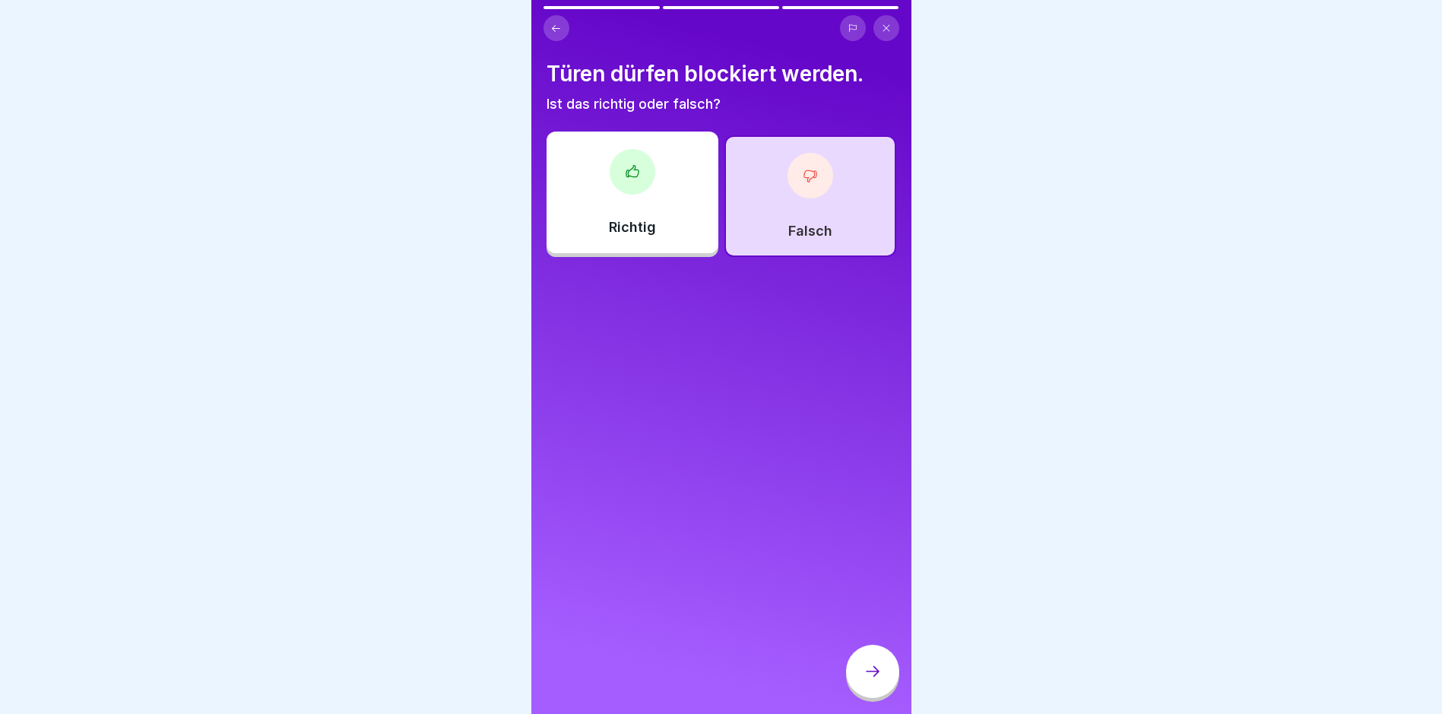
click at [829, 184] on div "Falsch" at bounding box center [810, 196] width 172 height 122
click at [891, 672] on div at bounding box center [872, 671] width 53 height 53
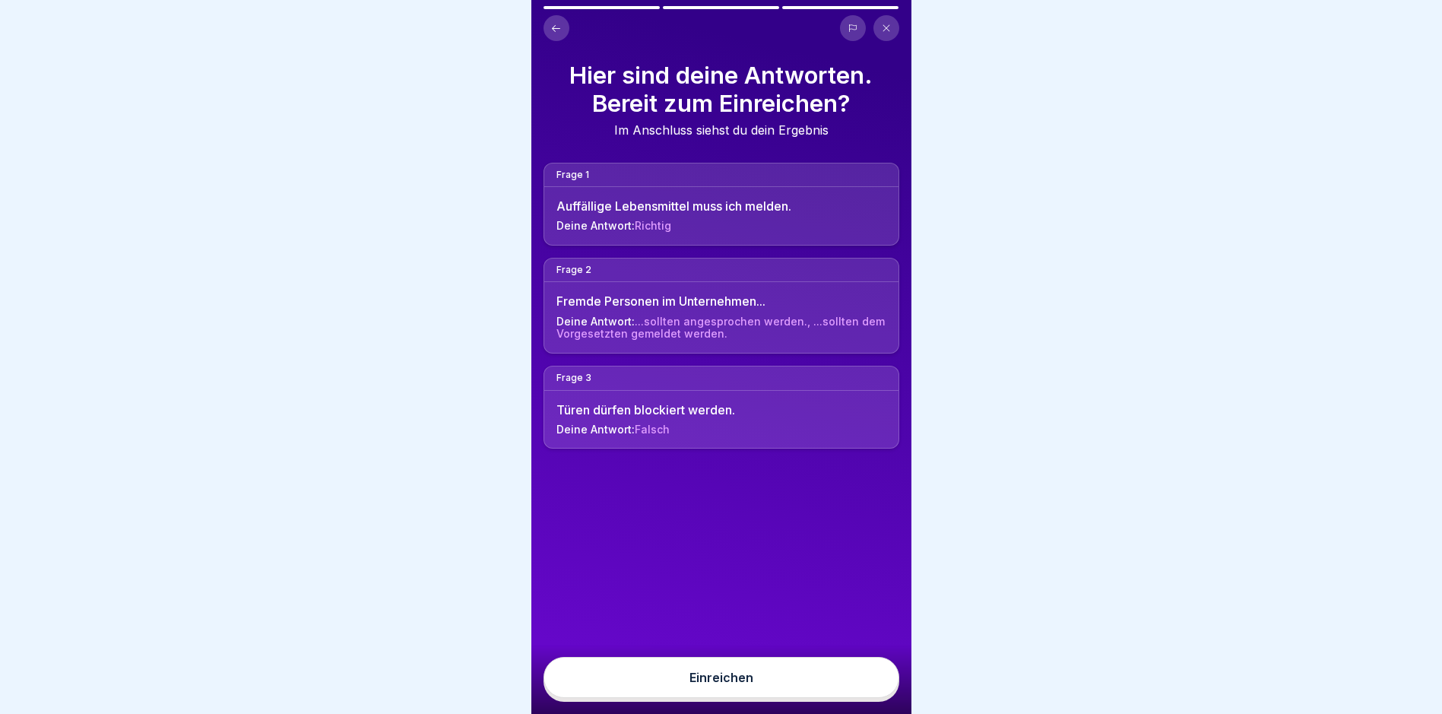
click at [851, 679] on button "Einreichen" at bounding box center [722, 677] width 356 height 41
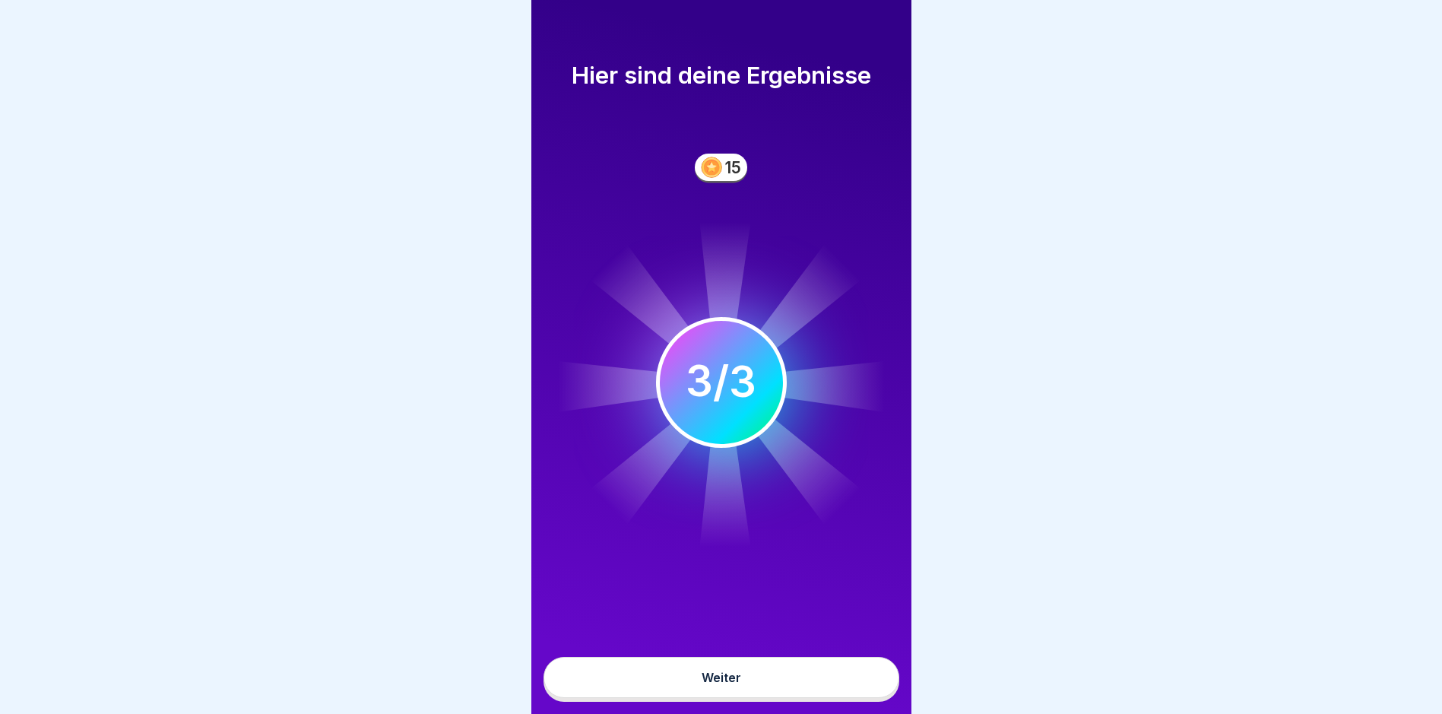
click at [833, 686] on button "Weiter" at bounding box center [722, 677] width 356 height 41
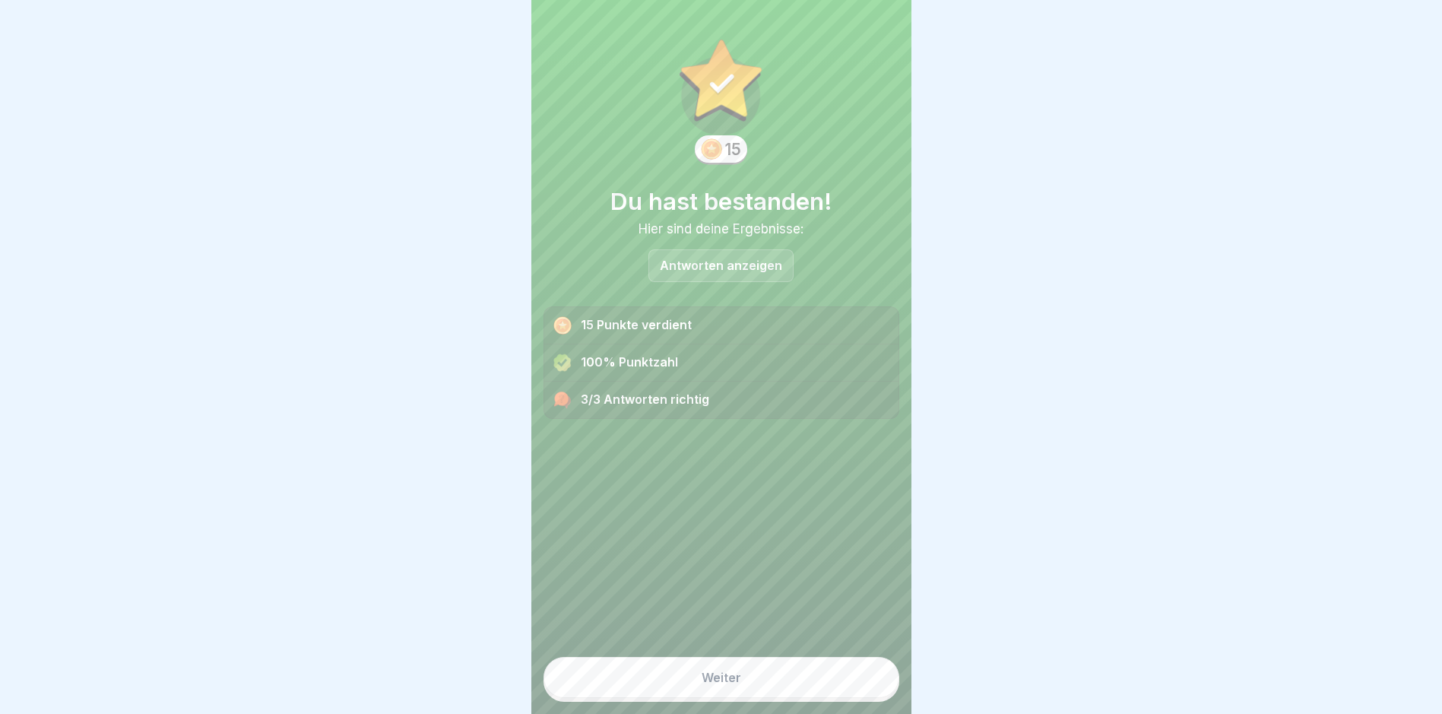
click at [759, 677] on button "Weiter" at bounding box center [722, 677] width 356 height 41
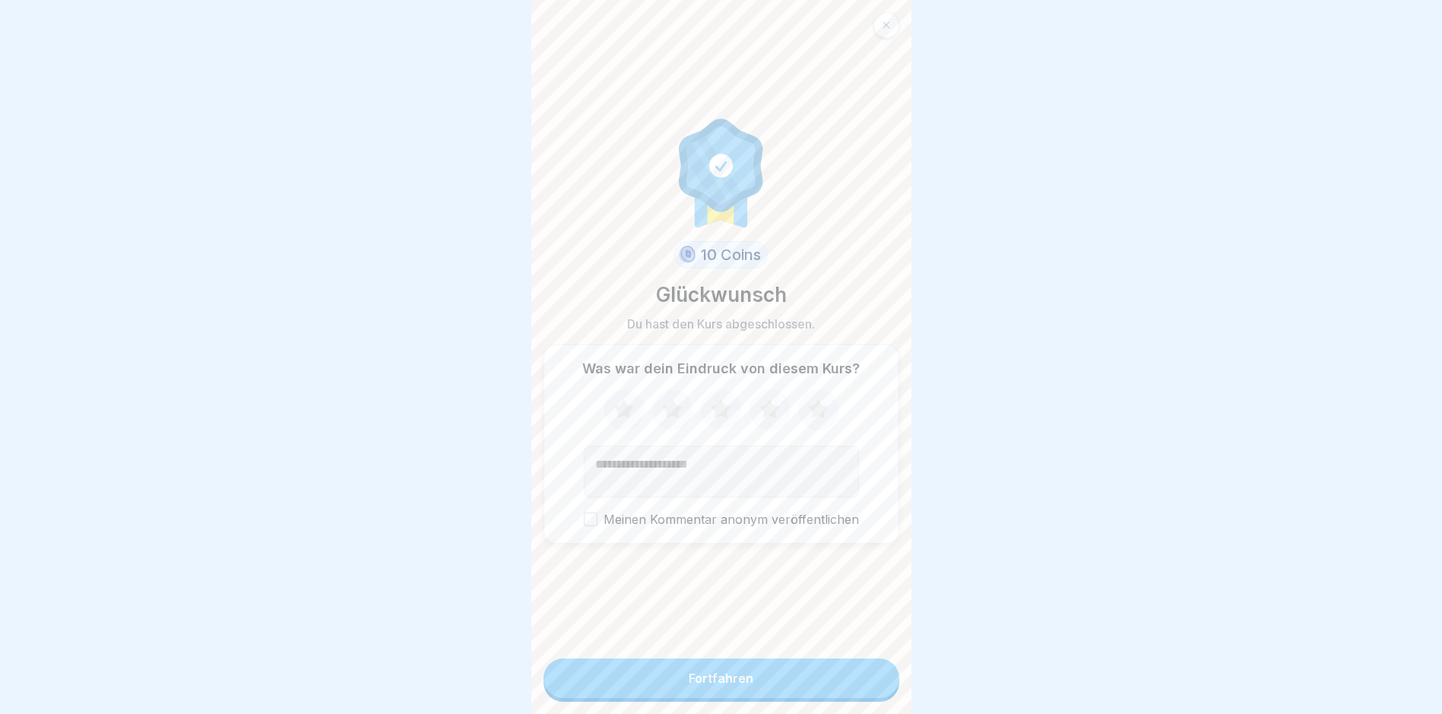
click at [754, 677] on button "Fortfahren" at bounding box center [722, 678] width 356 height 40
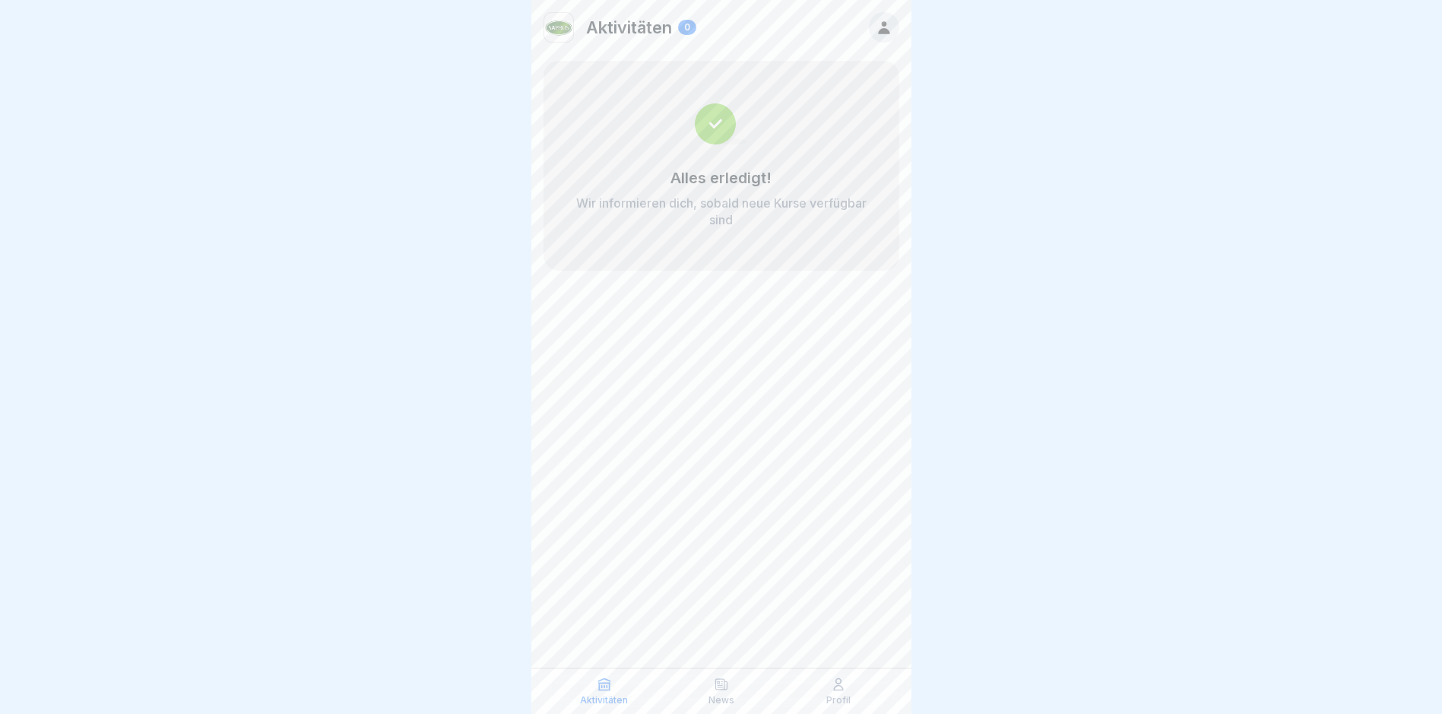
click at [721, 690] on icon at bounding box center [720, 684] width 11 height 11
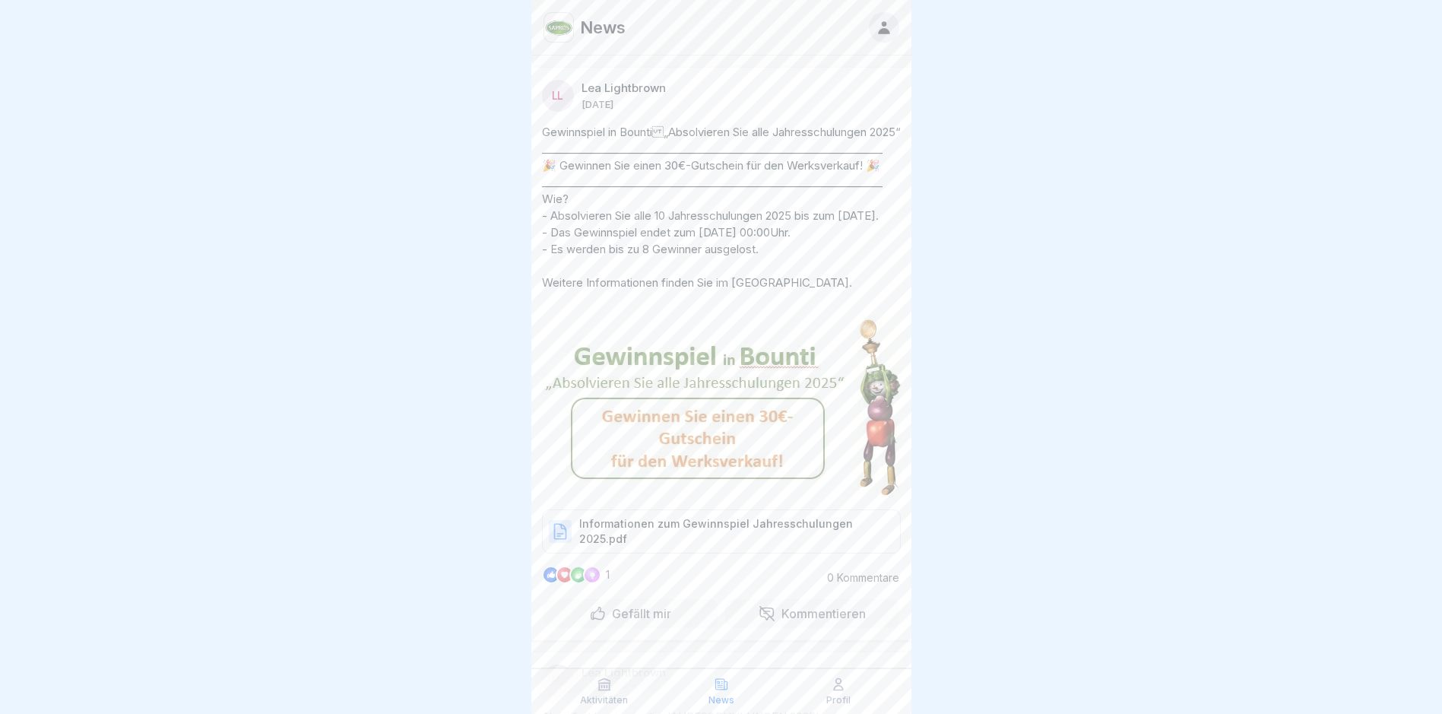
click at [846, 686] on div "Profil" at bounding box center [838, 691] width 109 height 29
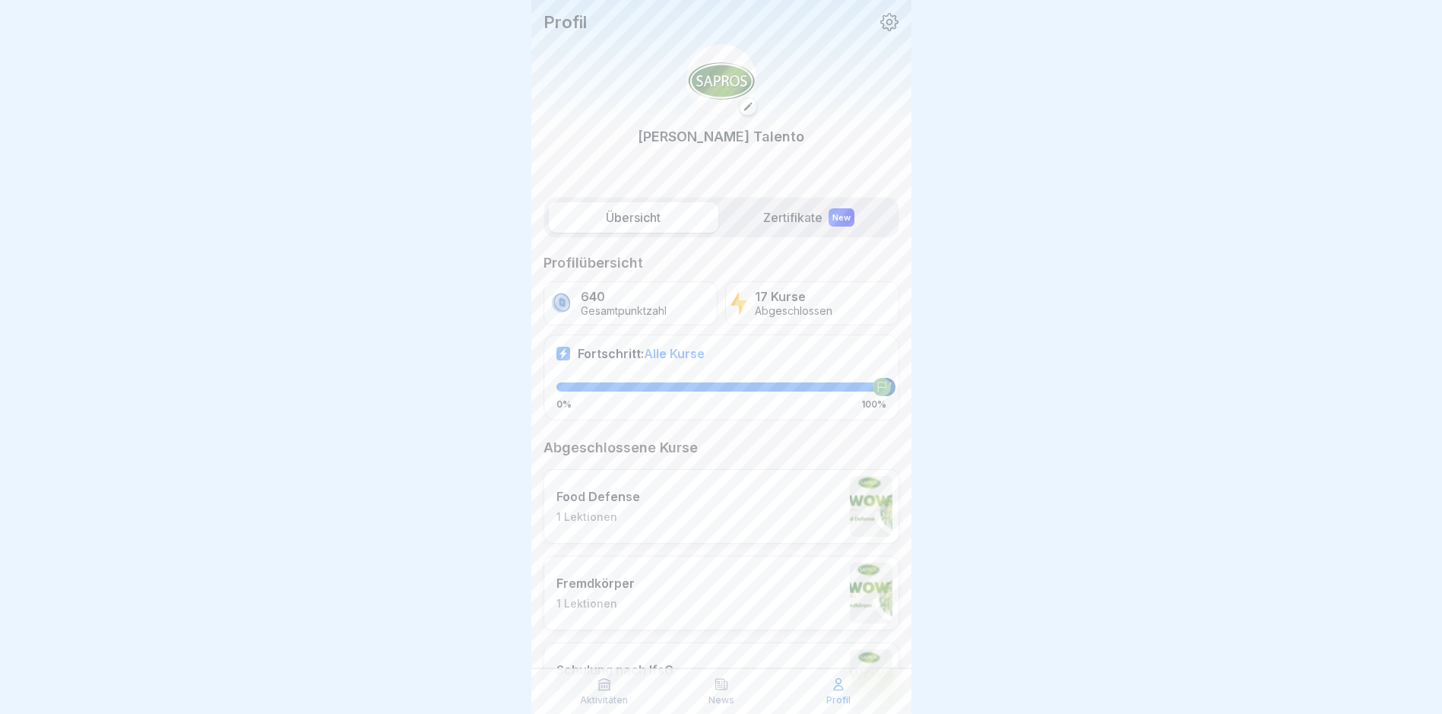
click at [800, 211] on label "Zertifikate New" at bounding box center [809, 217] width 170 height 30
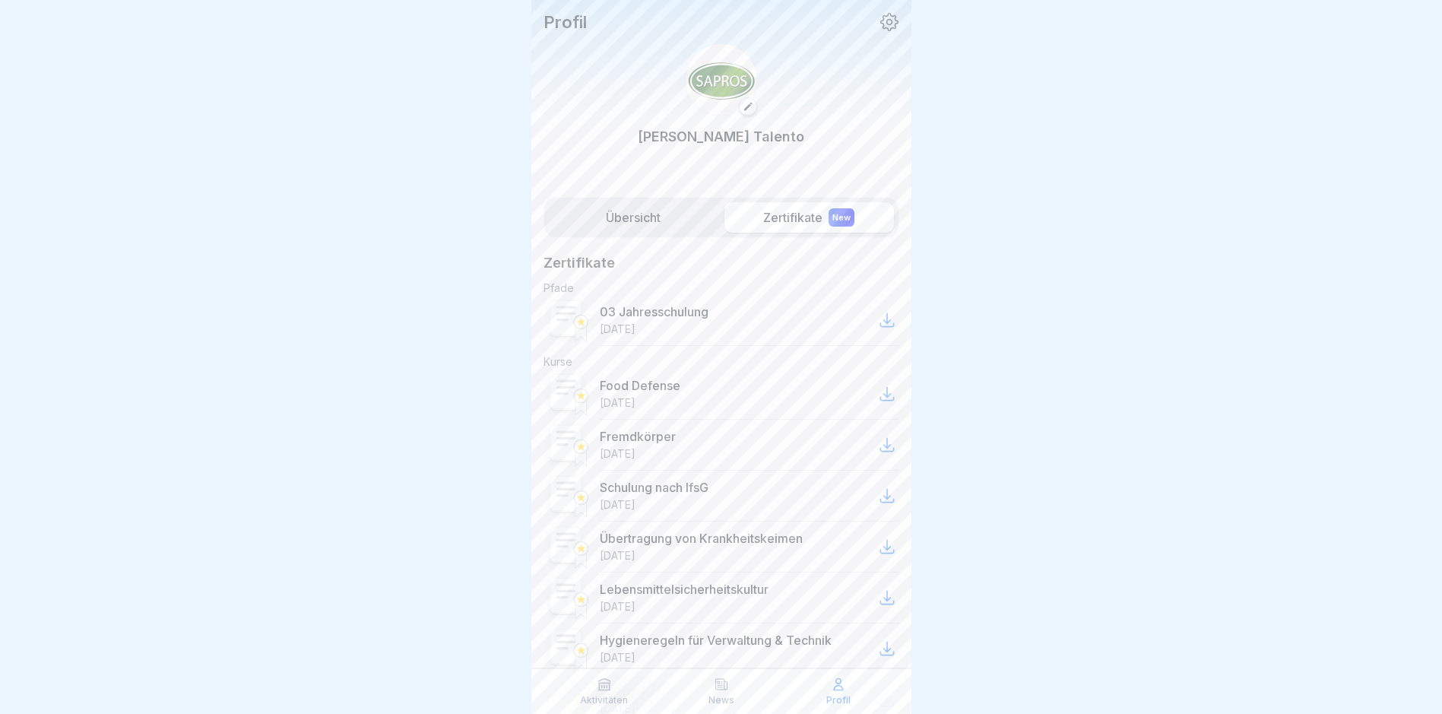
click at [636, 322] on p "28.11.2024" at bounding box center [618, 329] width 36 height 14
click at [633, 304] on p "03 Jahresschulung" at bounding box center [654, 311] width 109 height 15
click at [583, 318] on icon at bounding box center [581, 322] width 8 height 8
click at [878, 311] on icon at bounding box center [887, 320] width 18 height 18
click at [813, 324] on div "03 Jahresschulung 28.11.2024" at bounding box center [750, 320] width 300 height 51
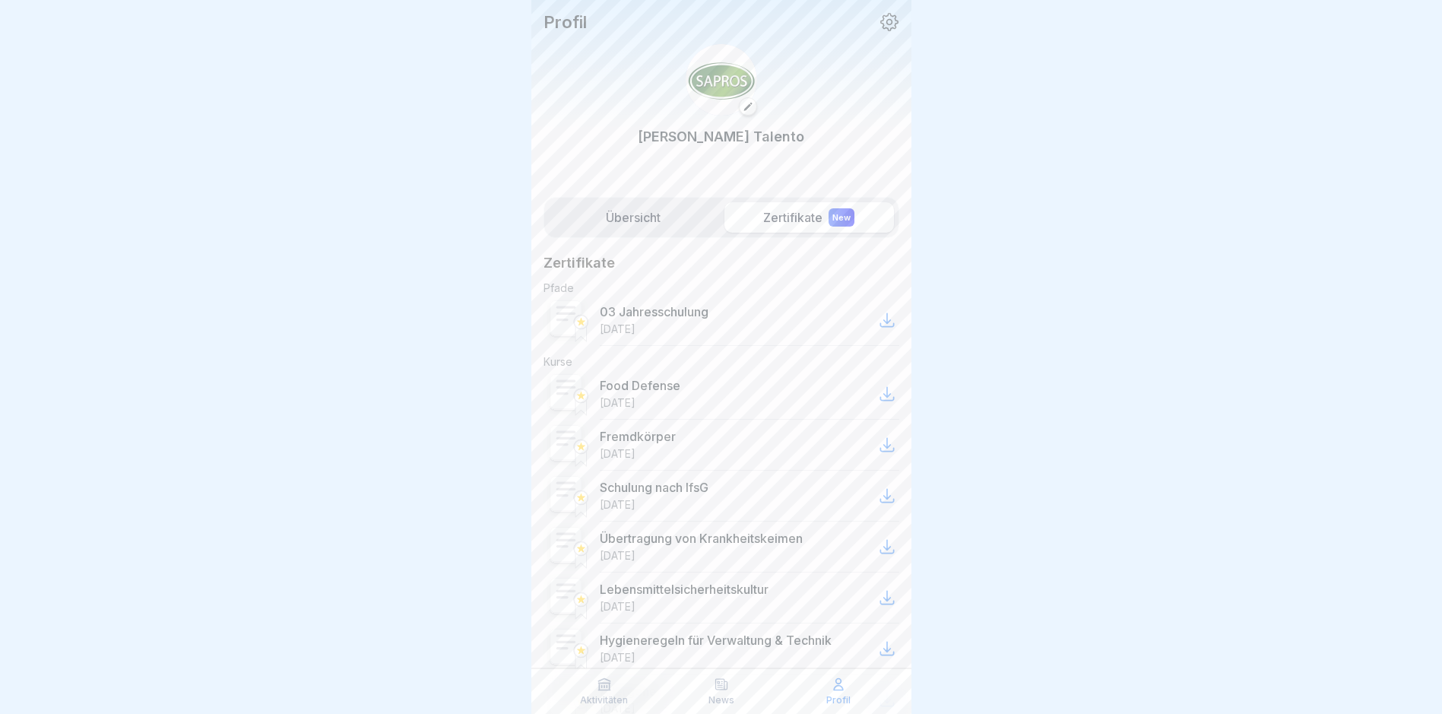
click at [645, 203] on label "Übersicht" at bounding box center [634, 217] width 170 height 30
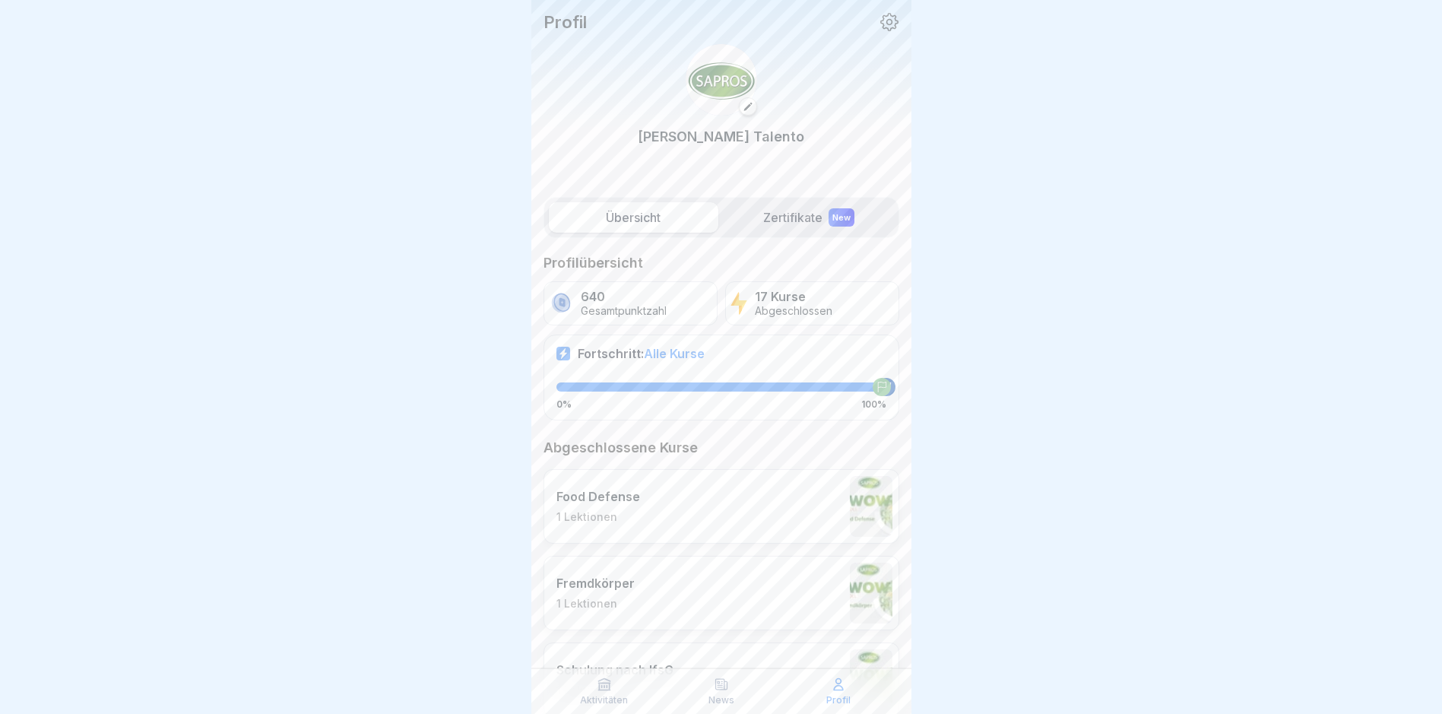
drag, startPoint x: 654, startPoint y: 217, endPoint x: 642, endPoint y: 219, distance: 12.3
click at [642, 219] on label "Übersicht" at bounding box center [634, 217] width 170 height 30
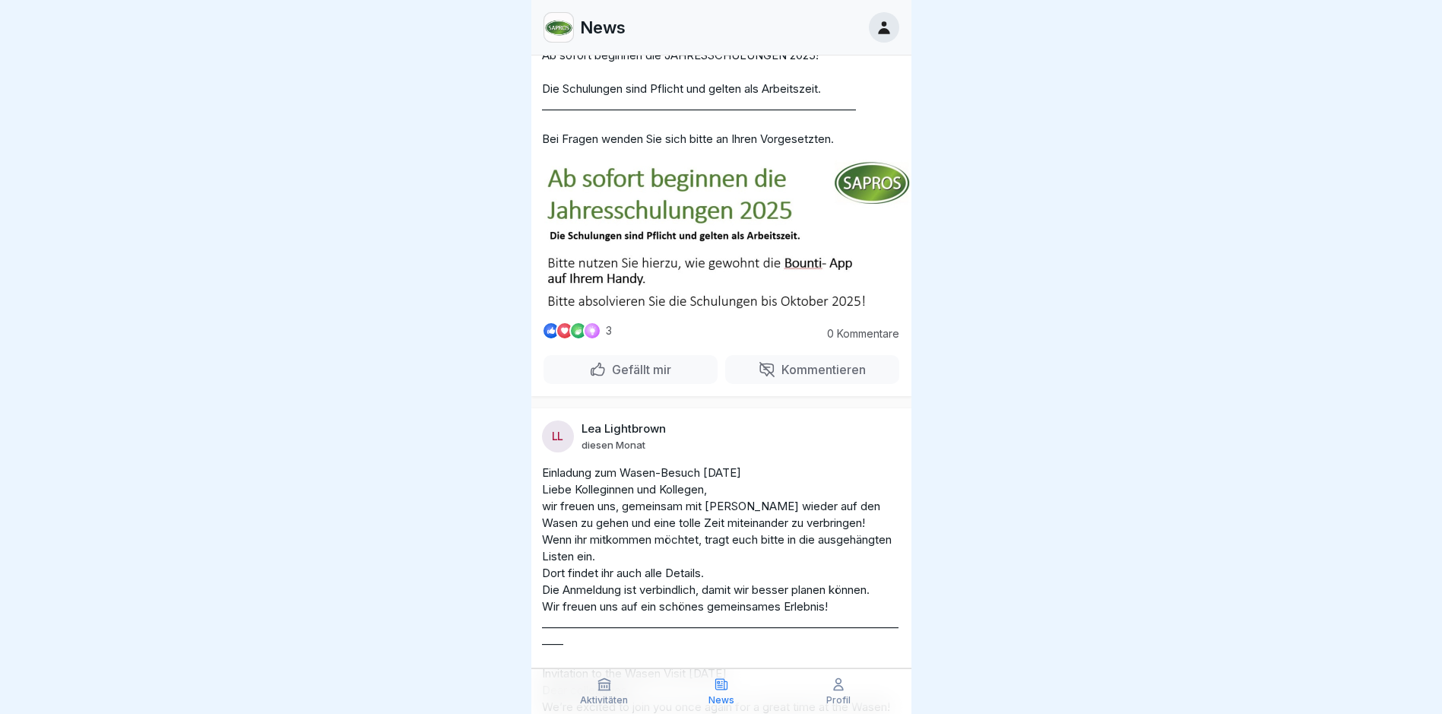
scroll to position [912, 0]
